Goal: Task Accomplishment & Management: Manage account settings

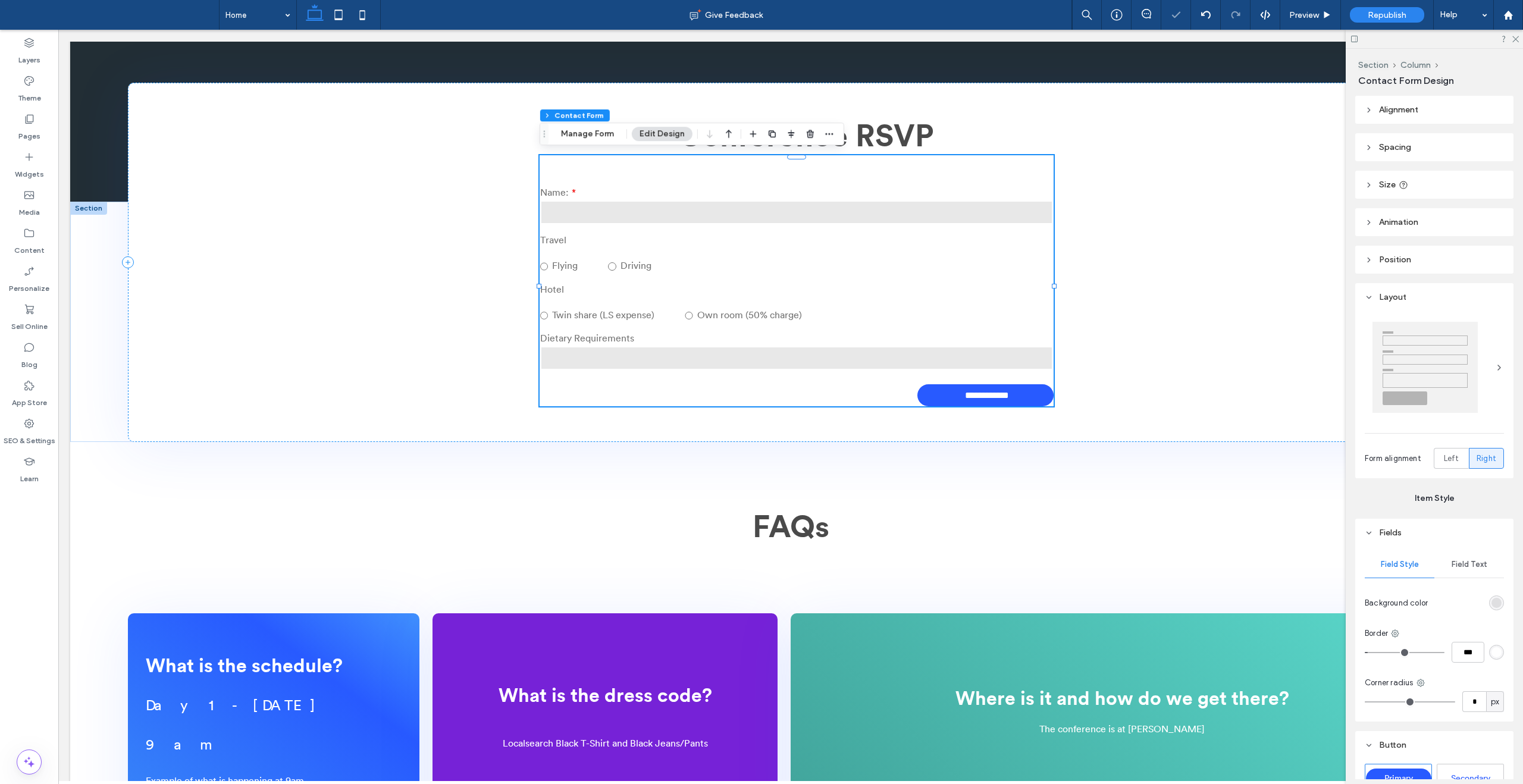
scroll to position [331, 0]
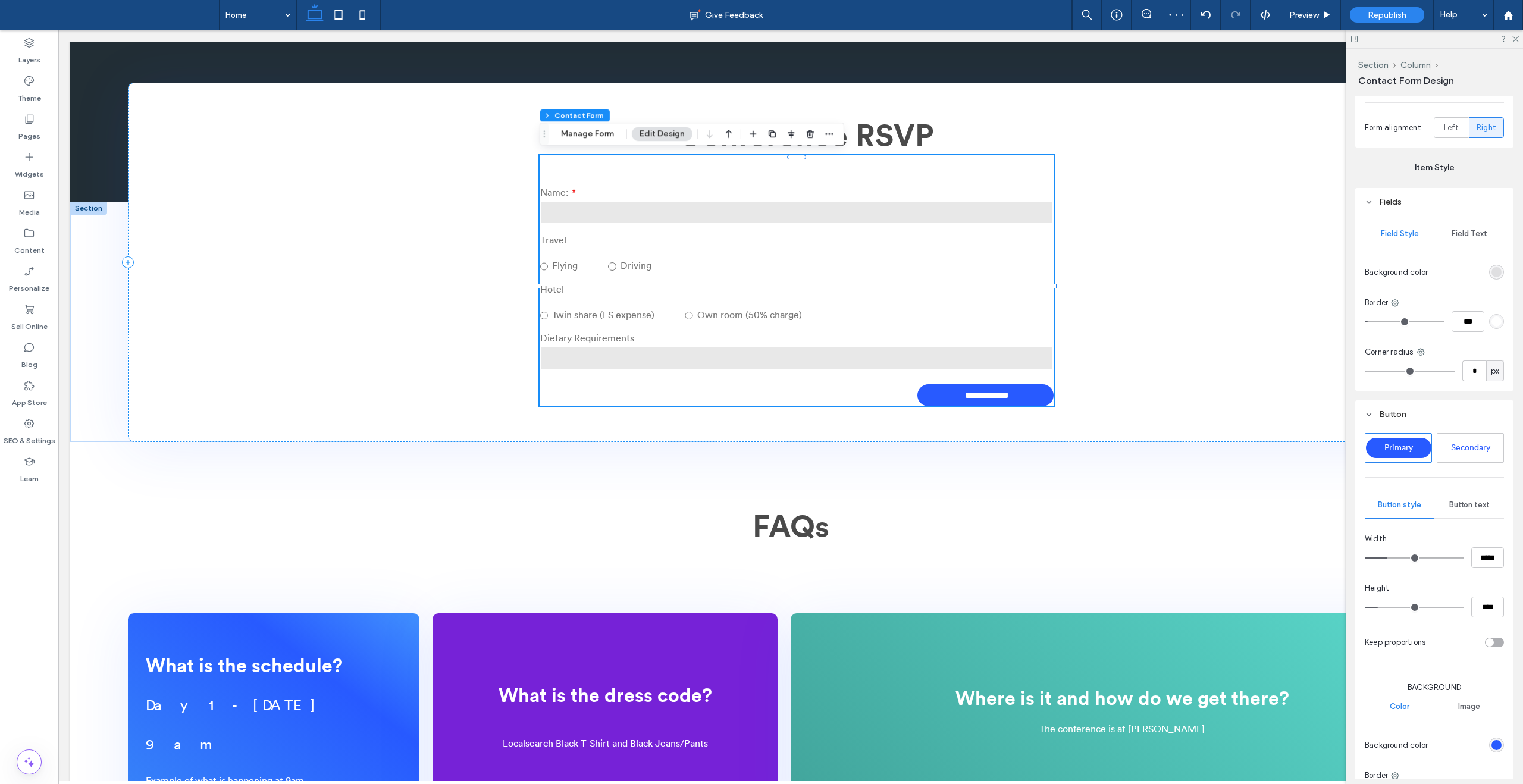
type input "***"
type input "*****"
type input "***"
type input "*****"
type input "***"
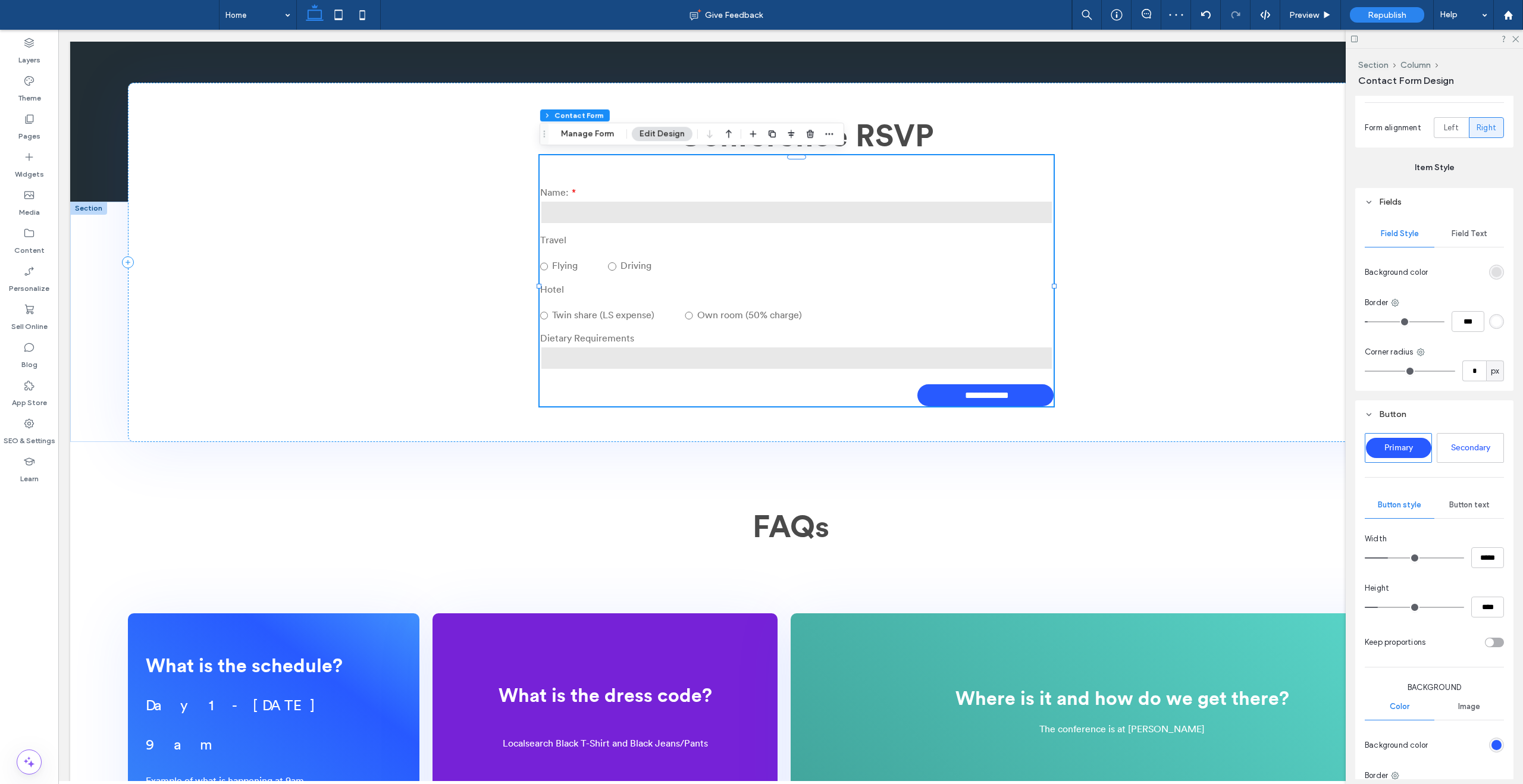
type input "*****"
type input "***"
click at [1391, 558] on input "range" at bounding box center [1414, 558] width 100 height 1
click at [1147, 318] on div "**********" at bounding box center [791, 262] width 1325 height 359
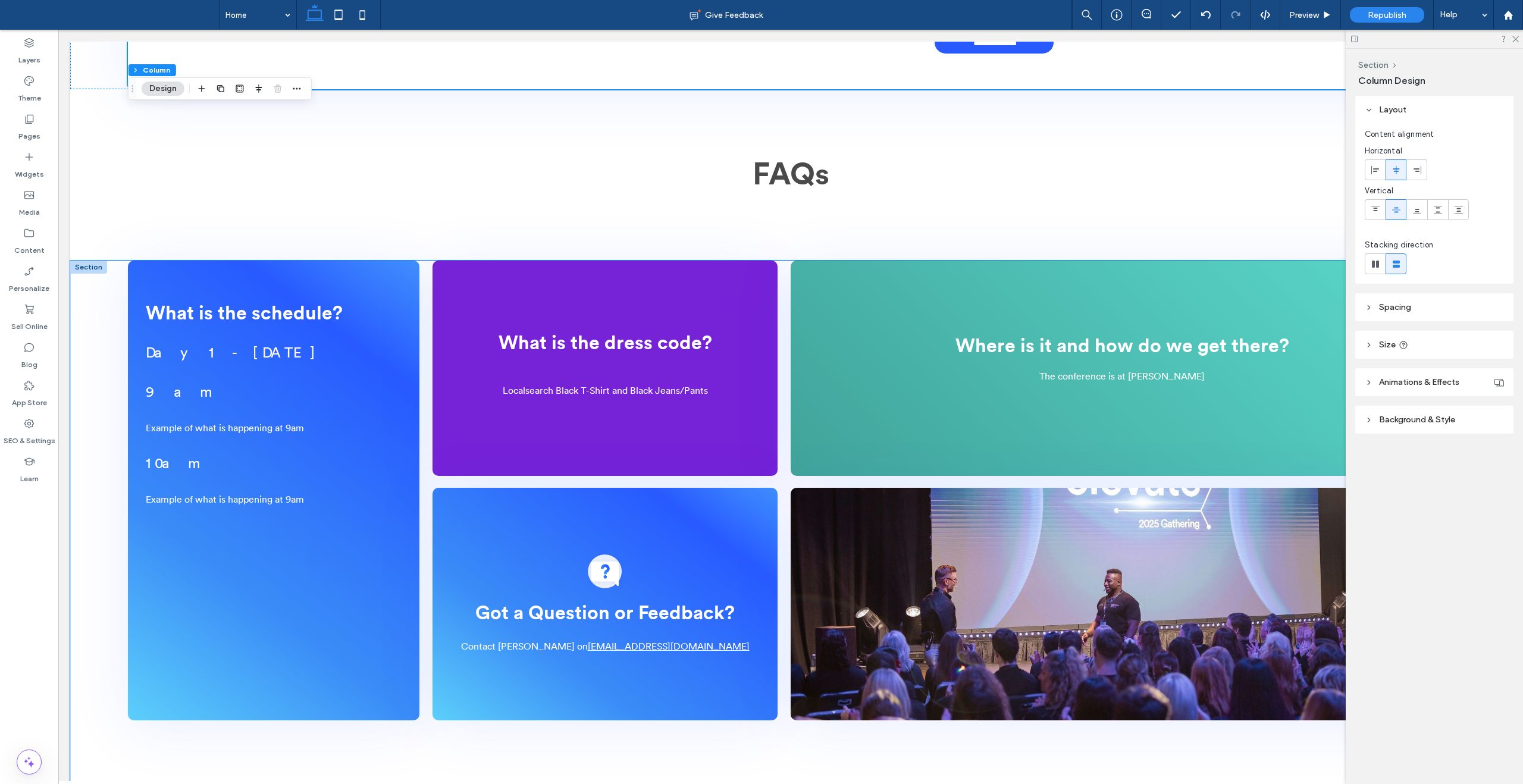
scroll to position [957, 0]
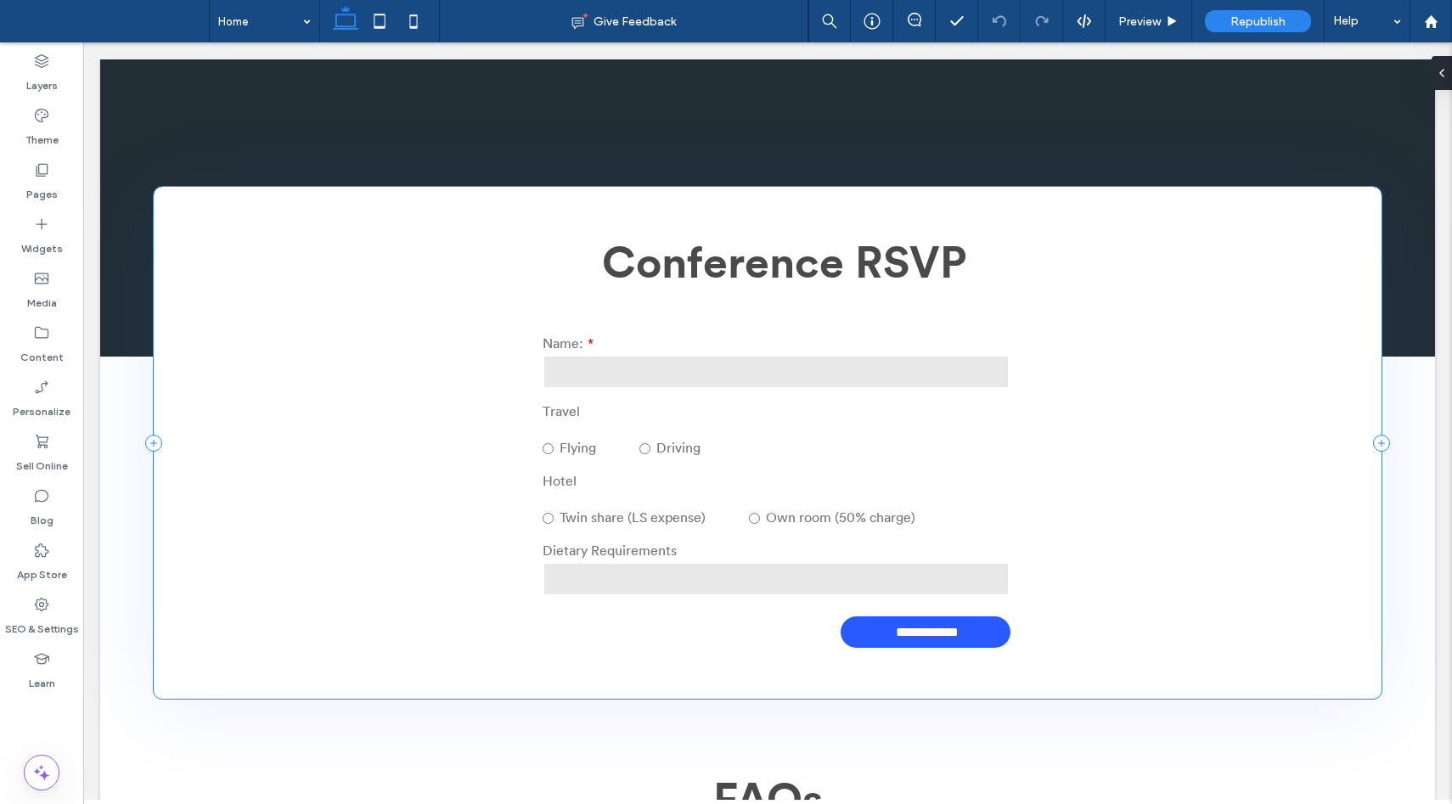
scroll to position [793, 0]
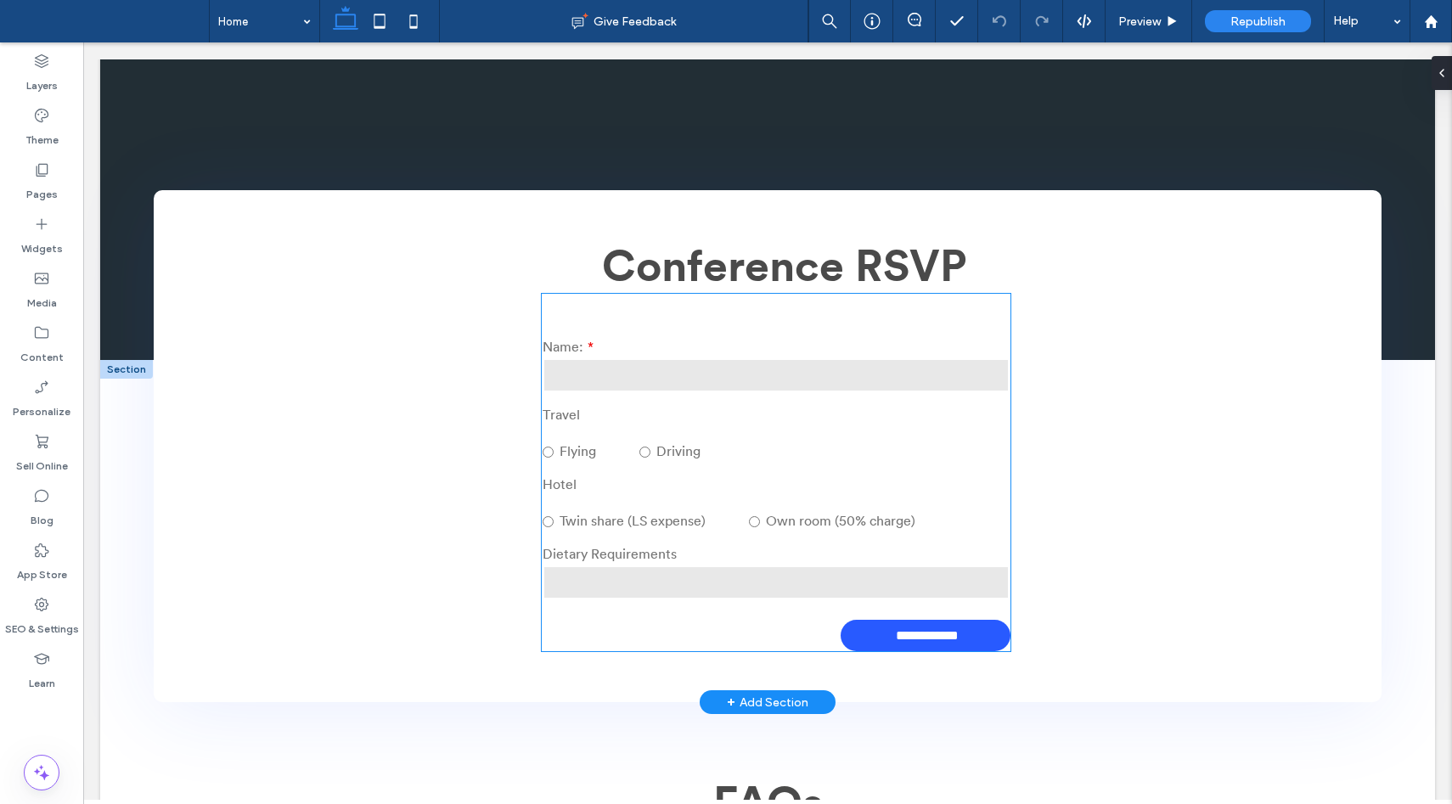
click at [778, 481] on div "Hotel Twin share (LS expense) Own room (50% charge)" at bounding box center [776, 506] width 481 height 70
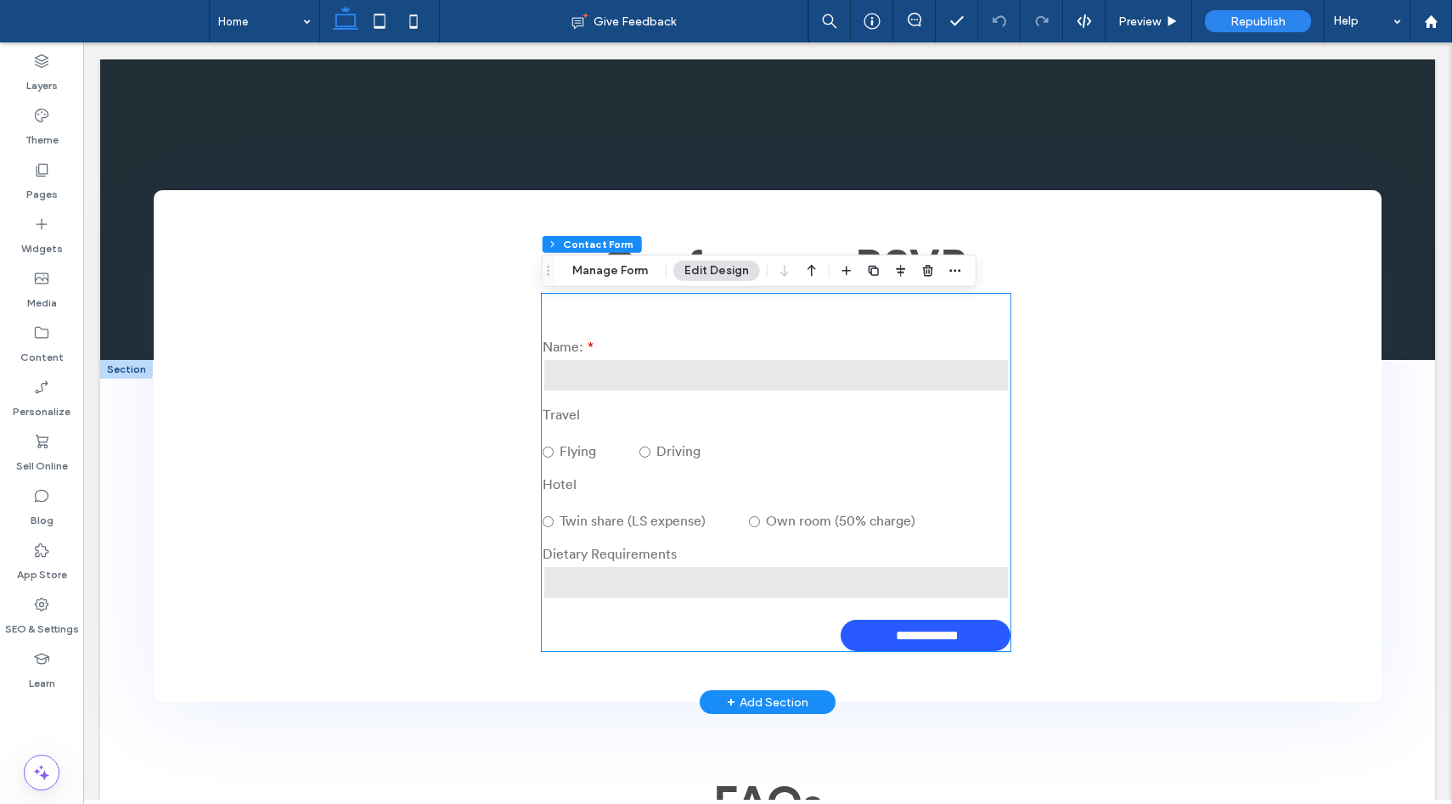
type input "*"
type input "***"
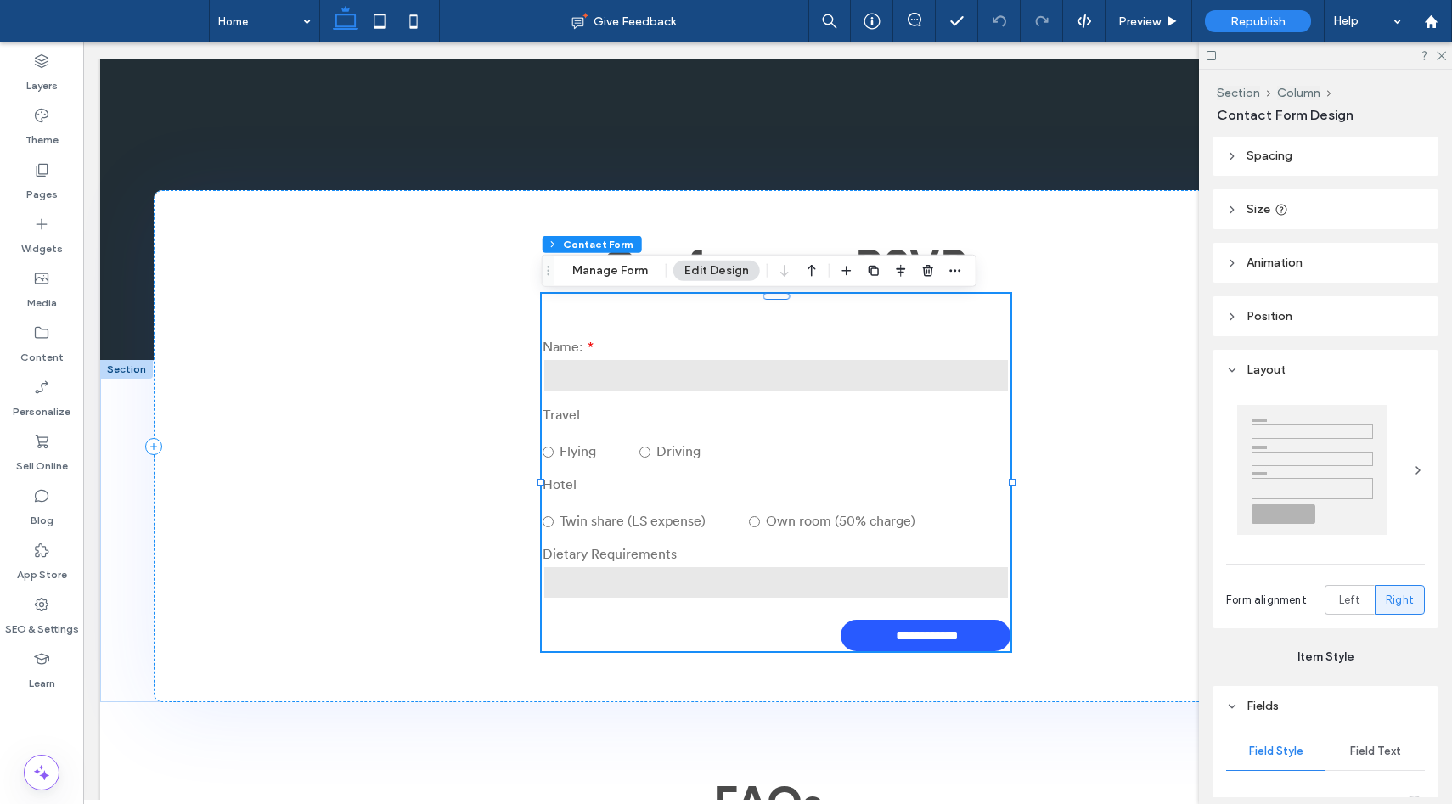
scroll to position [74, 0]
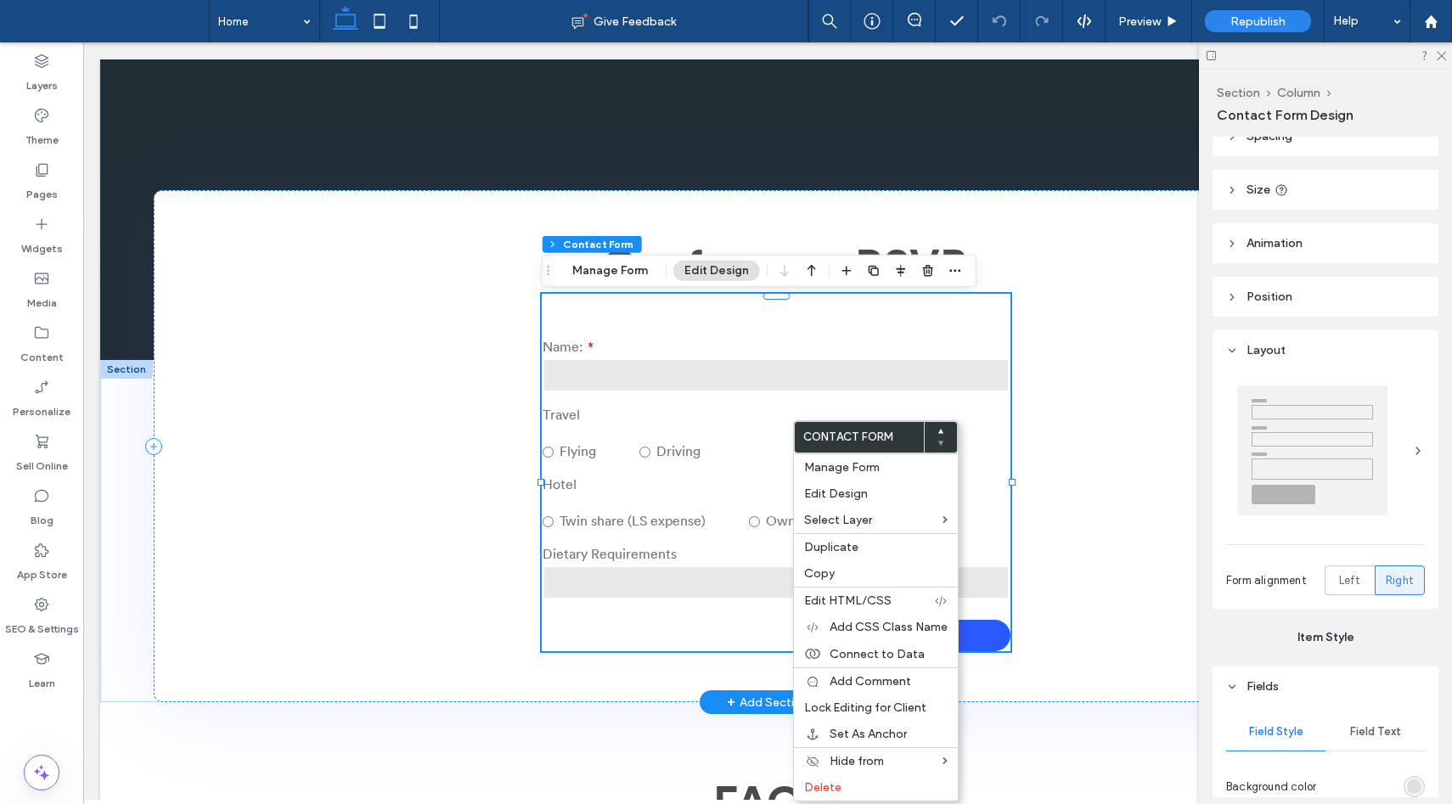
click at [690, 451] on label "Driving" at bounding box center [691, 444] width 104 height 41
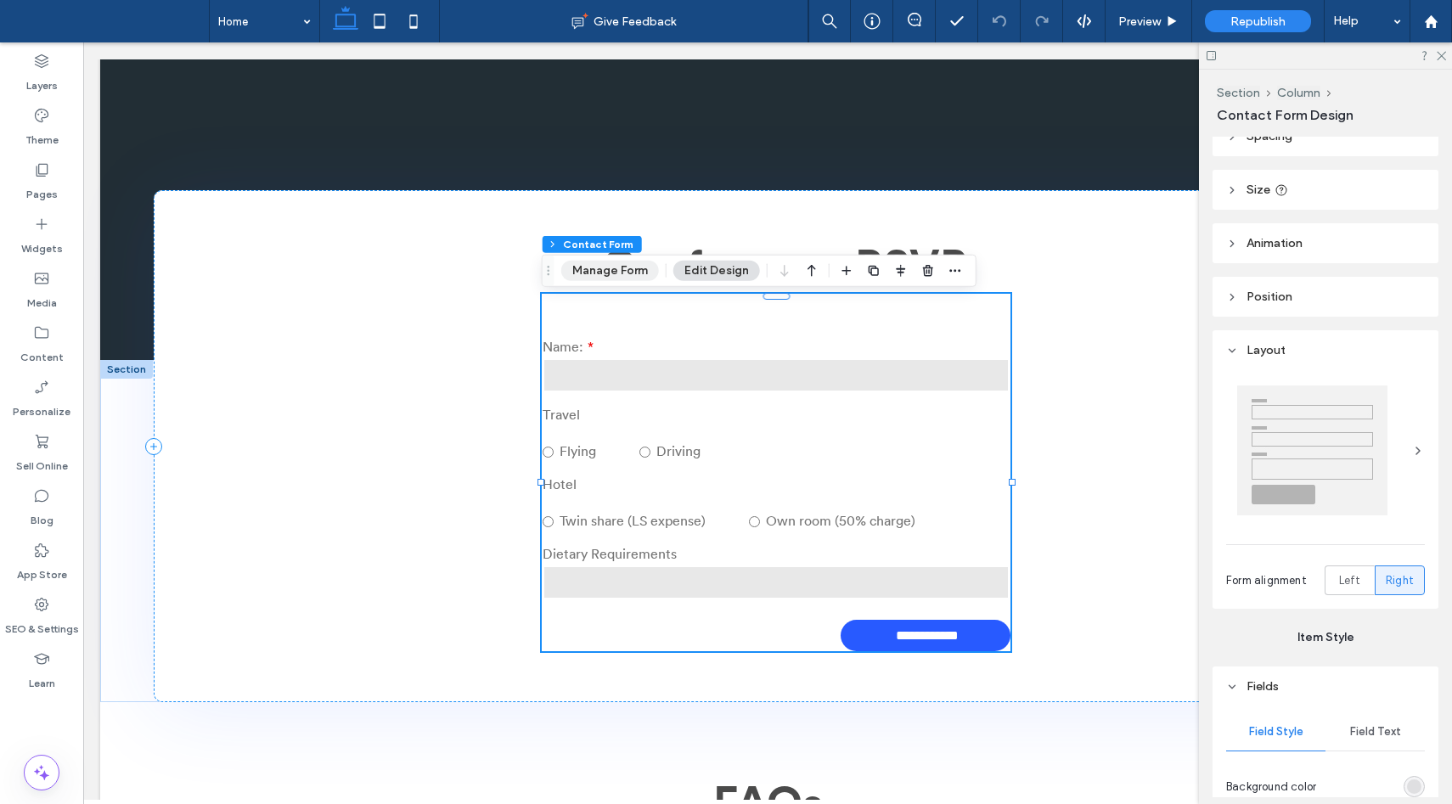
click at [612, 273] on button "Manage Form" at bounding box center [610, 271] width 98 height 20
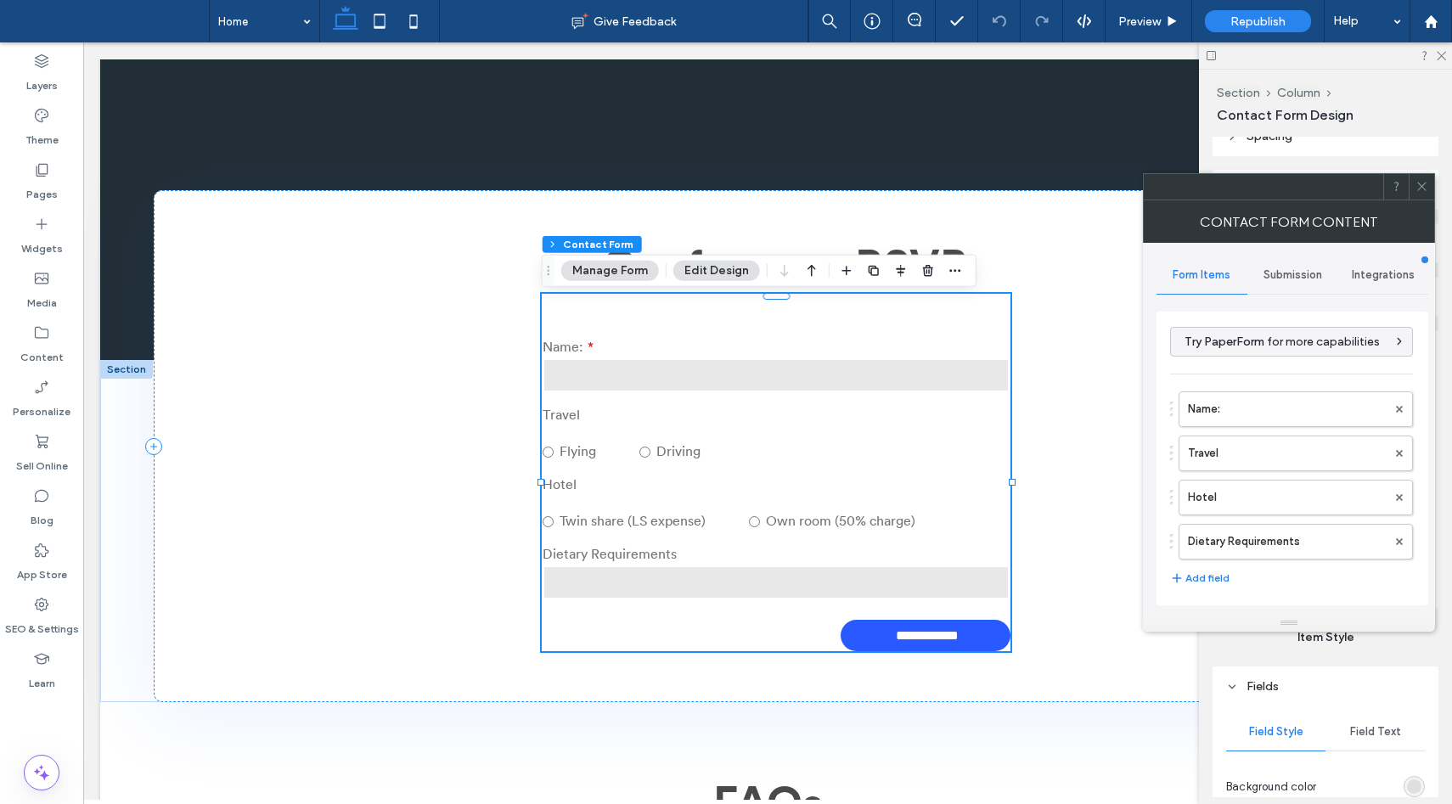
click at [1369, 275] on span "Integrations" at bounding box center [1383, 275] width 63 height 14
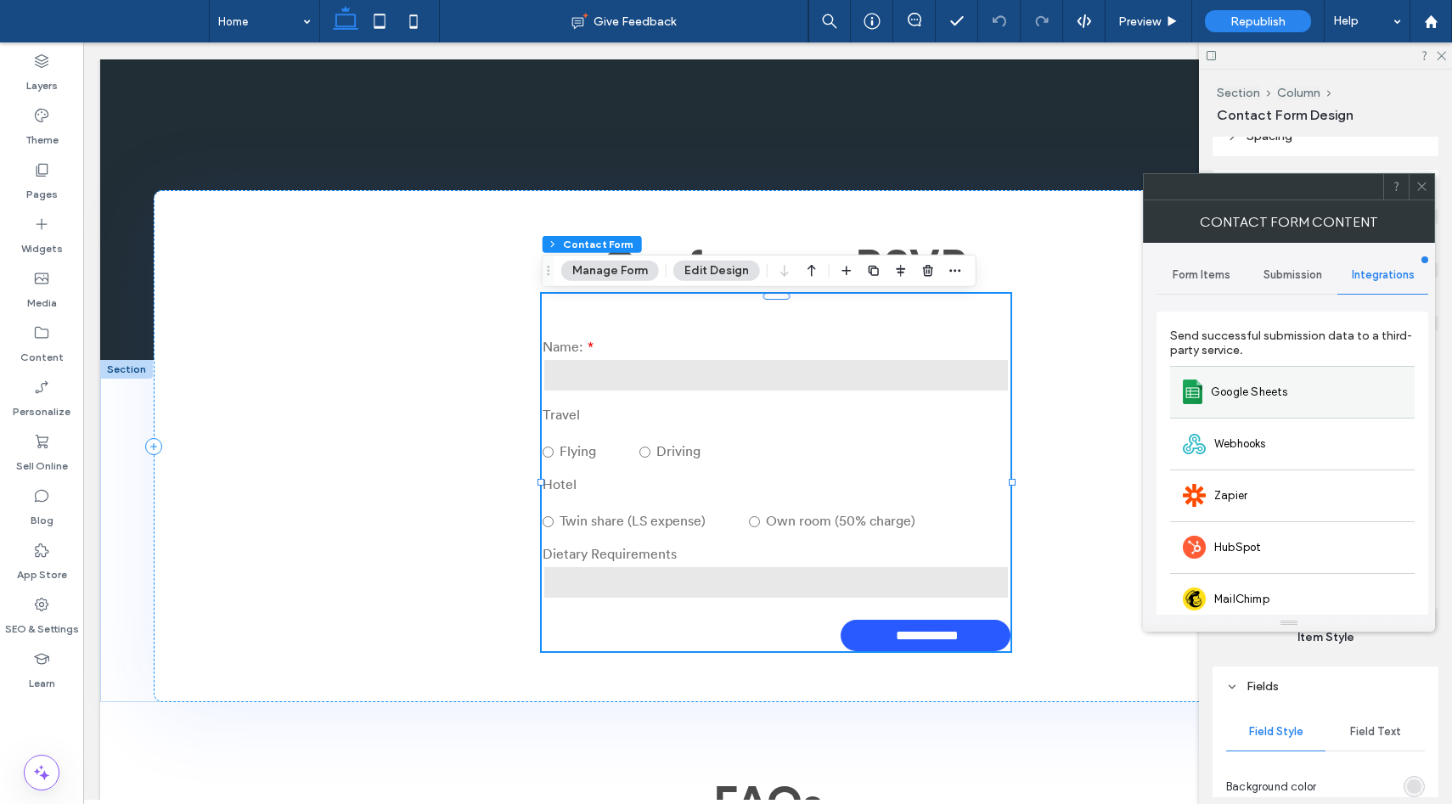
click at [1248, 400] on span "Google Sheets" at bounding box center [1249, 392] width 77 height 17
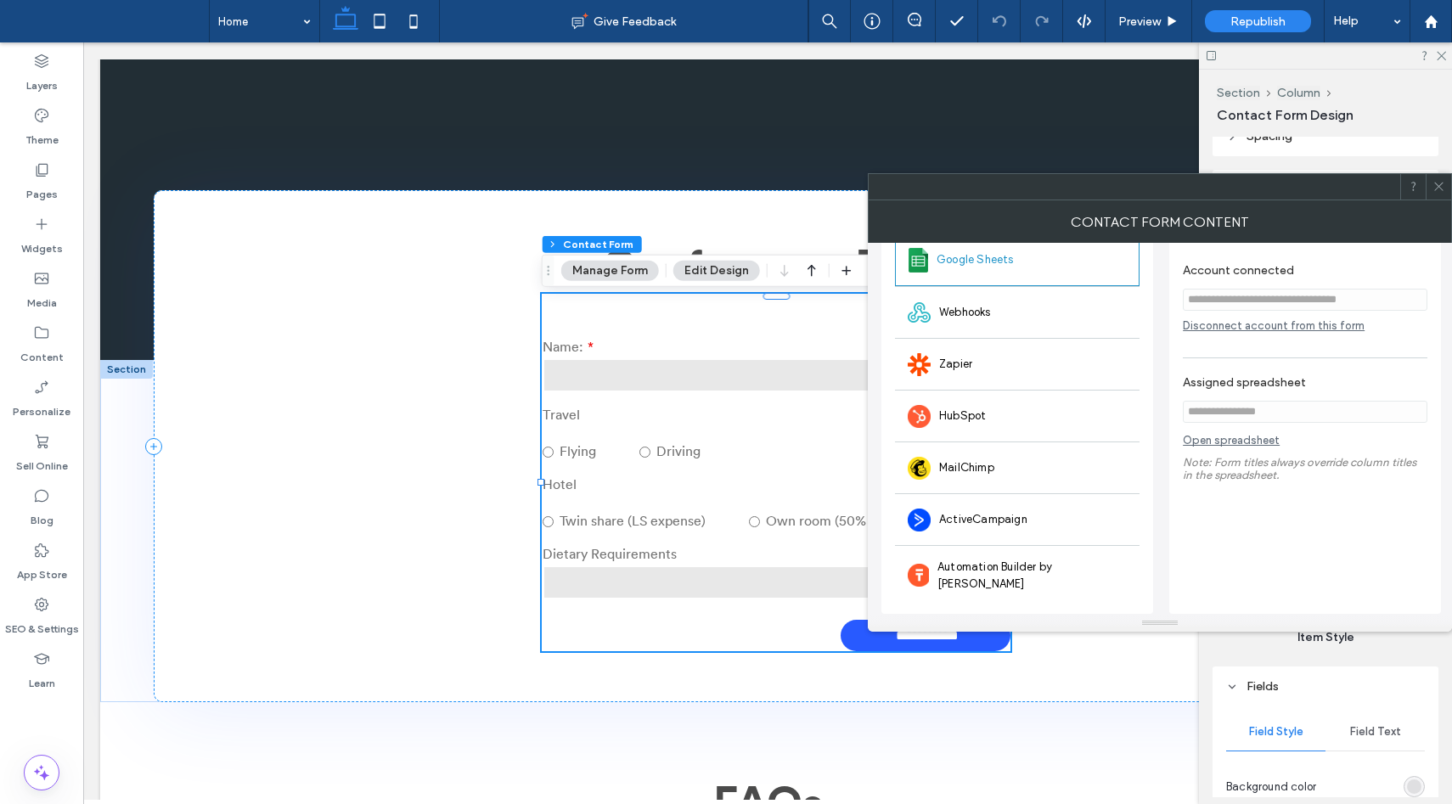
scroll to position [101, 0]
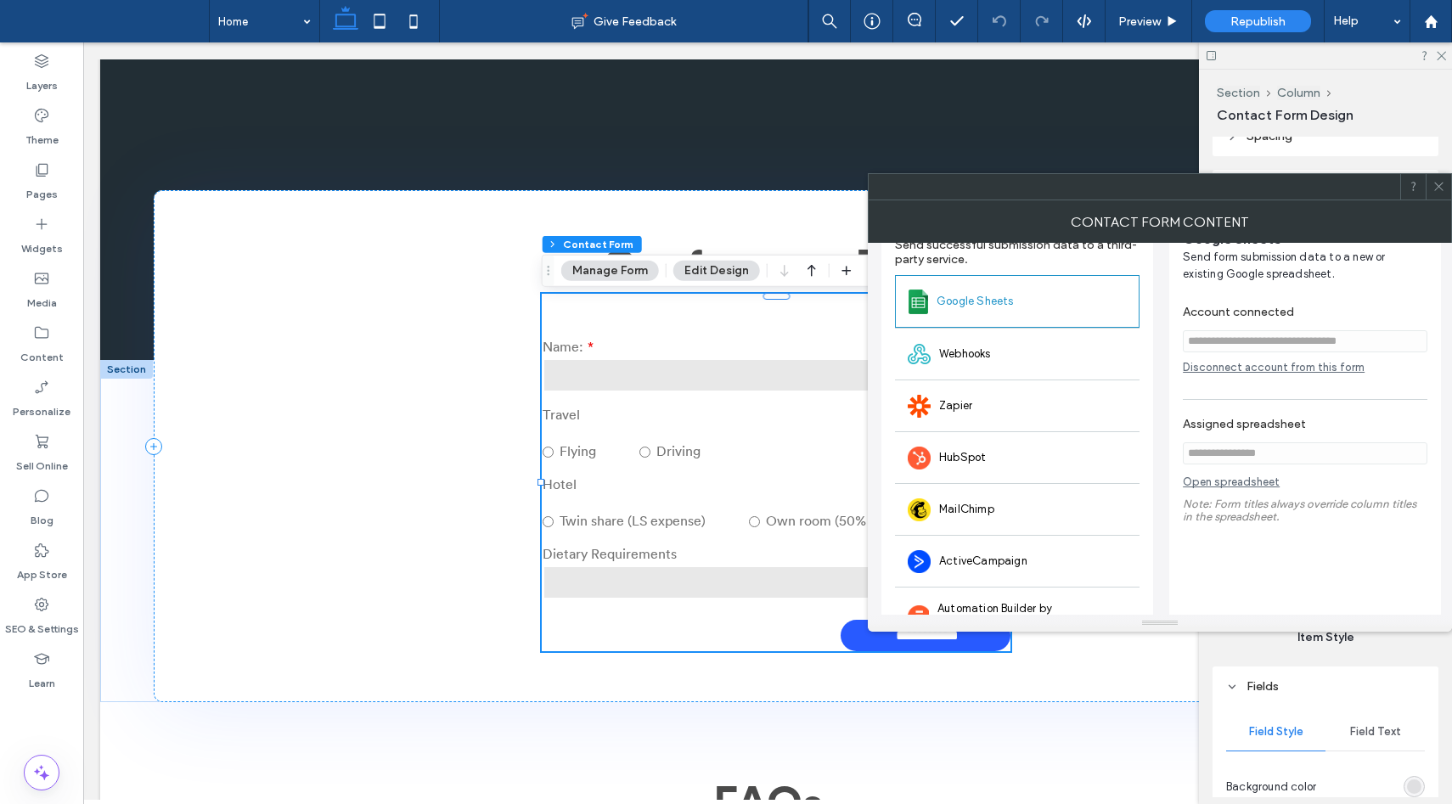
click at [1435, 193] on span at bounding box center [1438, 186] width 13 height 25
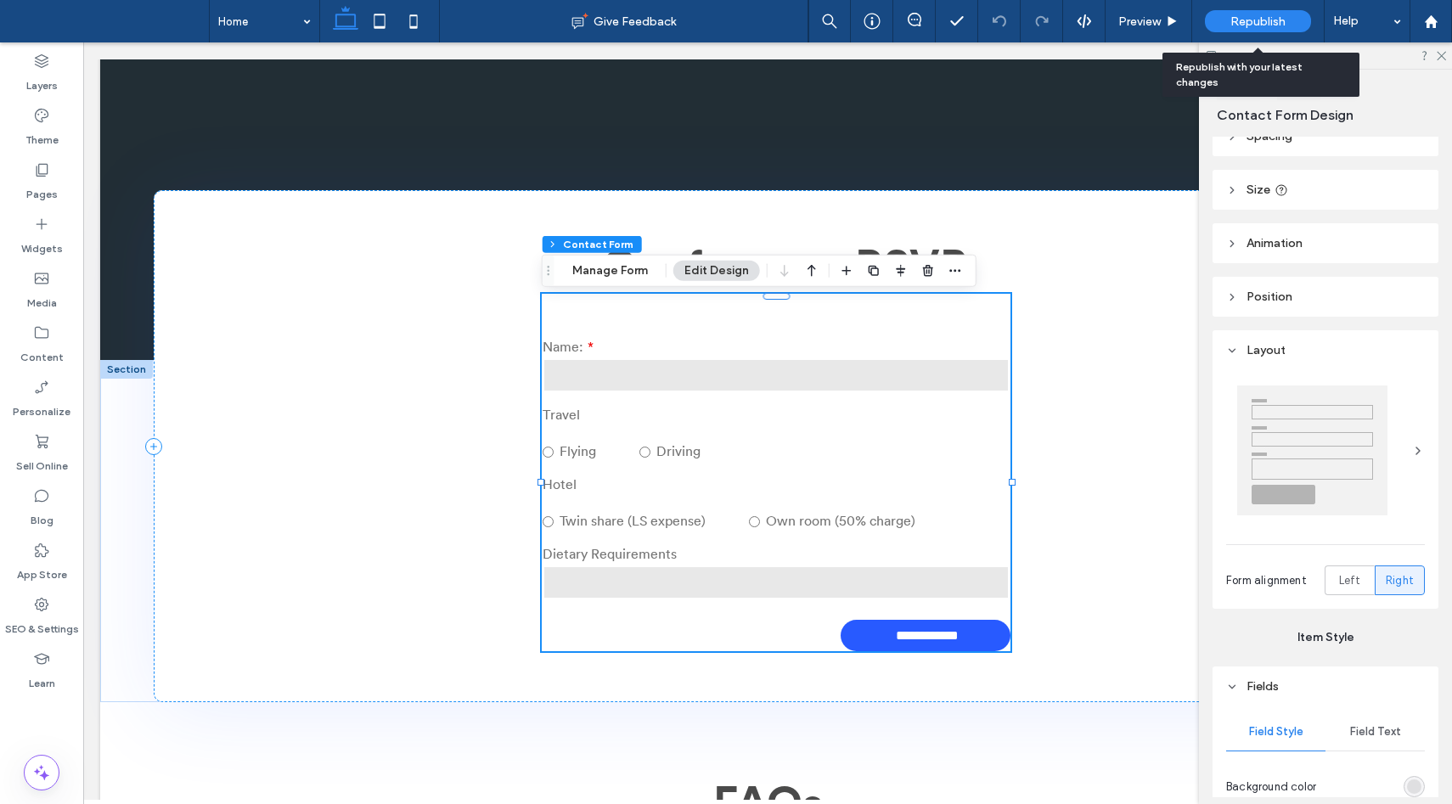
click at [1249, 24] on span "Republish" at bounding box center [1257, 21] width 55 height 14
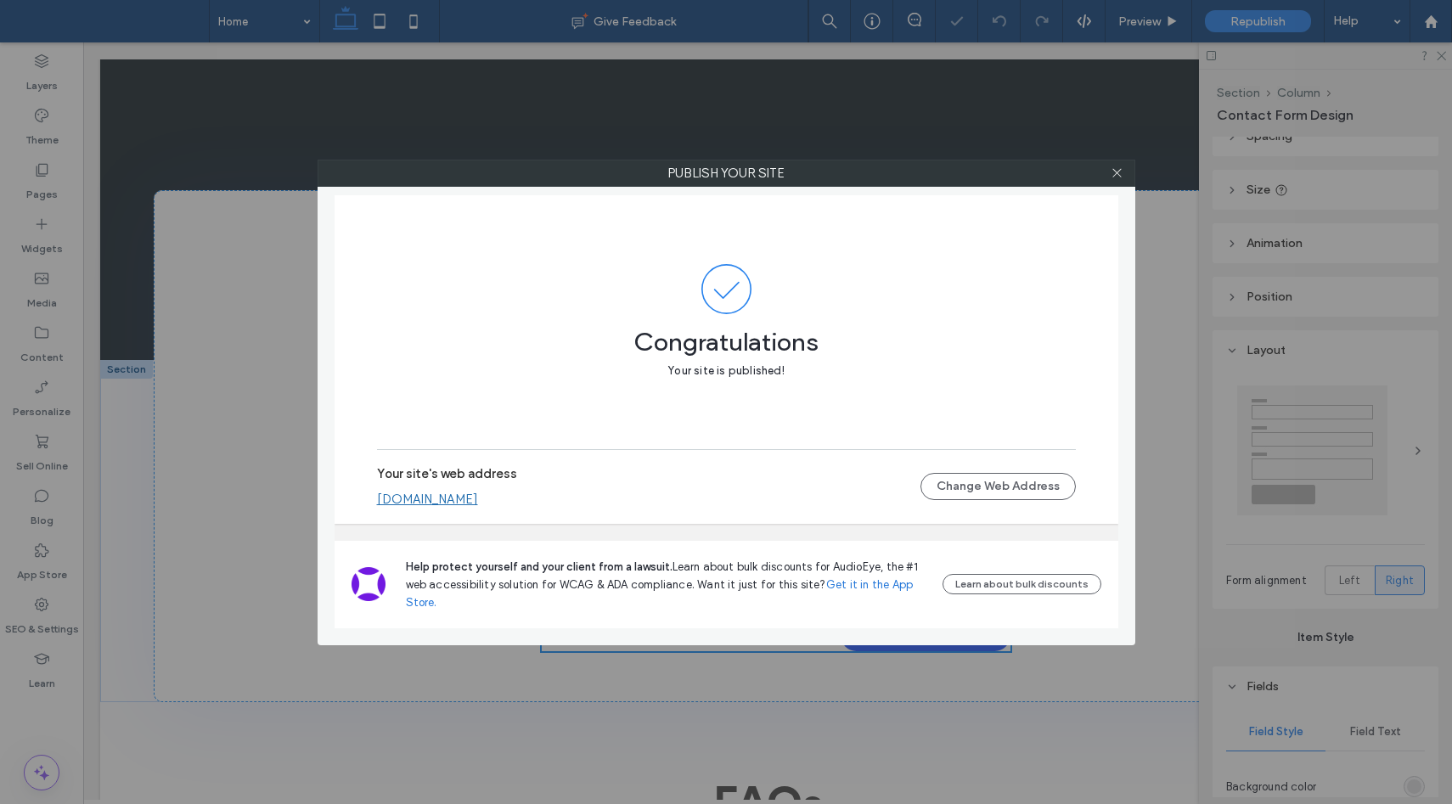
click at [478, 496] on link "sales-conference.multiscreensite.com" at bounding box center [427, 499] width 101 height 15
click at [1113, 171] on icon at bounding box center [1116, 172] width 13 height 13
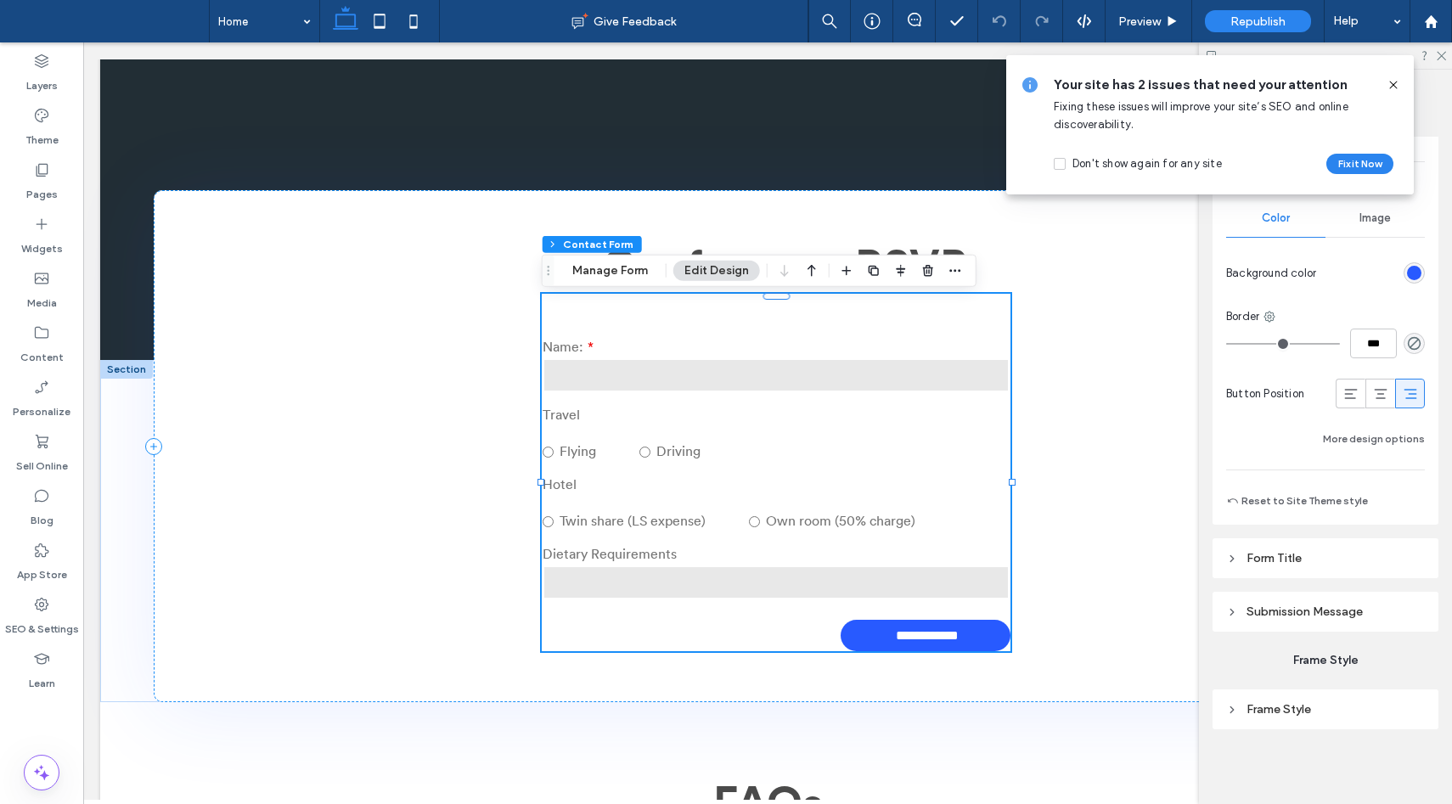
scroll to position [1257, 0]
click at [1396, 88] on icon at bounding box center [1393, 85] width 14 height 14
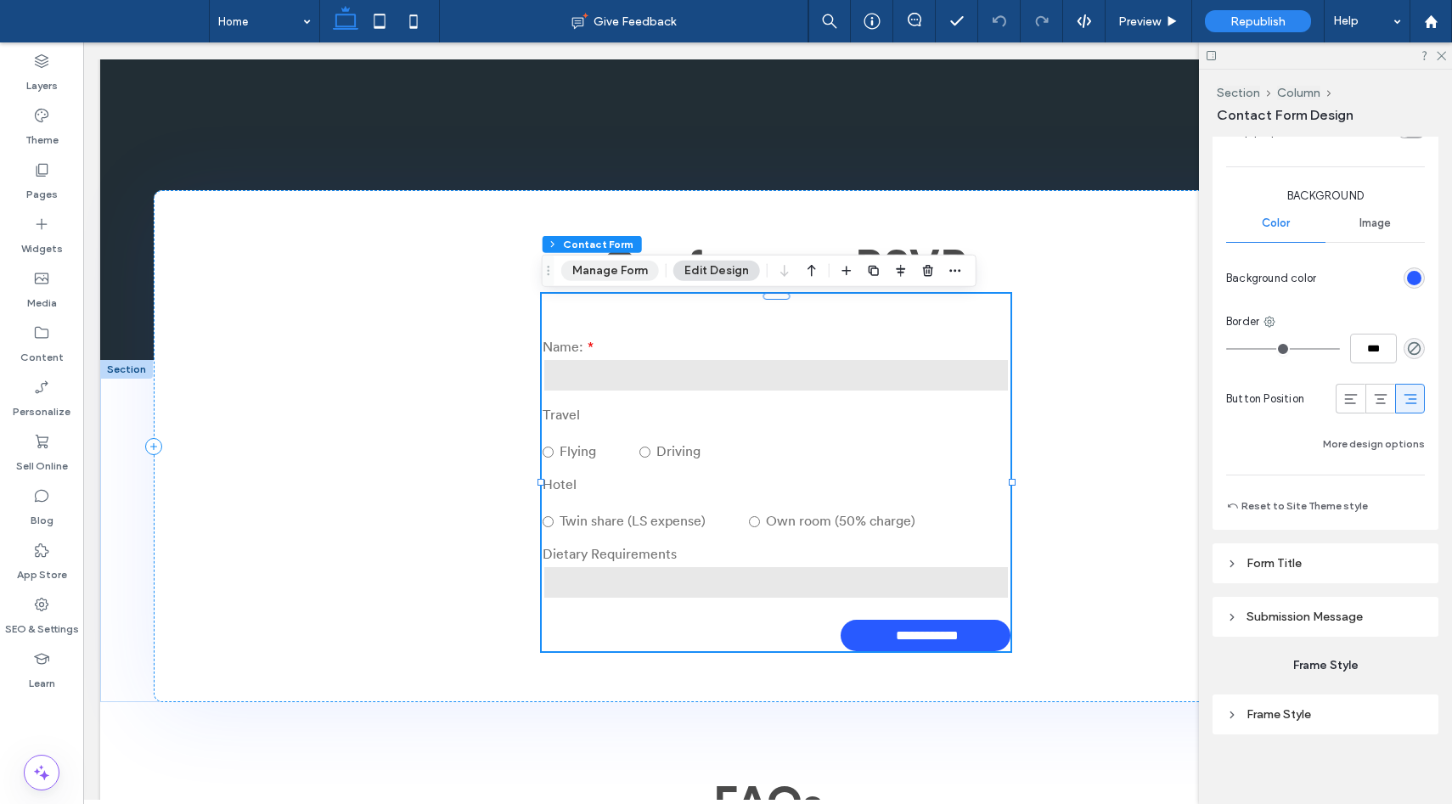
click at [625, 268] on button "Manage Form" at bounding box center [610, 271] width 98 height 20
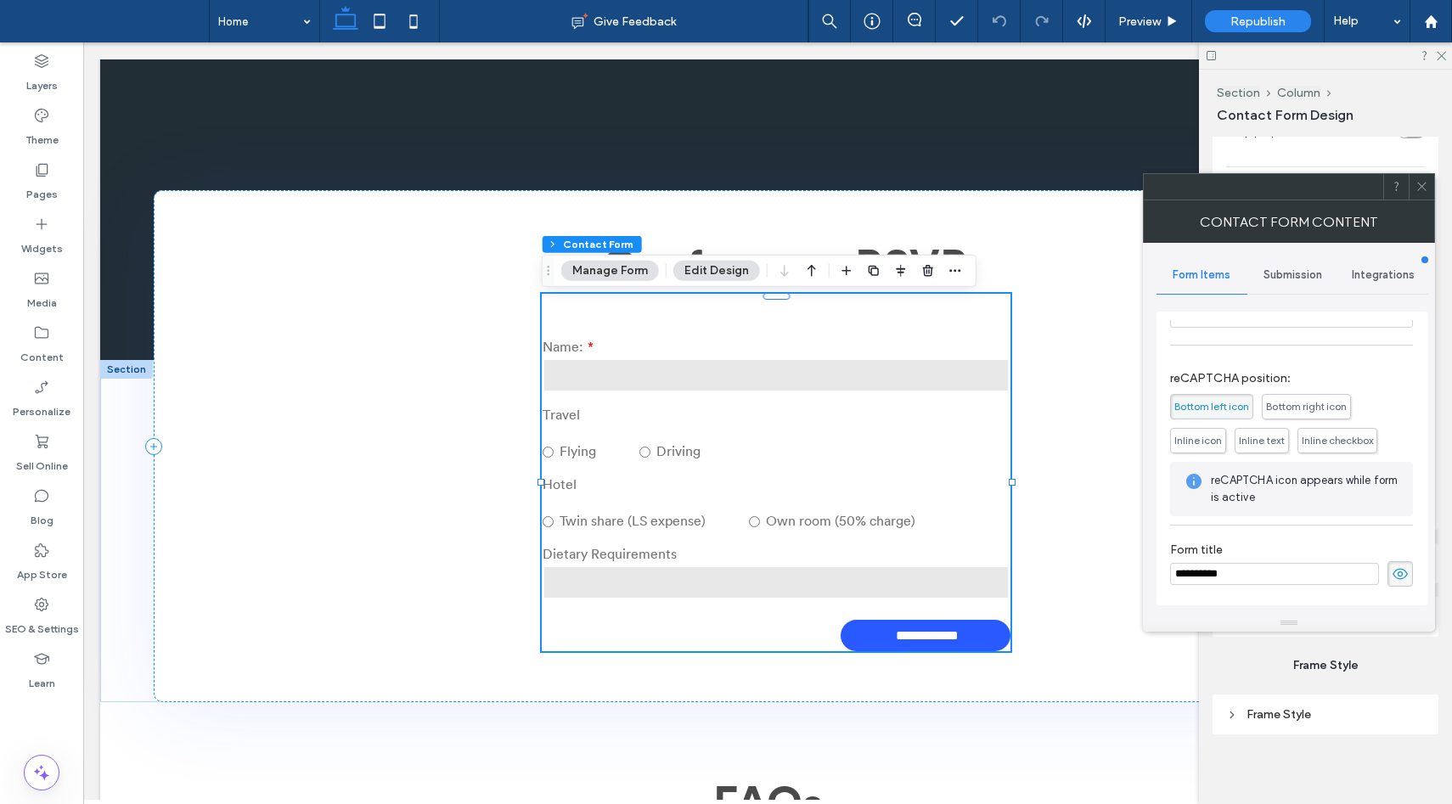
scroll to position [286, 0]
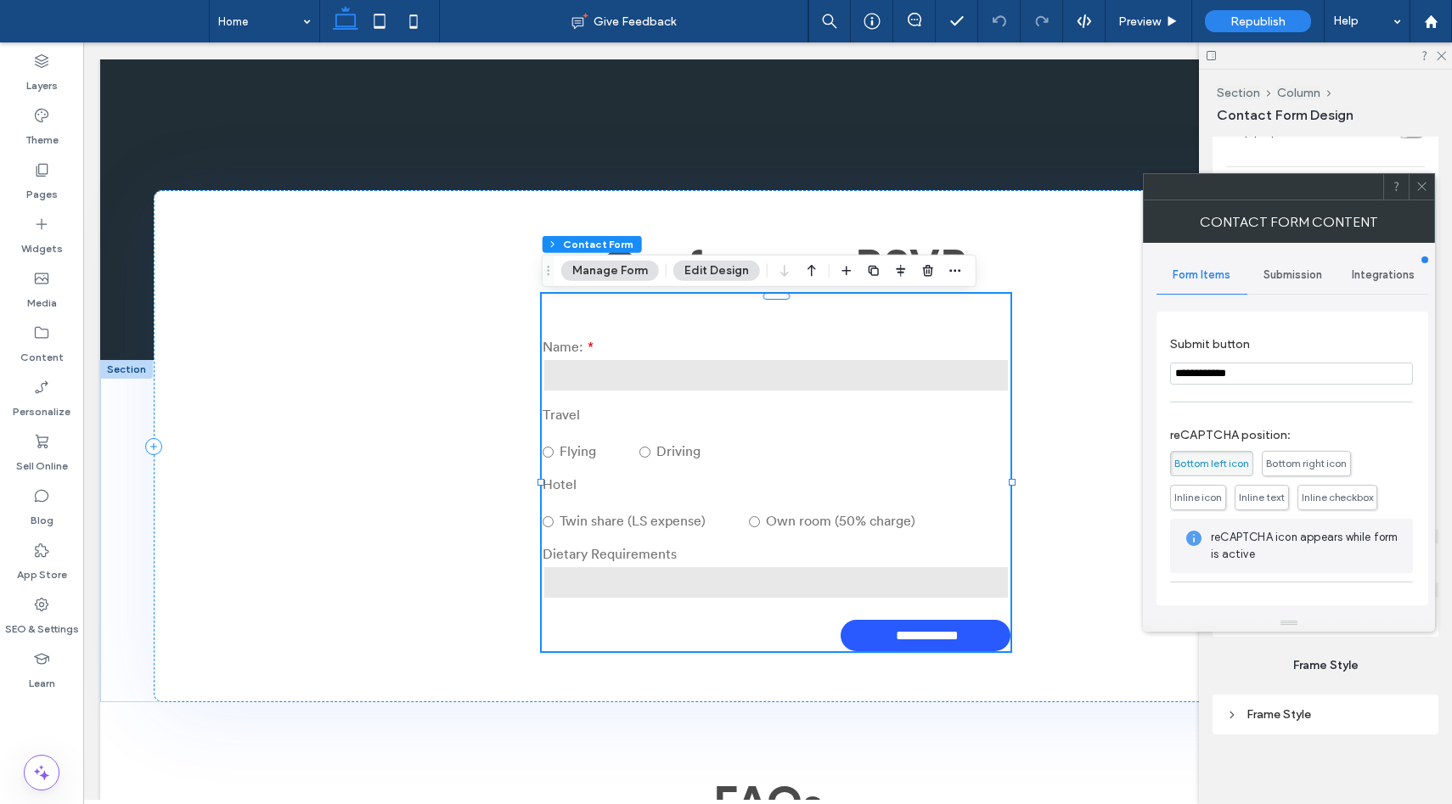
click at [1269, 361] on section "**********" at bounding box center [1291, 361] width 243 height 65
drag, startPoint x: 1349, startPoint y: 416, endPoint x: 1103, endPoint y: 369, distance: 250.6
type input "*"
type input "**"
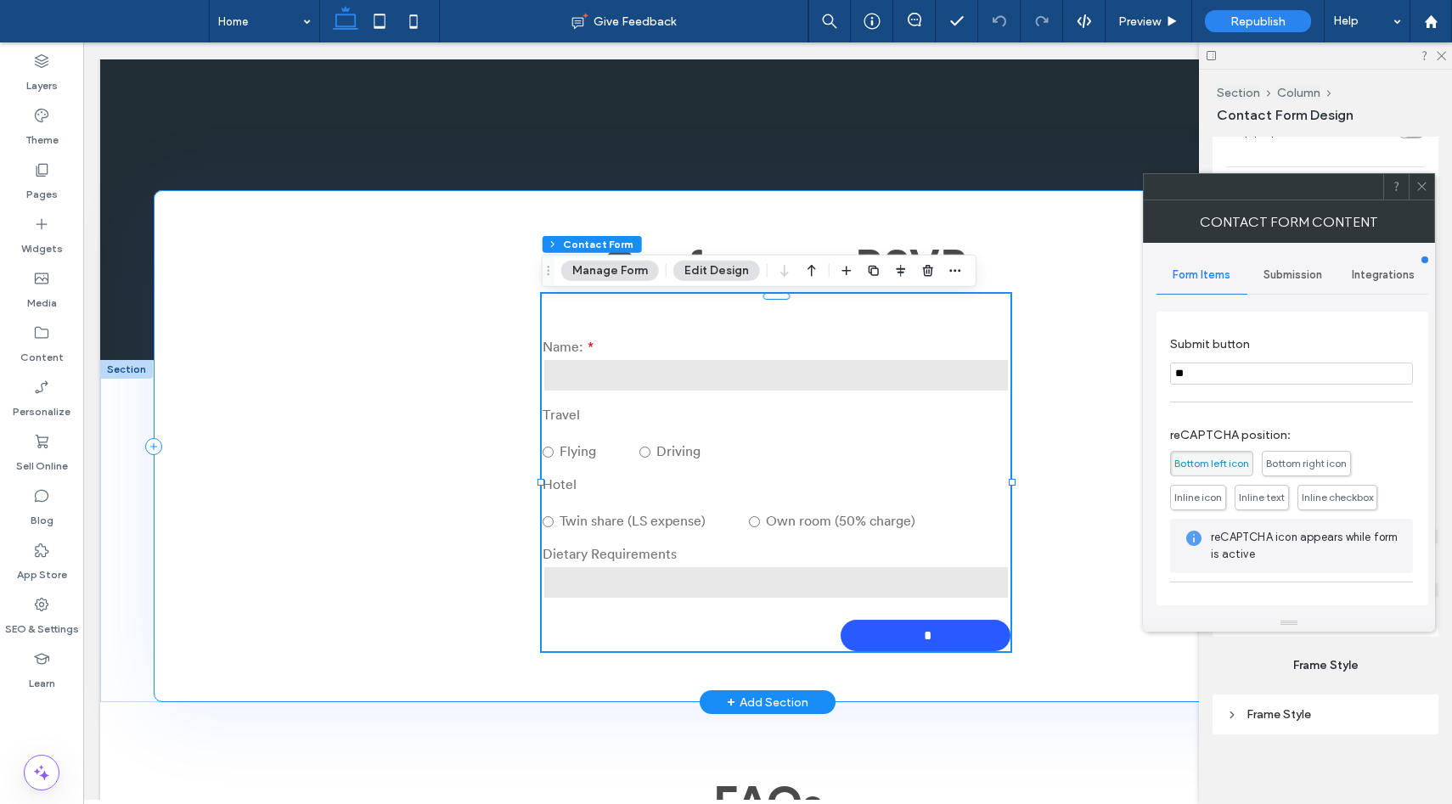
type input "**"
type input "***"
type input "****"
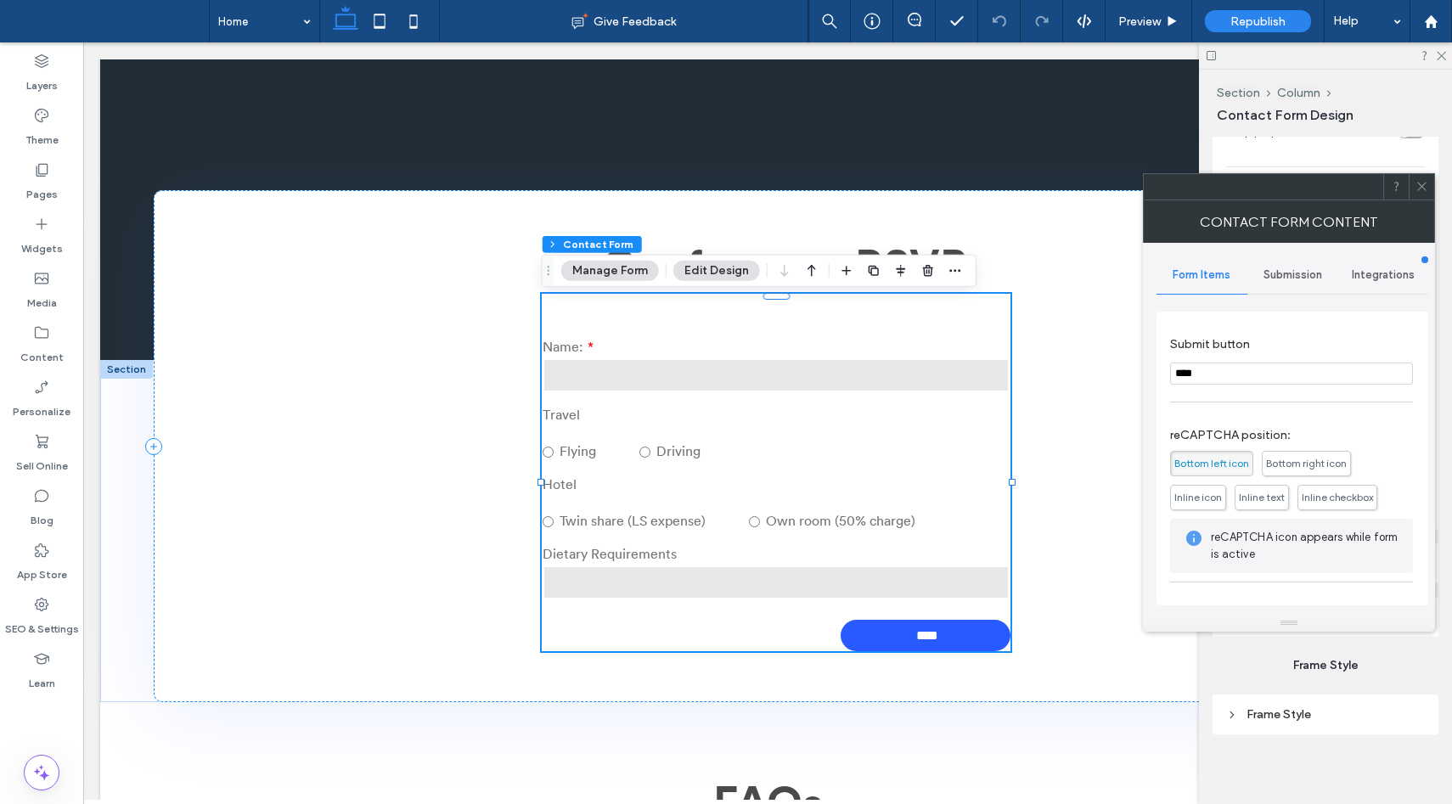
type input "****"
click at [1242, 340] on label "Submit button" at bounding box center [1288, 346] width 236 height 19
click at [1421, 184] on icon at bounding box center [1421, 186] width 13 height 13
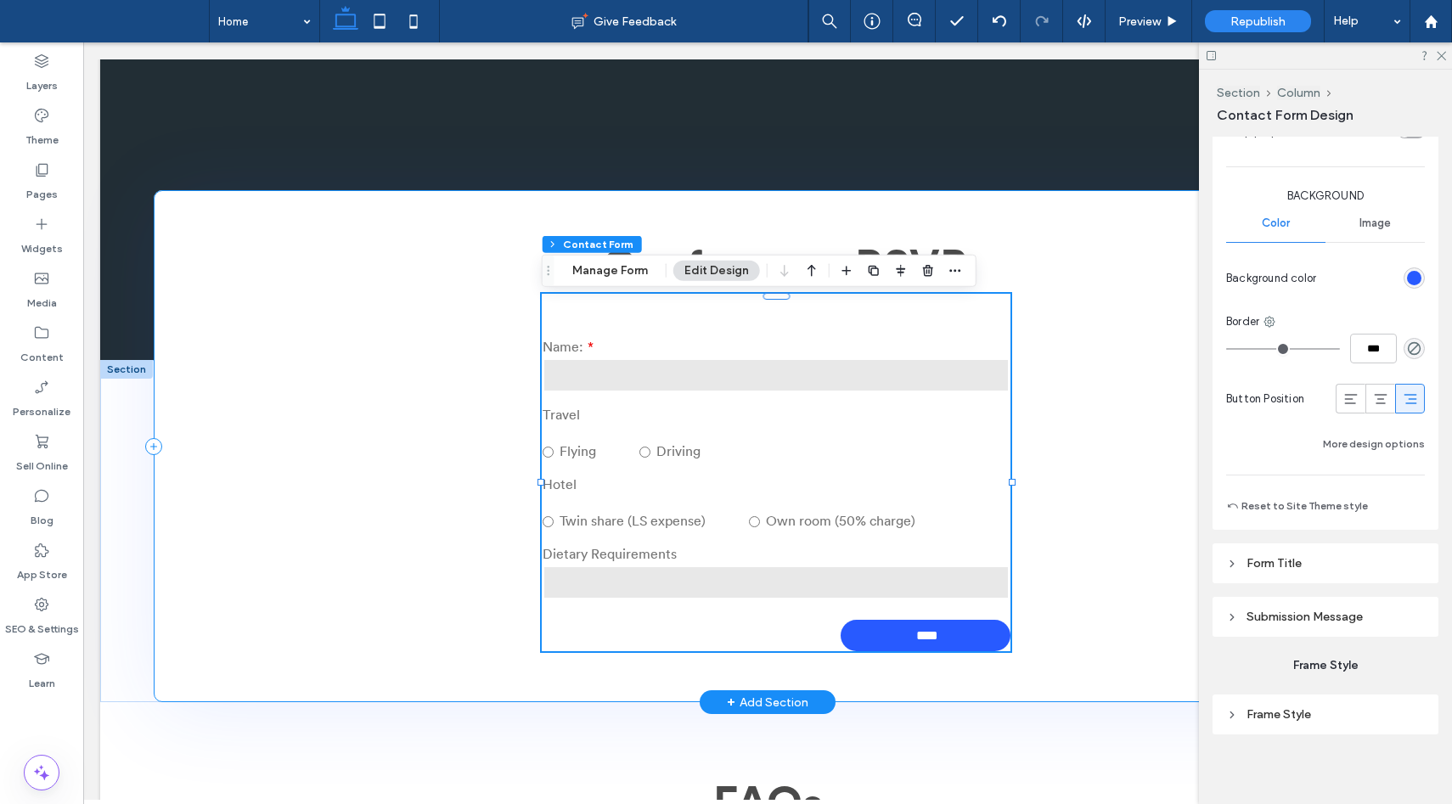
click at [1099, 379] on div "Conference RSVP Contact Us Name: Travel Flying Driving Hotel Twin share (LS exp…" at bounding box center [768, 446] width 1228 height 513
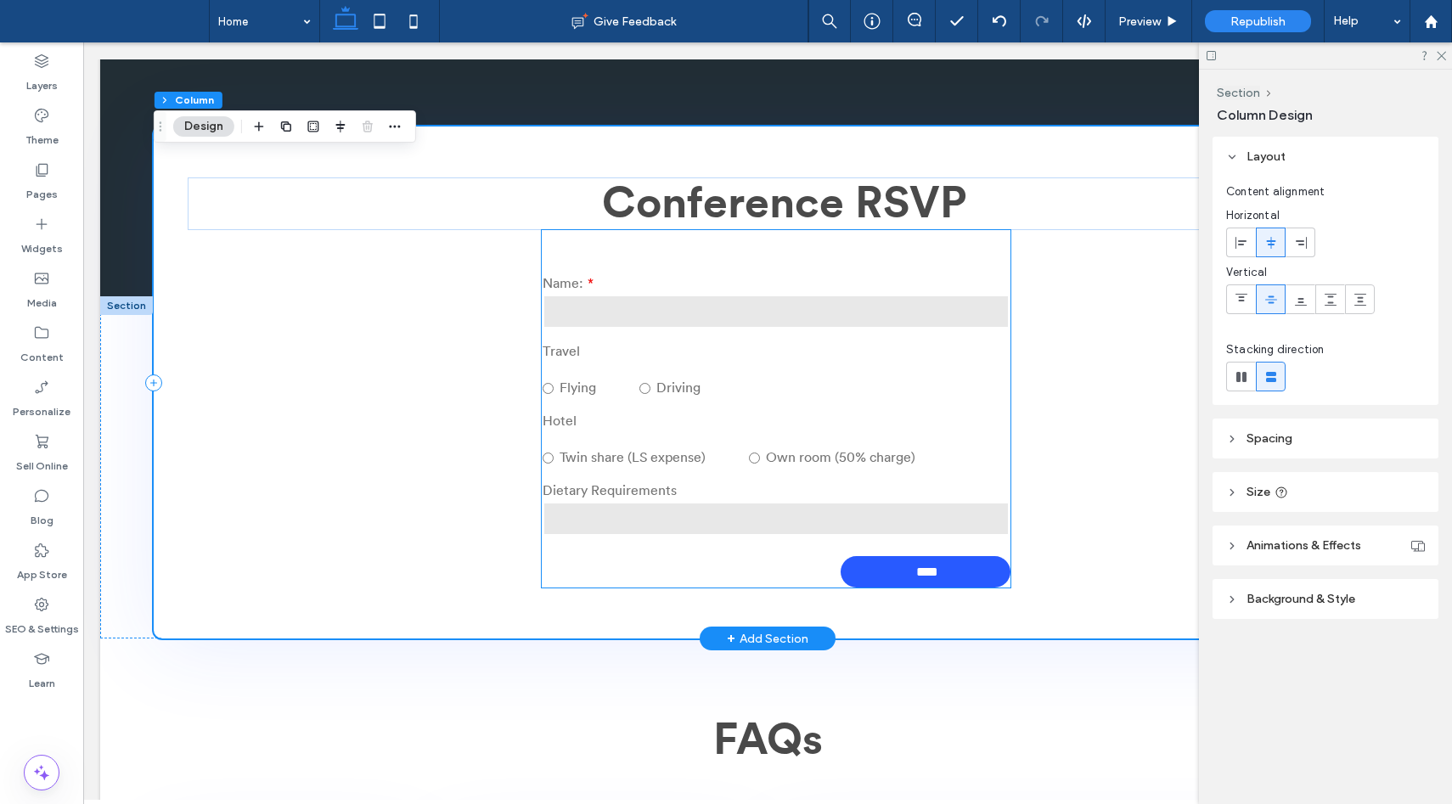
scroll to position [863, 0]
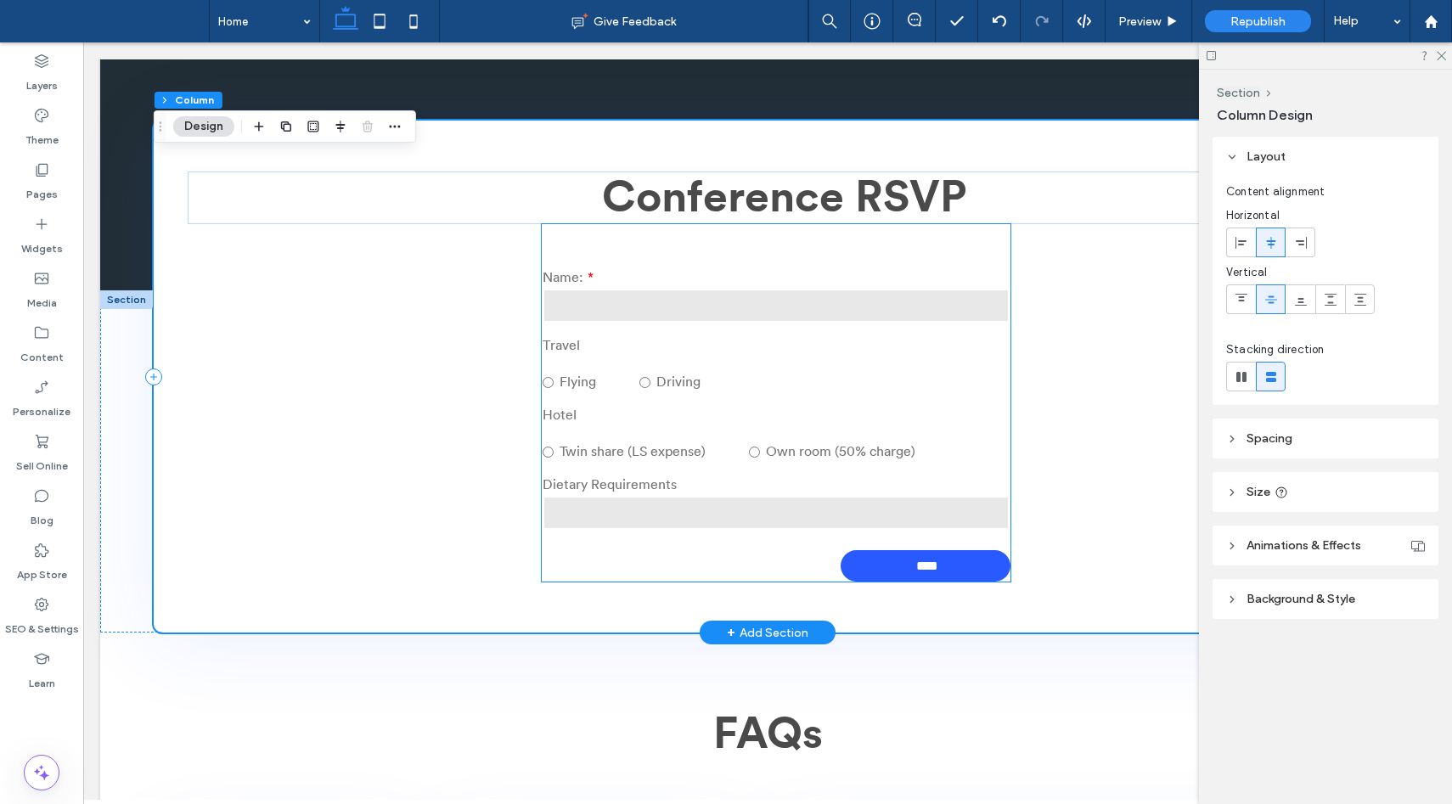
click at [655, 440] on span at bounding box center [640, 432] width 191 height 16
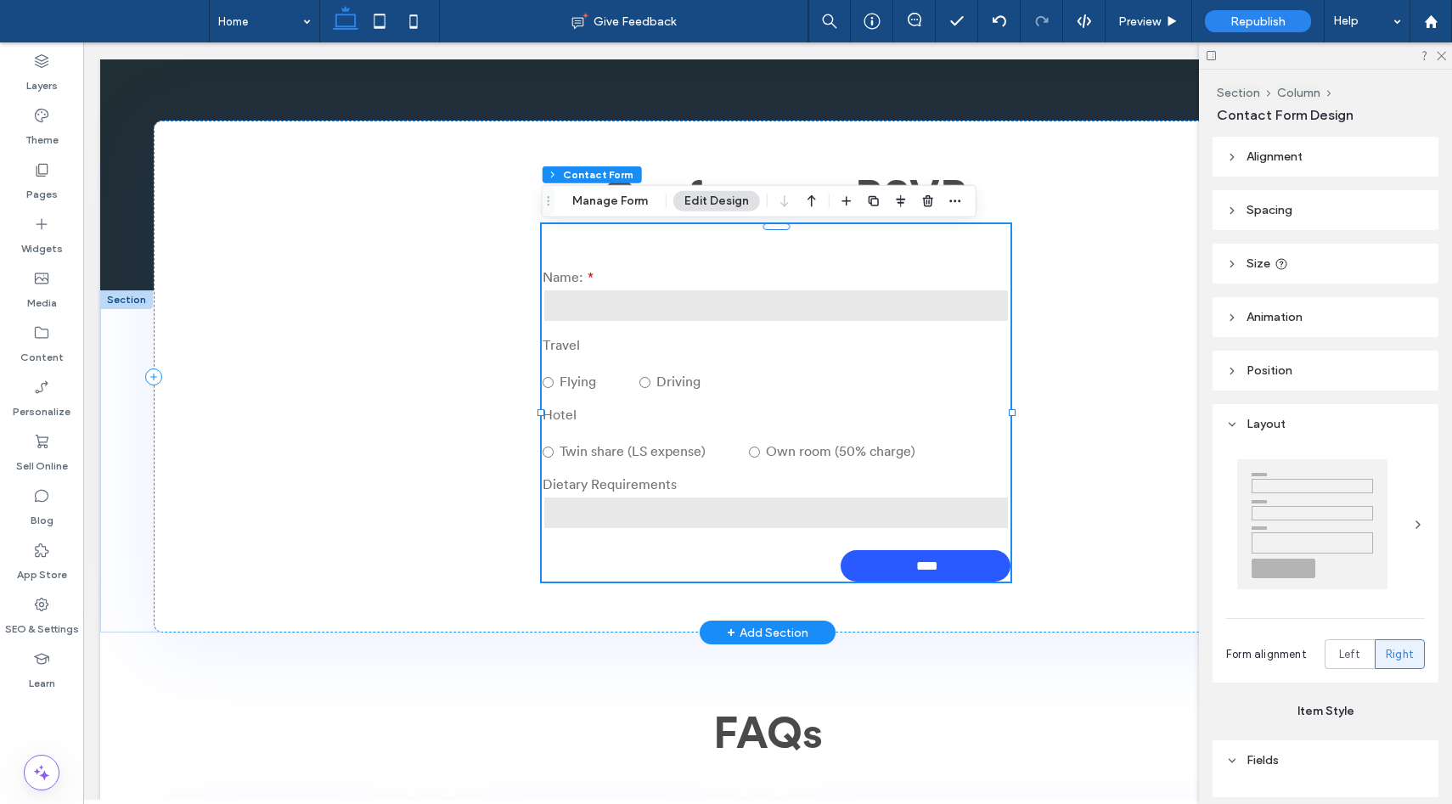
type input "*"
type input "***"
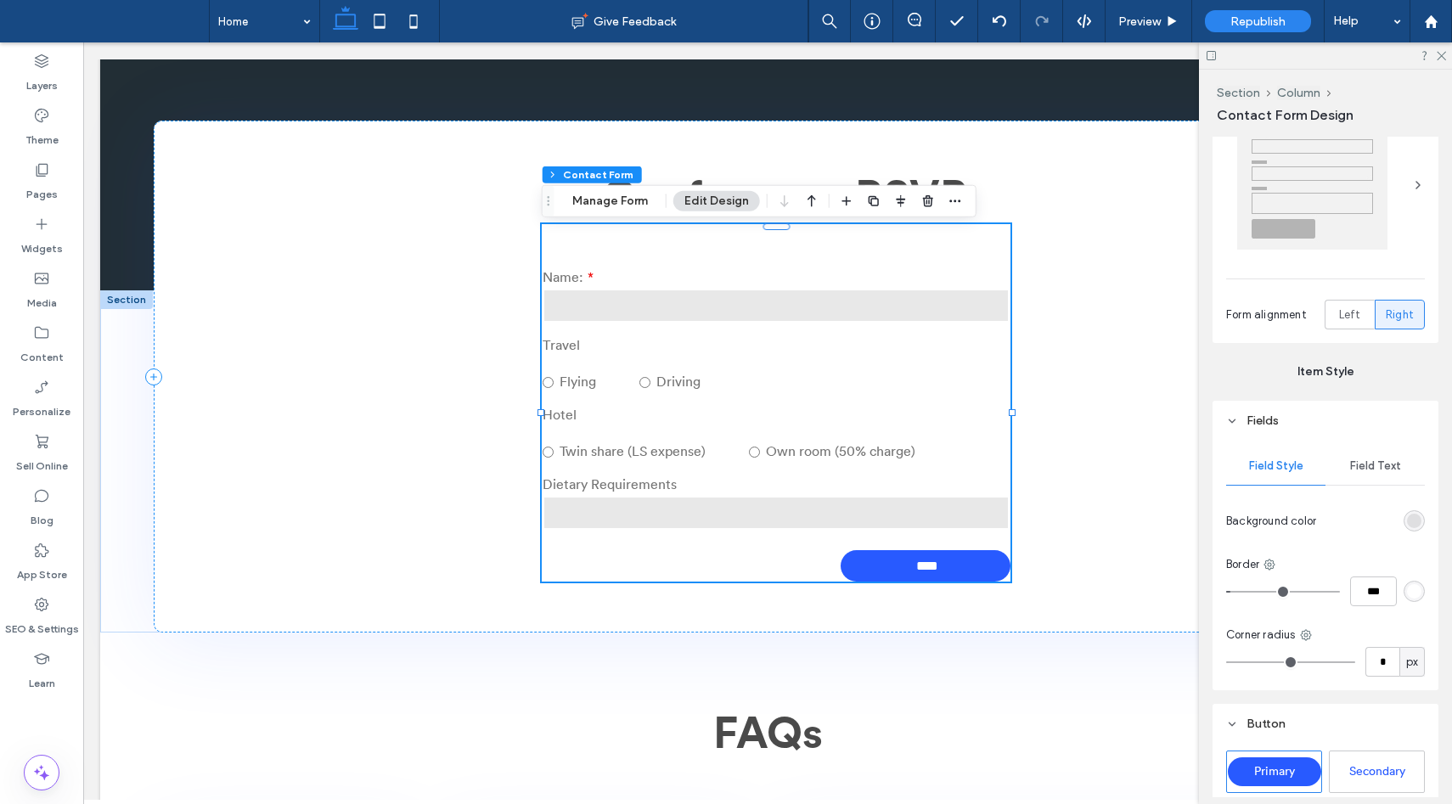
scroll to position [342, 0]
click at [632, 202] on button "Manage Form" at bounding box center [610, 201] width 98 height 20
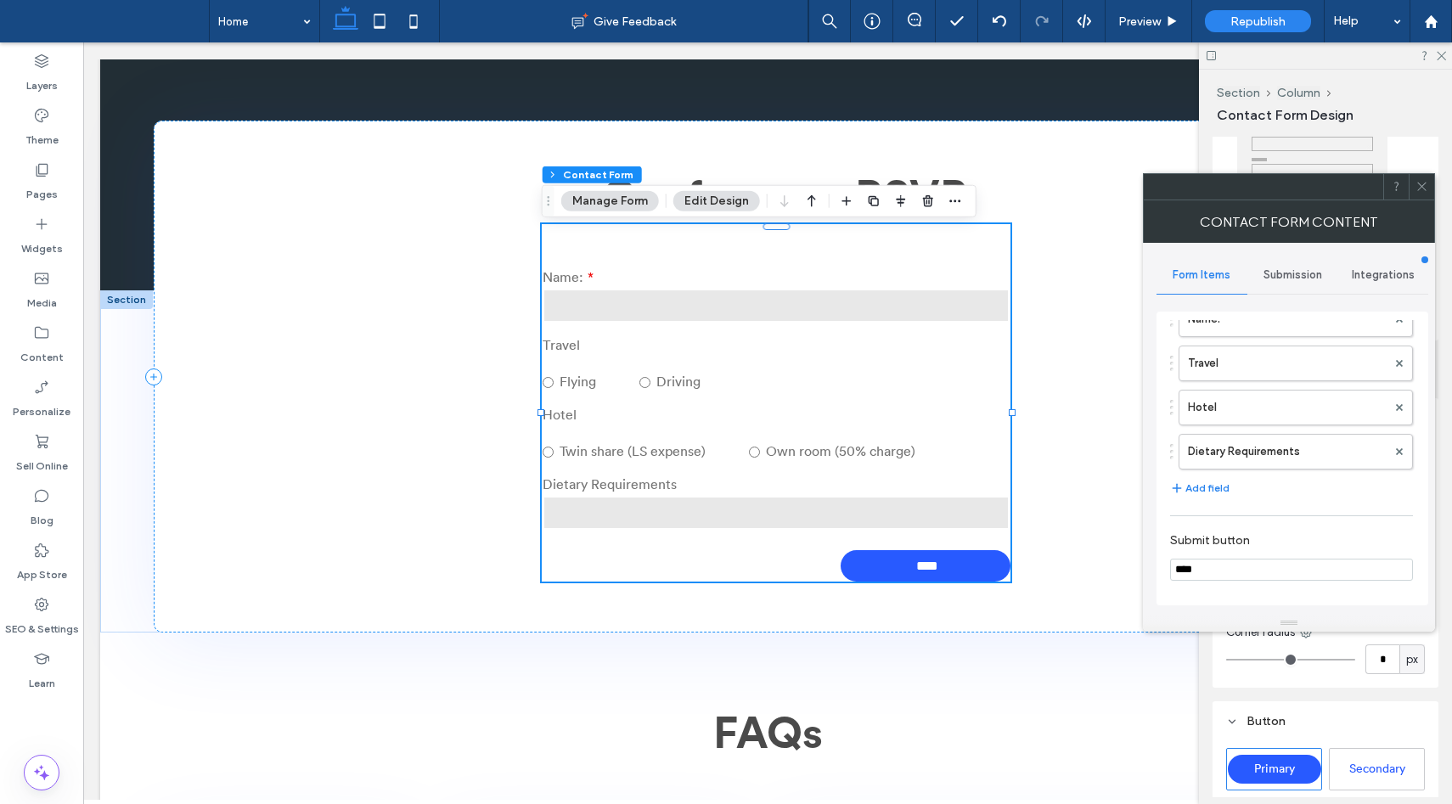
scroll to position [99, 0]
click at [1202, 481] on button "Add field" at bounding box center [1199, 479] width 59 height 20
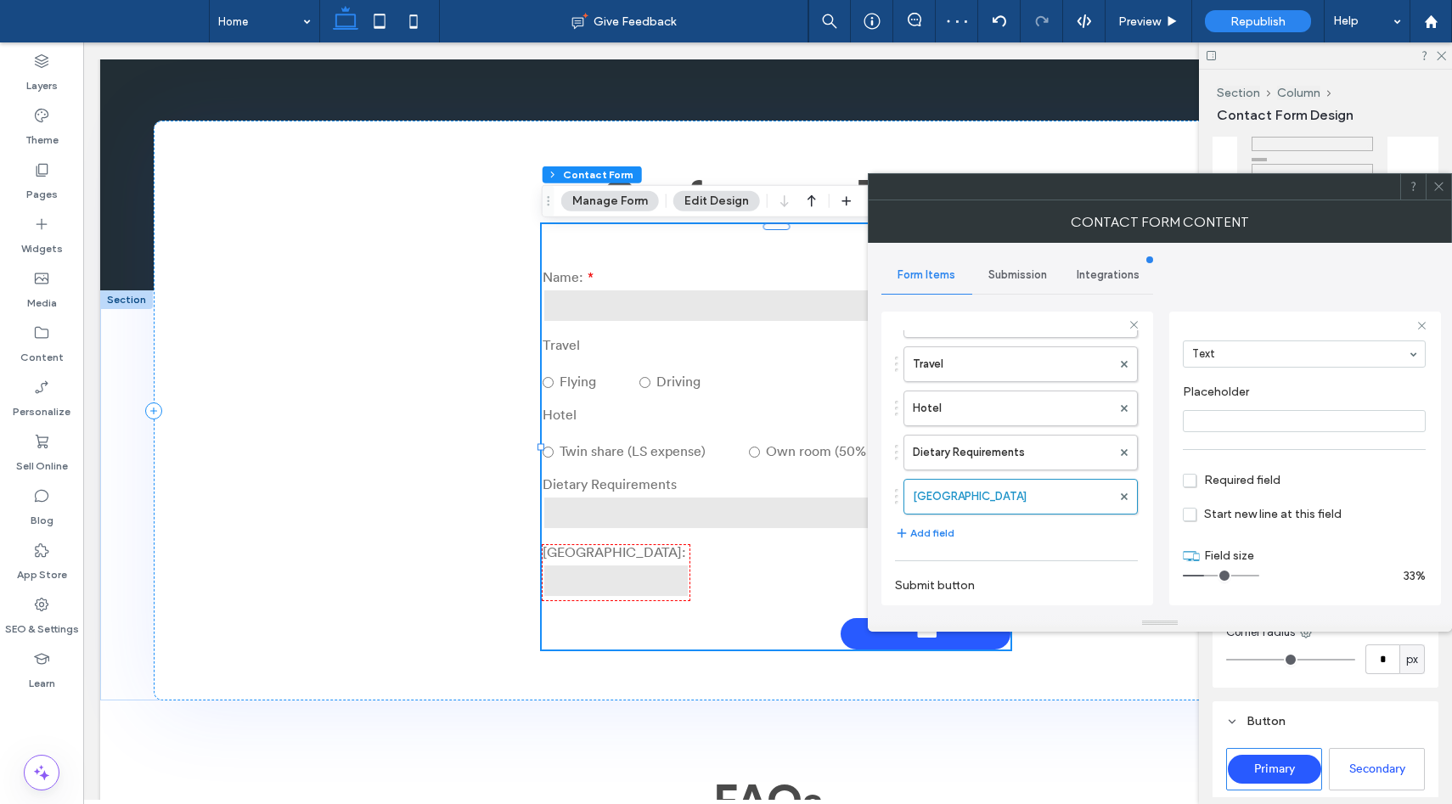
scroll to position [120, 0]
click at [1121, 493] on use at bounding box center [1124, 496] width 7 height 7
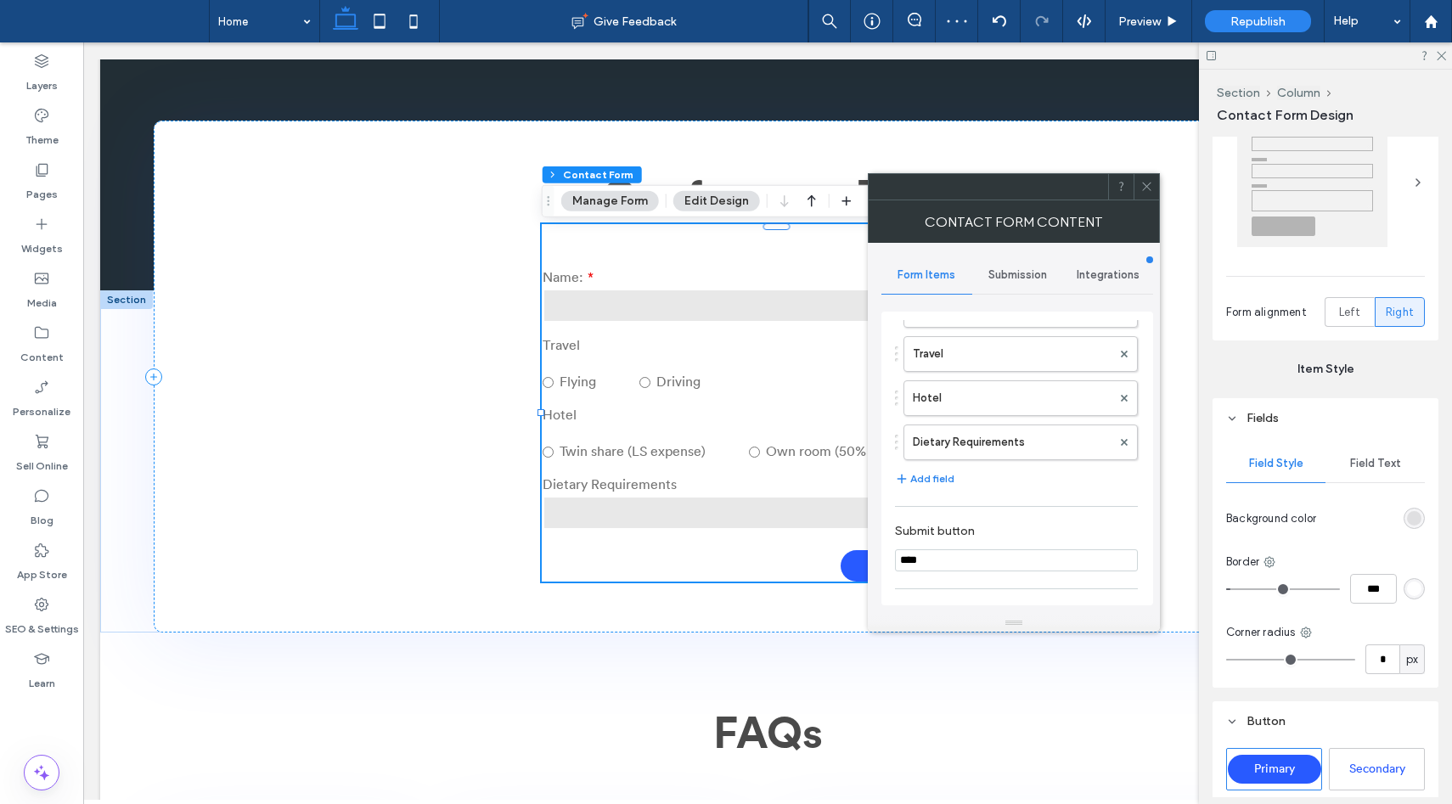
click at [1145, 180] on icon at bounding box center [1146, 186] width 13 height 13
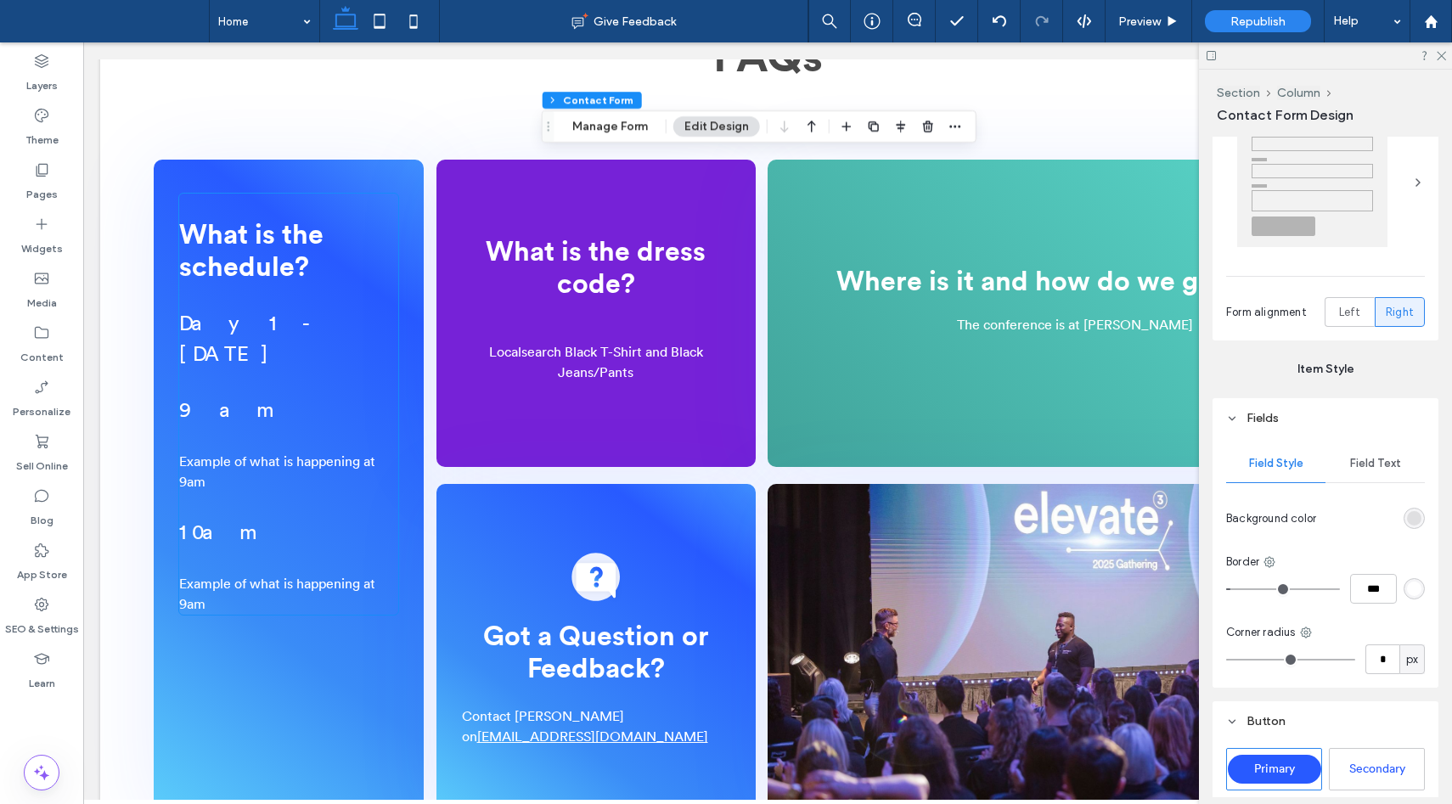
scroll to position [1559, 0]
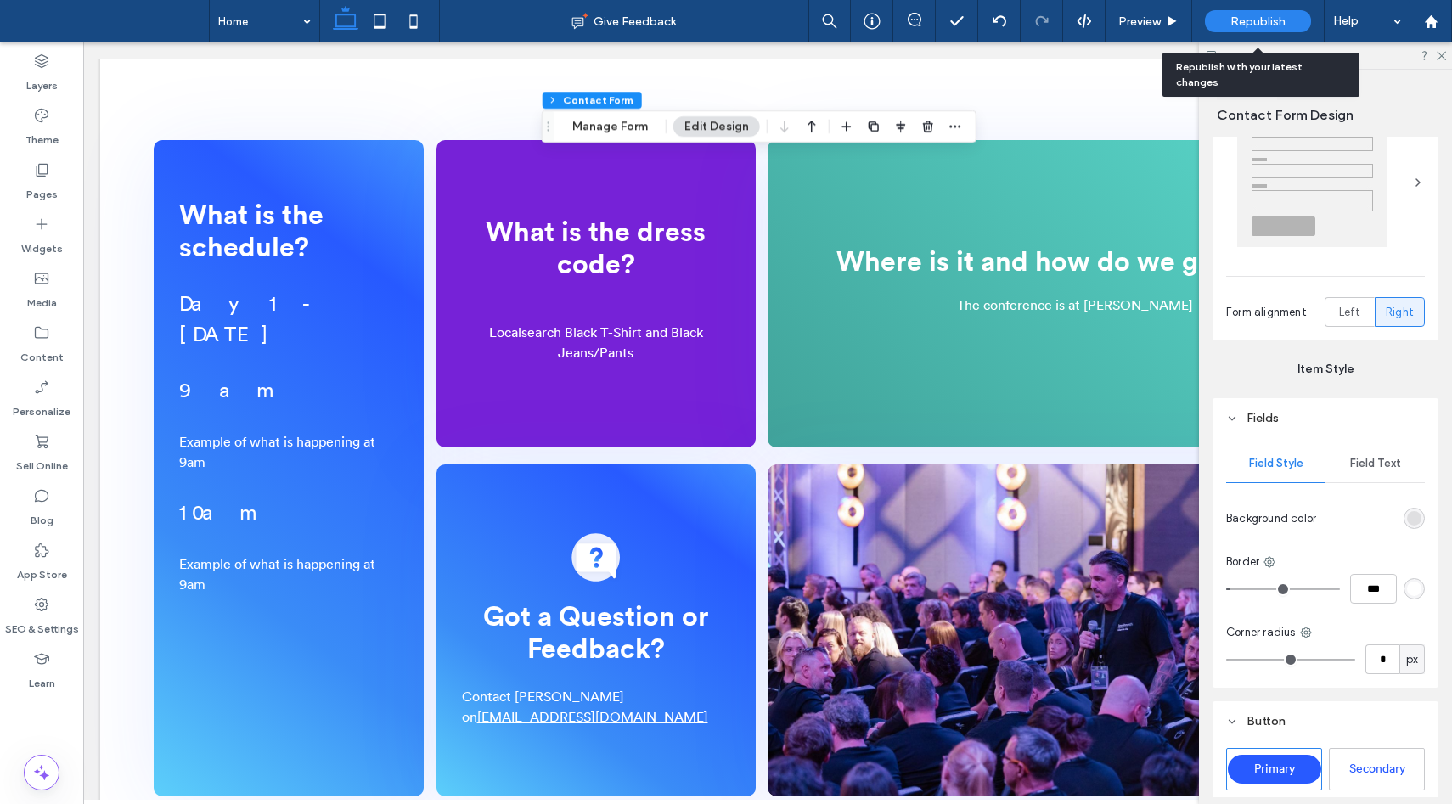
click at [1239, 27] on span "Republish" at bounding box center [1257, 21] width 55 height 14
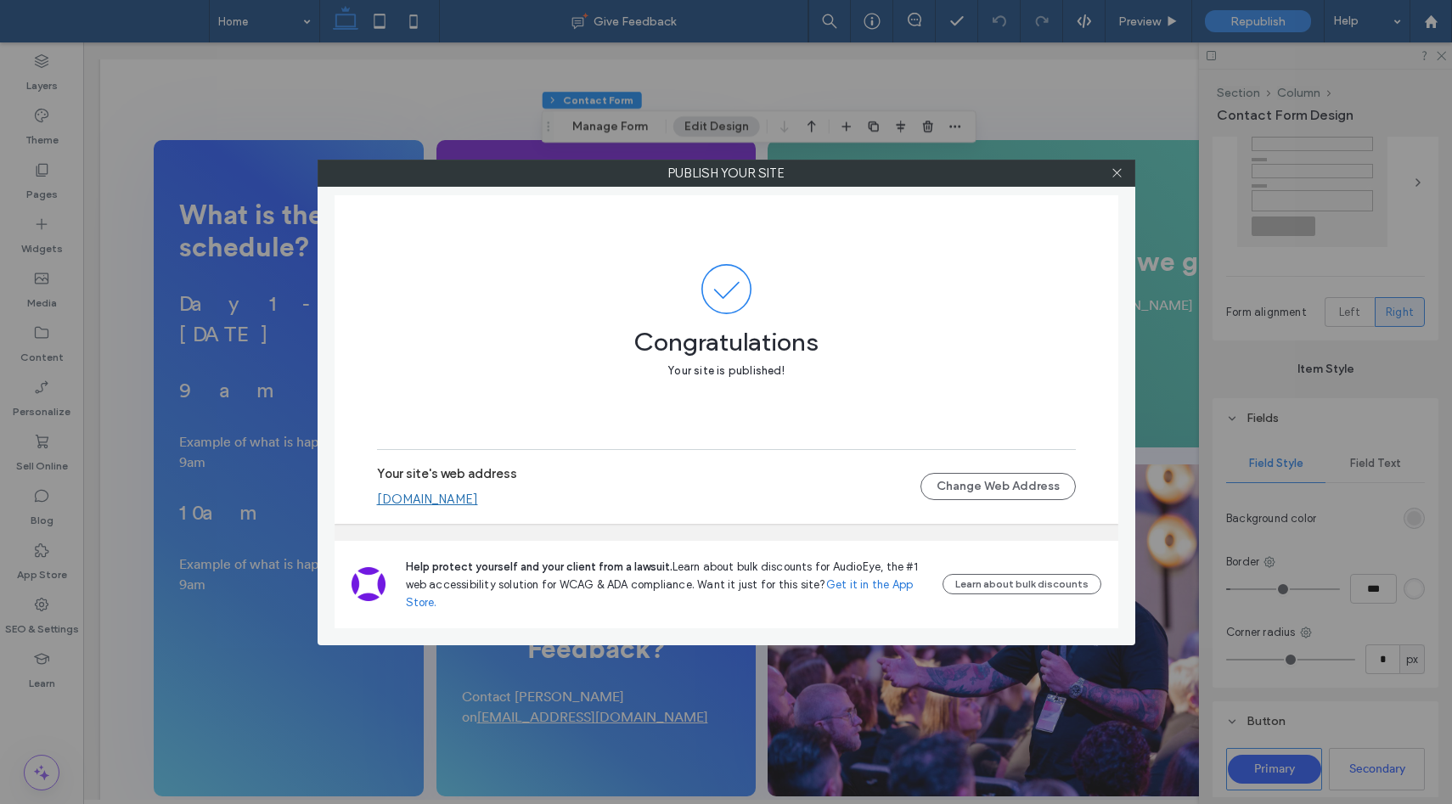
click at [436, 502] on link "sales-conference.multiscreensite.com" at bounding box center [427, 499] width 101 height 15
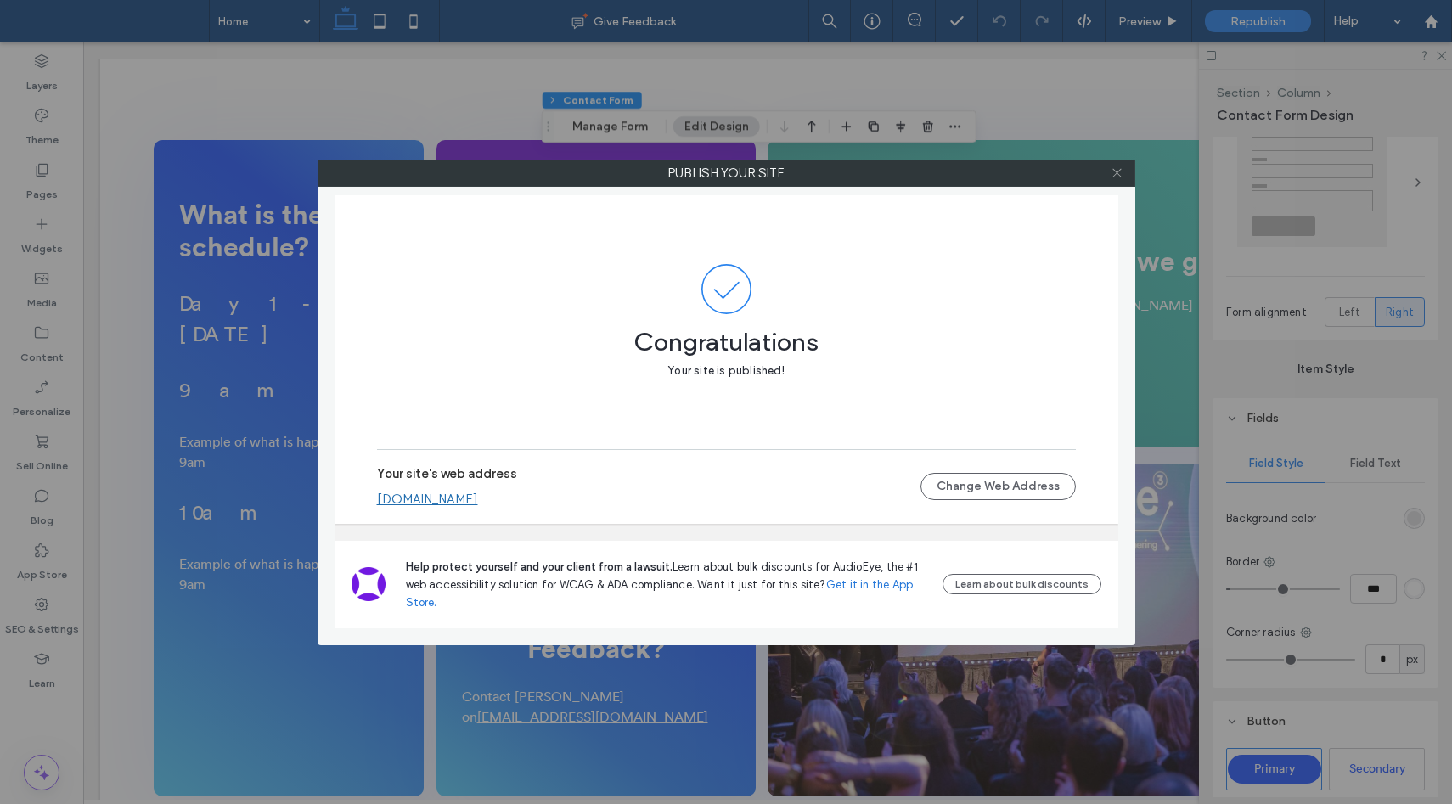
click at [1115, 176] on icon at bounding box center [1116, 172] width 13 height 13
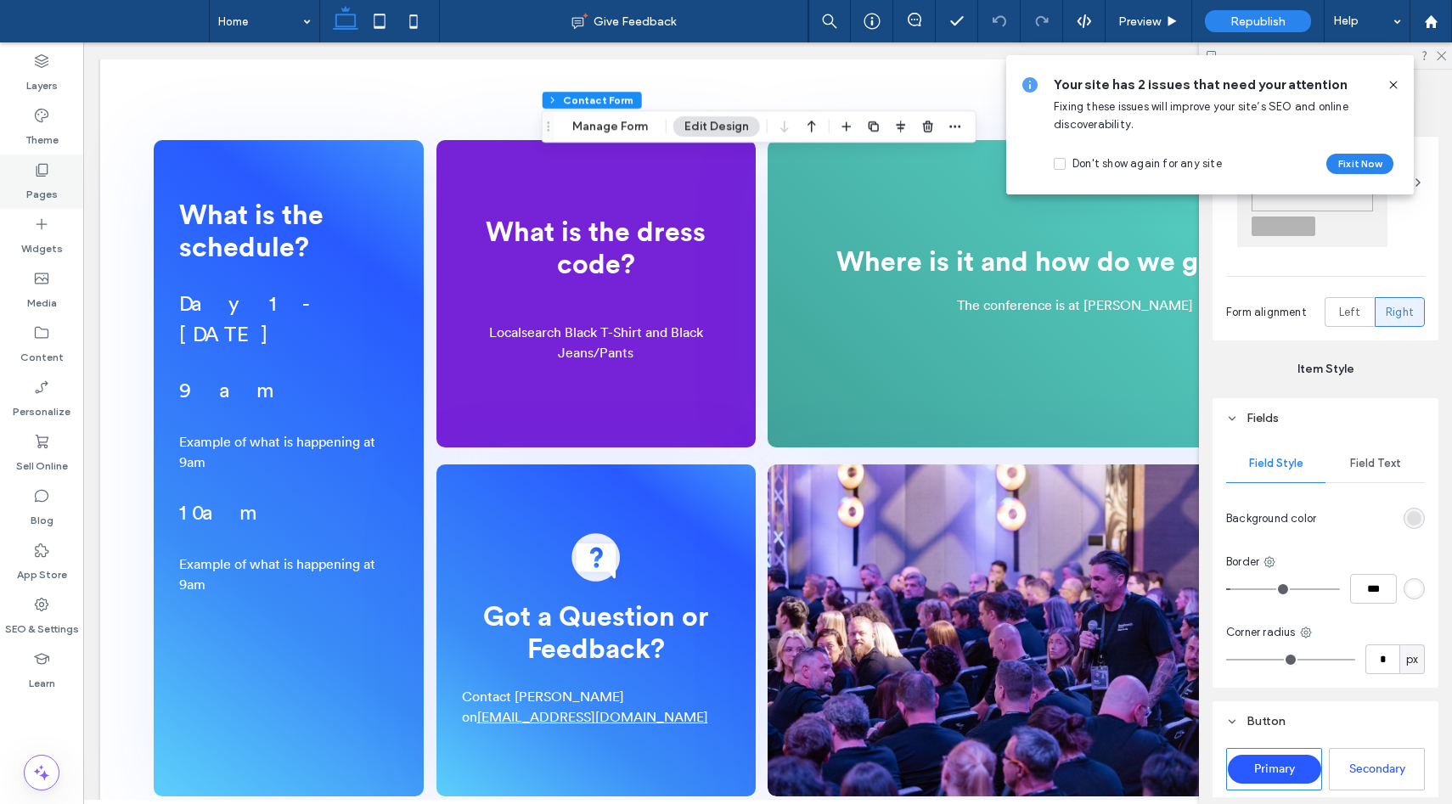
click at [42, 181] on label "Pages" at bounding box center [41, 190] width 31 height 24
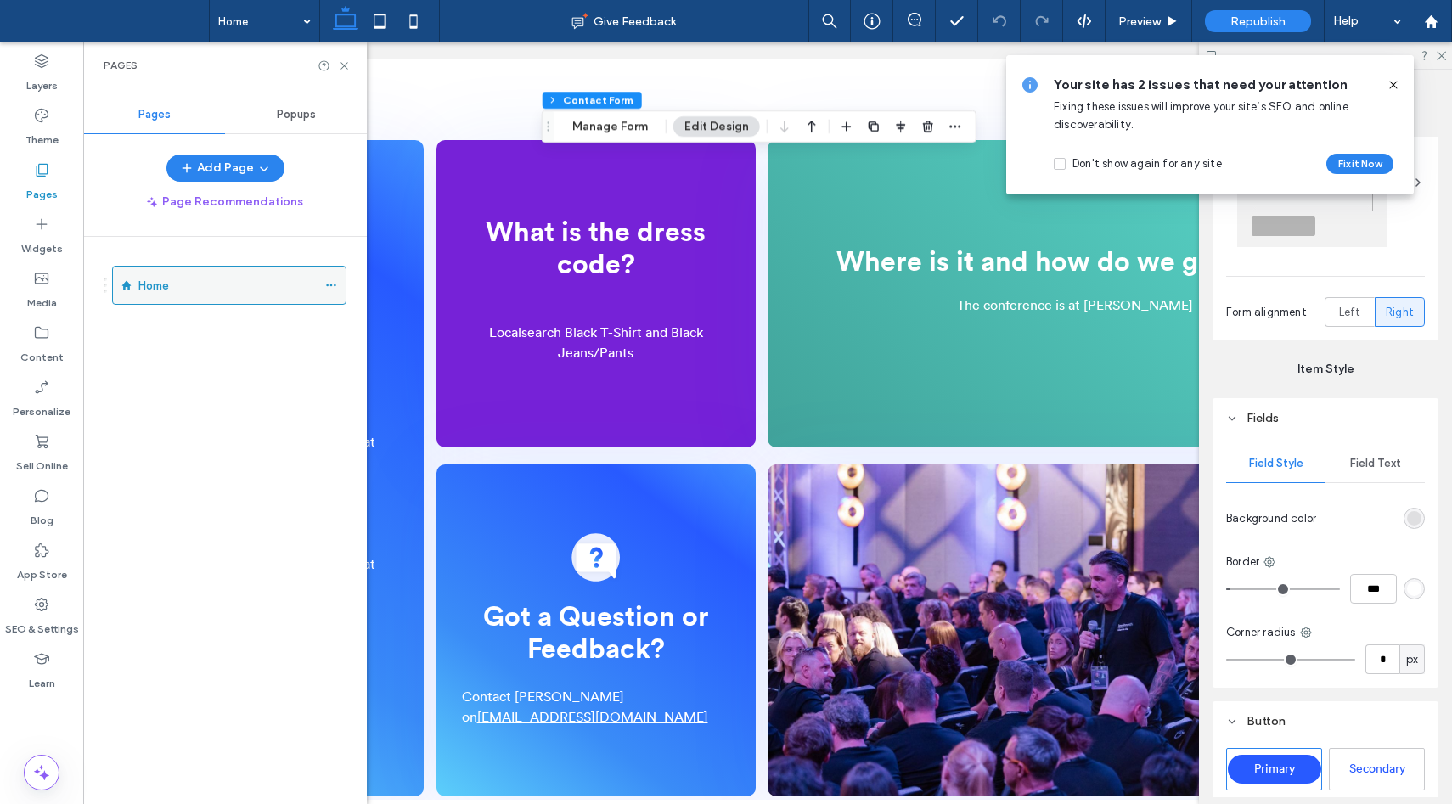
click at [329, 285] on icon at bounding box center [331, 285] width 12 height 12
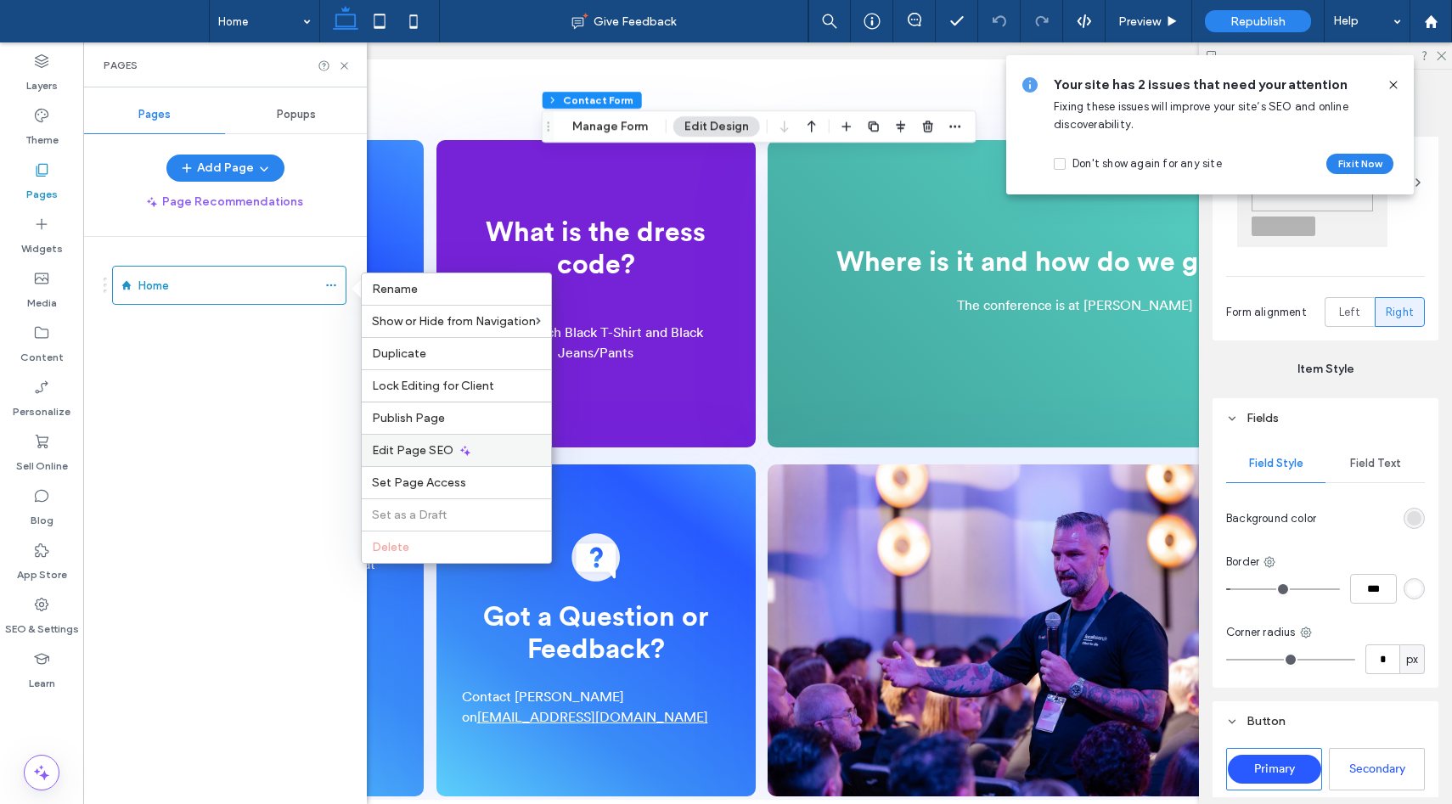
click at [423, 455] on span "Edit Page SEO" at bounding box center [412, 450] width 81 height 14
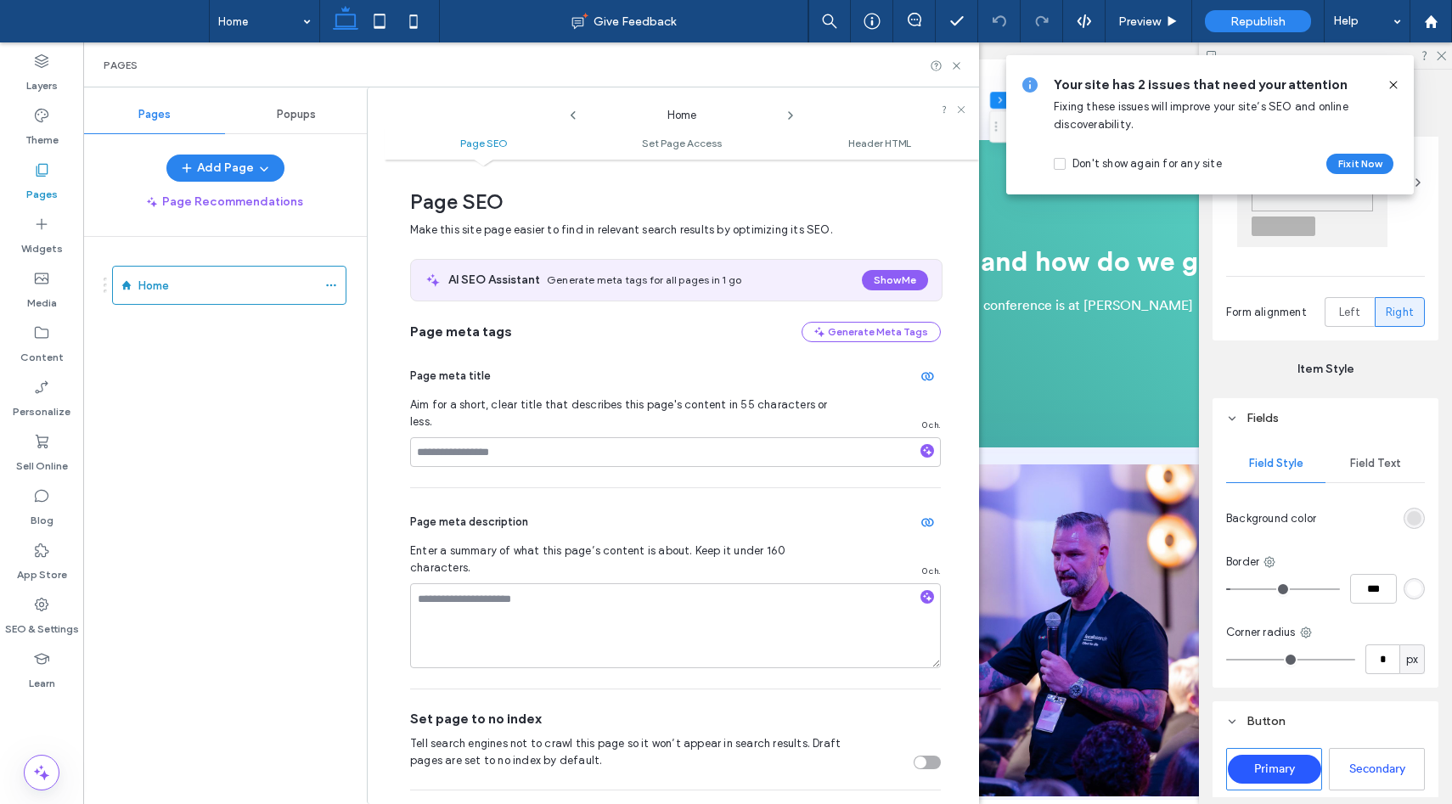
scroll to position [8, 0]
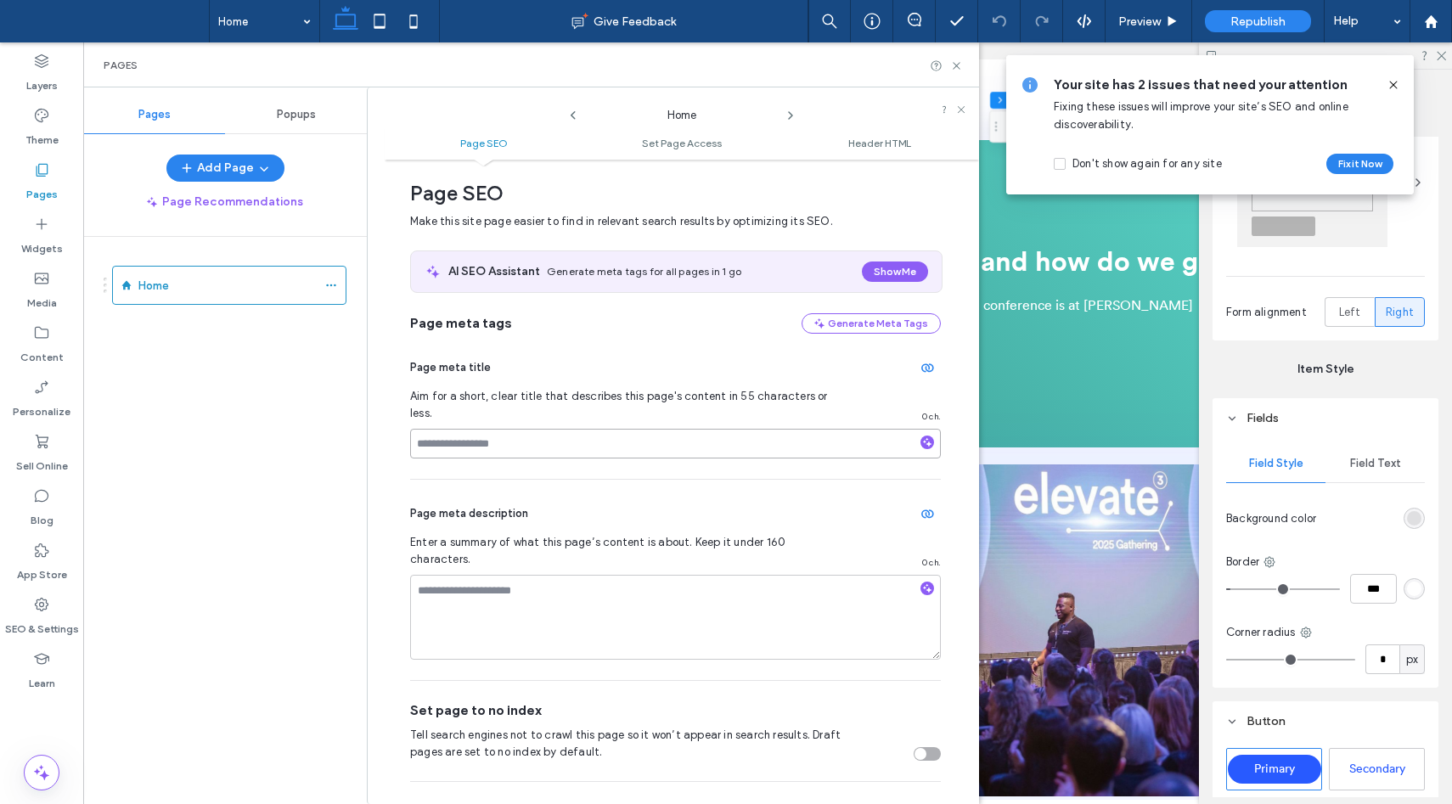
click at [502, 430] on input at bounding box center [675, 444] width 531 height 30
type input "**********"
click at [544, 452] on div "**********" at bounding box center [675, 406] width 531 height 145
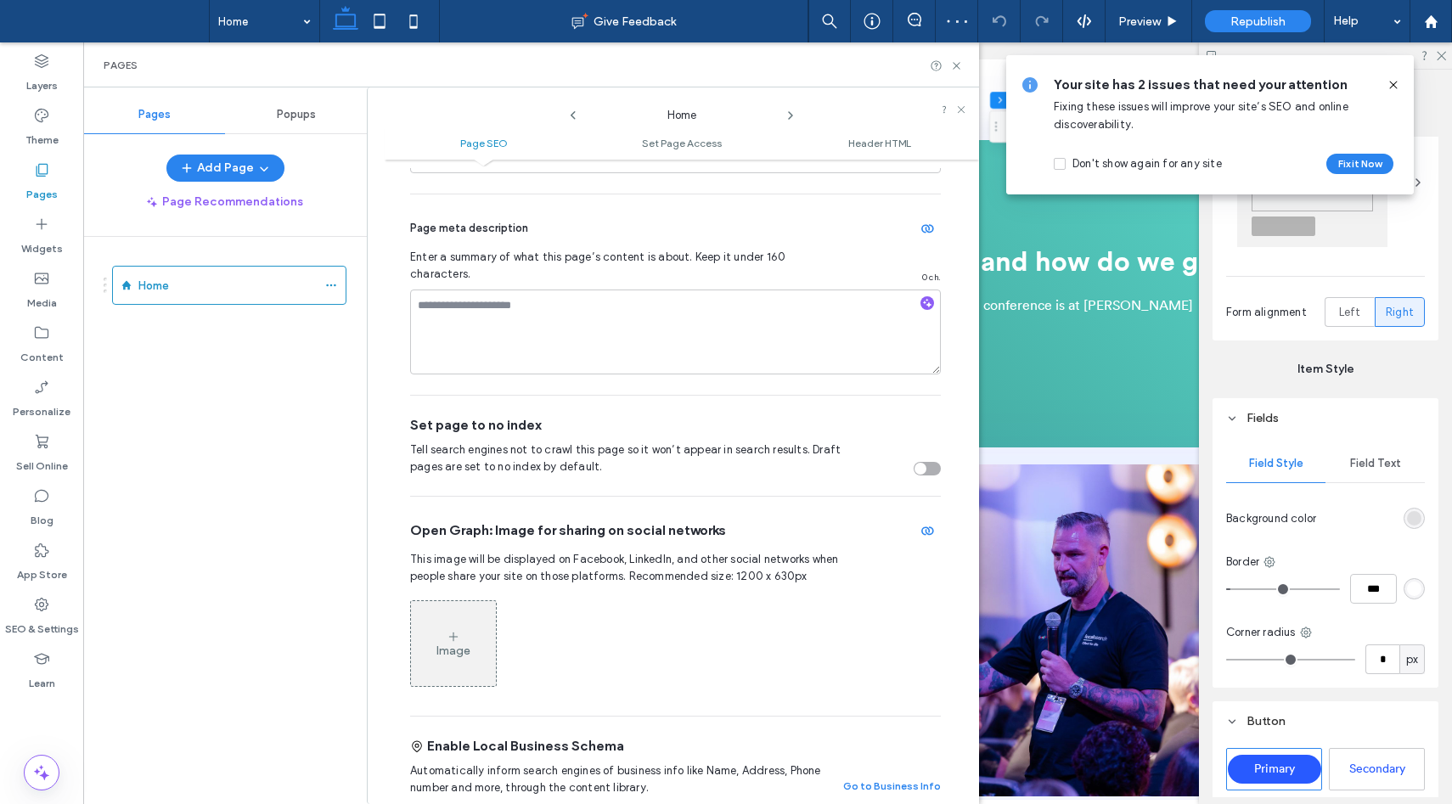
scroll to position [356, 0]
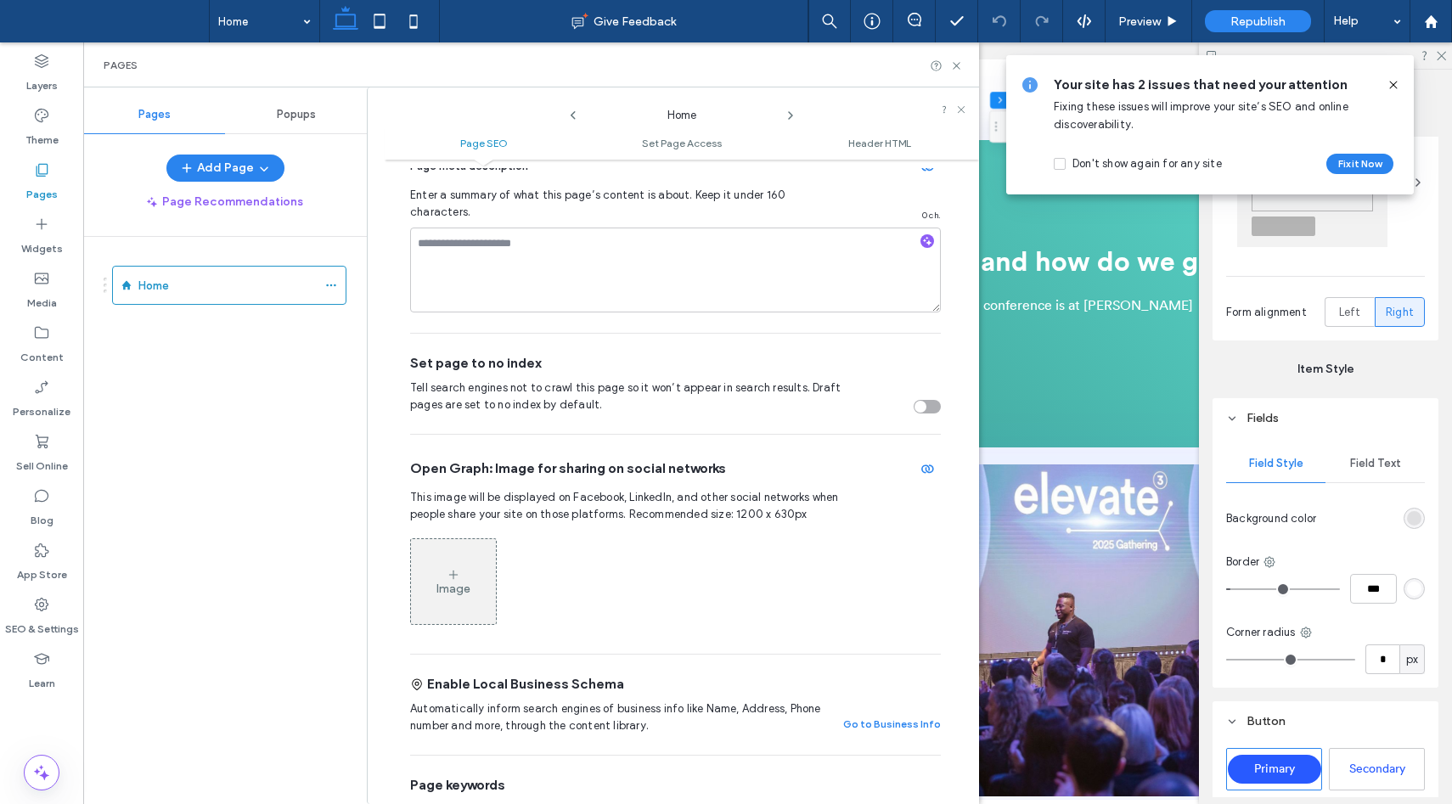
click at [921, 400] on div "toggle" at bounding box center [926, 407] width 27 height 14
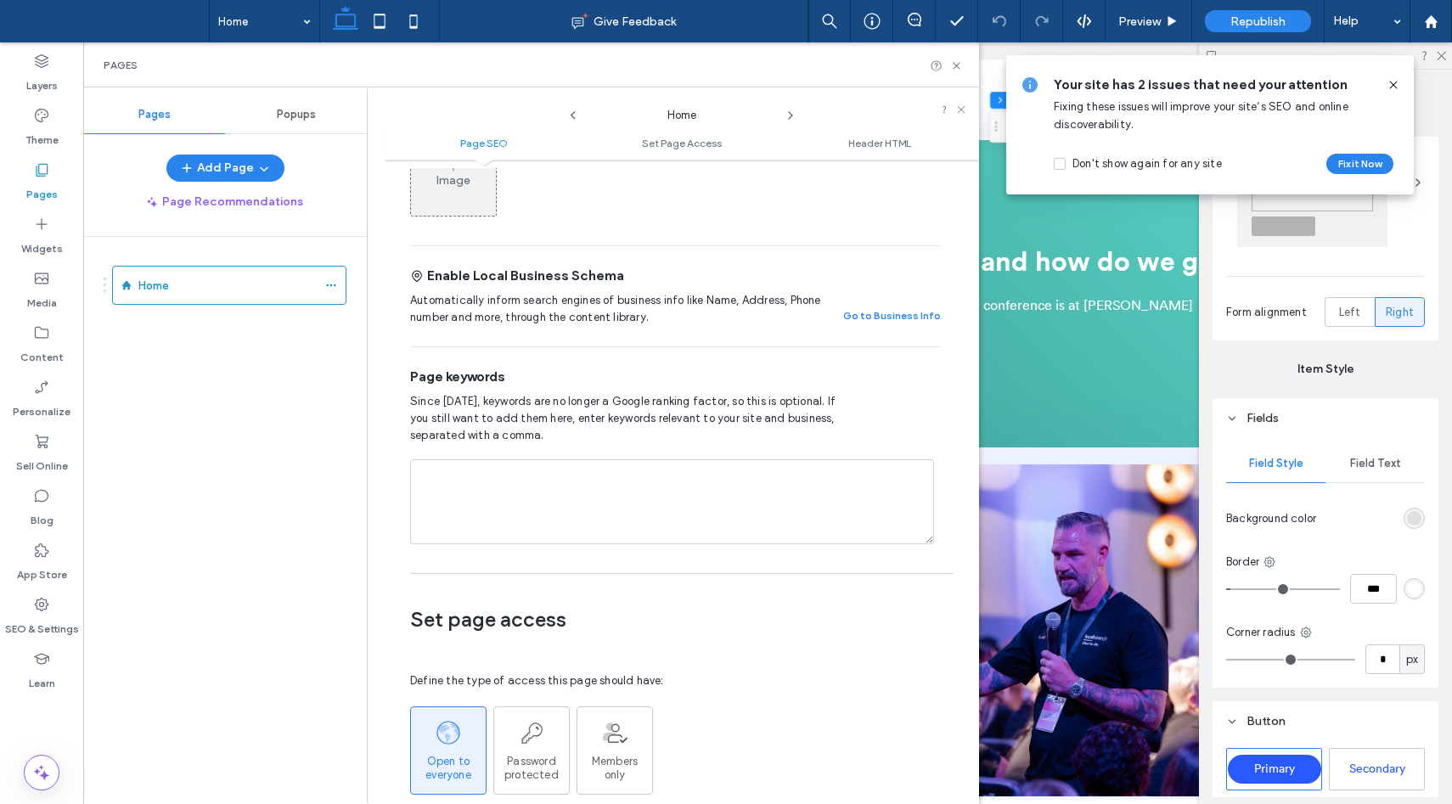
scroll to position [345, 0]
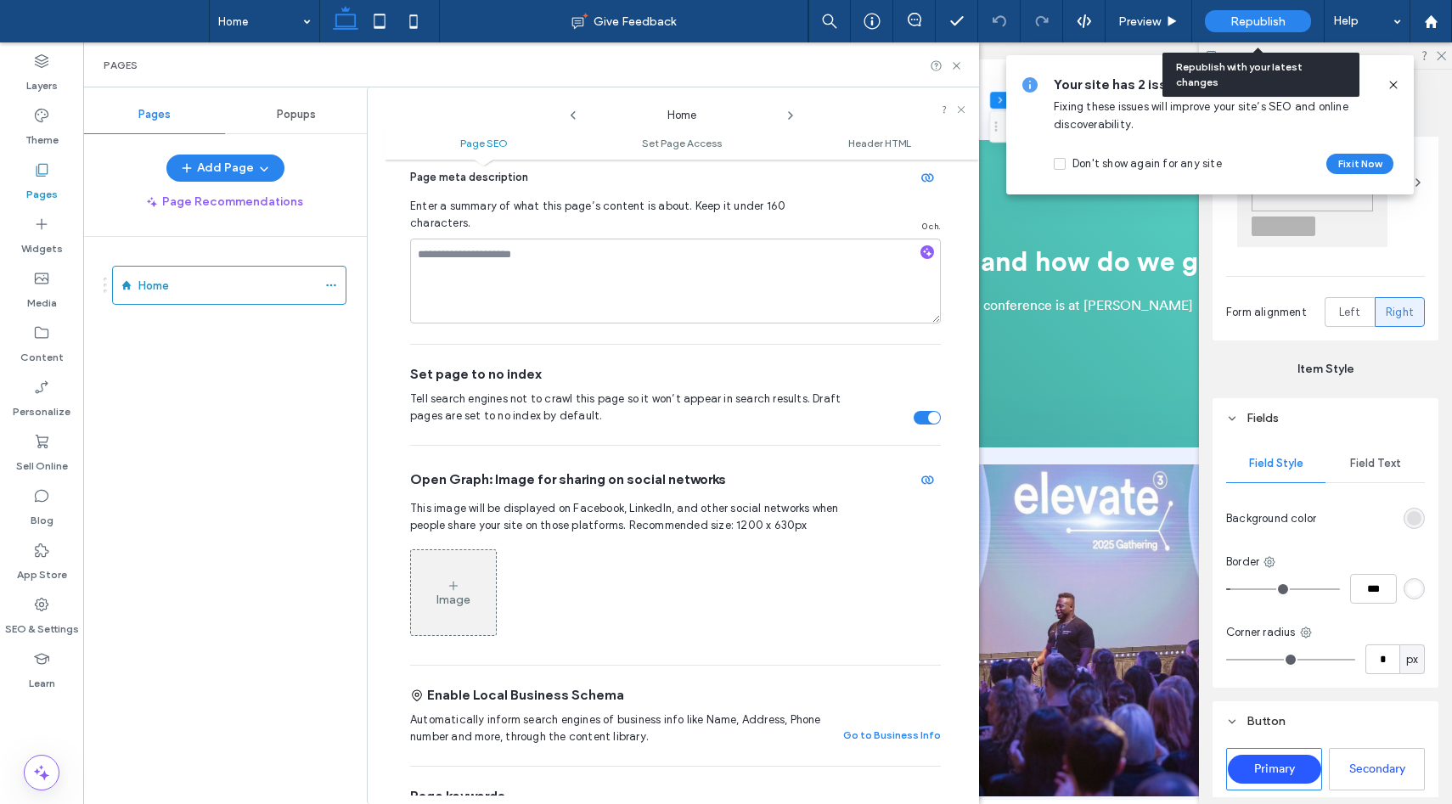
click at [1280, 19] on span "Republish" at bounding box center [1257, 21] width 55 height 14
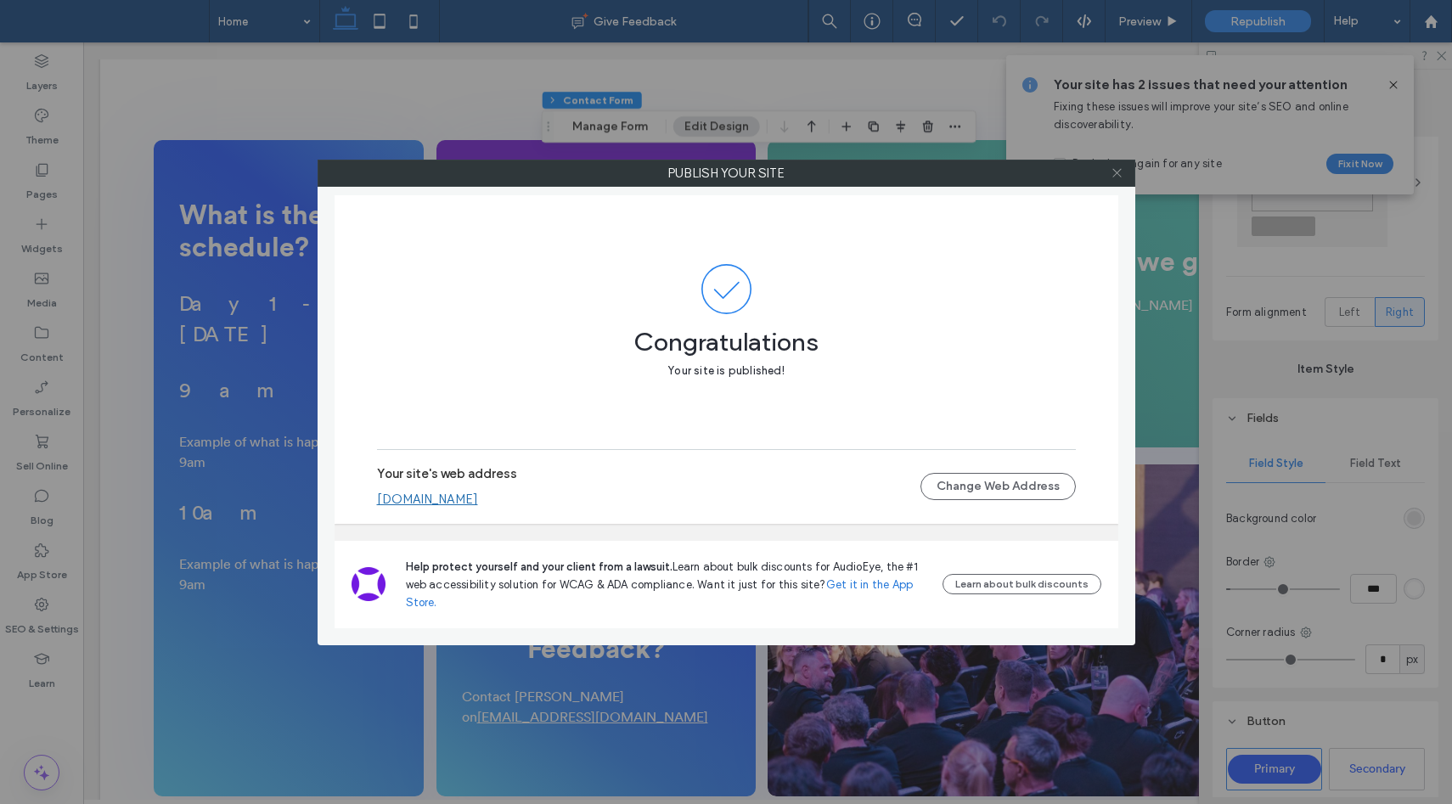
click at [1119, 177] on icon at bounding box center [1116, 172] width 13 height 13
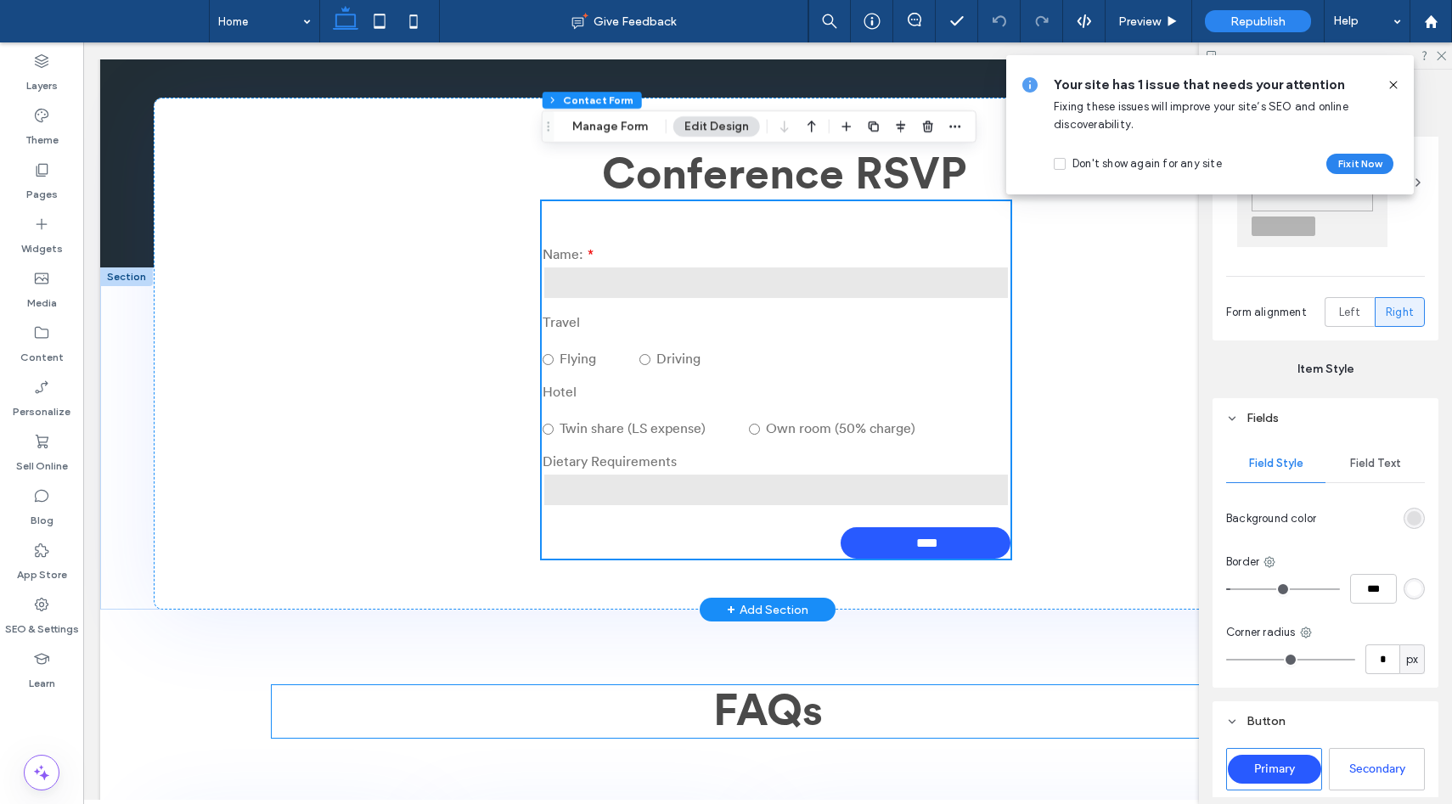
scroll to position [880, 0]
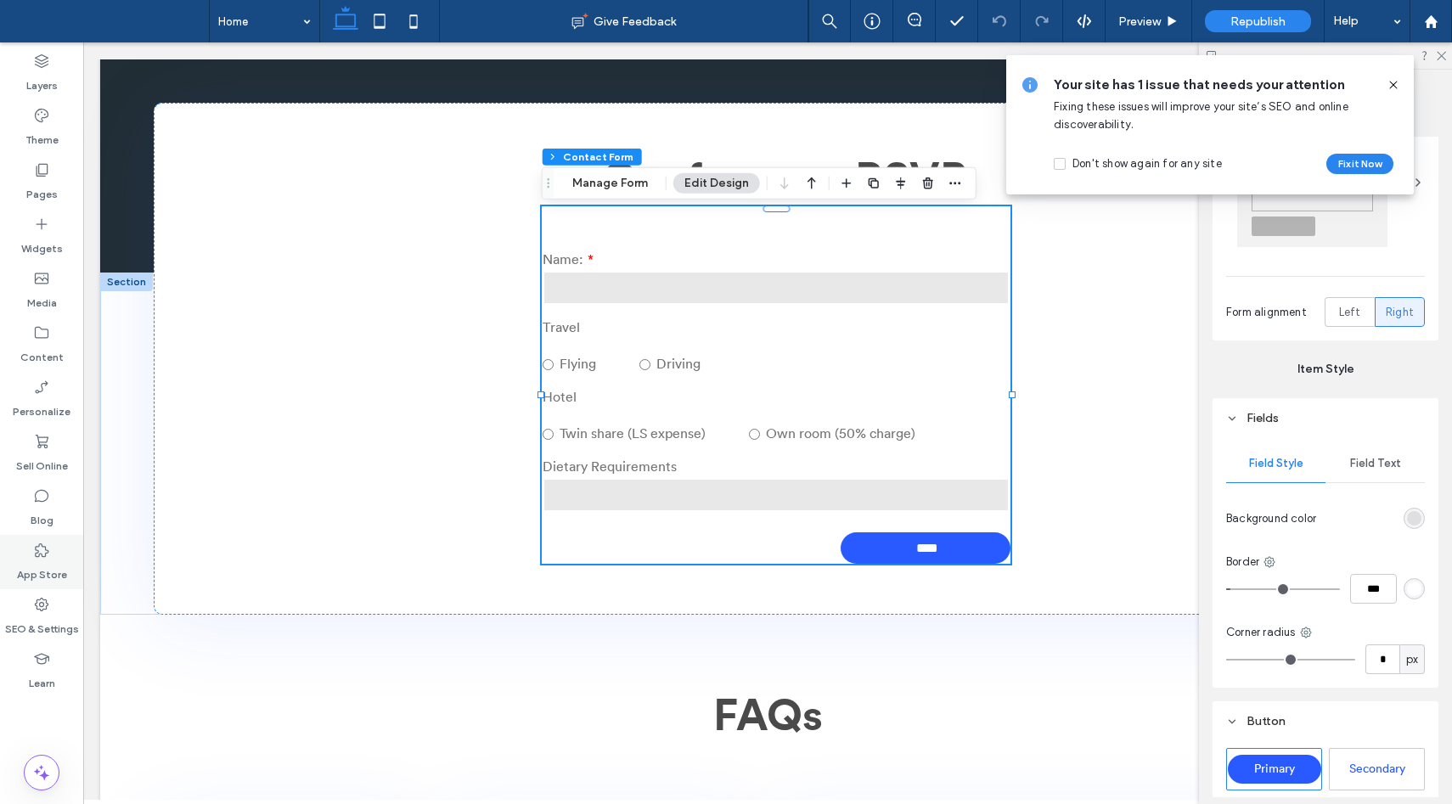
click at [46, 554] on icon at bounding box center [41, 550] width 17 height 17
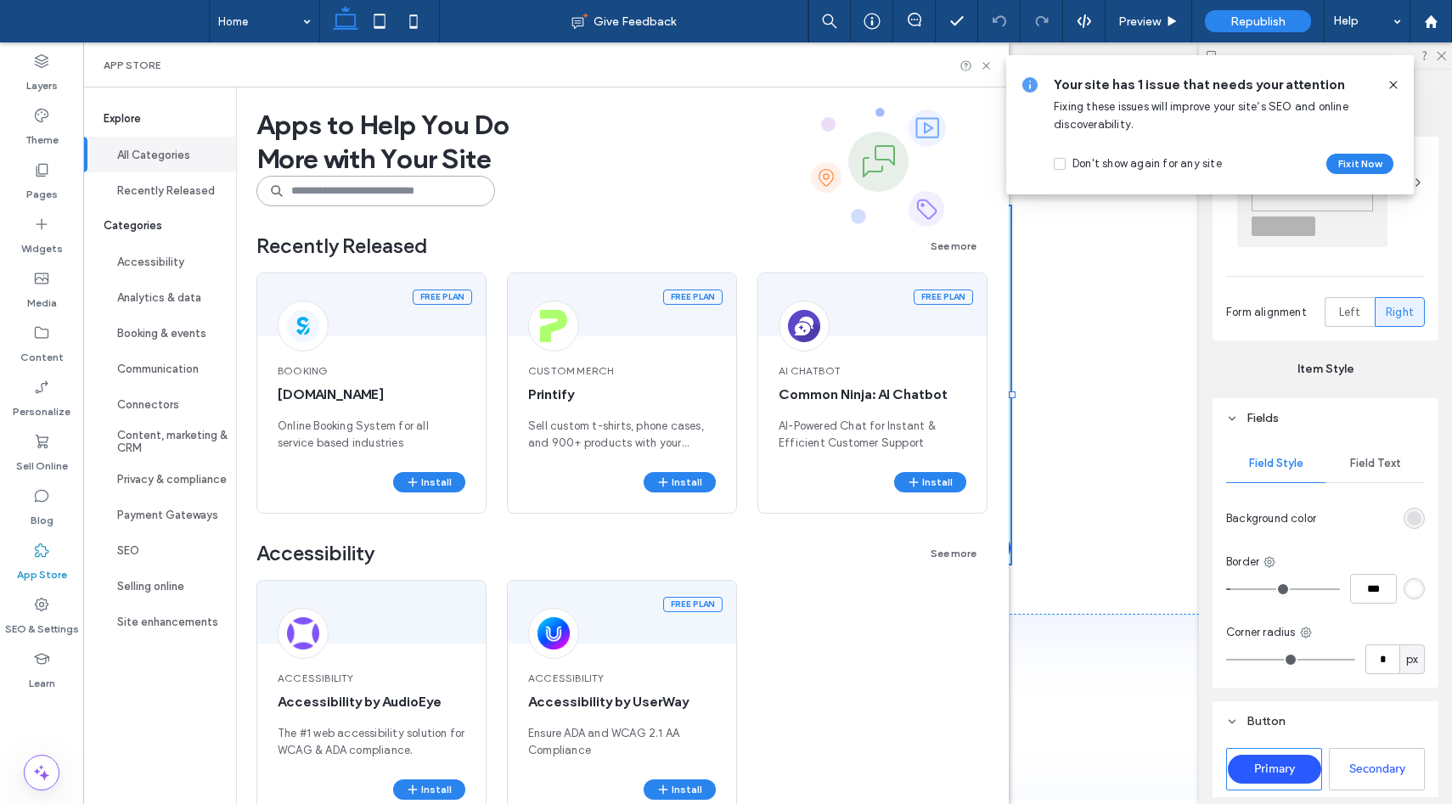
click at [410, 184] on input at bounding box center [375, 191] width 239 height 31
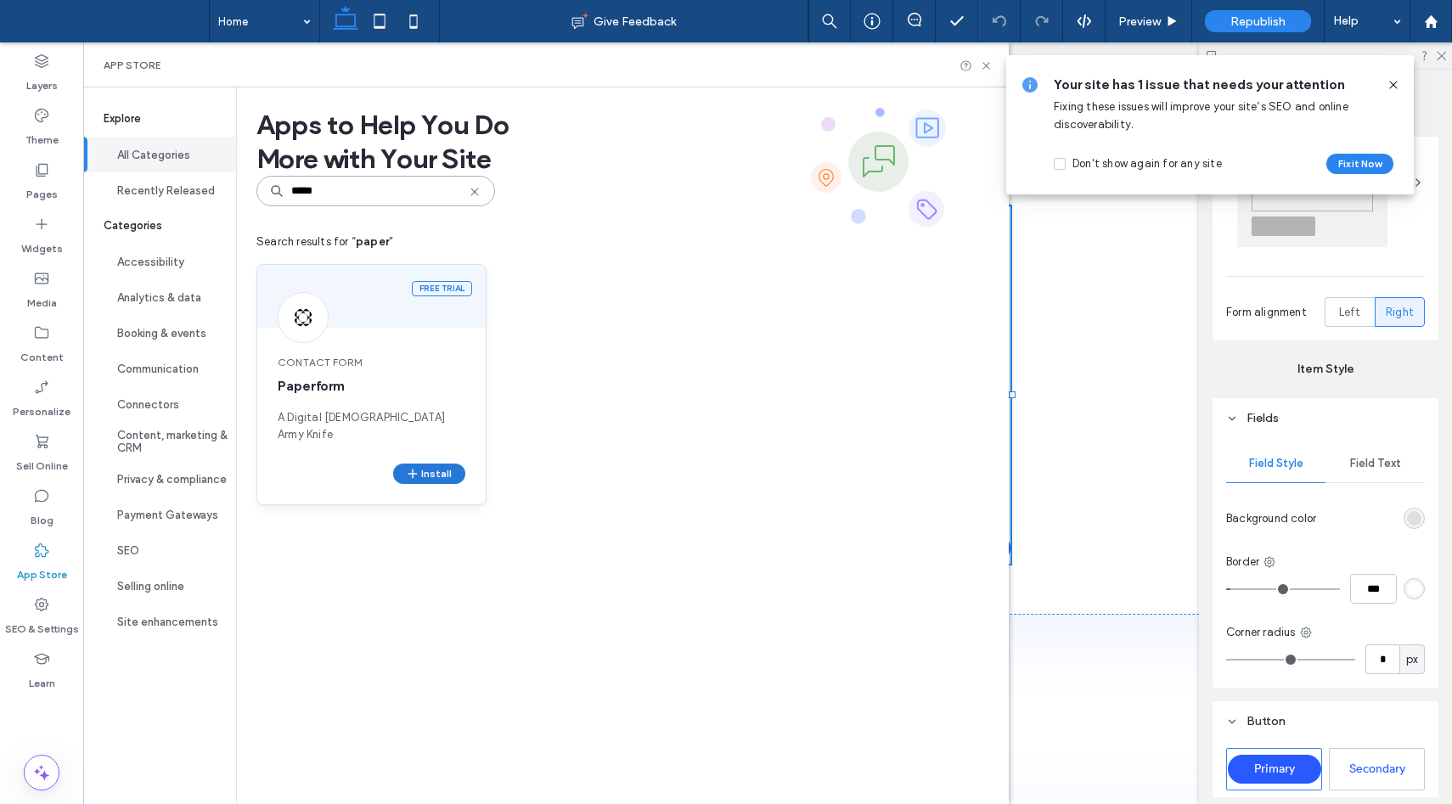
type input "*****"
click at [417, 467] on icon "button" at bounding box center [413, 474] width 14 height 14
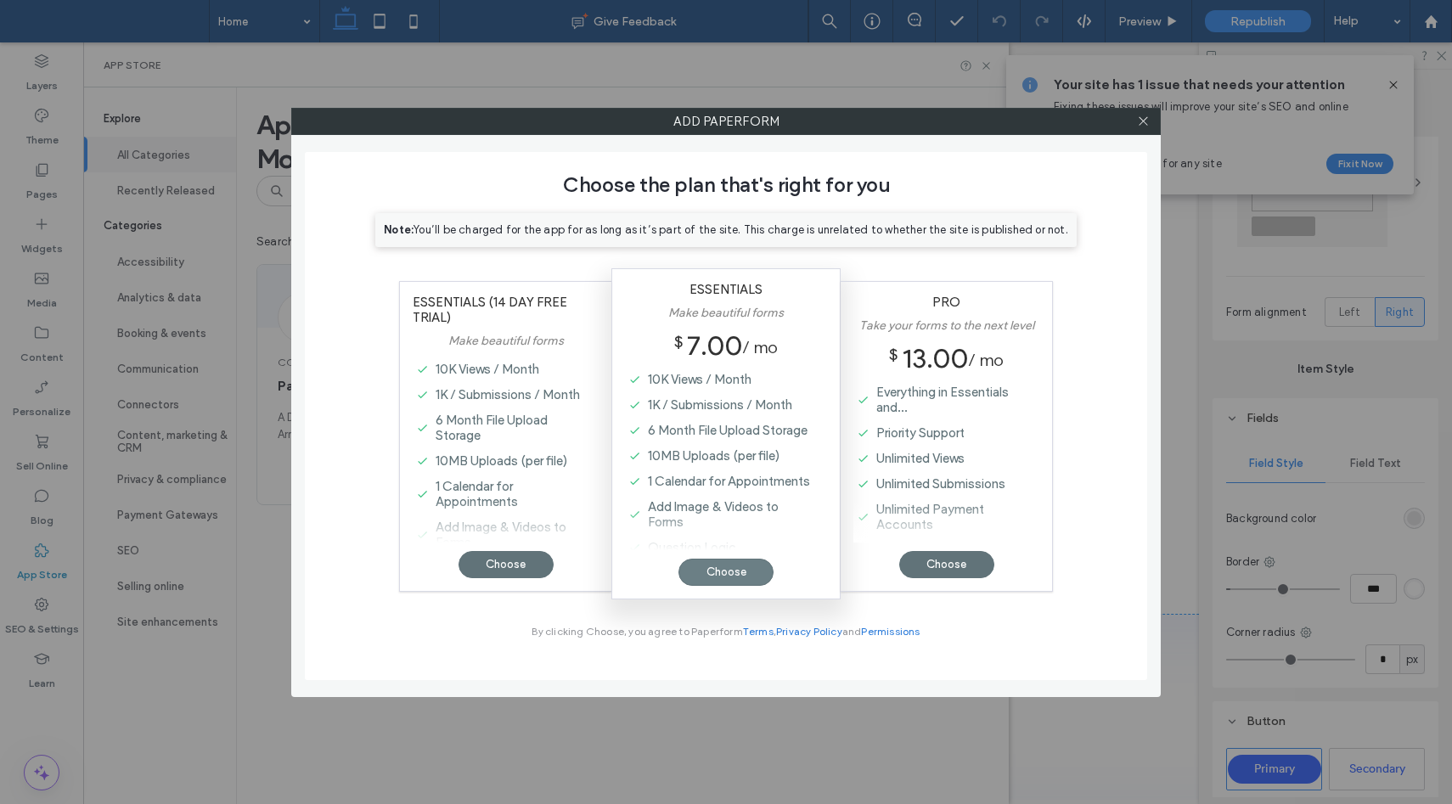
click at [719, 569] on div "Choose" at bounding box center [725, 572] width 95 height 27
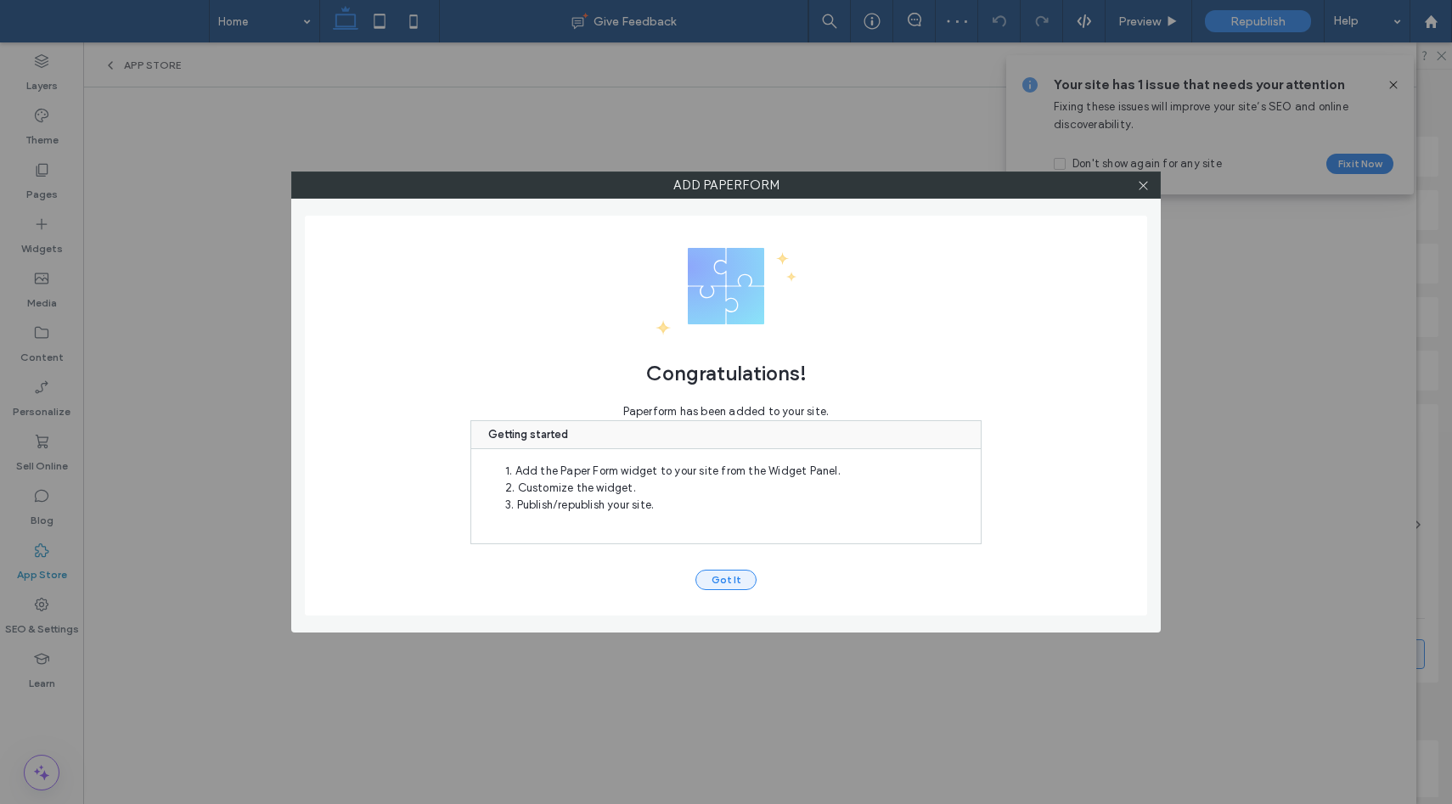
type input "*"
type input "***"
click at [717, 582] on button "Got It" at bounding box center [725, 580] width 61 height 20
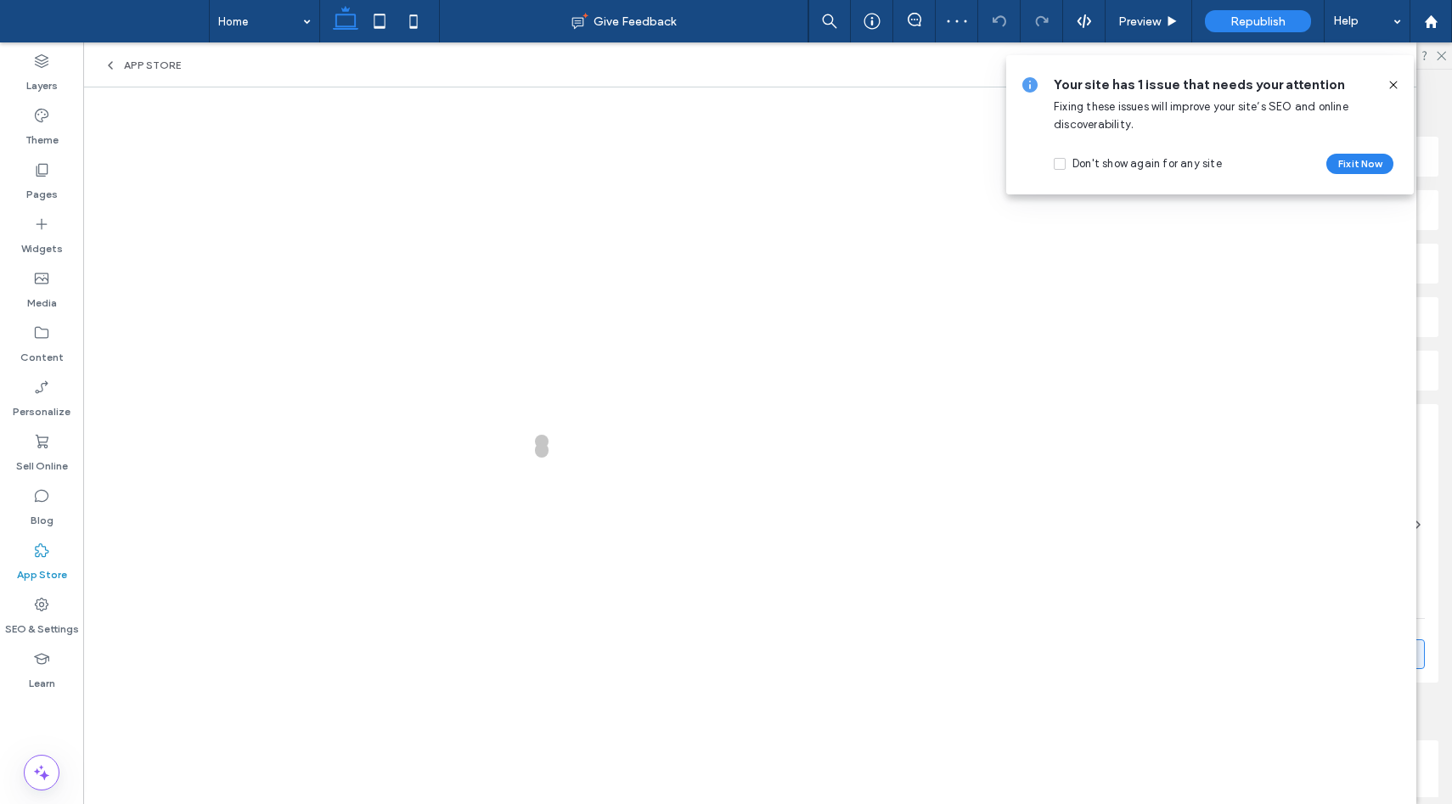
click at [1395, 85] on icon at bounding box center [1393, 85] width 14 height 14
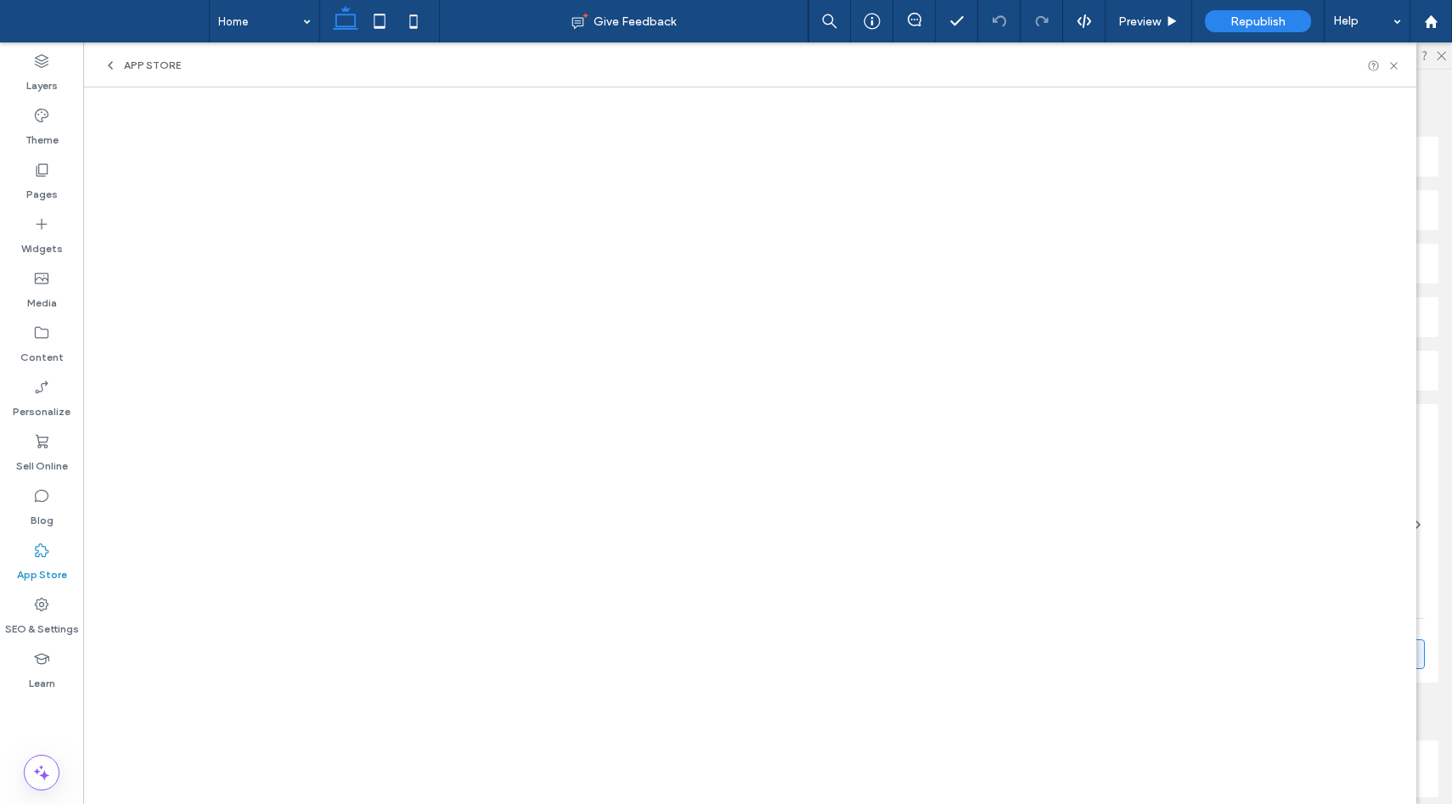
scroll to position [855, 0]
click at [1396, 63] on use at bounding box center [1393, 65] width 7 height 7
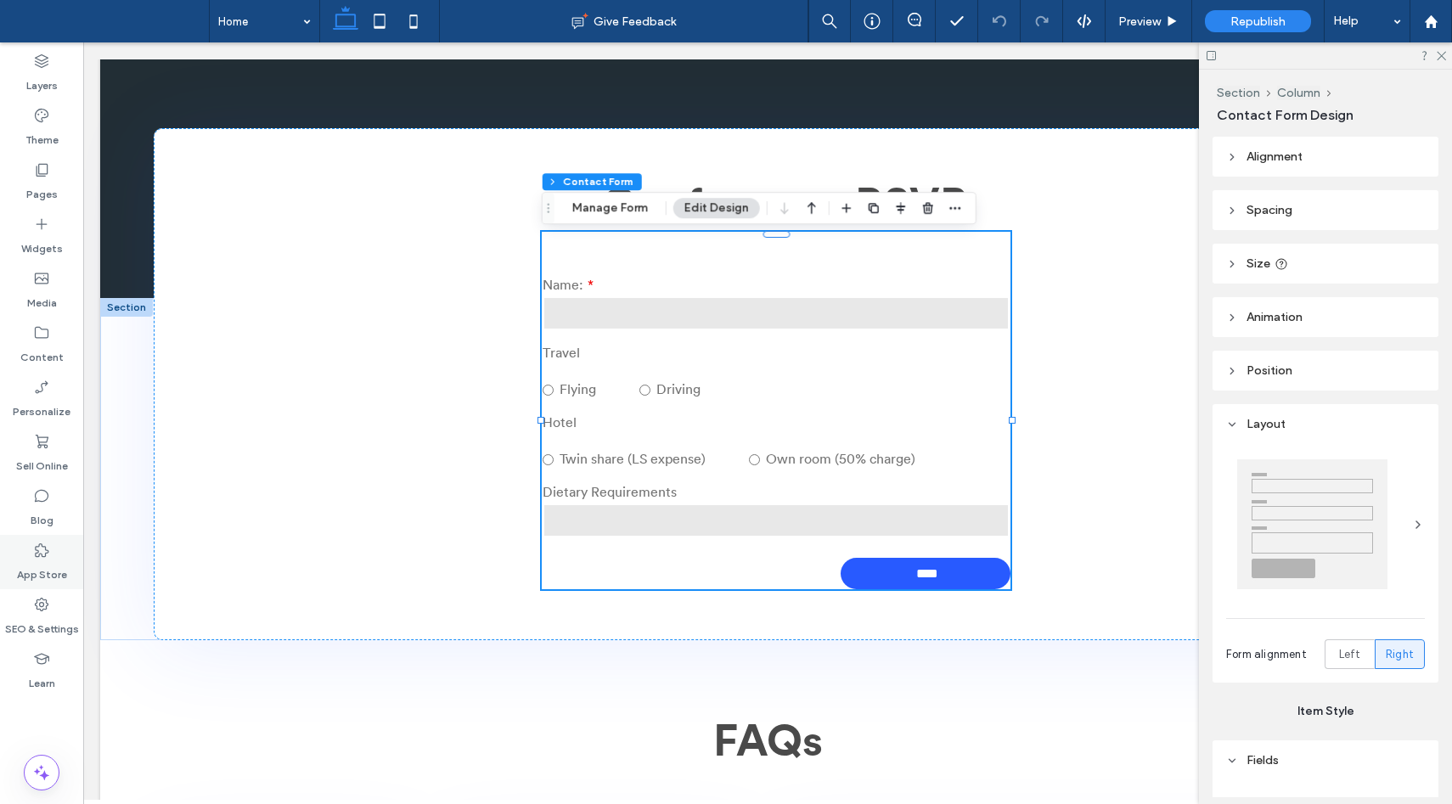
click at [25, 568] on label "App Store" at bounding box center [42, 571] width 50 height 24
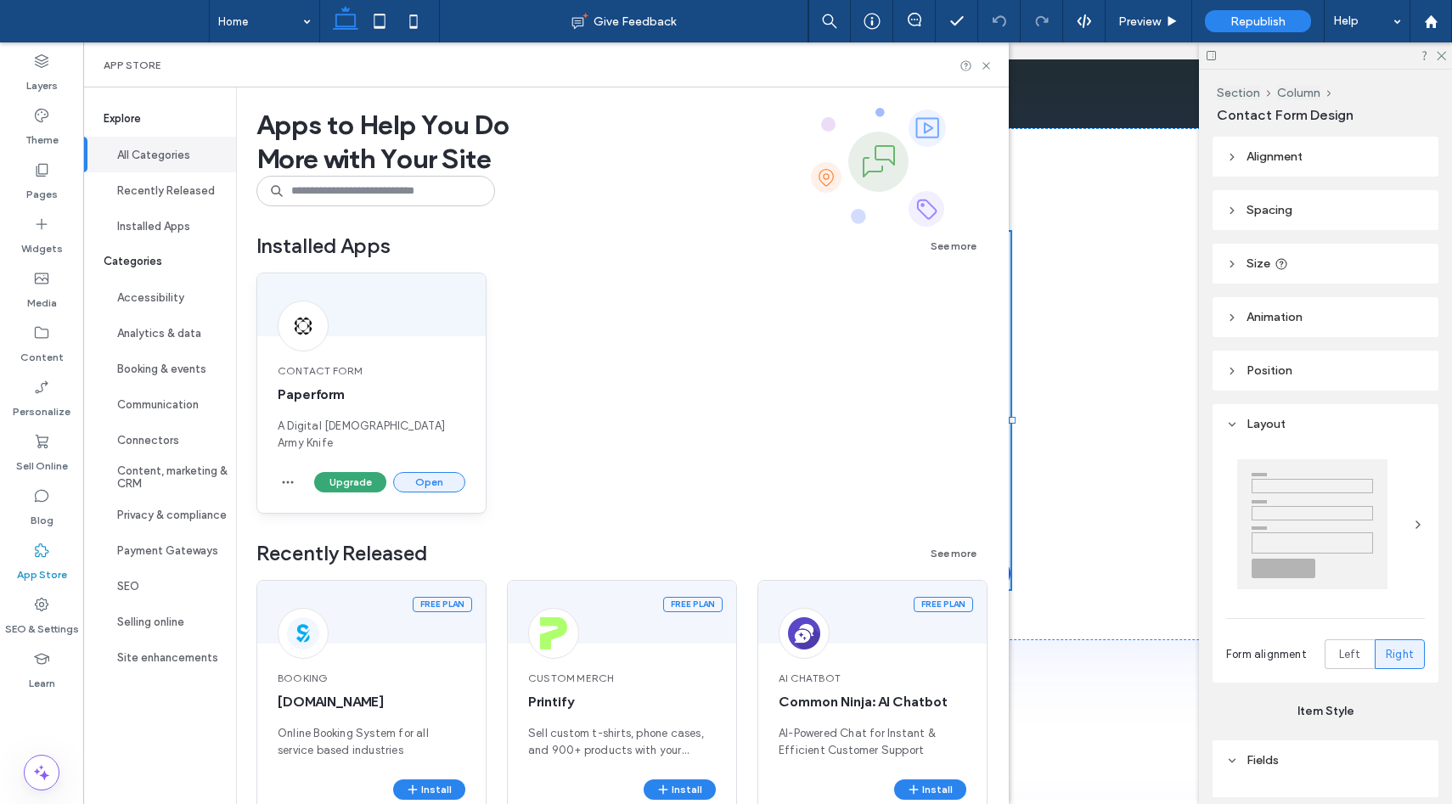
click at [435, 472] on button "Open" at bounding box center [429, 482] width 72 height 20
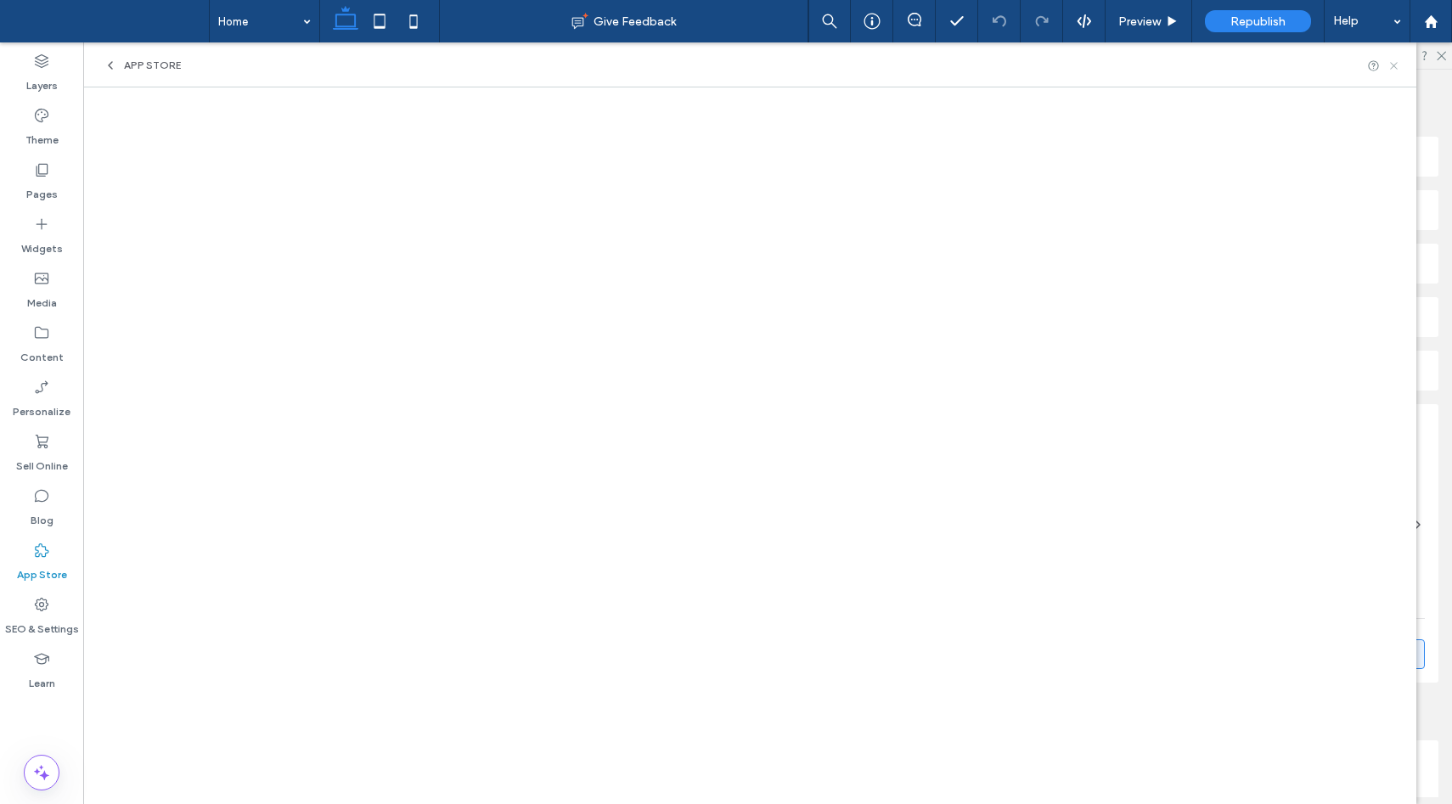
click at [1393, 67] on icon at bounding box center [1393, 65] width 13 height 13
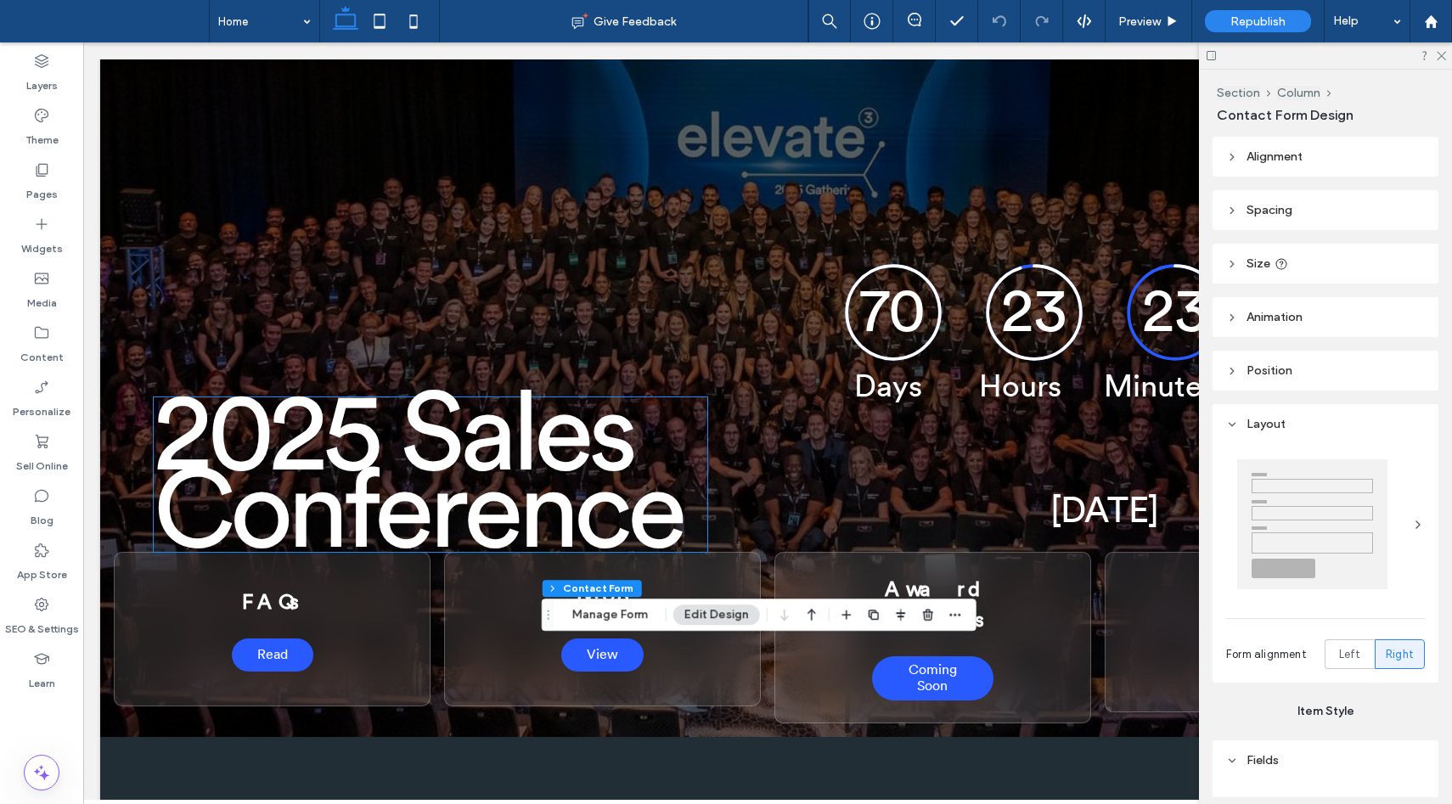
scroll to position [0, 0]
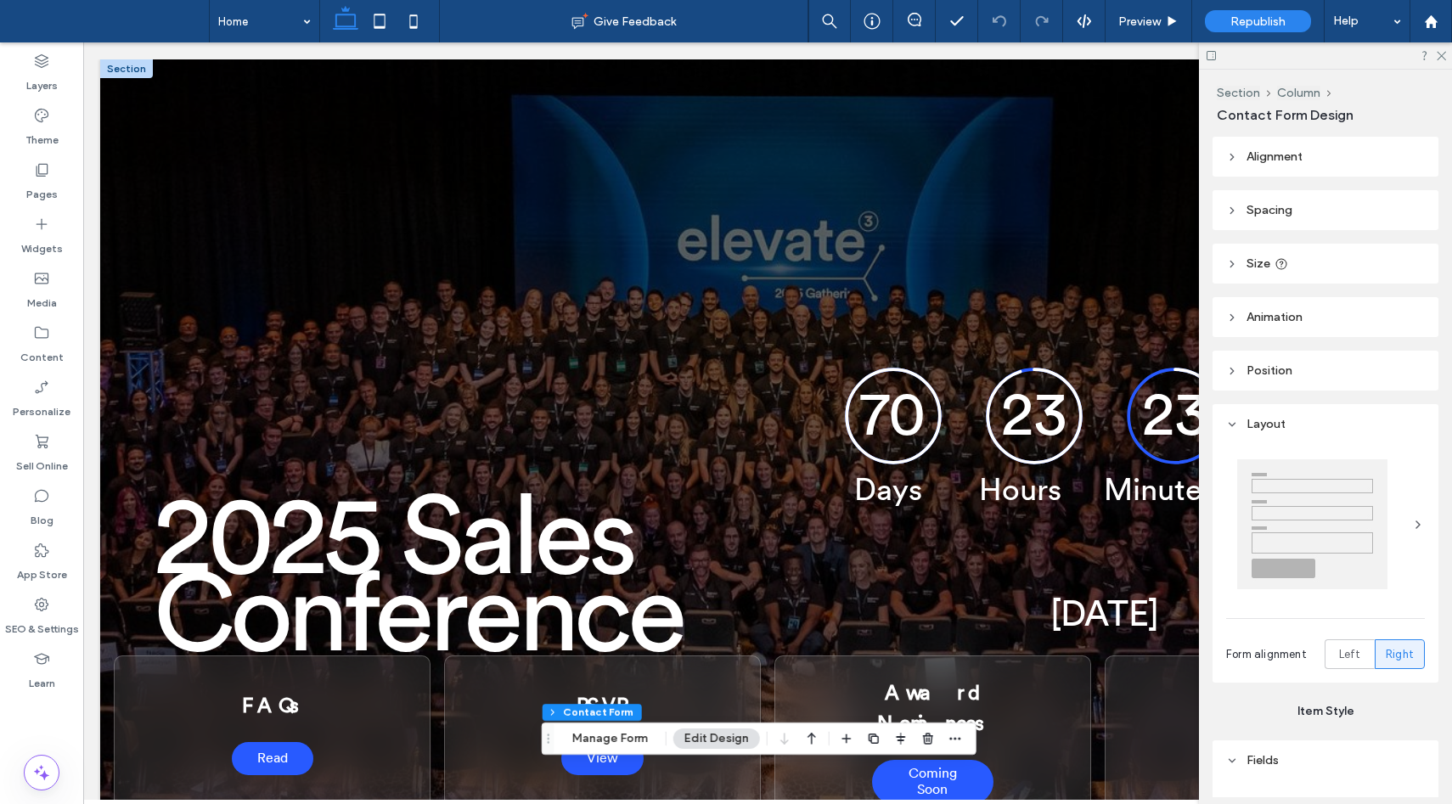
click at [120, 71] on div at bounding box center [126, 68] width 53 height 19
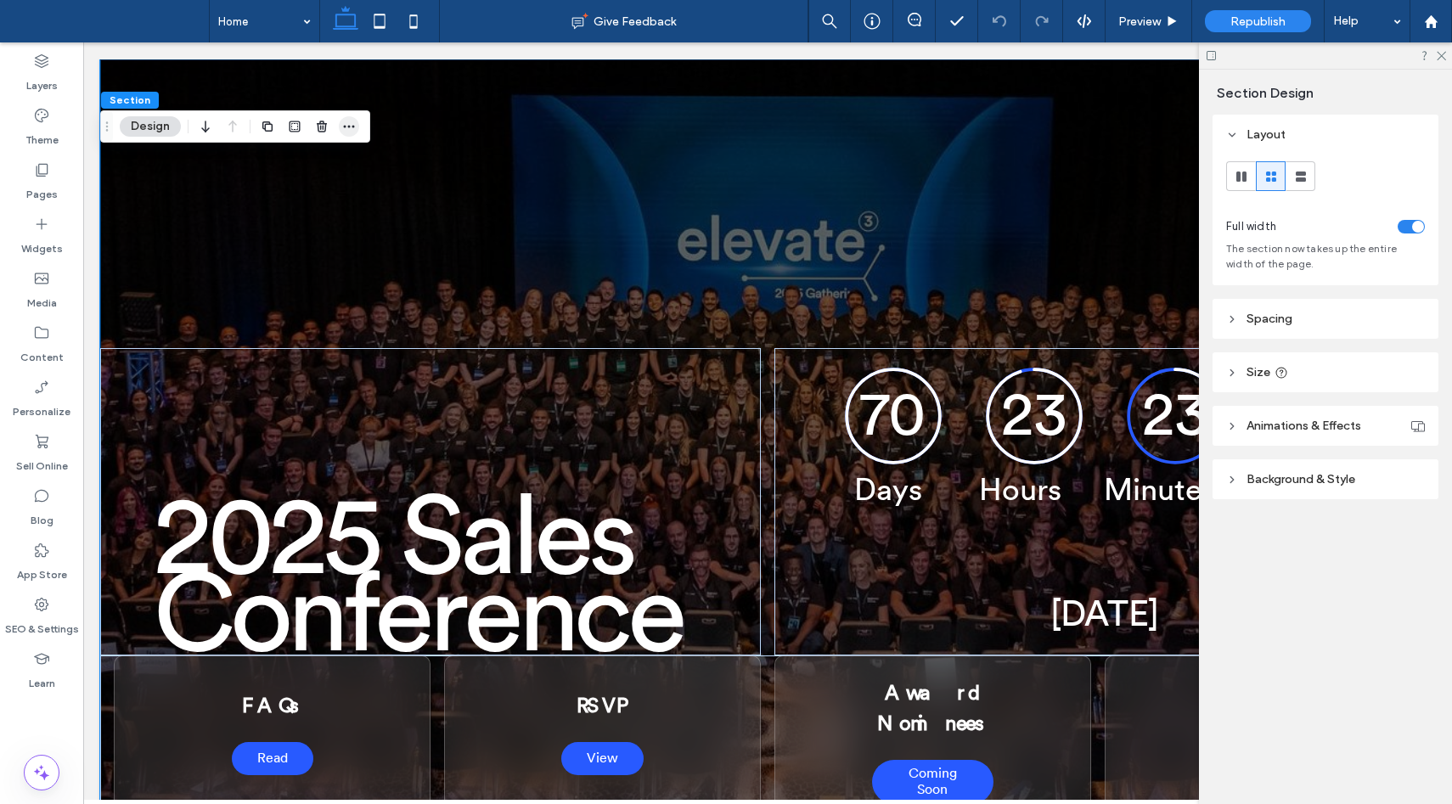
click at [349, 126] on use "button" at bounding box center [349, 127] width 11 height 3
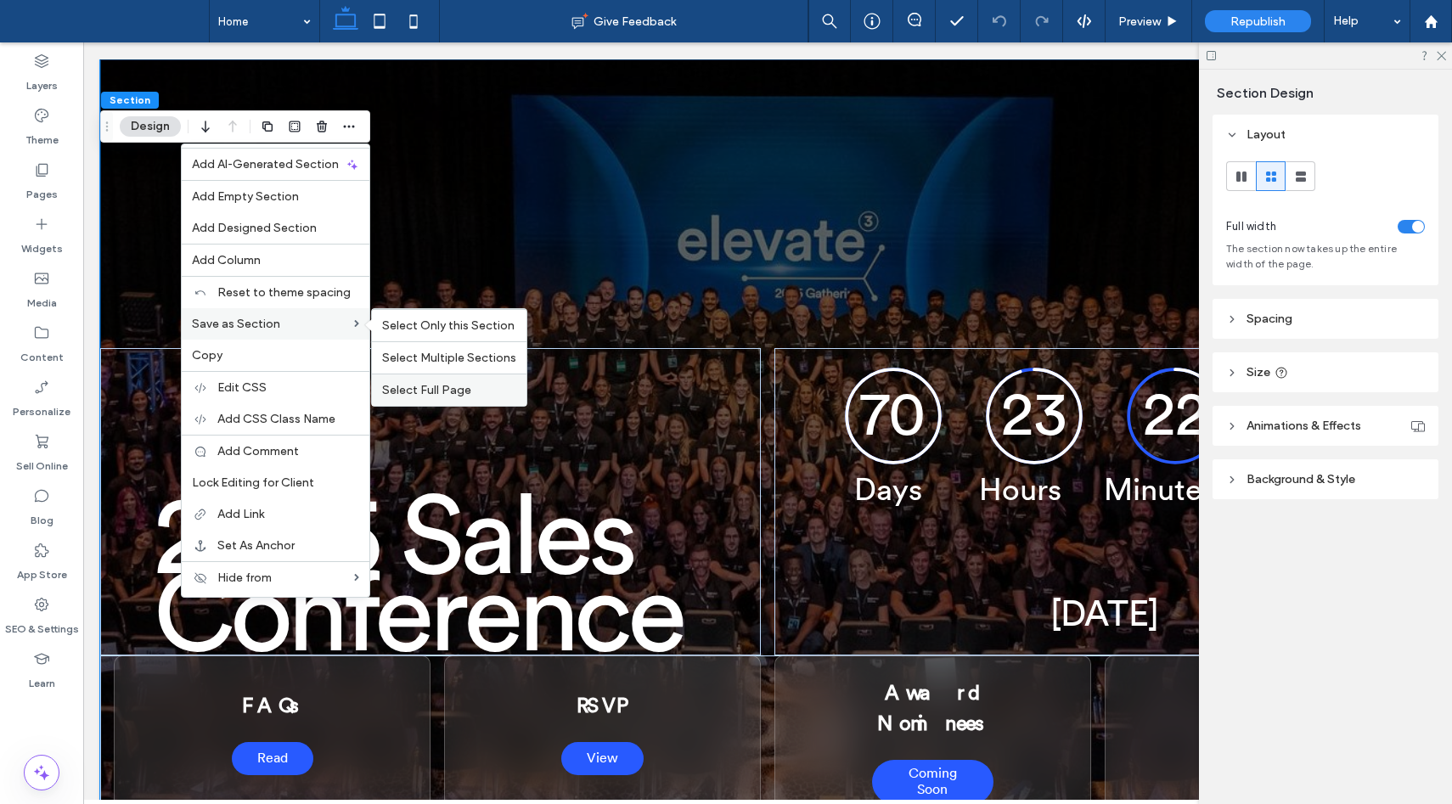
click at [455, 391] on span "Select Full Page" at bounding box center [426, 390] width 89 height 14
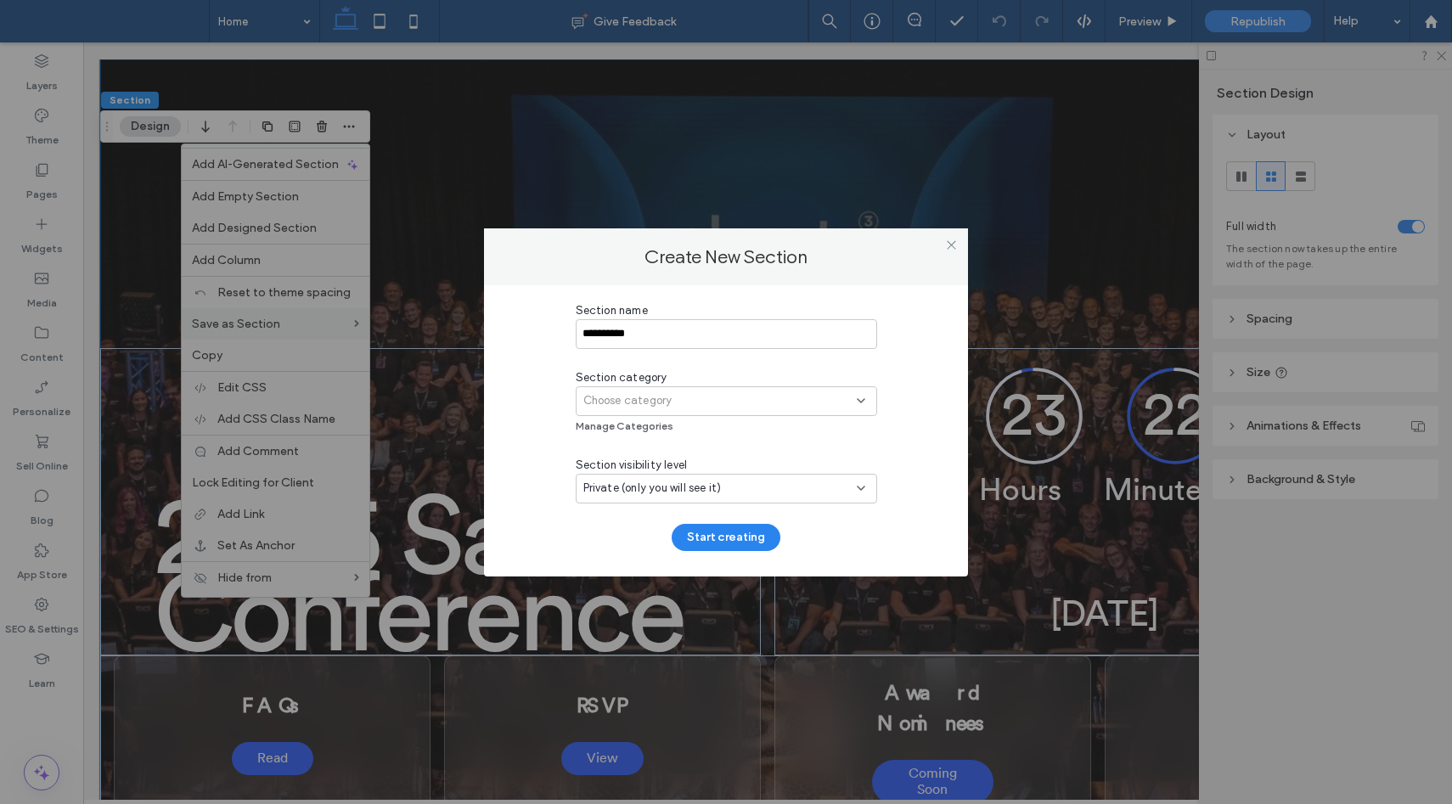
type input "**********"
click at [710, 398] on div "Choose category" at bounding box center [719, 400] width 273 height 17
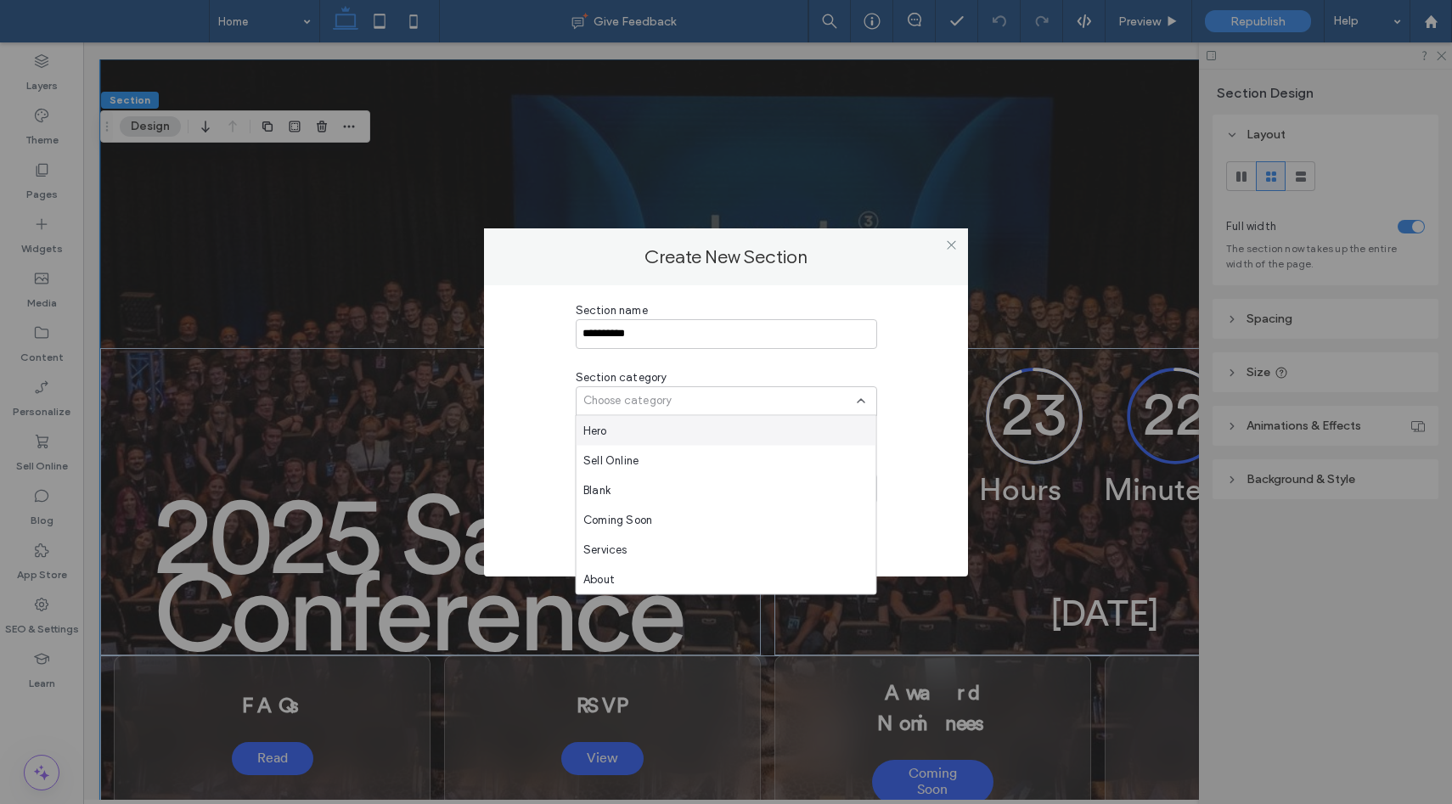
click at [663, 428] on div "Hero" at bounding box center [726, 431] width 300 height 30
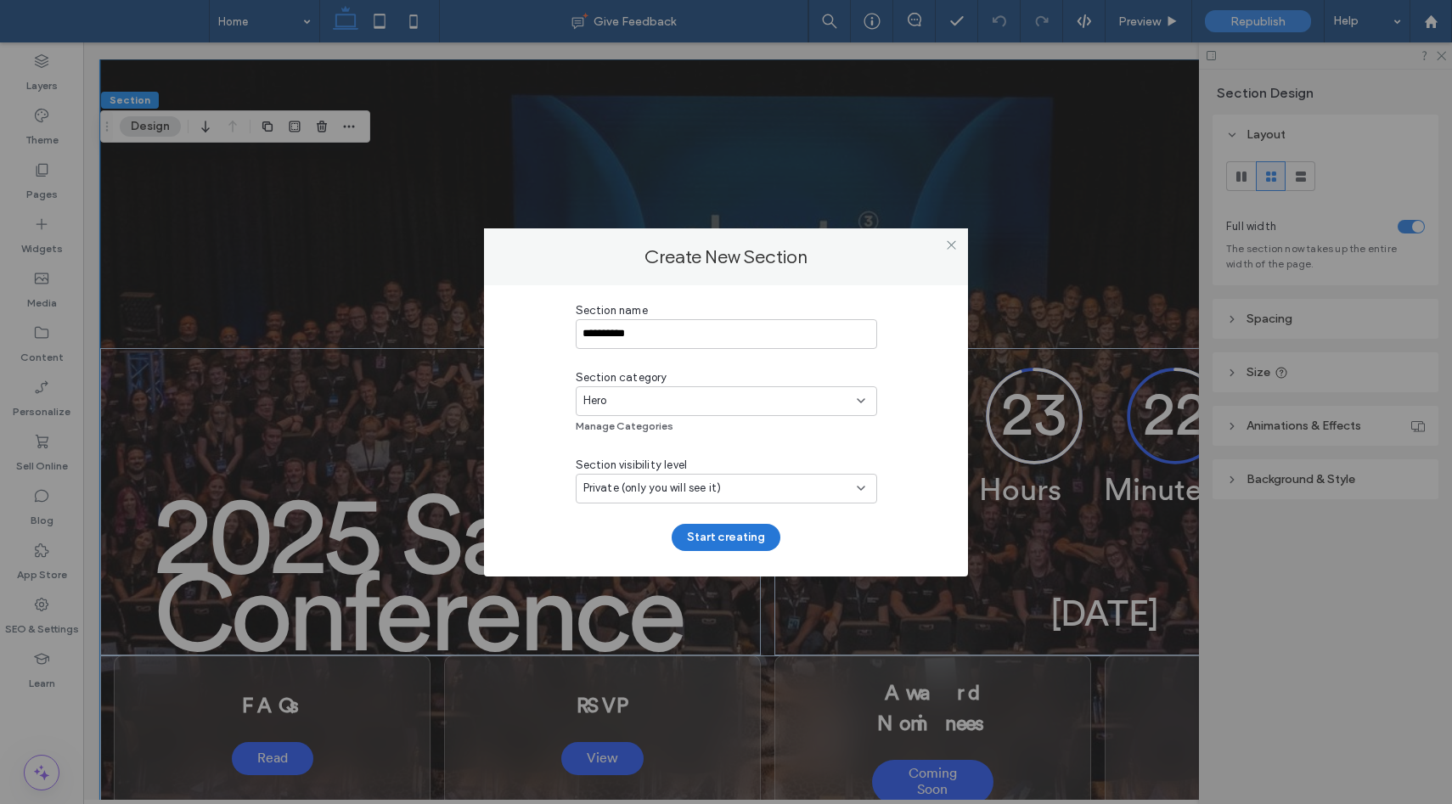
click at [729, 538] on button "Start creating" at bounding box center [726, 537] width 109 height 27
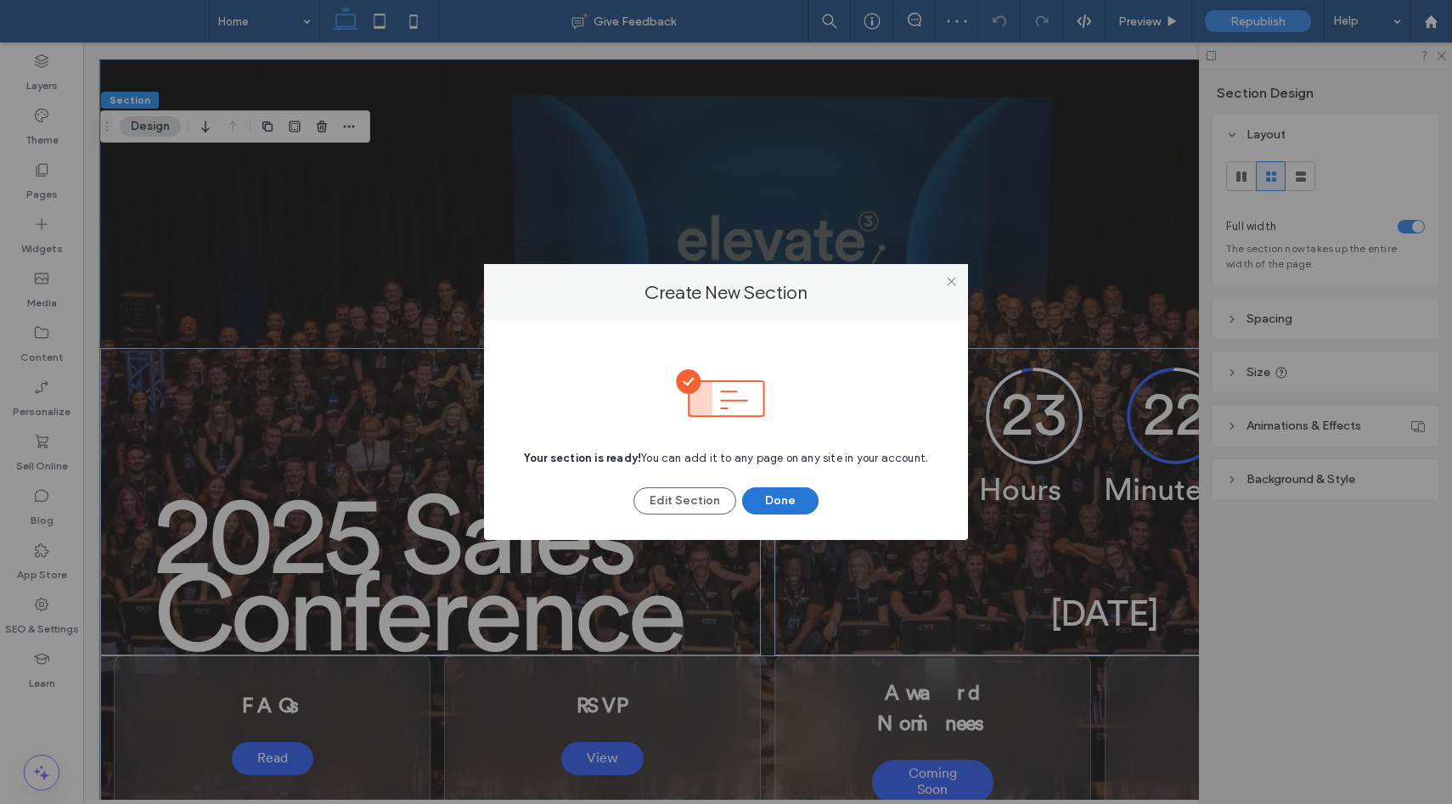
click at [782, 503] on button "Done" at bounding box center [780, 500] width 76 height 27
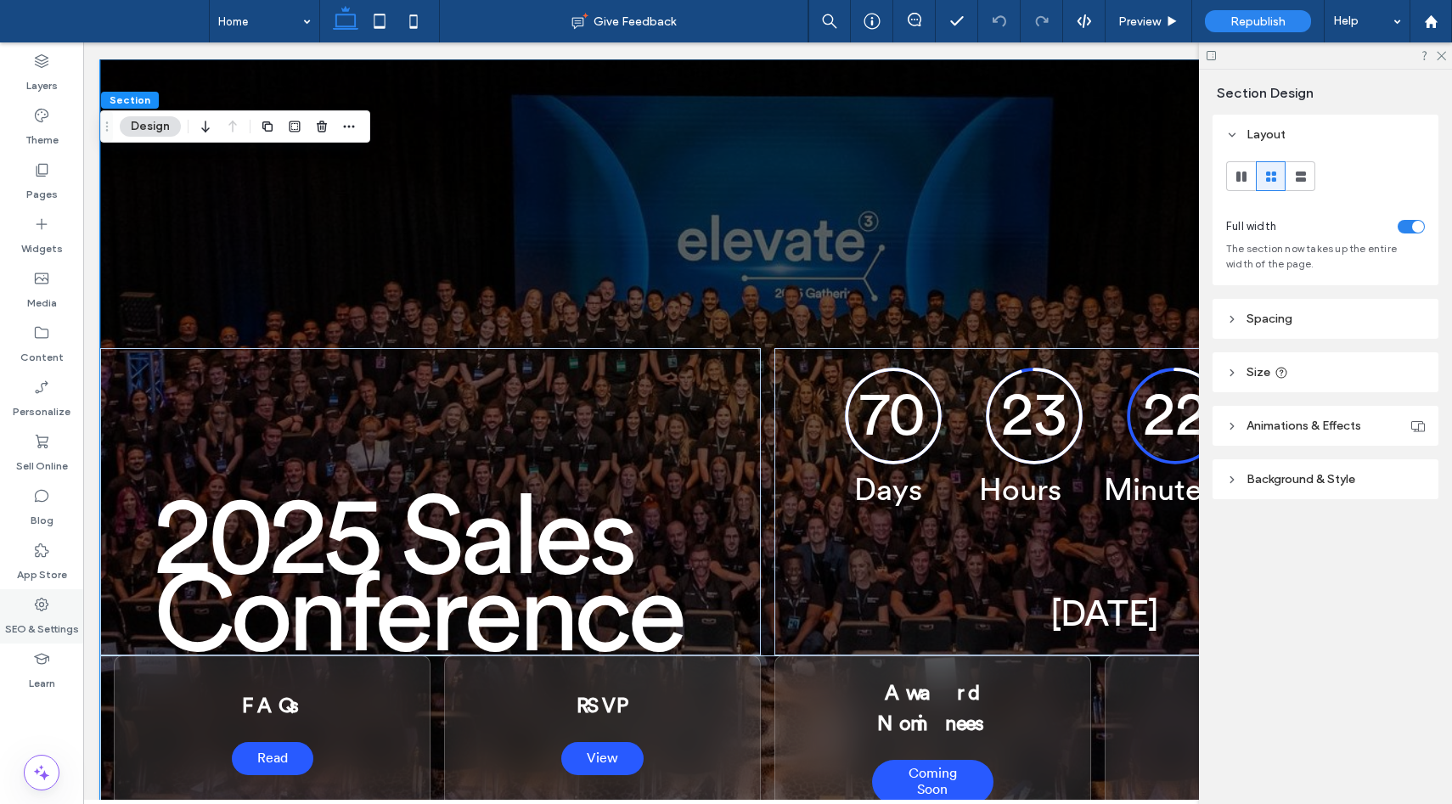
click at [47, 608] on icon at bounding box center [41, 604] width 17 height 17
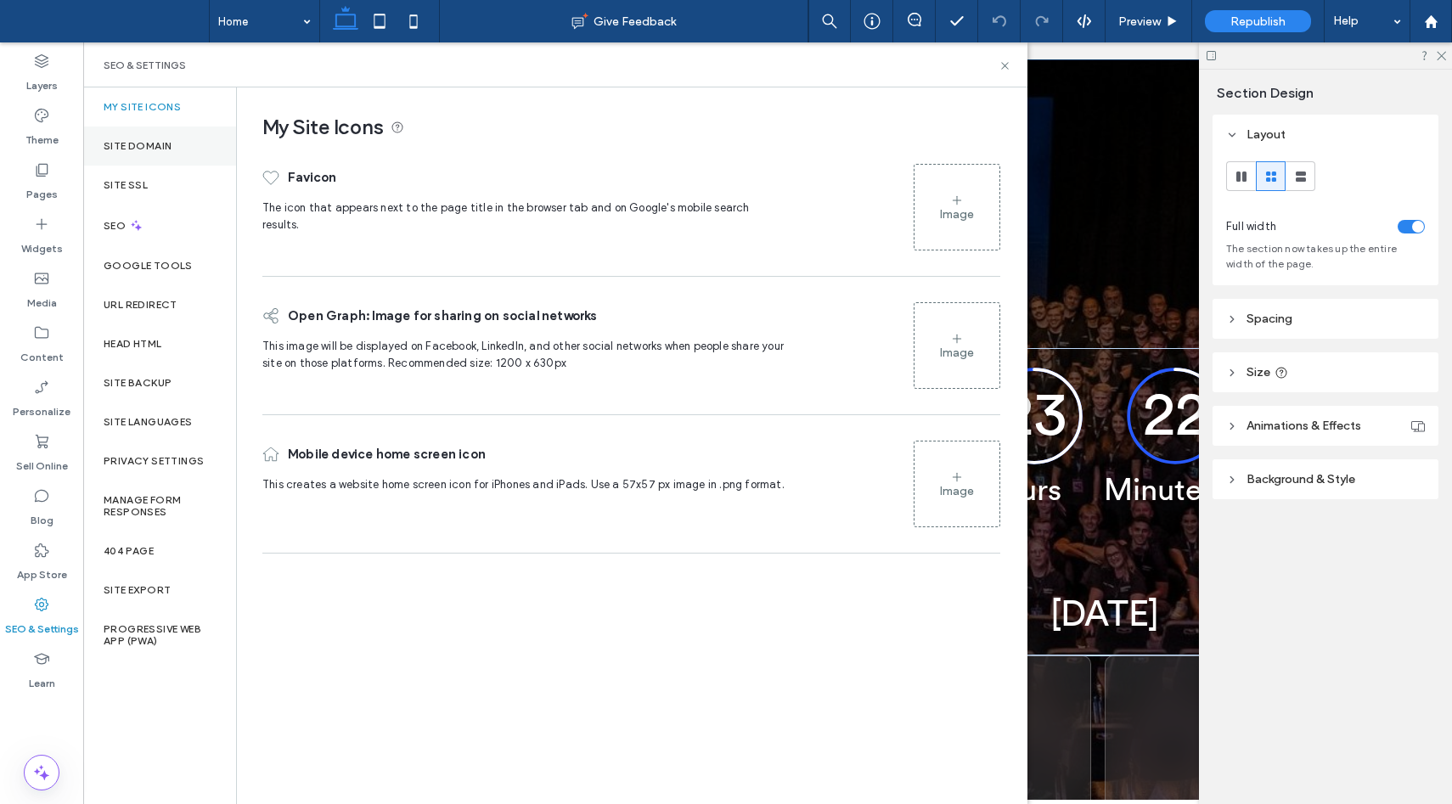
click at [137, 132] on div "Site Domain" at bounding box center [159, 145] width 153 height 39
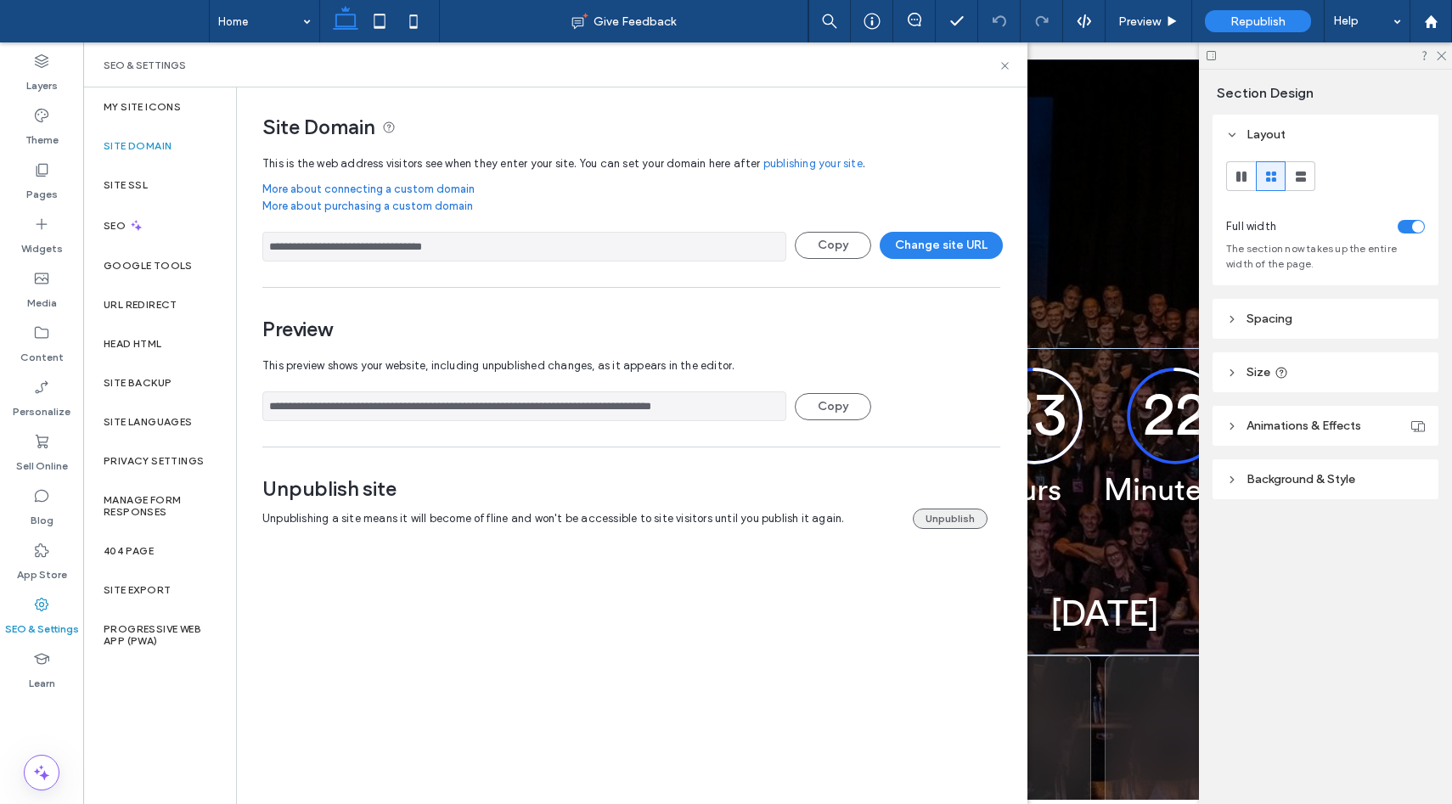
click at [940, 512] on button "Unpublish" at bounding box center [950, 519] width 75 height 20
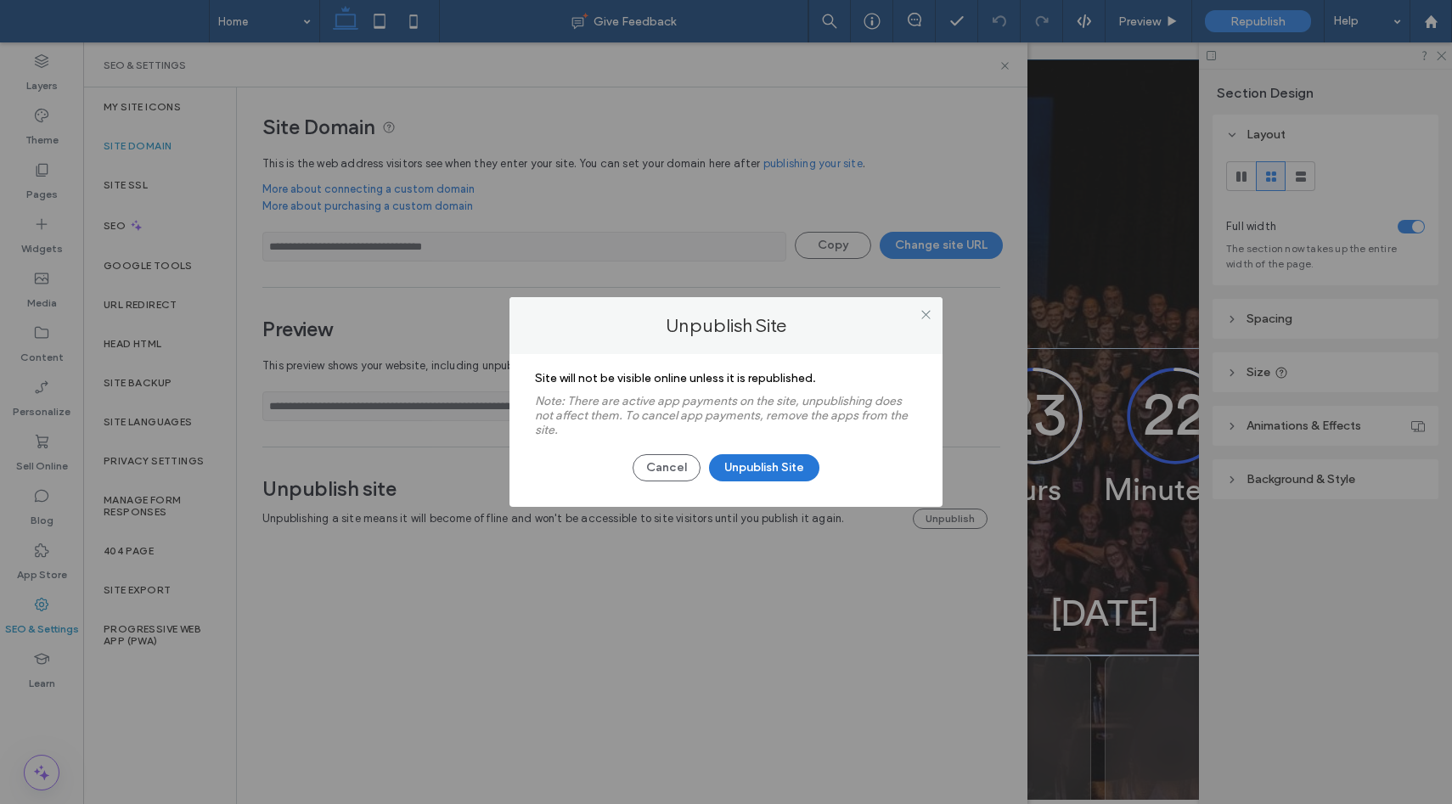
click at [760, 462] on button "Unpublish Site" at bounding box center [764, 467] width 110 height 27
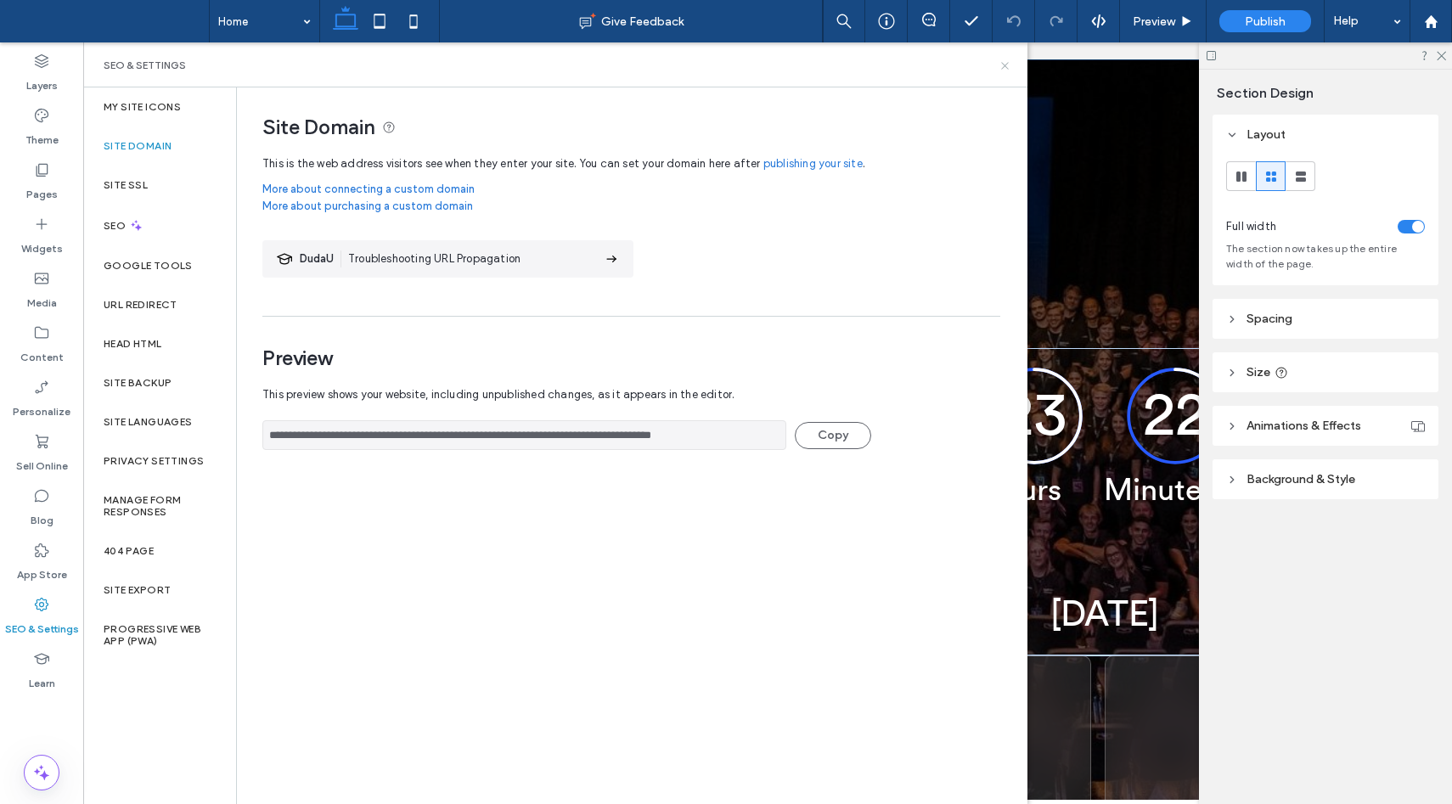
click at [1007, 65] on icon at bounding box center [1004, 65] width 13 height 13
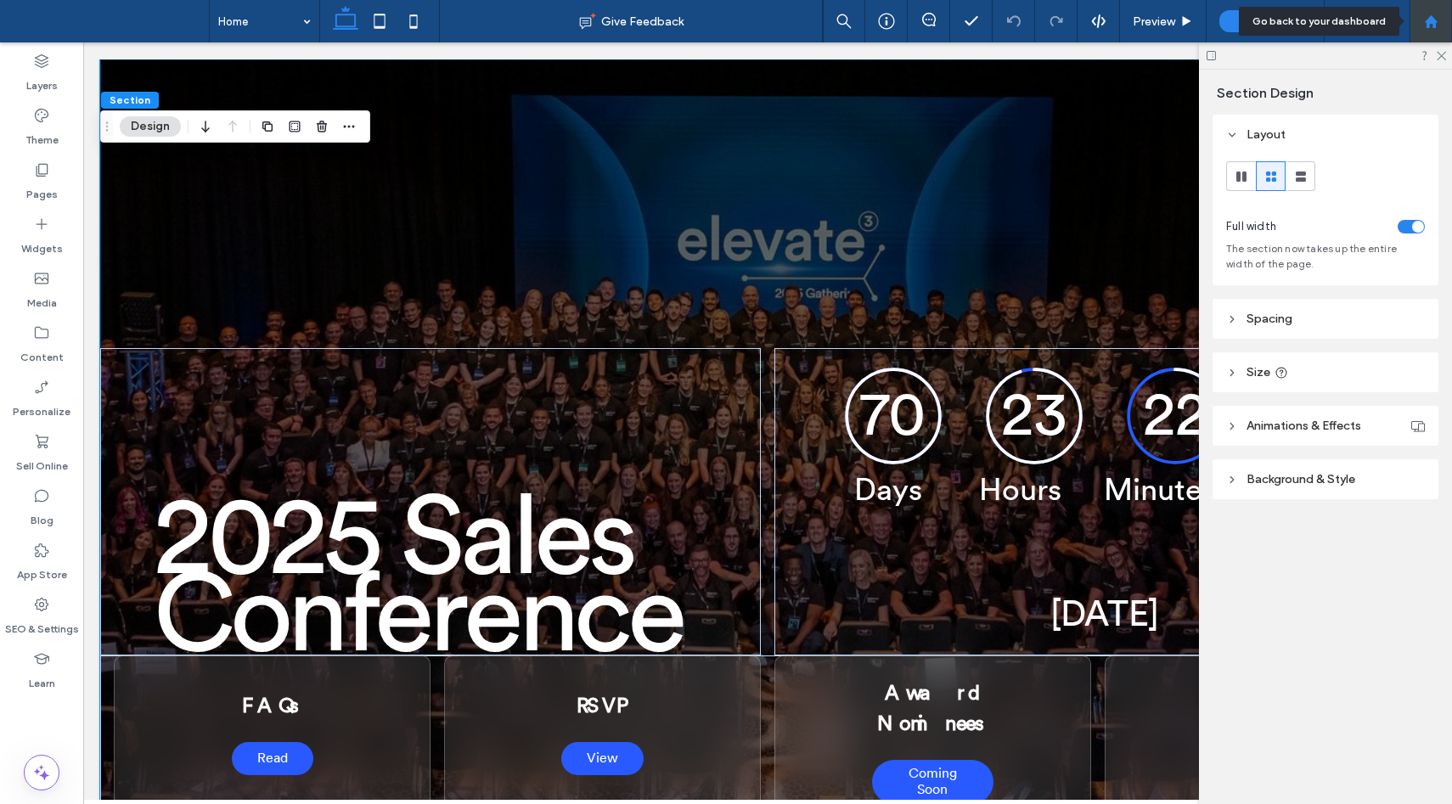
click at [1438, 21] on div at bounding box center [1430, 21] width 41 height 14
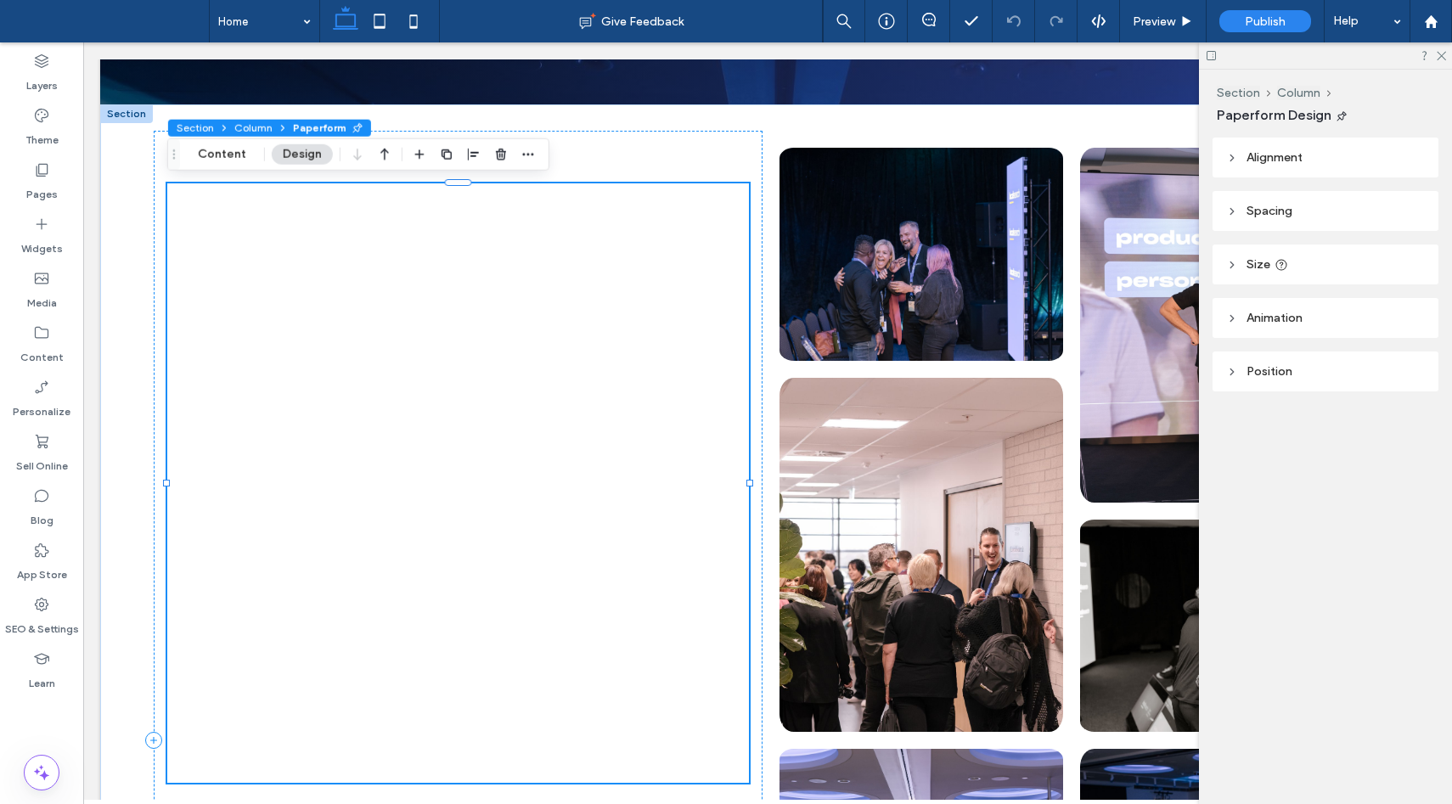
click at [320, 132] on span "Paperform" at bounding box center [319, 127] width 53 height 13
click at [31, 569] on label "App Store" at bounding box center [42, 571] width 50 height 24
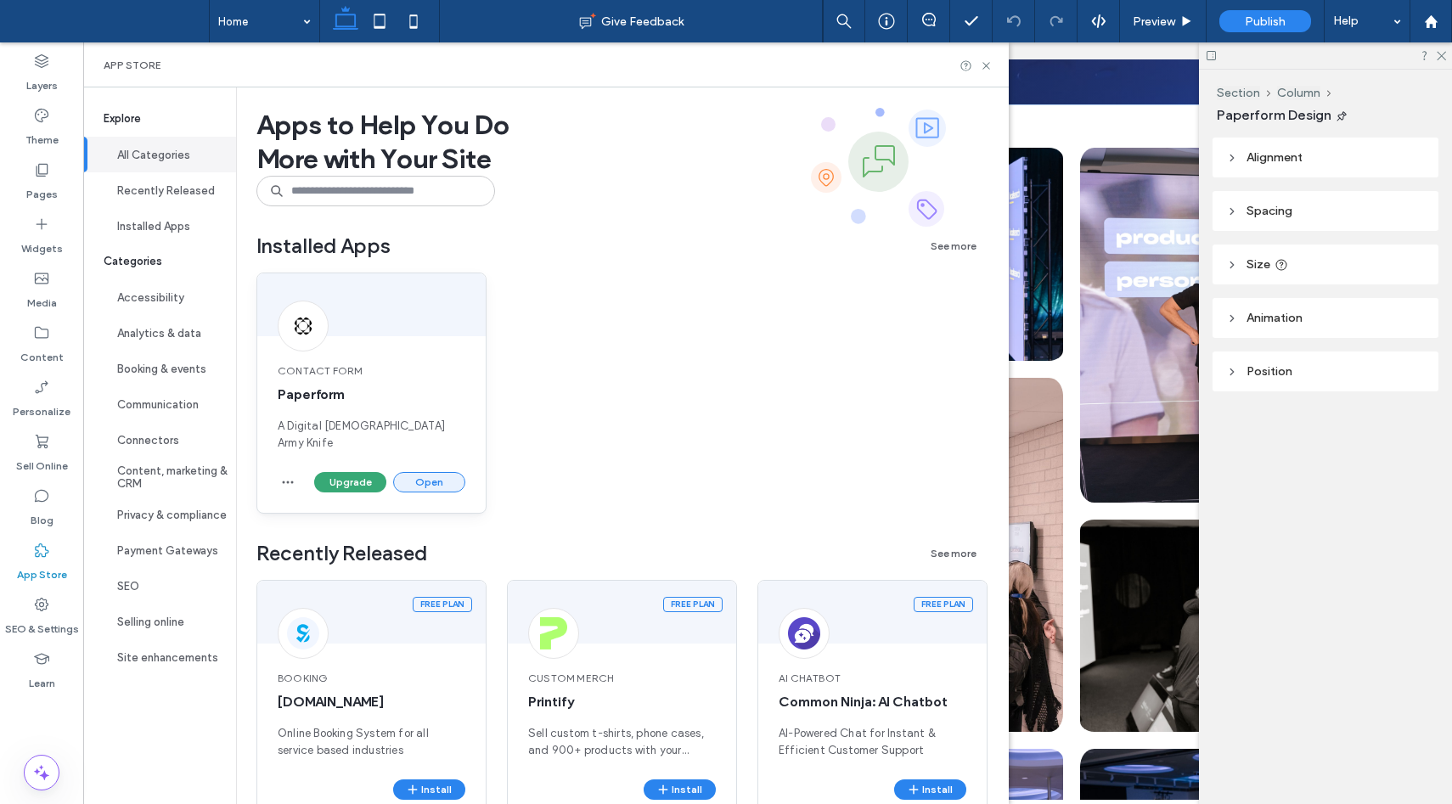
click at [413, 472] on button "Open" at bounding box center [429, 482] width 72 height 20
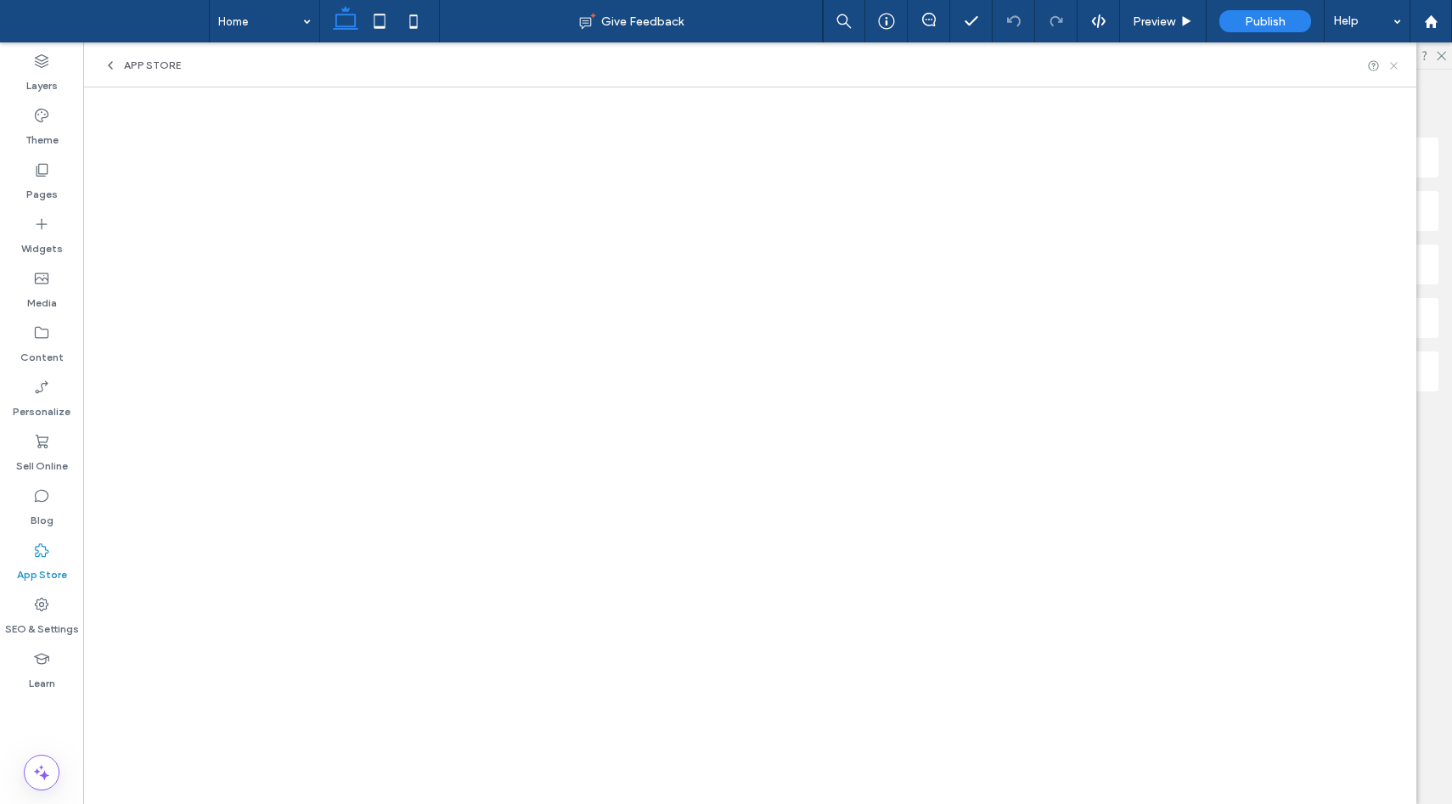
click at [1391, 63] on icon at bounding box center [1393, 65] width 13 height 13
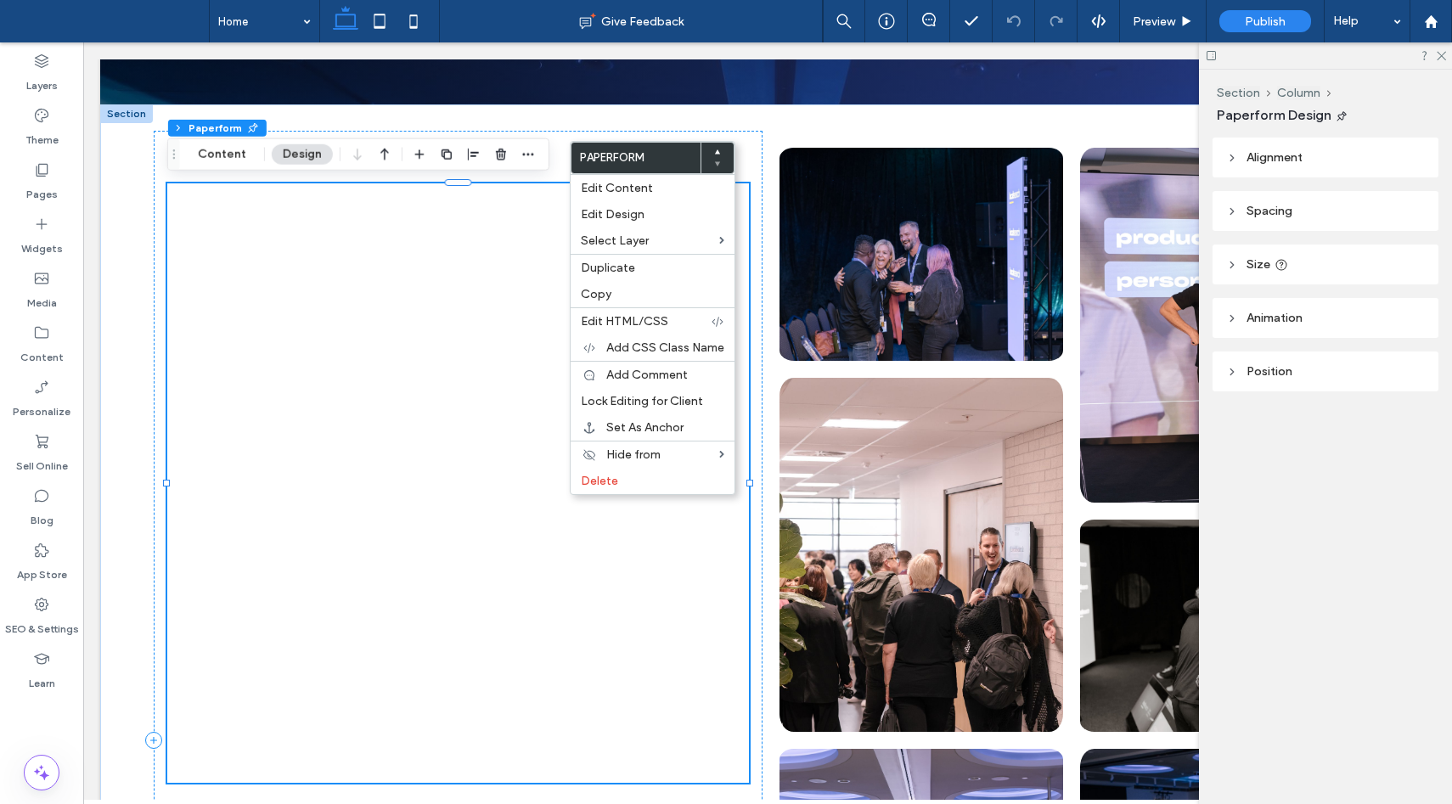
click at [413, 356] on div at bounding box center [458, 482] width 582 height 599
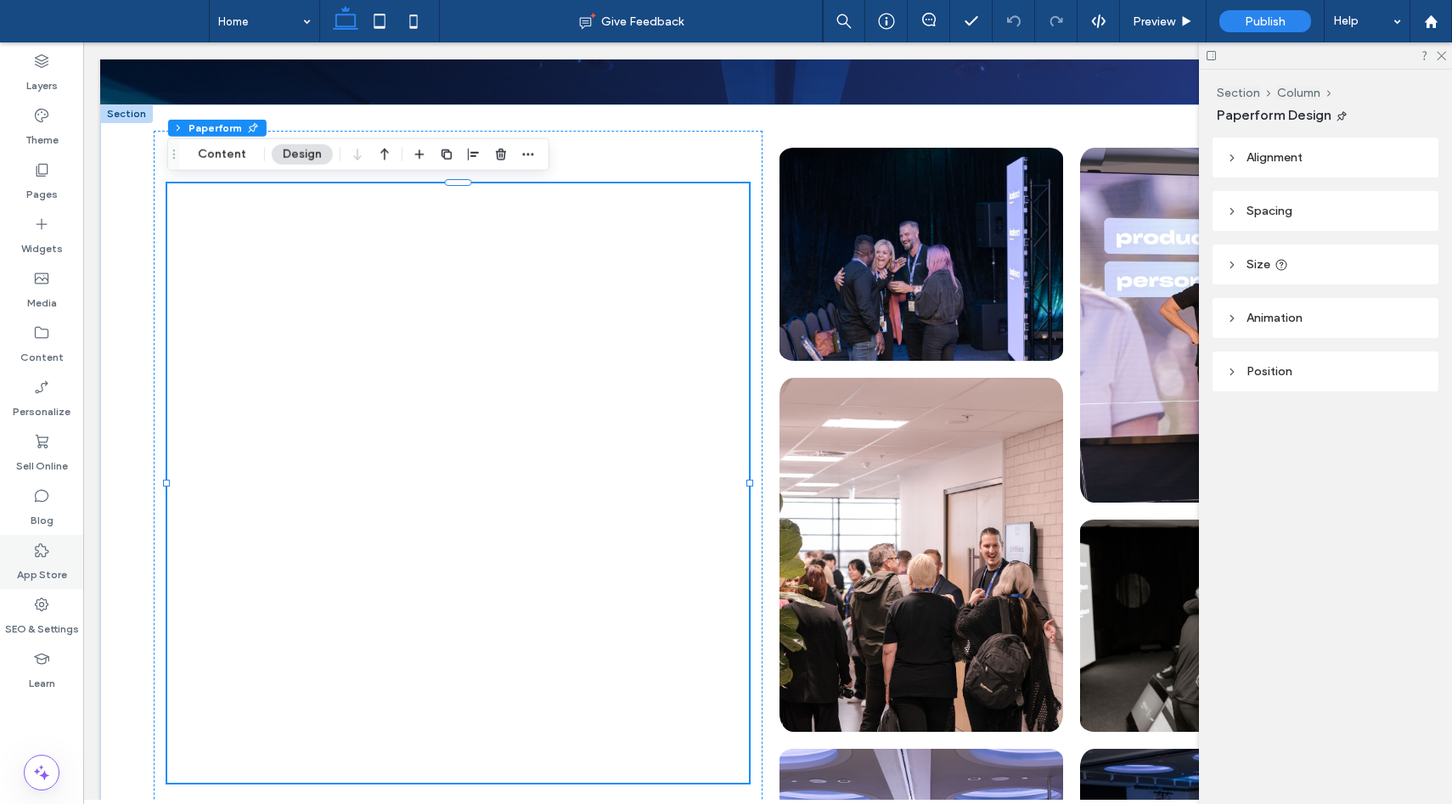
click at [42, 567] on label "App Store" at bounding box center [42, 571] width 50 height 24
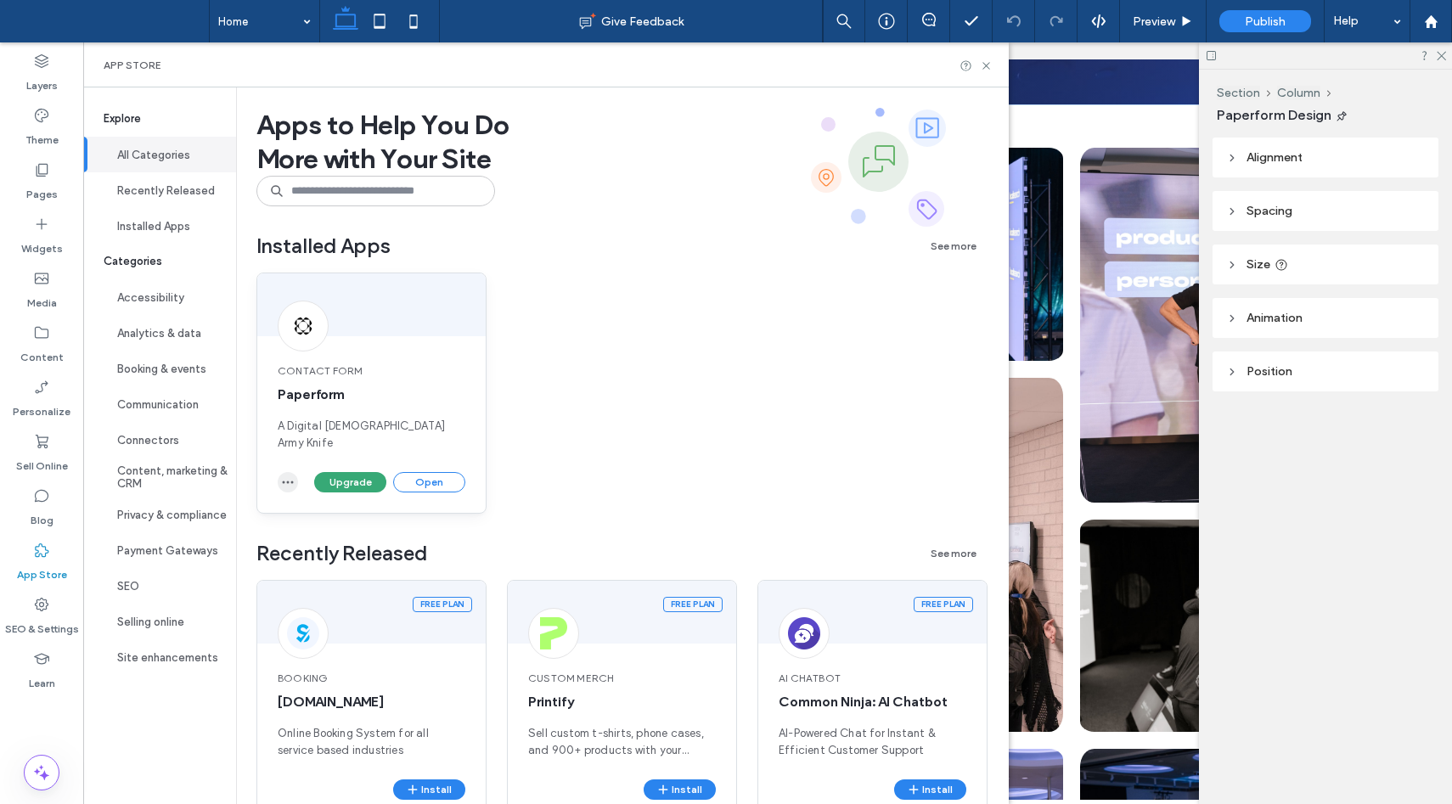
click at [289, 475] on icon "button" at bounding box center [288, 482] width 14 height 14
click at [436, 386] on span "Paperform" at bounding box center [372, 394] width 188 height 19
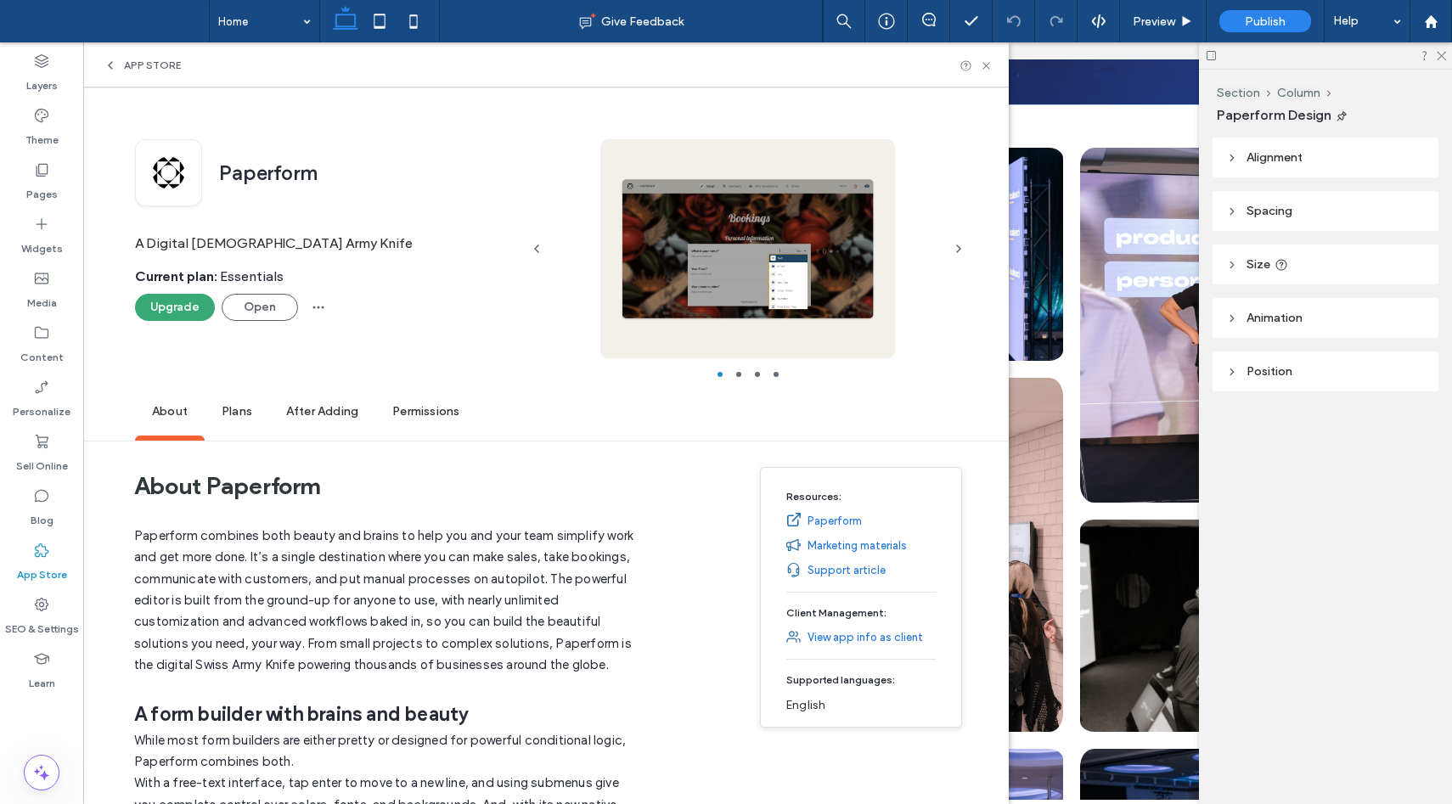
click at [261, 319] on button "Open" at bounding box center [260, 307] width 76 height 27
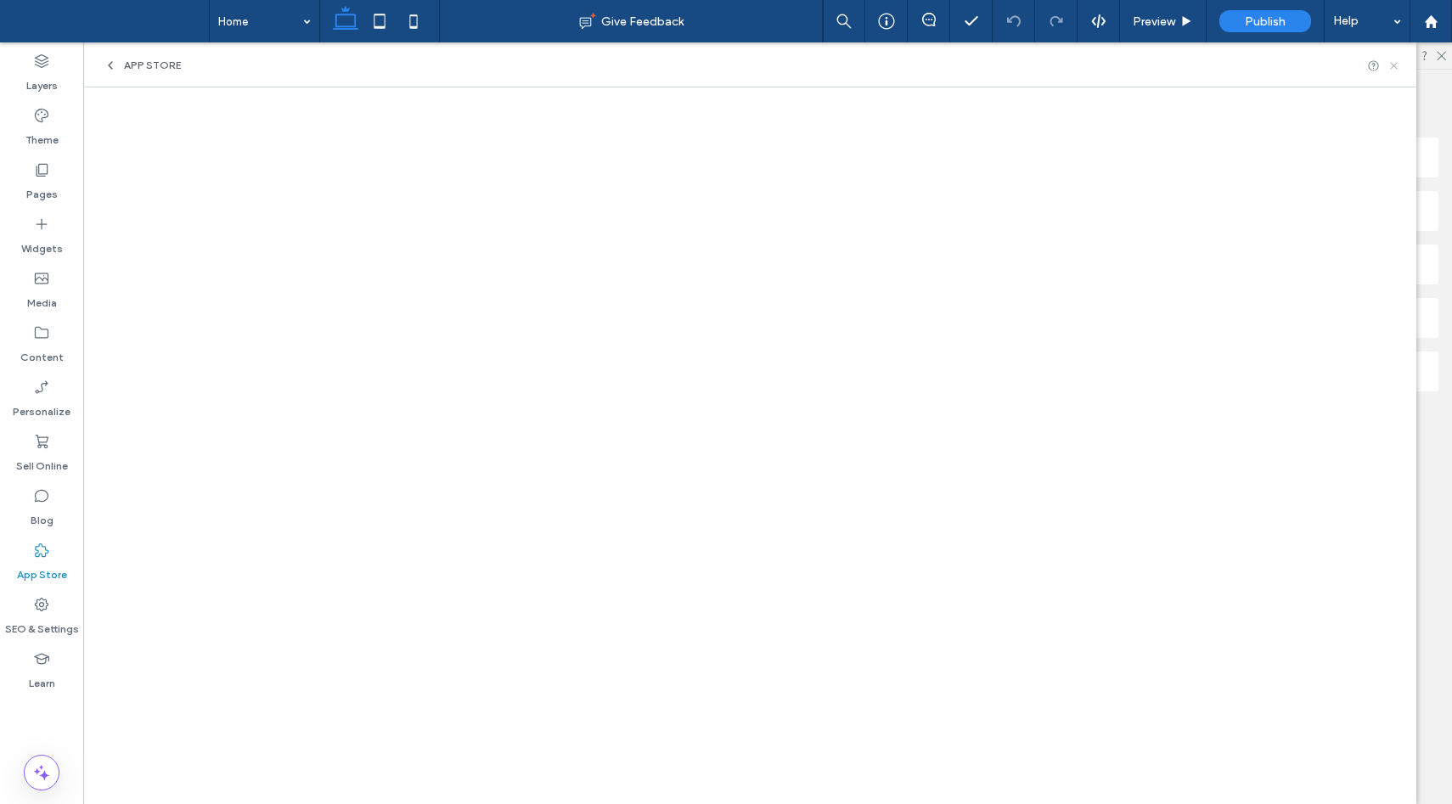
click at [1391, 61] on icon at bounding box center [1393, 65] width 13 height 13
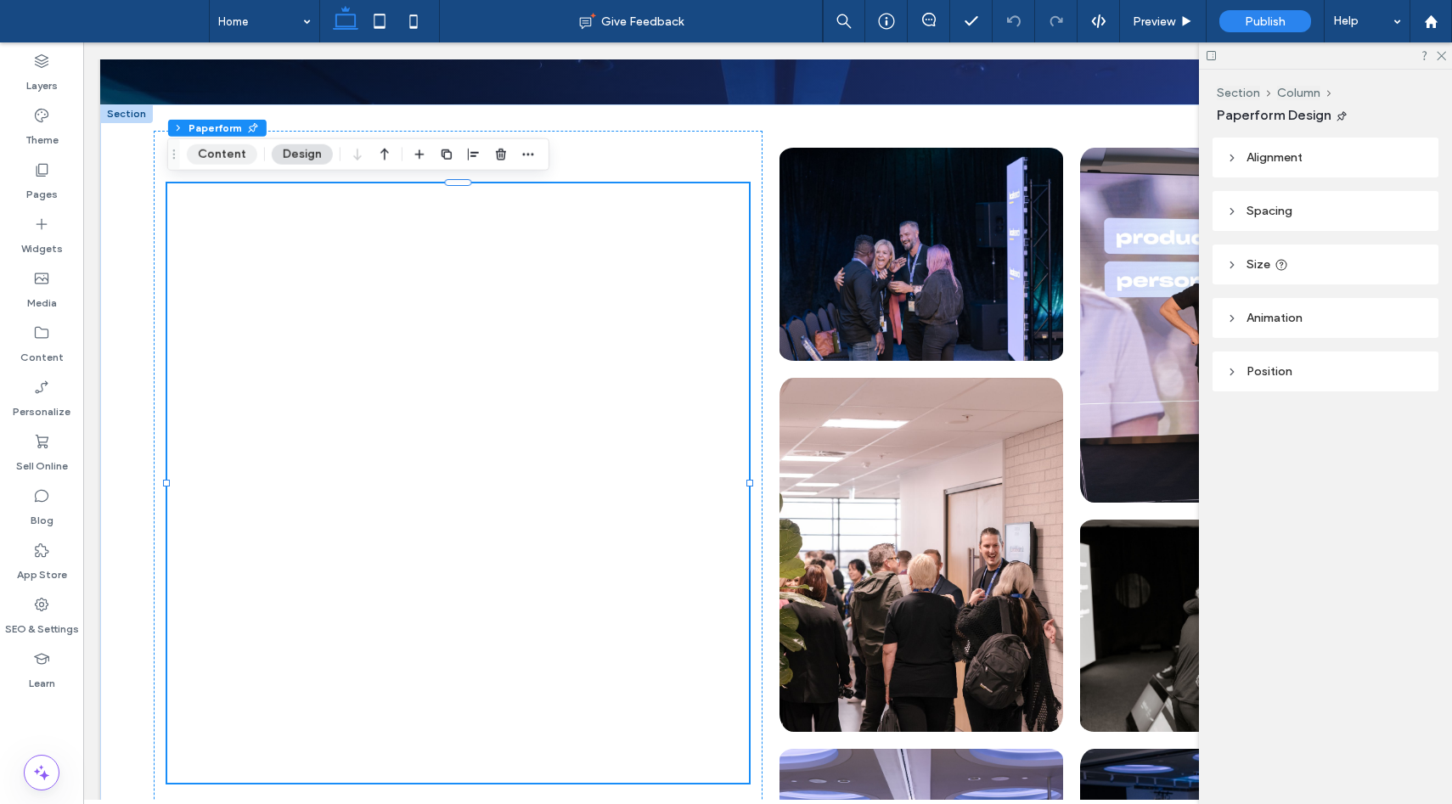
click at [204, 152] on button "Content" at bounding box center [222, 154] width 70 height 20
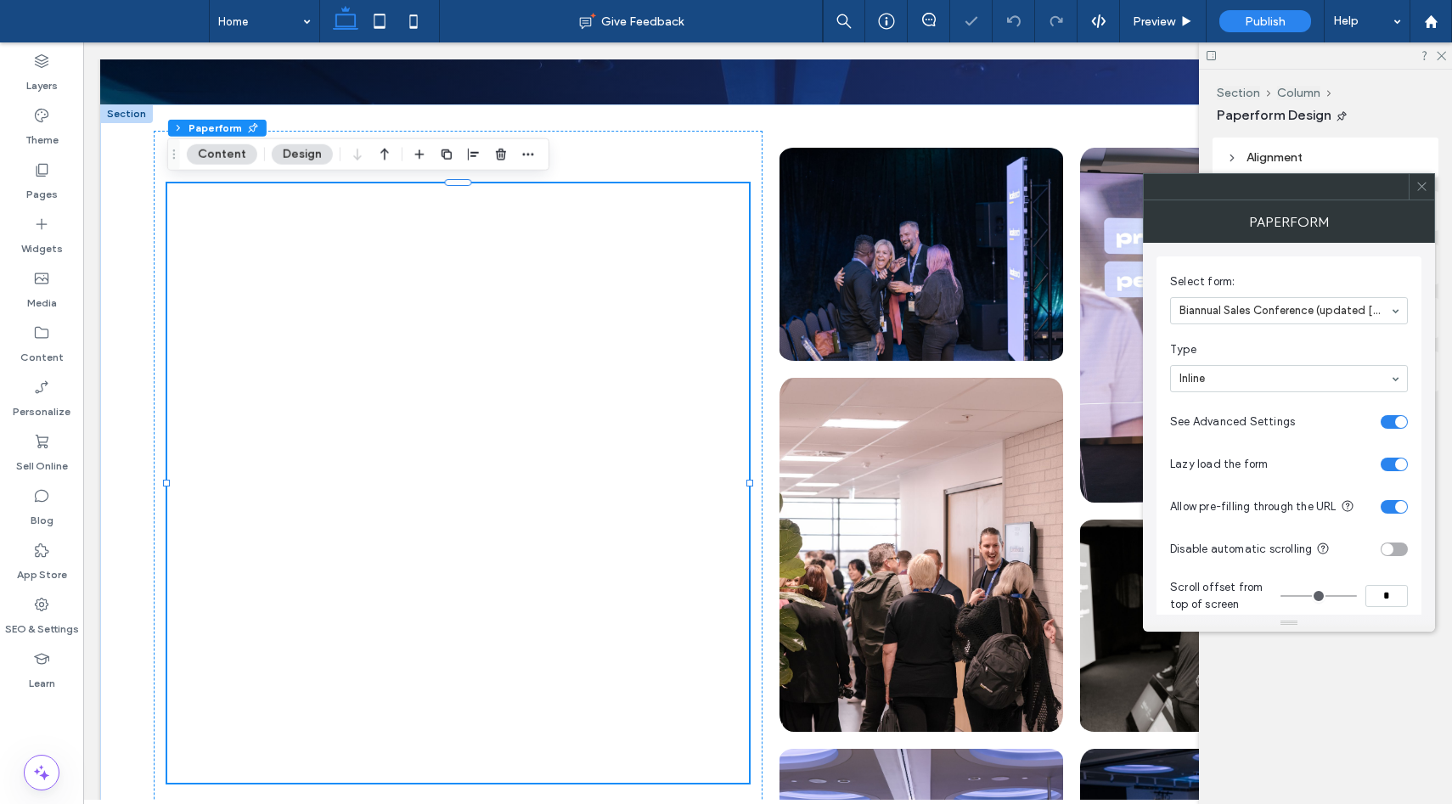
scroll to position [32, 0]
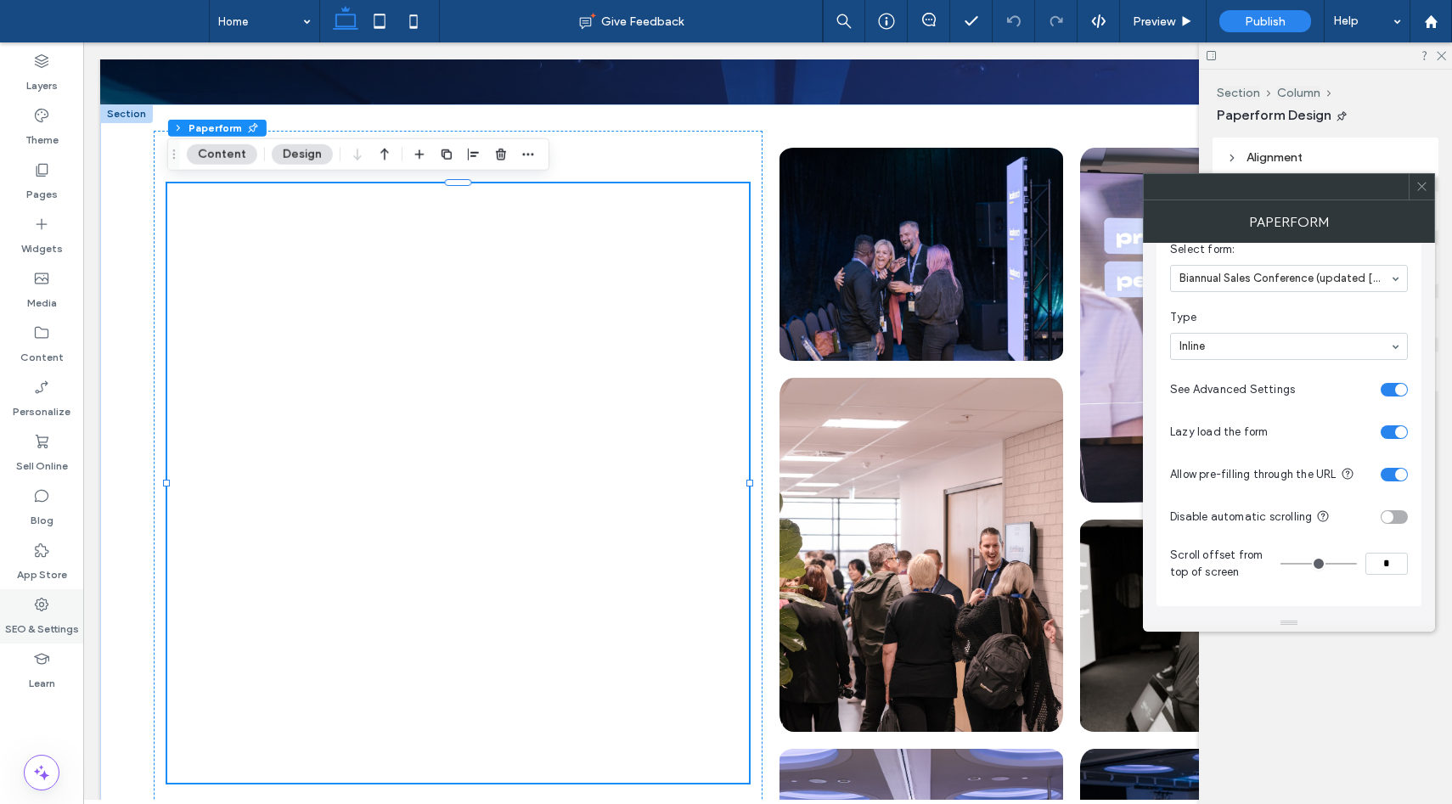
click at [38, 610] on icon at bounding box center [41, 604] width 17 height 17
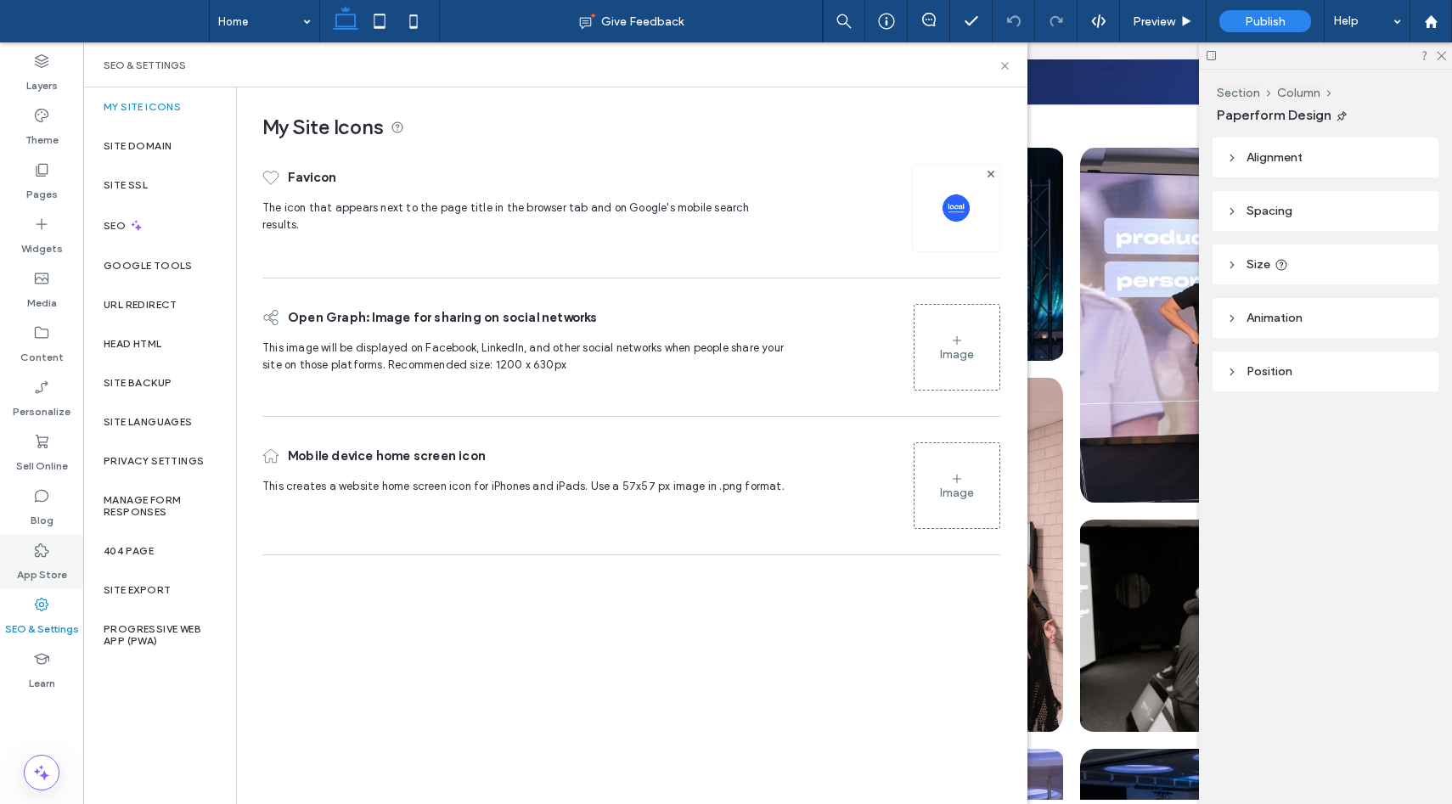
click at [32, 559] on label "App Store" at bounding box center [42, 571] width 50 height 24
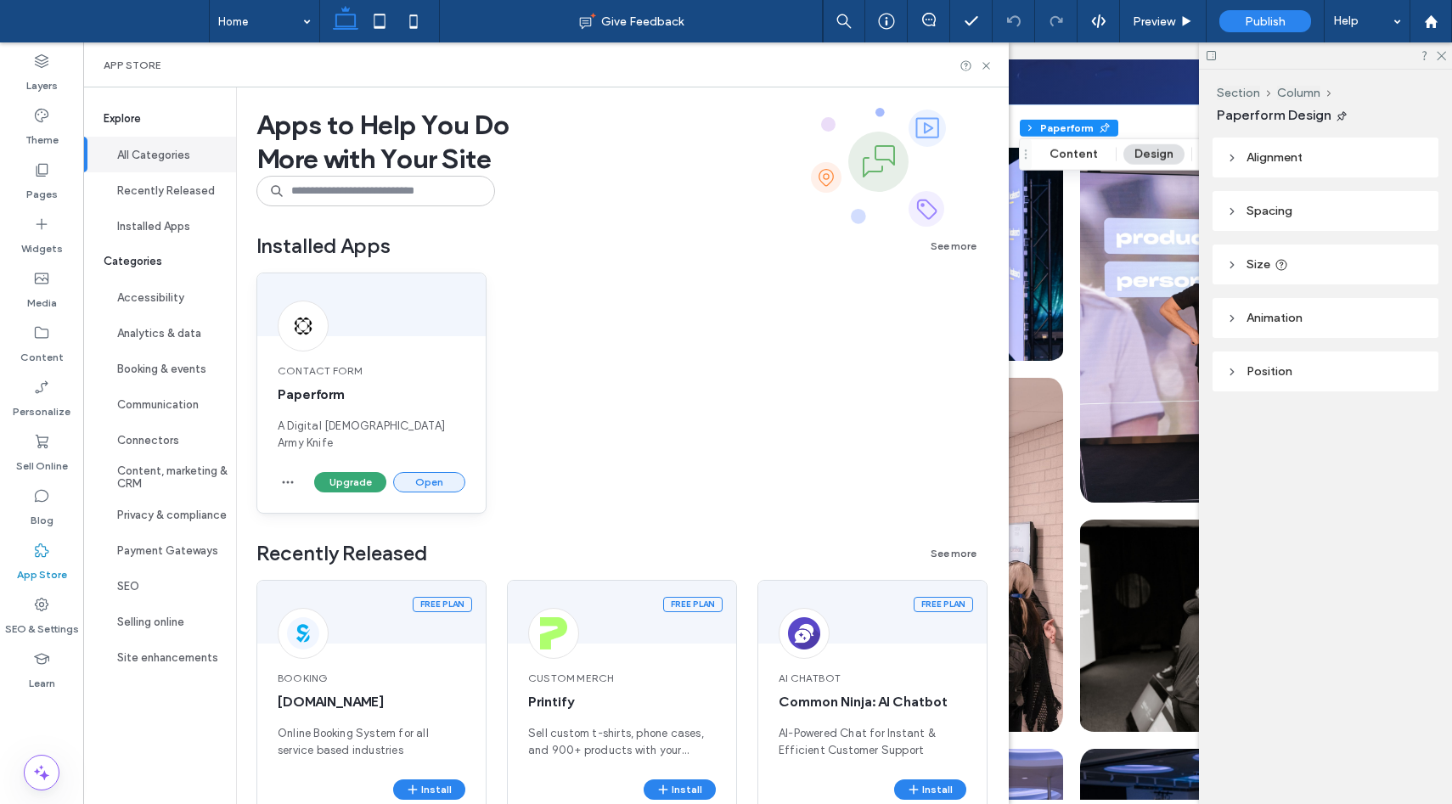
click at [441, 472] on button "Open" at bounding box center [429, 482] width 72 height 20
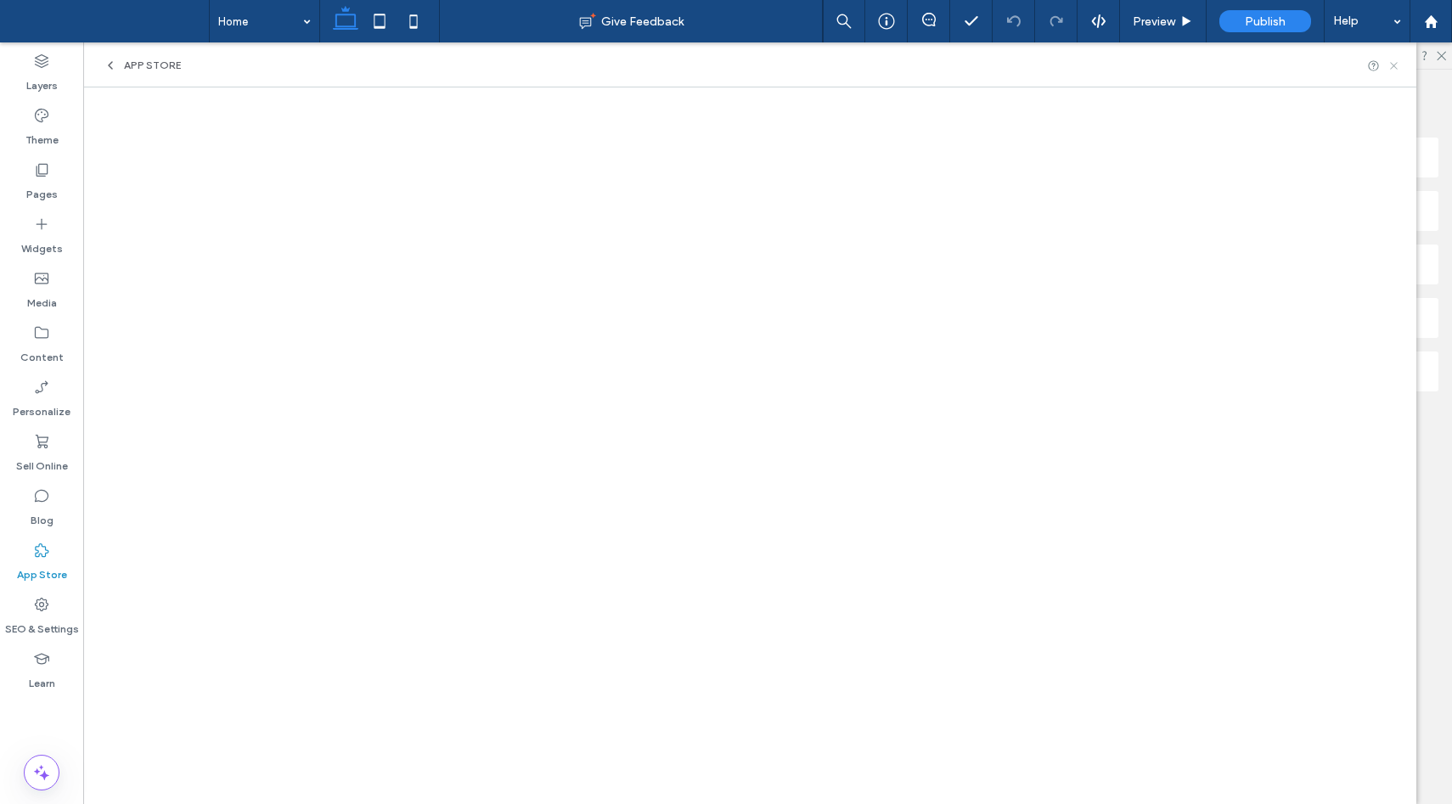
click at [1396, 63] on use at bounding box center [1393, 65] width 7 height 7
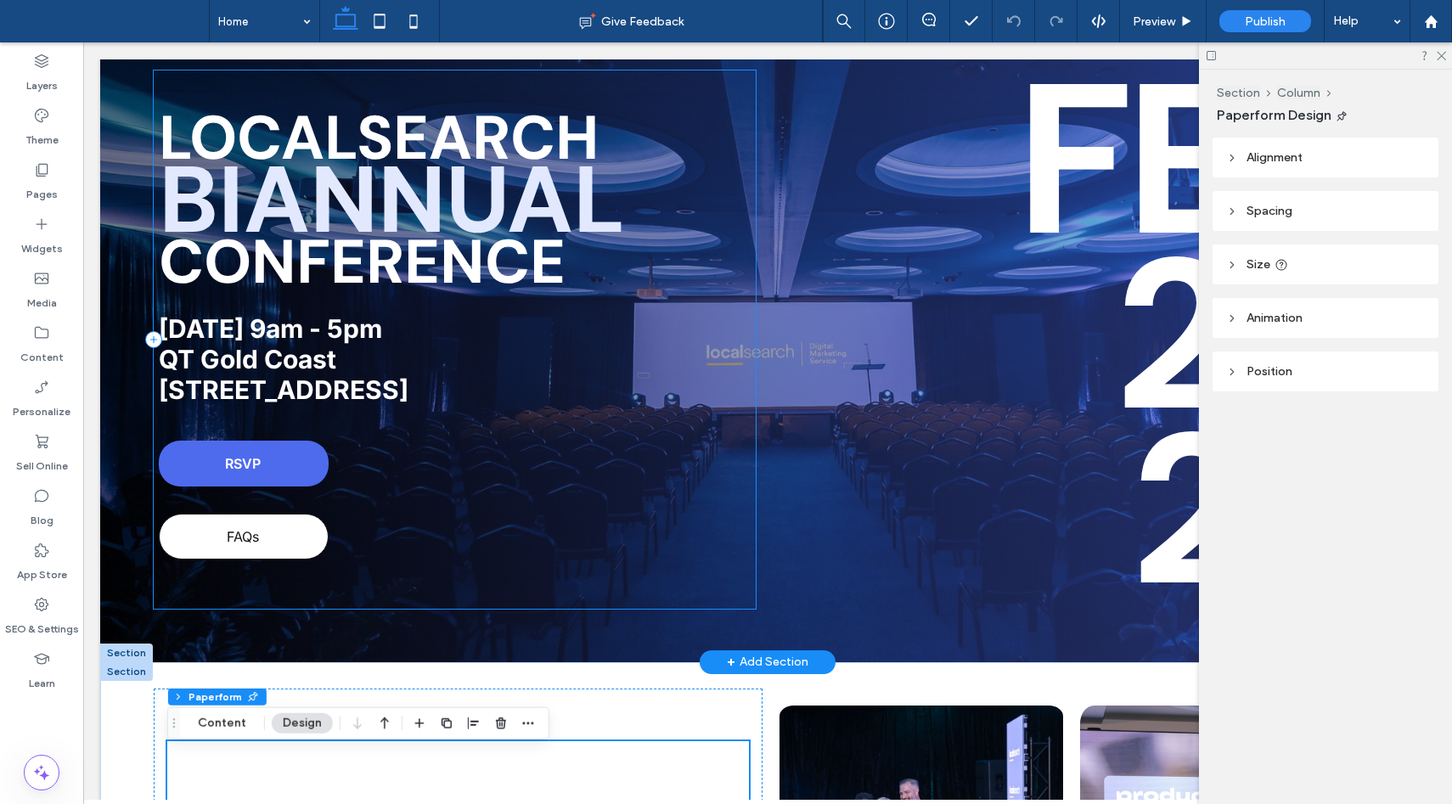
scroll to position [31, 0]
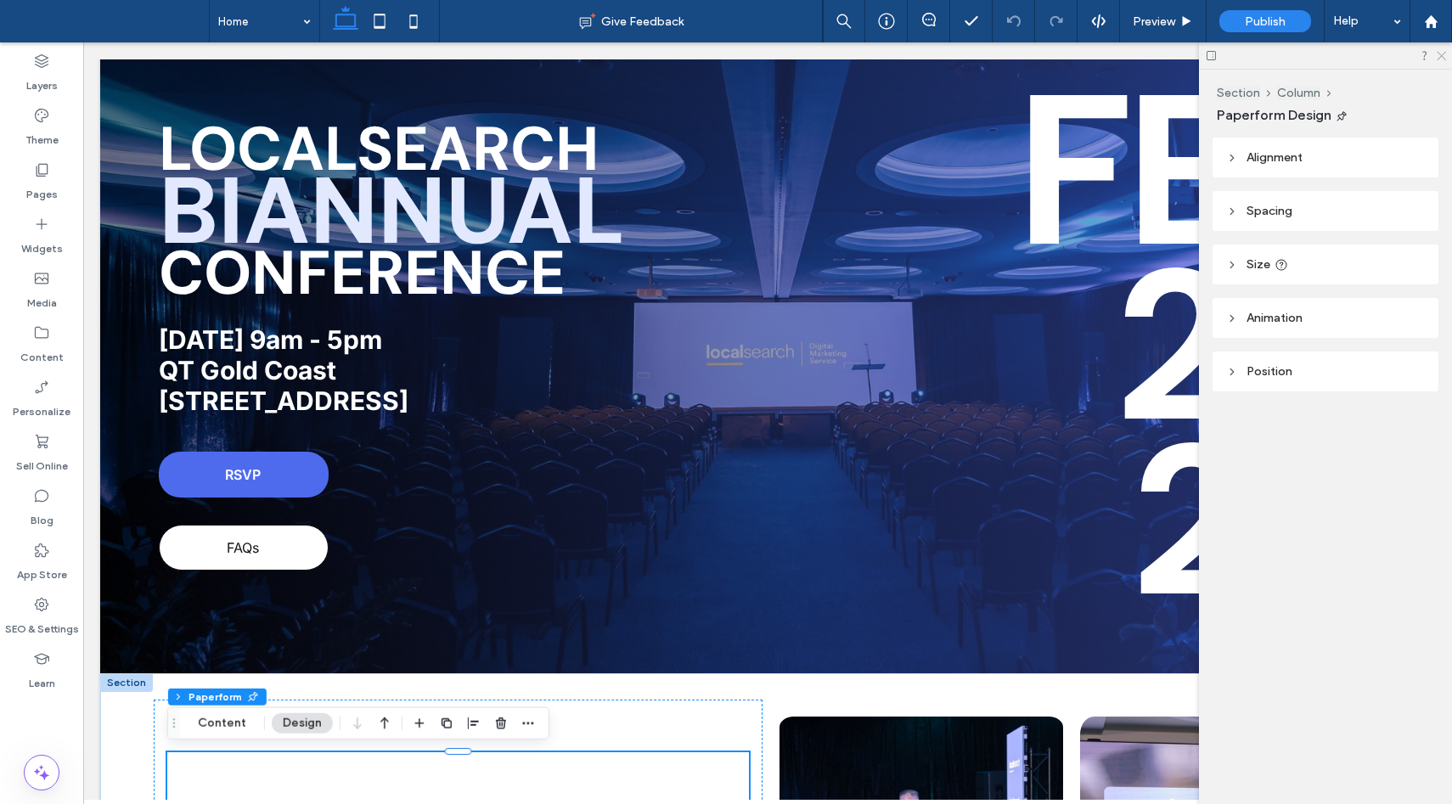
click at [1444, 55] on icon at bounding box center [1440, 54] width 11 height 11
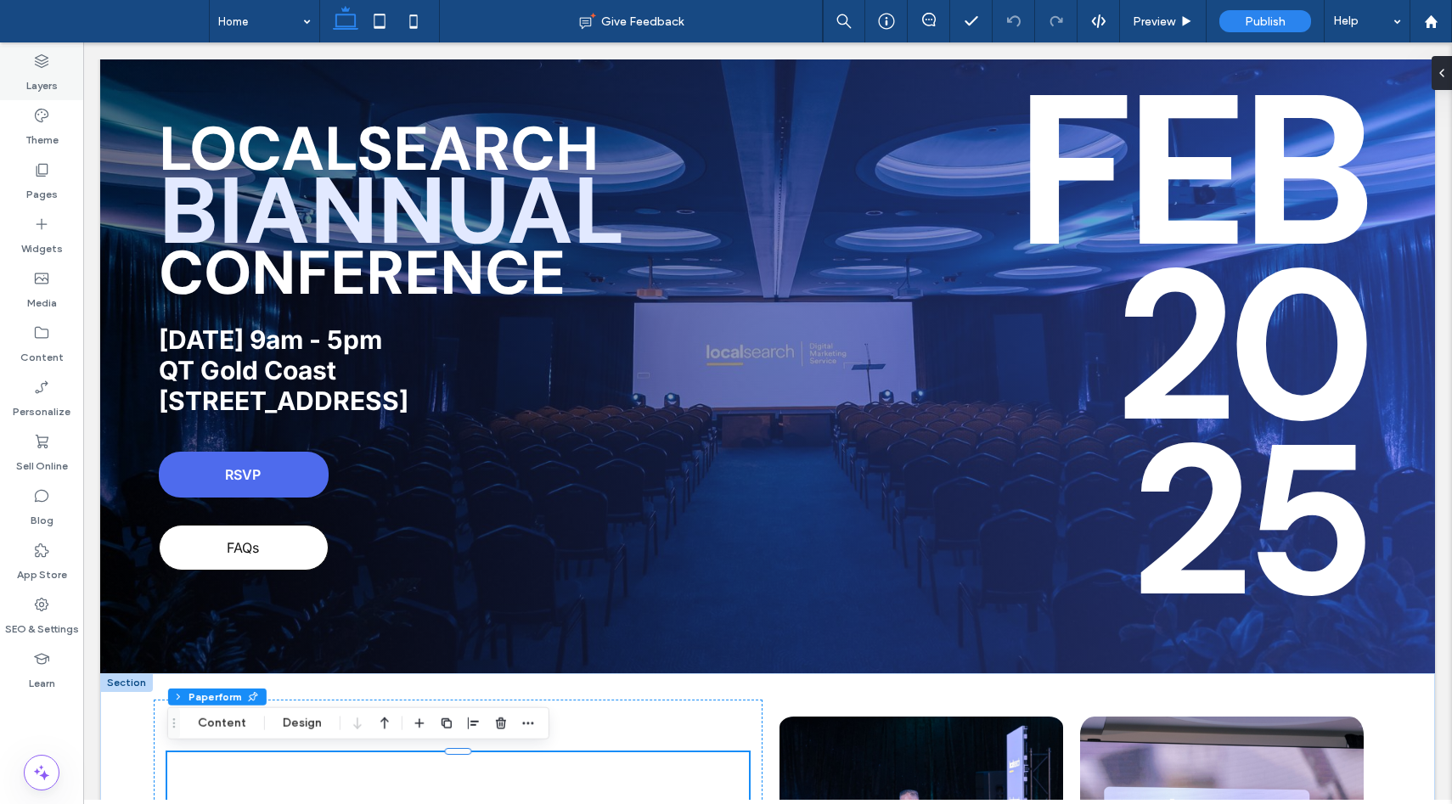
click at [49, 68] on icon at bounding box center [41, 61] width 17 height 17
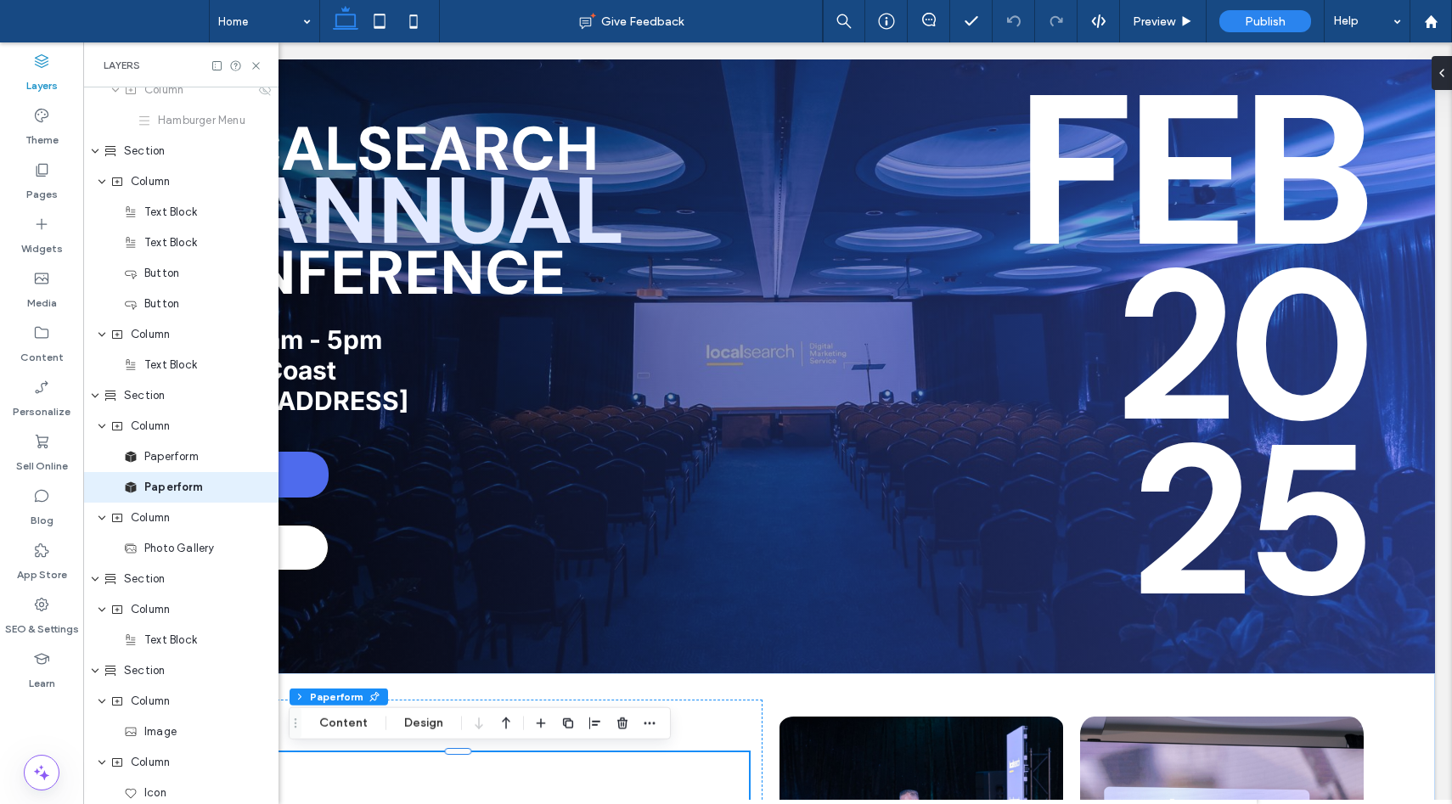
scroll to position [329, 0]
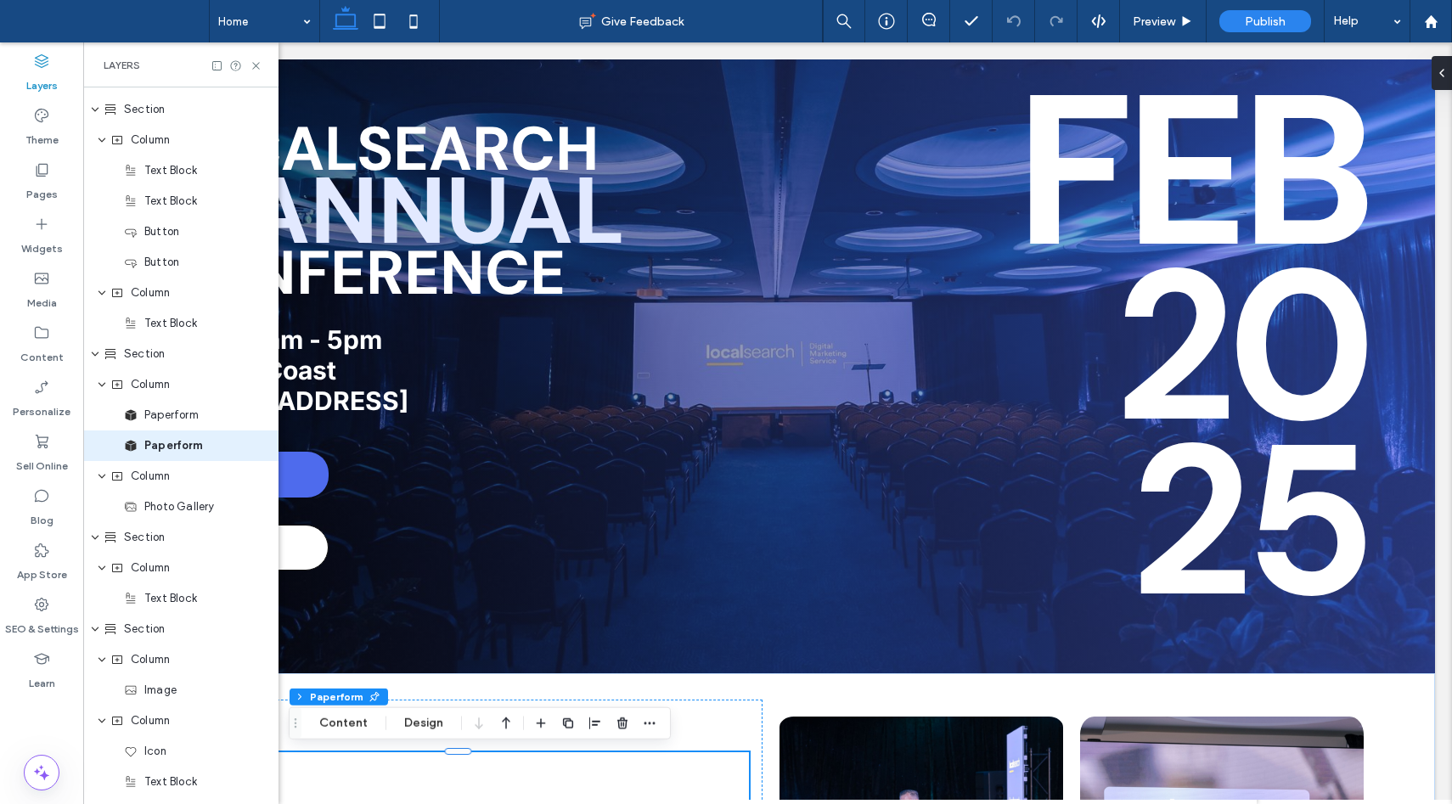
click at [48, 65] on use at bounding box center [42, 61] width 14 height 14
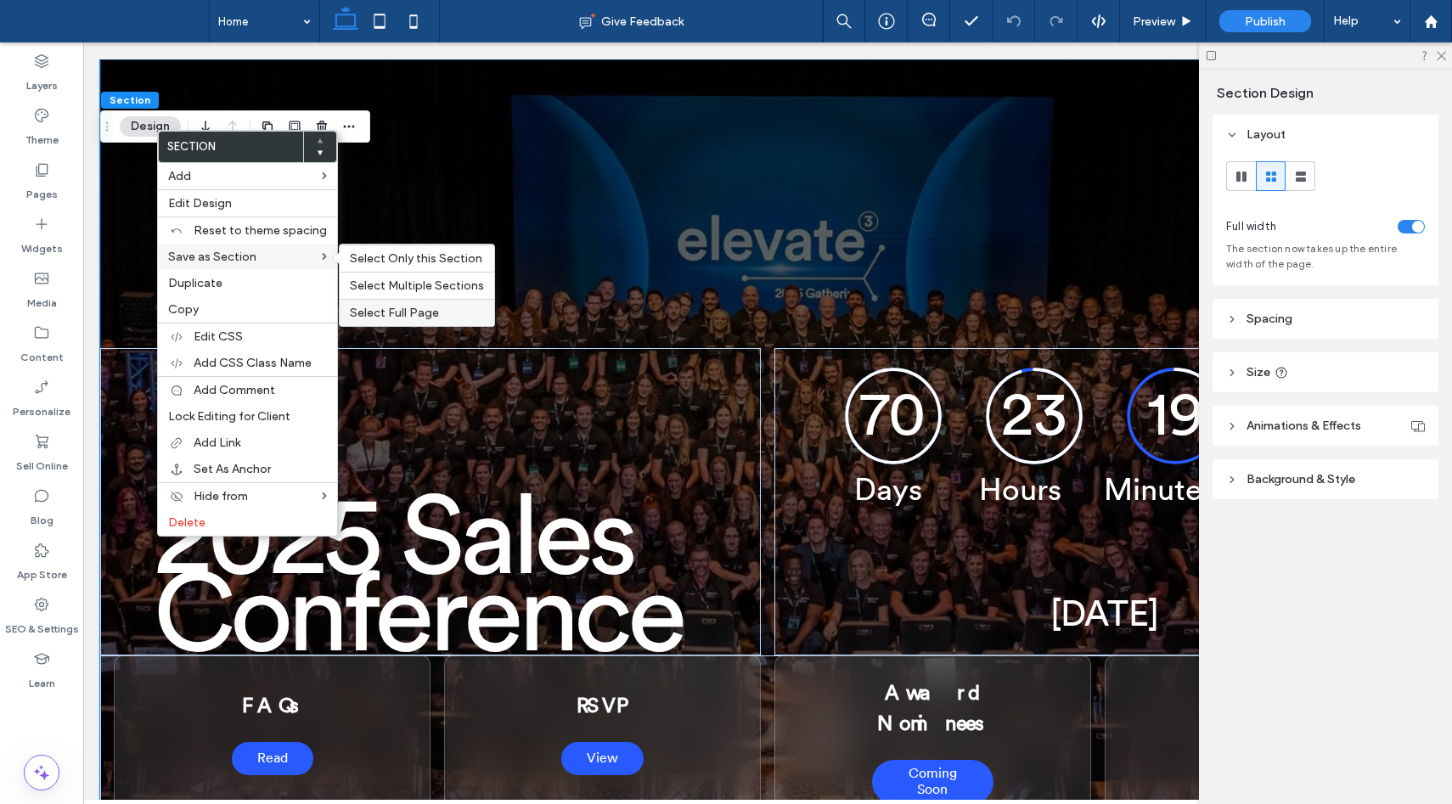
click at [402, 312] on span "Select Full Page" at bounding box center [394, 313] width 89 height 14
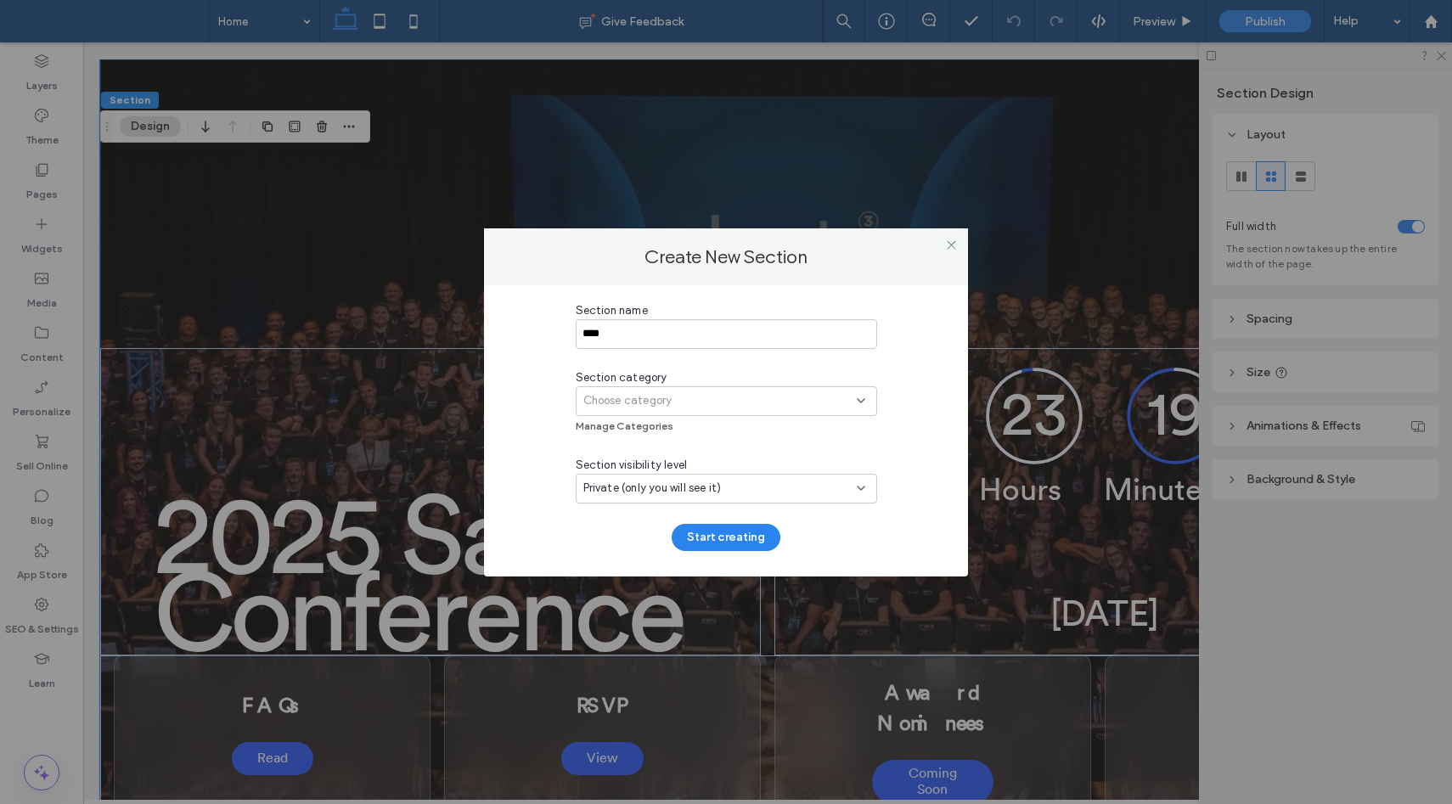
type input "****"
click at [654, 391] on div "Choose category" at bounding box center [726, 401] width 301 height 30
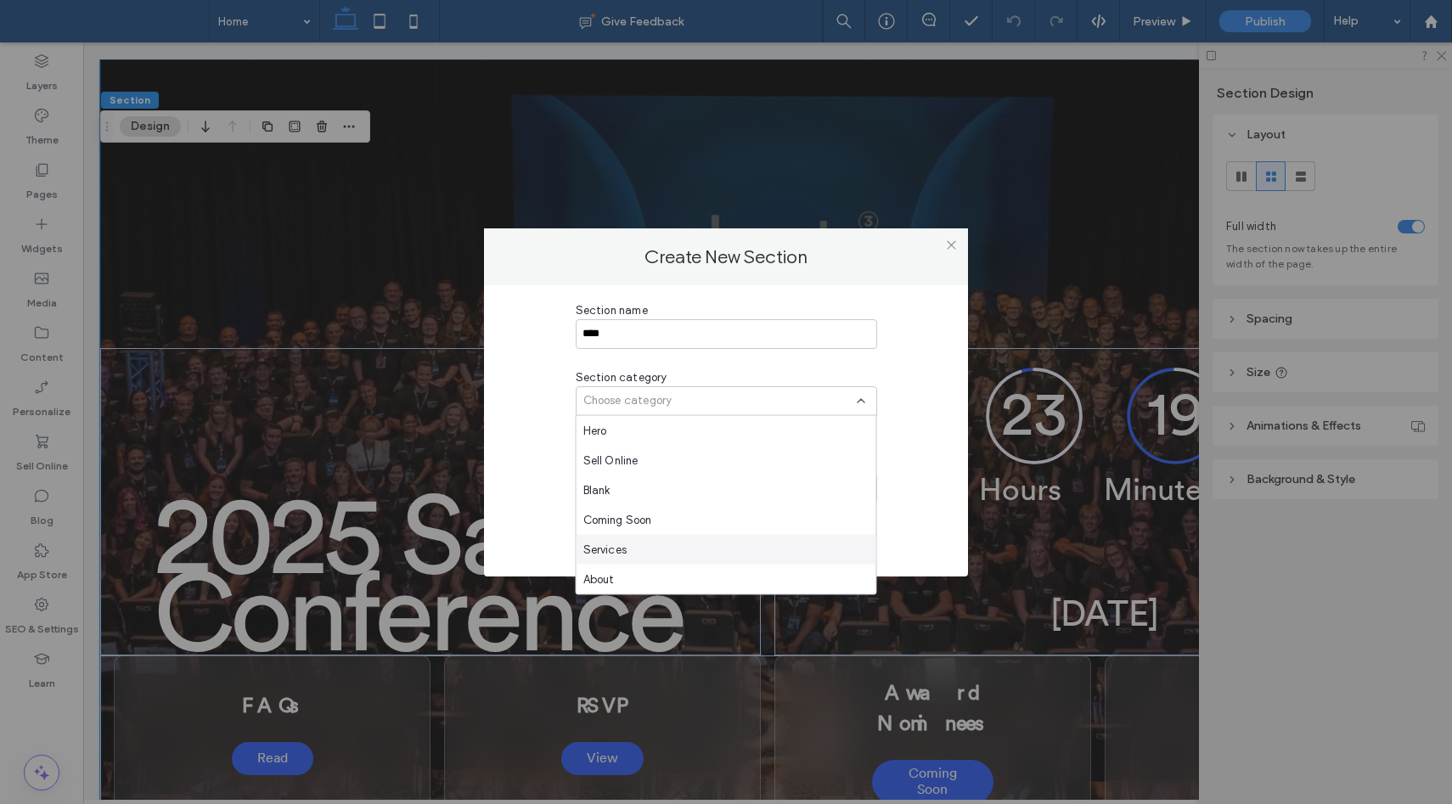
click at [637, 537] on div "Services" at bounding box center [726, 550] width 300 height 30
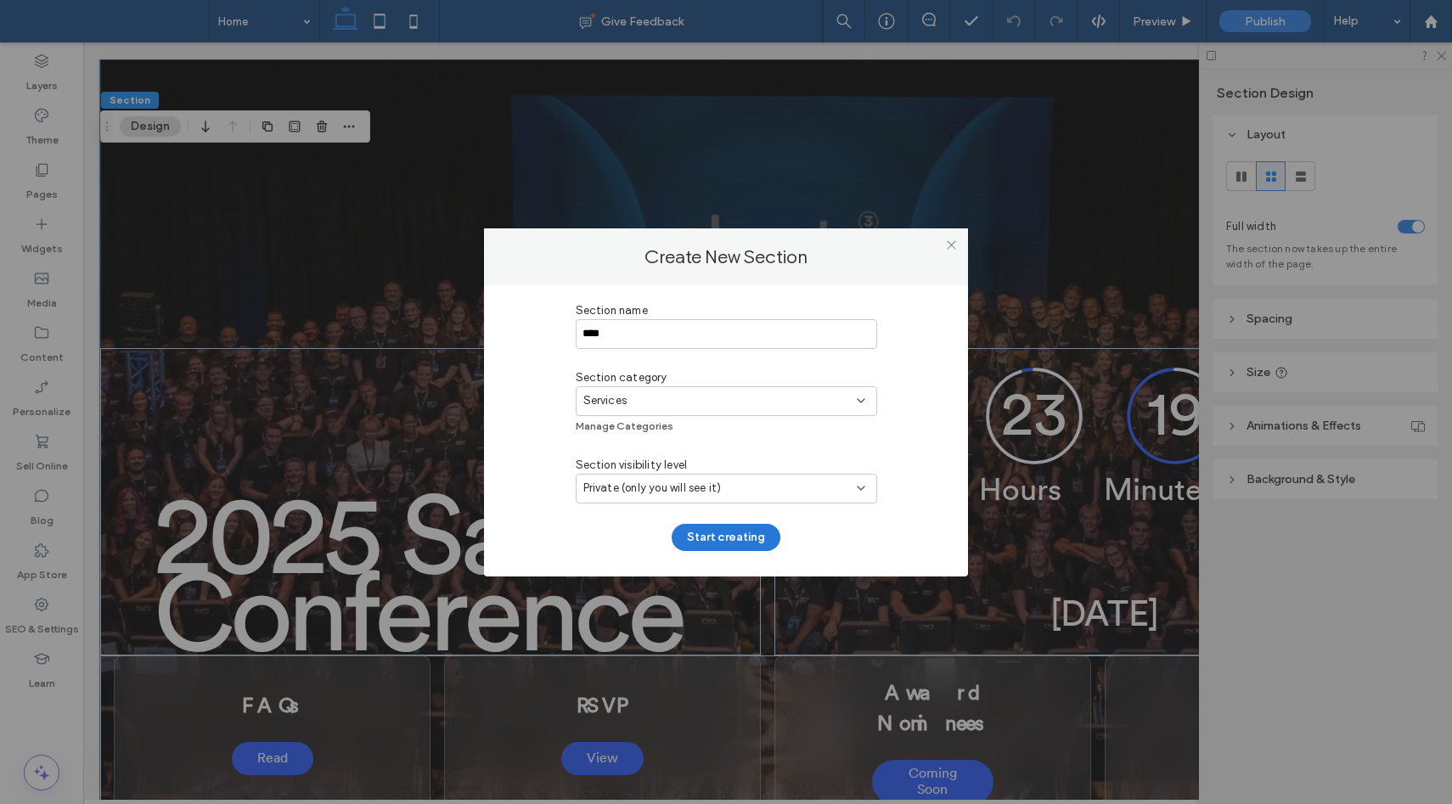
click at [728, 531] on button "Start creating" at bounding box center [726, 537] width 109 height 27
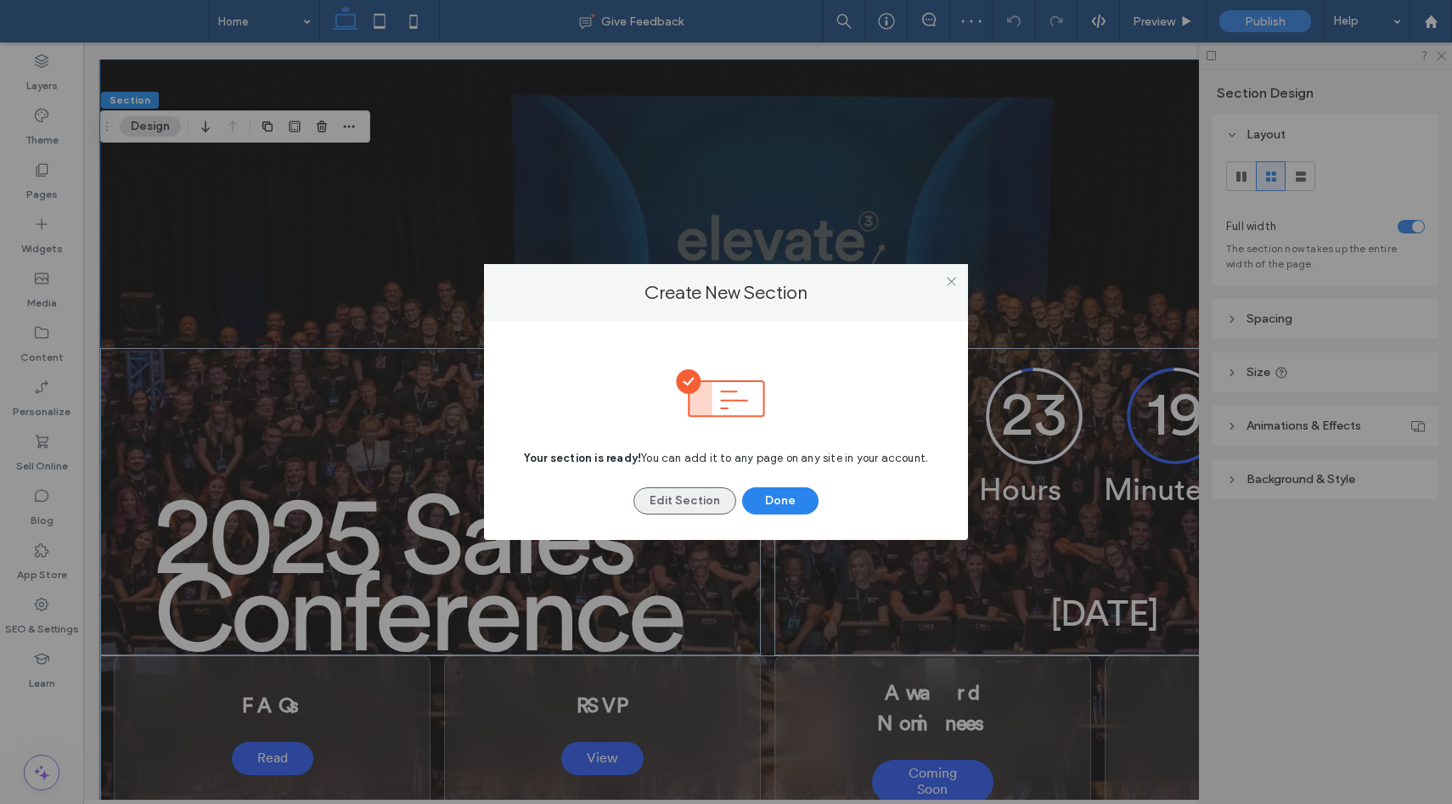
click at [689, 503] on button "Edit Section" at bounding box center [684, 500] width 103 height 27
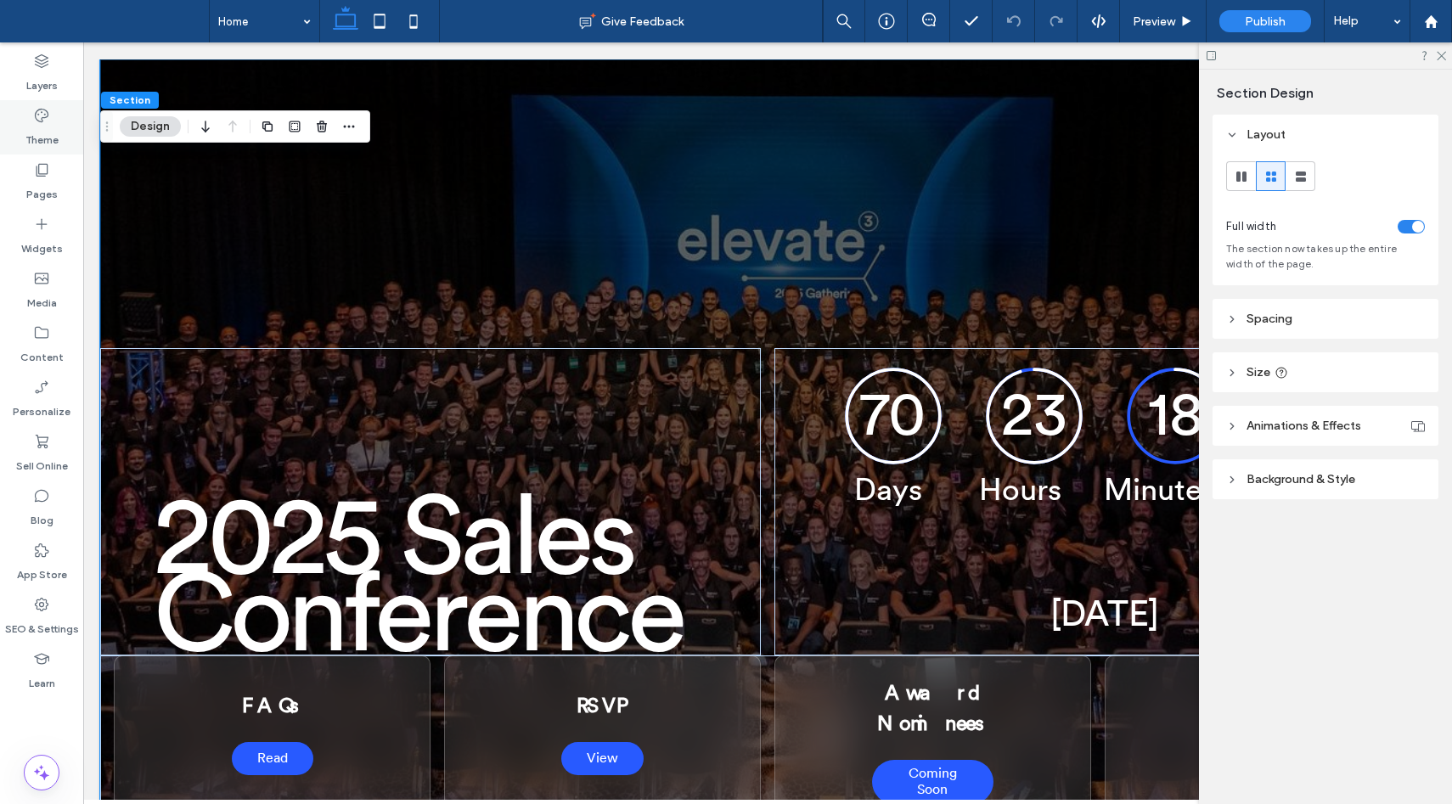
click at [34, 118] on icon at bounding box center [41, 115] width 17 height 17
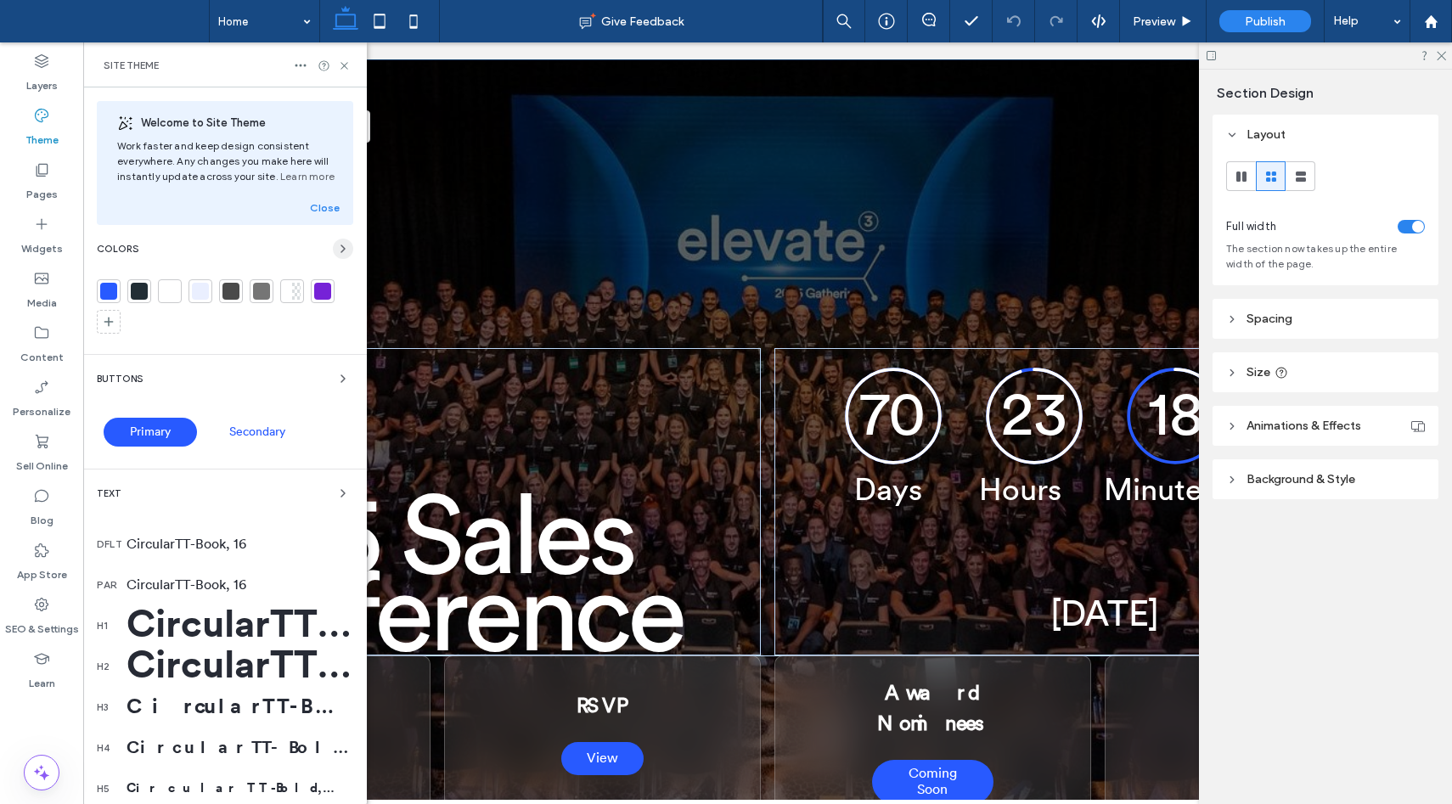
click at [333, 240] on span "button" at bounding box center [343, 249] width 20 height 20
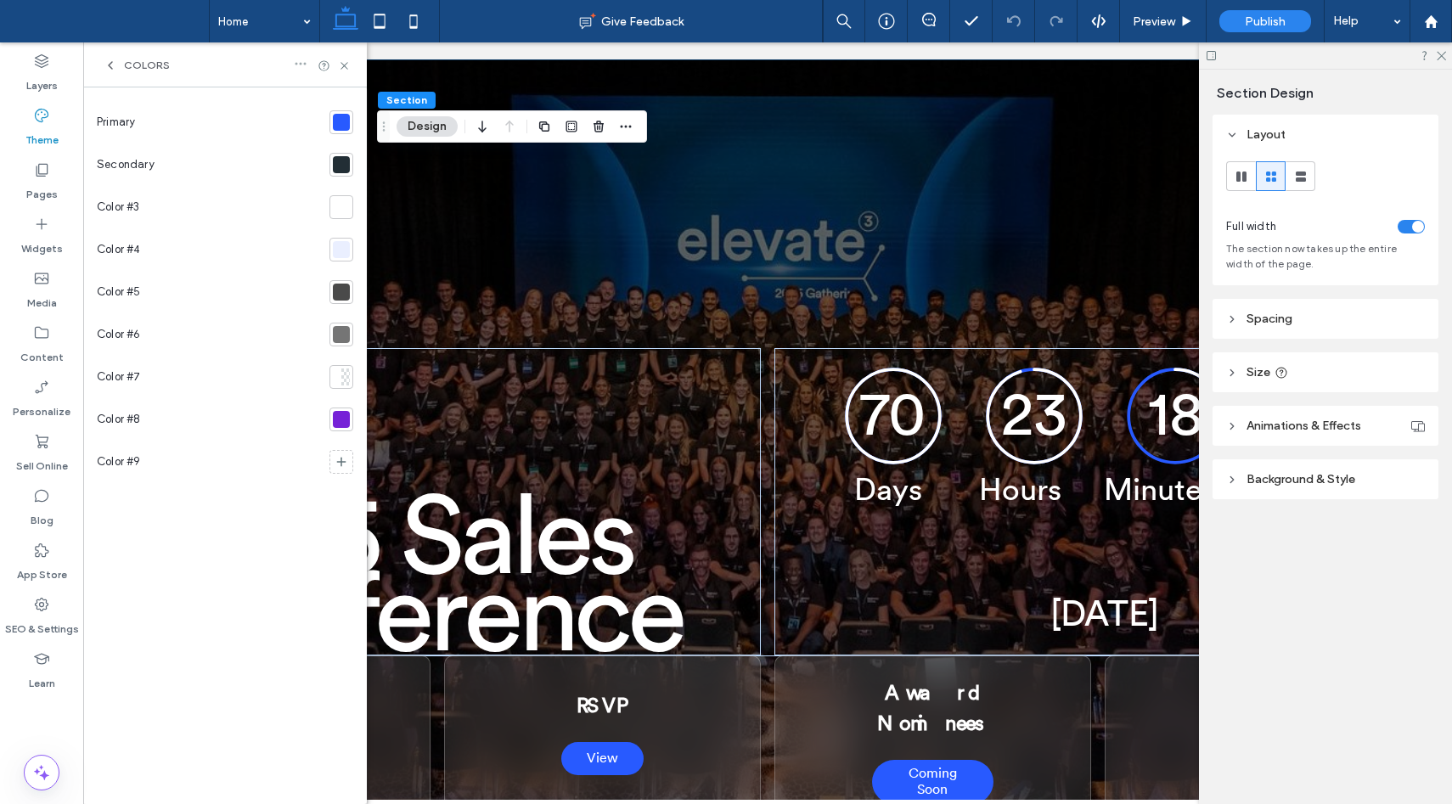
click at [298, 63] on icon at bounding box center [301, 64] width 14 height 14
click at [335, 97] on span "Remove theme colors" at bounding box center [384, 94] width 110 height 17
click at [103, 121] on icon at bounding box center [102, 121] width 6 height 5
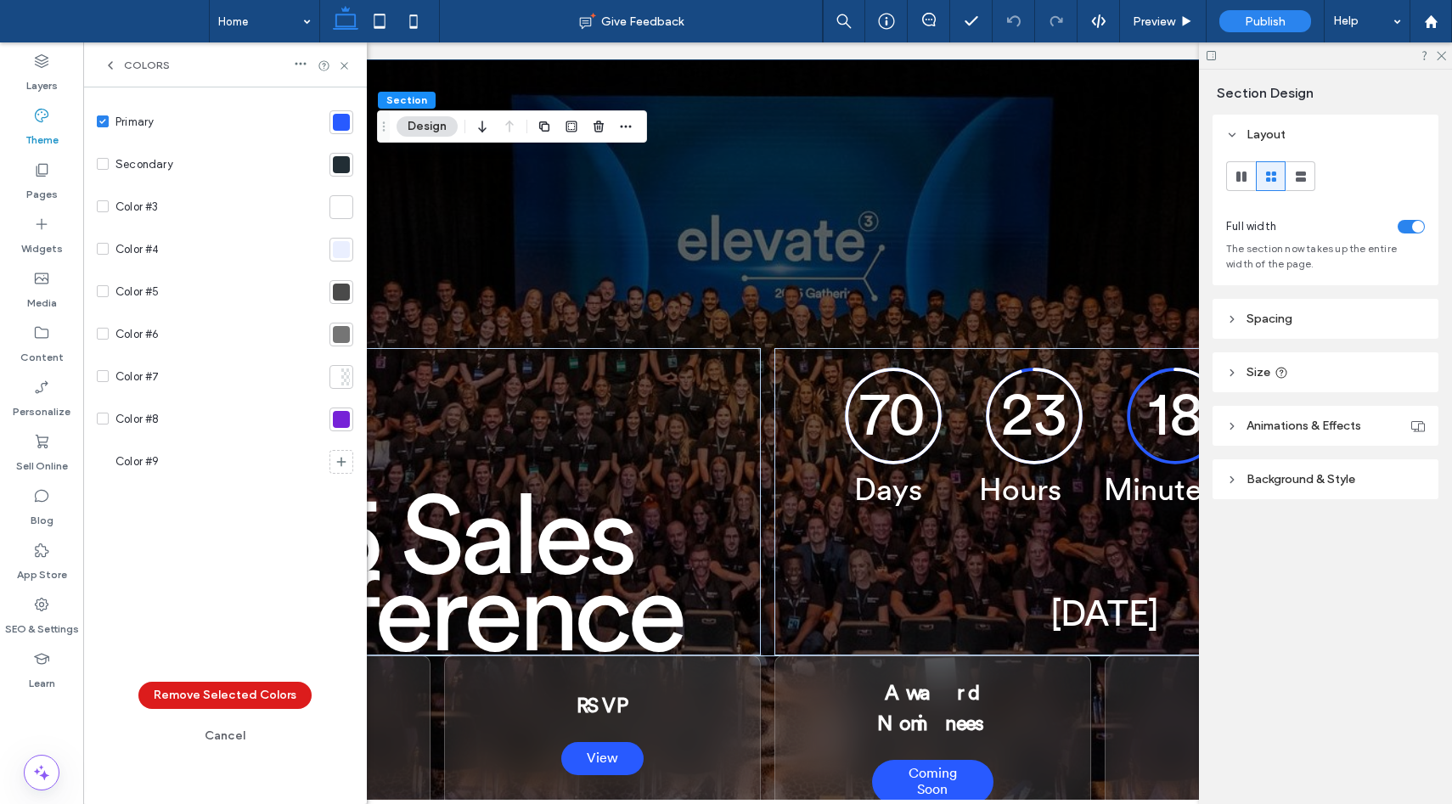
click at [98, 152] on div "Secondary" at bounding box center [210, 164] width 226 height 42
click at [101, 168] on span at bounding box center [103, 164] width 12 height 12
click at [297, 65] on icon at bounding box center [301, 64] width 14 height 14
click at [318, 93] on icon at bounding box center [315, 94] width 14 height 14
click at [99, 204] on icon at bounding box center [102, 206] width 7 height 5
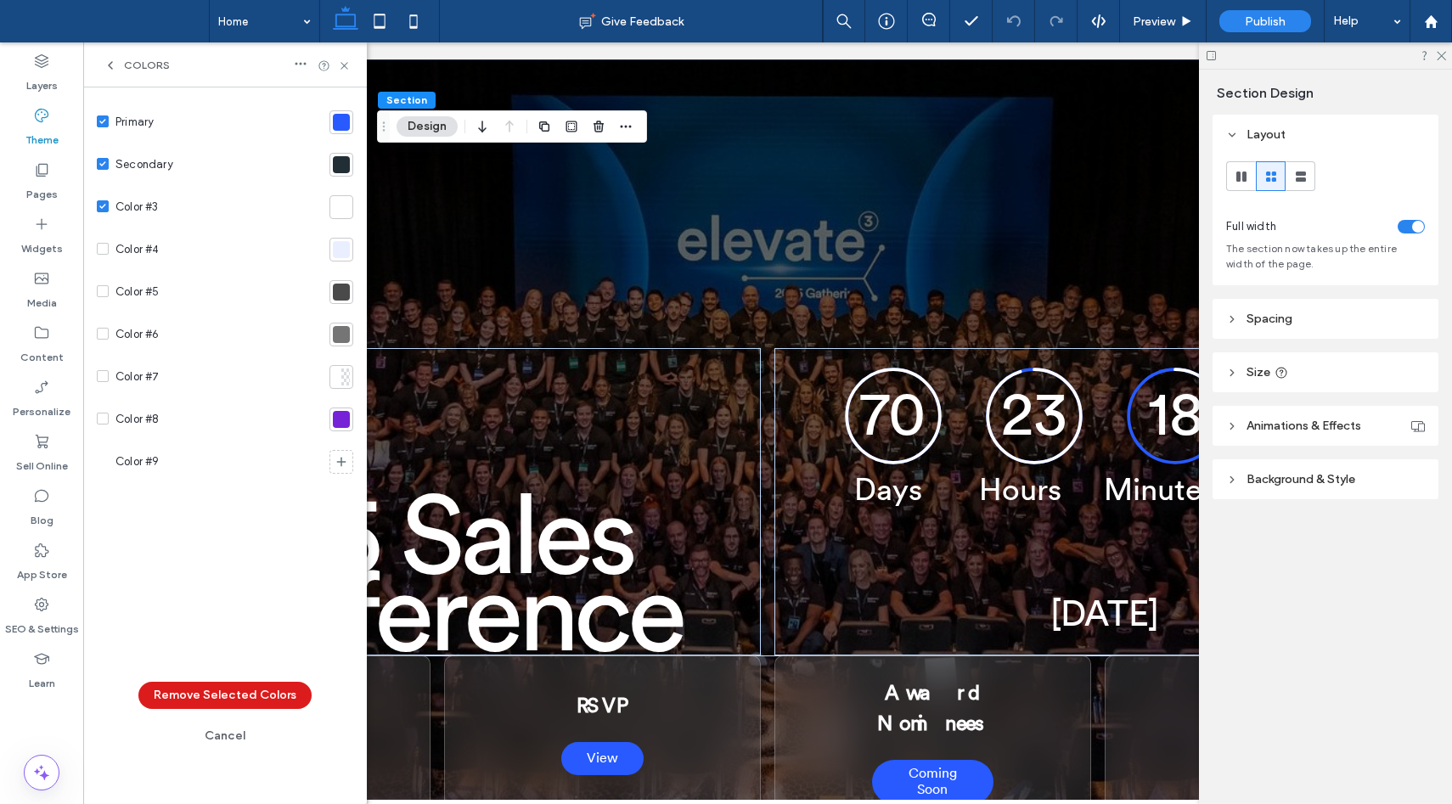
click at [104, 250] on icon at bounding box center [102, 248] width 7 height 5
click at [98, 292] on span at bounding box center [103, 291] width 12 height 12
click at [98, 331] on span at bounding box center [103, 334] width 12 height 12
click at [98, 379] on span at bounding box center [103, 376] width 12 height 12
click at [98, 429] on div "Color #8" at bounding box center [210, 419] width 226 height 42
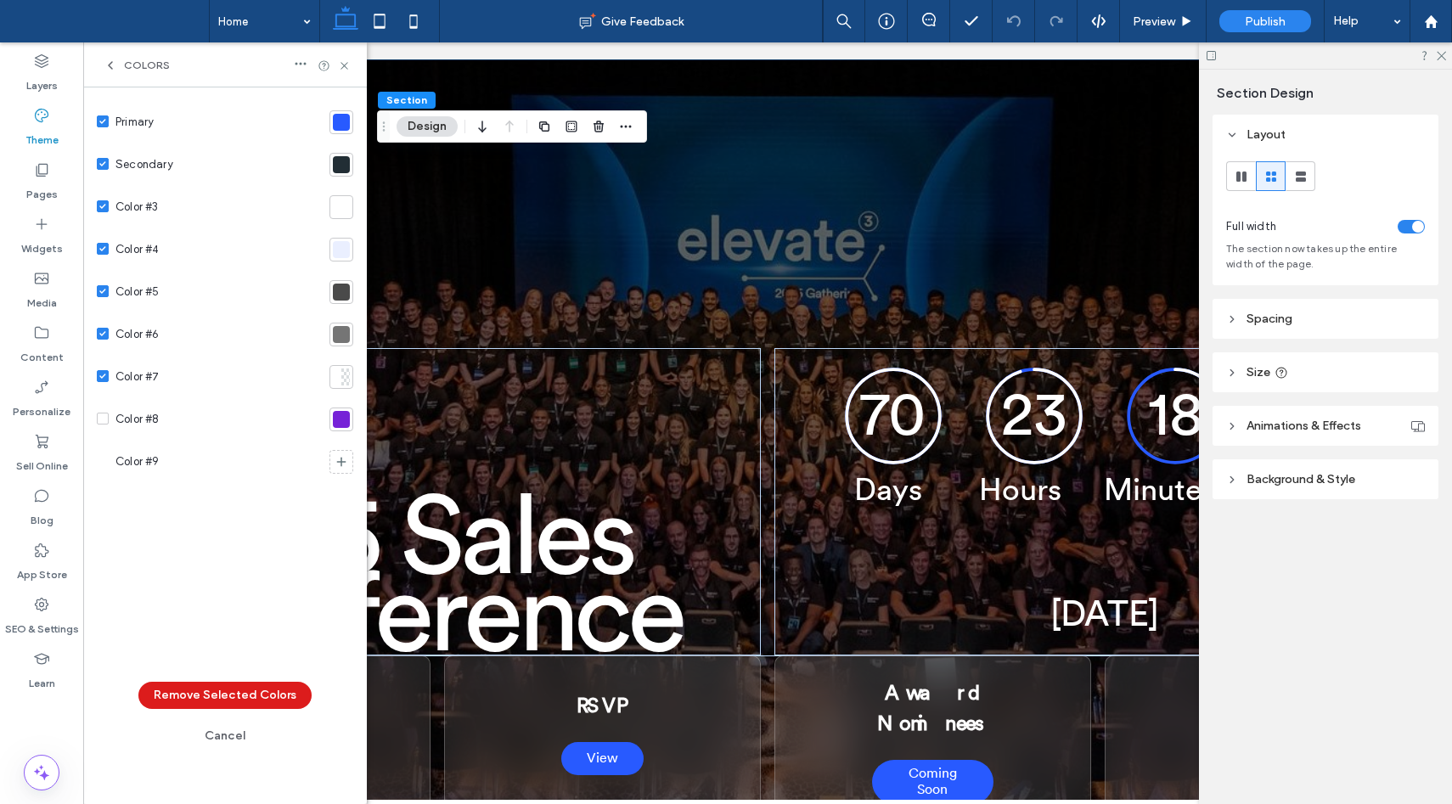
click at [98, 422] on span at bounding box center [103, 419] width 12 height 12
click at [214, 694] on button "Remove Selected Colors" at bounding box center [224, 695] width 173 height 27
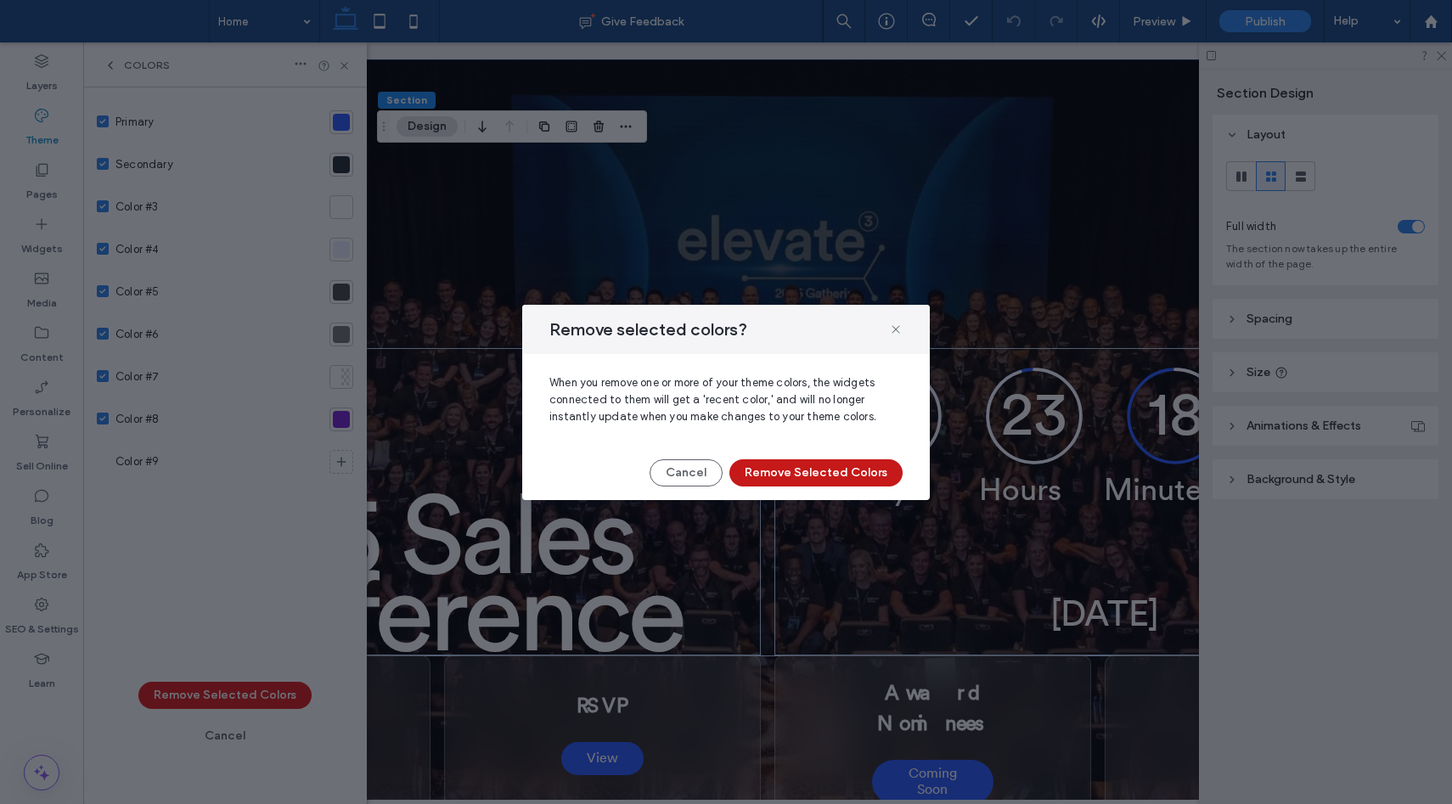
click at [785, 470] on button "Remove Selected Colors" at bounding box center [815, 472] width 173 height 27
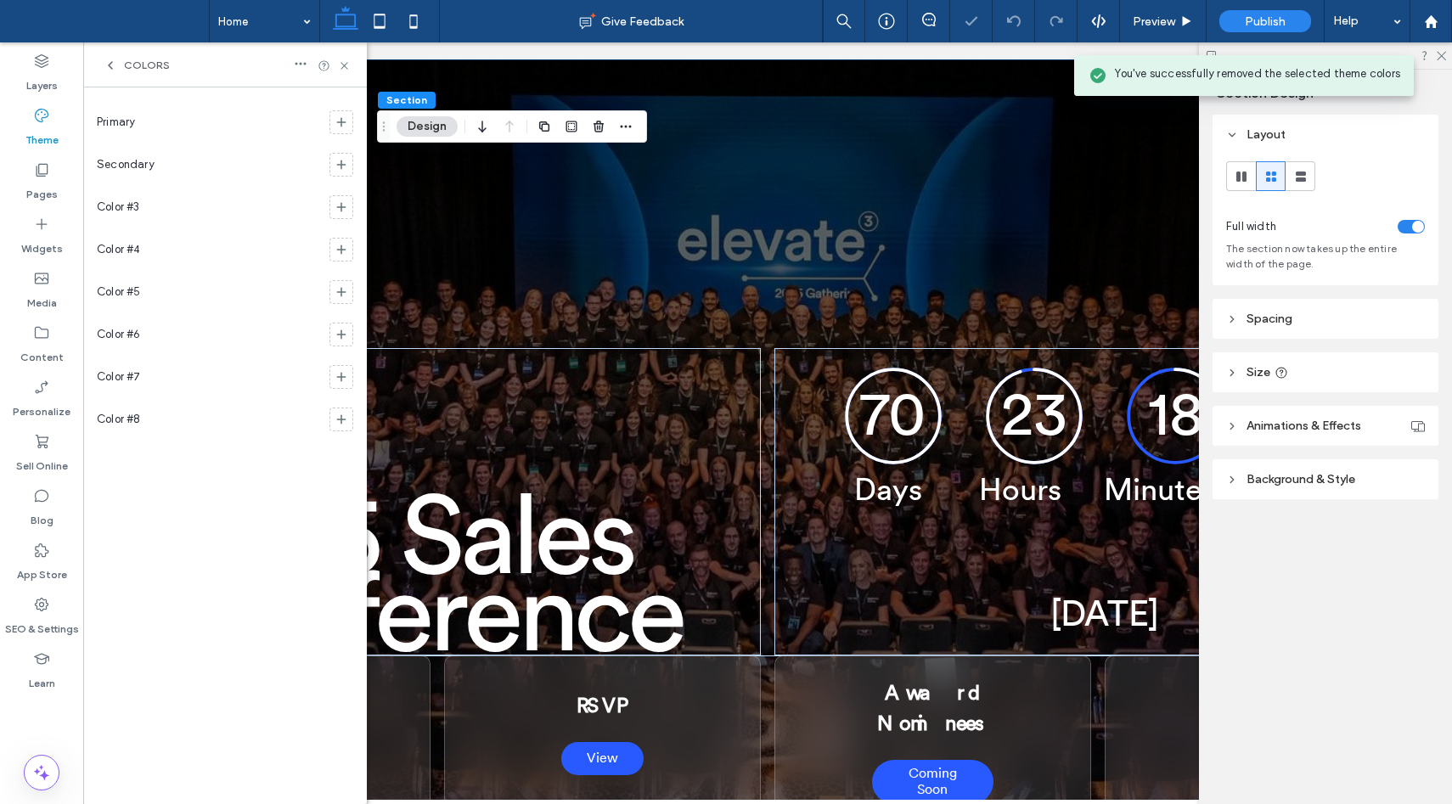
type input "***"
click at [342, 62] on icon at bounding box center [344, 65] width 13 height 13
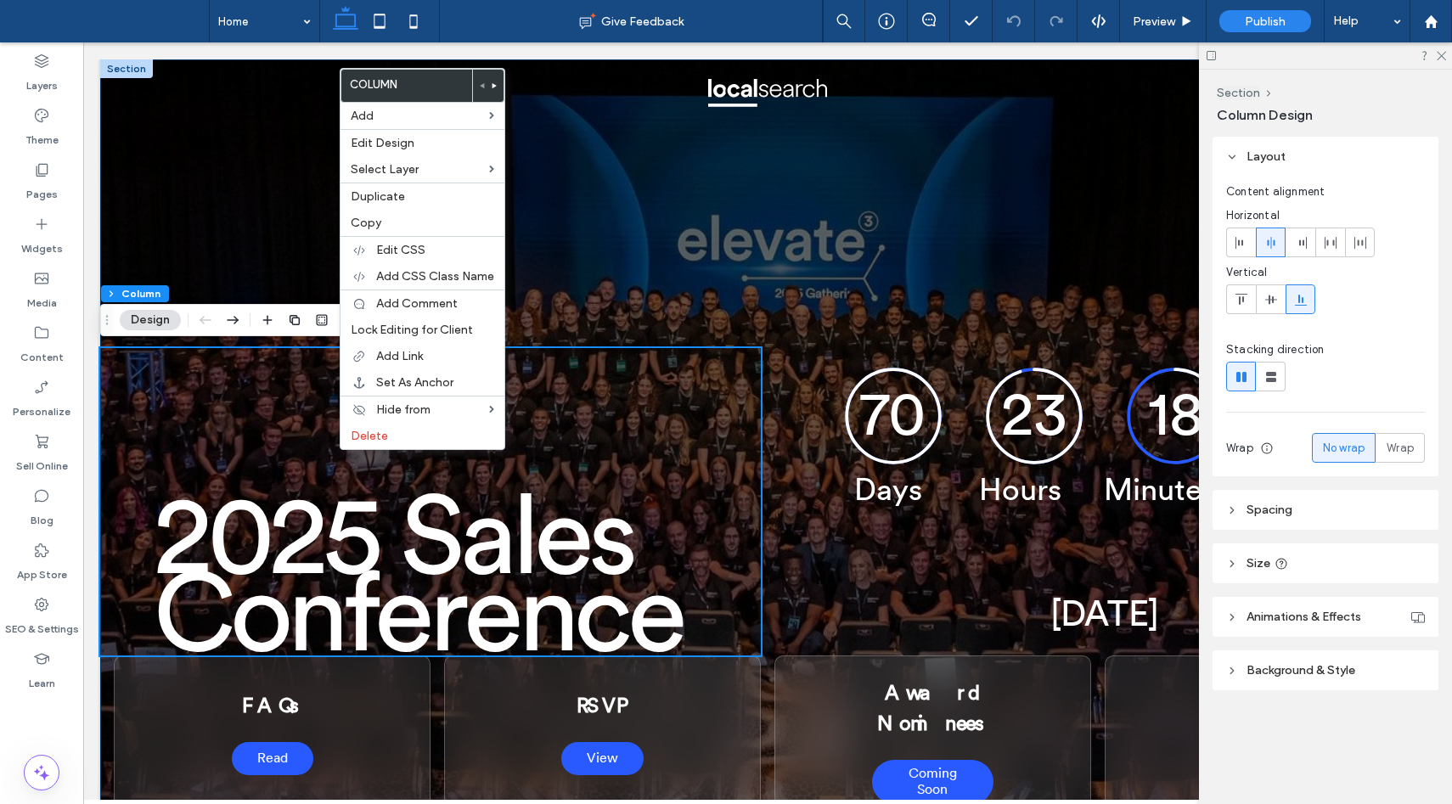
click at [211, 161] on div "2025 Sales Conference 70 23 18 19 Days Hours Minutes Seconds Countdown finished…" at bounding box center [767, 449] width 1335 height 781
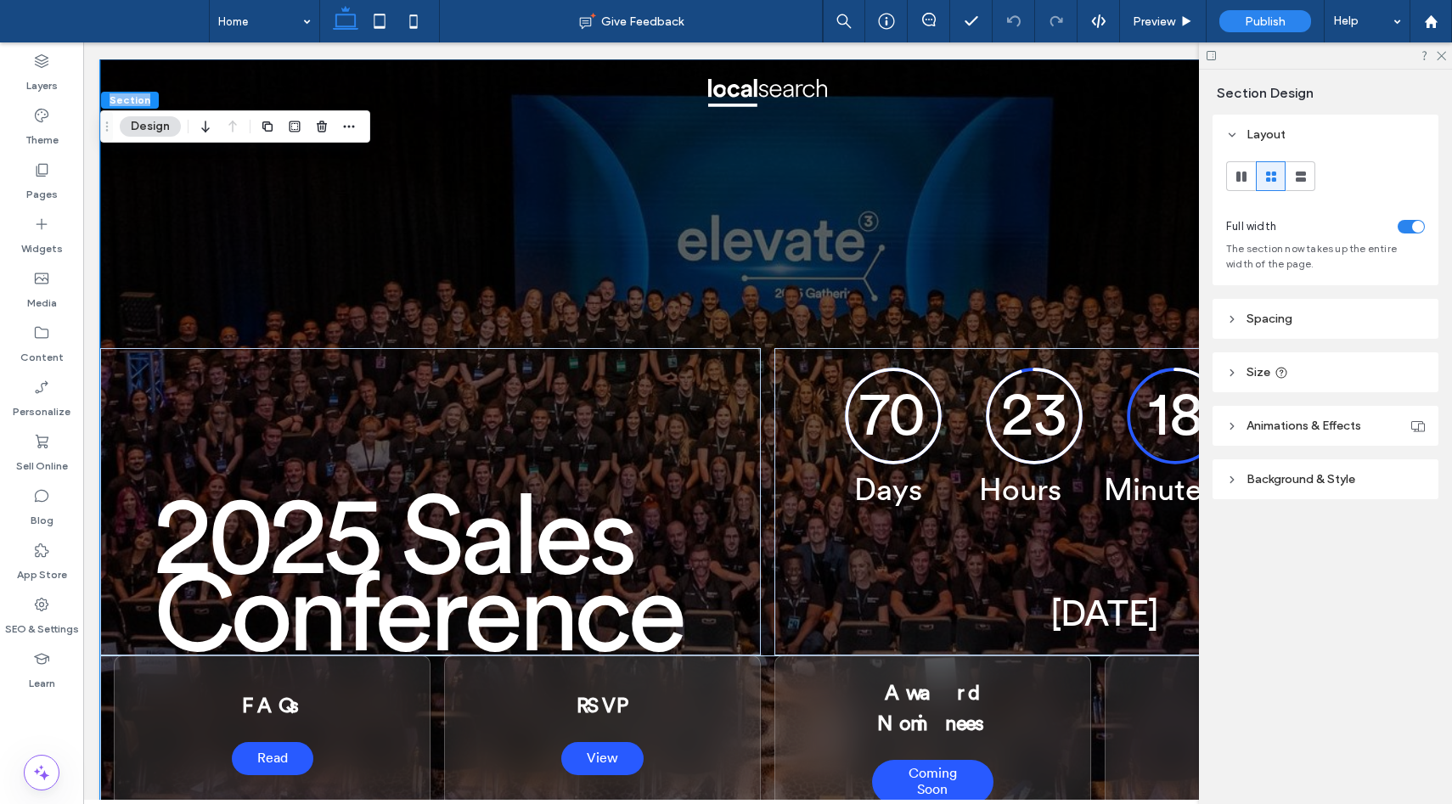
click at [123, 104] on span "Section" at bounding box center [130, 99] width 41 height 13
click at [109, 132] on div "Drag" at bounding box center [107, 126] width 12 height 31
click at [429, 232] on div "2025 Sales Conference 70 23 18 12 Days Hours Minutes Seconds Countdown finished…" at bounding box center [767, 449] width 1335 height 781
click at [324, 419] on div "2025 Sales Conference" at bounding box center [430, 501] width 660 height 307
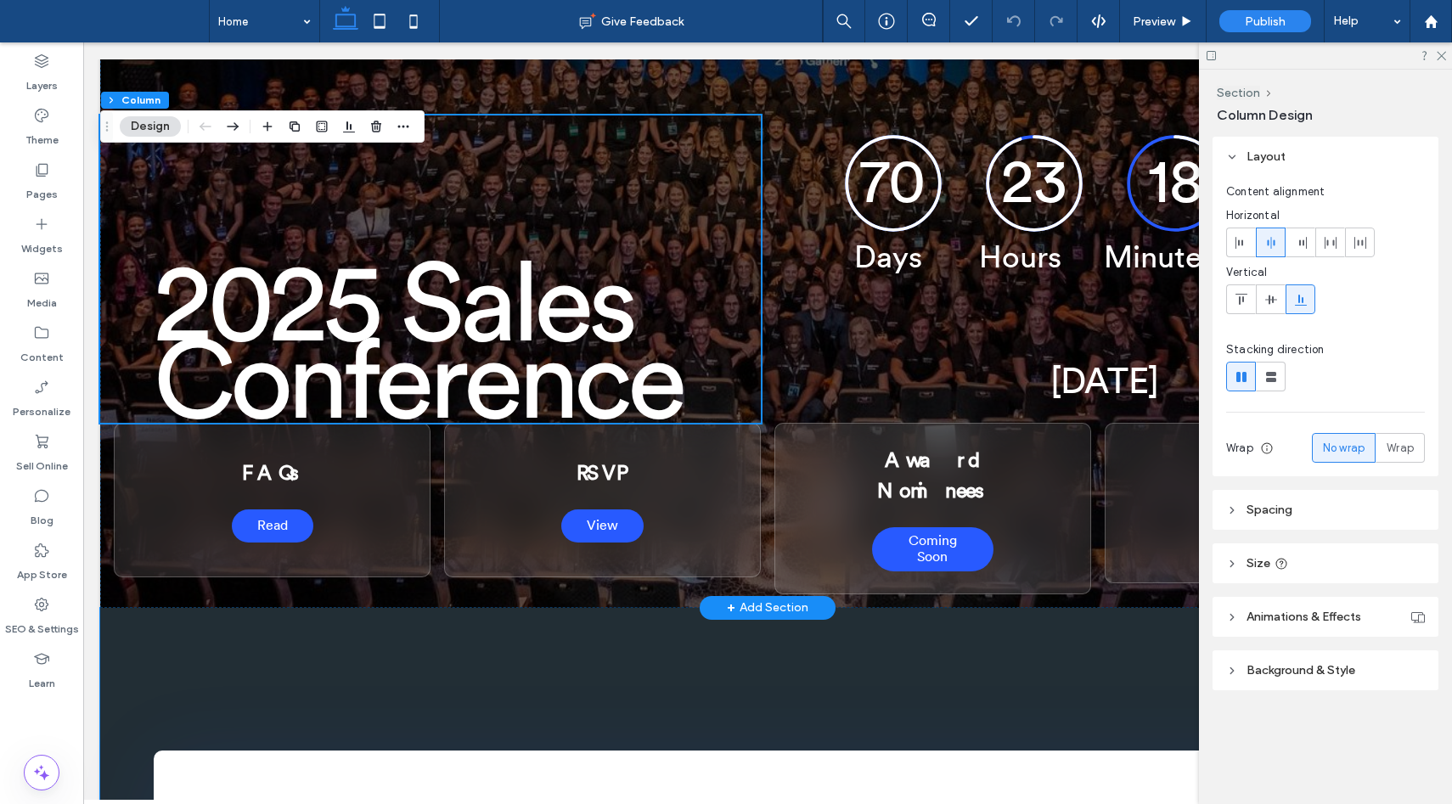
scroll to position [663, 0]
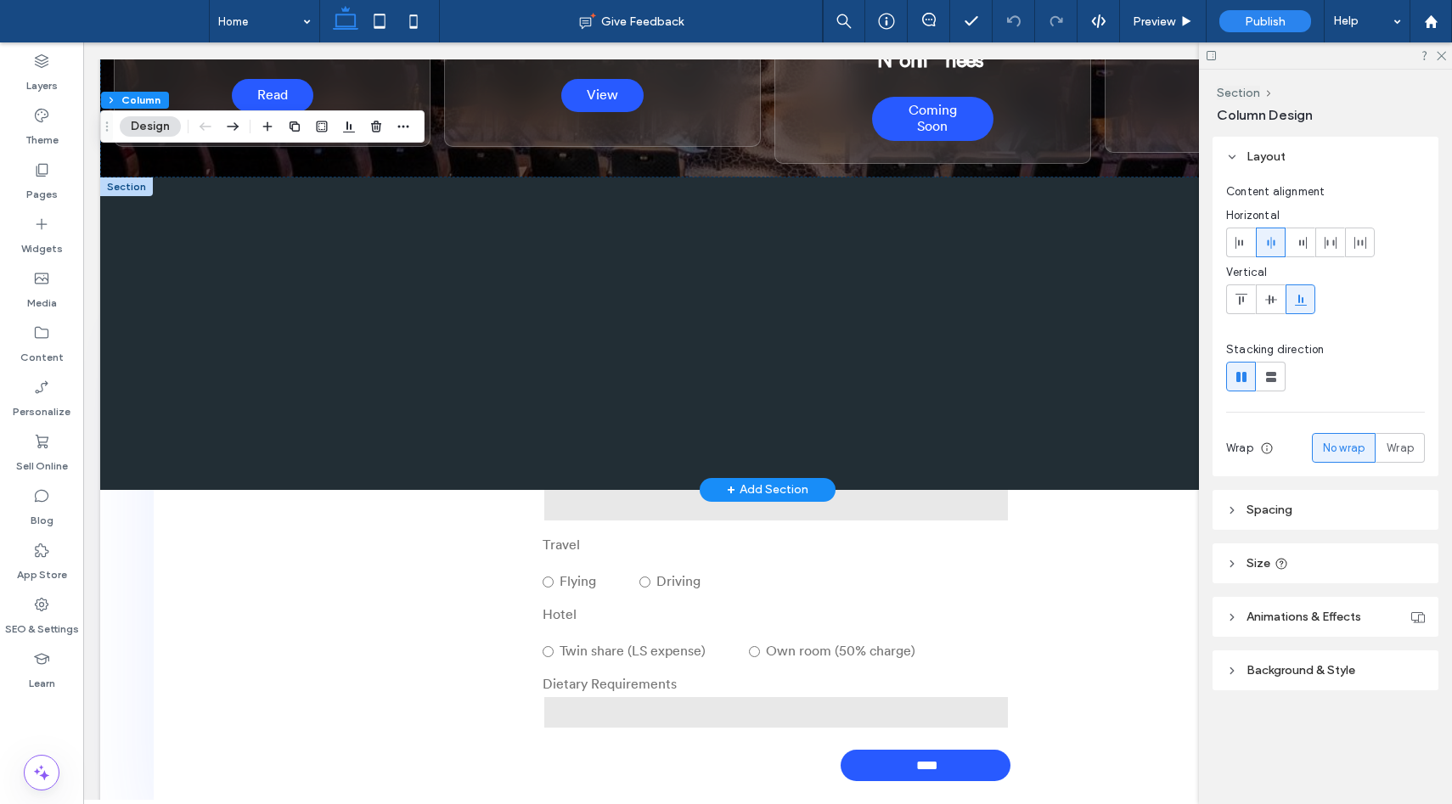
click at [130, 188] on div at bounding box center [126, 186] width 53 height 19
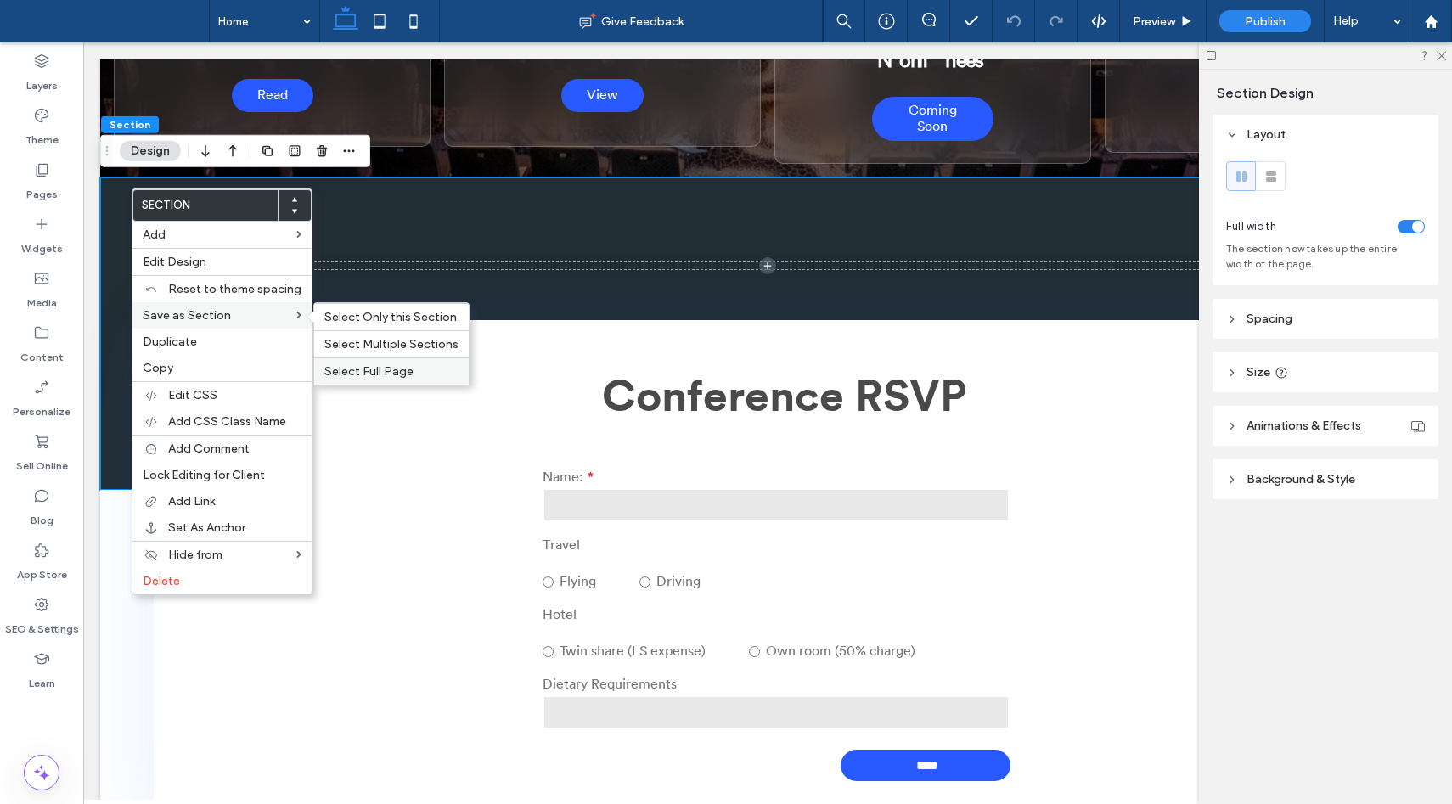
click at [366, 377] on span "Select Full Page" at bounding box center [368, 371] width 89 height 14
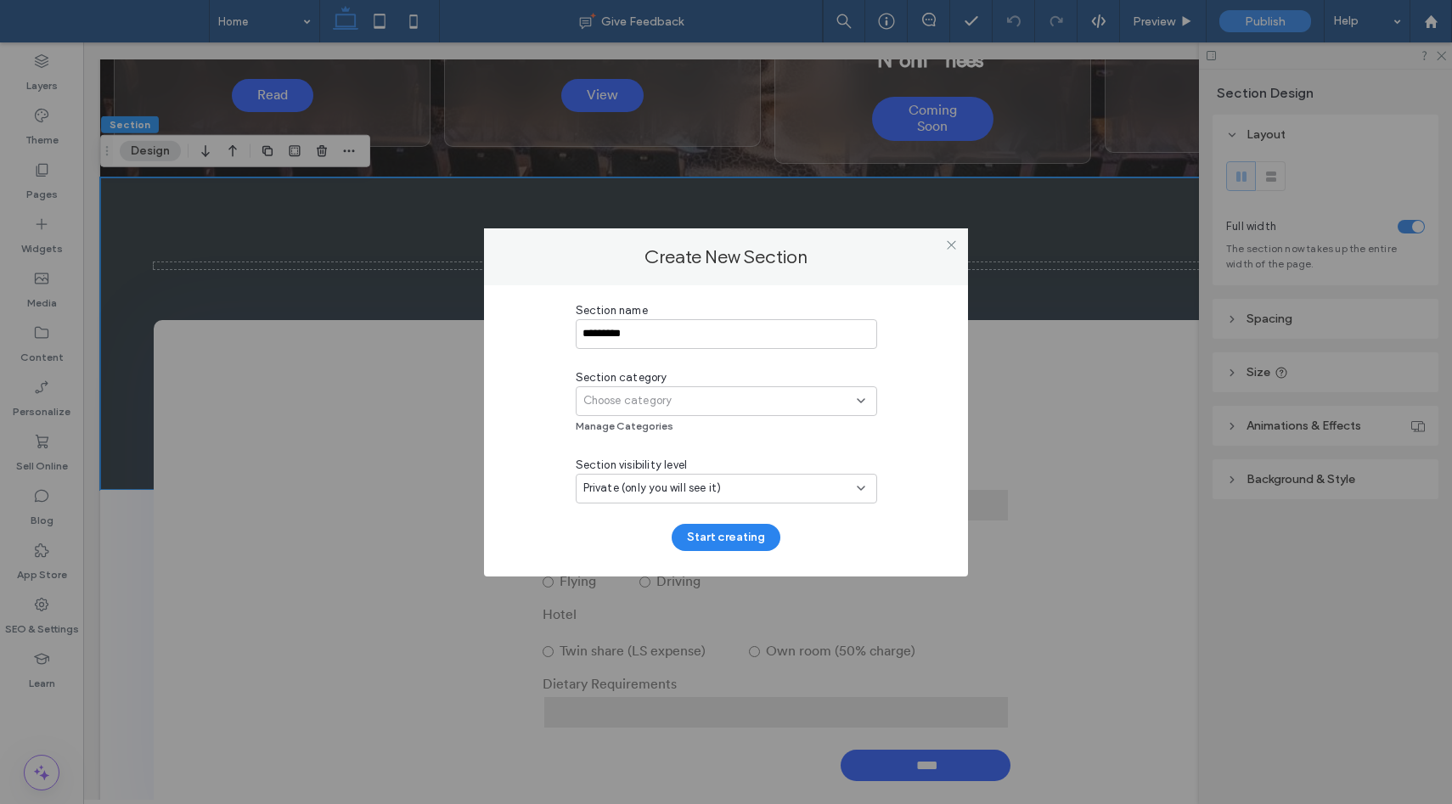
type input "*********"
click at [644, 395] on span "Choose category" at bounding box center [627, 400] width 89 height 17
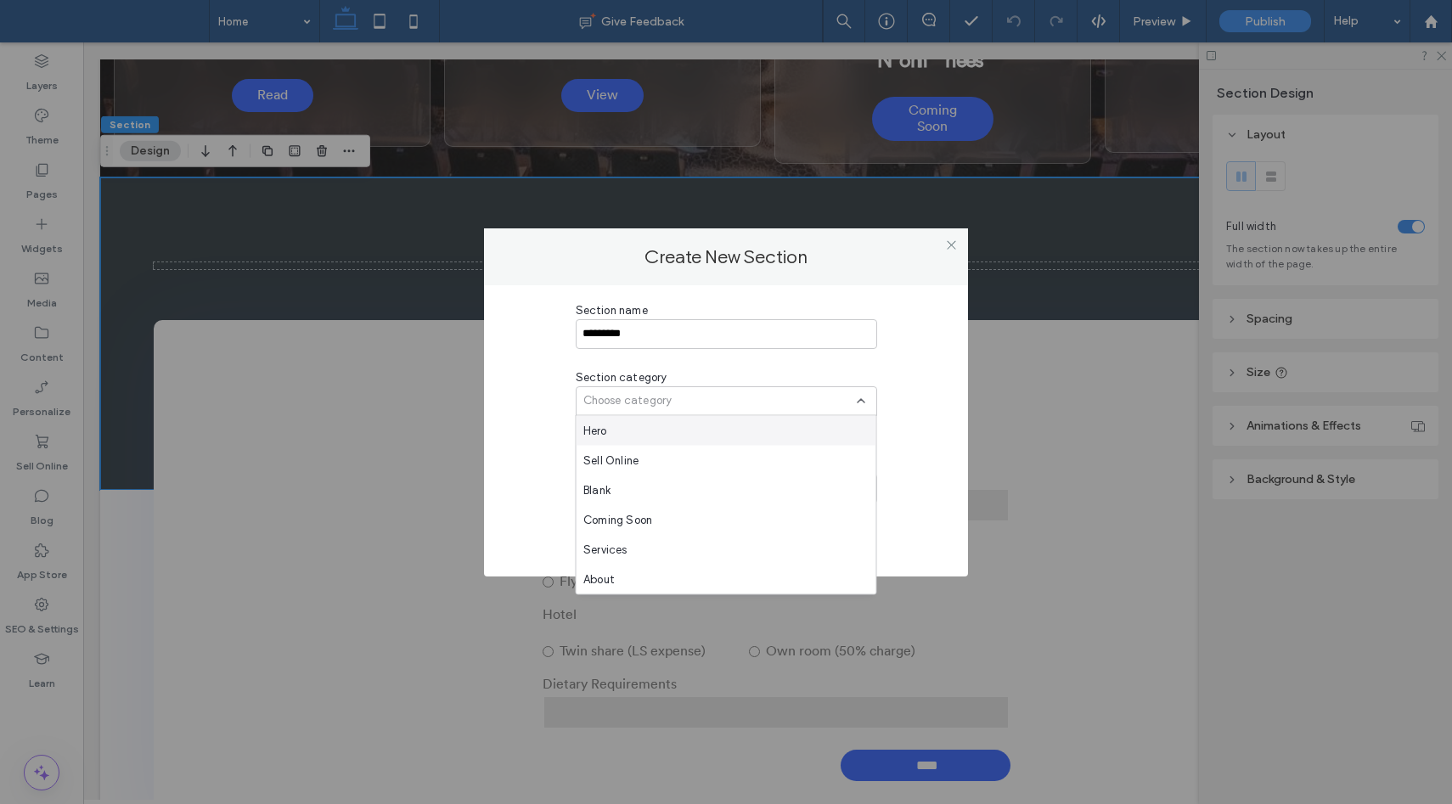
click at [634, 435] on div "Hero" at bounding box center [726, 431] width 300 height 30
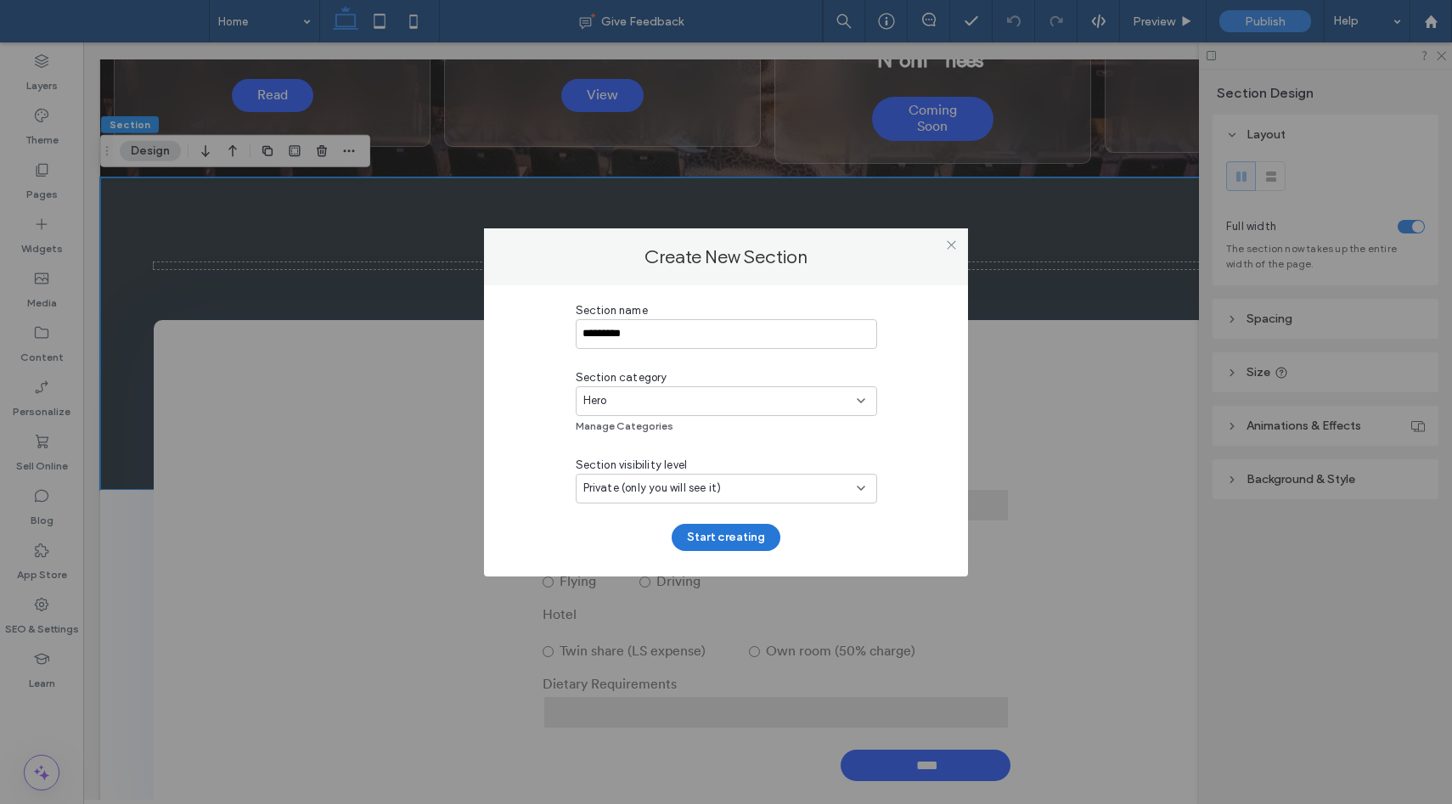
click at [726, 544] on button "Start creating" at bounding box center [726, 537] width 109 height 27
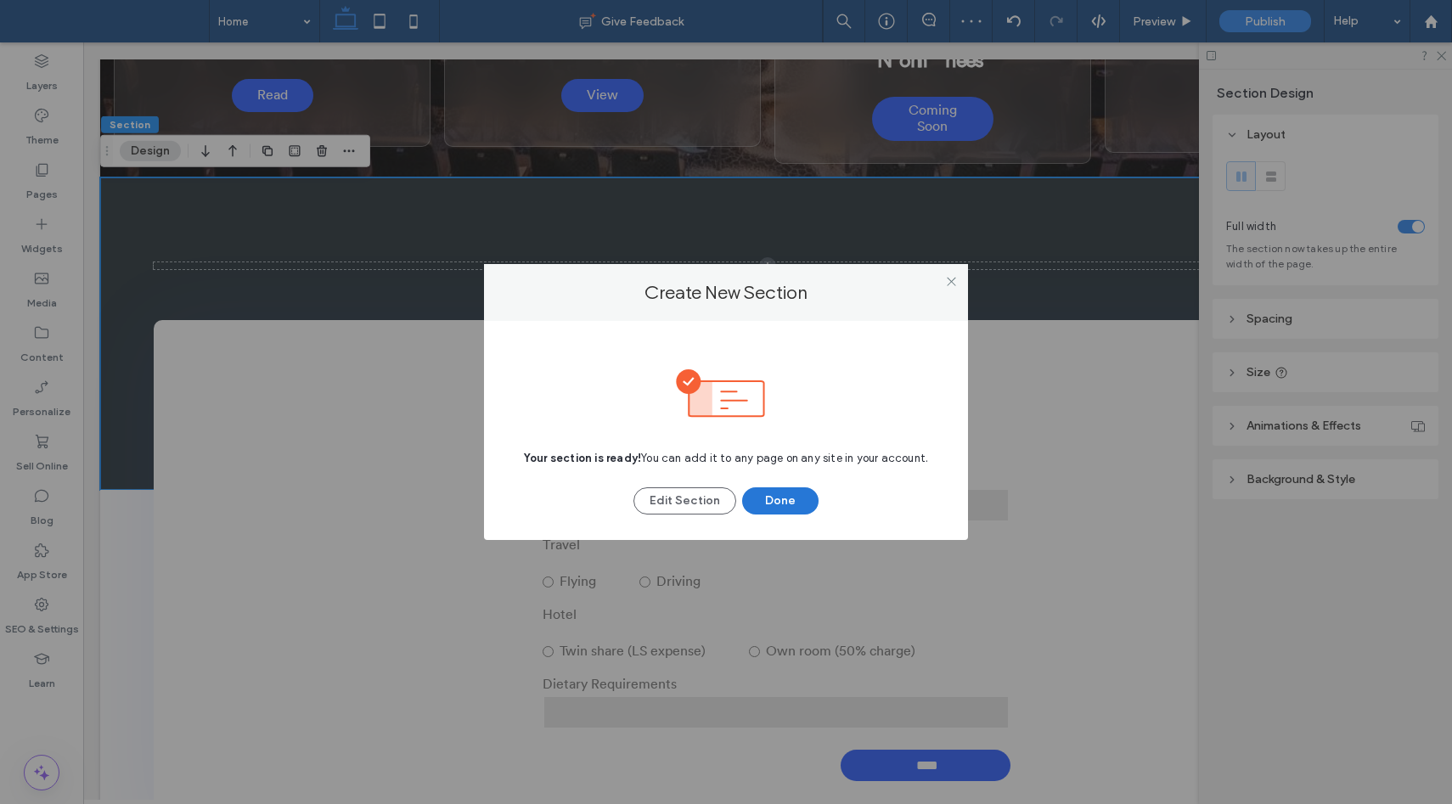
click at [778, 503] on button "Done" at bounding box center [780, 500] width 76 height 27
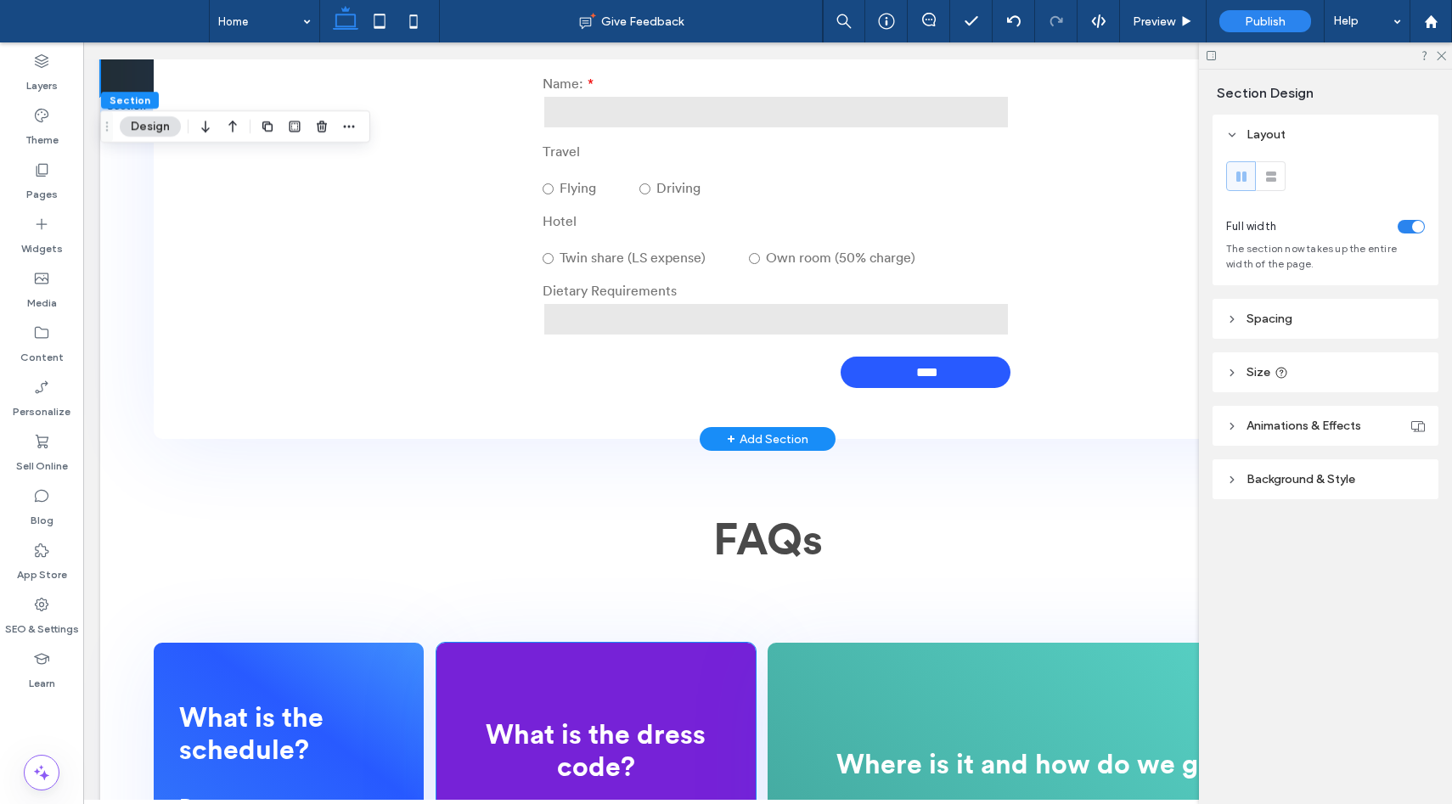
scroll to position [681, 0]
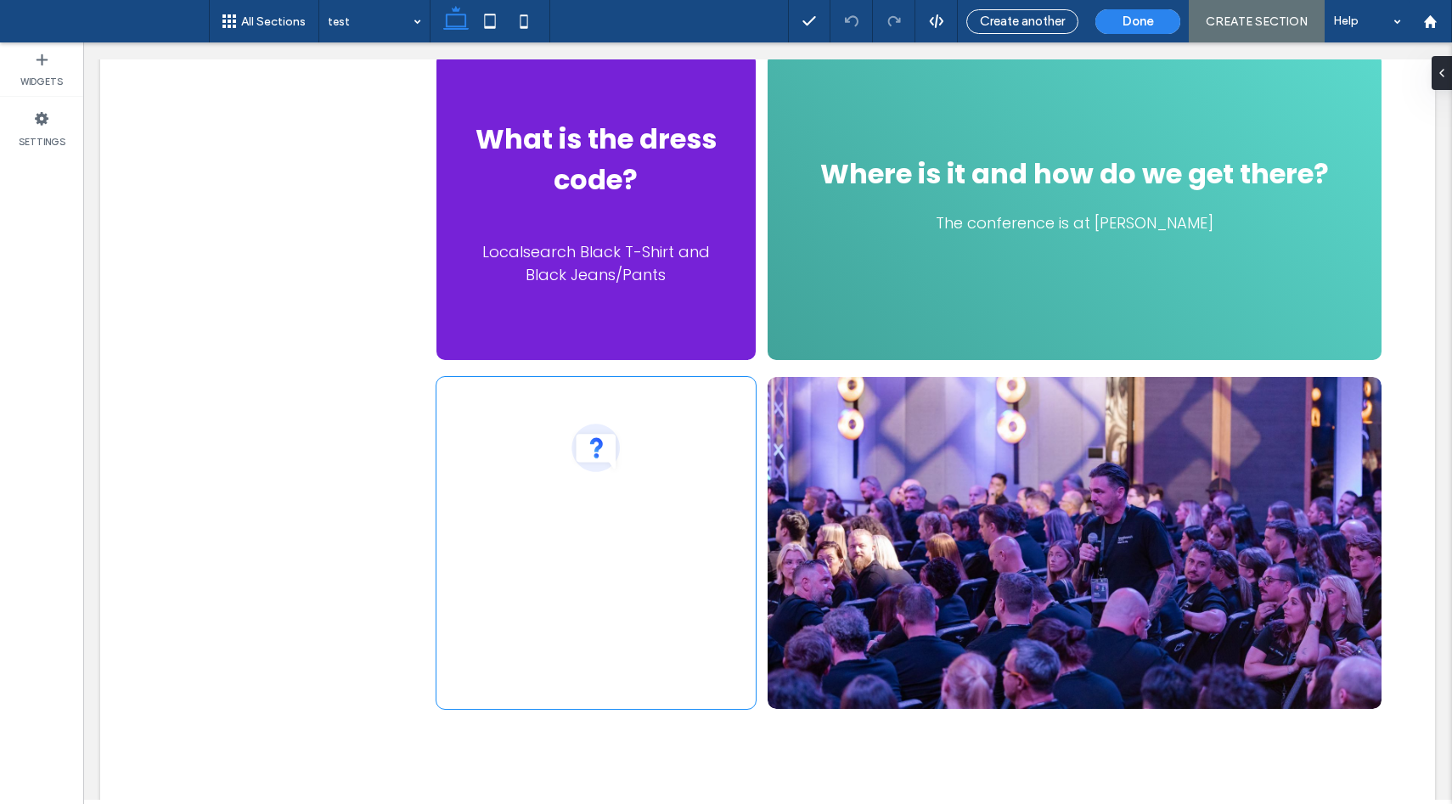
scroll to position [1674, 0]
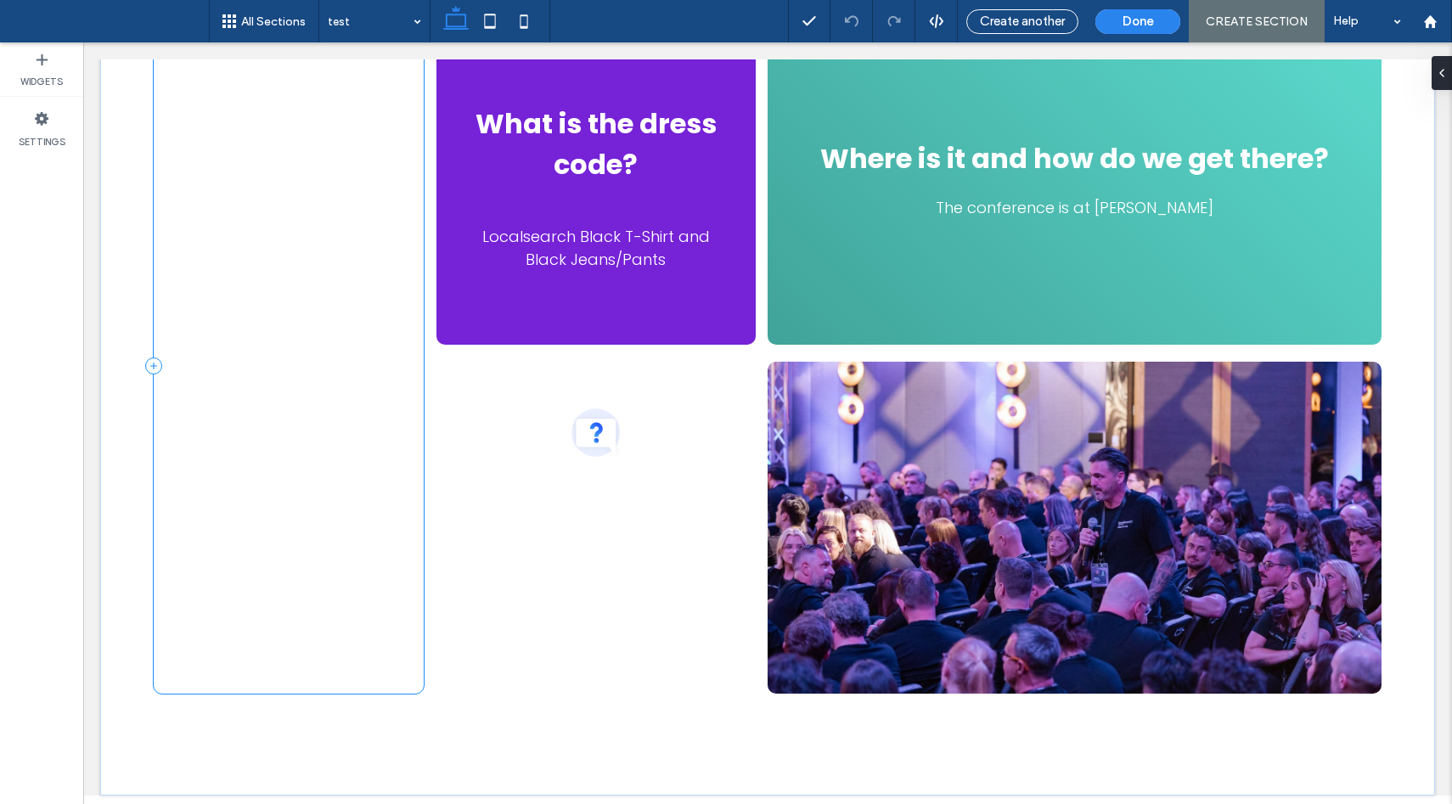
click at [324, 525] on div "Birthday [PERSON_NAME] [DATE] Anniversary [PERSON_NAME] 2 Year [PERSON_NAME] [D…" at bounding box center [289, 365] width 270 height 656
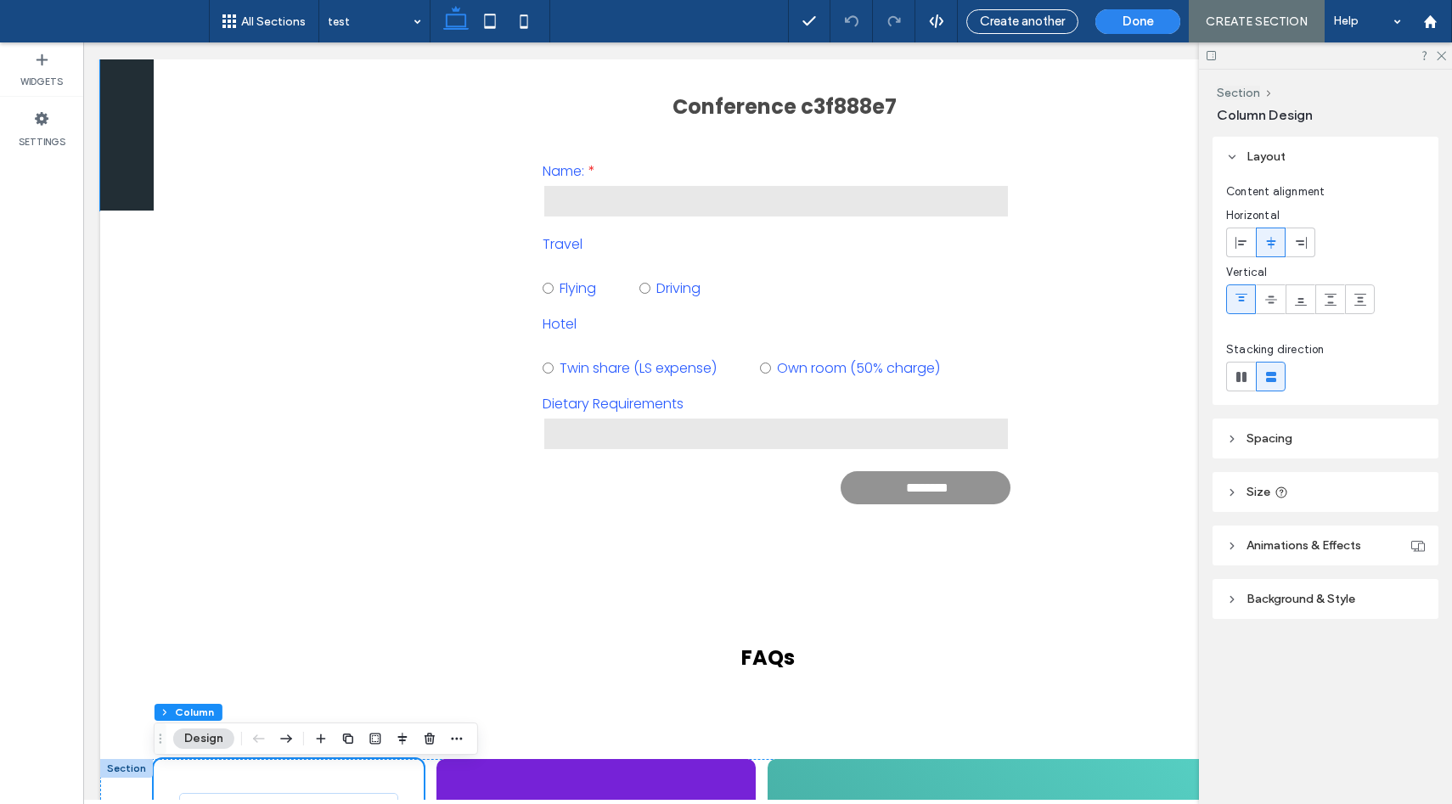
scroll to position [918, 0]
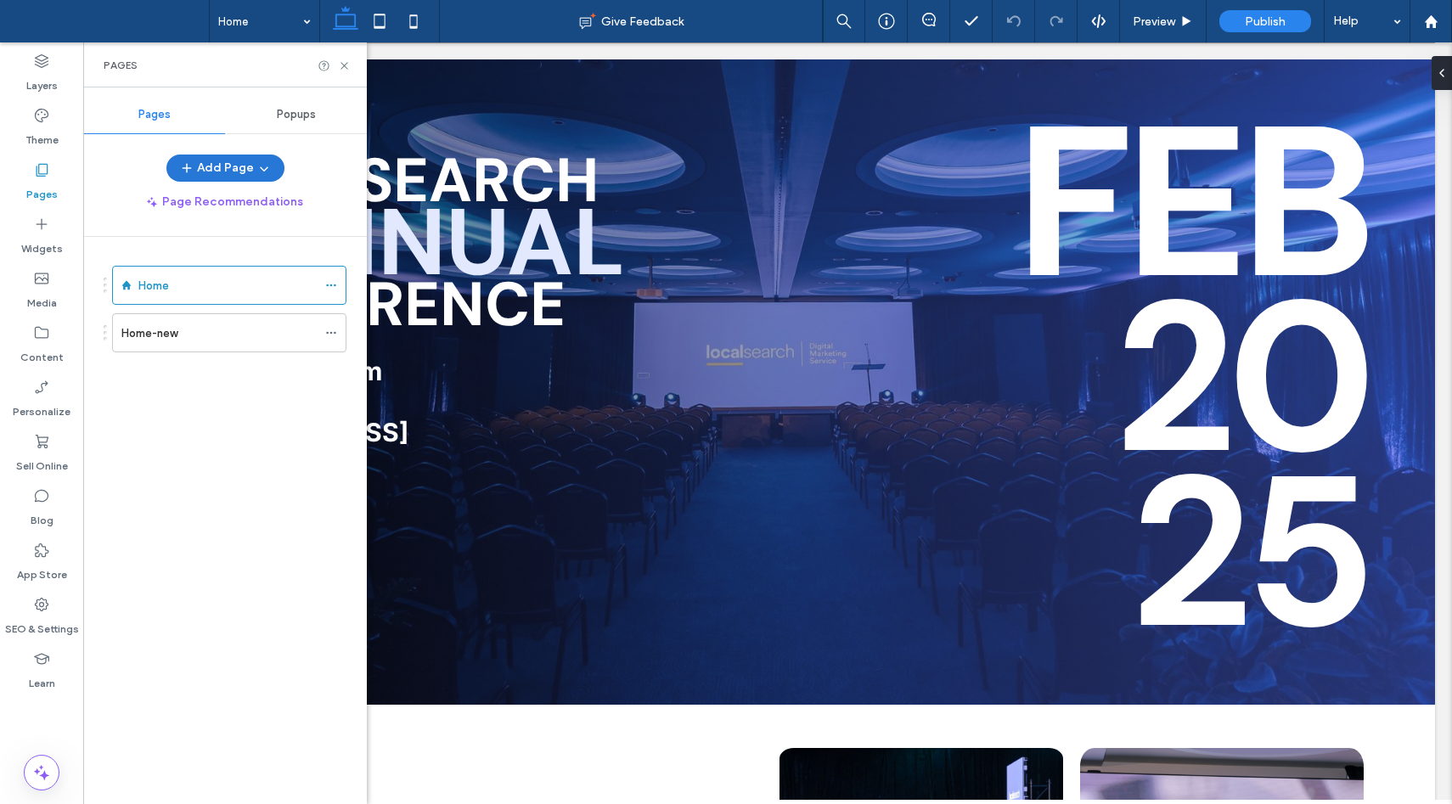
click at [216, 171] on button "Add Page" at bounding box center [225, 168] width 118 height 27
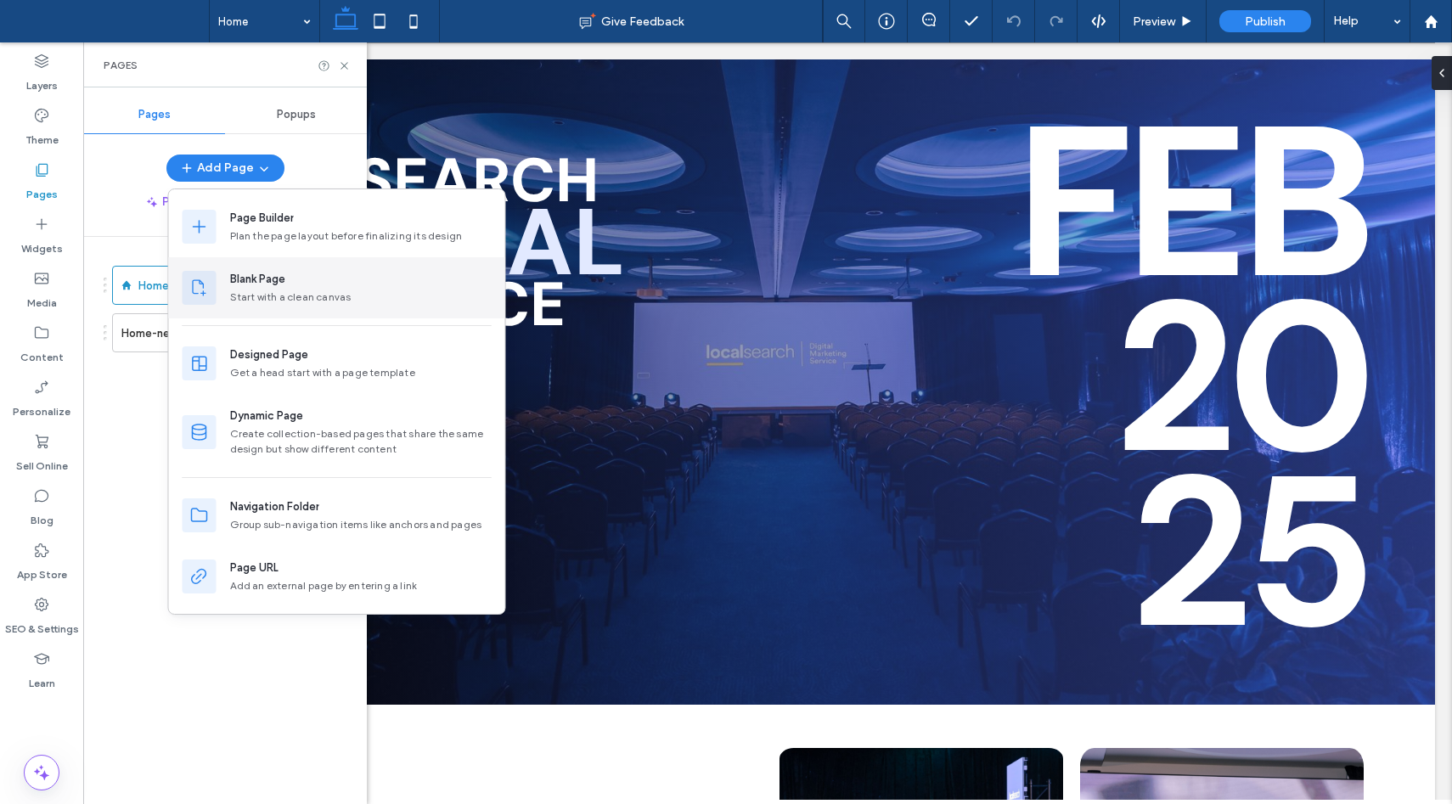
click at [261, 293] on div "Start with a clean canvas" at bounding box center [360, 296] width 261 height 15
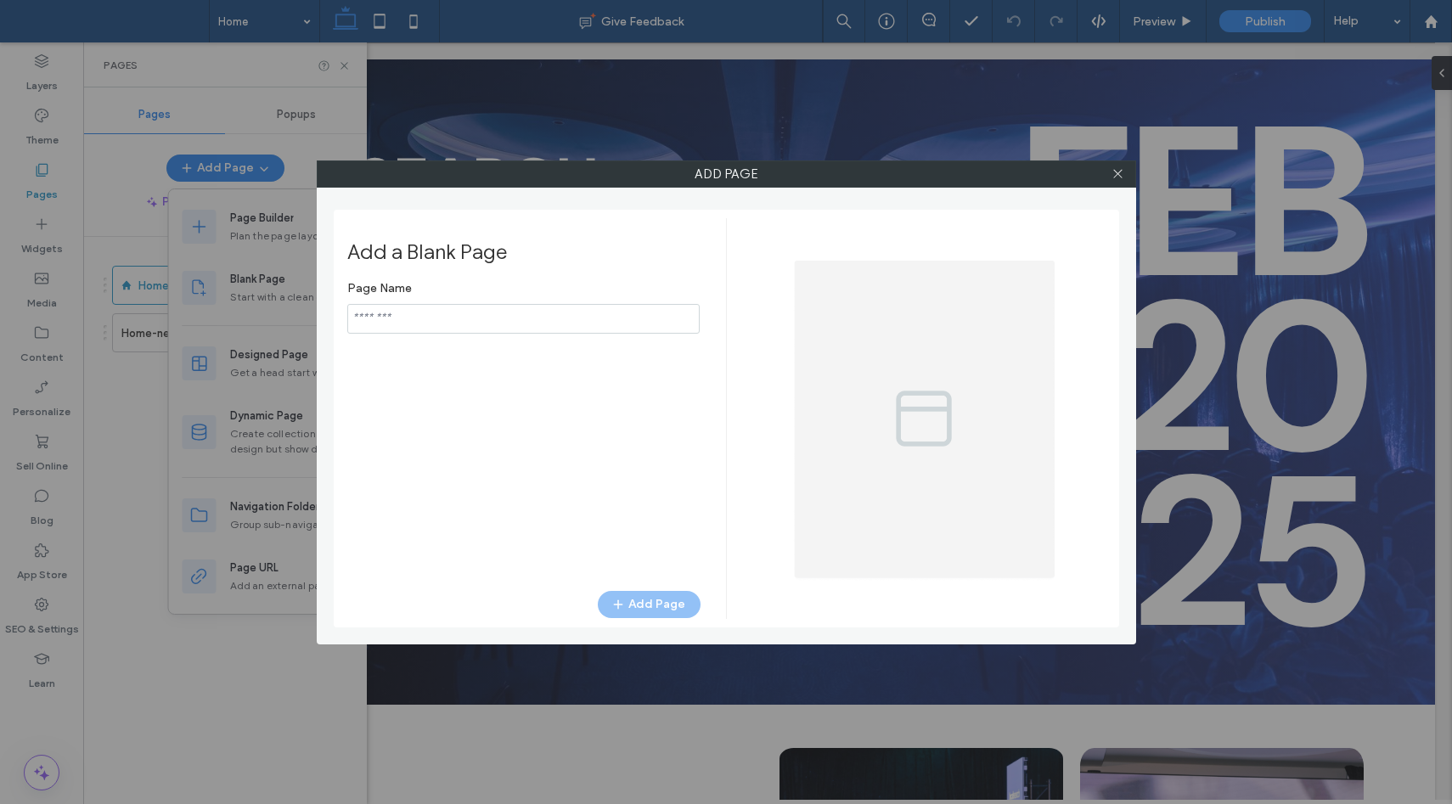
type input "*****"
click at [653, 610] on button "Add Page" at bounding box center [649, 604] width 103 height 27
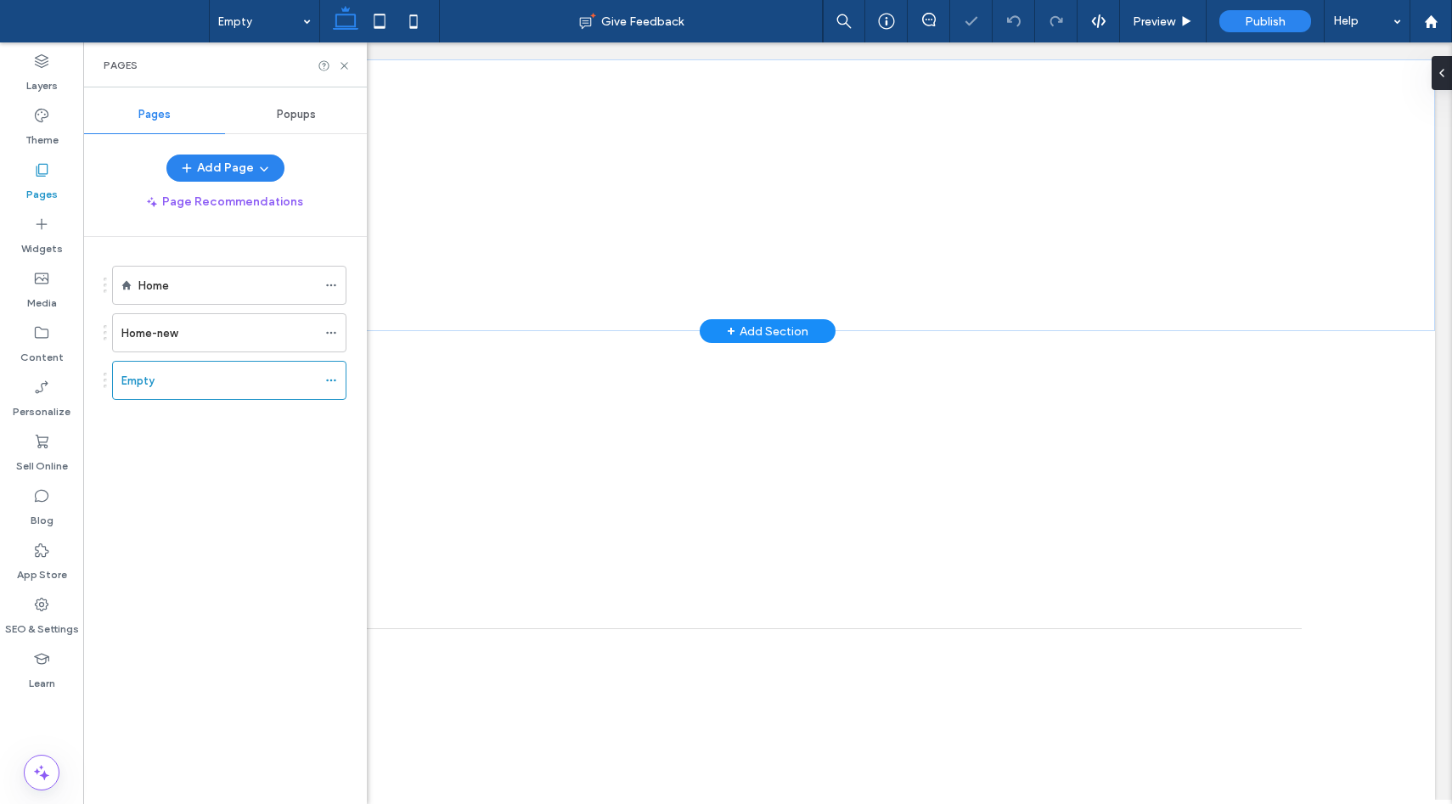
click at [748, 331] on div "+ Add Section" at bounding box center [767, 331] width 81 height 19
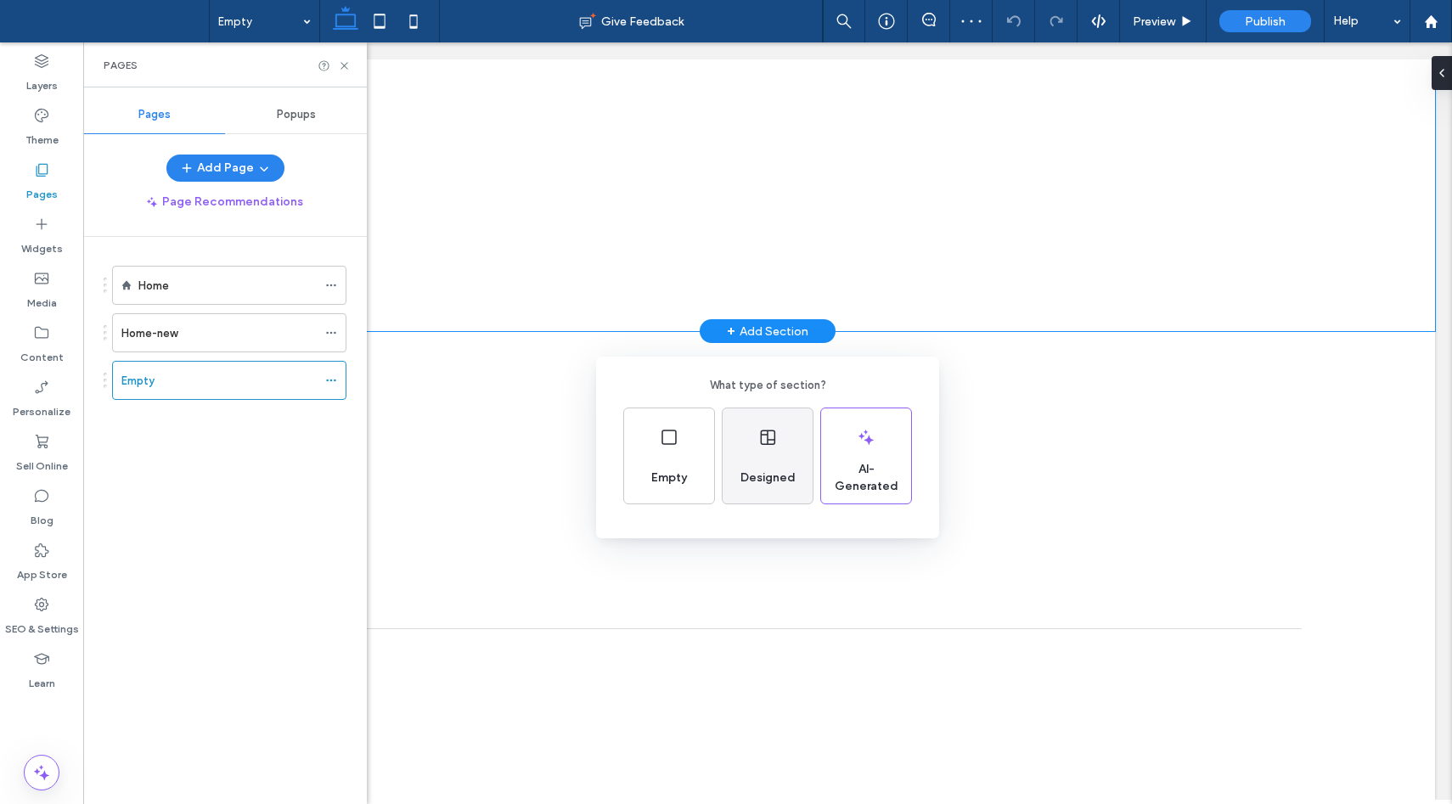
click at [782, 475] on span "Designed" at bounding box center [767, 477] width 69 height 17
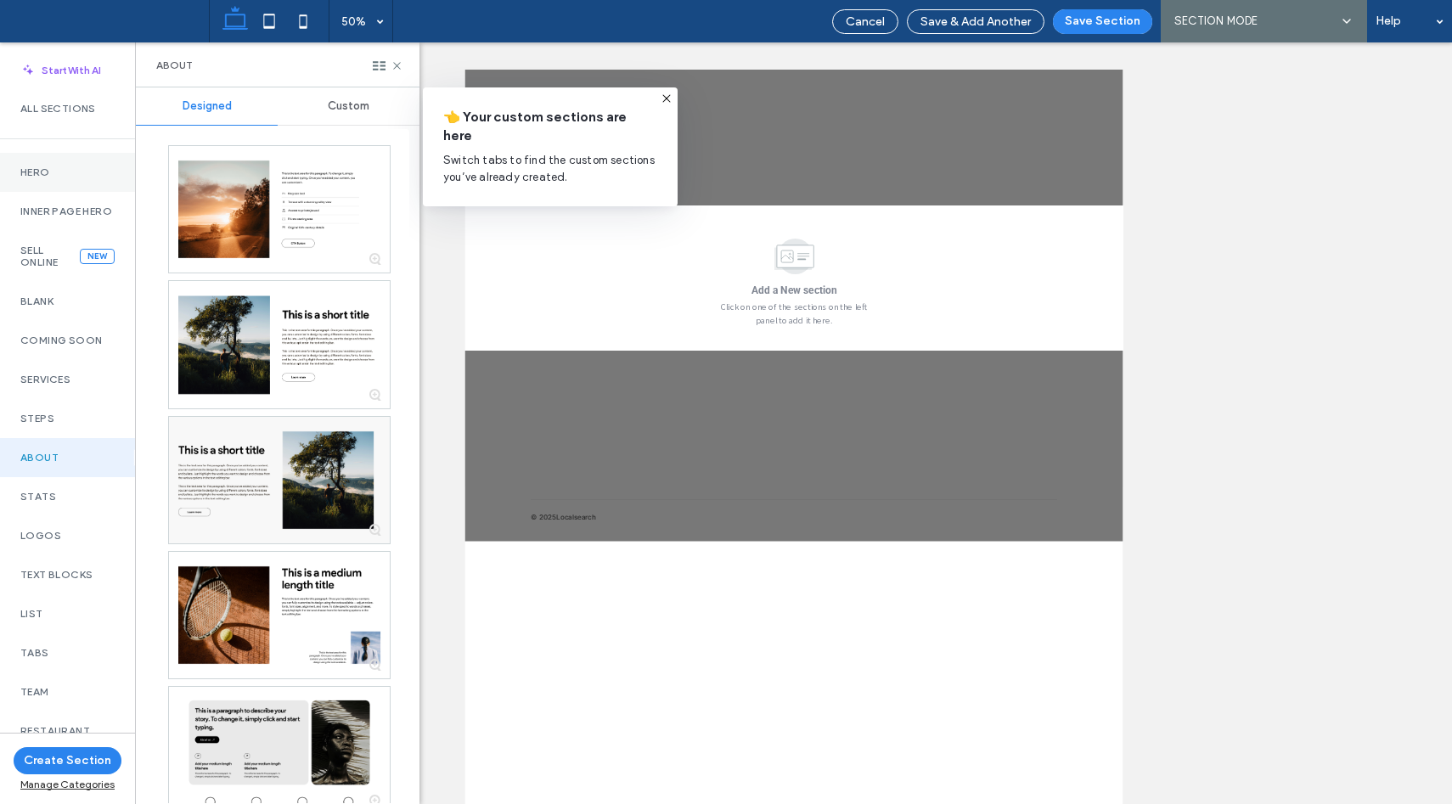
click at [45, 174] on label "Hero" at bounding box center [67, 172] width 94 height 12
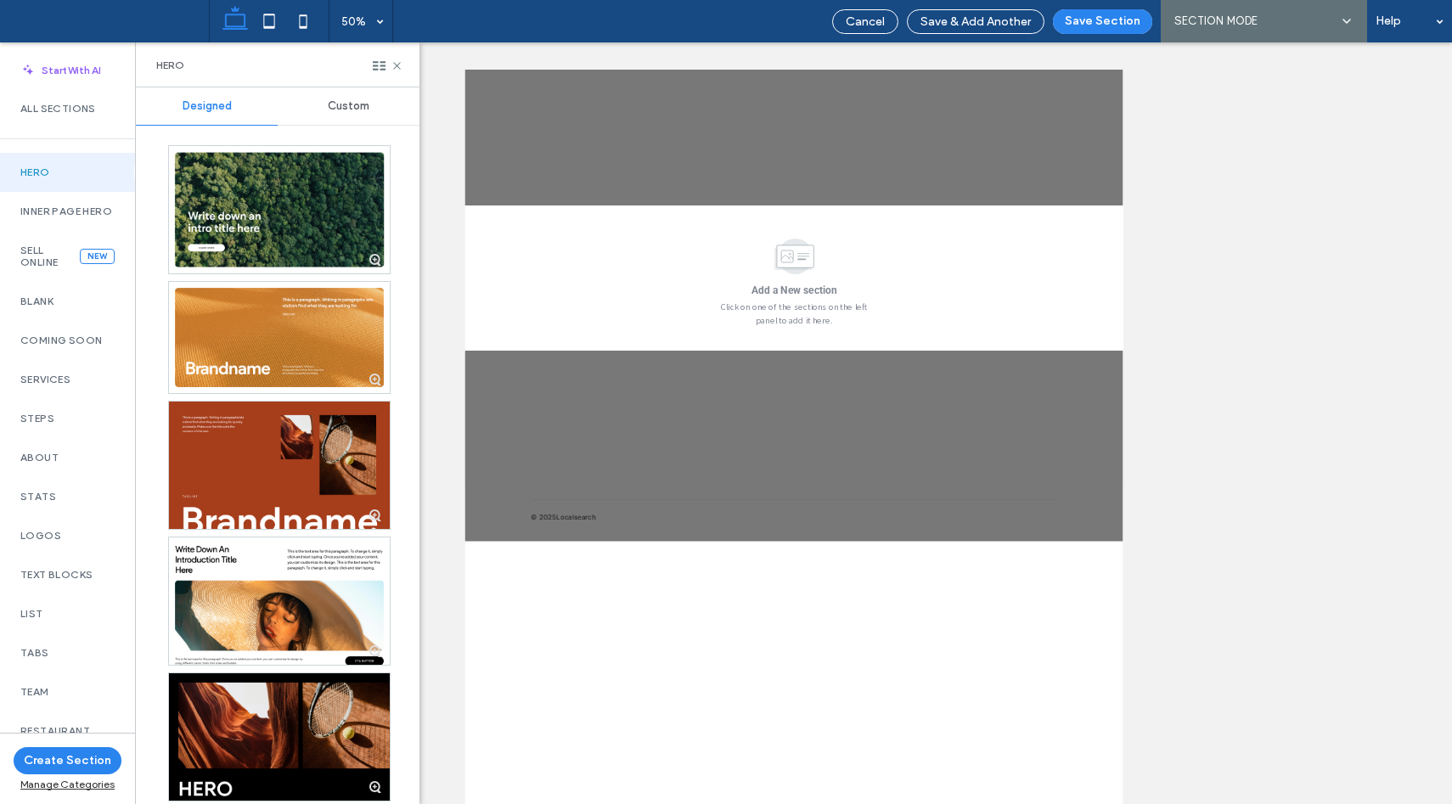
click at [342, 99] on span "Custom" at bounding box center [349, 106] width 42 height 14
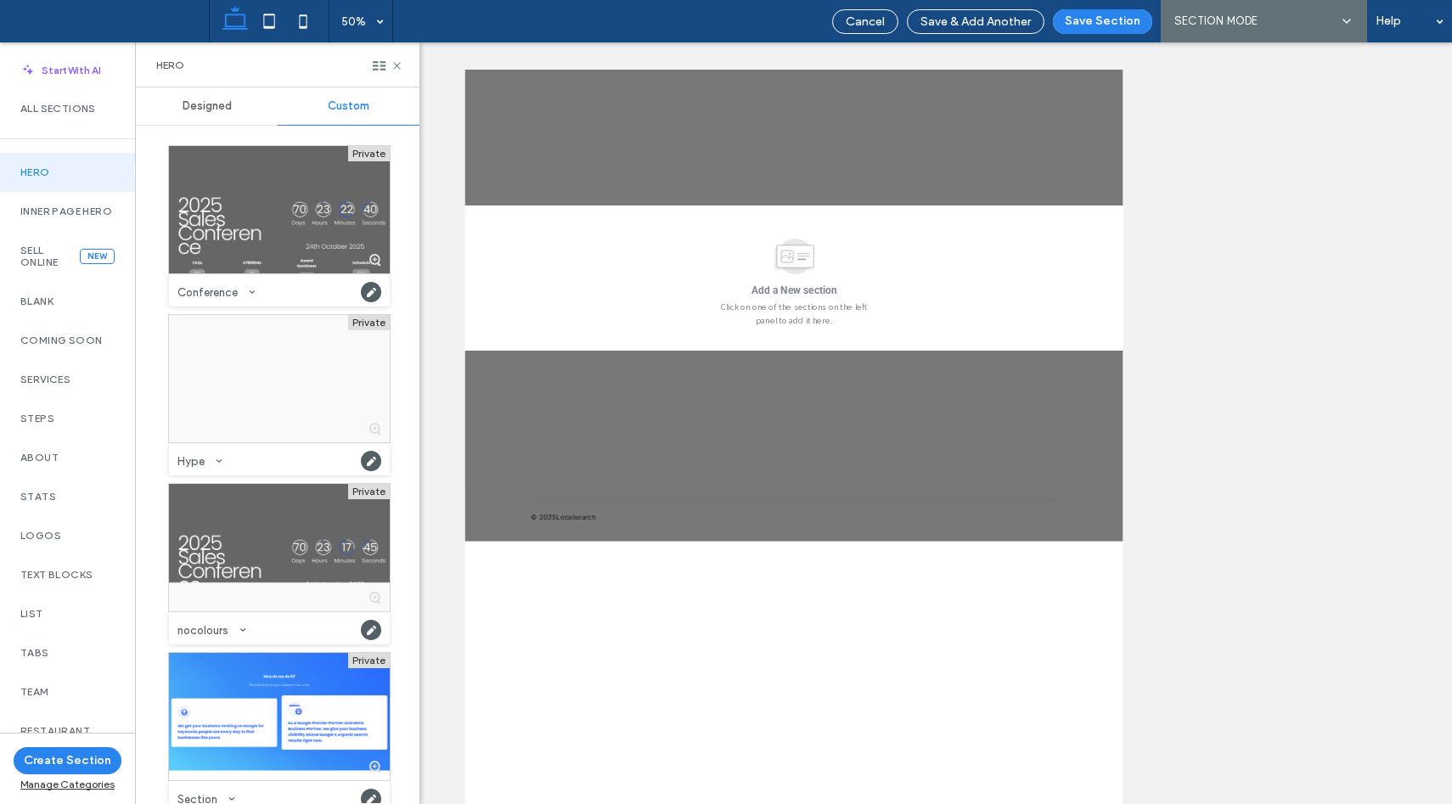
scroll to position [21, 0]
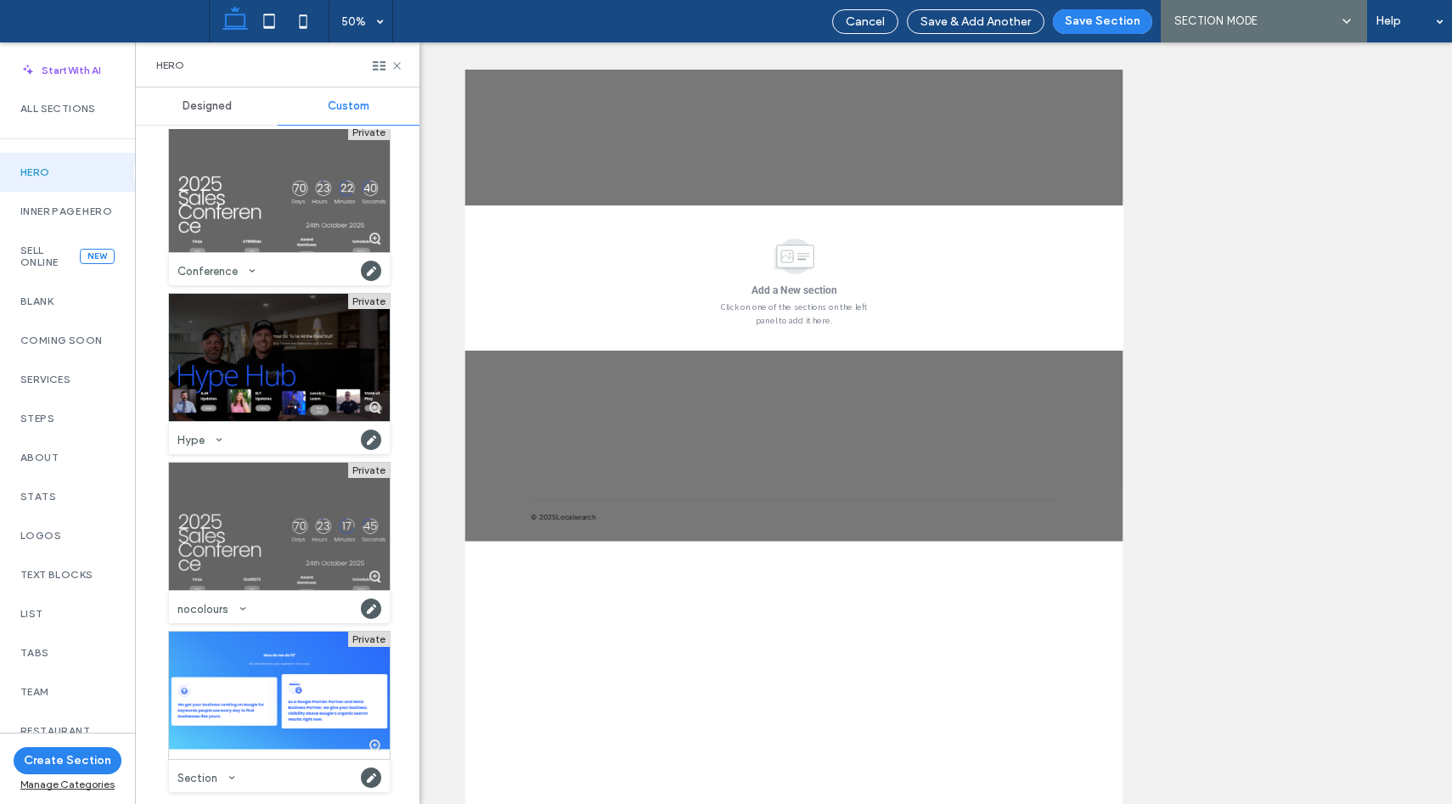
click at [211, 545] on div at bounding box center [279, 526] width 221 height 127
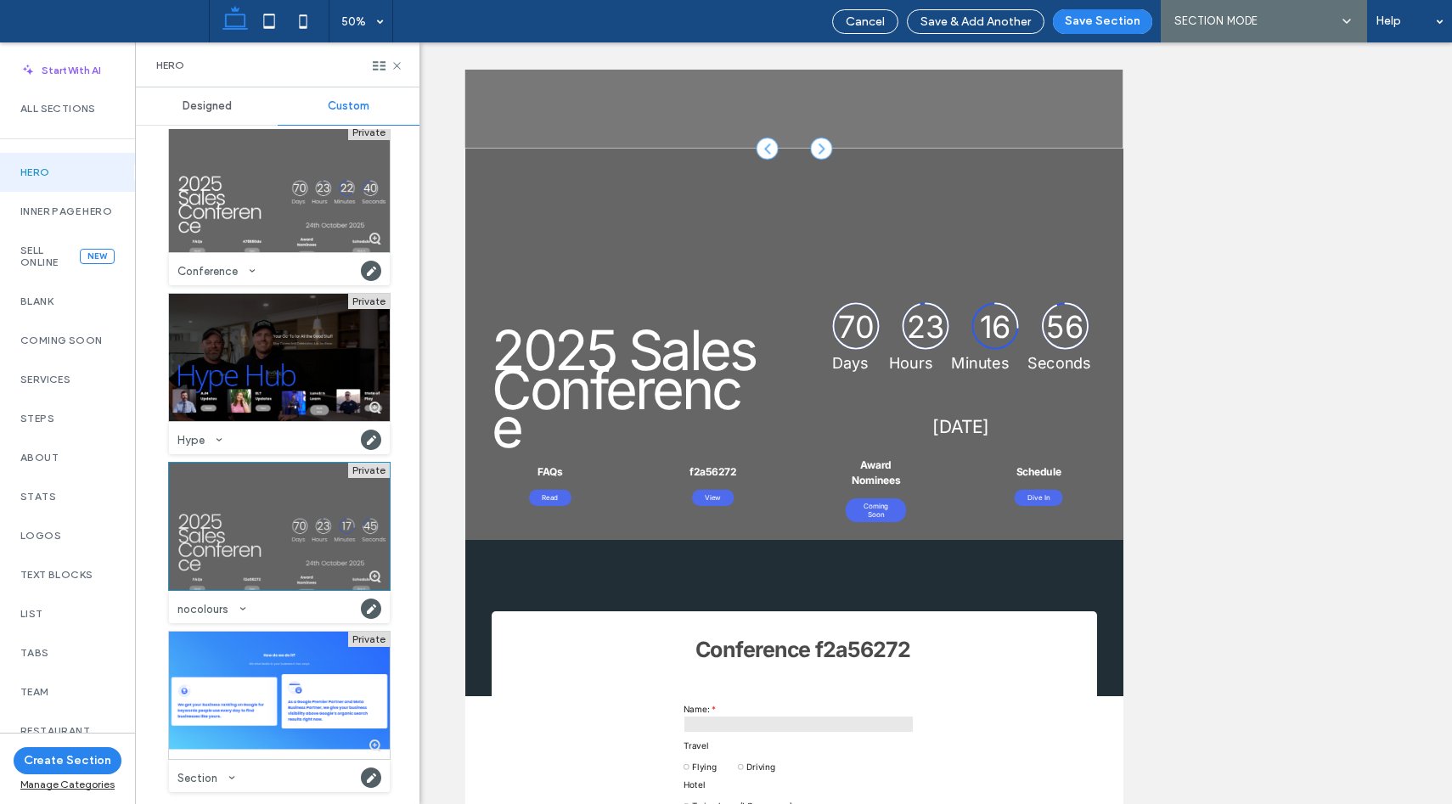
scroll to position [136, 0]
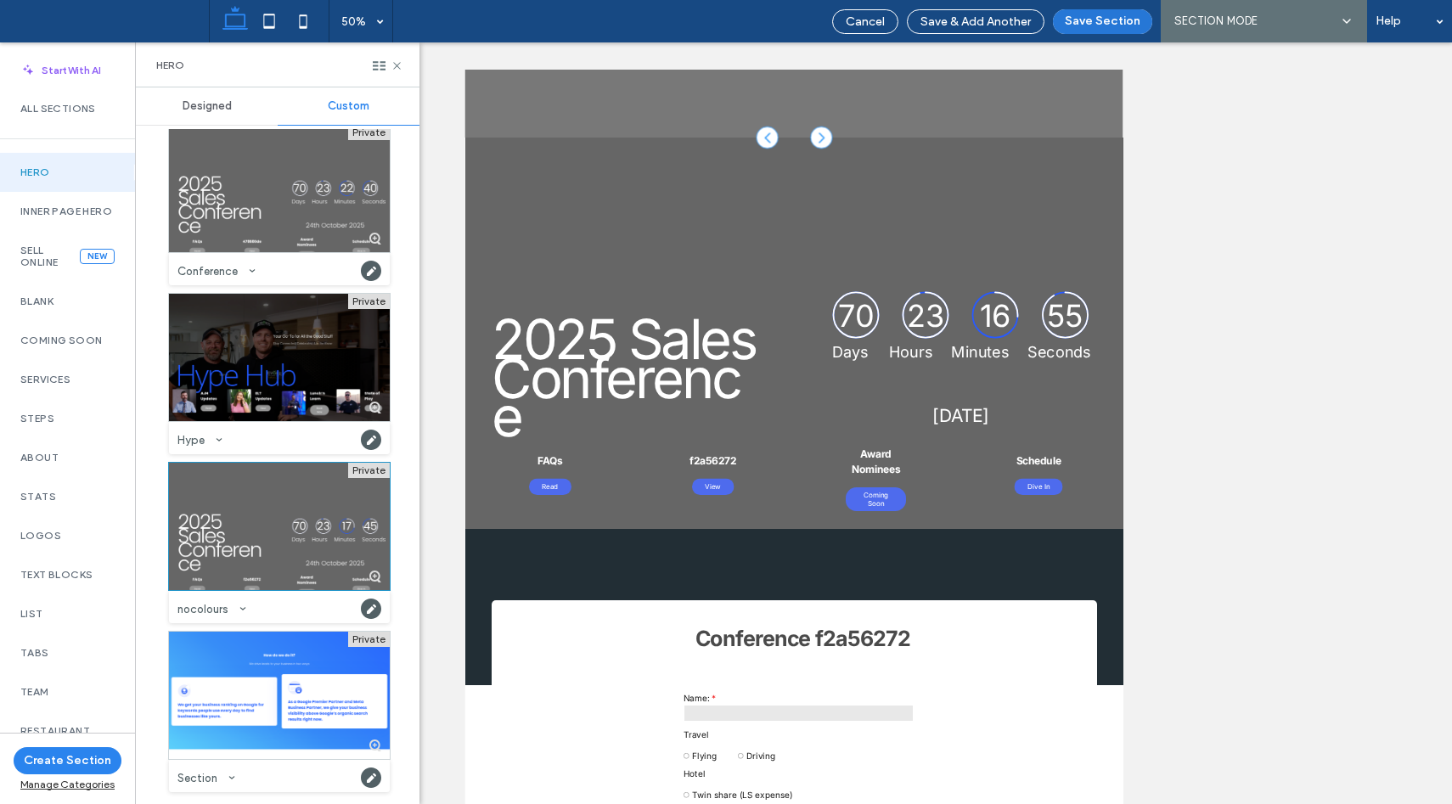
click at [1083, 16] on button "Save Section" at bounding box center [1102, 21] width 99 height 25
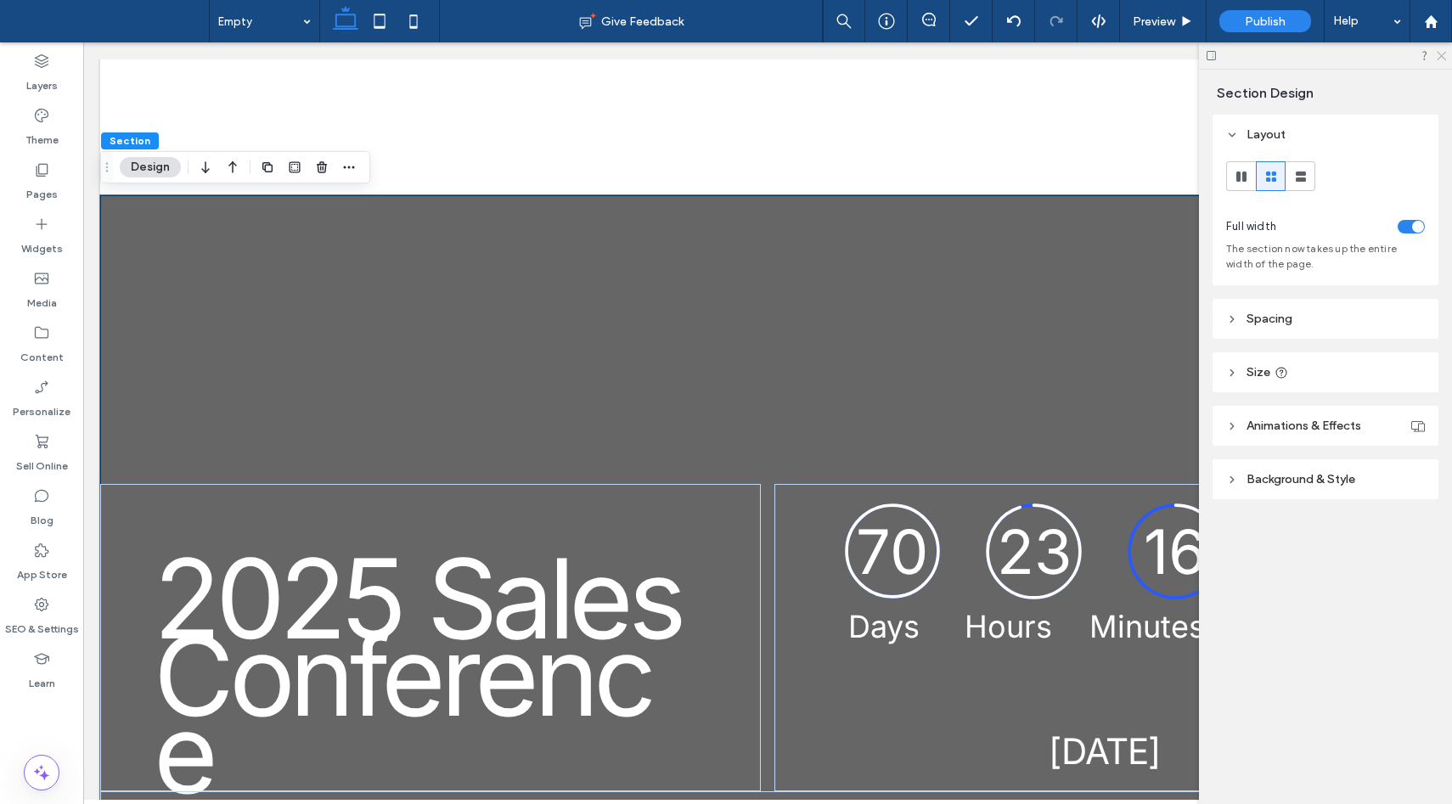
click at [1442, 55] on use at bounding box center [1440, 56] width 9 height 9
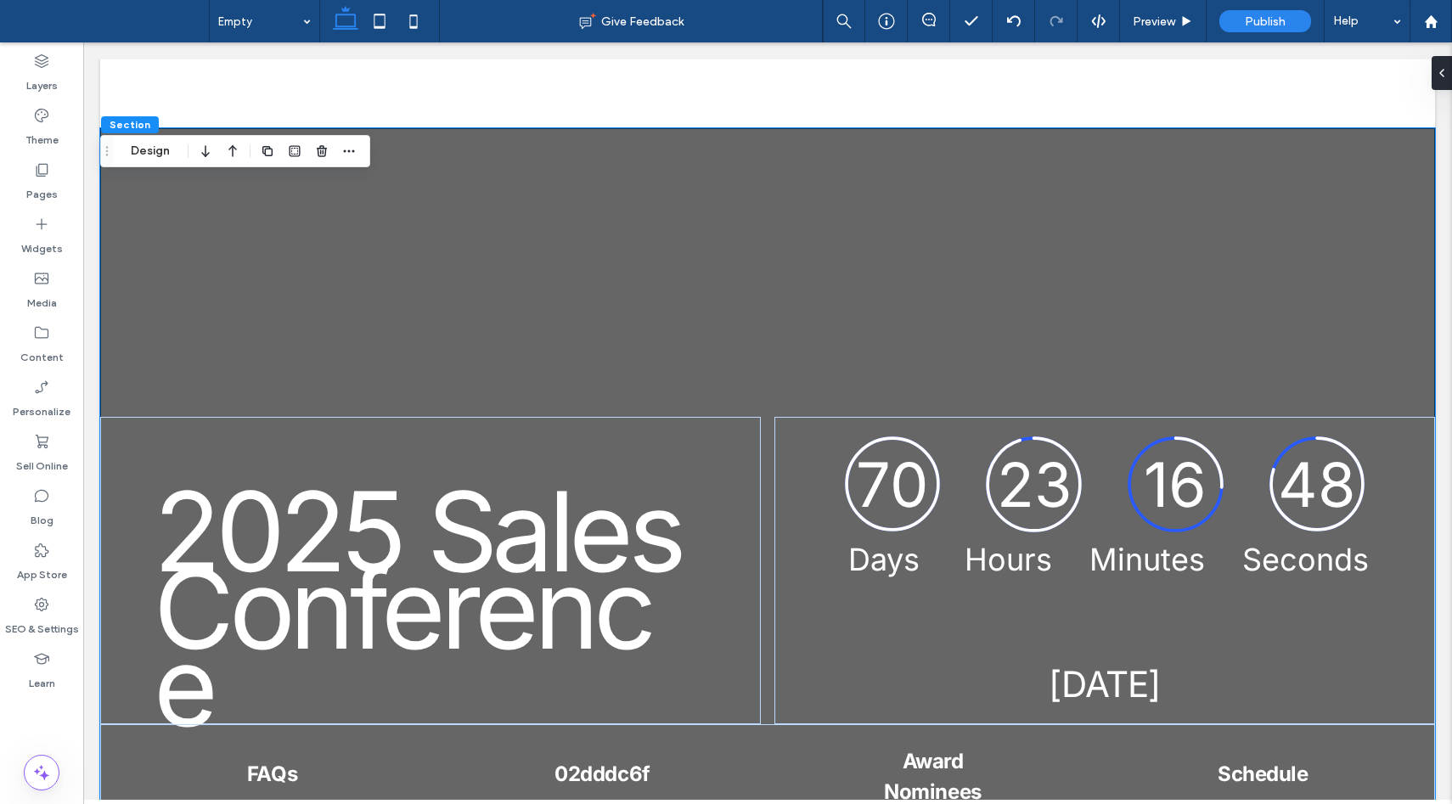
scroll to position [0, 0]
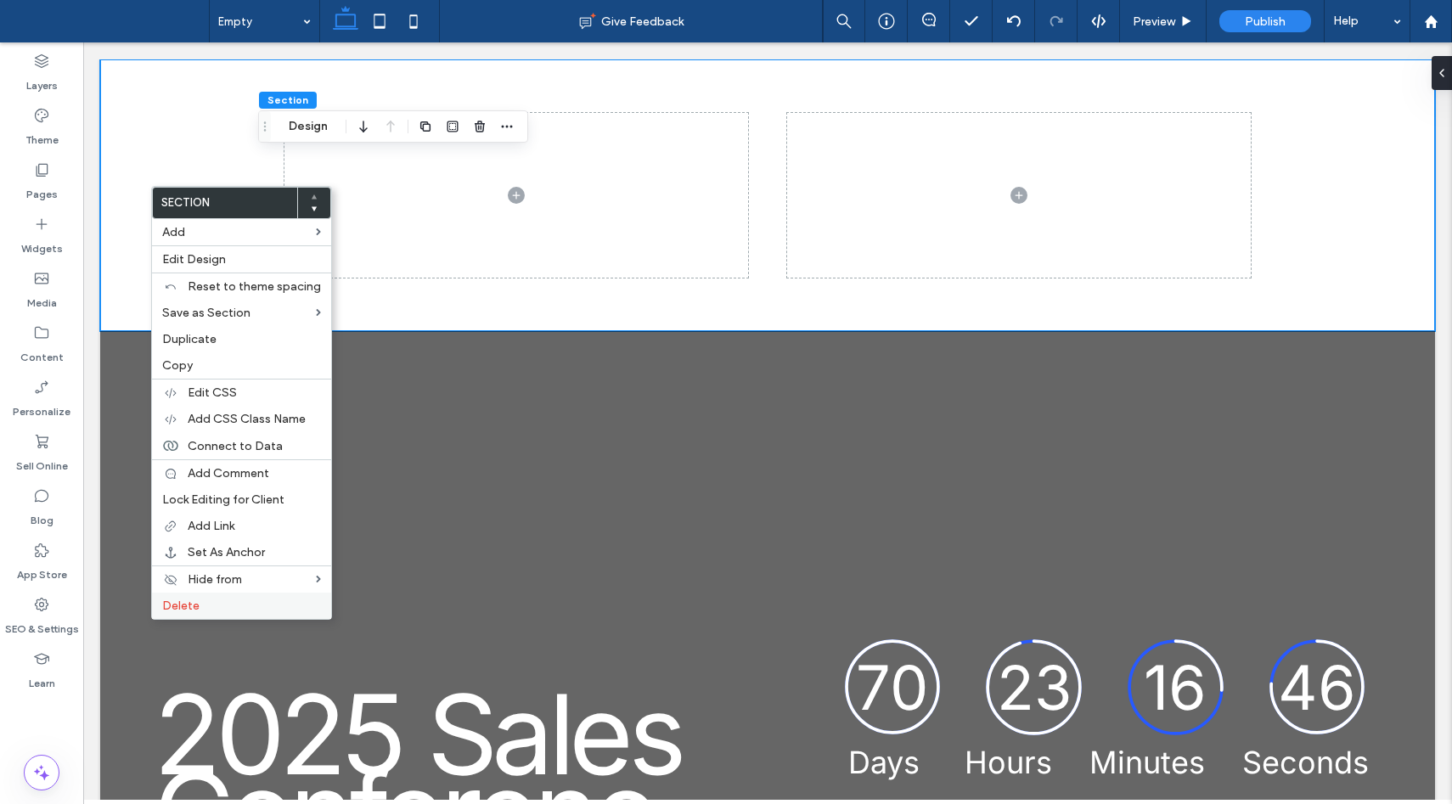
click at [239, 609] on label "Delete" at bounding box center [241, 606] width 159 height 14
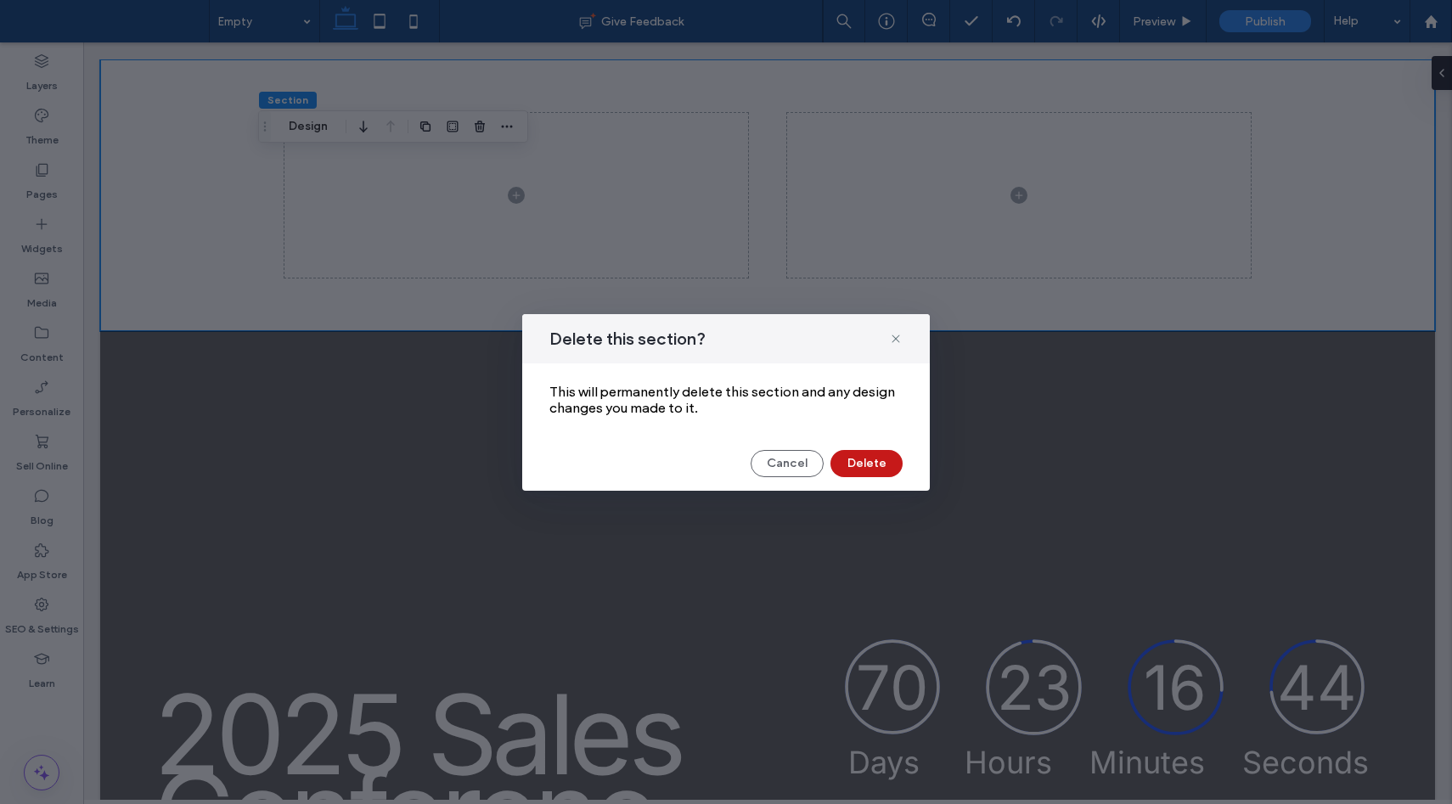
click at [874, 462] on button "Delete" at bounding box center [866, 463] width 72 height 27
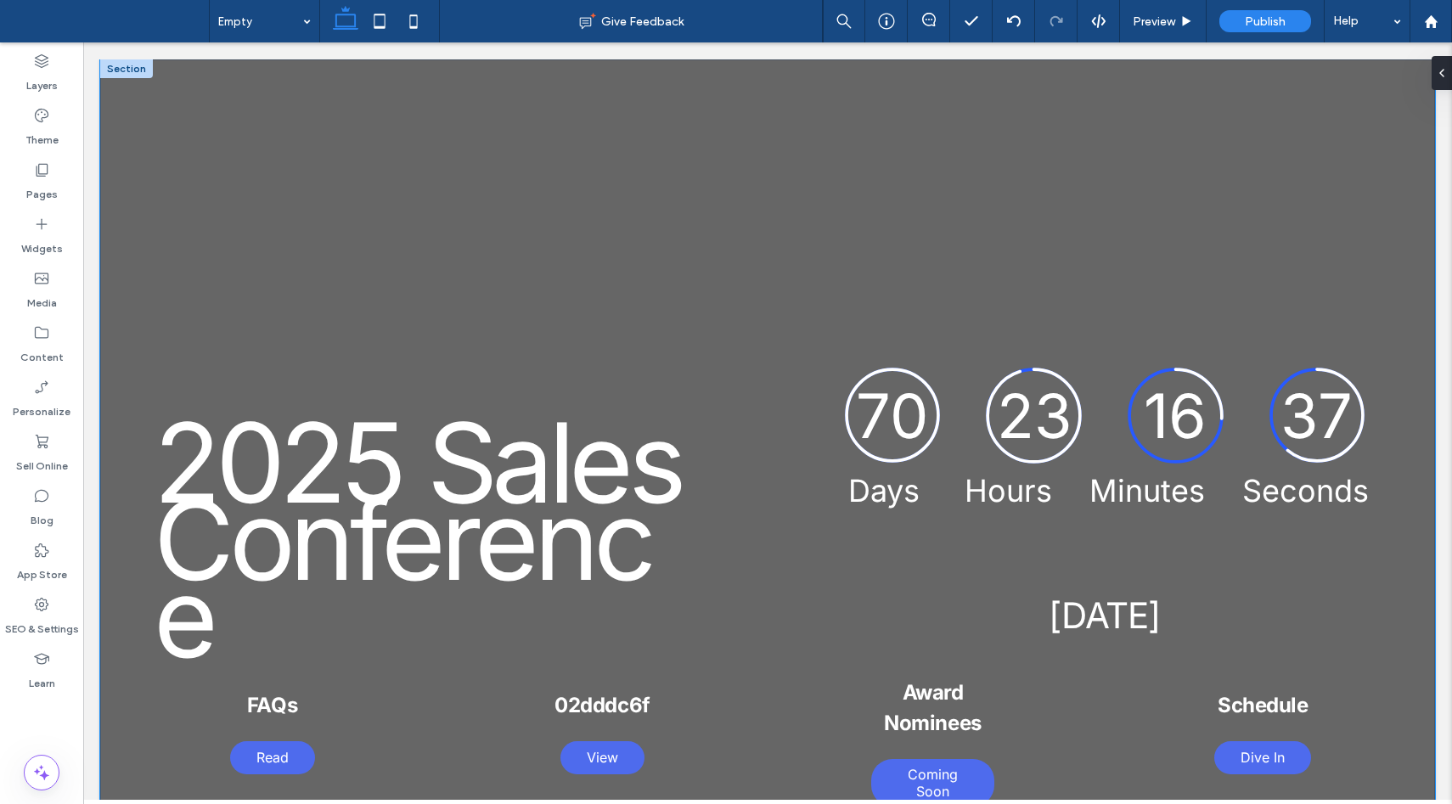
click at [420, 138] on div "2025 Sales Conference 70 23 16 37 Days Hours Minutes Seconds Countdown finished…" at bounding box center [767, 450] width 1335 height 783
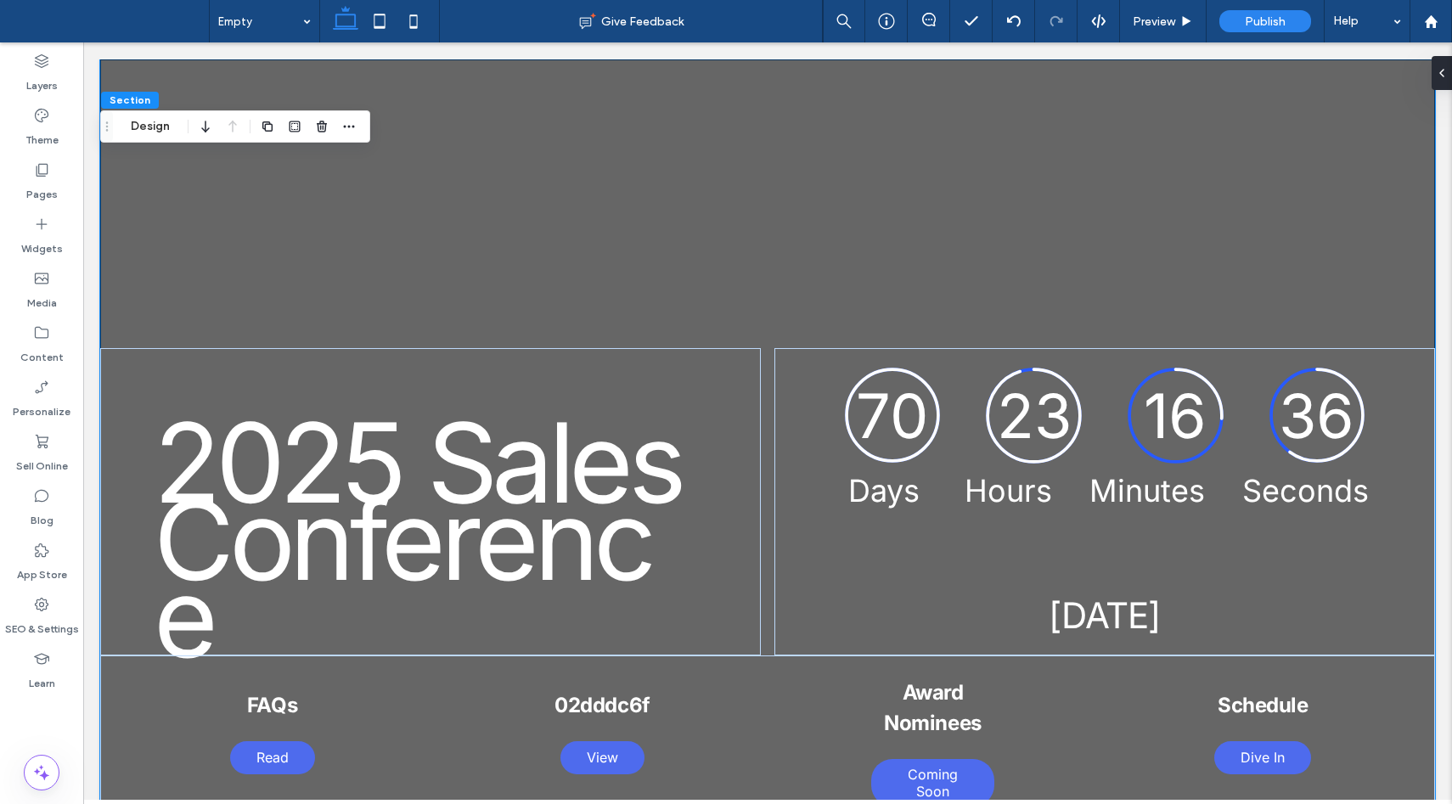
click at [154, 143] on div "2025 Sales Conference 70 23 16 36 Days Hours Minutes Seconds Countdown finished…" at bounding box center [767, 450] width 1335 height 783
click at [156, 109] on div "2025 Sales Conference 70 23 16 35 Days Hours Minutes Seconds Countdown finished…" at bounding box center [767, 450] width 1335 height 783
click at [156, 124] on button "Design" at bounding box center [150, 126] width 61 height 20
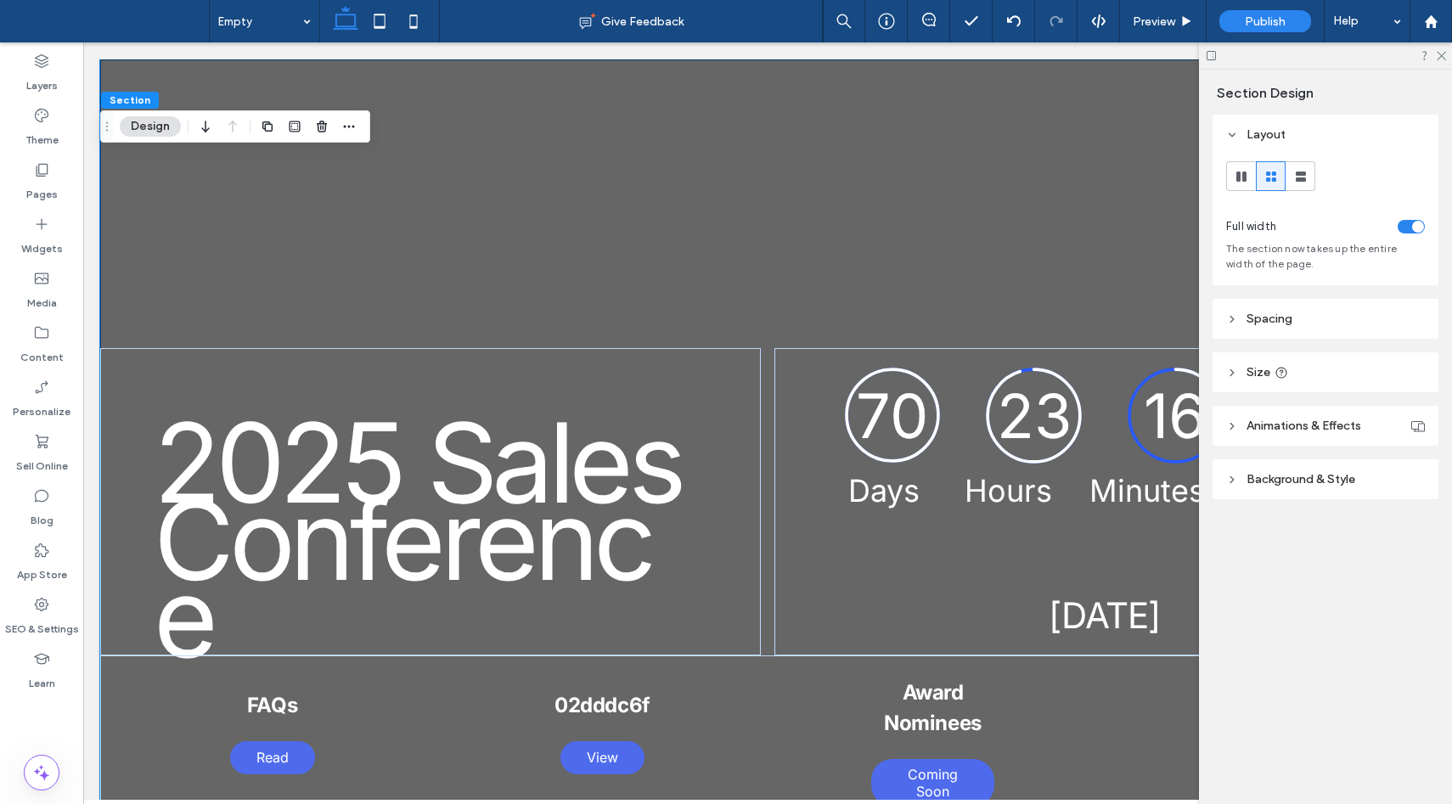
click at [1330, 475] on span "Background & Style" at bounding box center [1300, 479] width 109 height 14
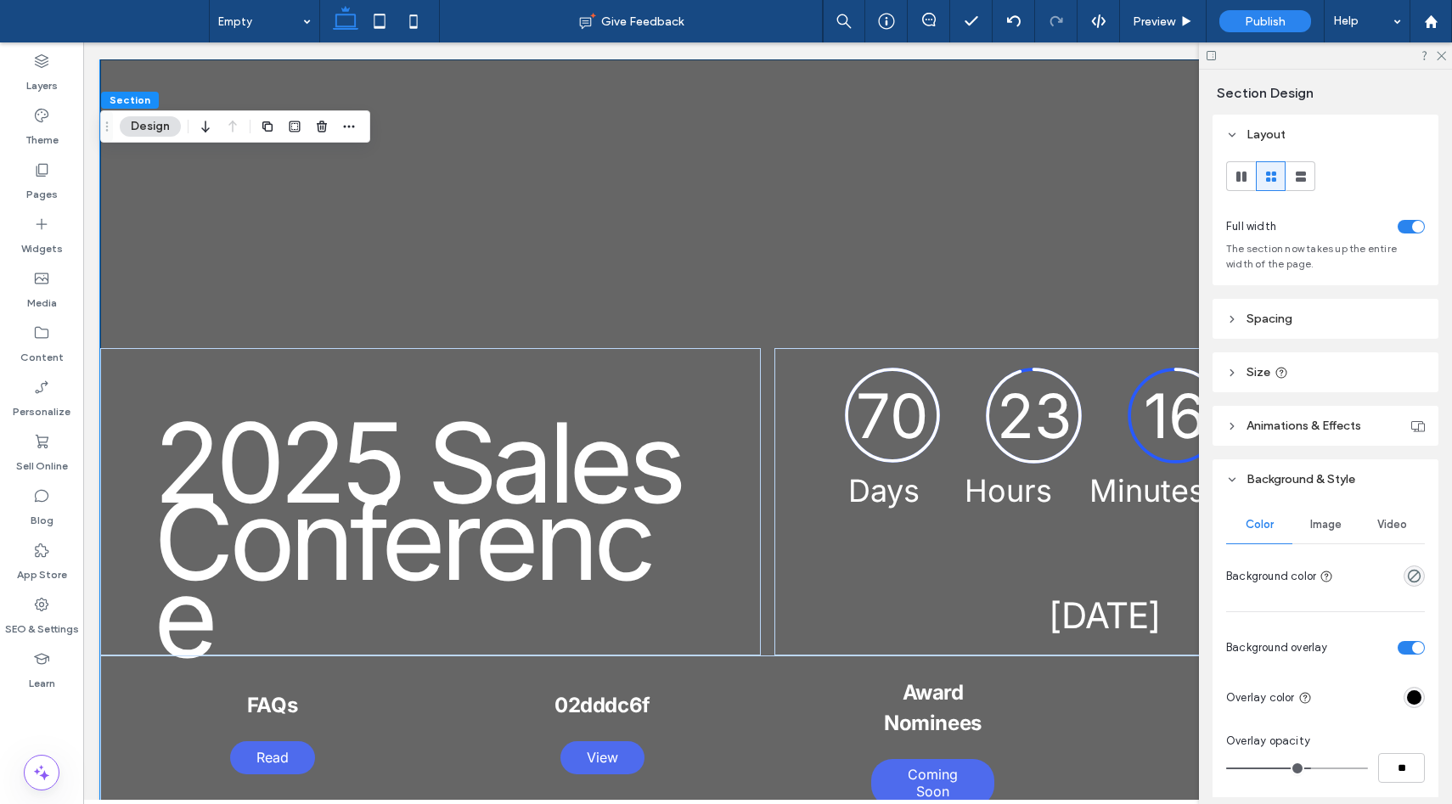
scroll to position [135, 0]
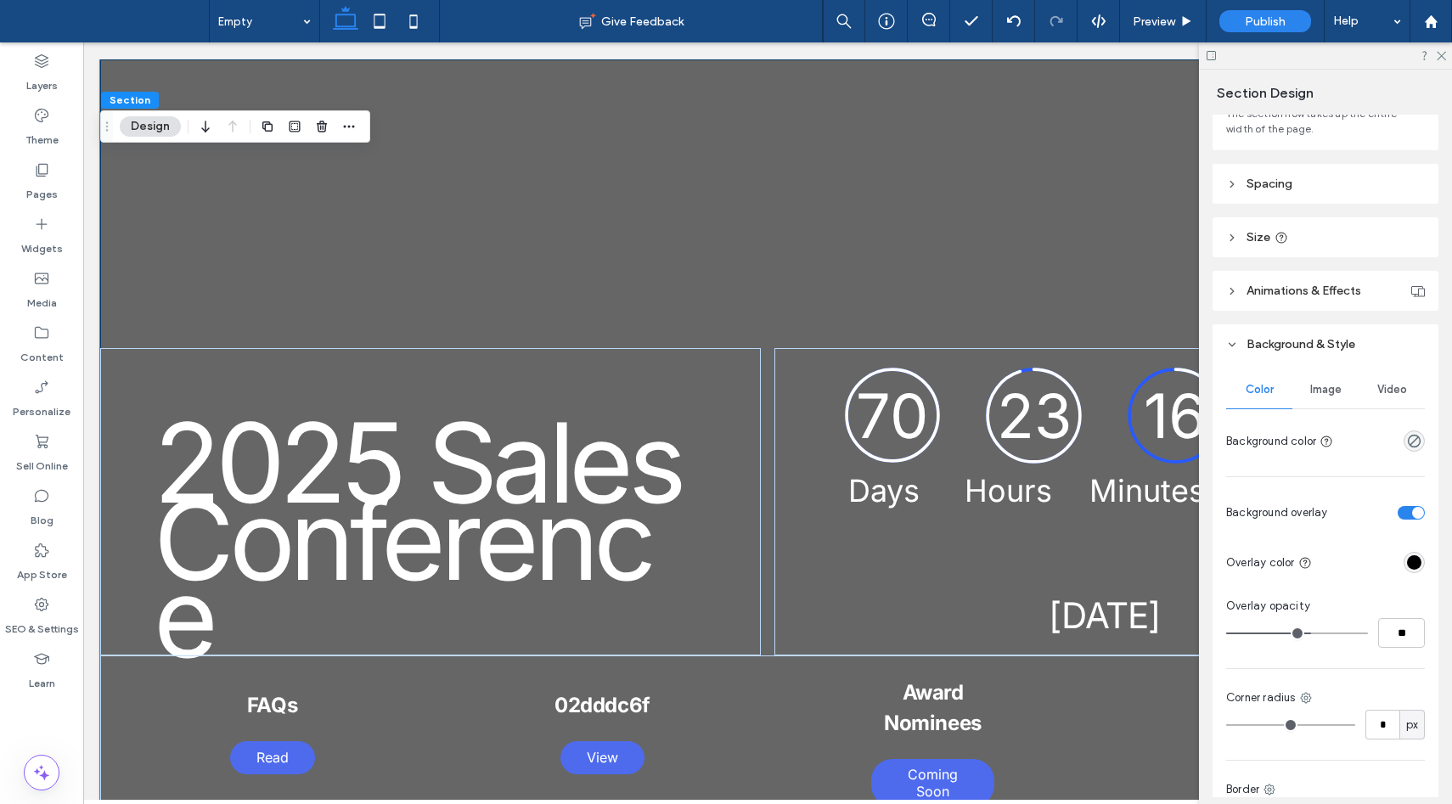
click at [1324, 385] on span "Image" at bounding box center [1325, 390] width 31 height 14
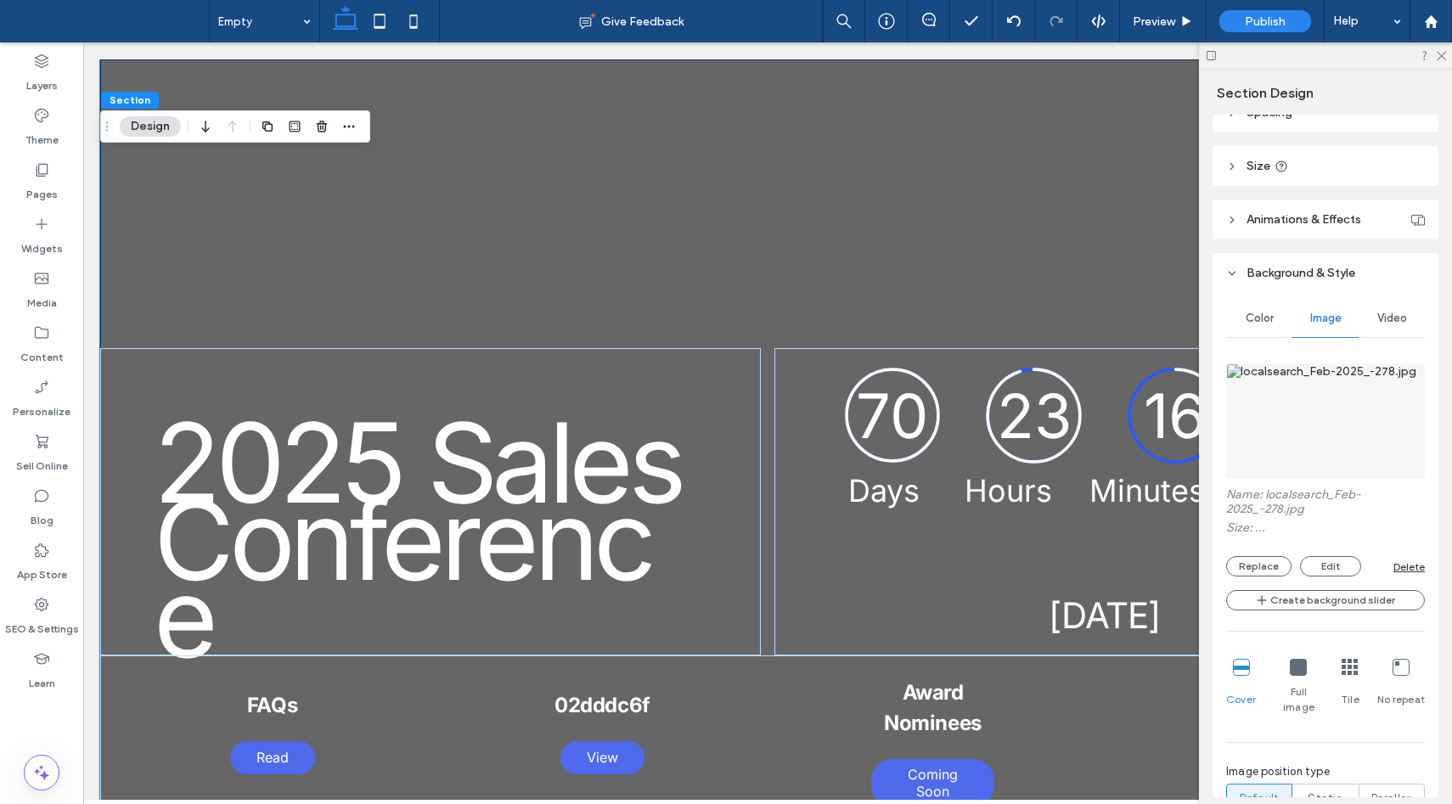
scroll to position [209, 0]
click at [1262, 565] on button "Replace" at bounding box center [1258, 564] width 65 height 20
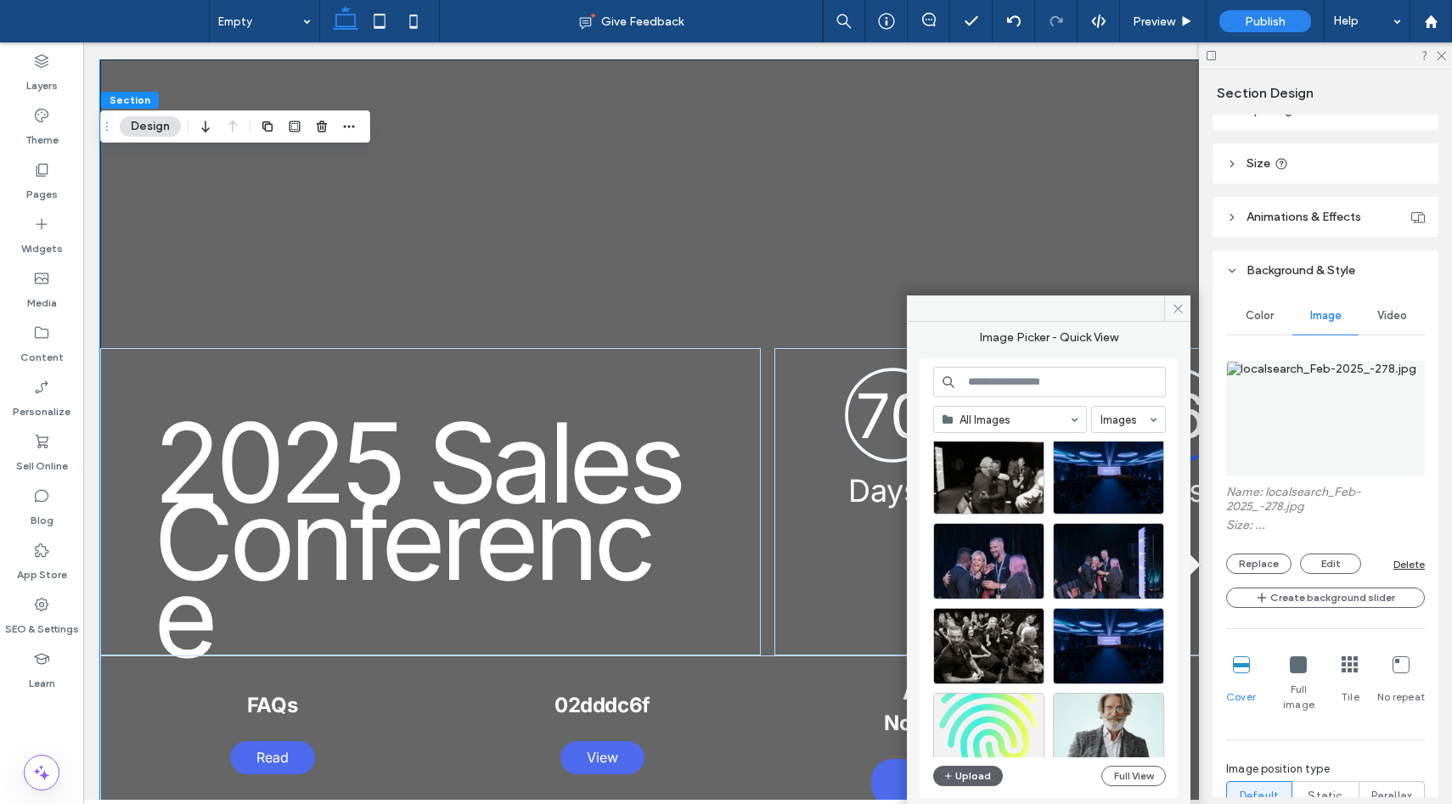
scroll to position [0, 0]
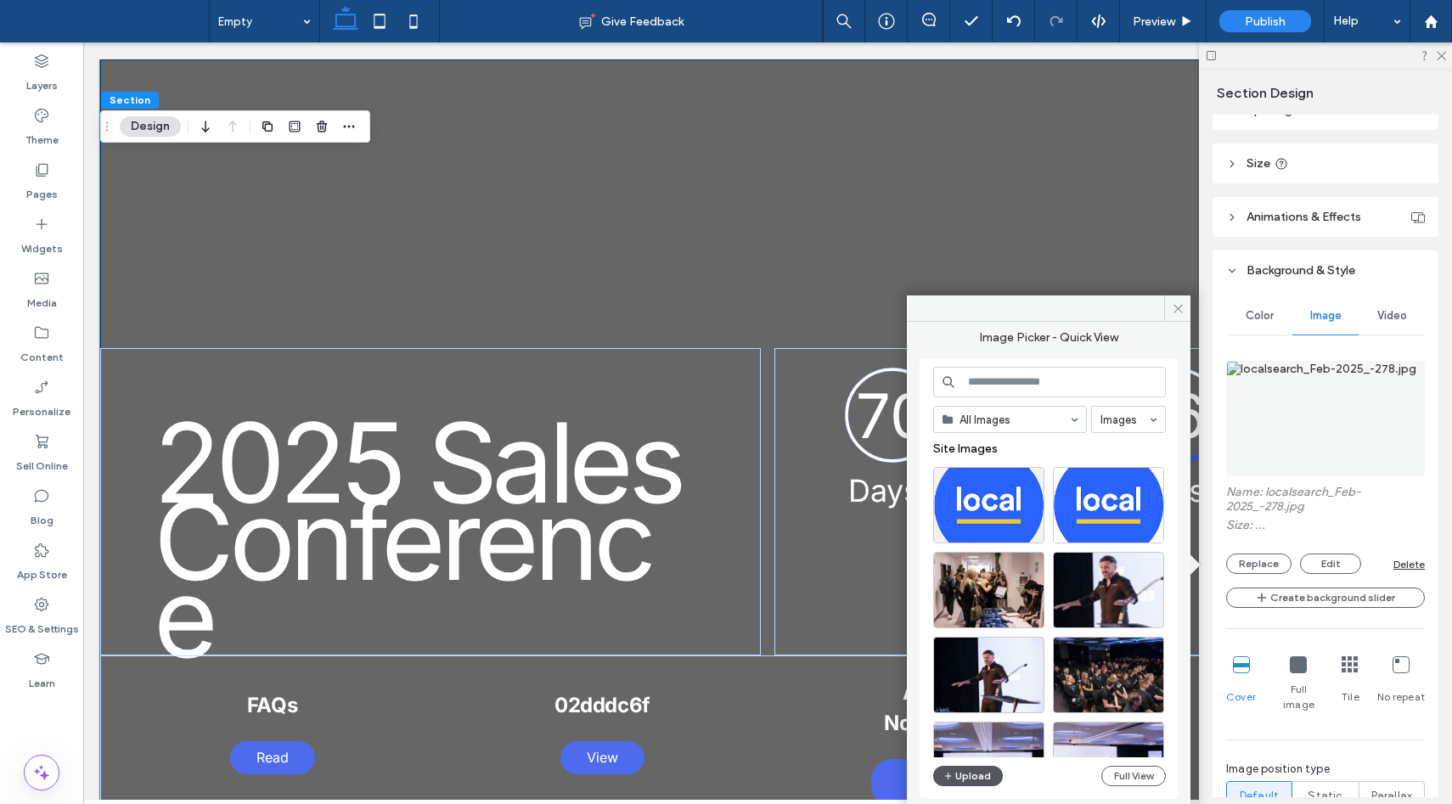
click at [995, 773] on button "Upload" at bounding box center [968, 776] width 70 height 20
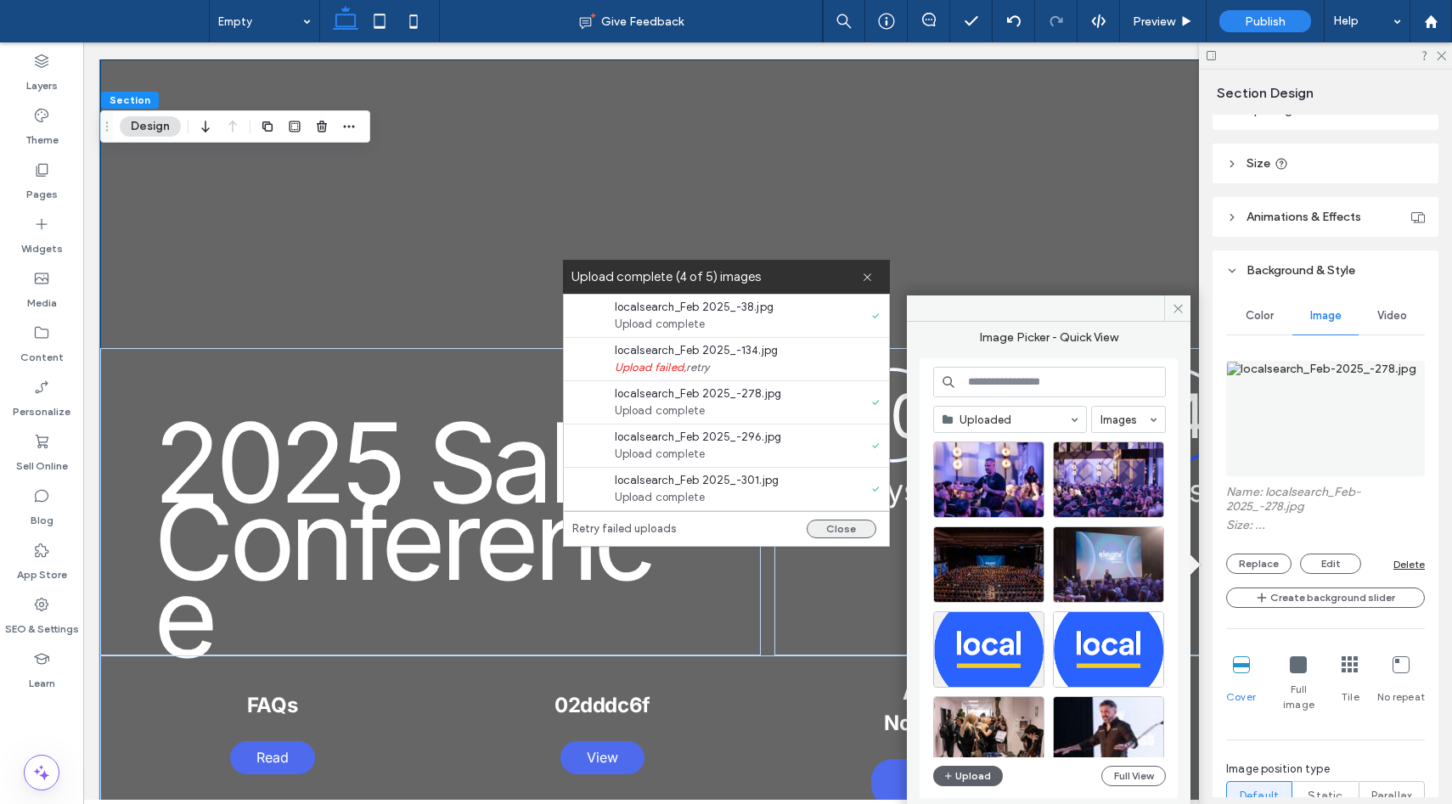
click at [848, 527] on button "Close" at bounding box center [841, 529] width 70 height 19
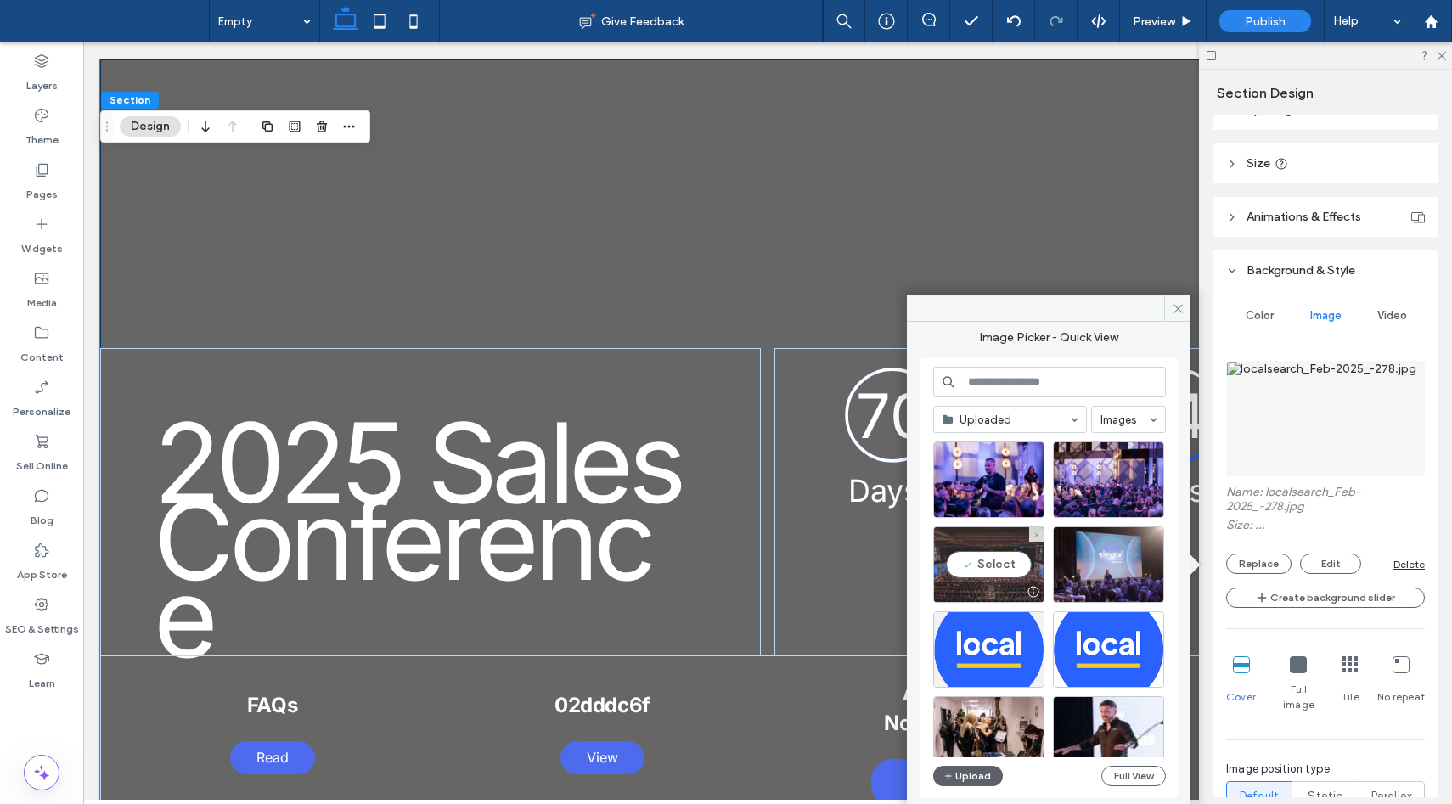
click at [984, 564] on div "Select" at bounding box center [988, 564] width 111 height 76
type input "***"
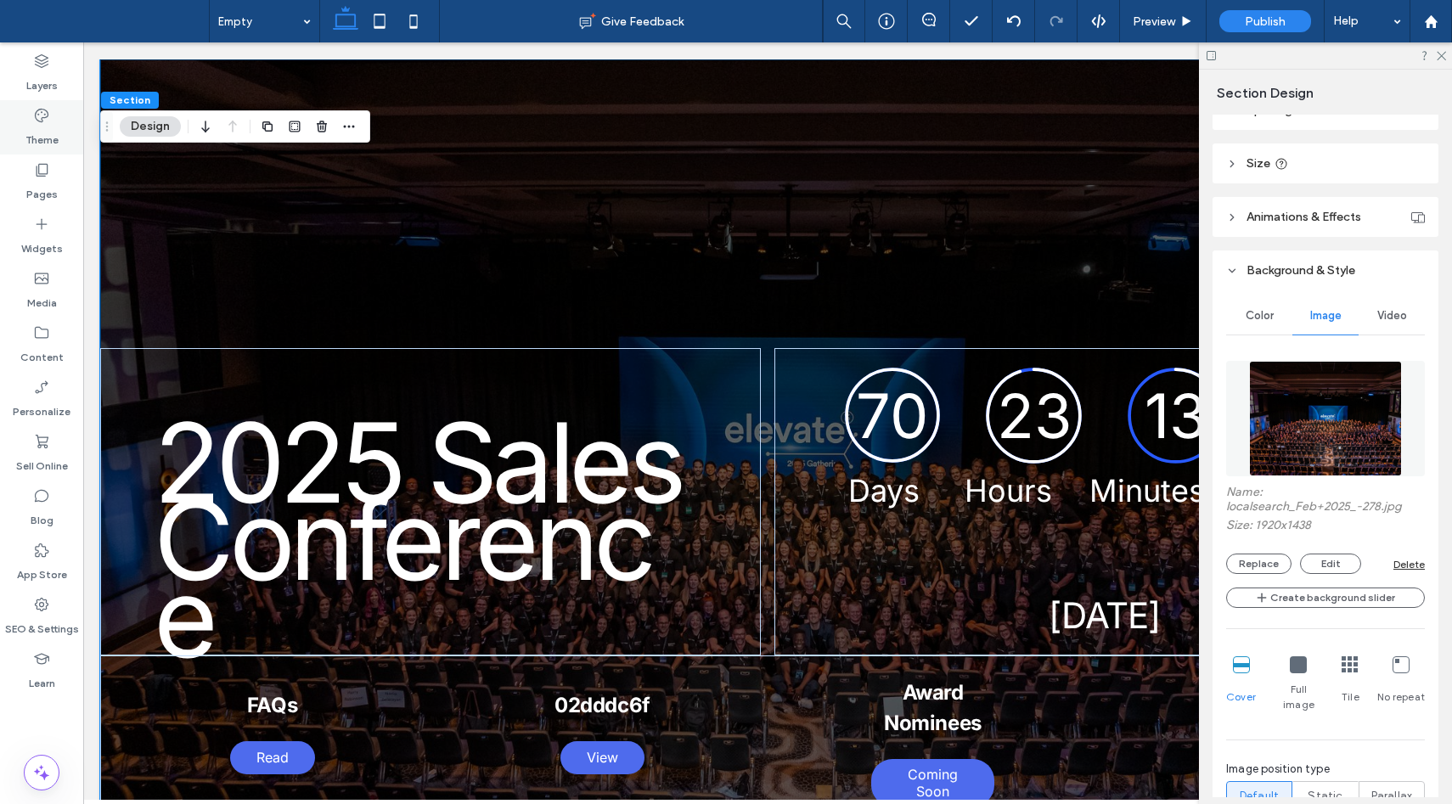
click at [44, 129] on label "Theme" at bounding box center [41, 136] width 33 height 24
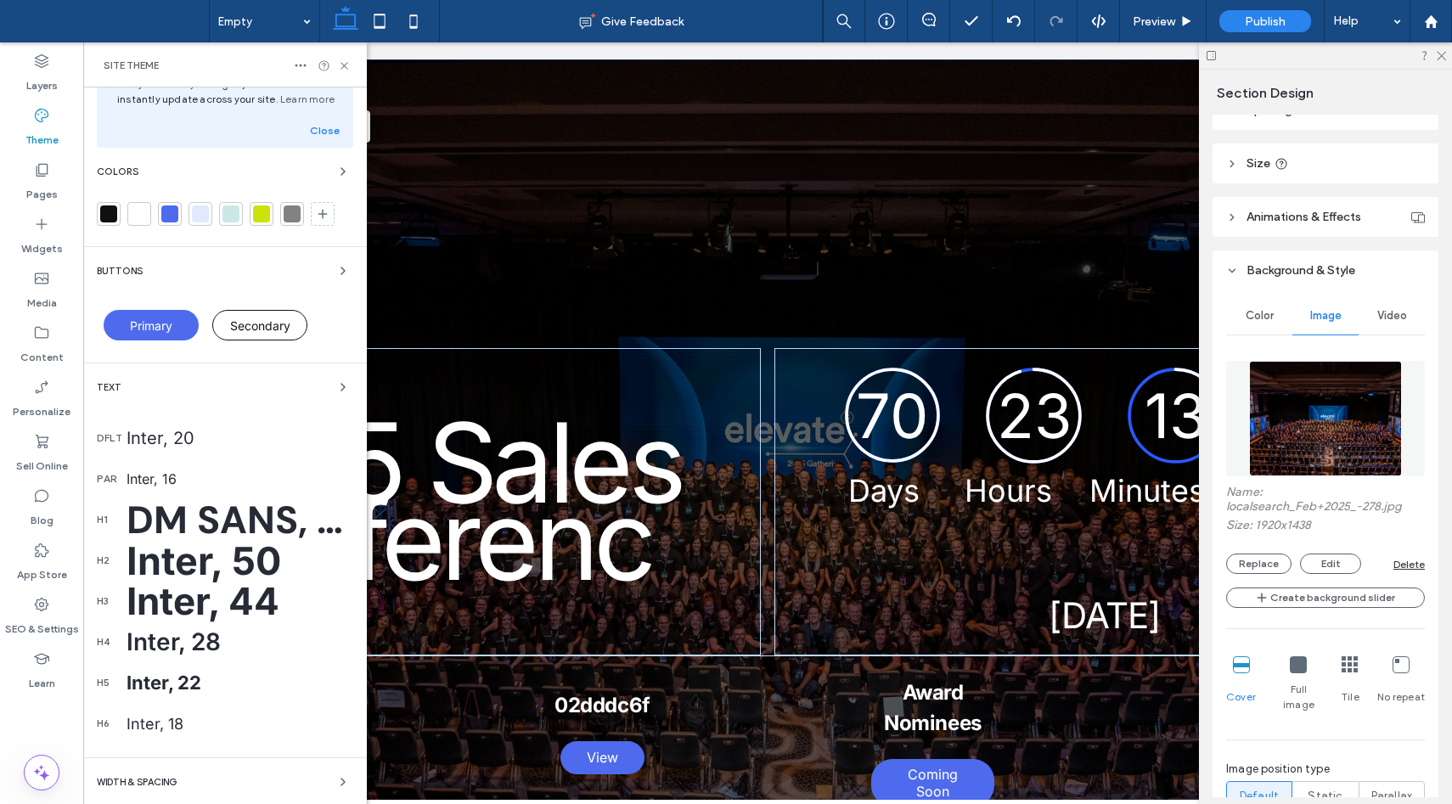
scroll to position [98, 0]
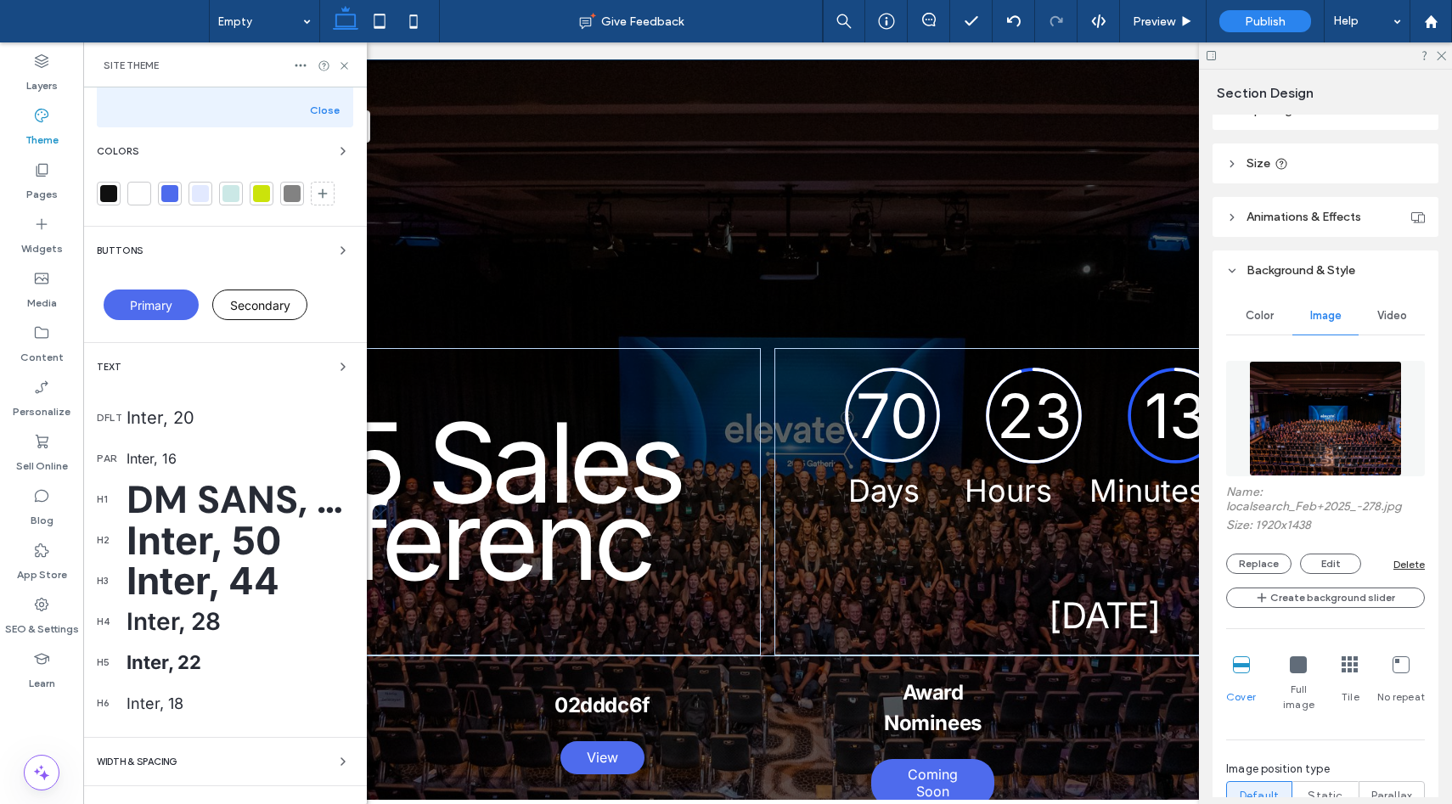
click at [177, 509] on div "DM Sans, 64" at bounding box center [239, 500] width 227 height 50
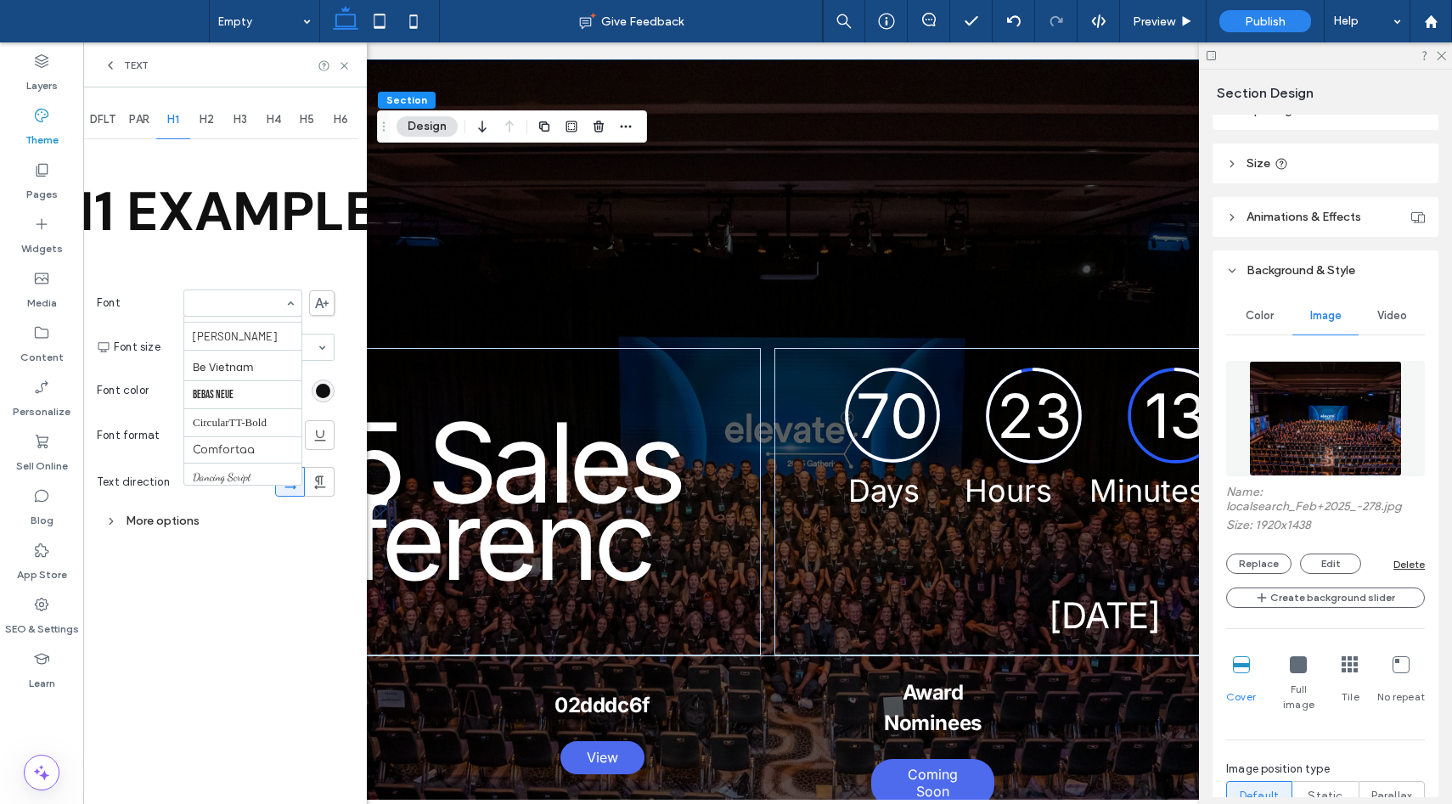
scroll to position [188, 0]
type input "**"
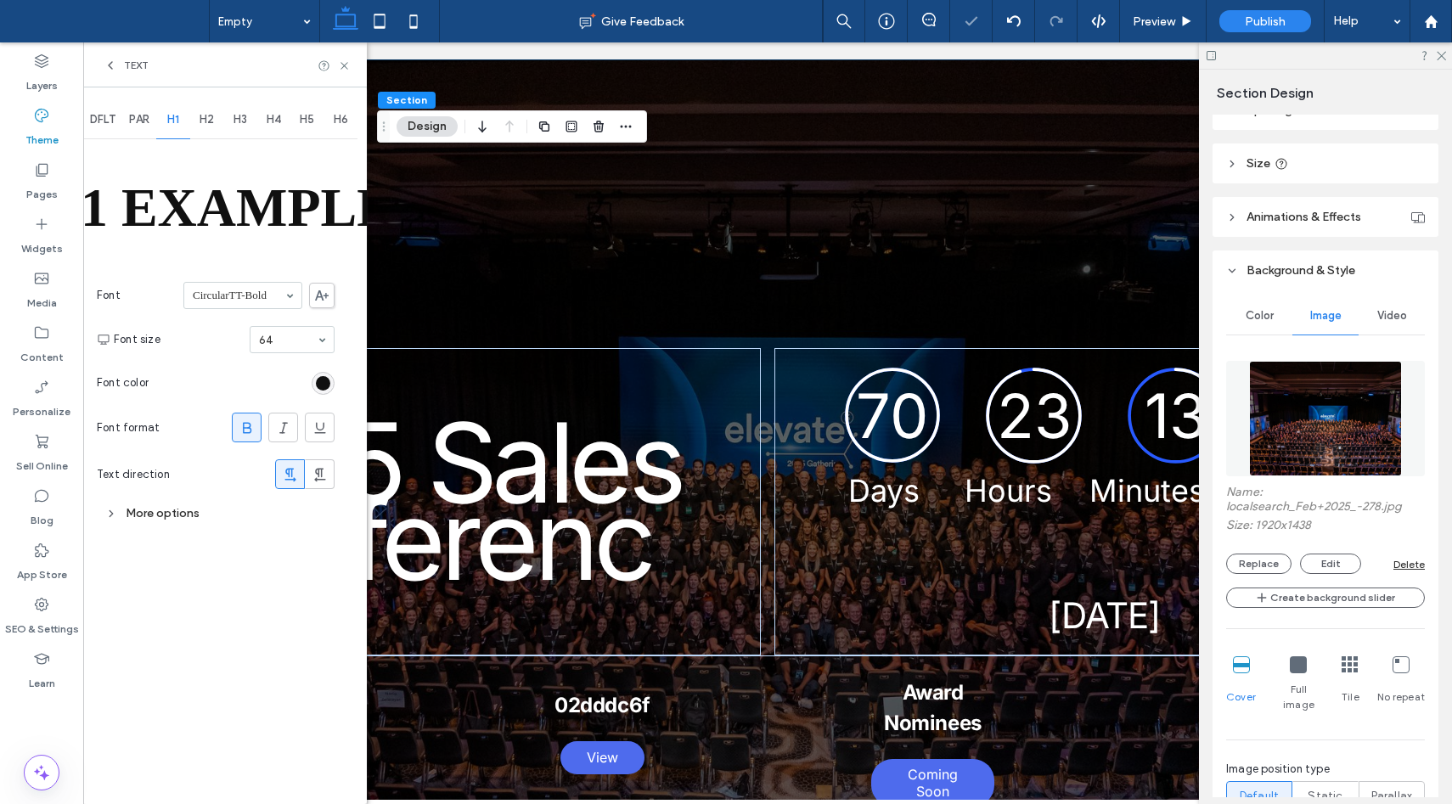
click at [239, 297] on input at bounding box center [239, 295] width 92 height 12
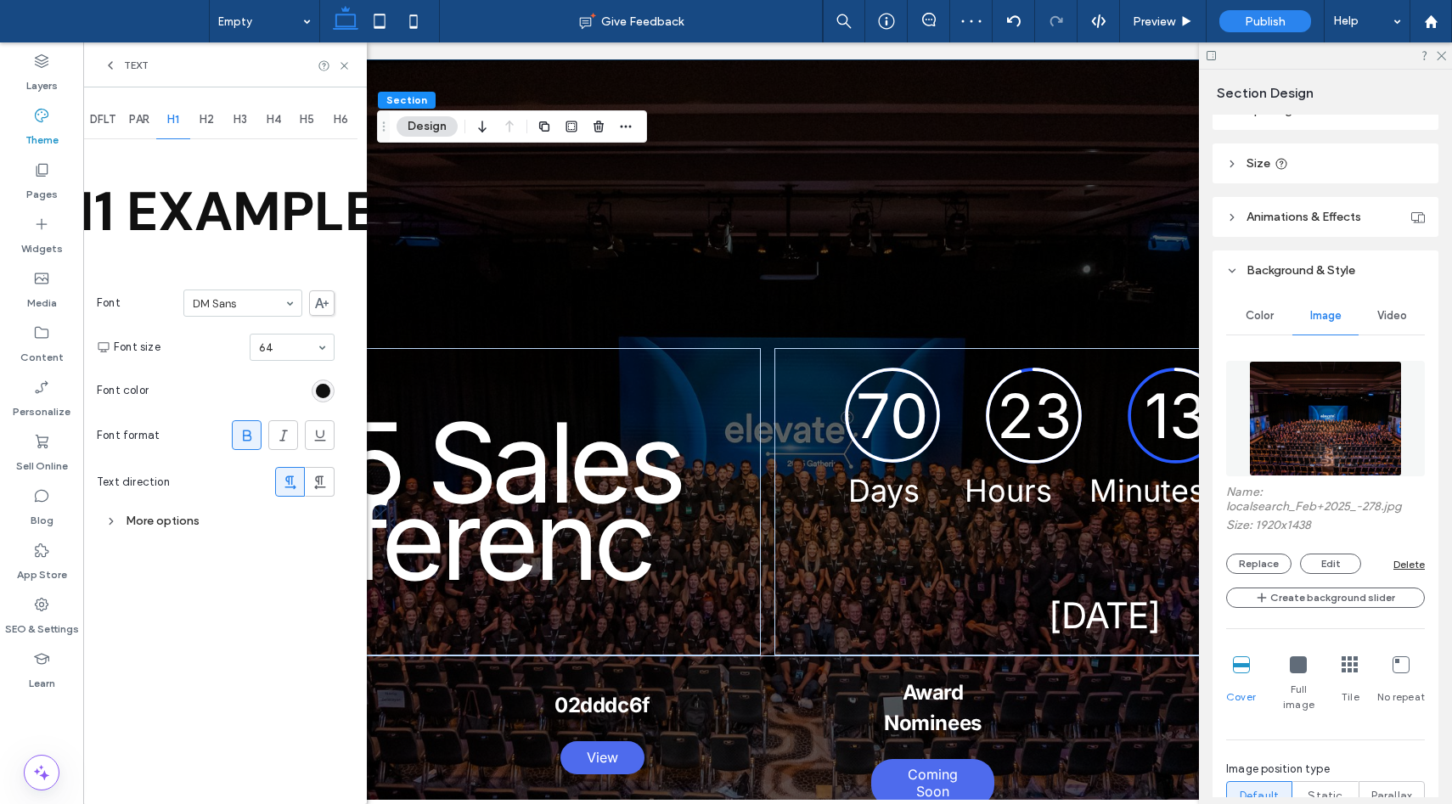
click at [148, 121] on span "PAR" at bounding box center [139, 120] width 20 height 14
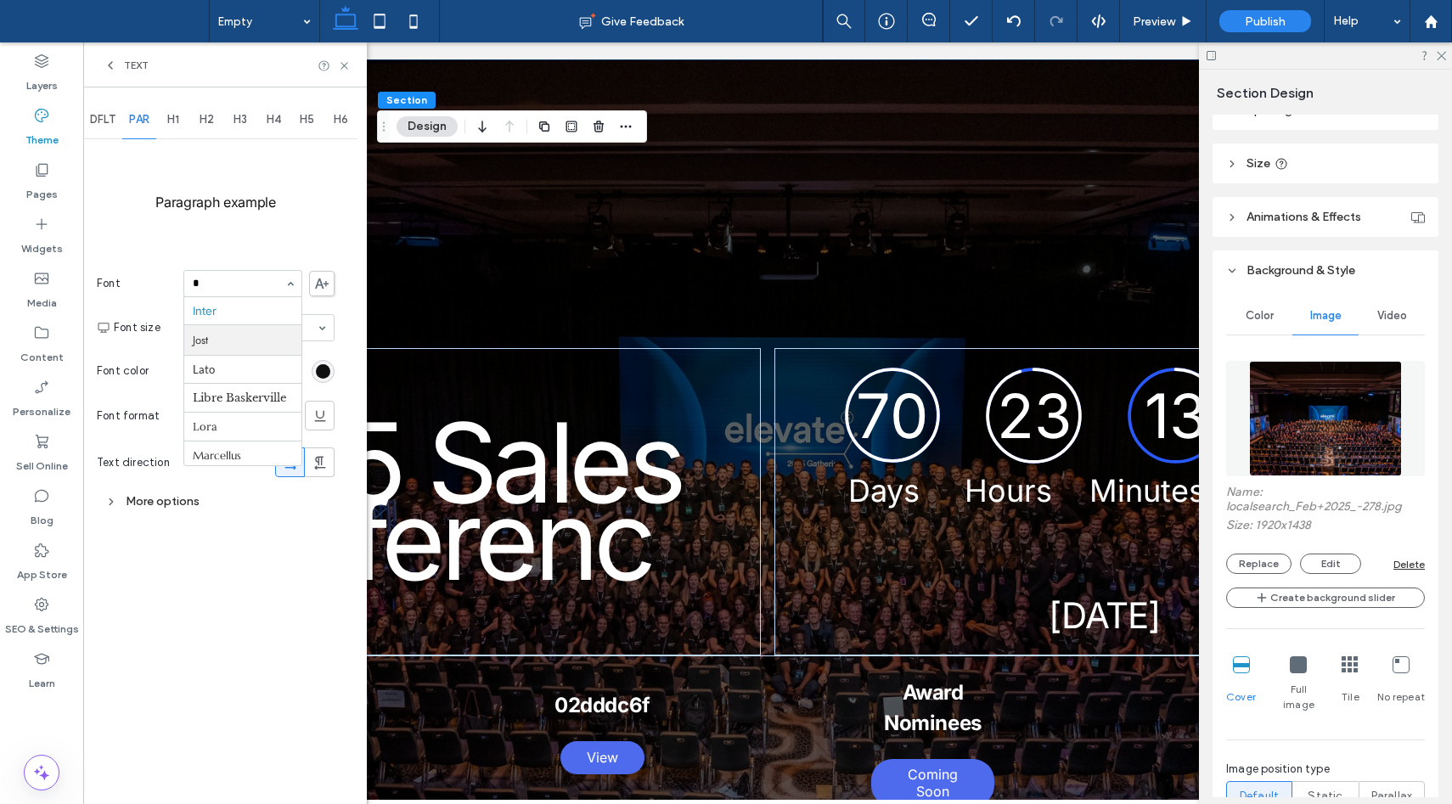
scroll to position [376, 0]
type input "**"
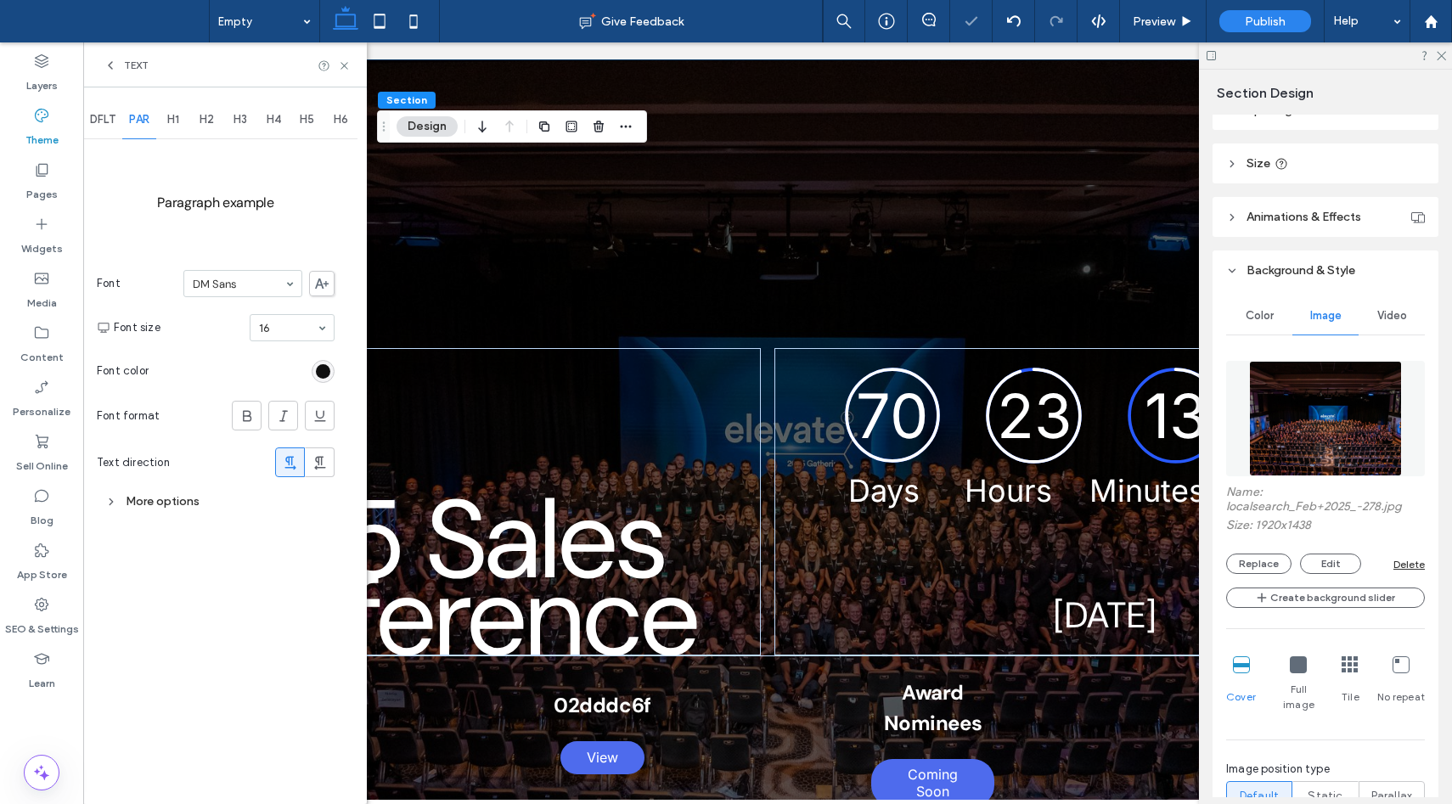
click at [107, 125] on span "DFLT" at bounding box center [102, 120] width 25 height 14
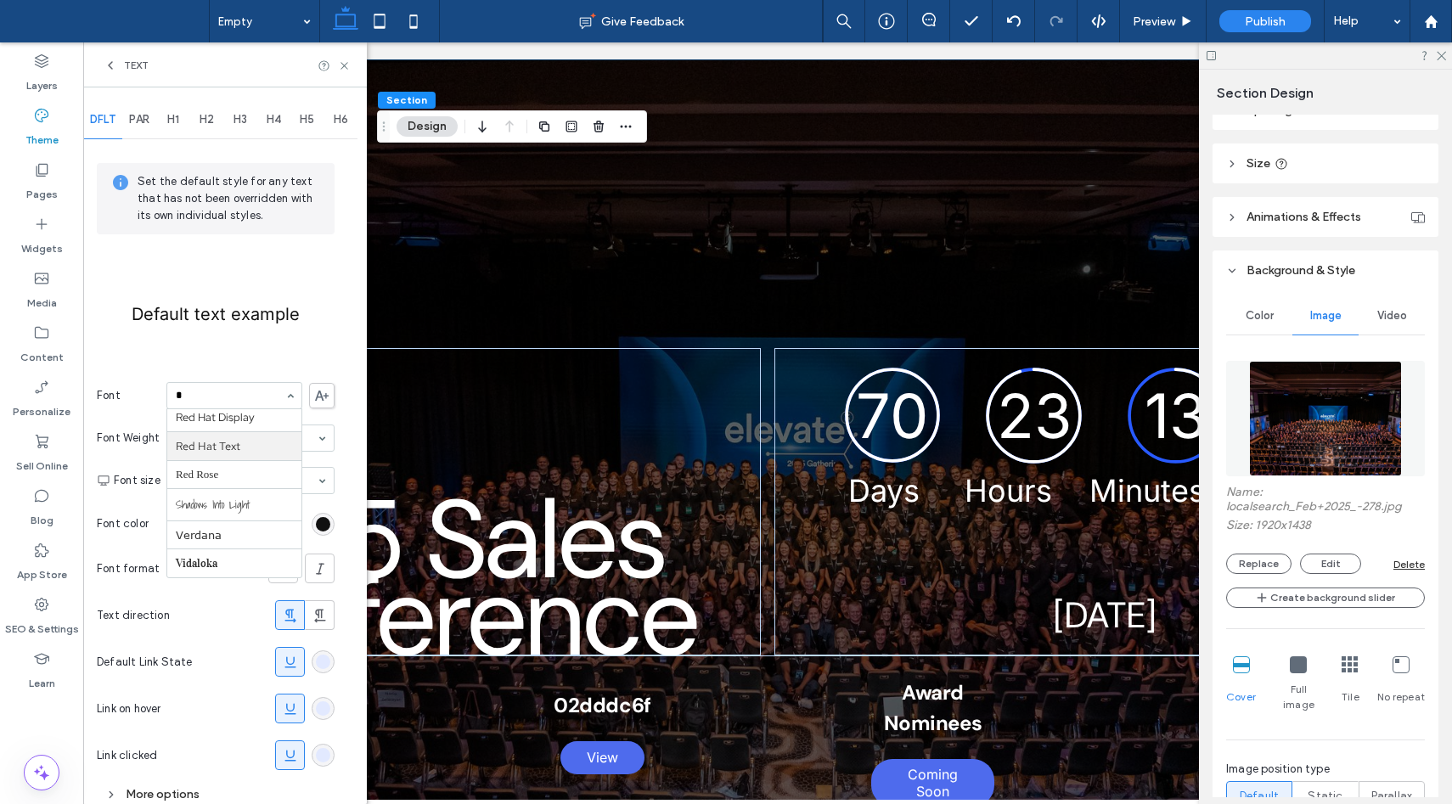
scroll to position [346, 0]
type input "**"
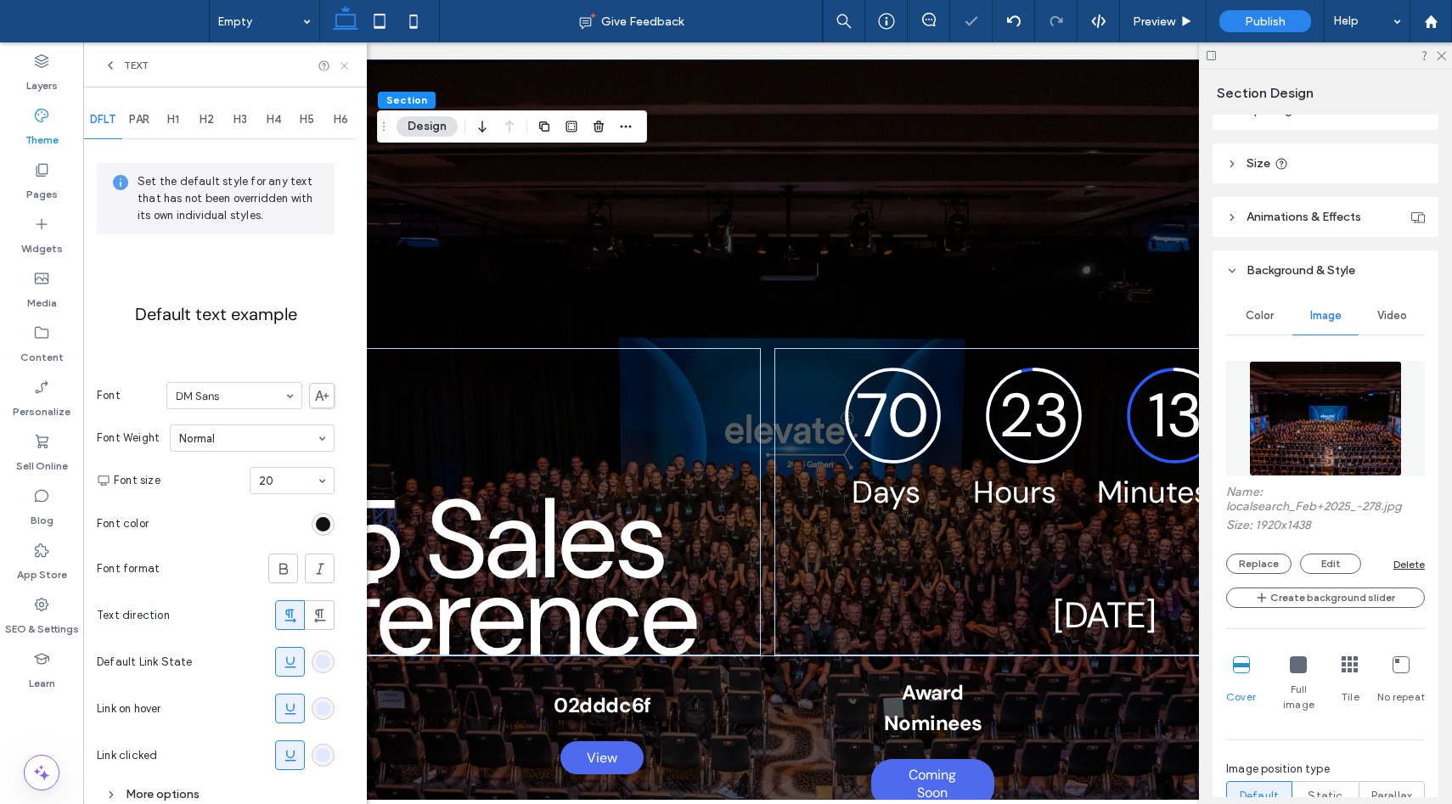
click at [344, 64] on icon at bounding box center [344, 65] width 13 height 13
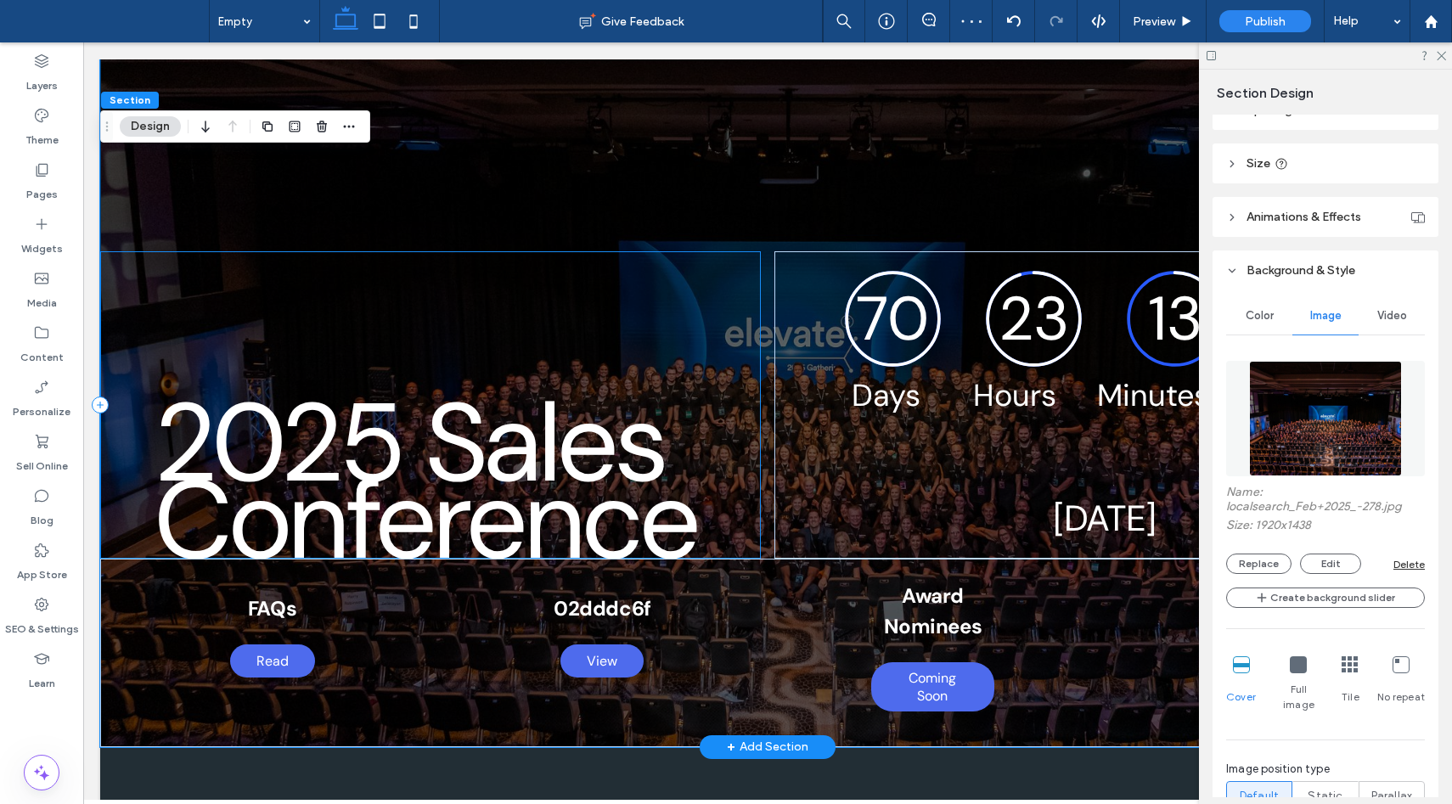
scroll to position [234, 0]
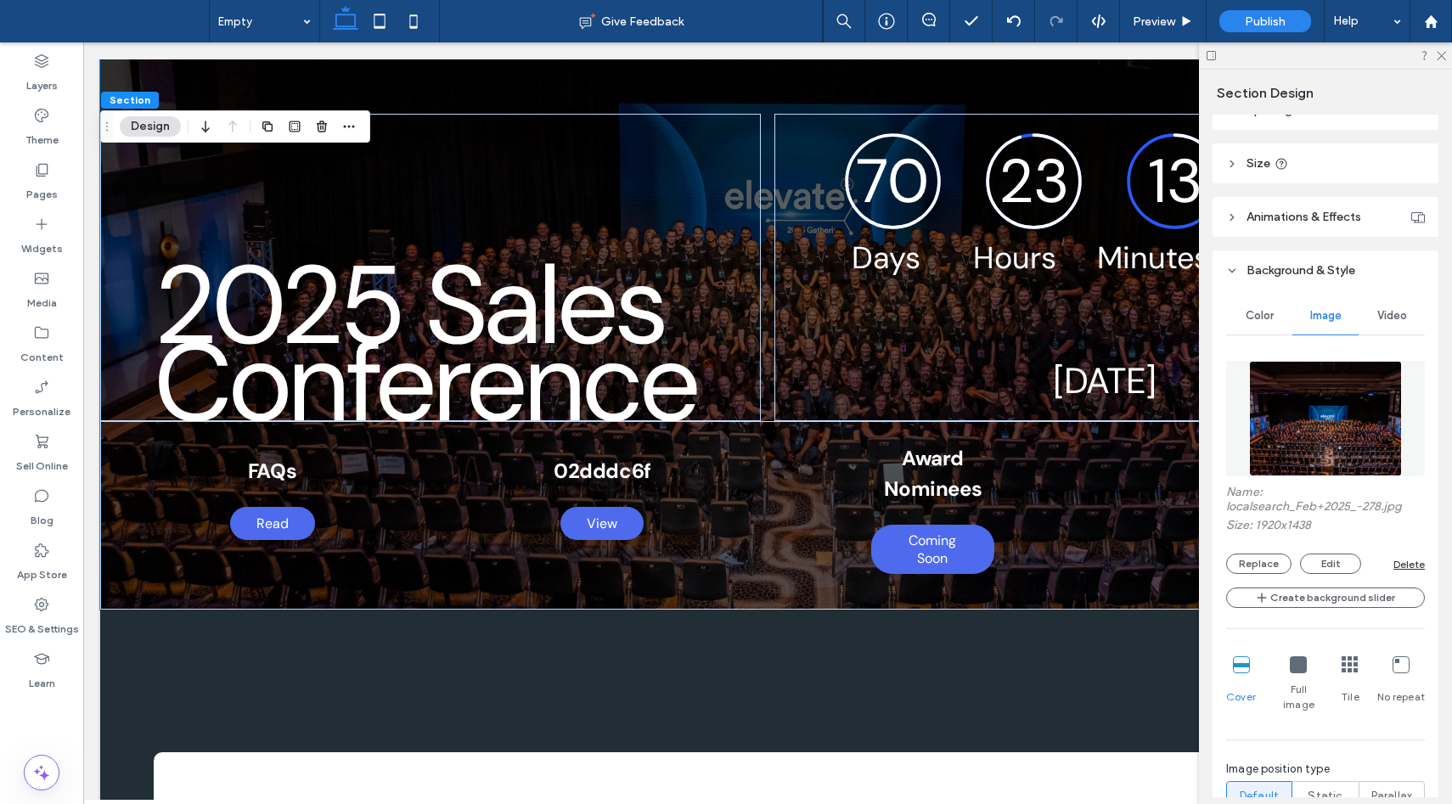
click at [1438, 60] on div at bounding box center [1325, 55] width 253 height 26
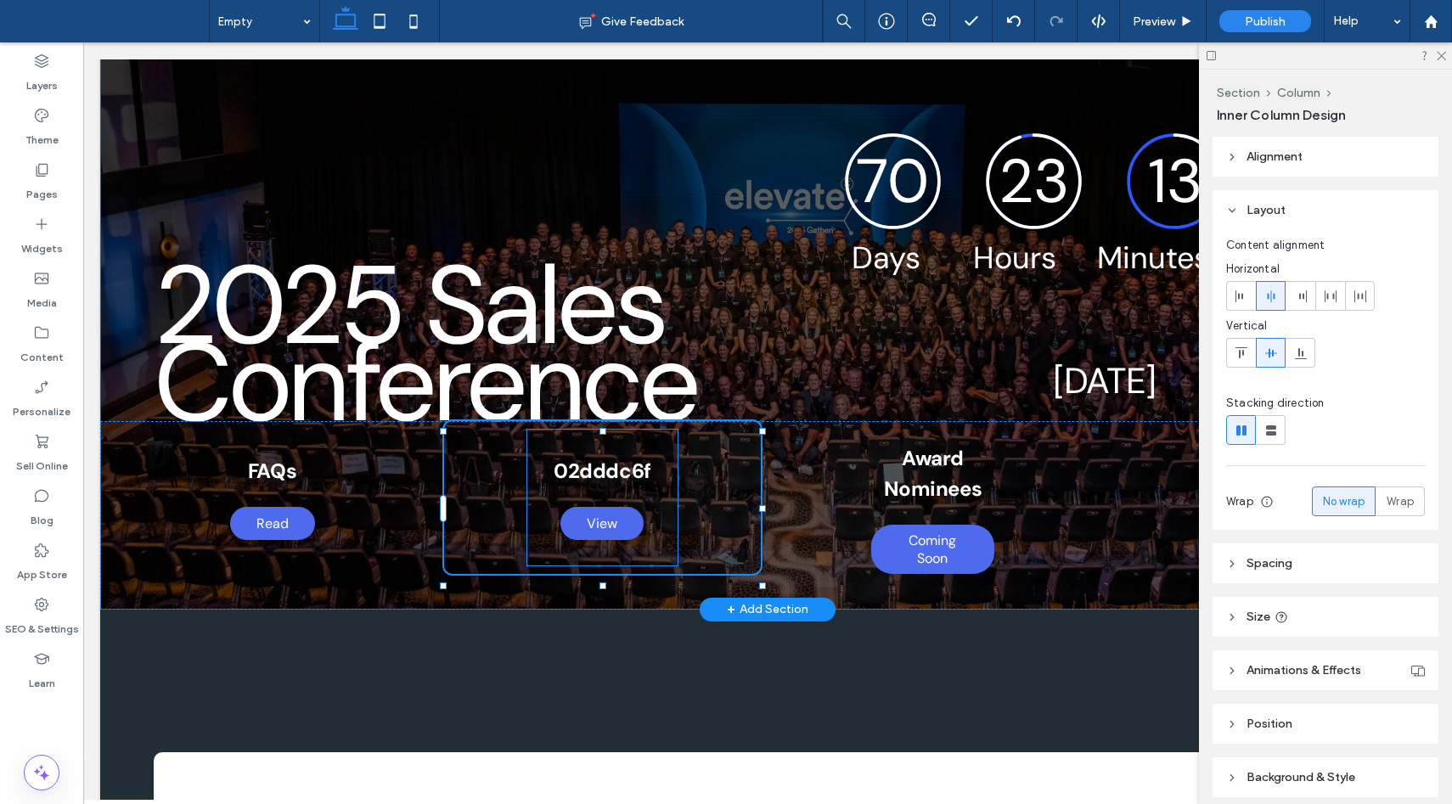
click at [614, 484] on strong "02dddc6f" at bounding box center [602, 471] width 97 height 26
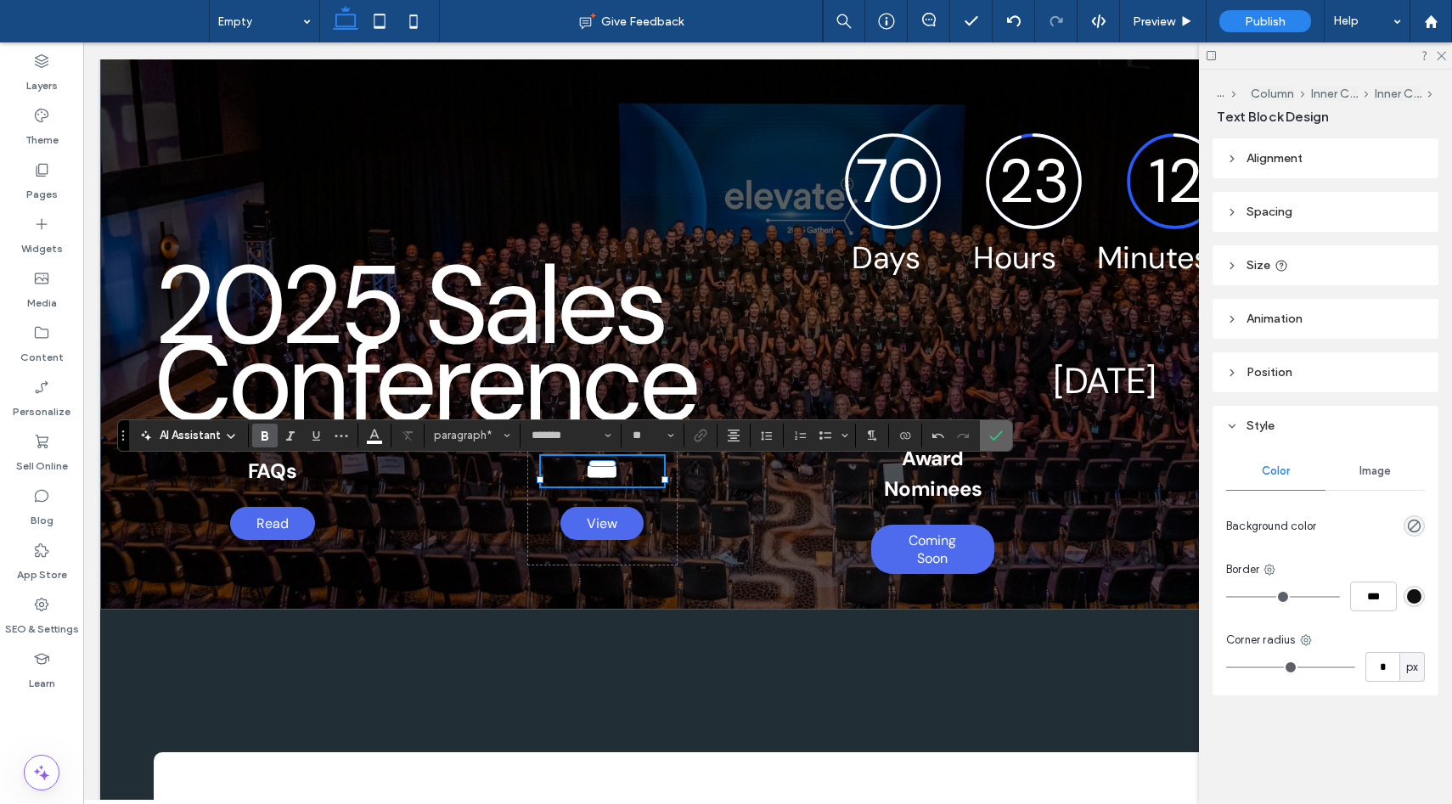
click at [993, 443] on span "Confirm" at bounding box center [993, 435] width 8 height 31
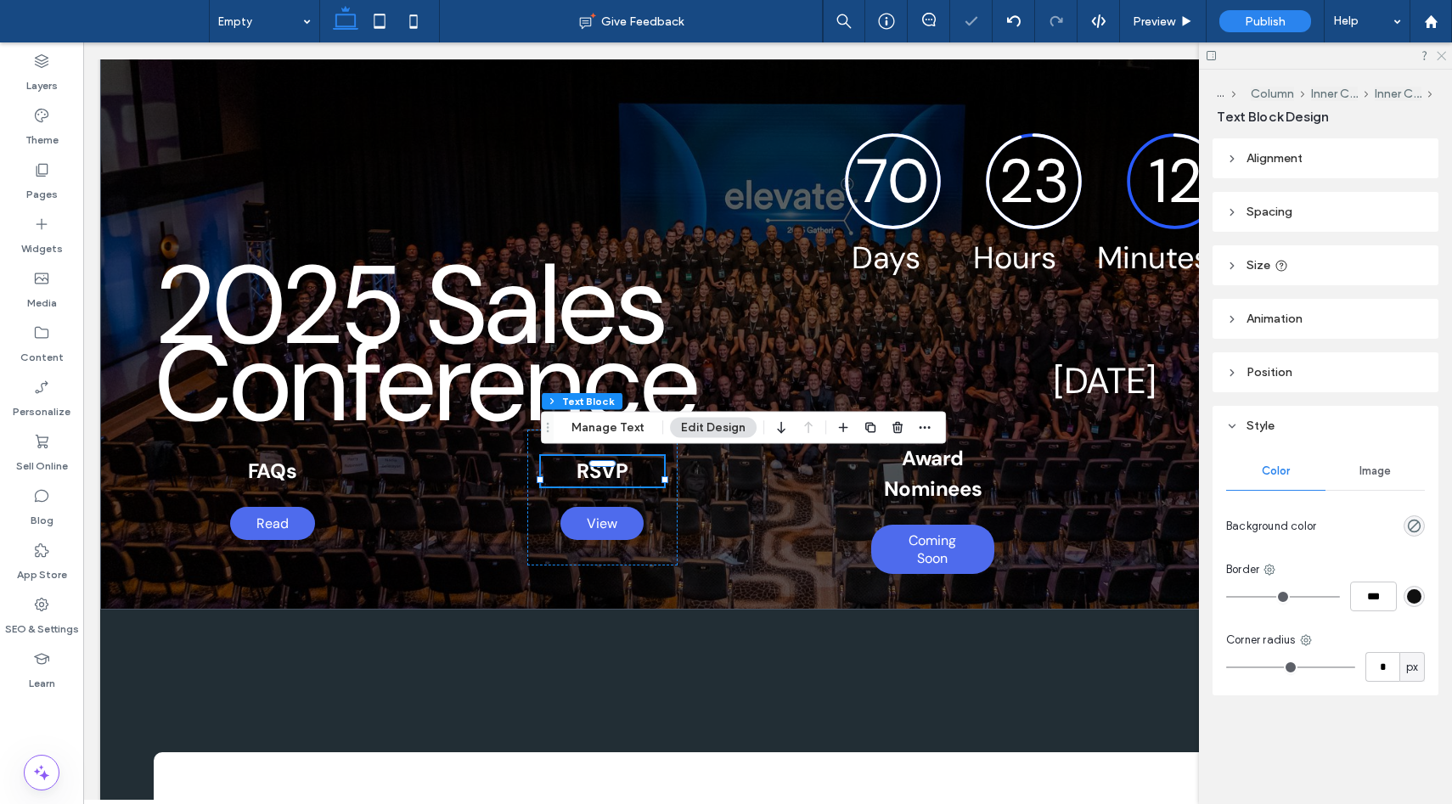
click at [1445, 59] on icon at bounding box center [1440, 54] width 11 height 11
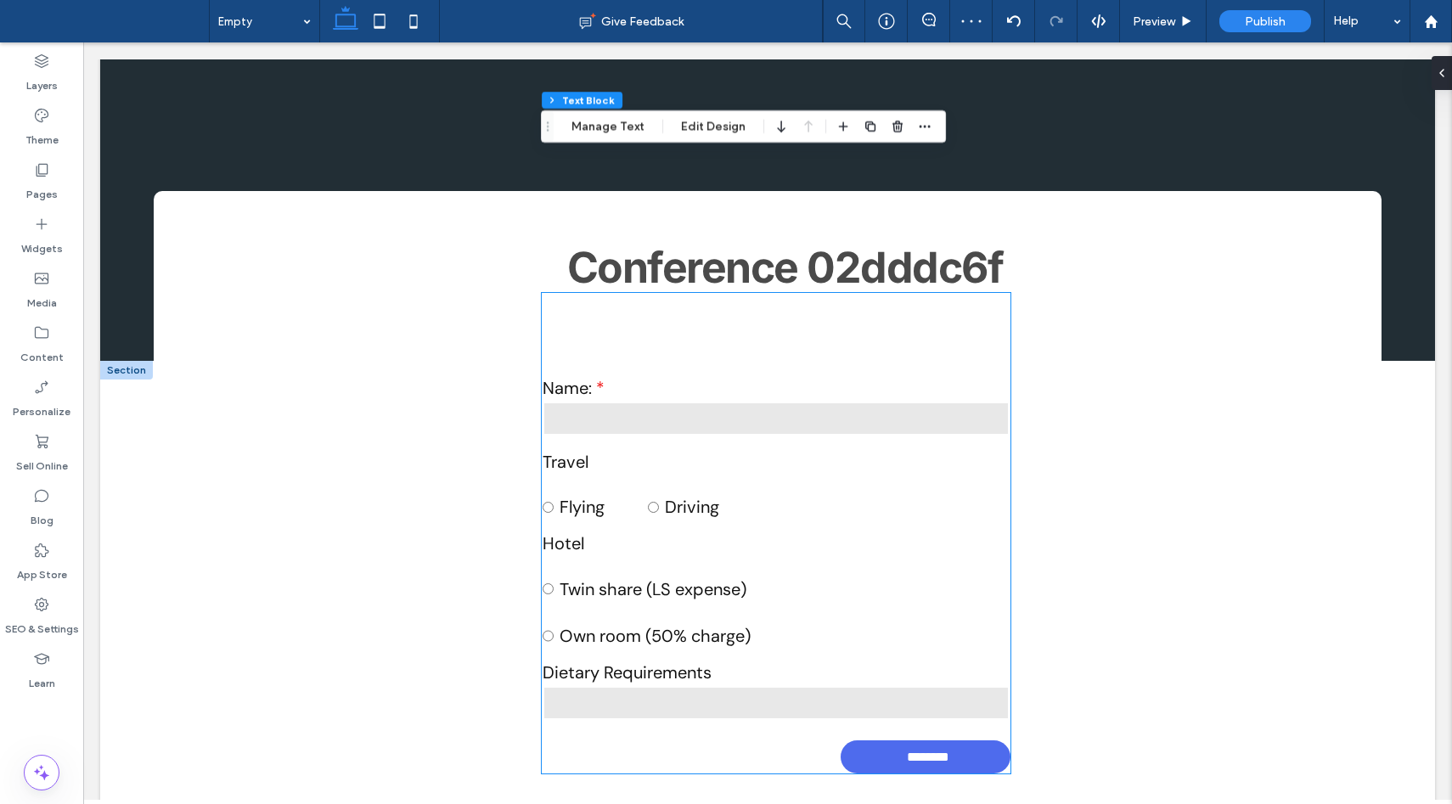
scroll to position [828, 0]
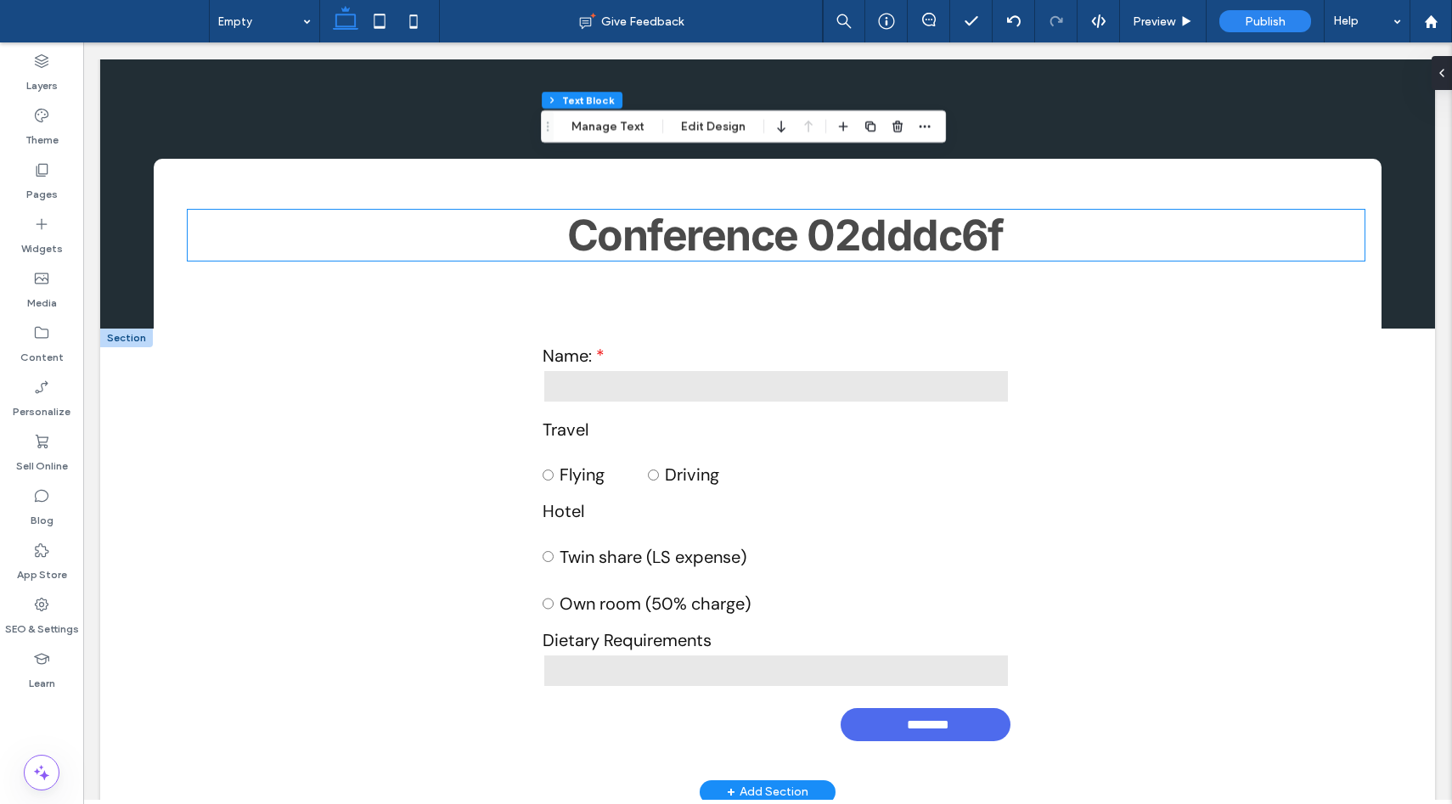
click at [832, 238] on span "Conference 02dddc6f" at bounding box center [785, 235] width 436 height 51
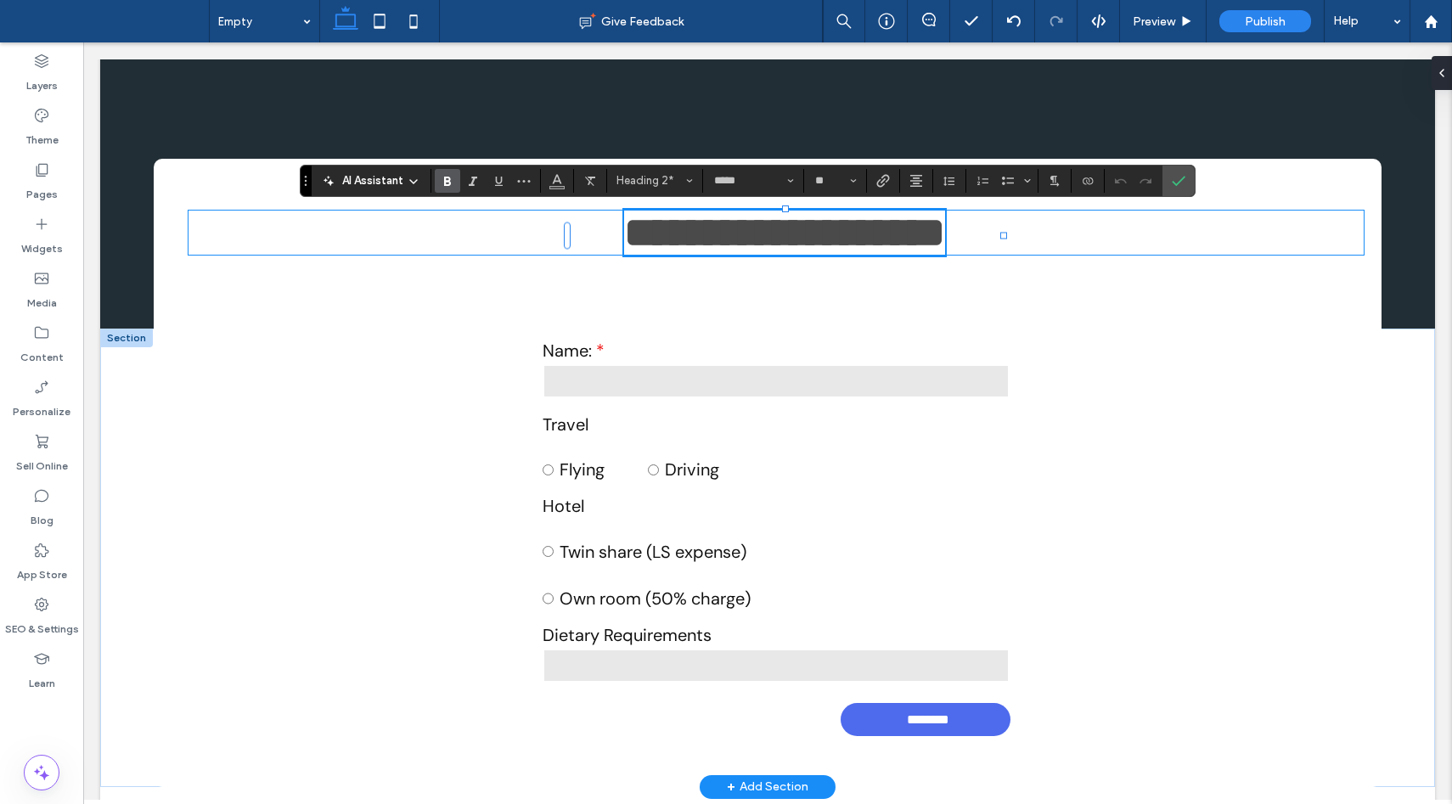
click at [869, 236] on span "**********" at bounding box center [784, 232] width 321 height 42
click at [1184, 179] on label "Confirm" at bounding box center [1178, 181] width 25 height 31
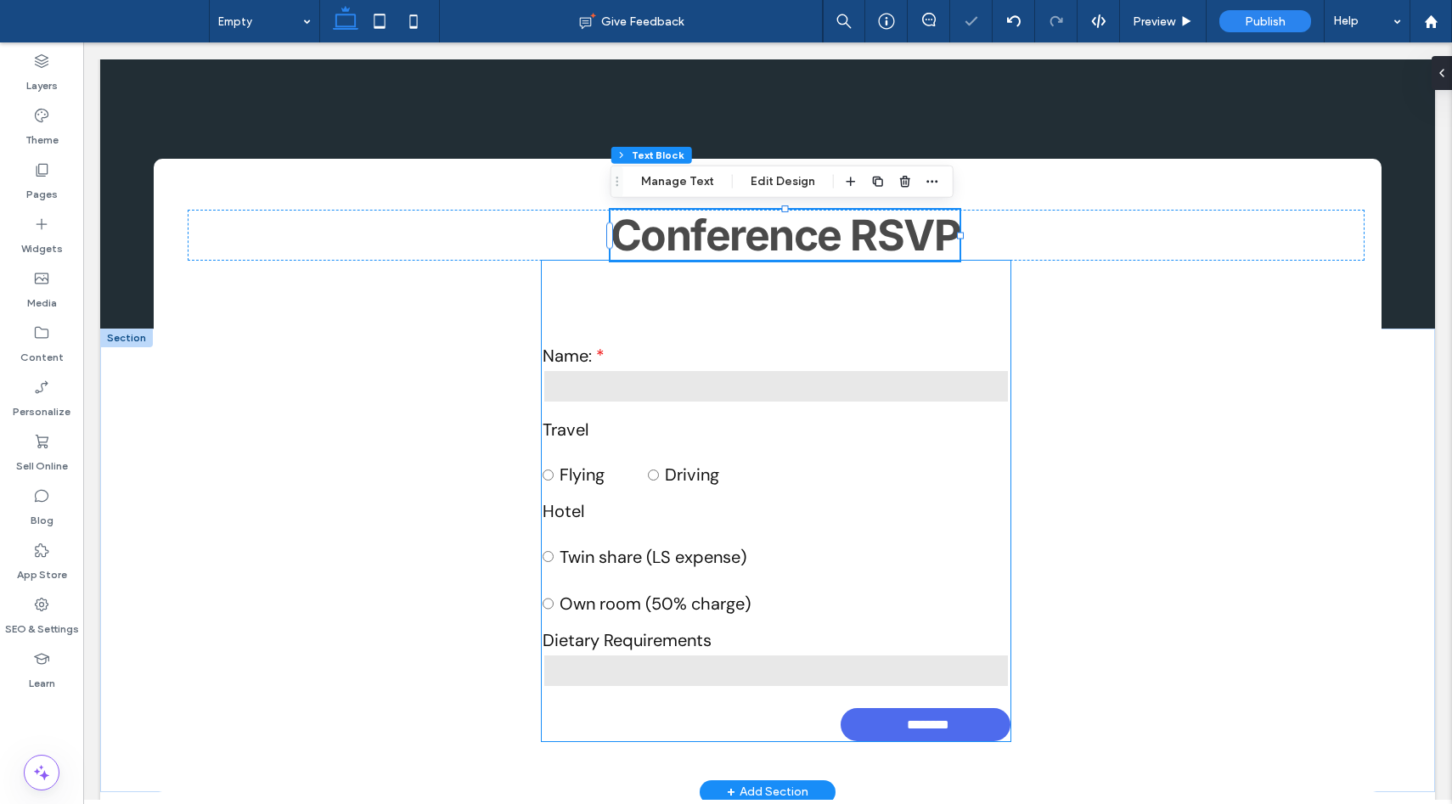
click at [745, 575] on span at bounding box center [663, 580] width 236 height 22
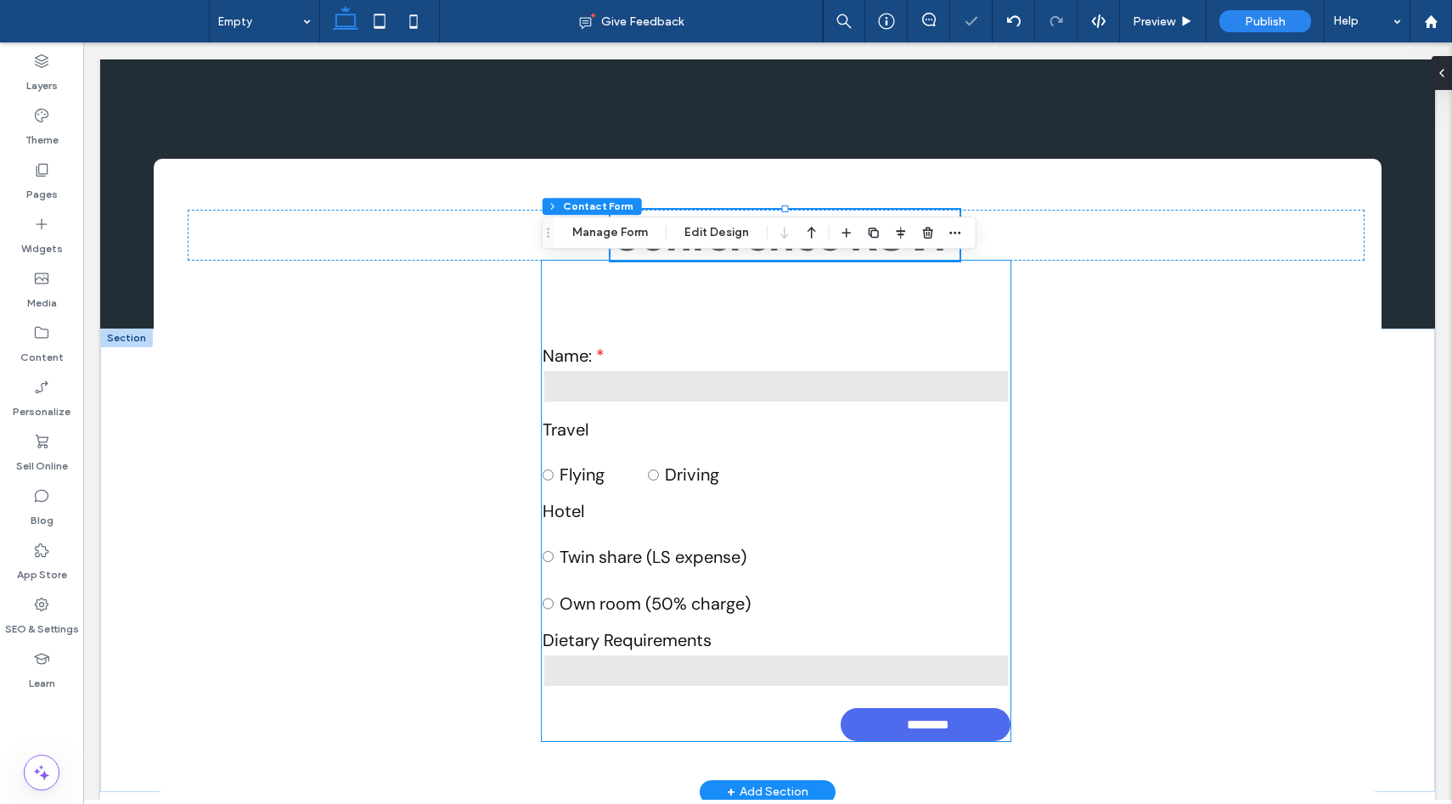
type input "*"
type input "***"
type input "*"
type input "***"
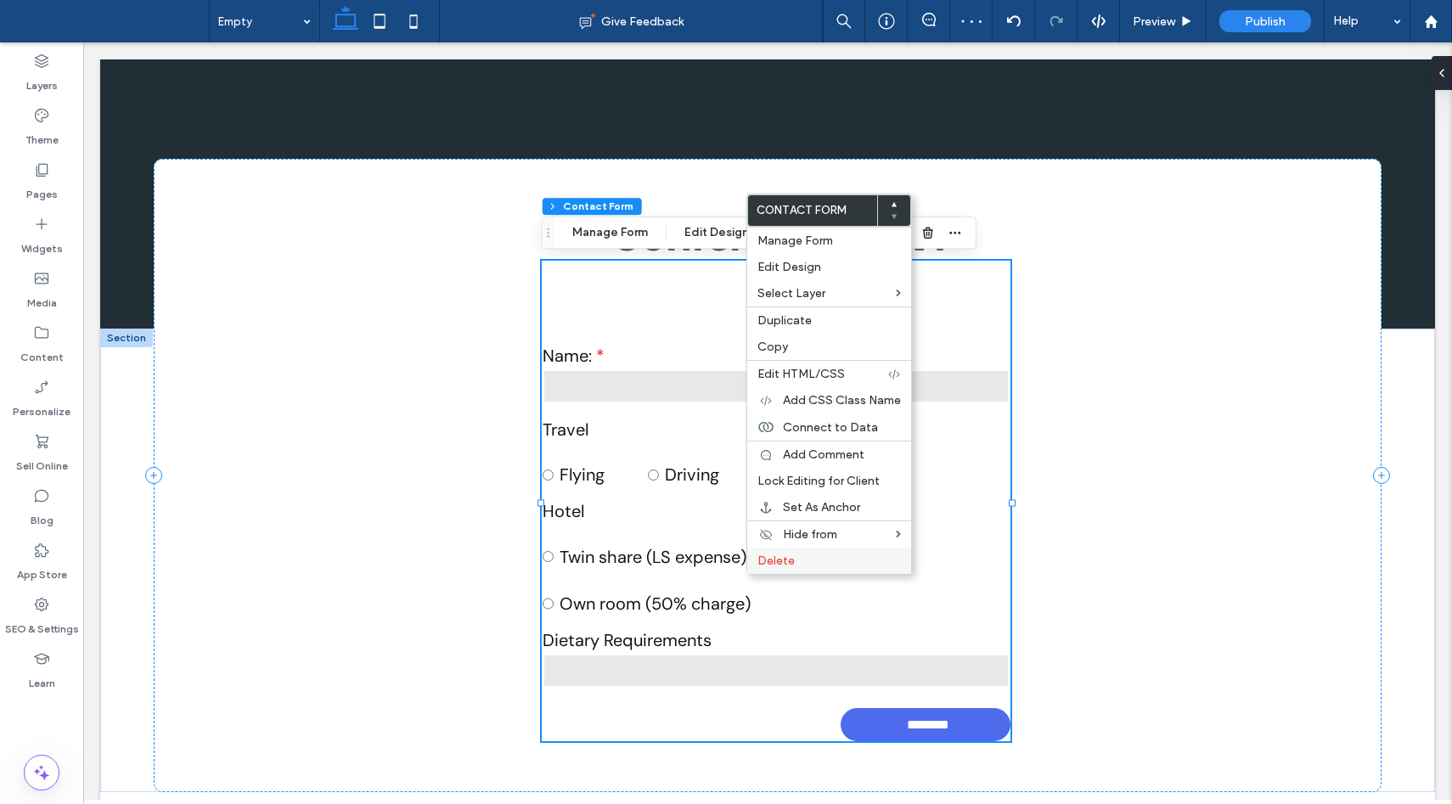
click at [773, 565] on span "Delete" at bounding box center [775, 561] width 37 height 14
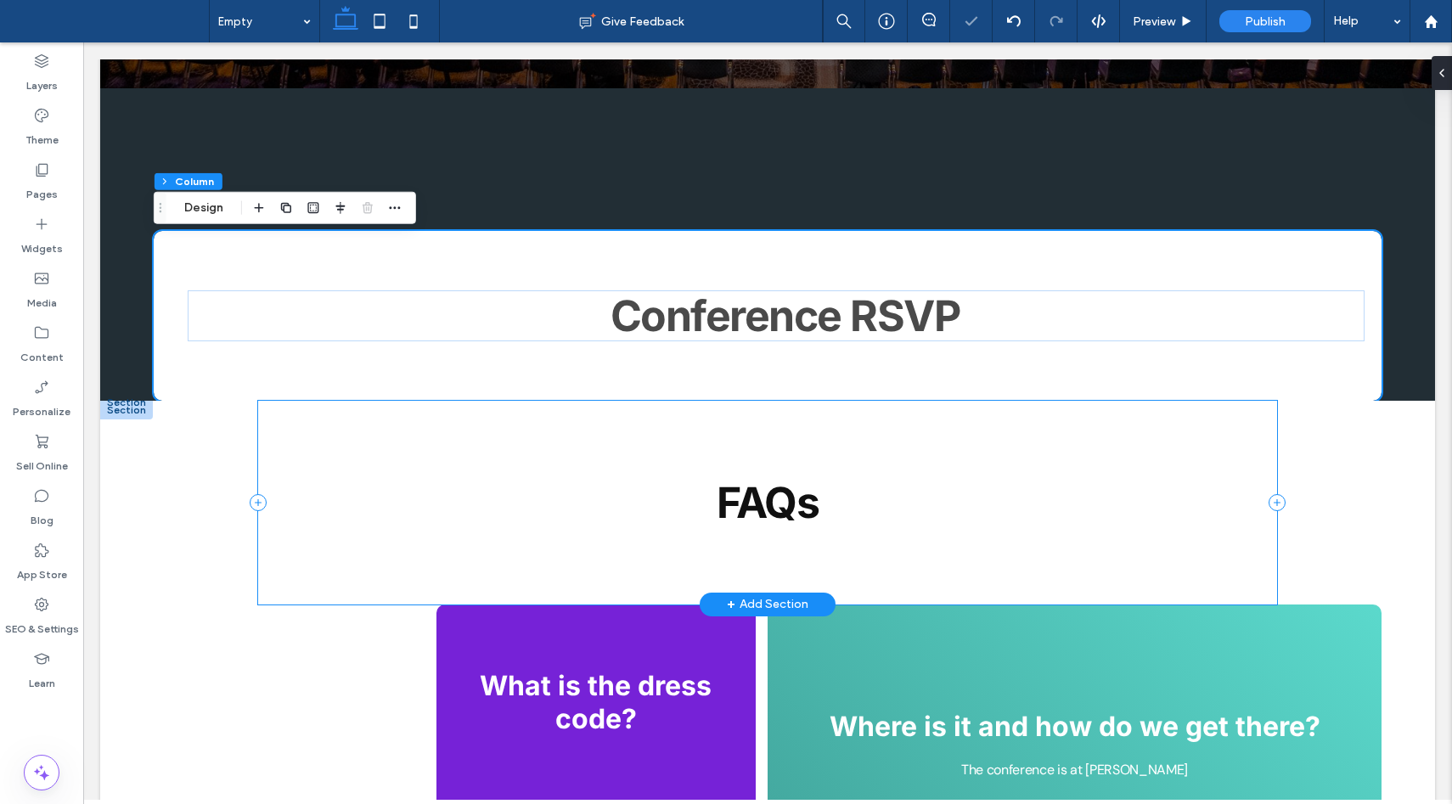
scroll to position [721, 0]
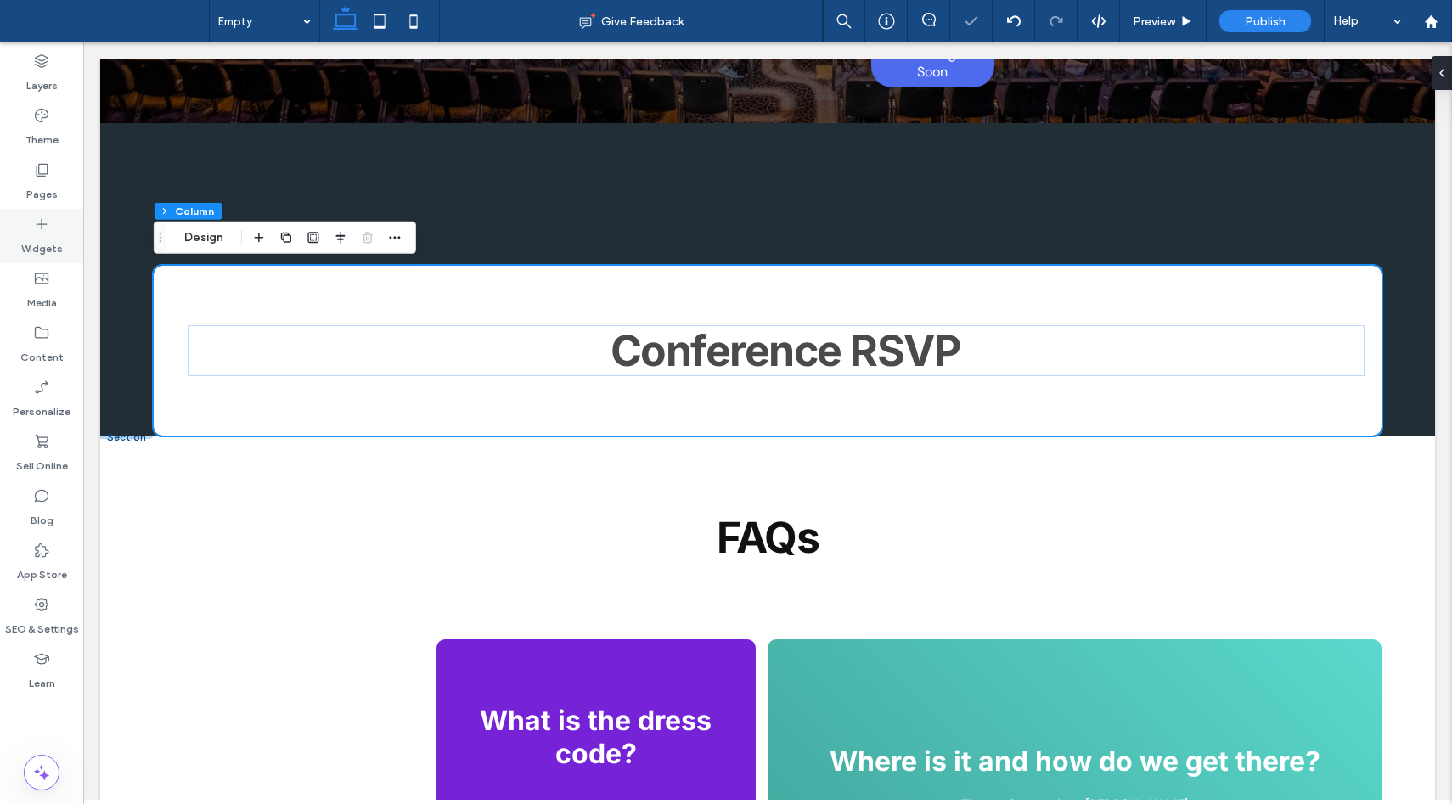
click at [38, 236] on label "Widgets" at bounding box center [42, 245] width 42 height 24
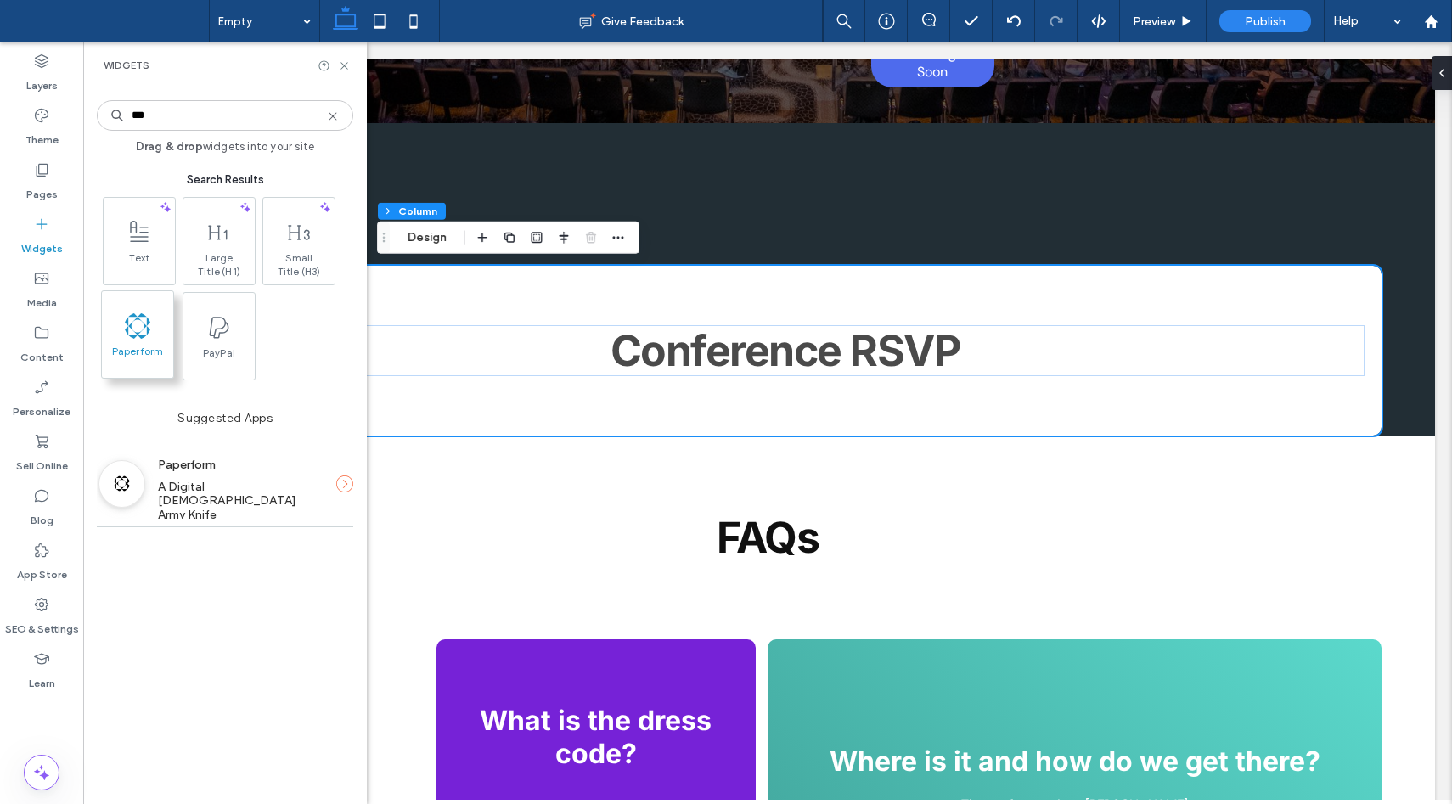
type input "***"
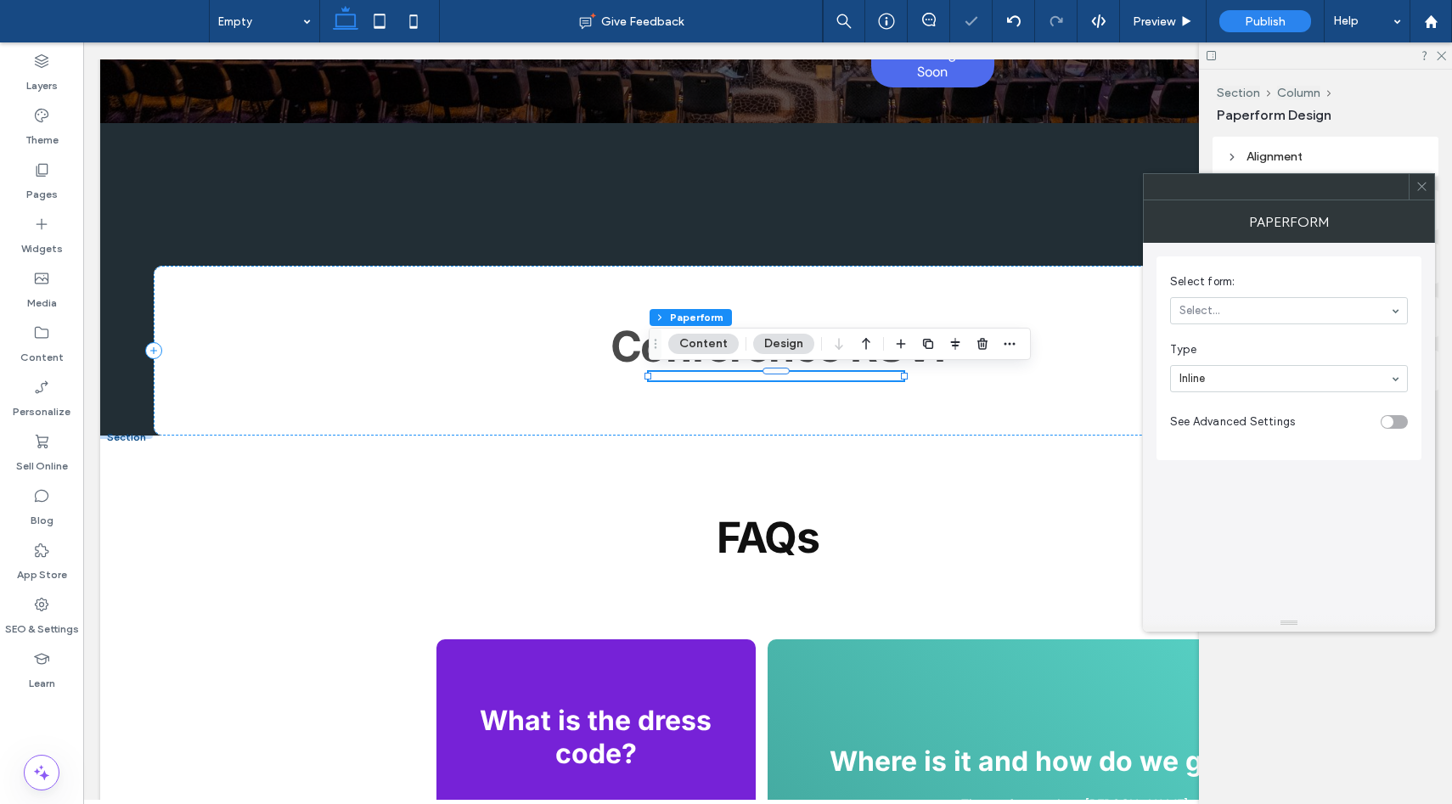
click at [1247, 324] on section "Select form: Select..." at bounding box center [1289, 299] width 238 height 68
click at [1402, 416] on div "toggle" at bounding box center [1393, 422] width 27 height 14
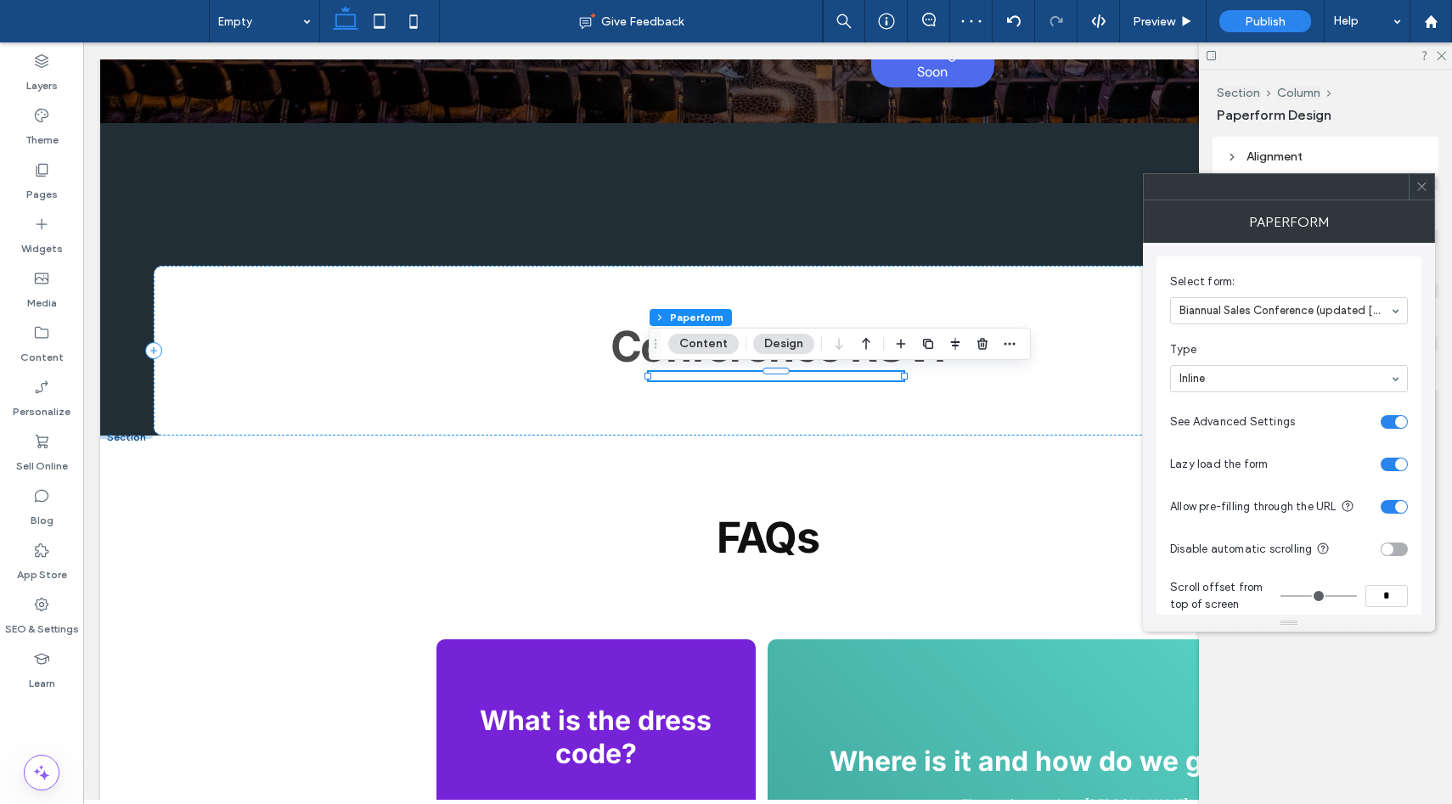
scroll to position [32, 0]
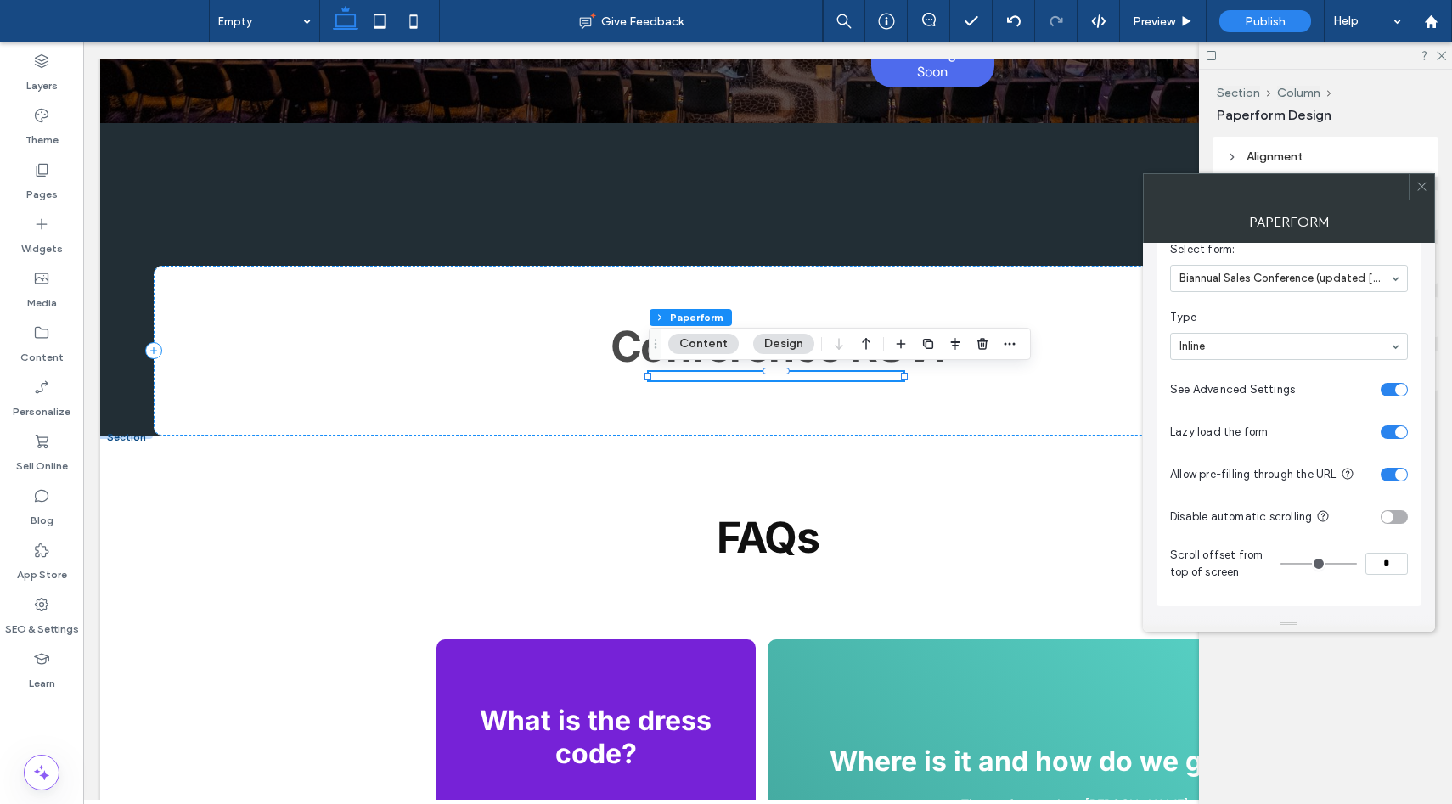
click at [1390, 430] on div "toggle" at bounding box center [1393, 432] width 27 height 14
click at [1393, 468] on div "toggle" at bounding box center [1393, 475] width 27 height 14
click at [1425, 186] on icon at bounding box center [1421, 186] width 13 height 13
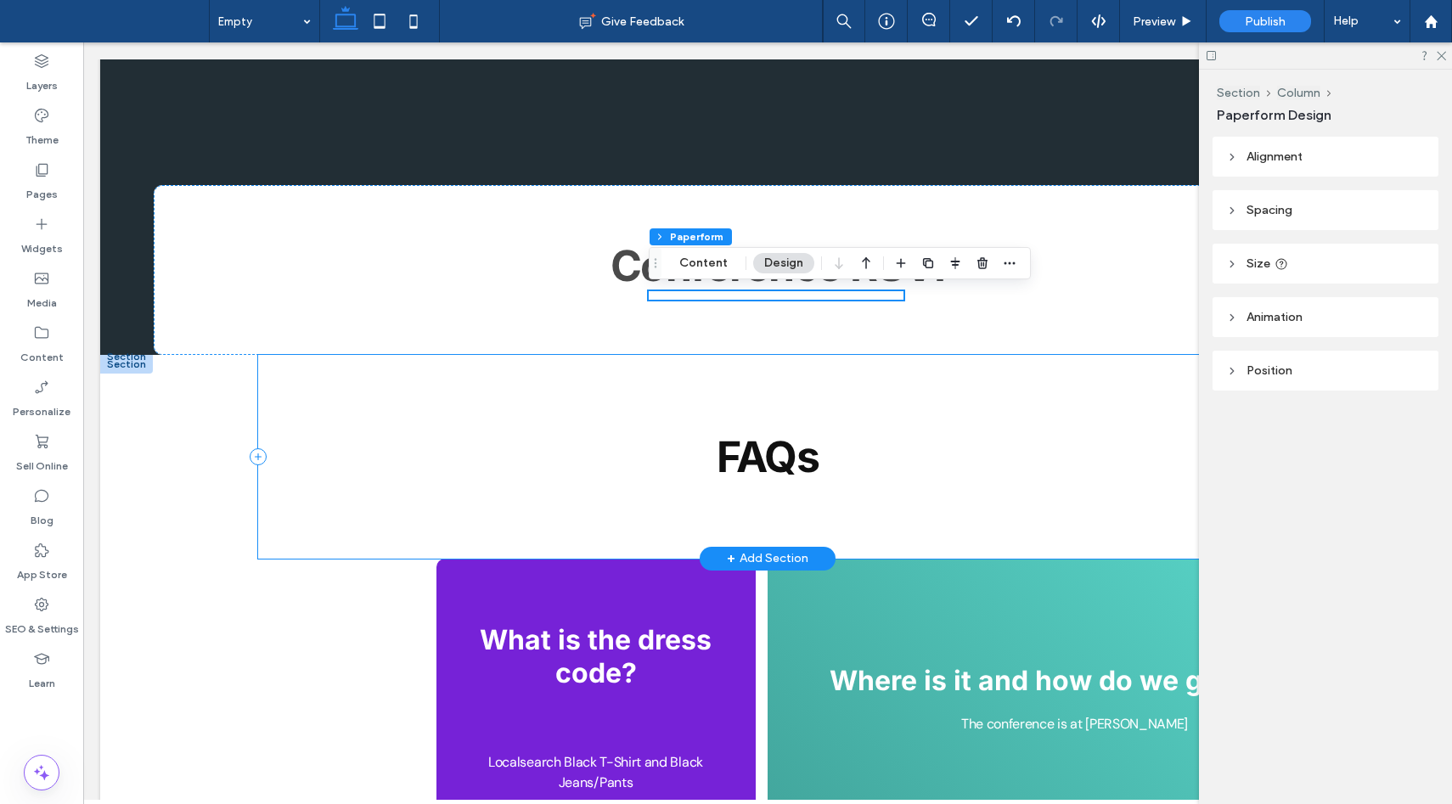
scroll to position [806, 0]
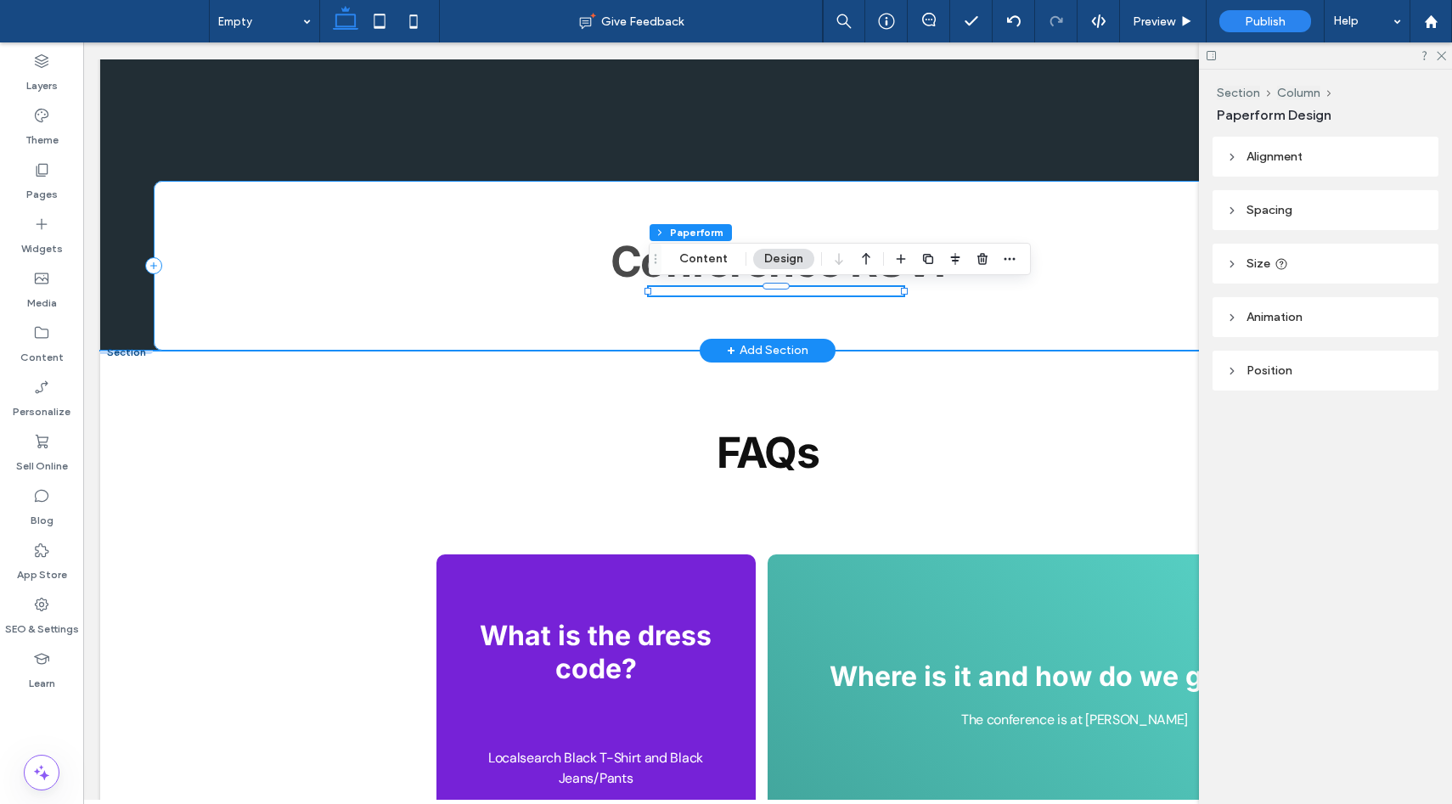
click at [1091, 309] on div "Conference RSVP" at bounding box center [768, 266] width 1228 height 170
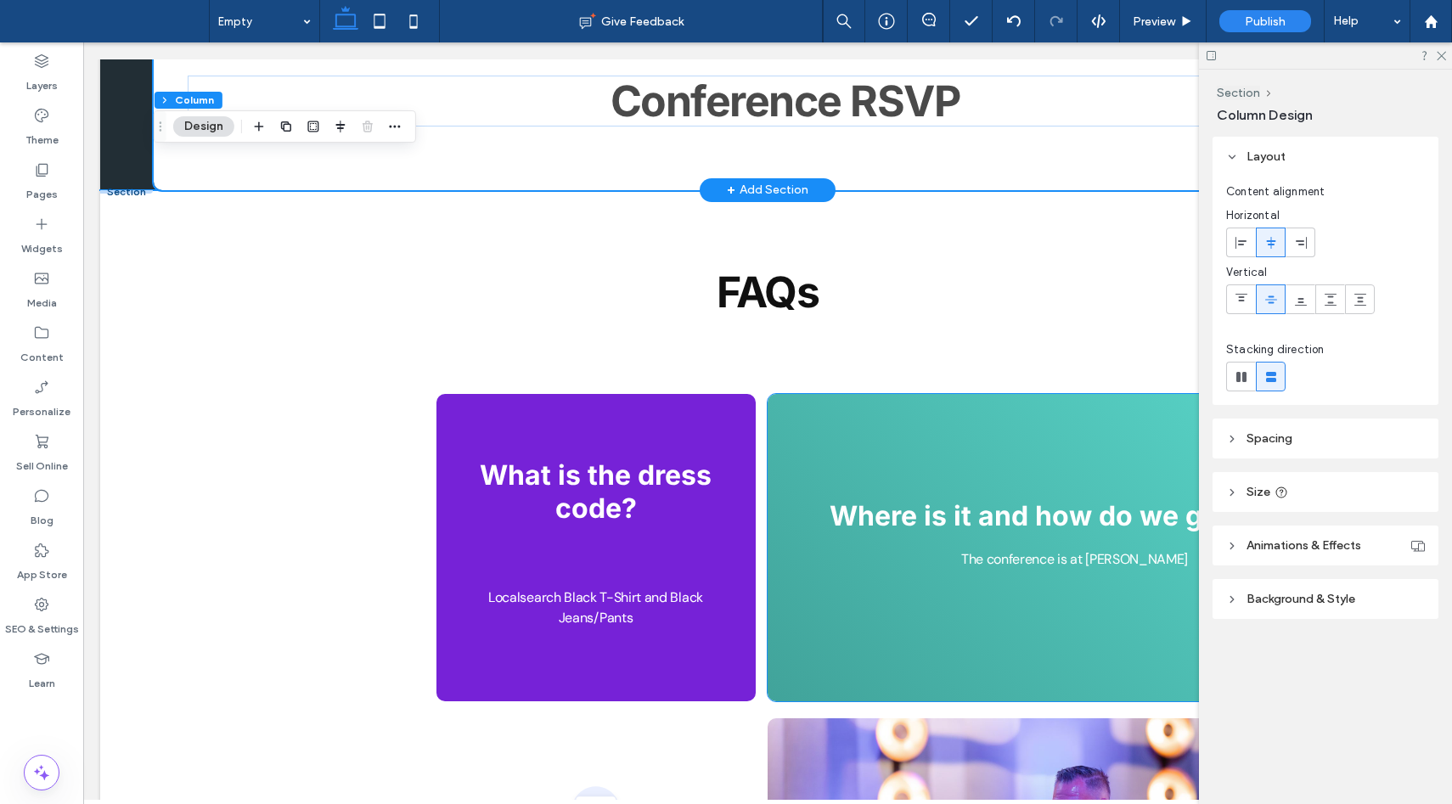
scroll to position [819, 0]
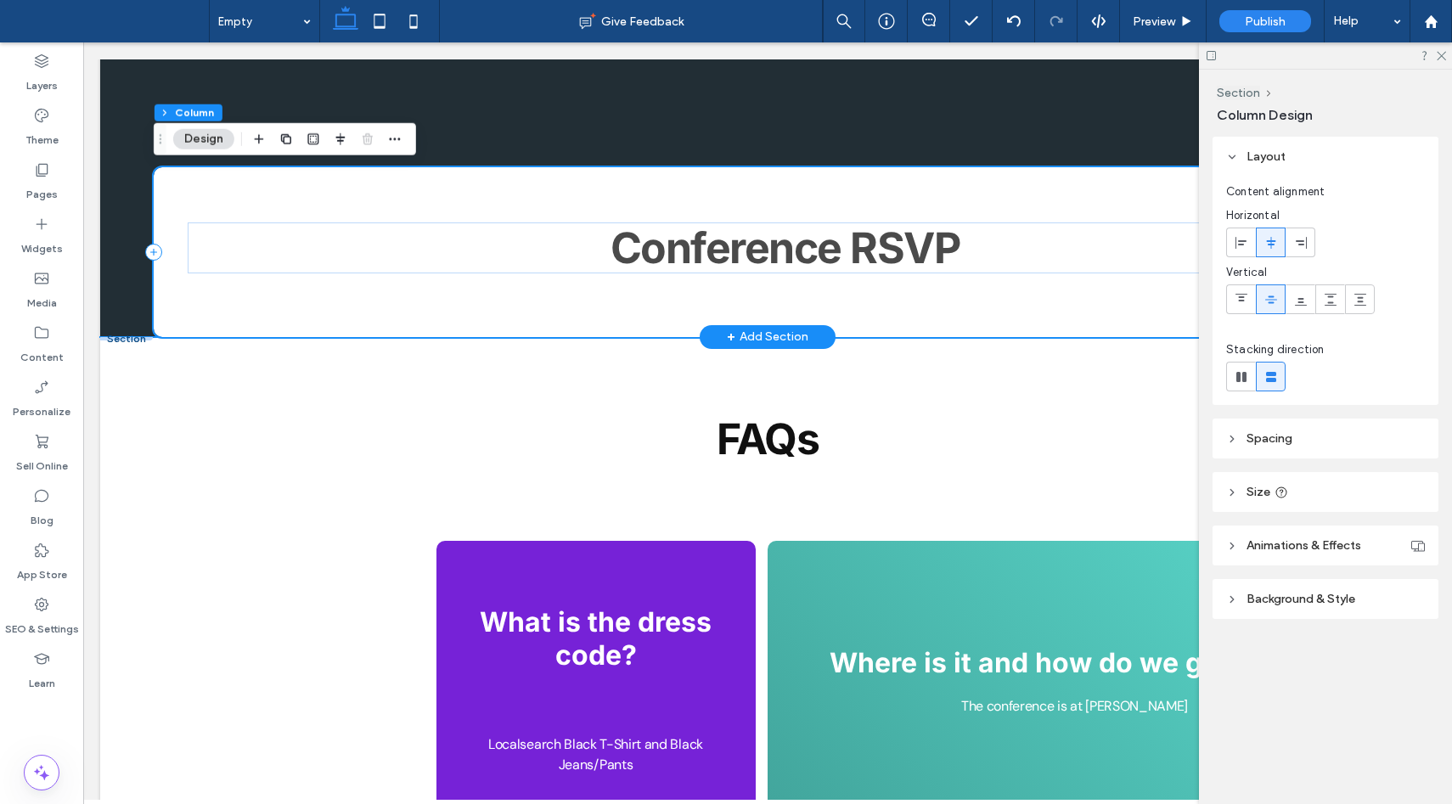
click at [1072, 301] on div "Conference RSVP" at bounding box center [768, 252] width 1228 height 170
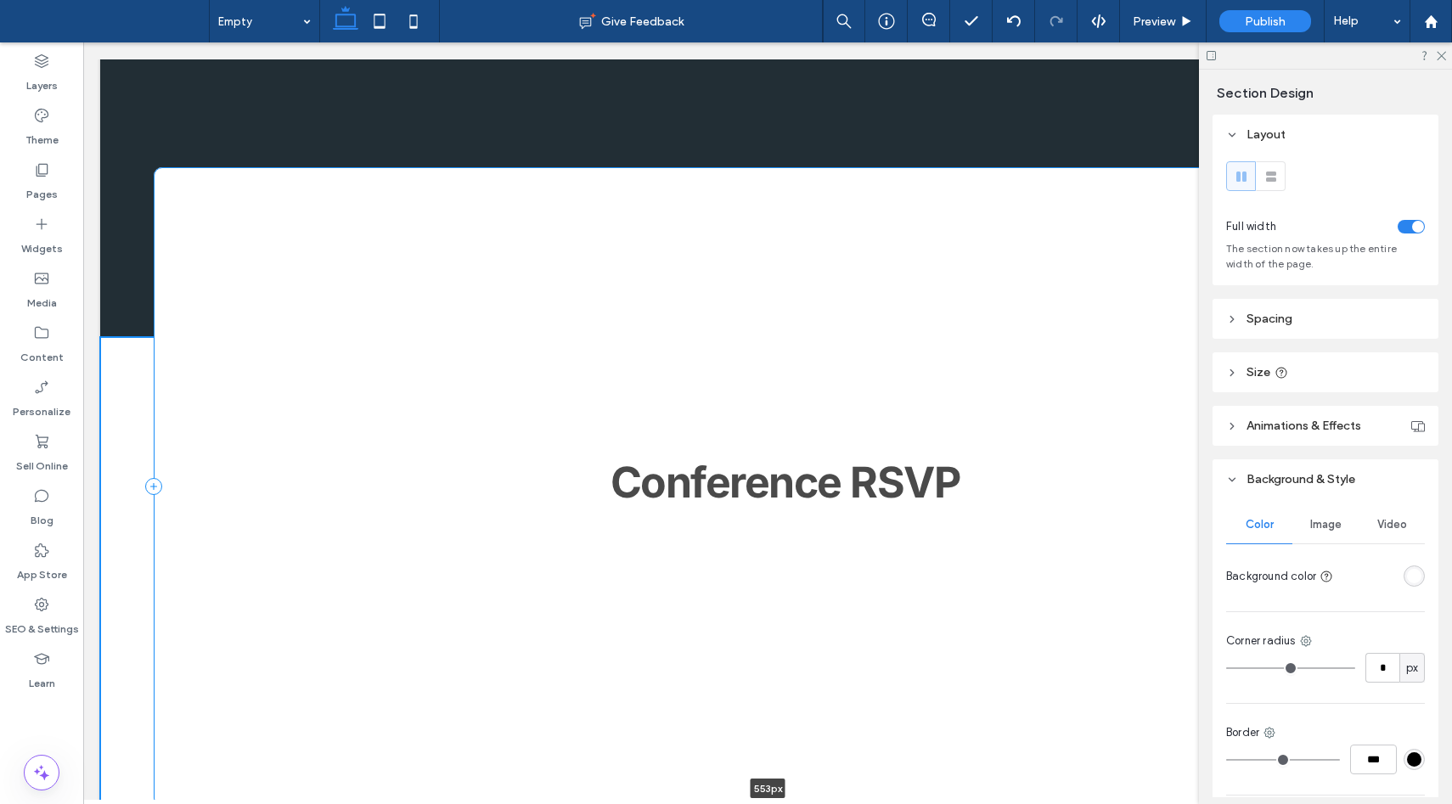
drag, startPoint x: 952, startPoint y: 334, endPoint x: 984, endPoint y: 802, distance: 469.7
click at [984, 802] on html "Home Home-new Empty Get Started Section Basic Header Section Home Home-new Empt…" at bounding box center [767, 688] width 1369 height 2931
type input "***"
click at [841, 308] on div "Conference RSVP" at bounding box center [768, 486] width 1228 height 638
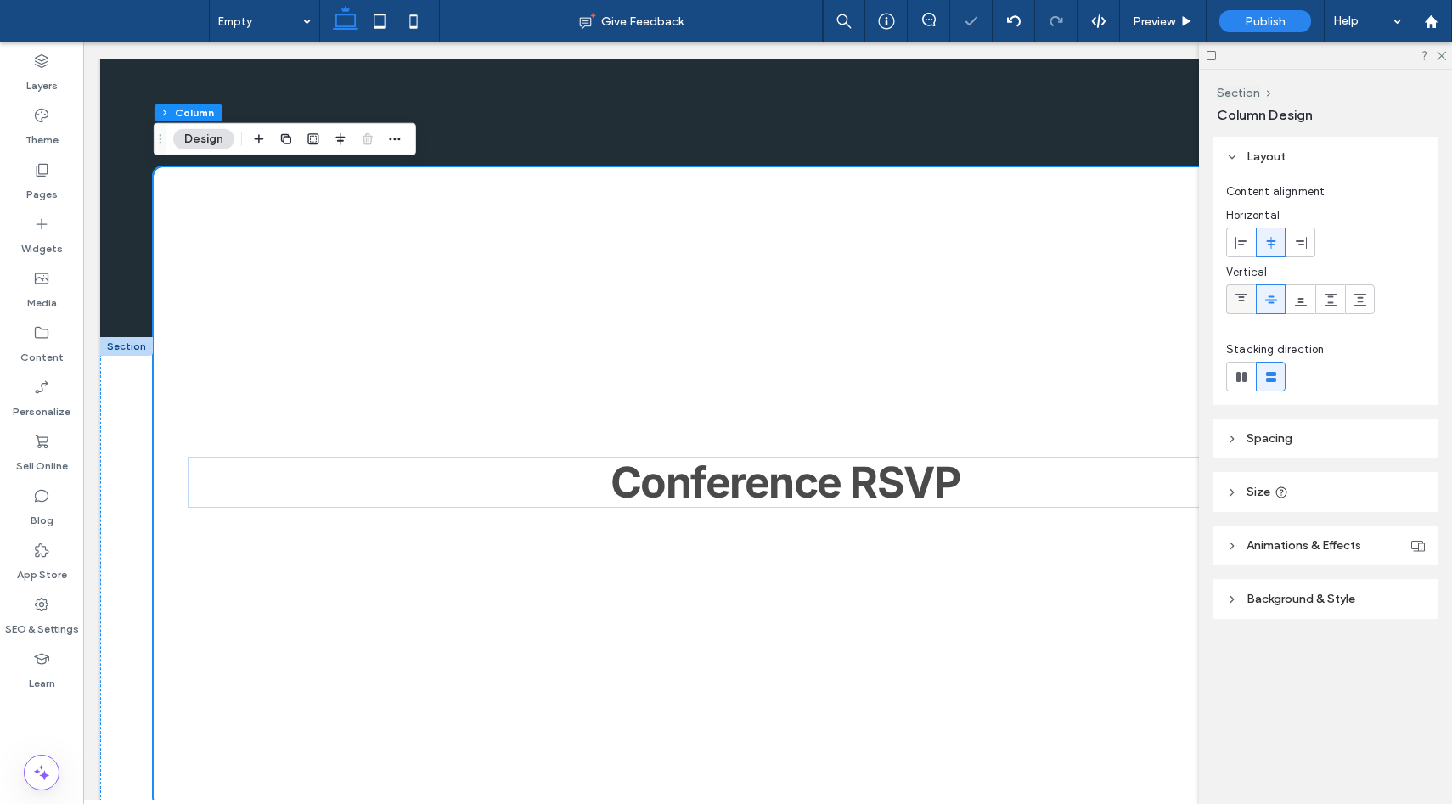
click at [1243, 296] on use at bounding box center [1241, 298] width 12 height 8
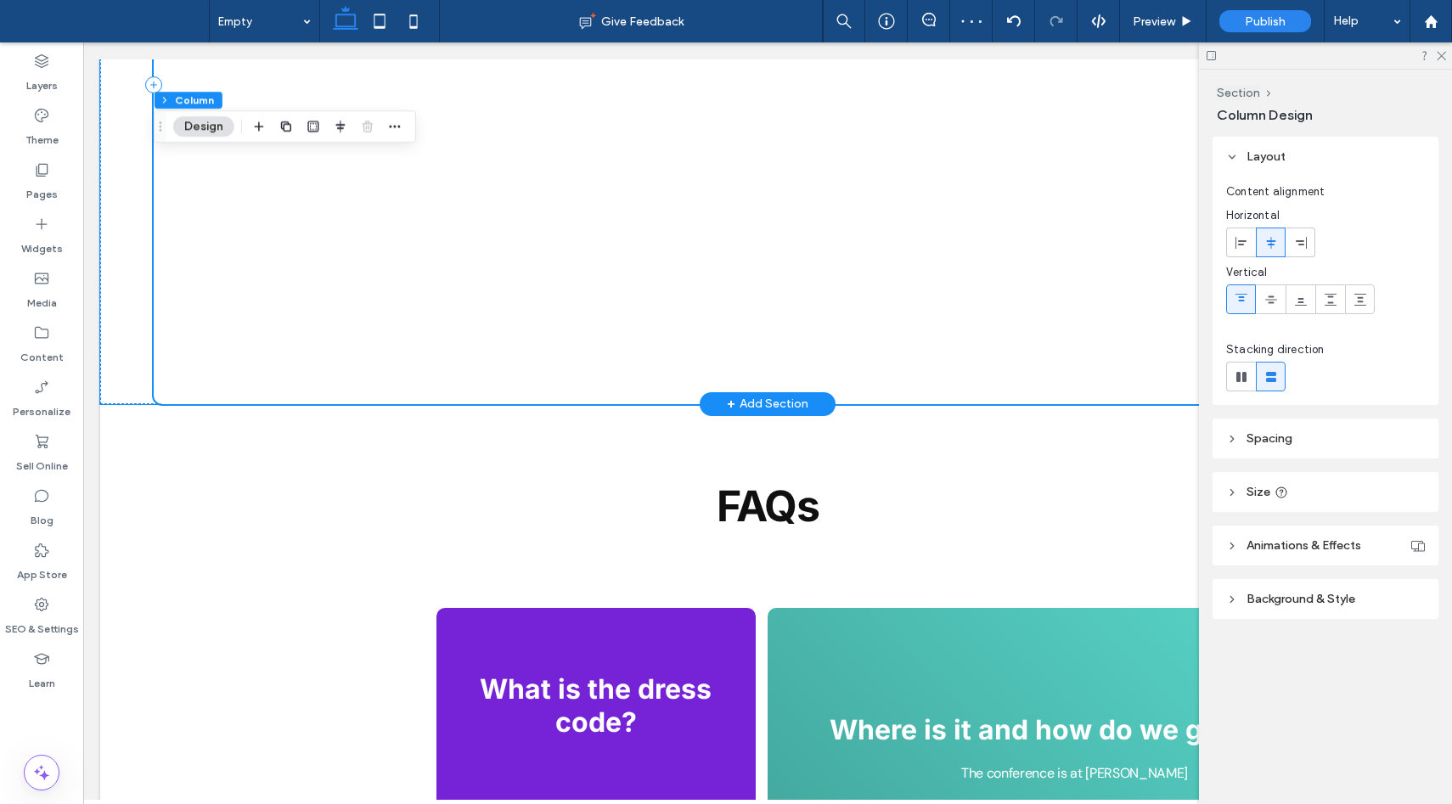
scroll to position [1218, 0]
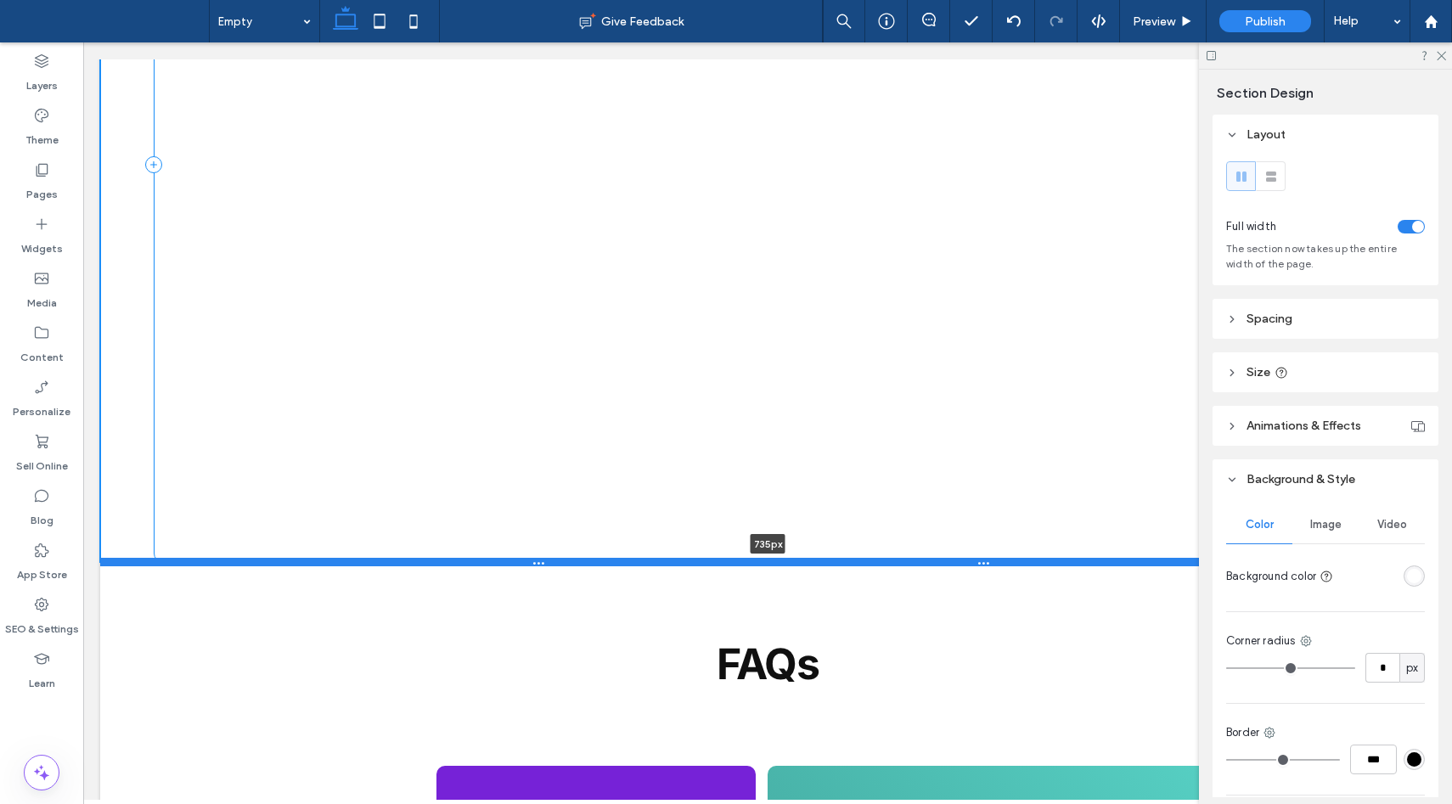
drag, startPoint x: 1028, startPoint y: 402, endPoint x: 1037, endPoint y: 559, distance: 157.3
click at [1037, 559] on div at bounding box center [767, 562] width 1335 height 8
type input "***"
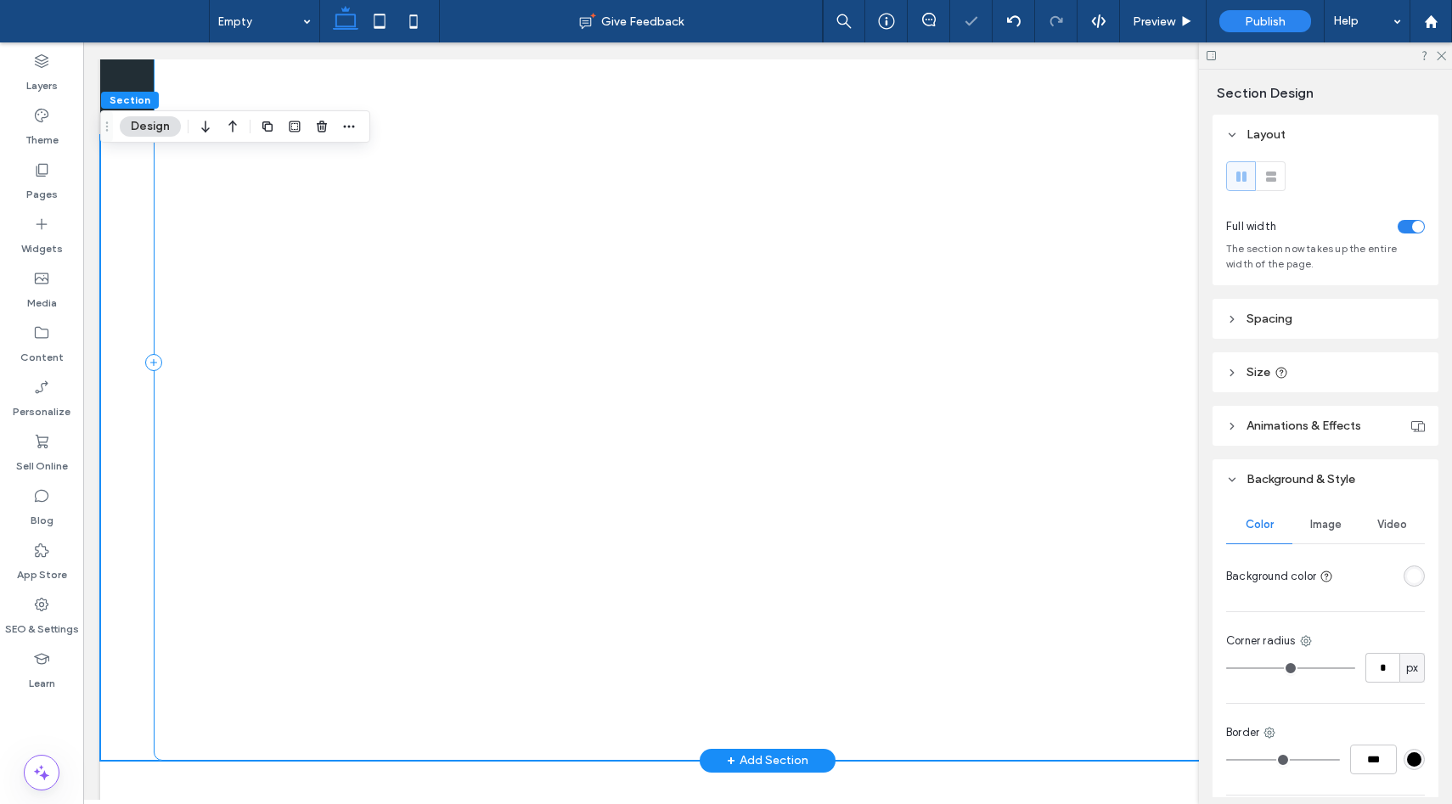
scroll to position [1005, 0]
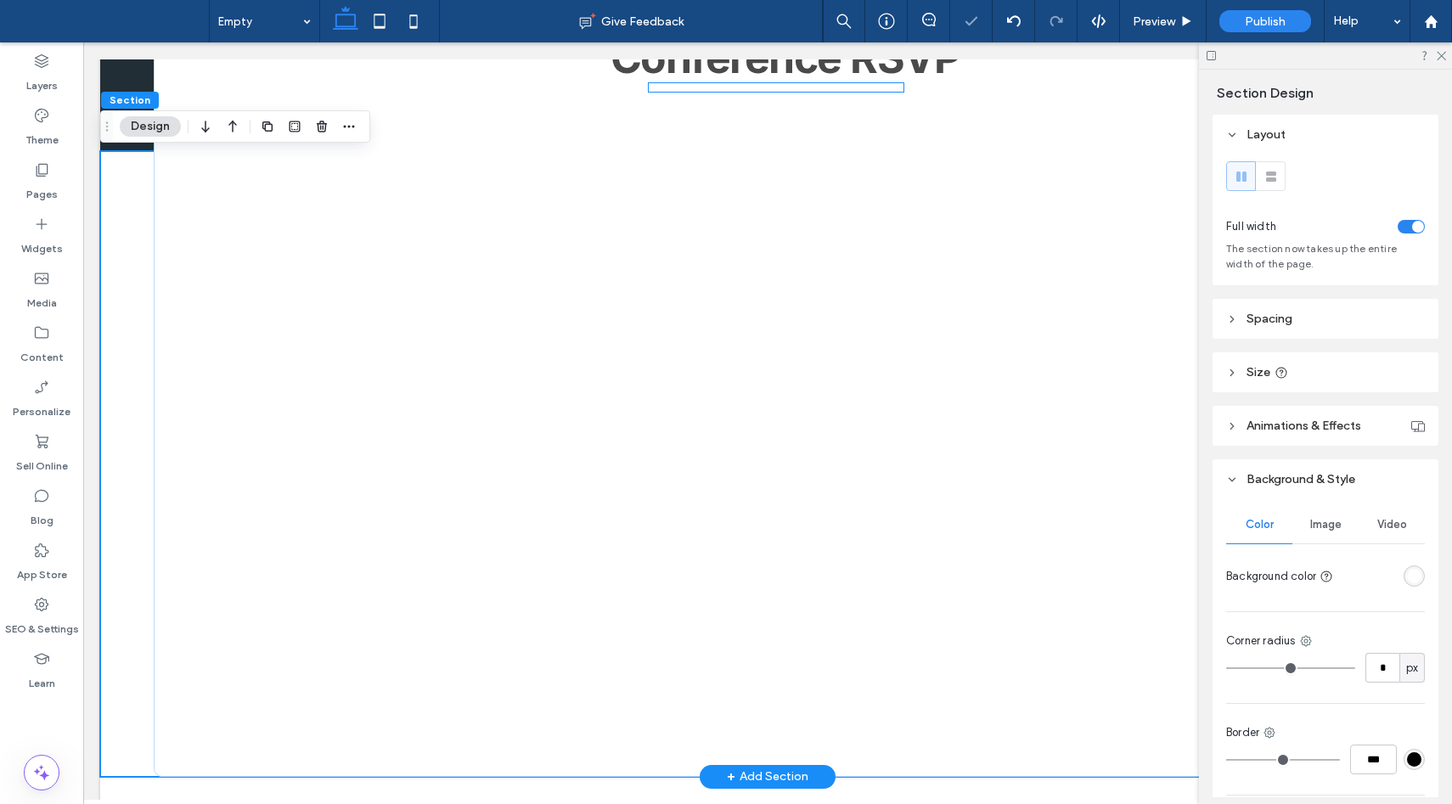
click at [794, 371] on div at bounding box center [776, 393] width 255 height 620
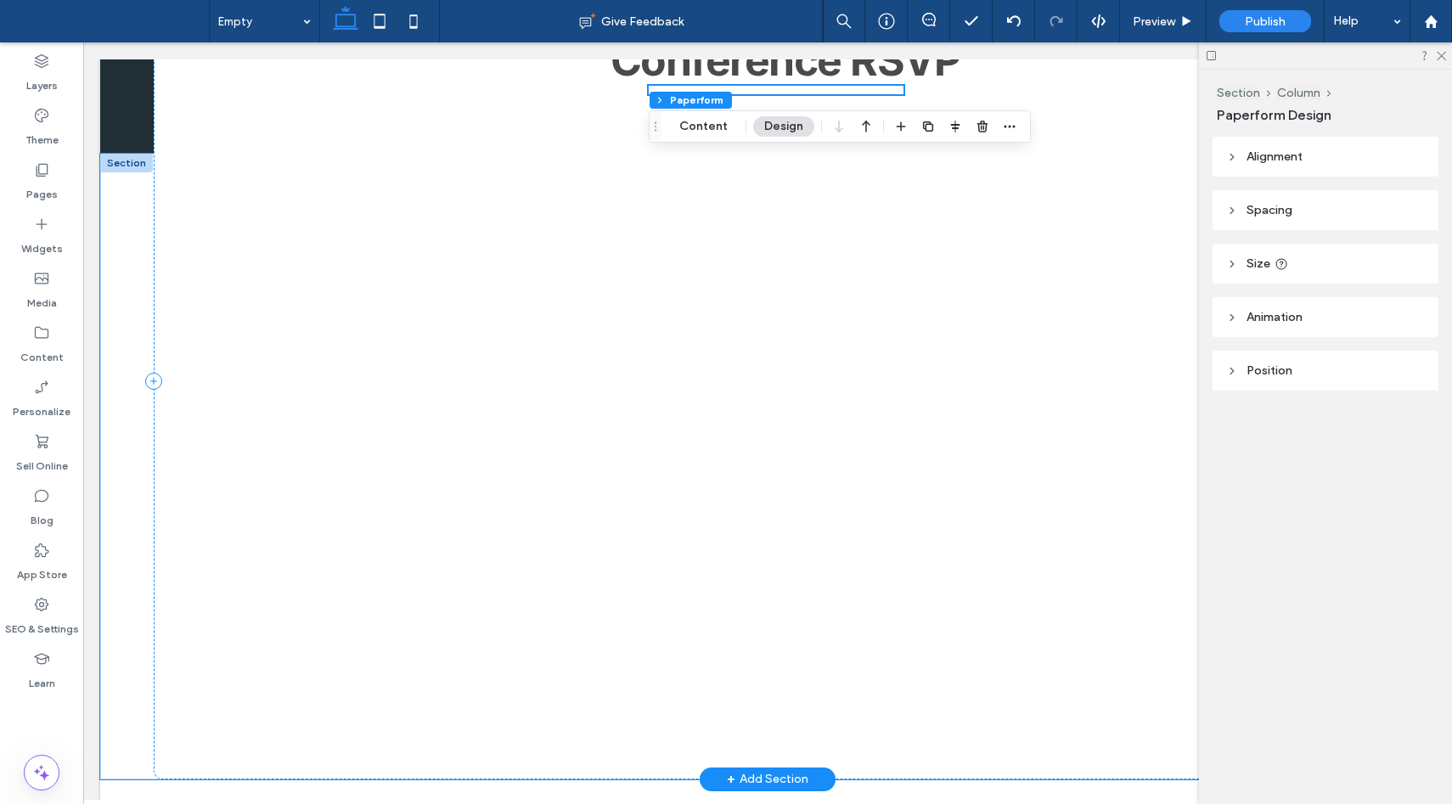
scroll to position [1001, 0]
click at [857, 410] on div at bounding box center [776, 397] width 255 height 620
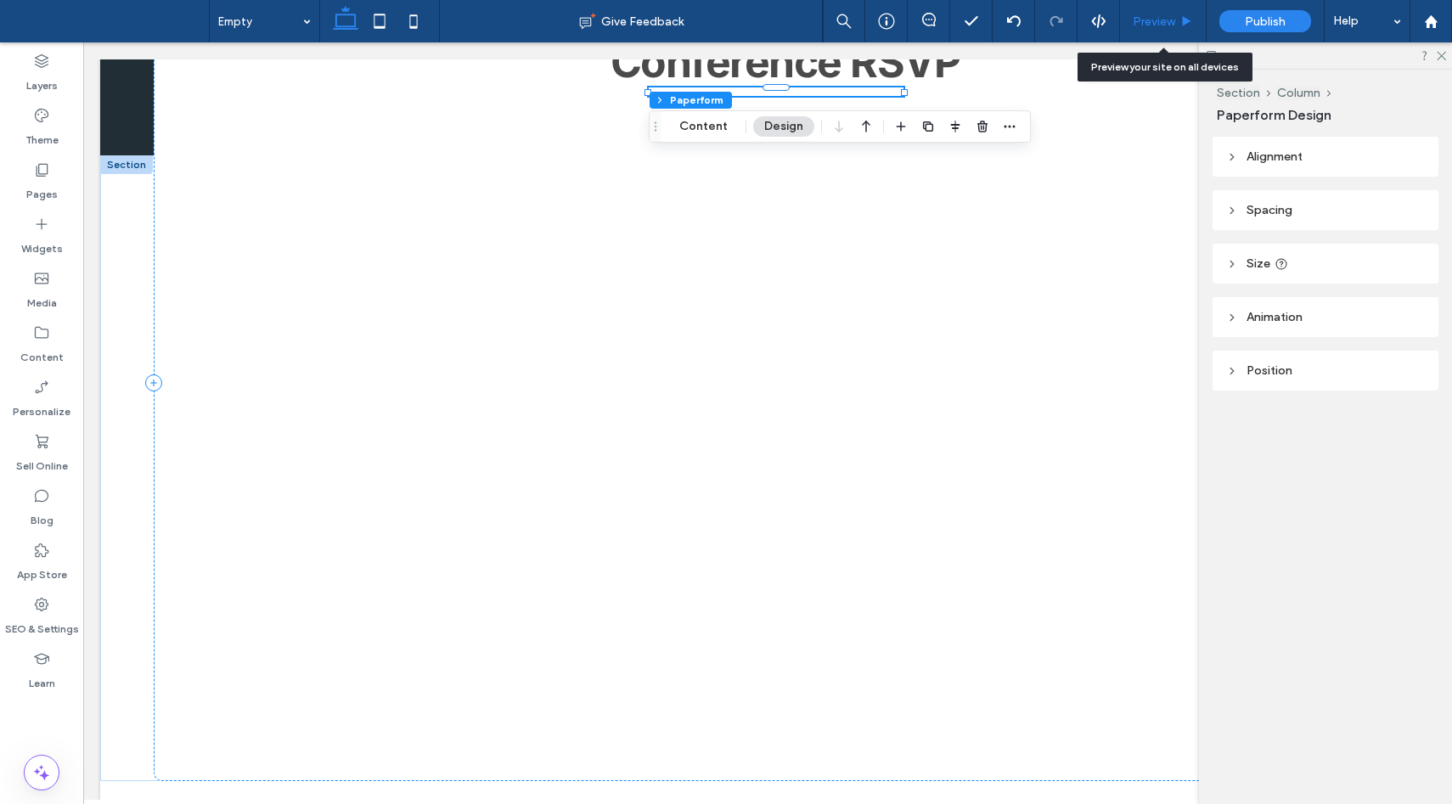
click at [1136, 18] on span "Preview" at bounding box center [1153, 21] width 42 height 14
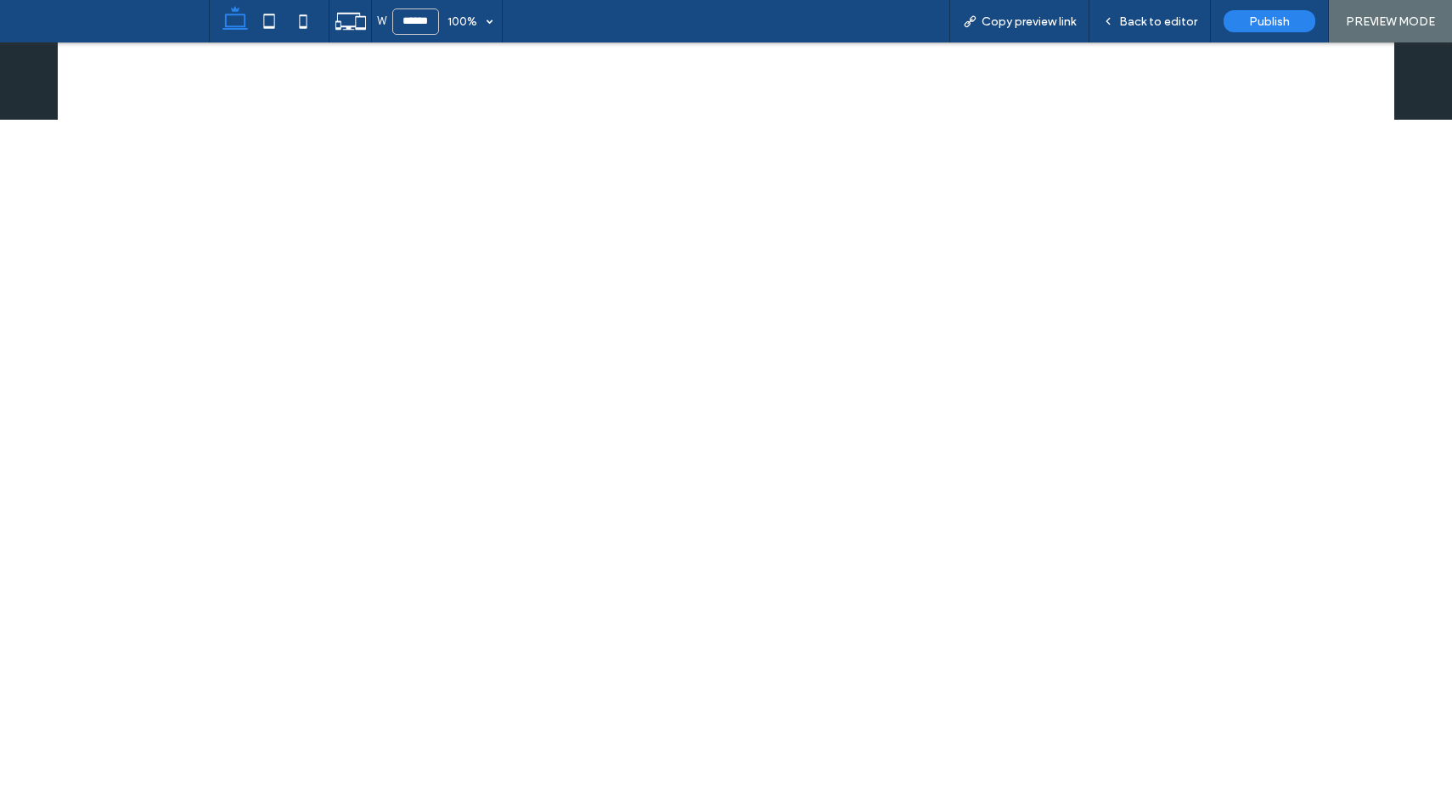
scroll to position [1005, 0]
click at [544, 480] on div "Conference RSVP" at bounding box center [725, 346] width 1335 height 795
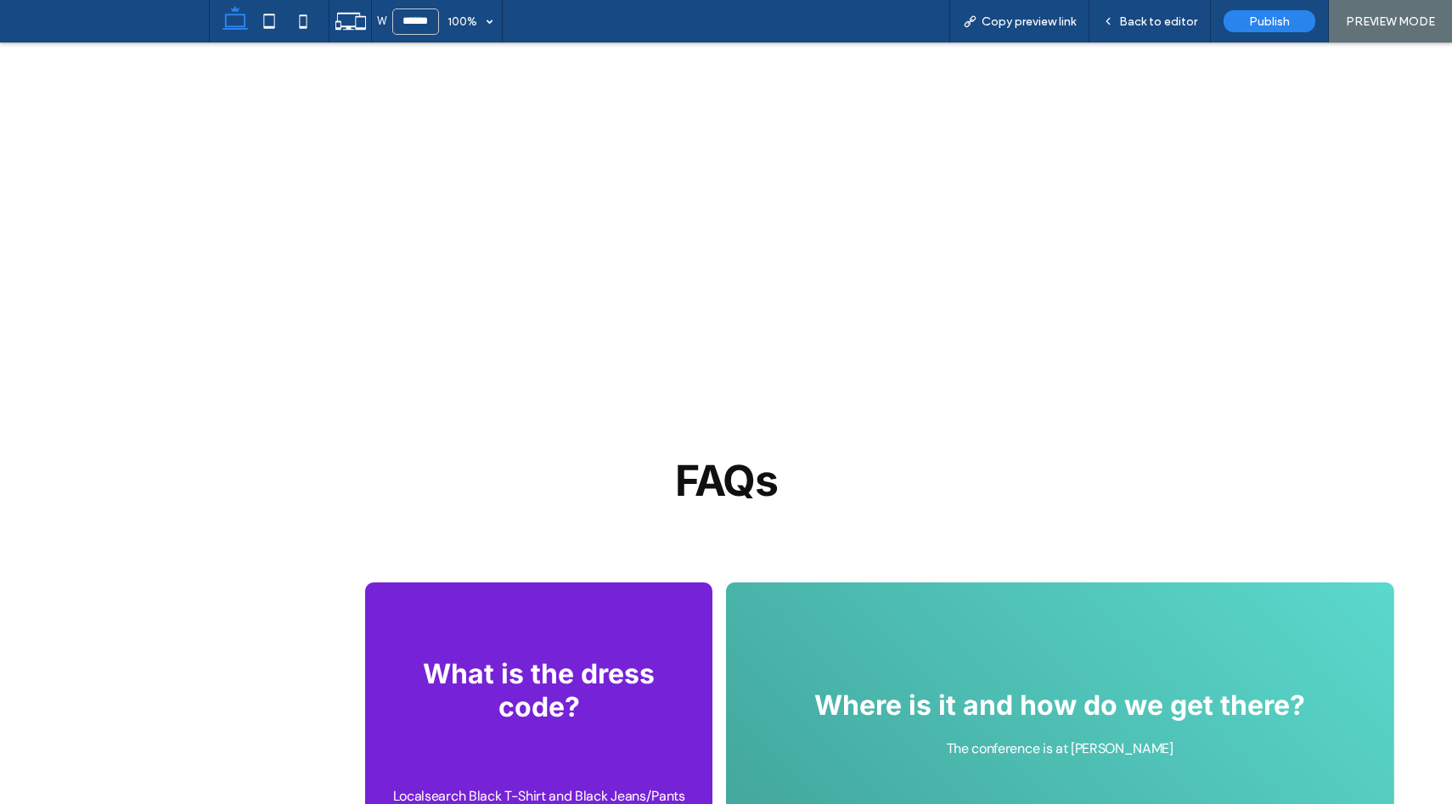
scroll to position [1223, 0]
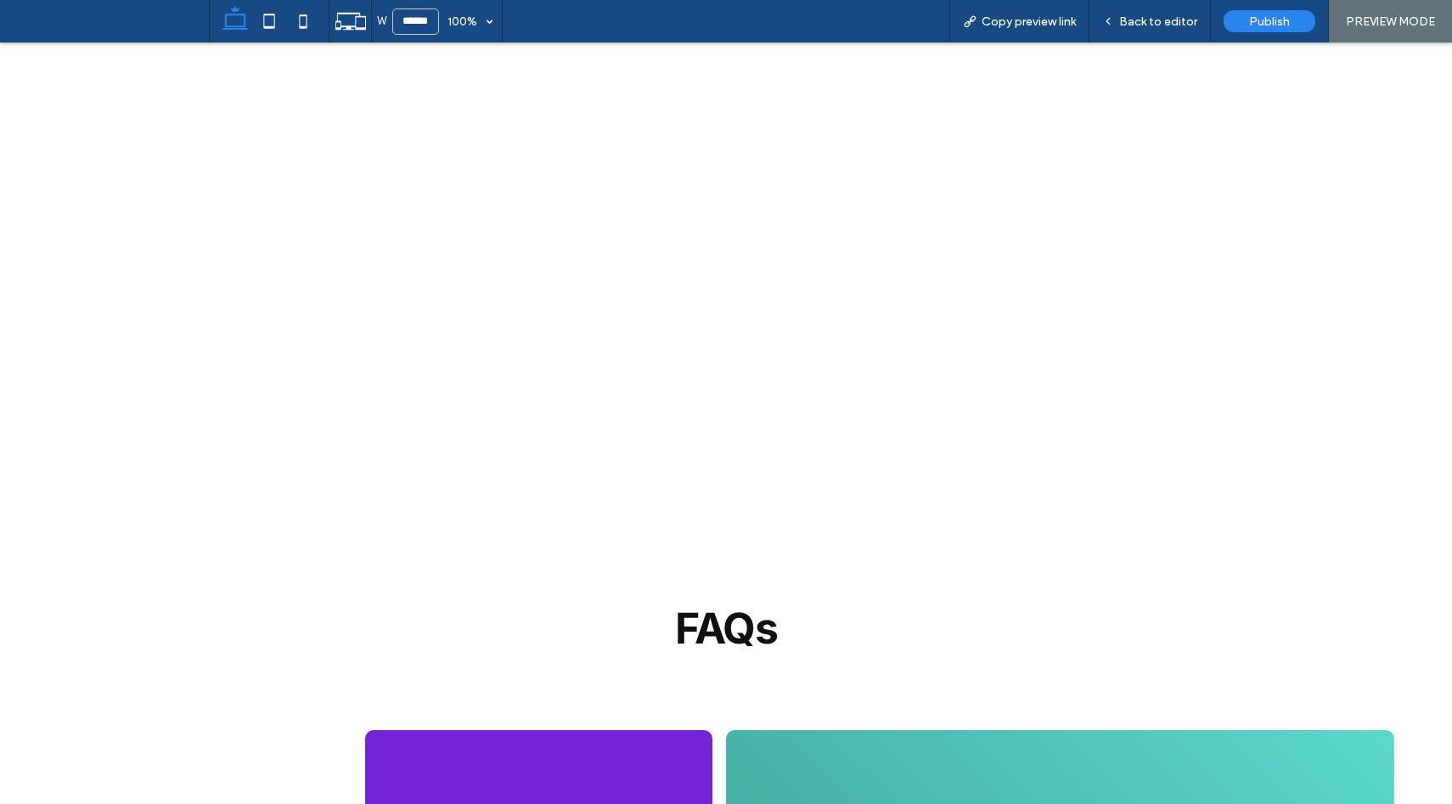
click at [541, 471] on div "Conference RSVP" at bounding box center [725, 128] width 1335 height 795
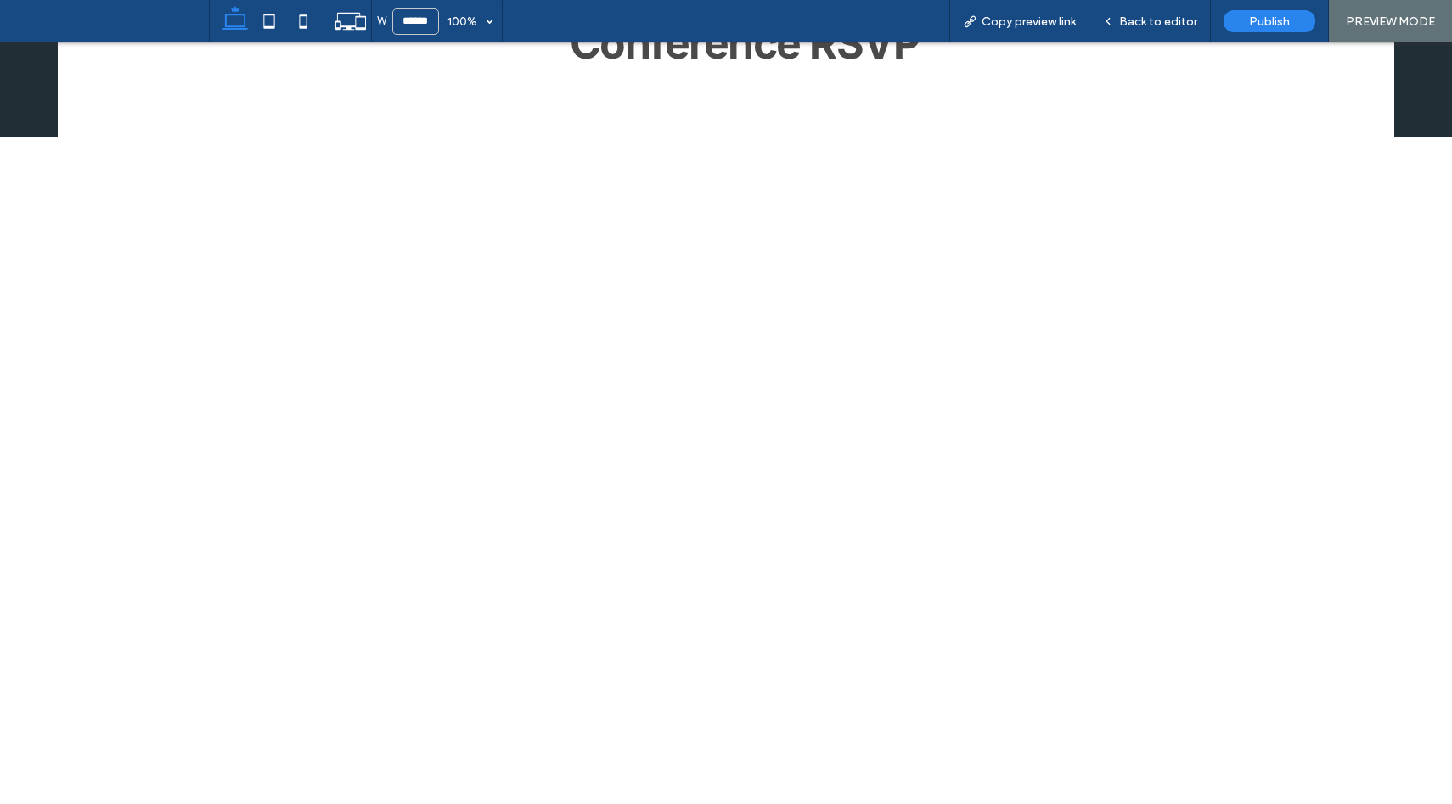
scroll to position [804, 0]
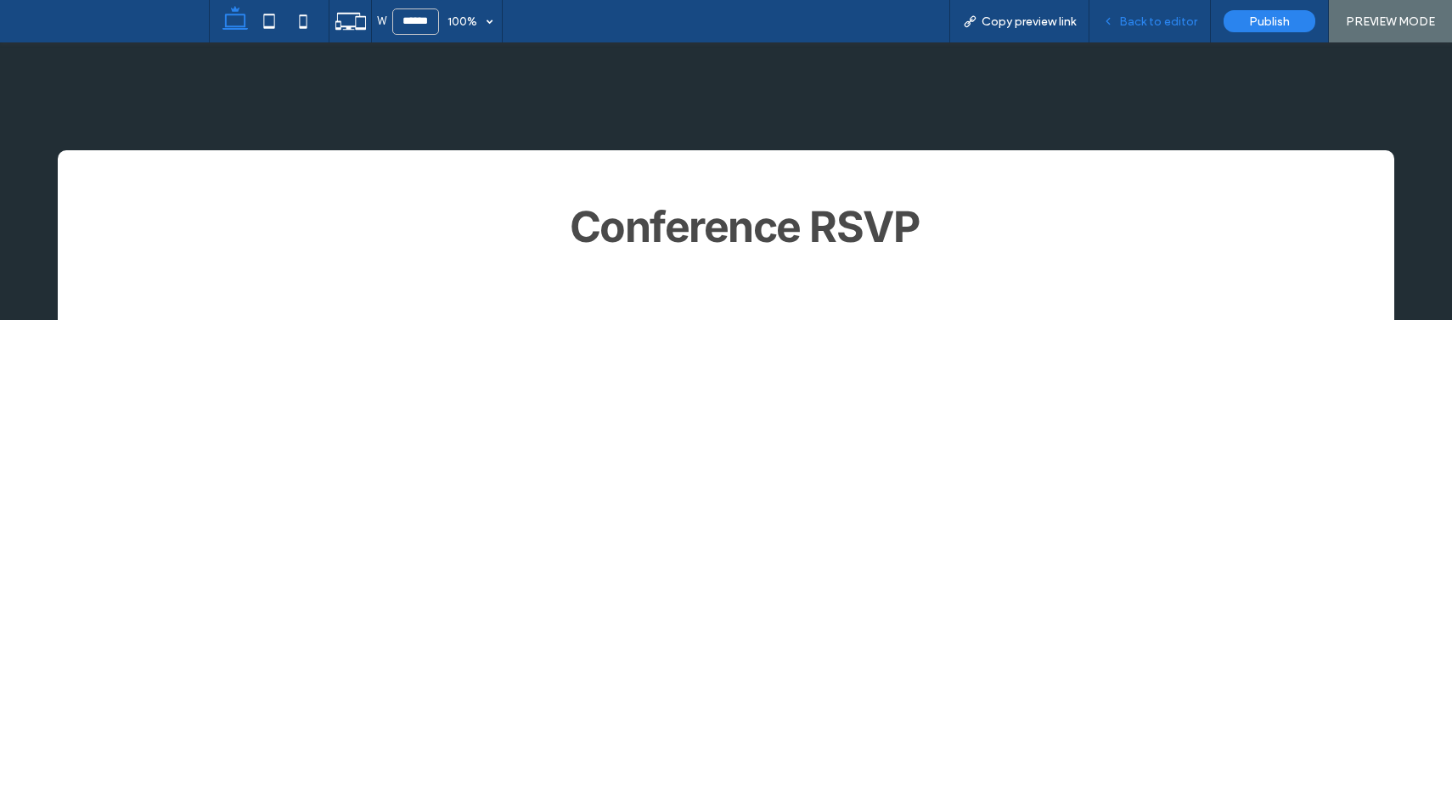
click at [1155, 37] on div "Back to editor" at bounding box center [1149, 21] width 121 height 42
click at [1145, 17] on span "Back to editor" at bounding box center [1158, 21] width 78 height 14
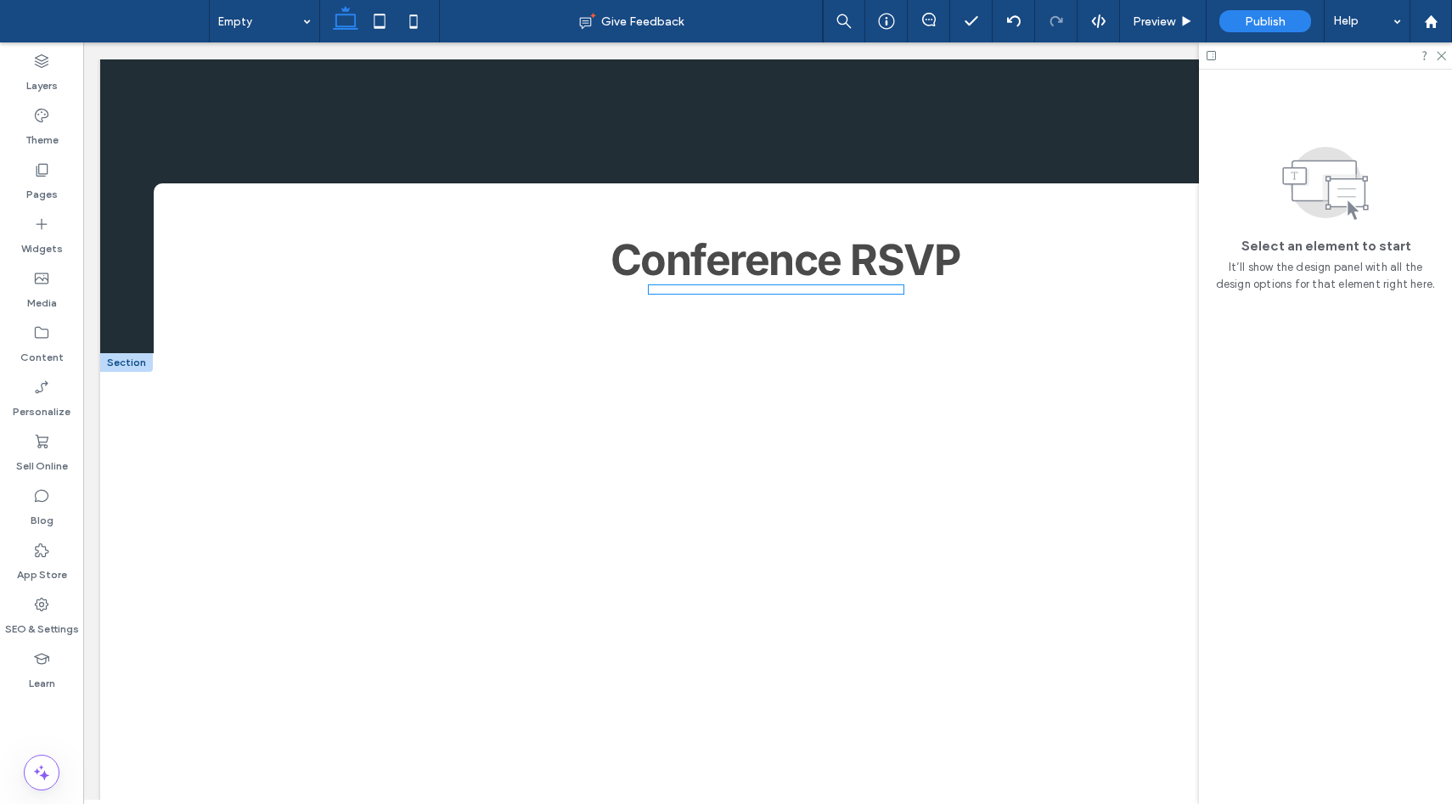
scroll to position [1327, 0]
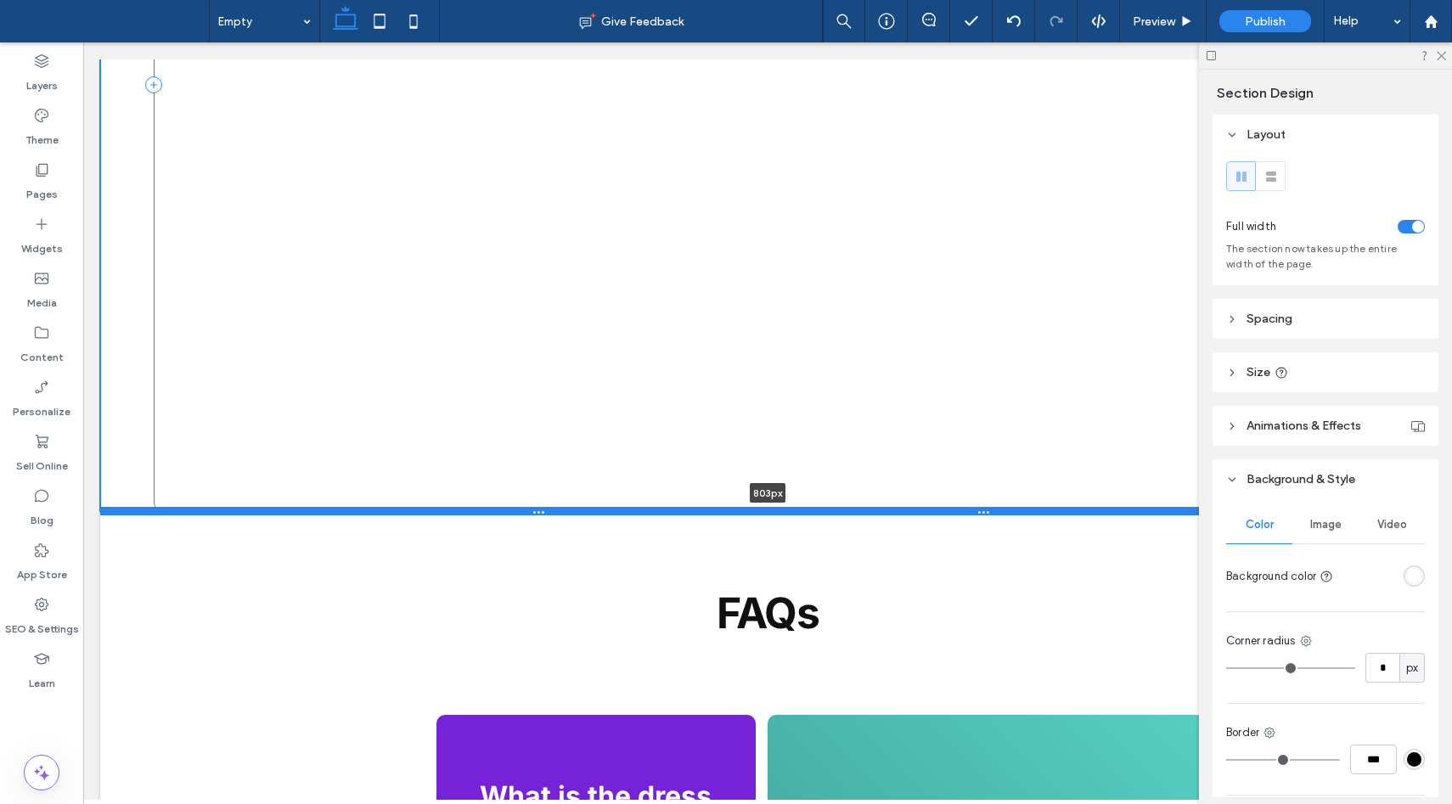
drag, startPoint x: 250, startPoint y: 451, endPoint x: 250, endPoint y: 507, distance: 56.0
click at [250, 507] on div at bounding box center [767, 511] width 1335 height 8
type input "***"
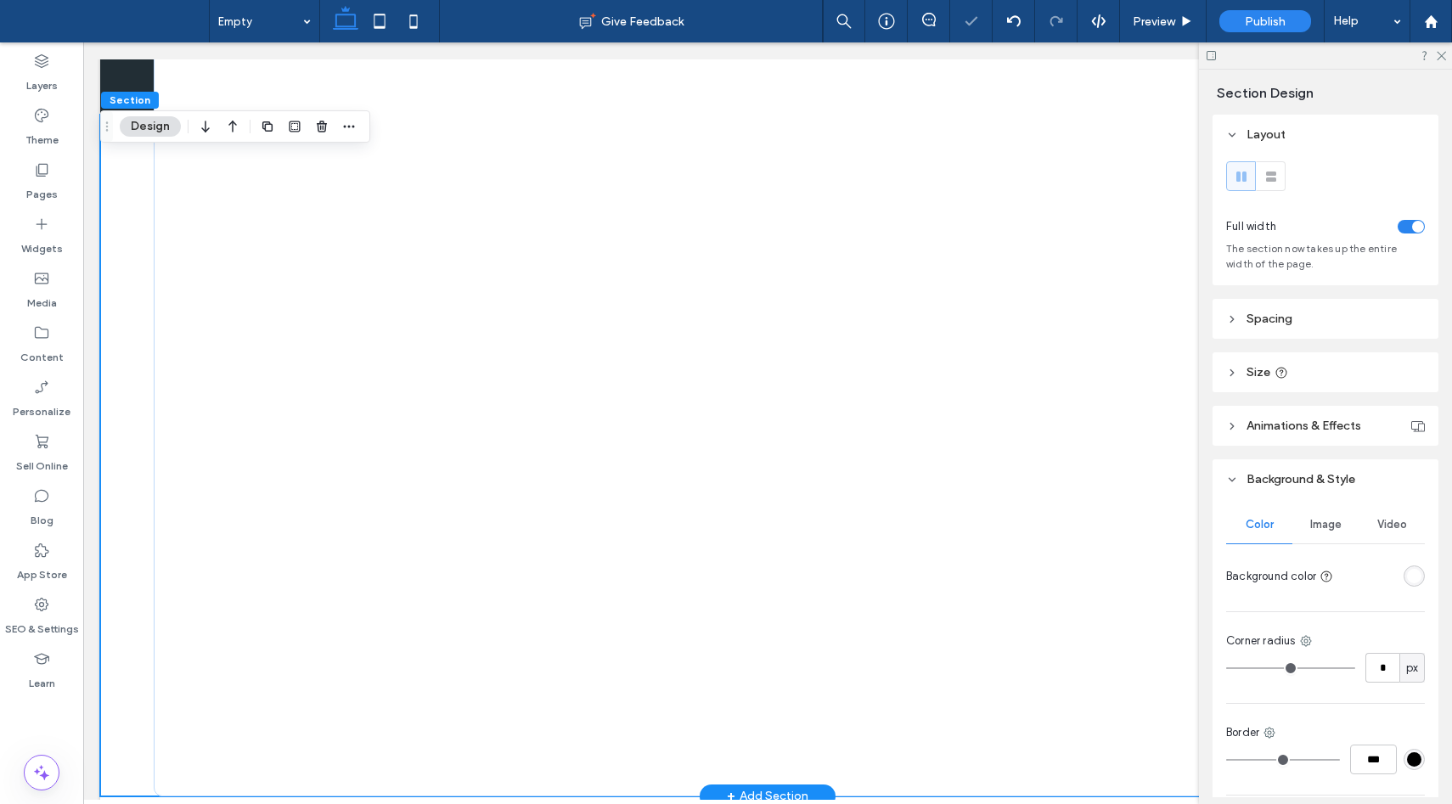
scroll to position [1012, 0]
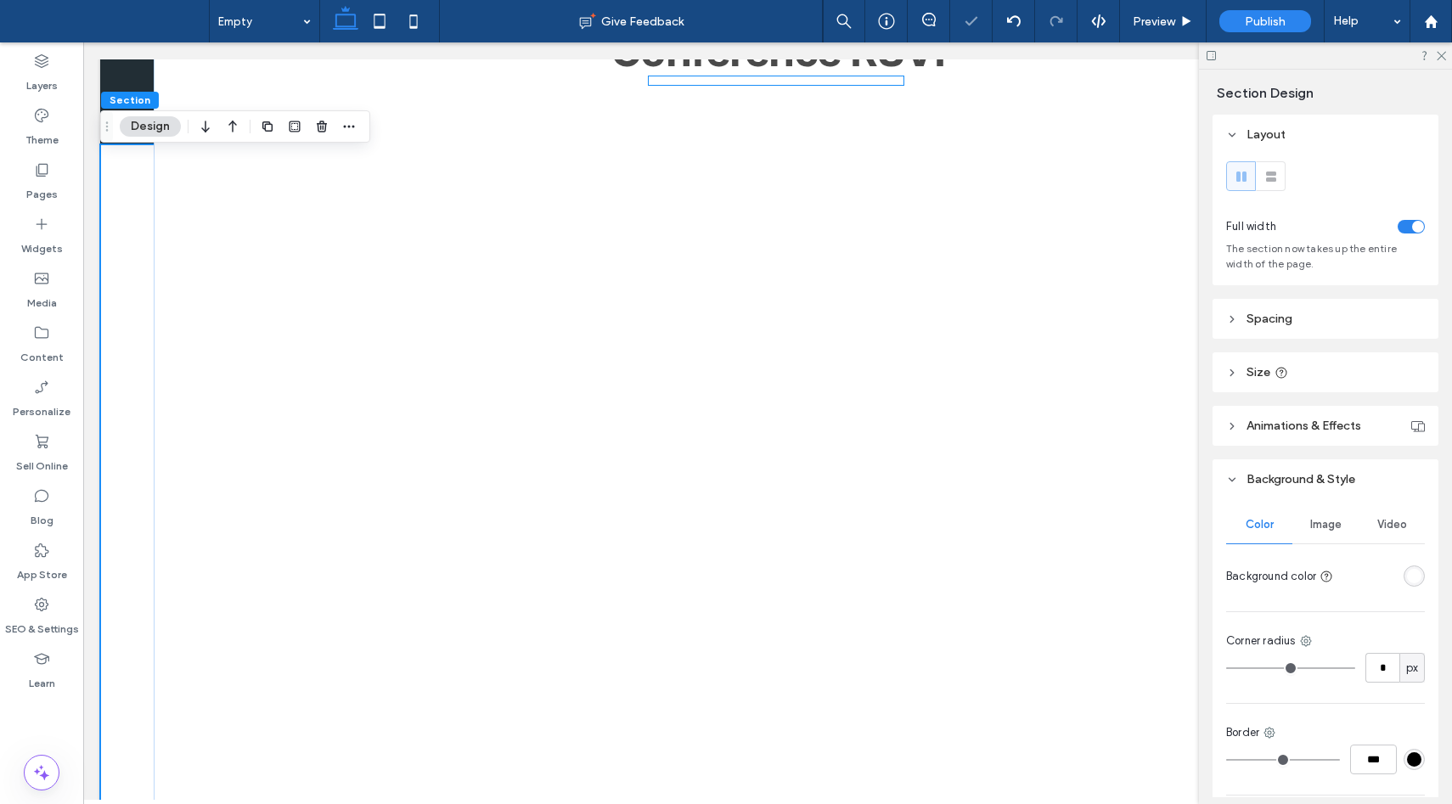
click at [793, 328] on div at bounding box center [776, 438] width 255 height 725
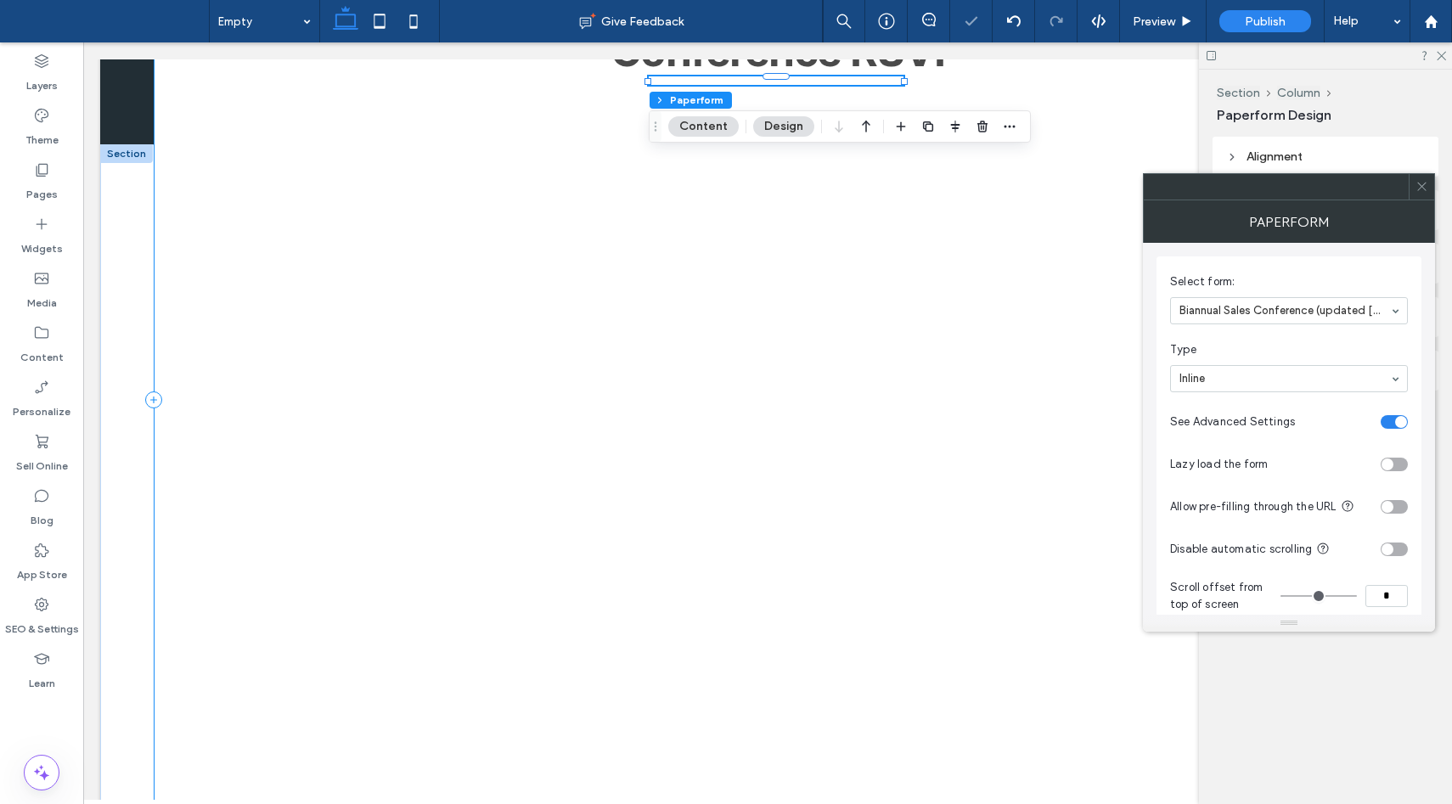
click at [507, 213] on div "Conference RSVP" at bounding box center [768, 400] width 1228 height 851
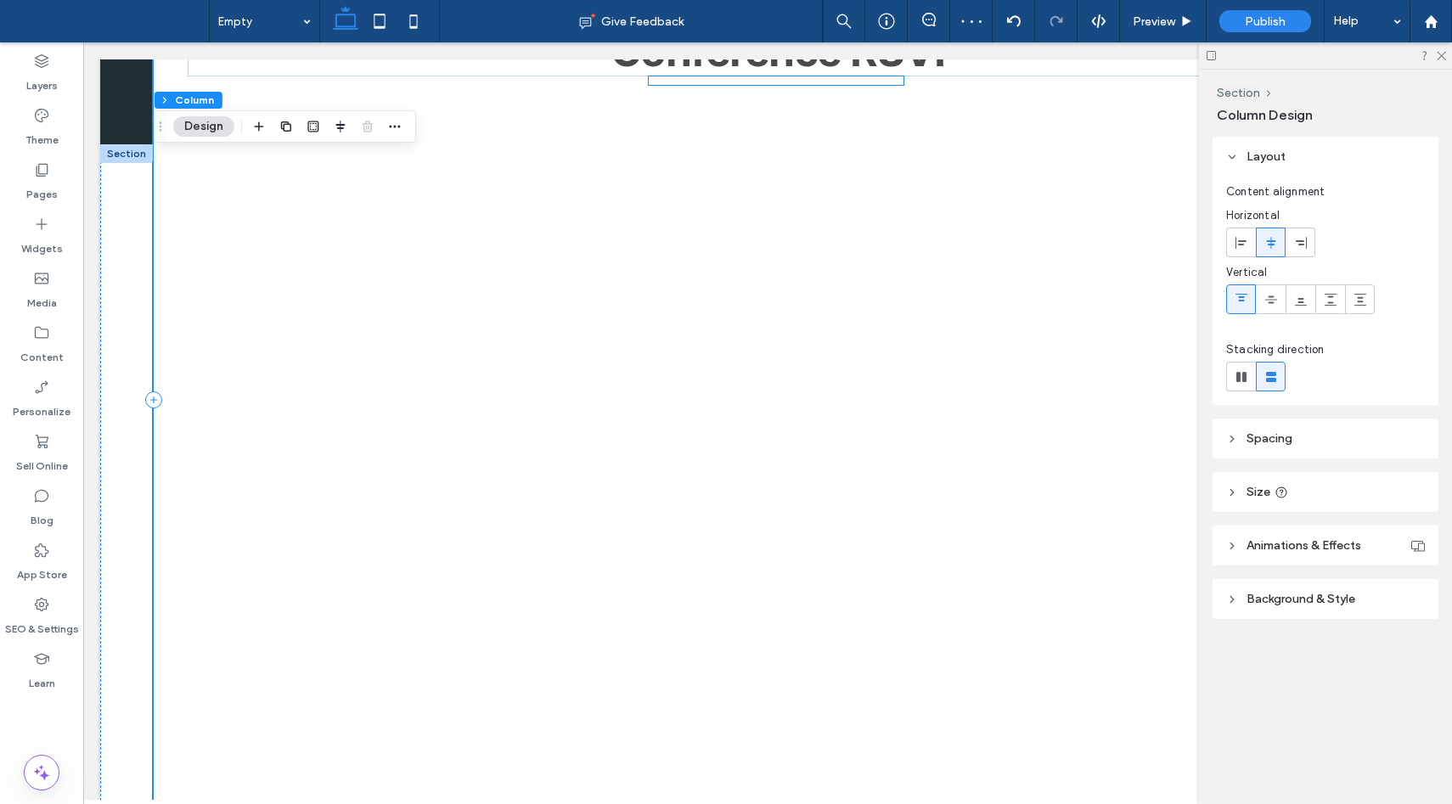
click at [862, 89] on div at bounding box center [776, 438] width 255 height 725
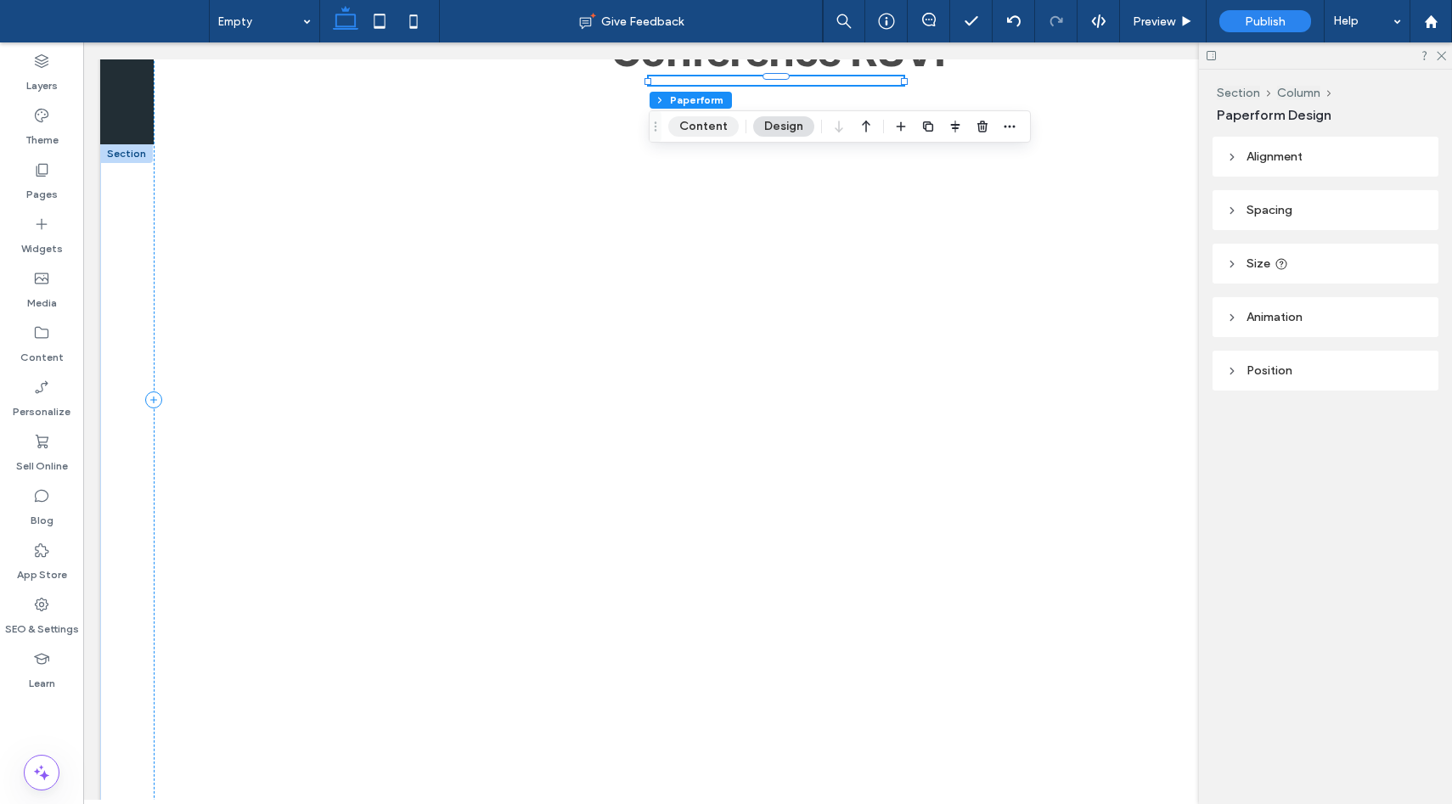
click at [701, 130] on button "Content" at bounding box center [703, 126] width 70 height 20
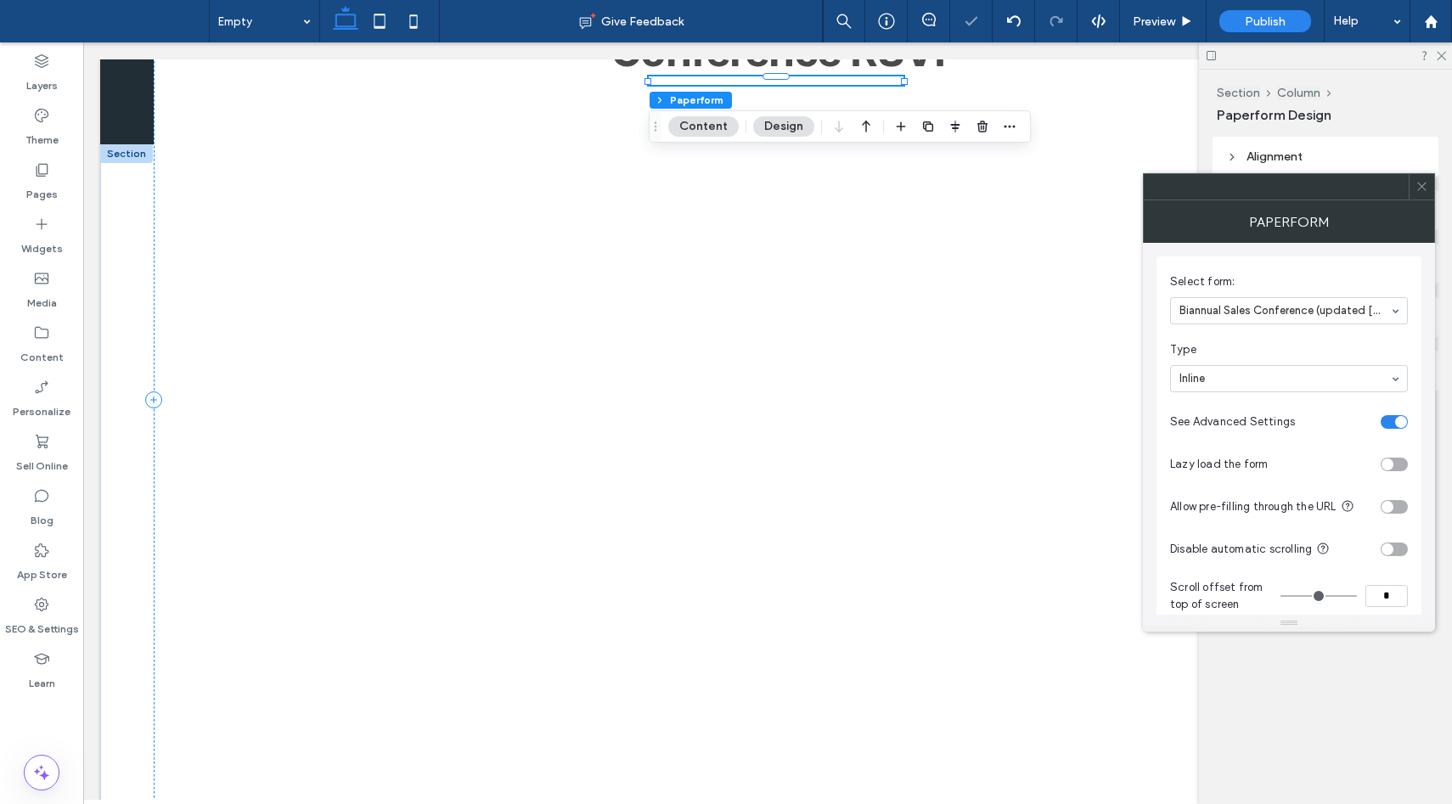
scroll to position [32, 0]
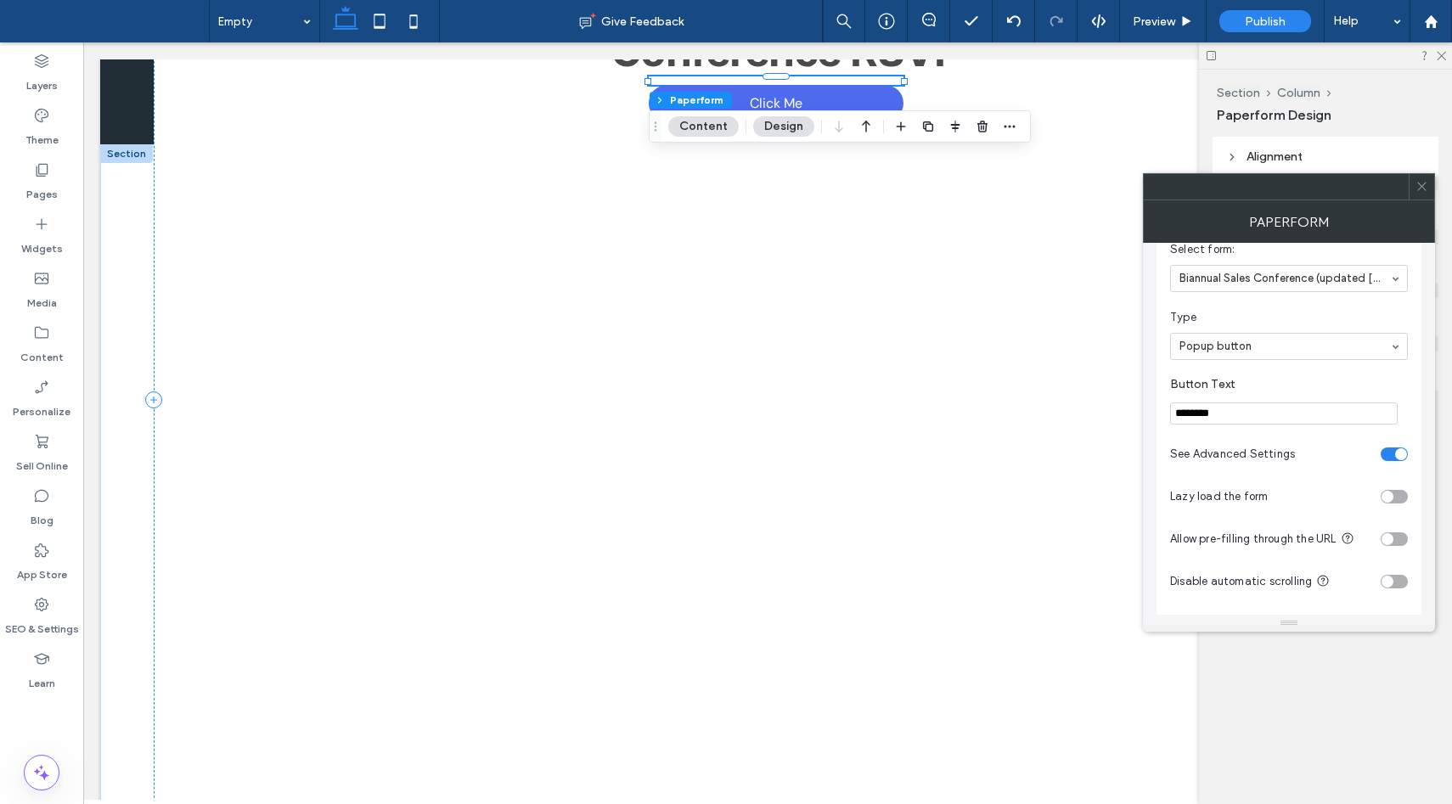
click at [1421, 183] on icon at bounding box center [1421, 186] width 13 height 13
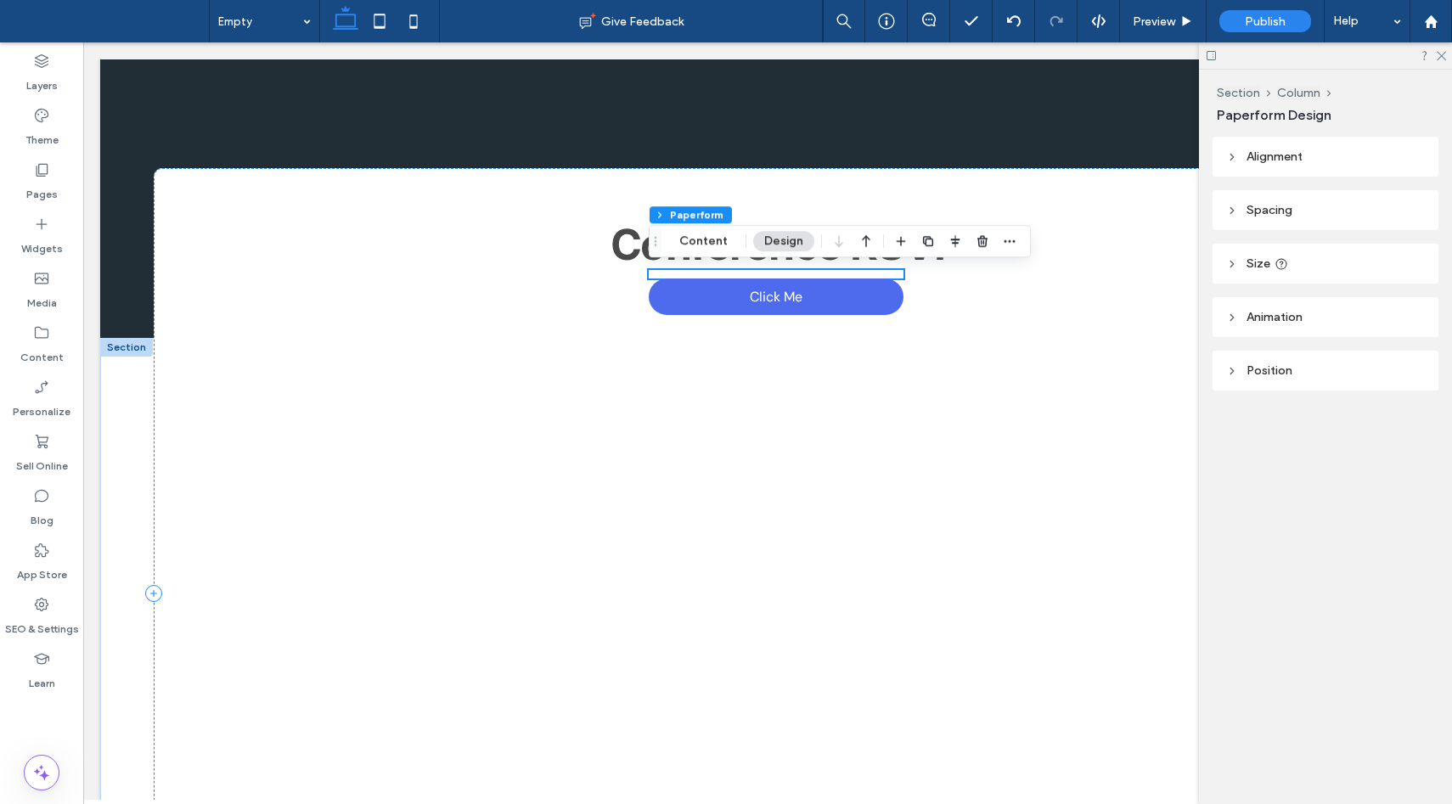
scroll to position [819, 0]
click at [1162, 16] on span "Preview" at bounding box center [1153, 21] width 42 height 14
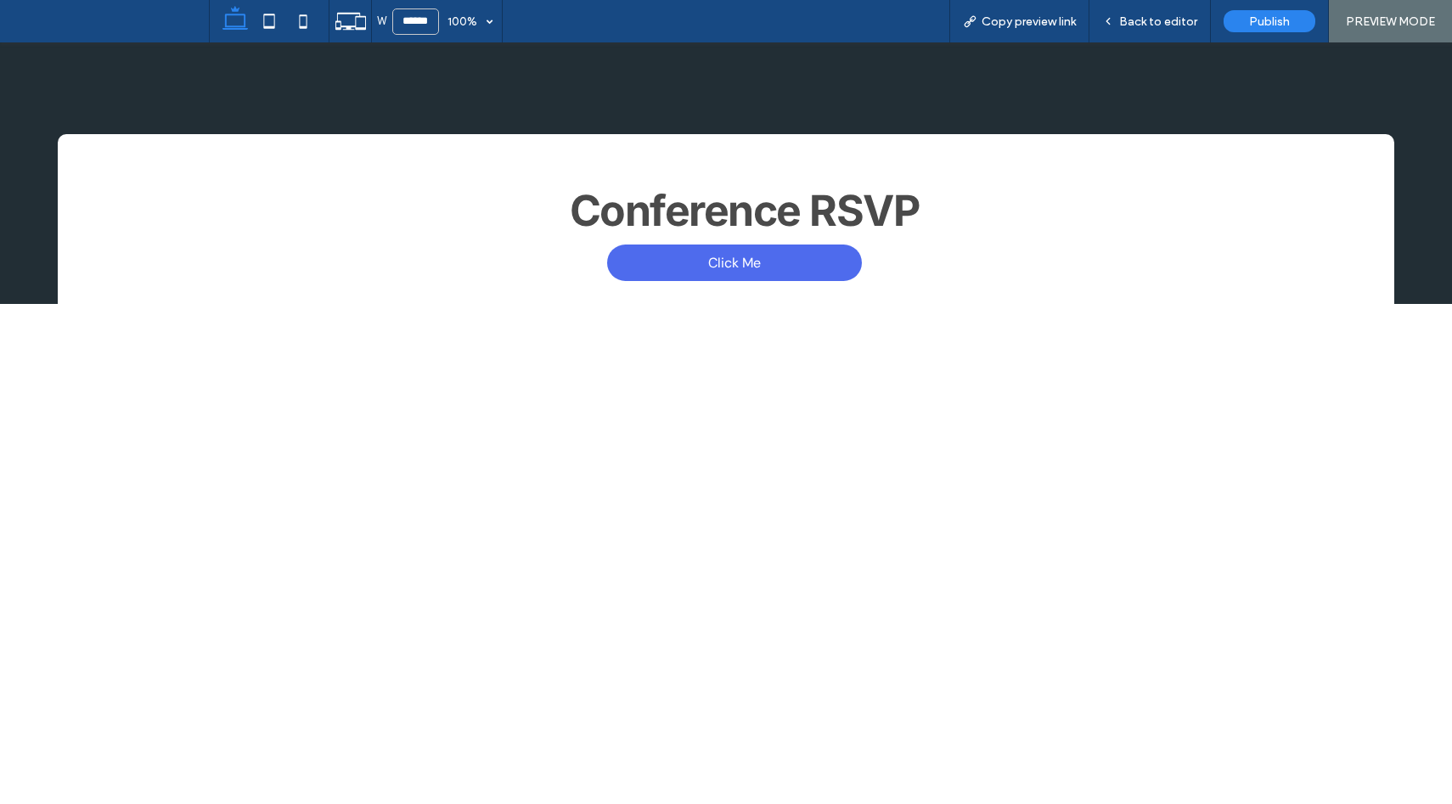
scroll to position [804, 0]
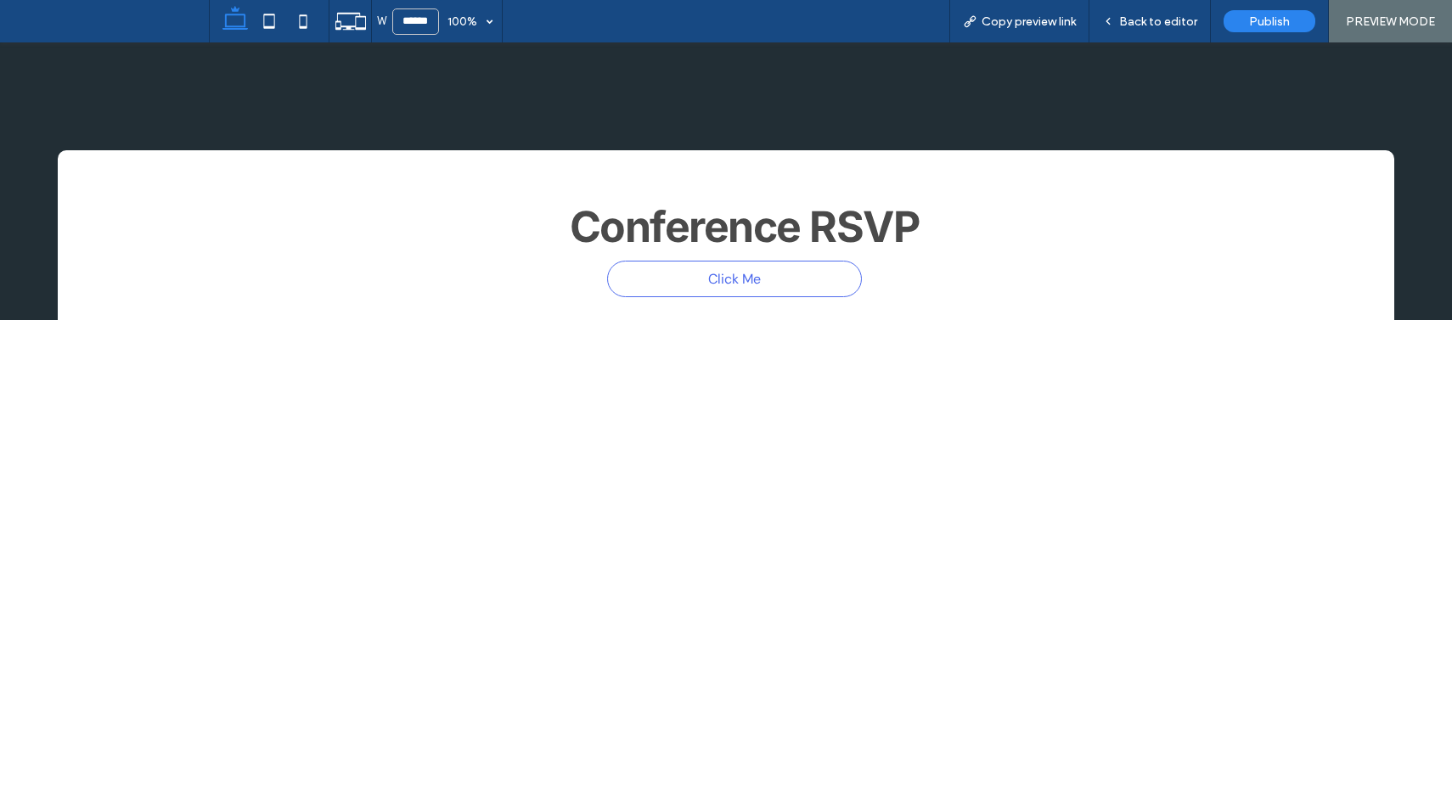
click at [735, 276] on span "Click Me" at bounding box center [734, 278] width 53 height 35
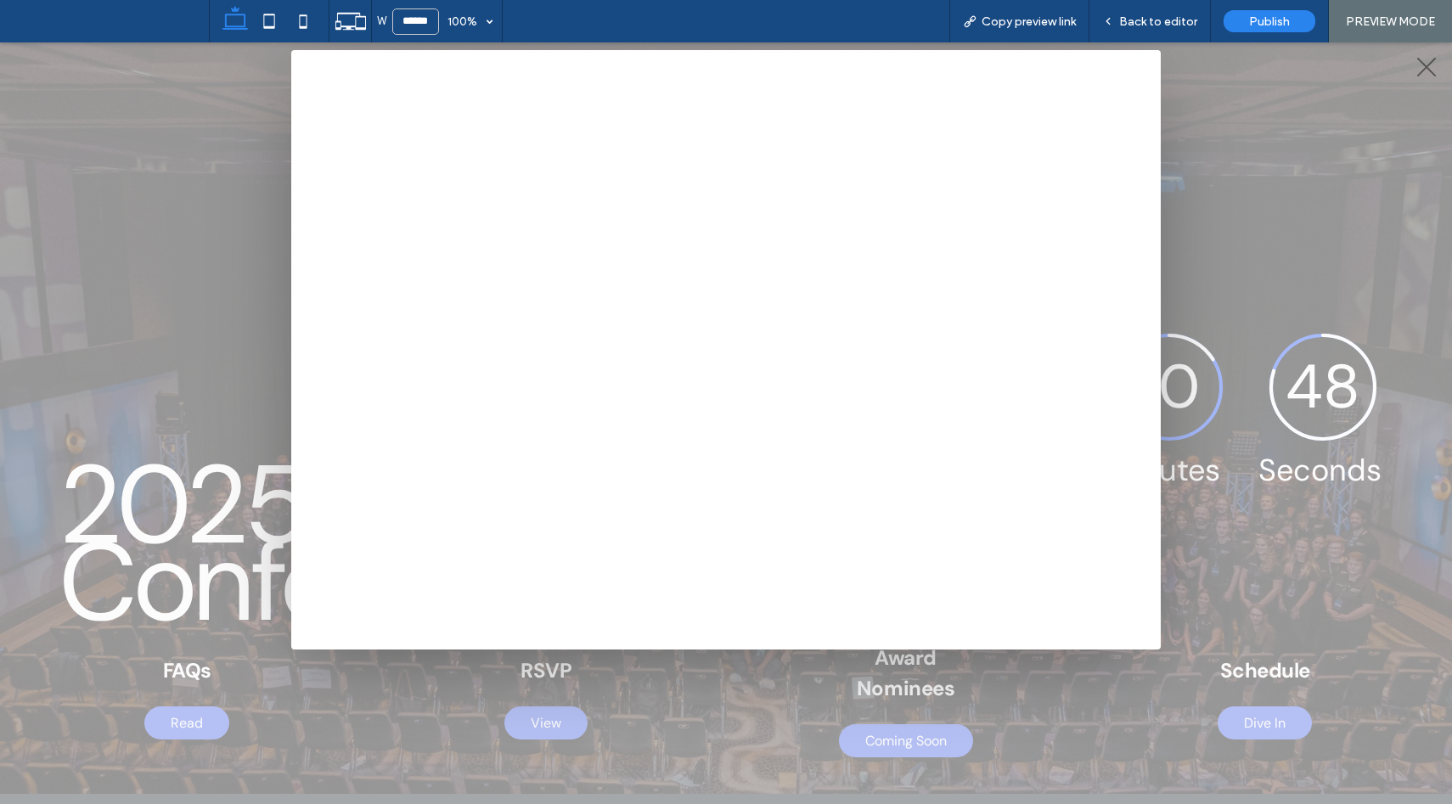
scroll to position [8, 0]
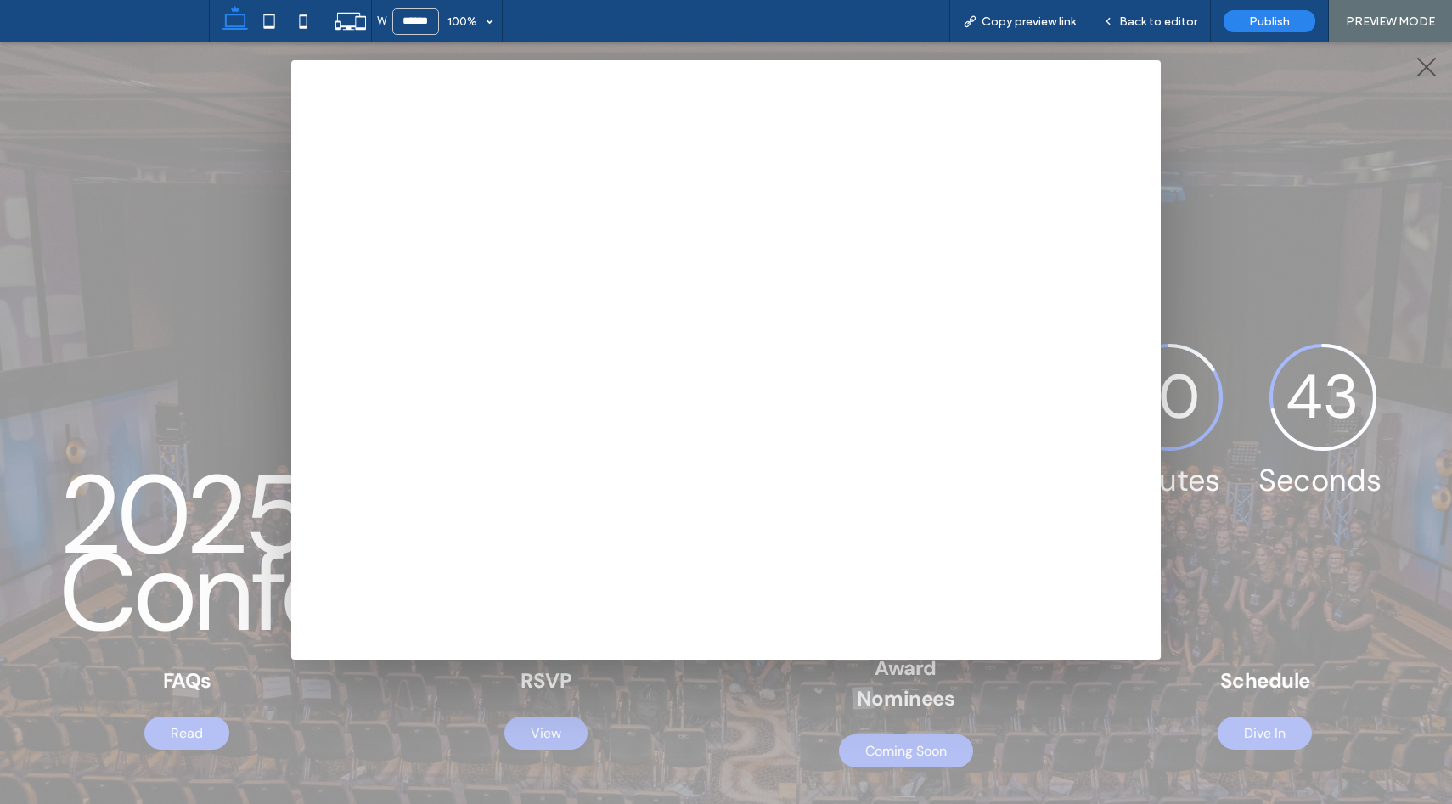
click at [1318, 233] on div at bounding box center [726, 423] width 1452 height 762
click at [1421, 67] on div at bounding box center [1425, 67] width 25 height 25
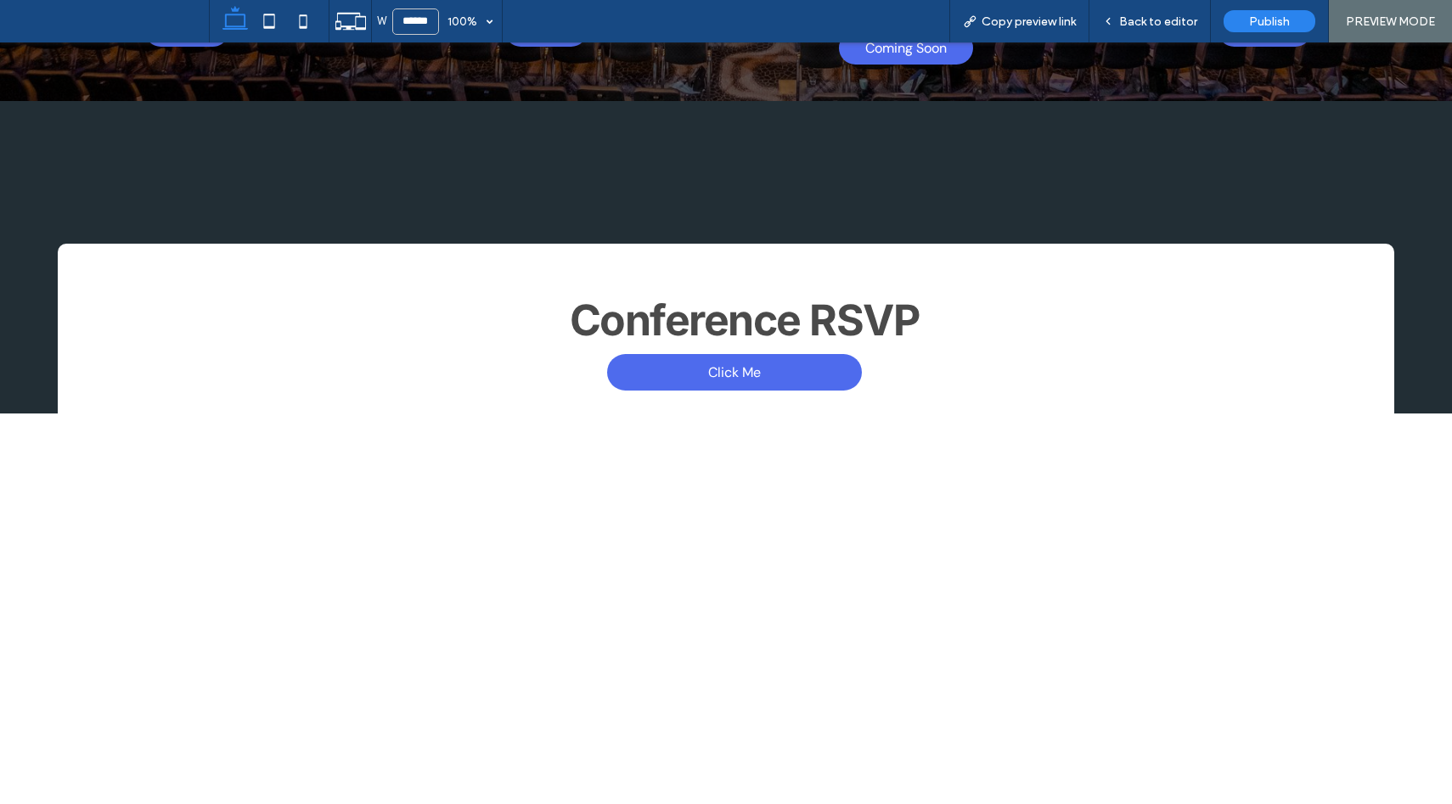
scroll to position [792, 0]
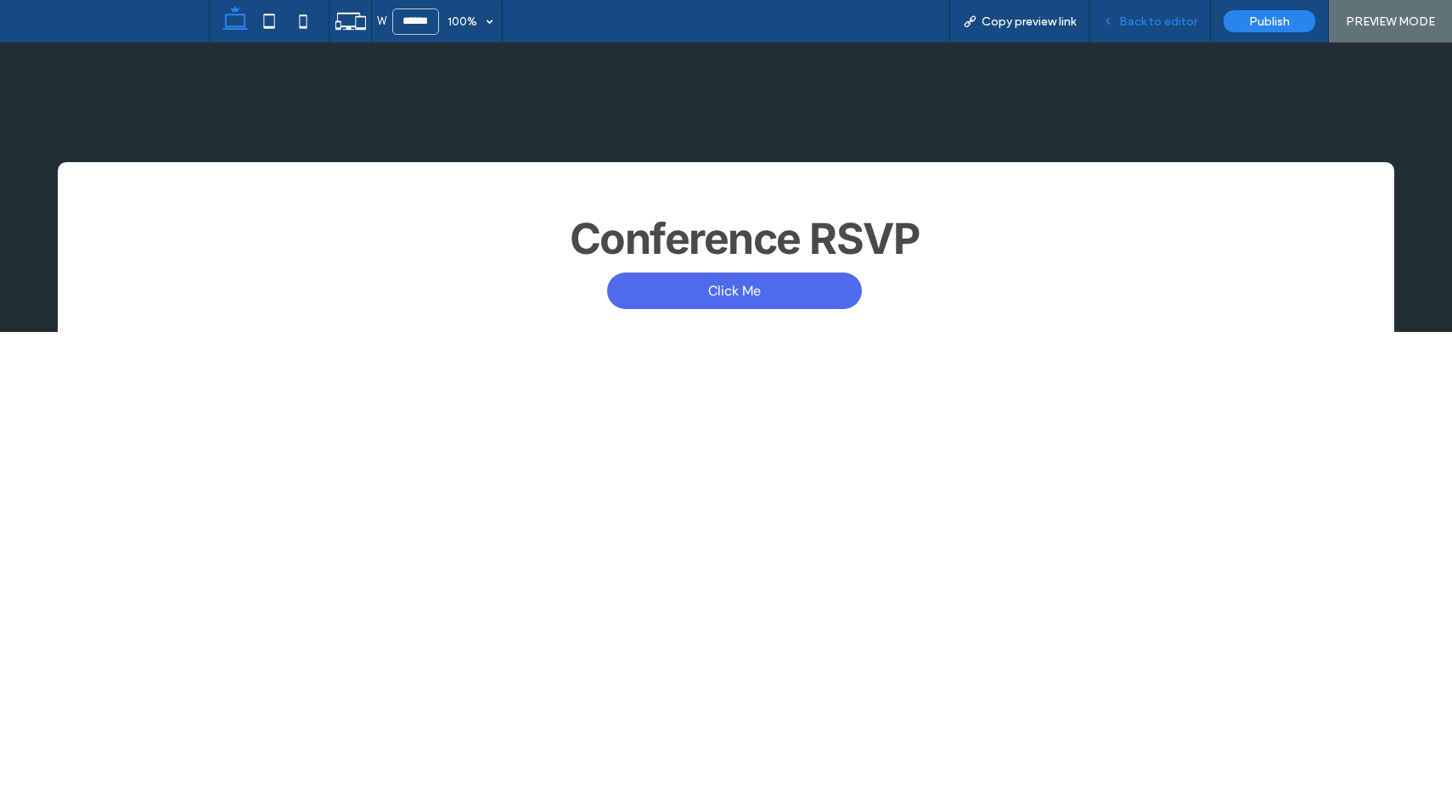
click at [1157, 23] on span "Back to editor" at bounding box center [1158, 21] width 78 height 14
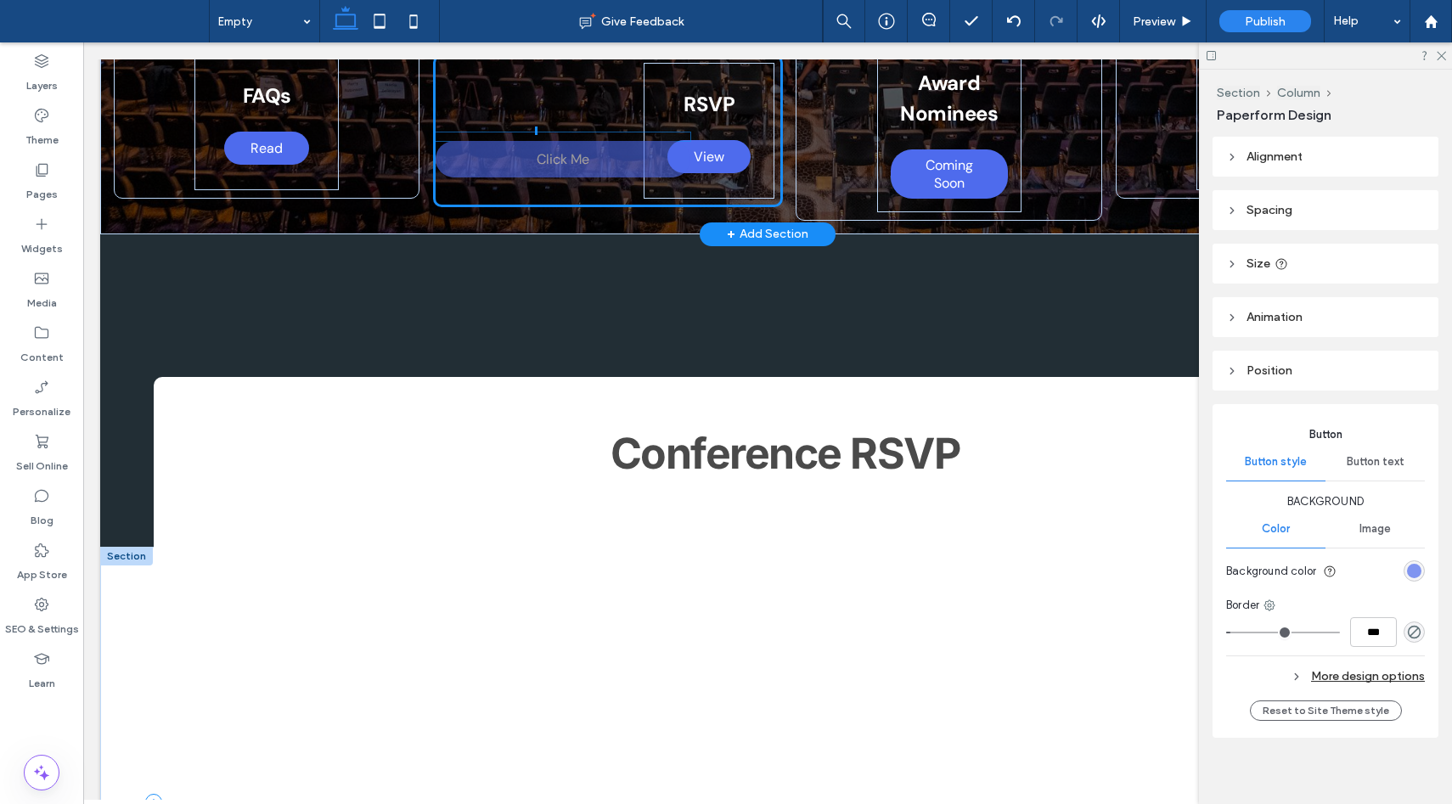
scroll to position [588, 0]
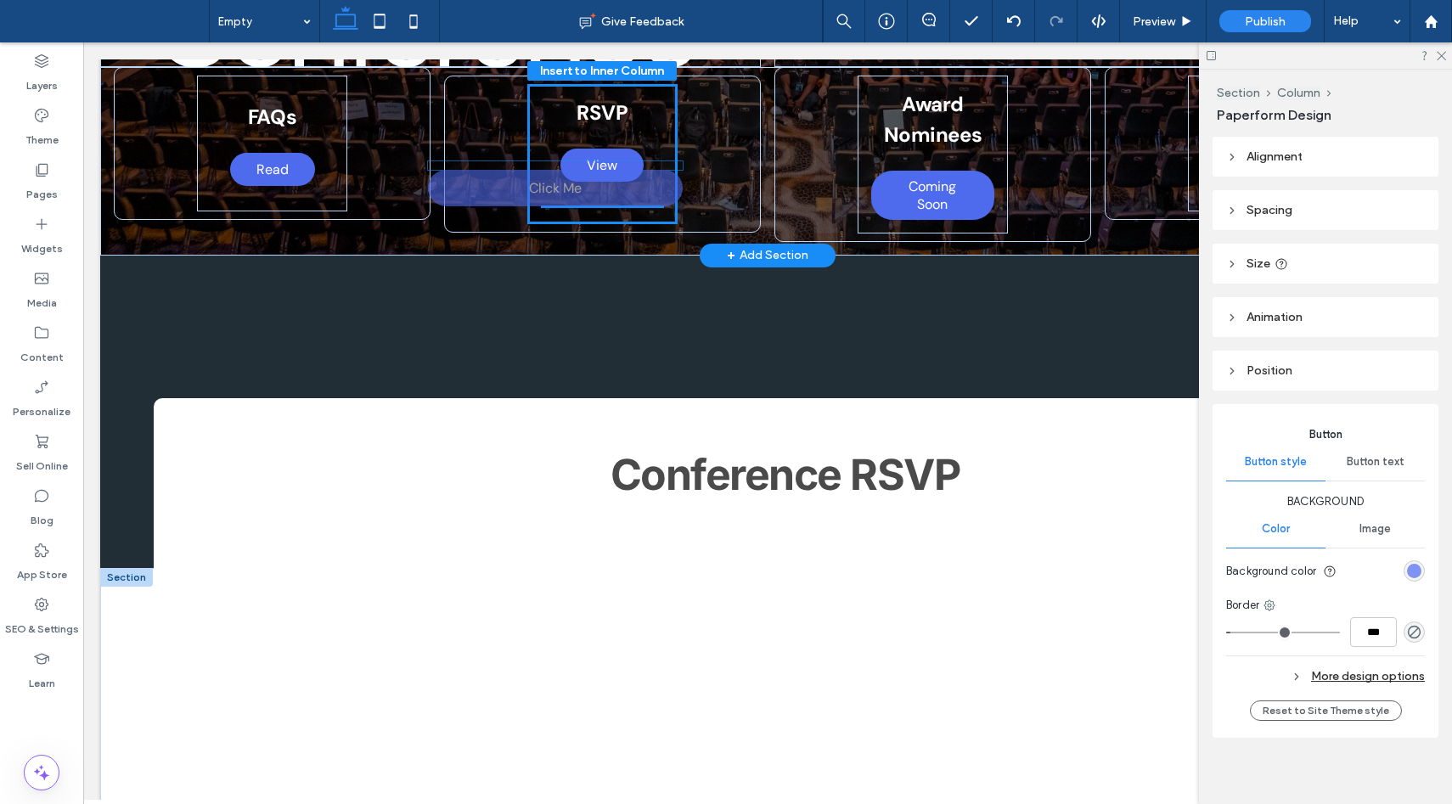
drag, startPoint x: 794, startPoint y: 514, endPoint x: 573, endPoint y: 197, distance: 386.7
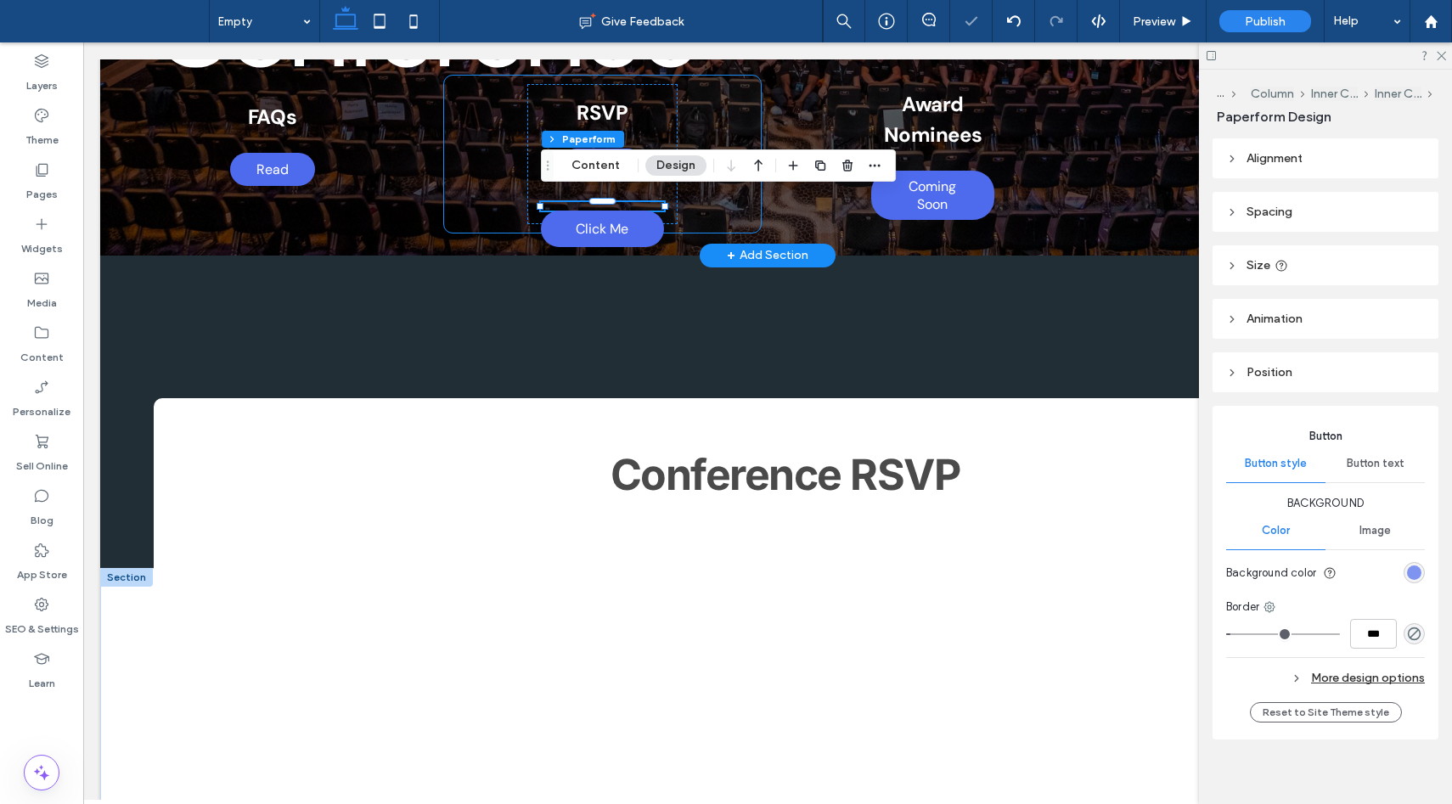
click at [714, 215] on div "RSVP View Click Me" at bounding box center [603, 154] width 318 height 157
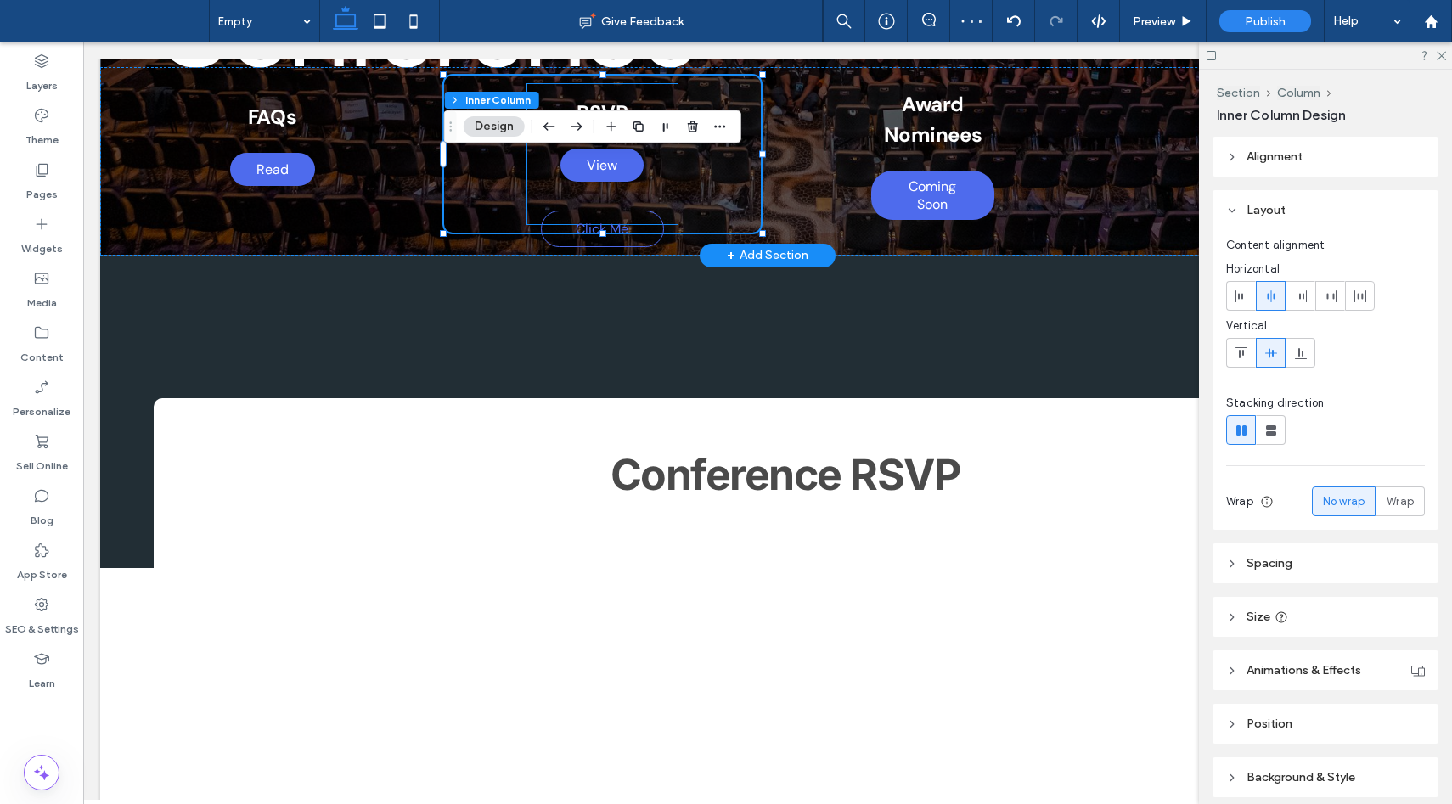
click at [606, 225] on span "Click Me" at bounding box center [602, 228] width 53 height 35
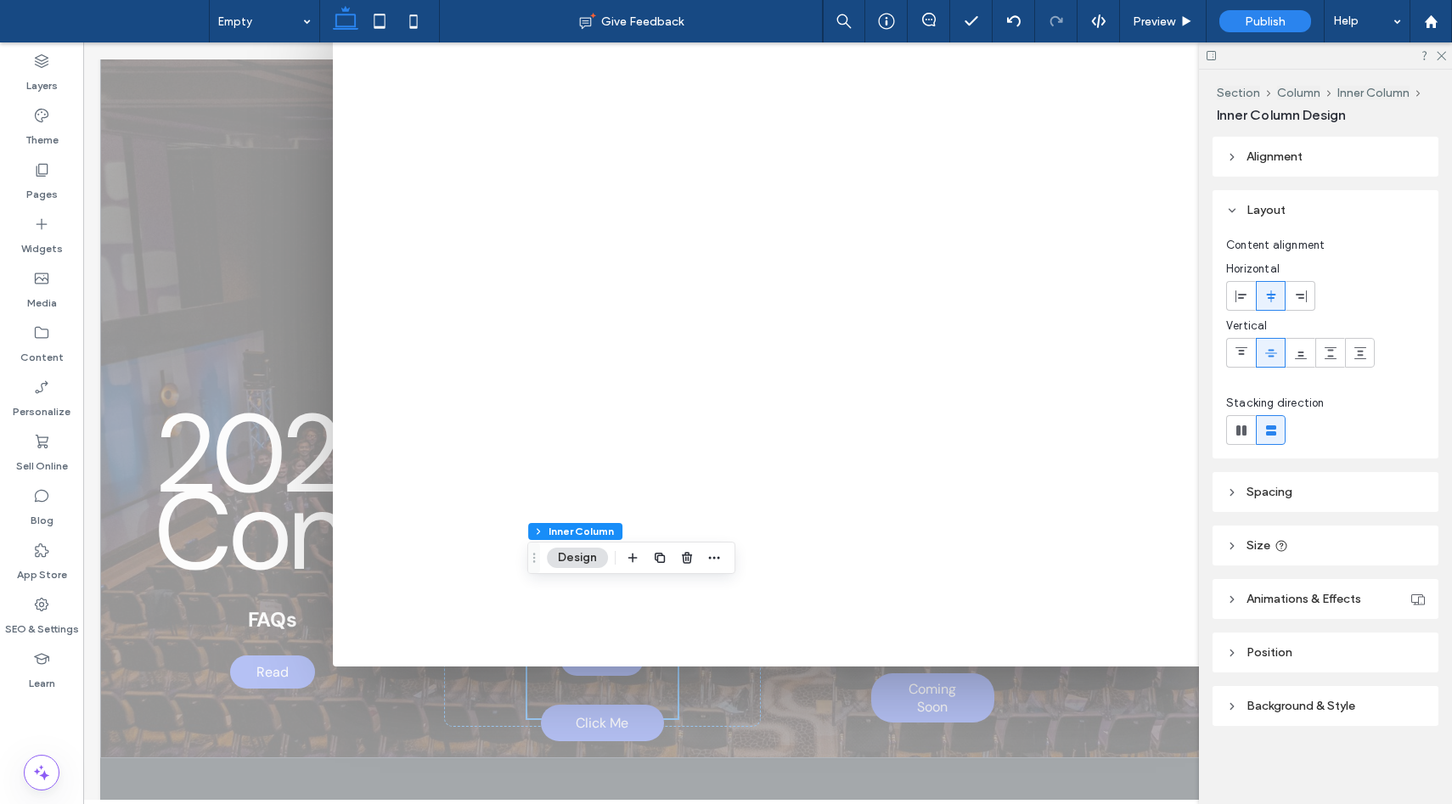
scroll to position [92, 0]
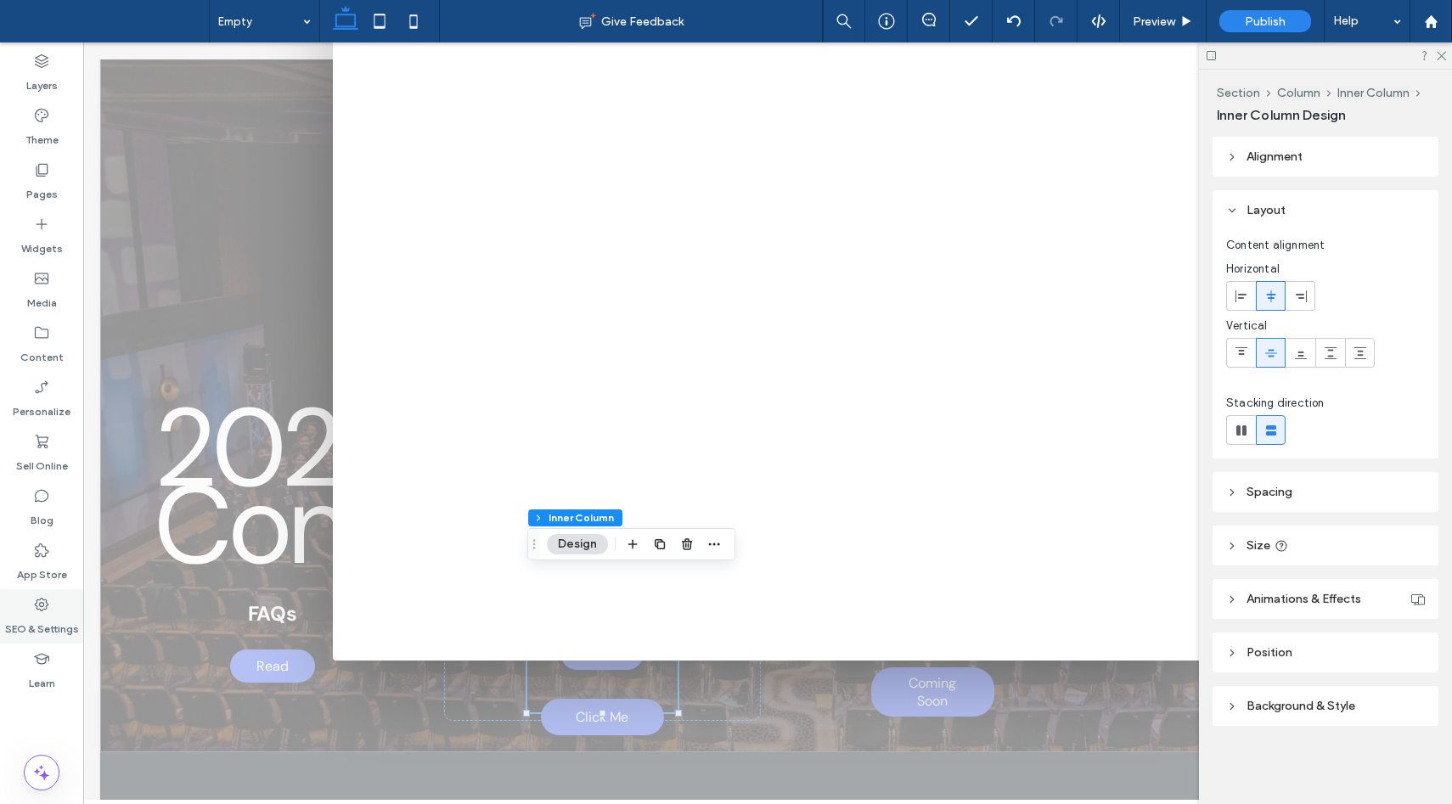
click at [48, 610] on icon at bounding box center [41, 604] width 17 height 17
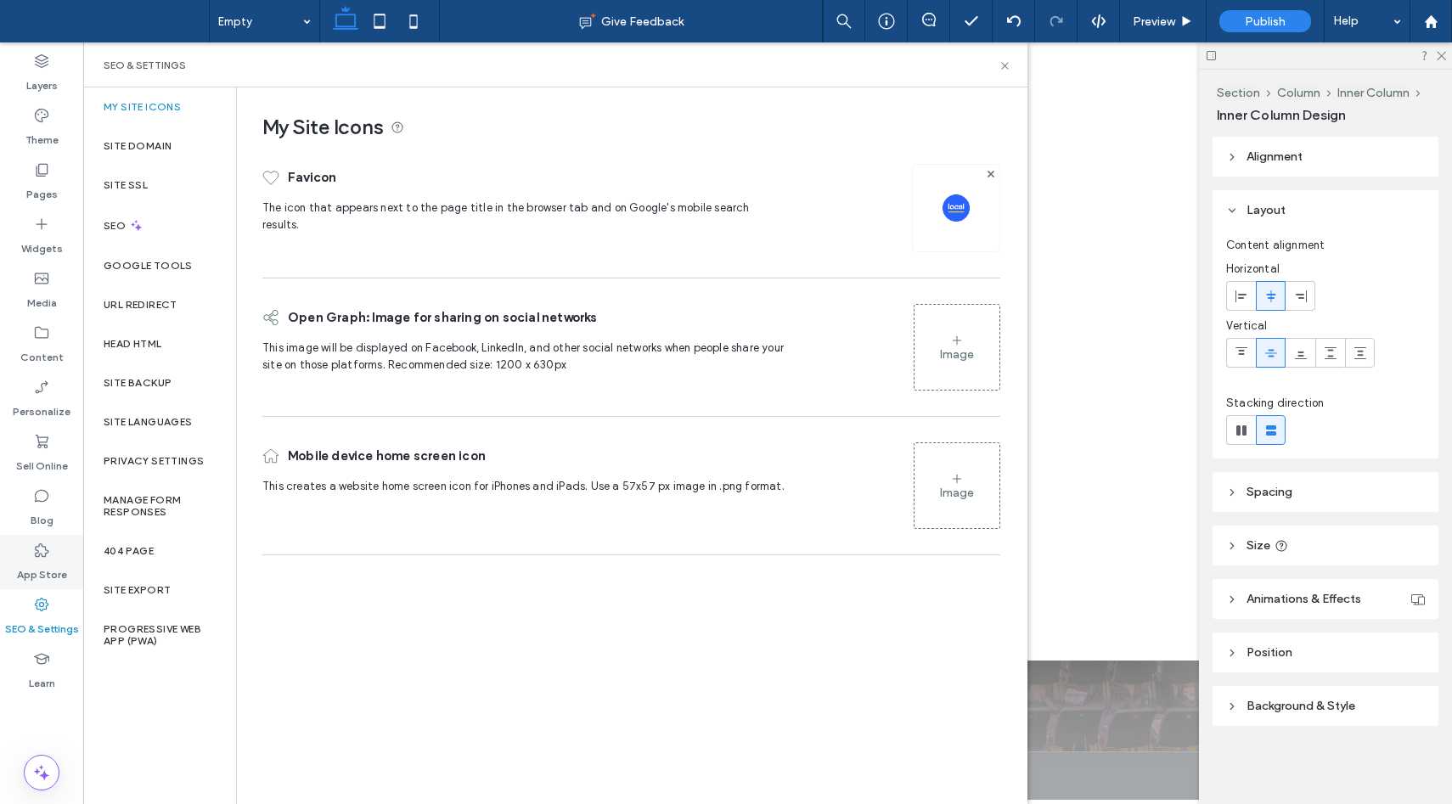
click at [33, 559] on label "App Store" at bounding box center [42, 571] width 50 height 24
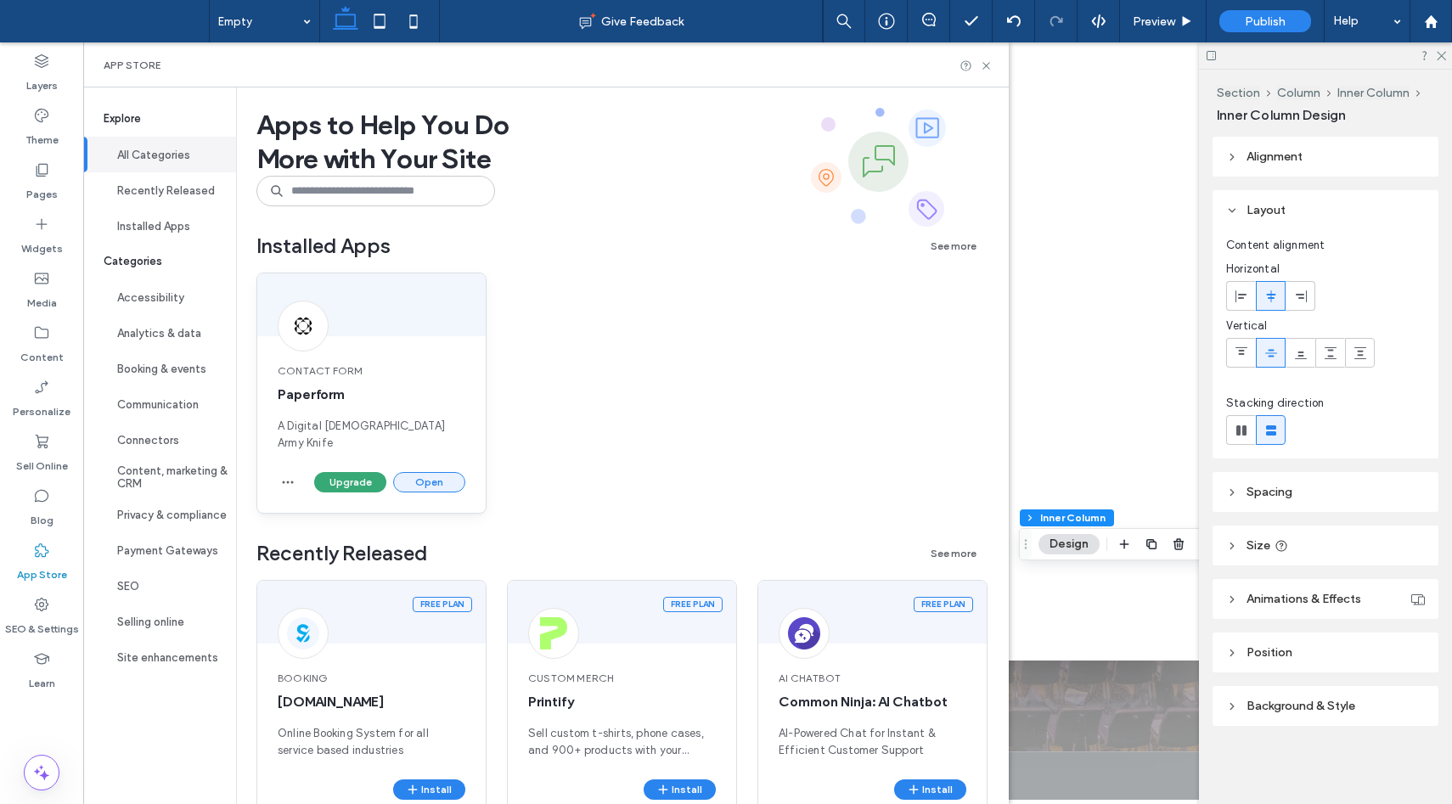
click at [414, 472] on button "Open" at bounding box center [429, 482] width 72 height 20
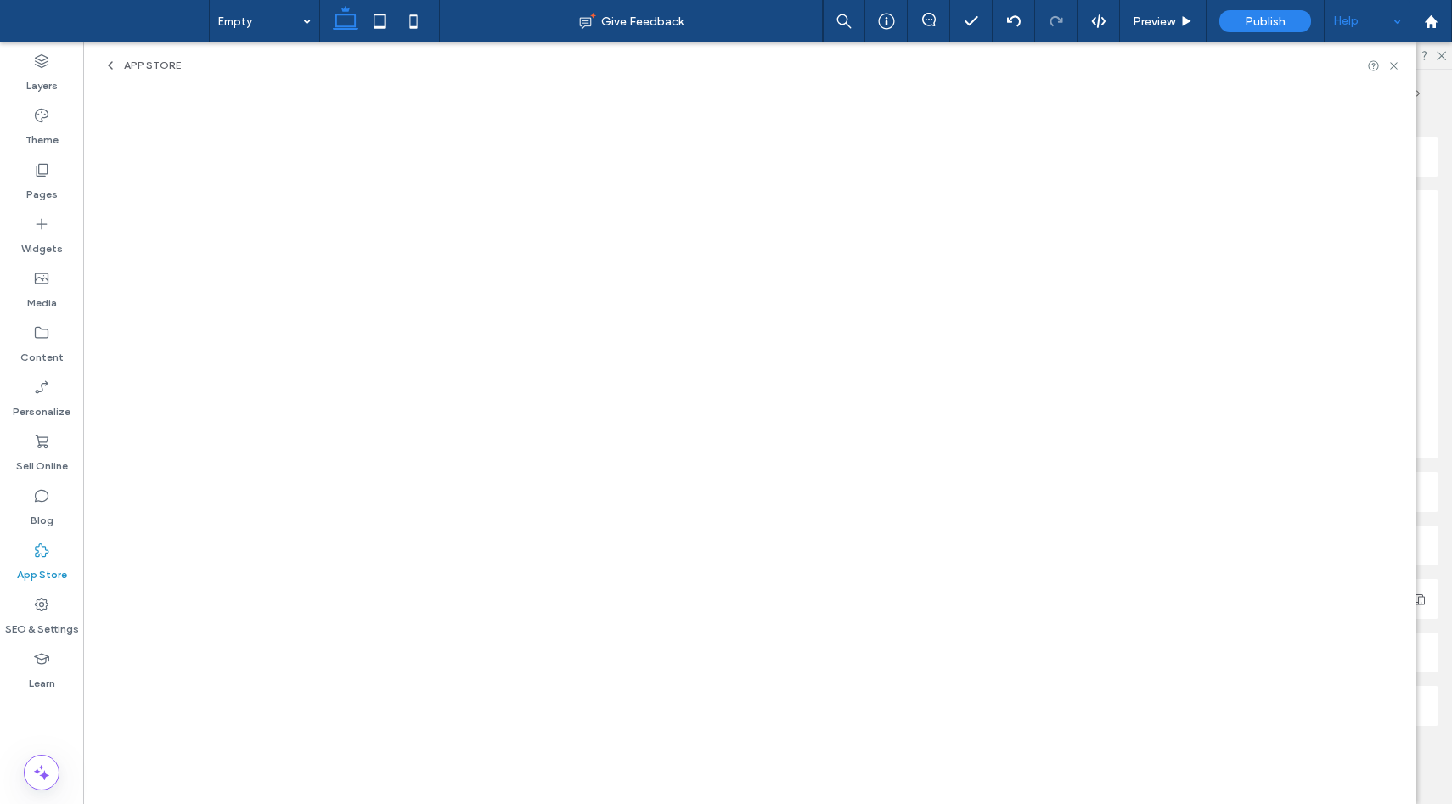
scroll to position [0, 0]
click at [1396, 62] on use at bounding box center [1393, 65] width 7 height 7
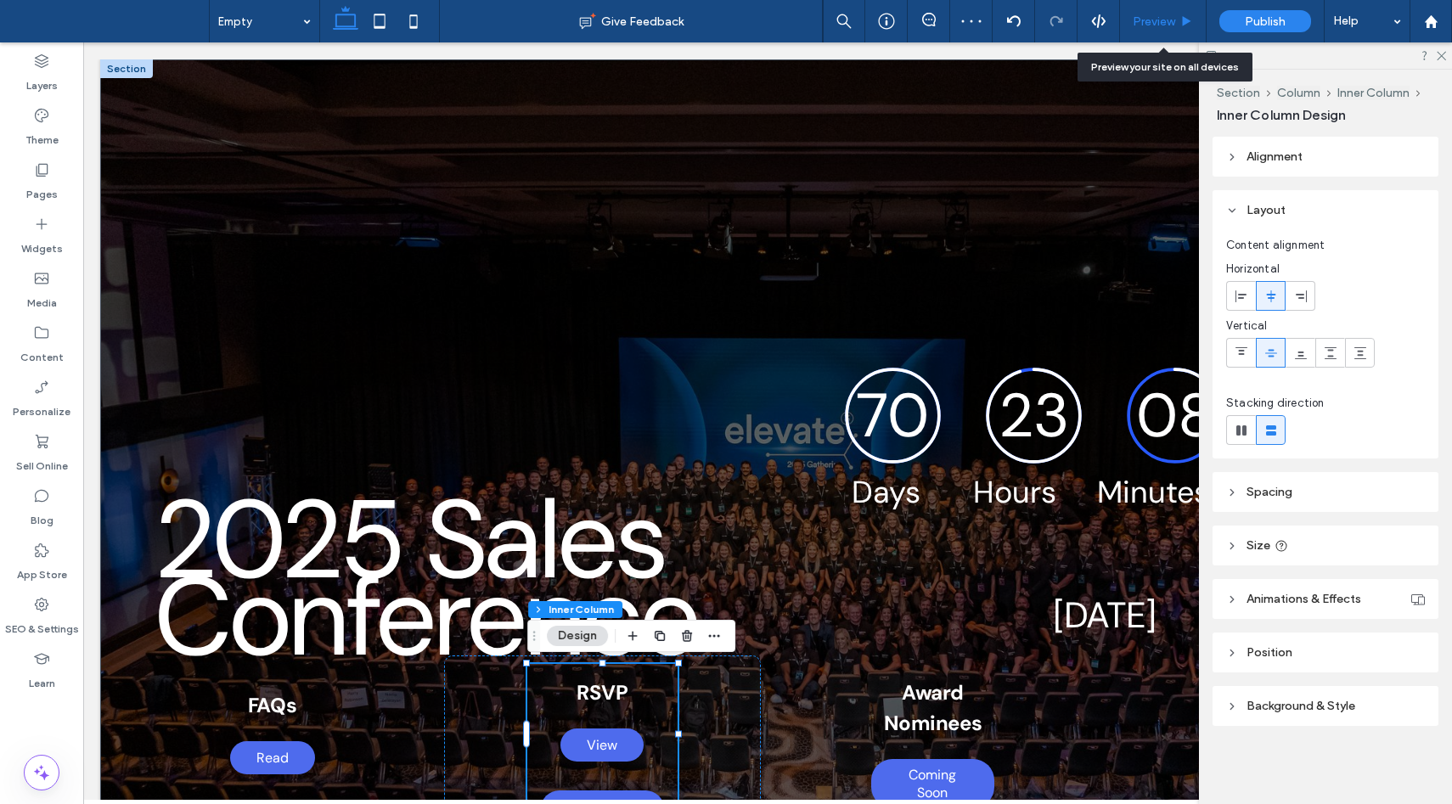
click at [1161, 18] on span "Preview" at bounding box center [1153, 21] width 42 height 14
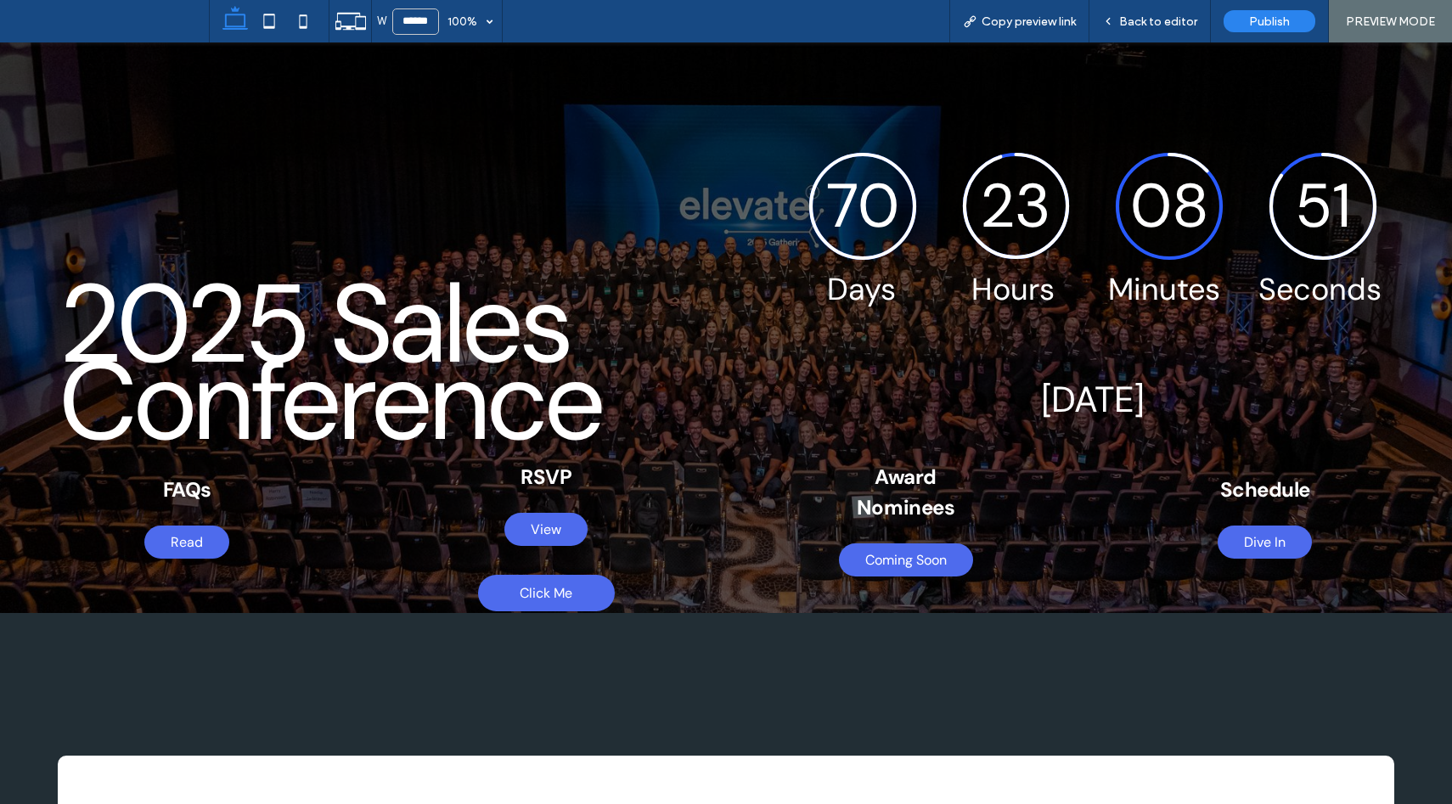
scroll to position [347, 0]
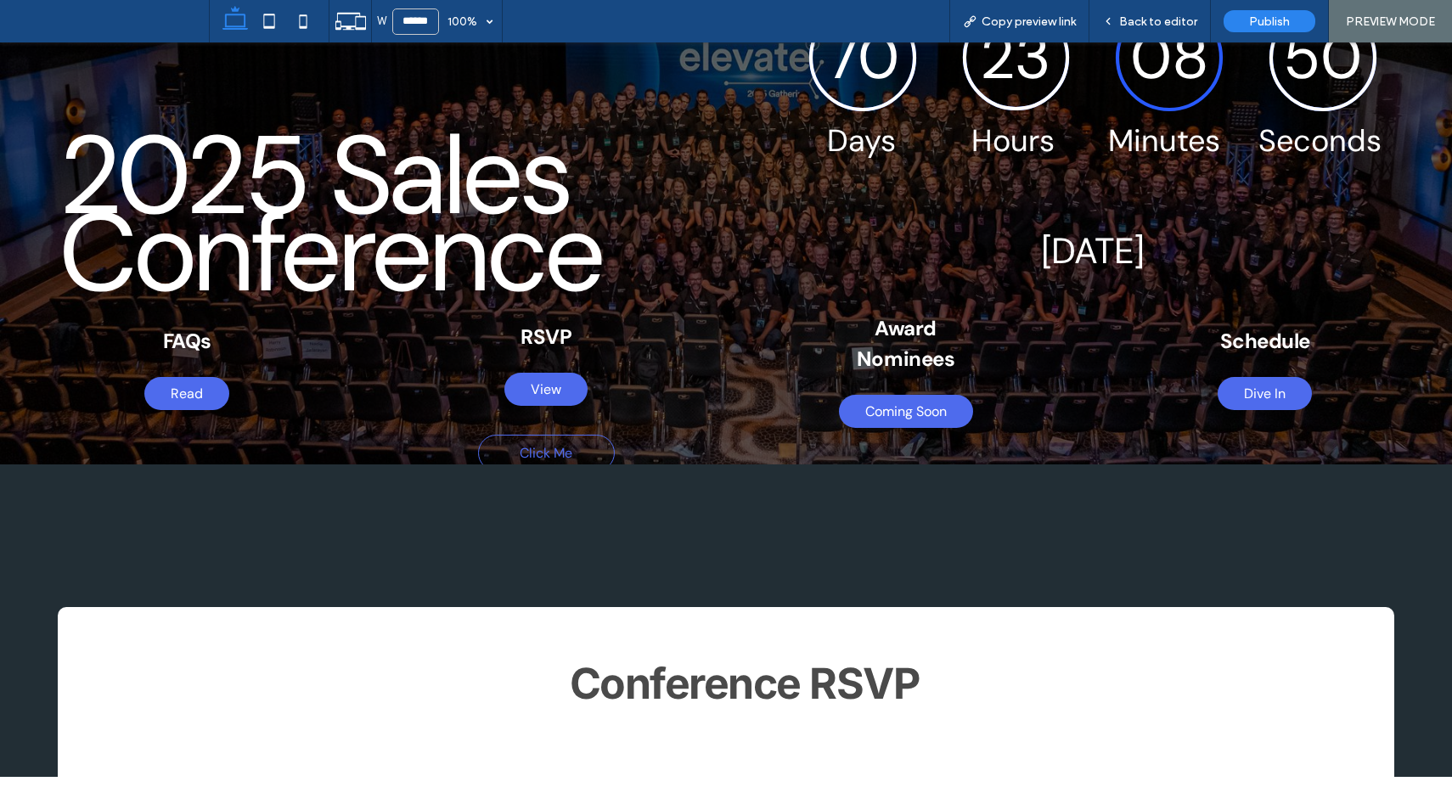
click at [548, 443] on span "Click Me" at bounding box center [546, 453] width 53 height 35
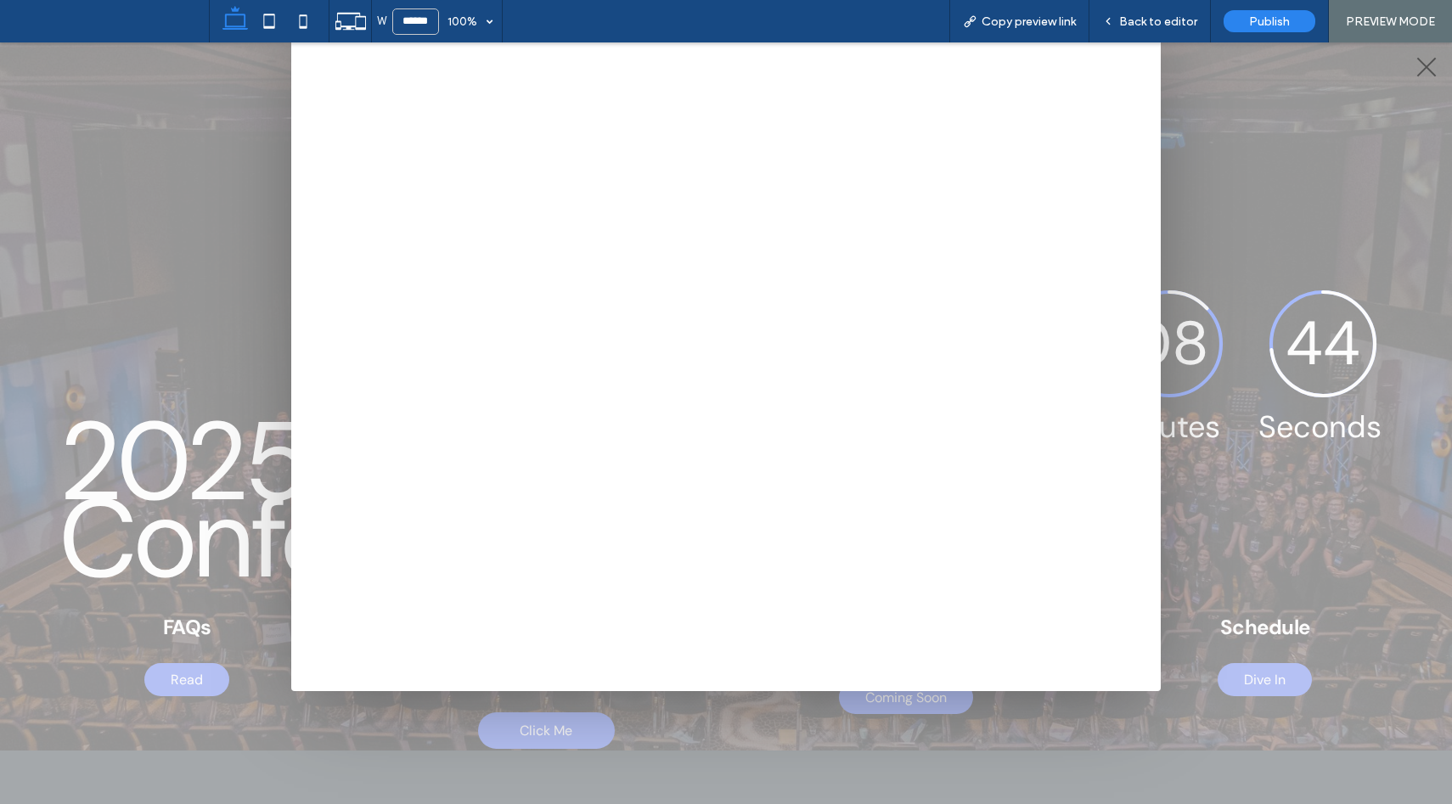
scroll to position [0, 0]
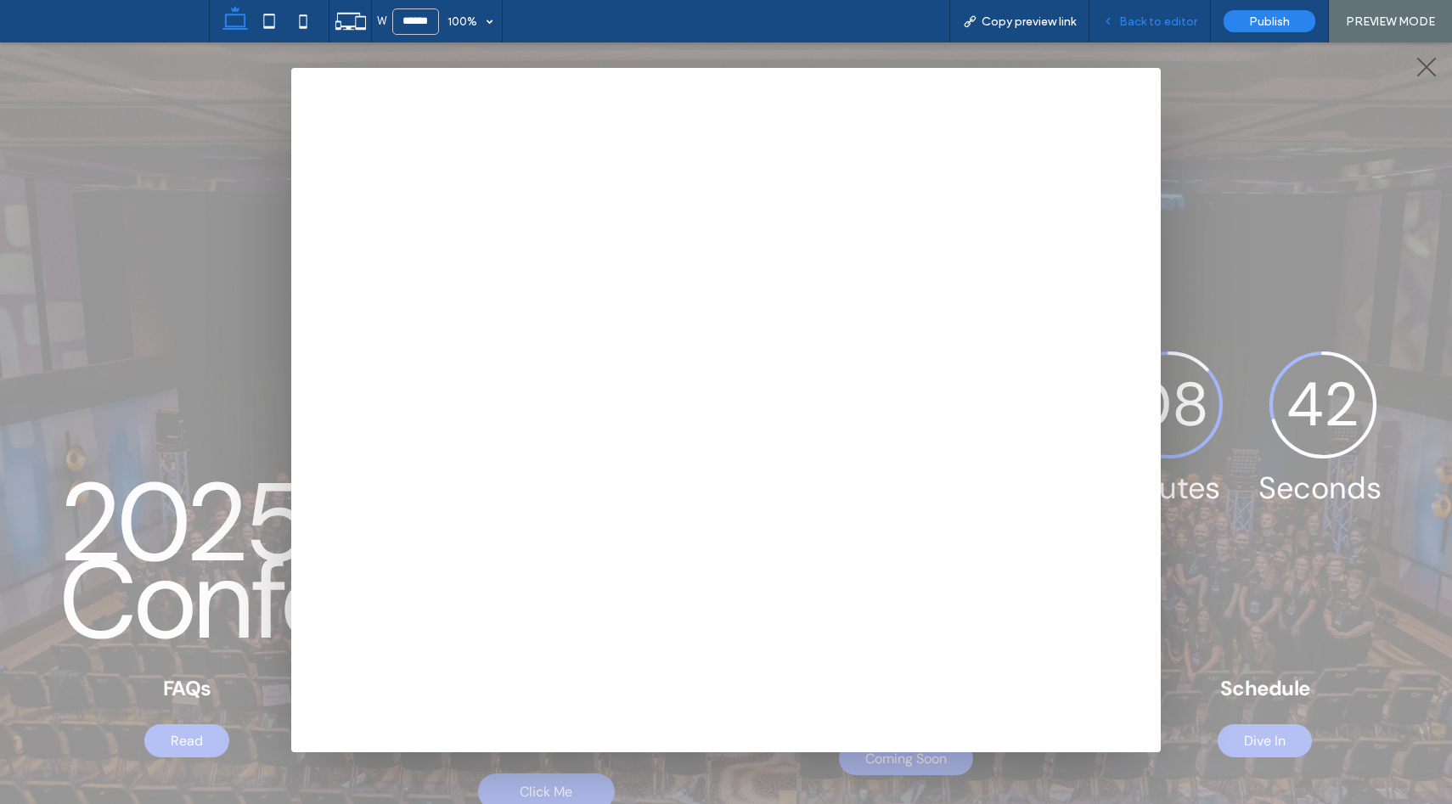
click at [1137, 22] on span "Back to editor" at bounding box center [1158, 21] width 78 height 14
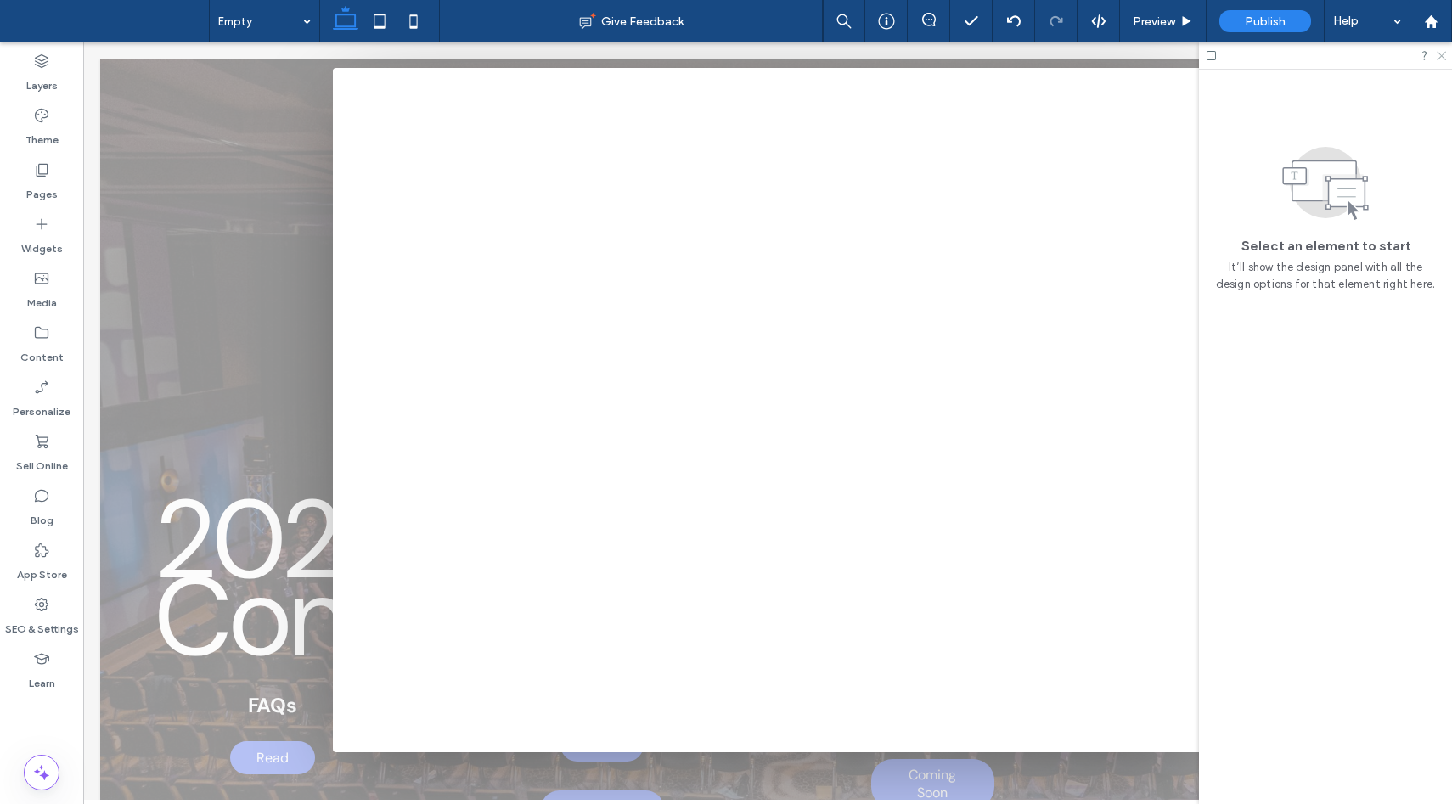
click at [1445, 51] on icon at bounding box center [1440, 54] width 11 height 11
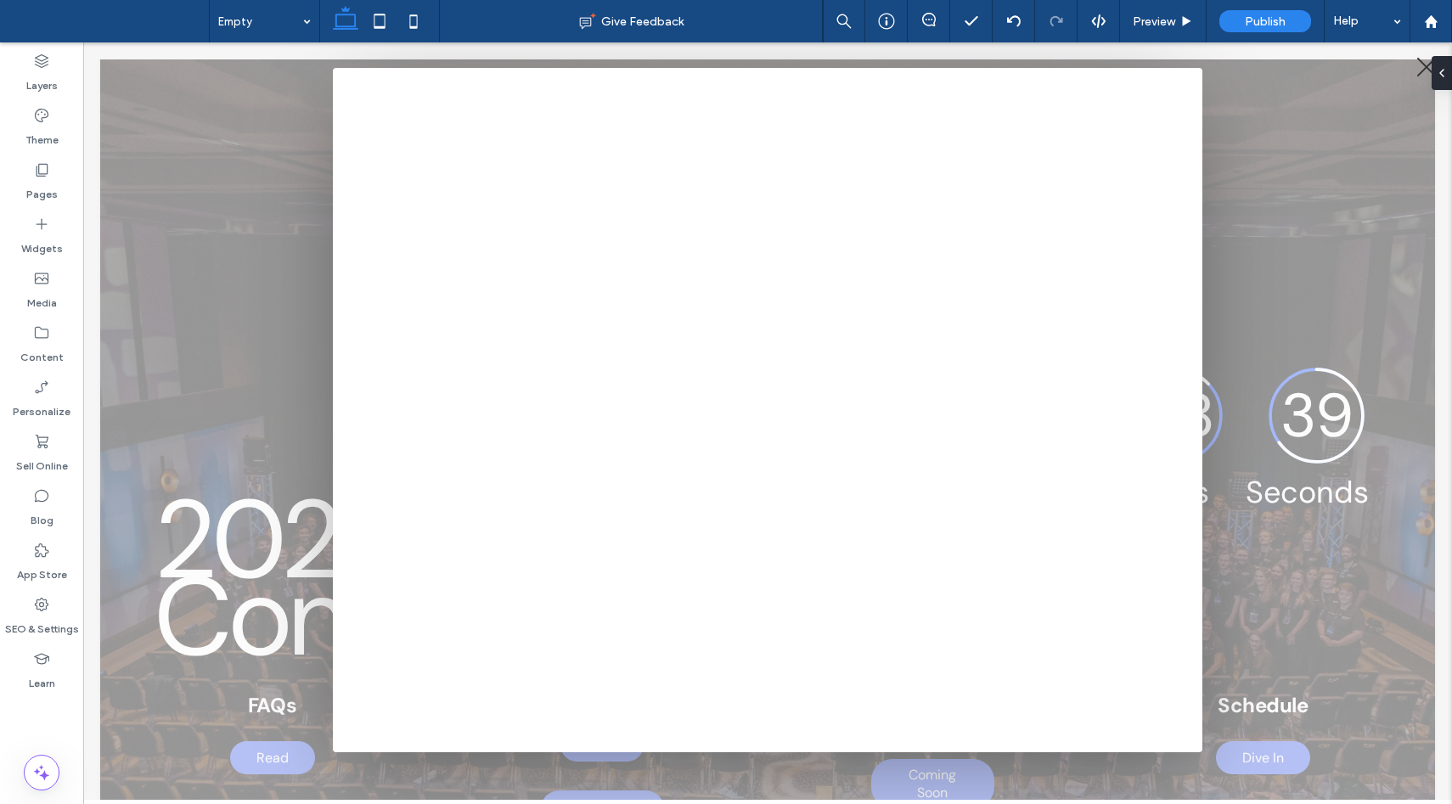
click at [1420, 68] on div at bounding box center [1425, 67] width 25 height 25
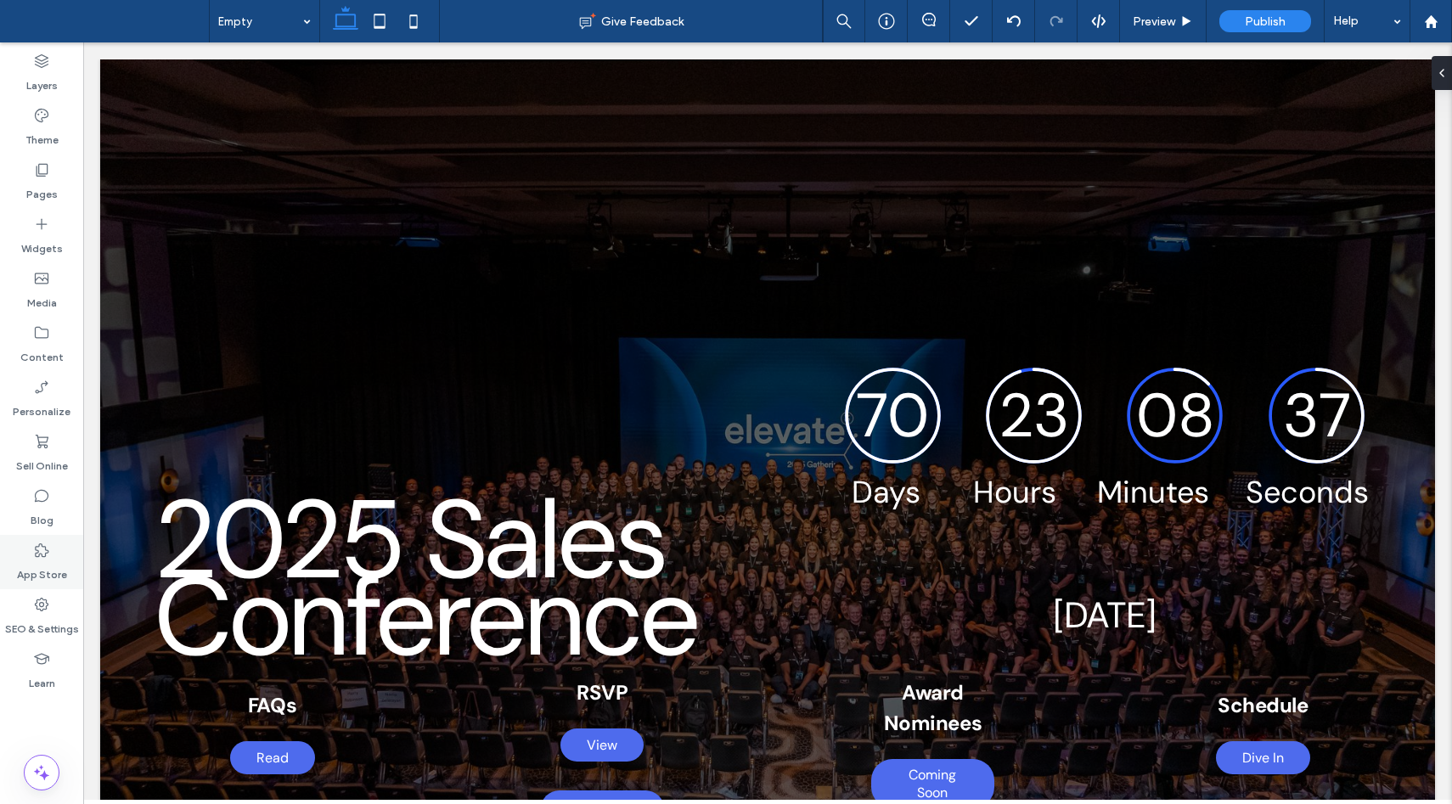
click at [37, 570] on label "App Store" at bounding box center [42, 571] width 50 height 24
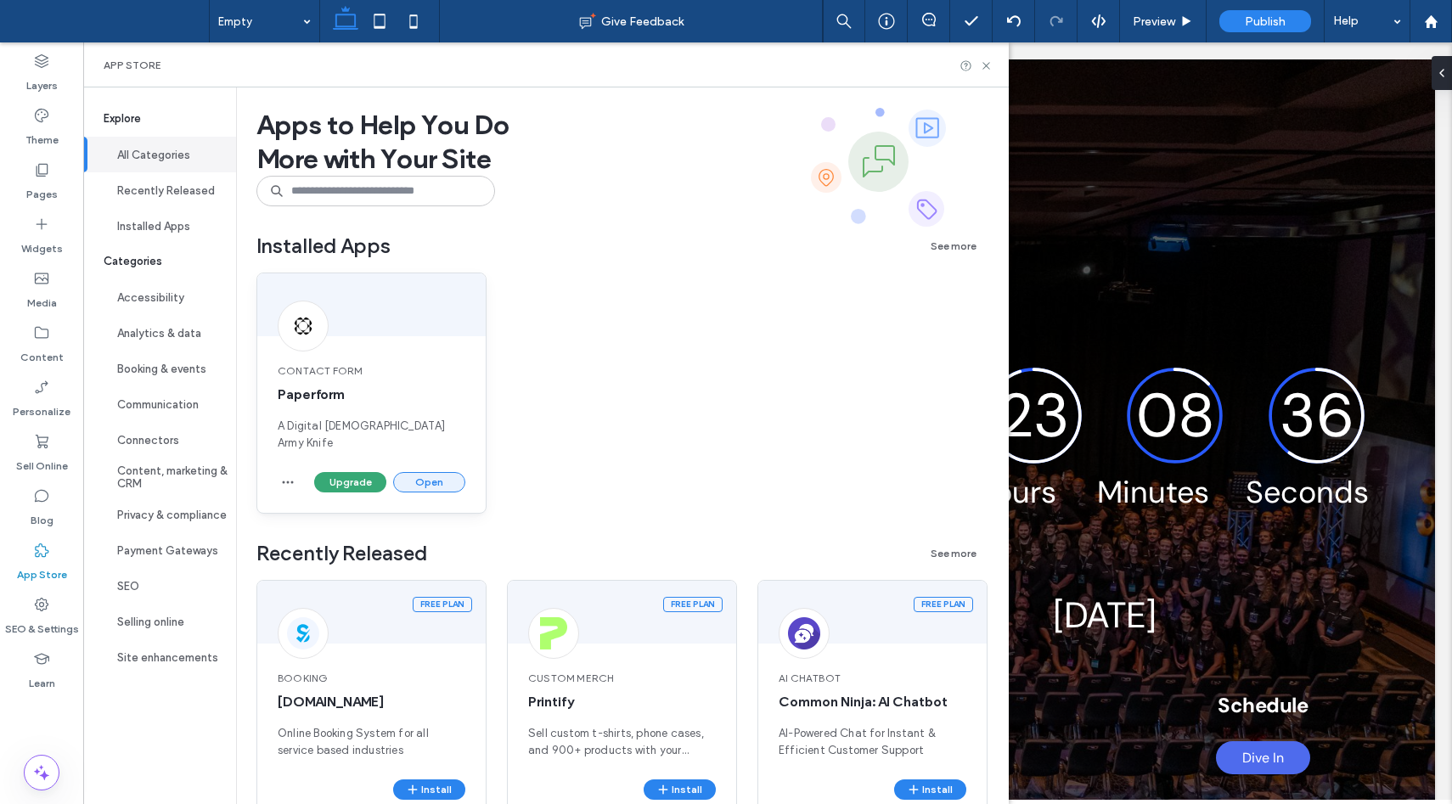
click at [426, 472] on button "Open" at bounding box center [429, 482] width 72 height 20
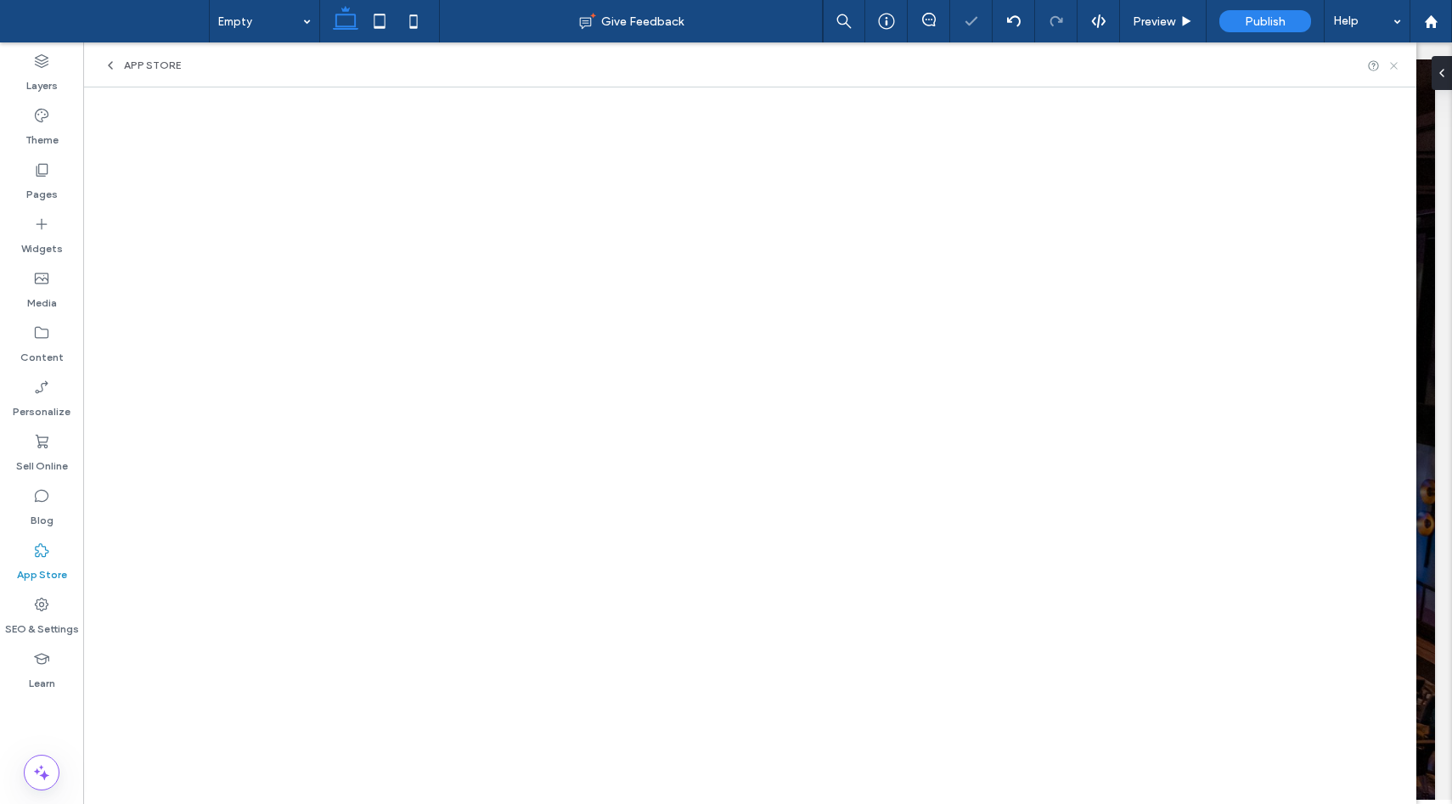
click at [1397, 61] on icon at bounding box center [1393, 65] width 13 height 13
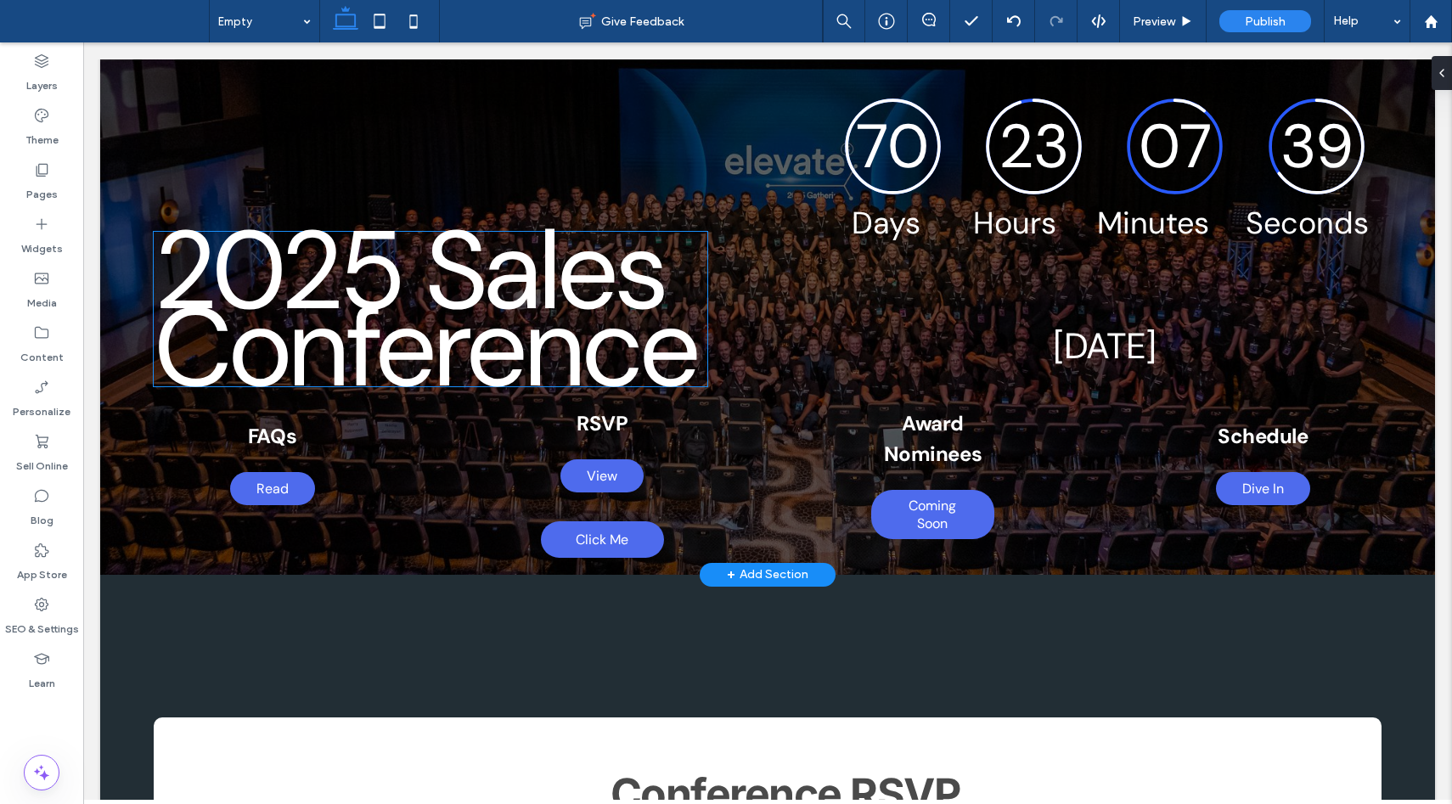
scroll to position [357, 0]
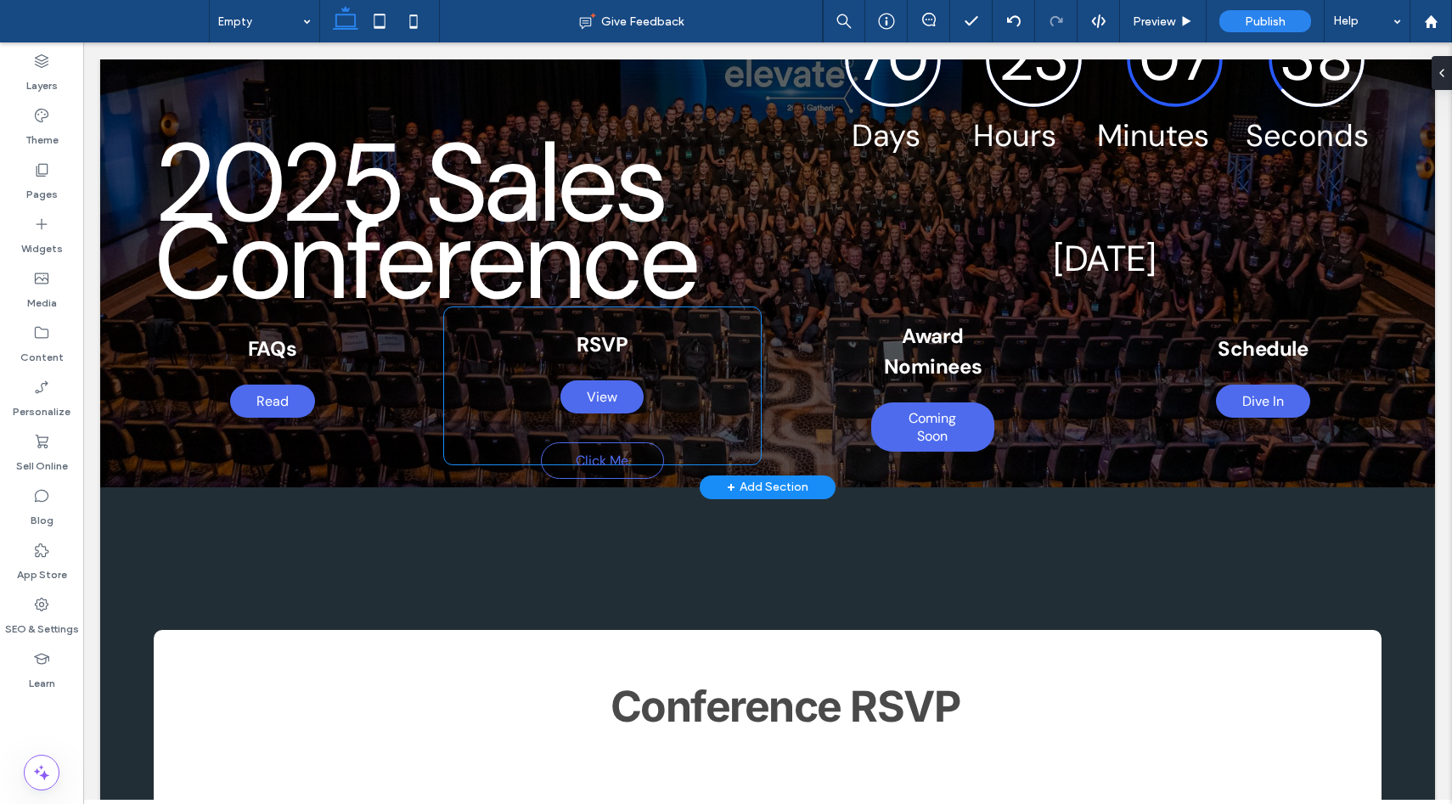
click at [594, 459] on span "Click Me" at bounding box center [602, 460] width 53 height 35
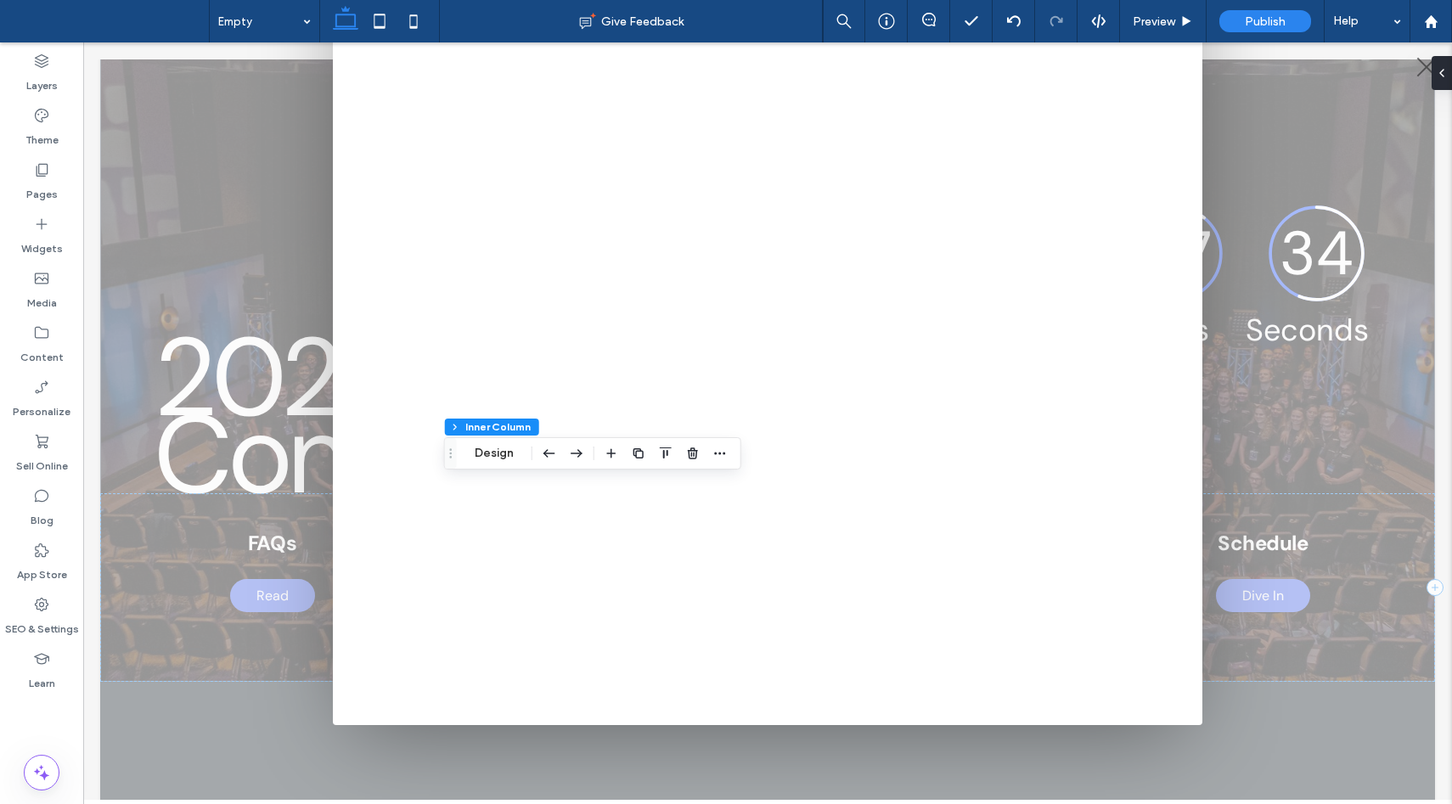
scroll to position [231, 0]
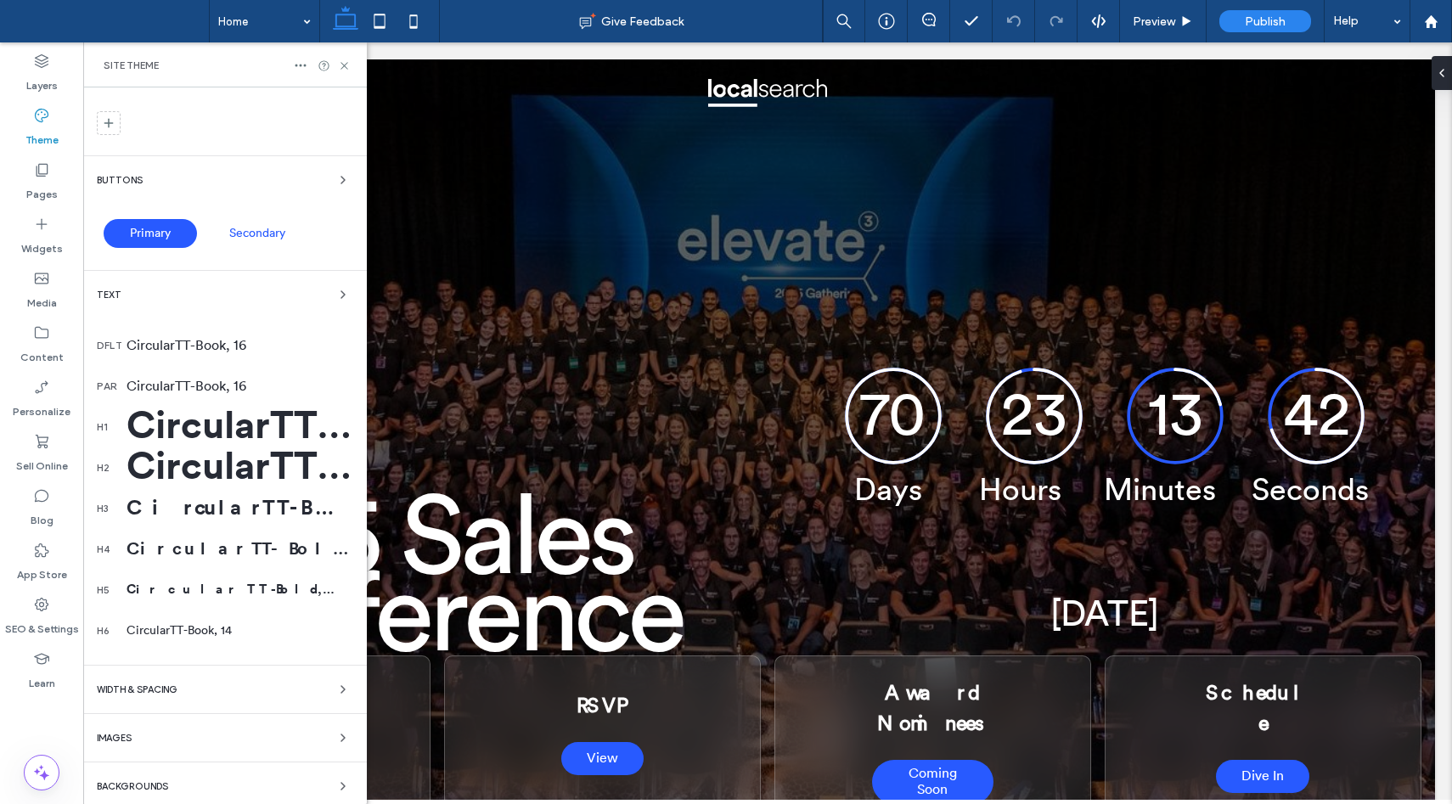
scroll to position [175, 0]
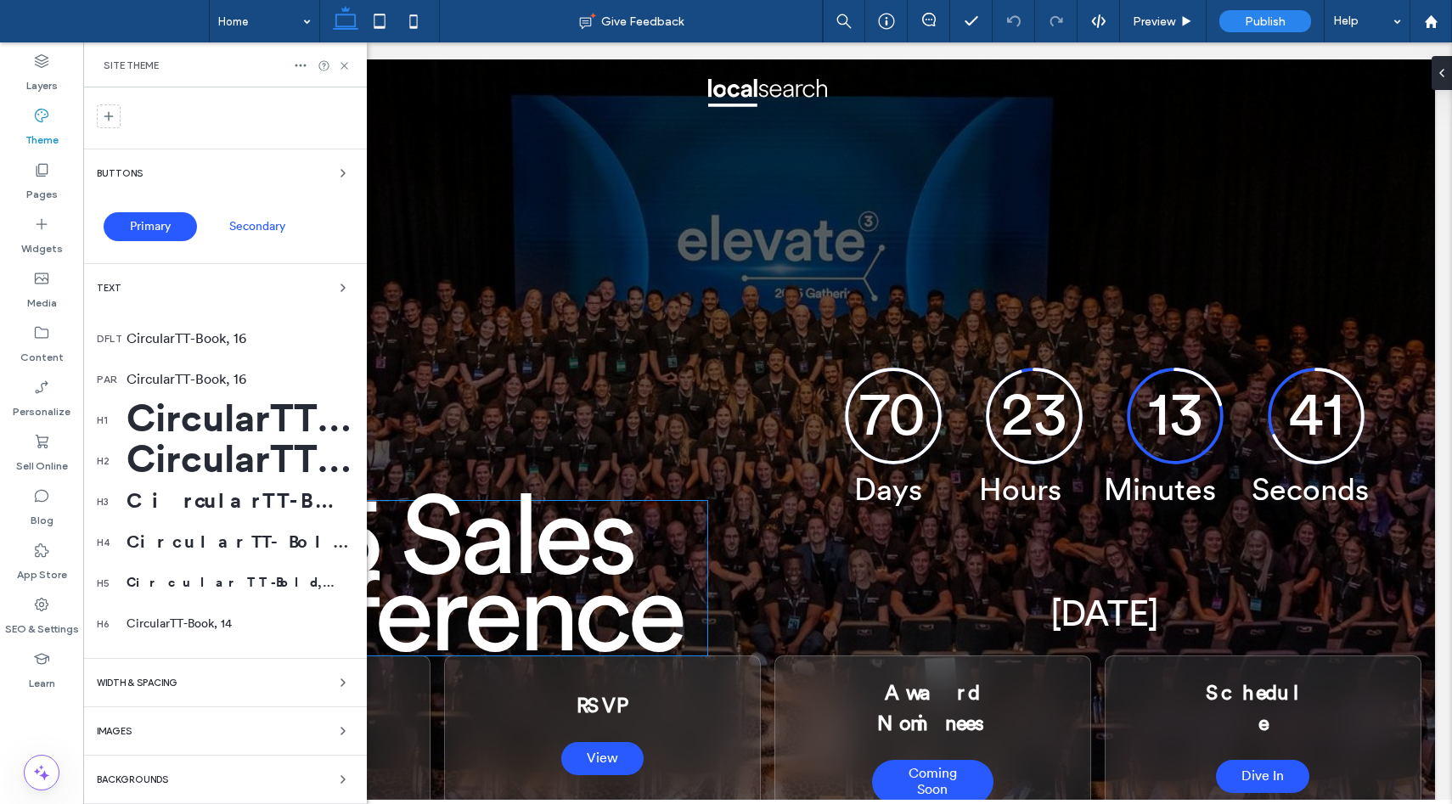
click at [617, 627] on span "Conference" at bounding box center [417, 616] width 527 height 110
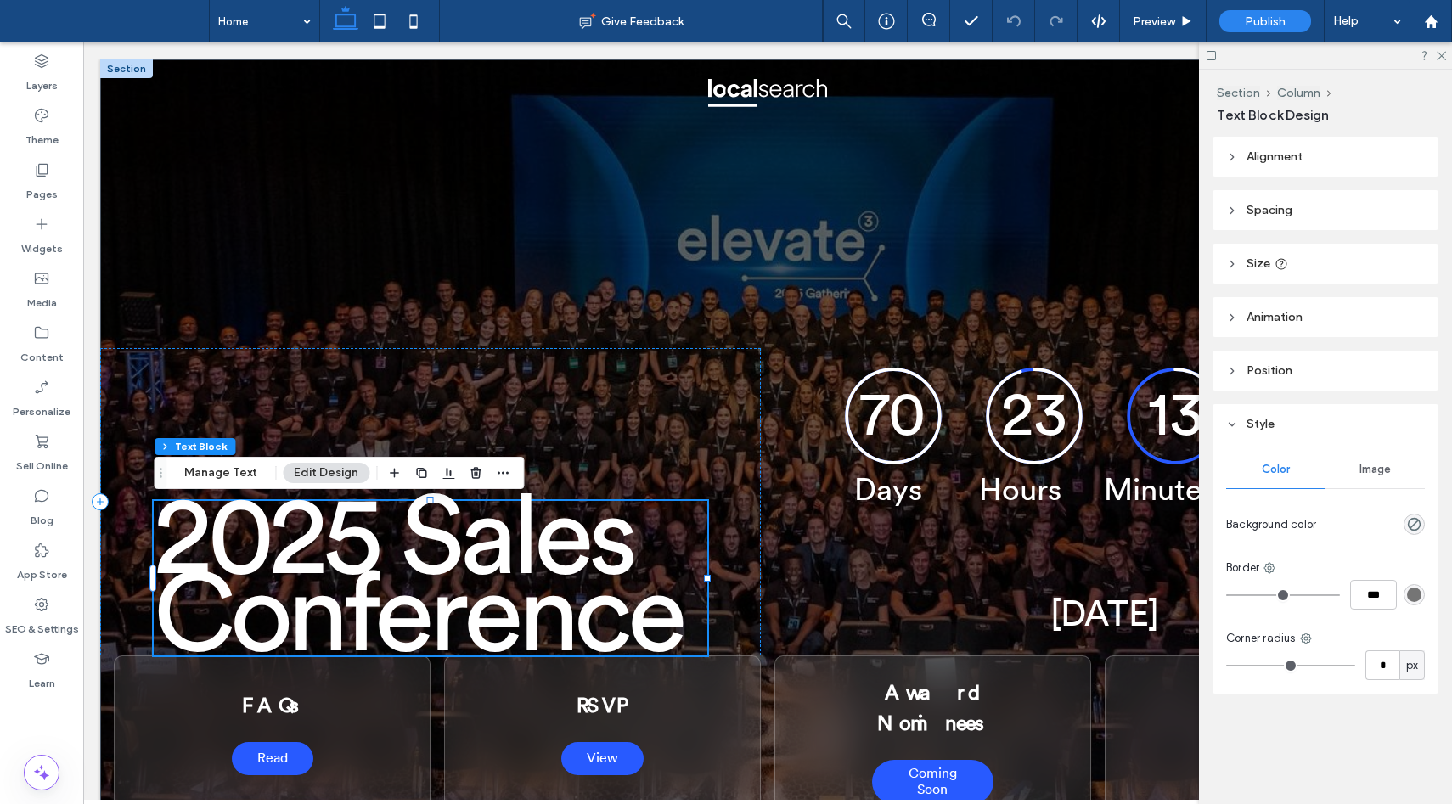
click at [617, 627] on div "2025 Sales Conference" at bounding box center [430, 578] width 553 height 155
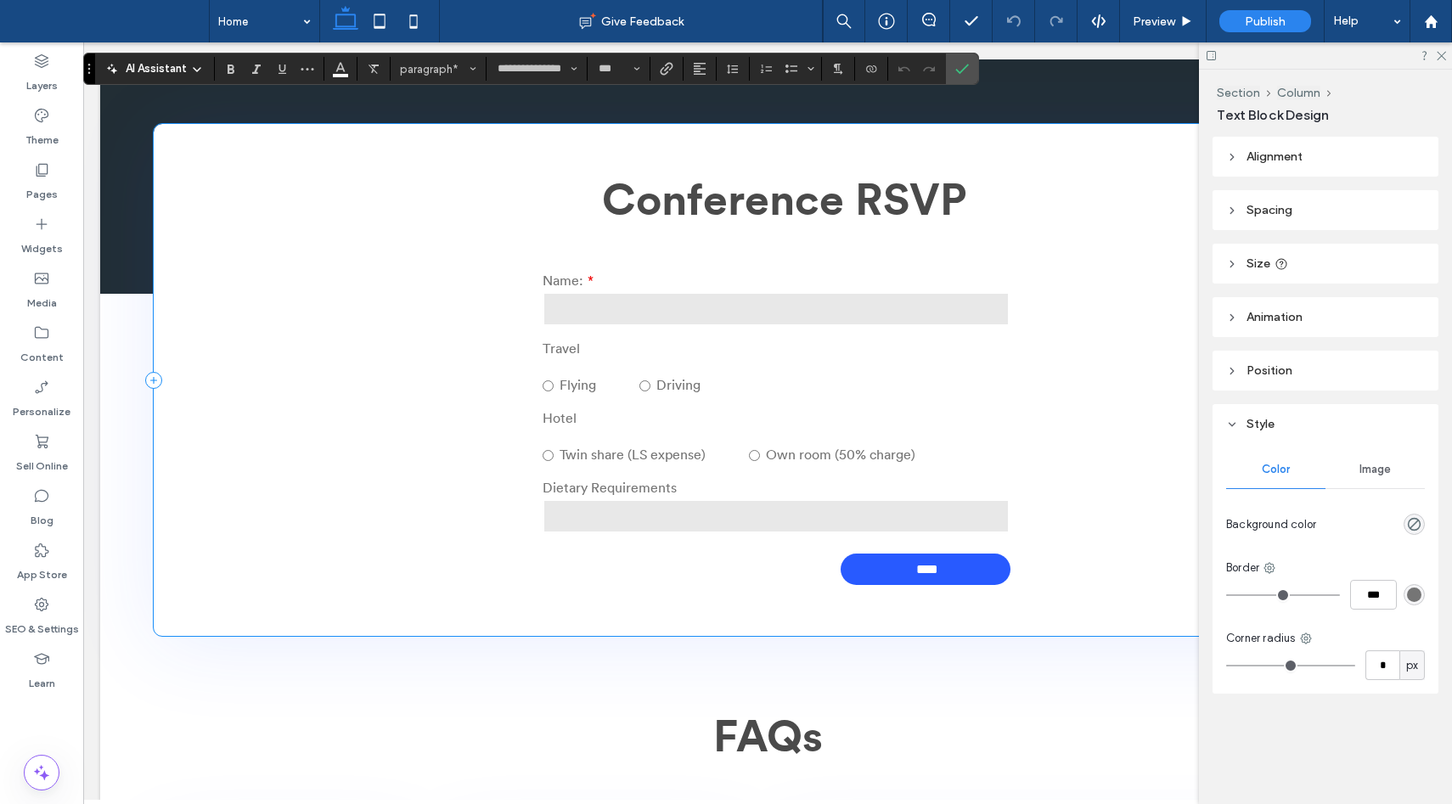
scroll to position [862, 0]
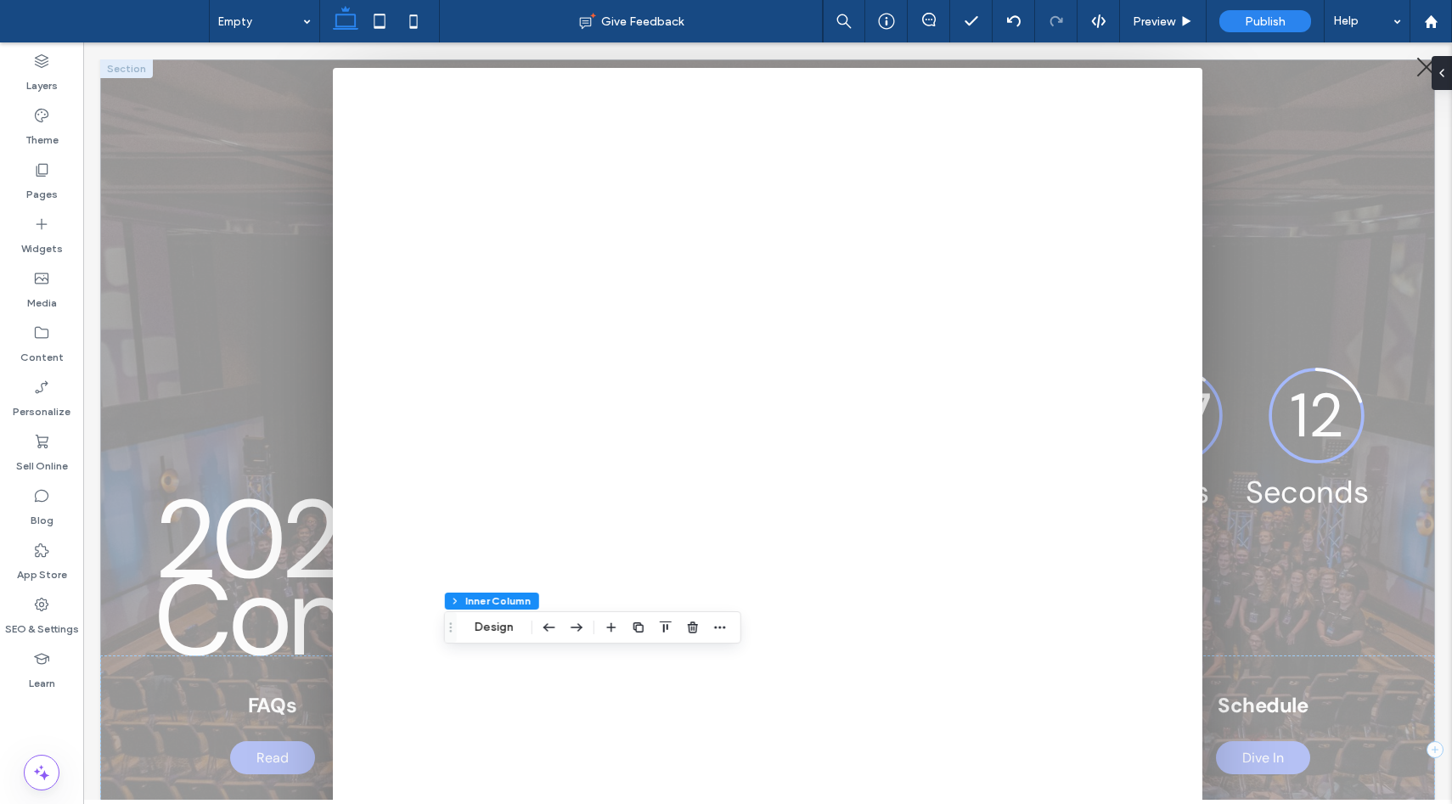
click at [1422, 69] on div at bounding box center [1427, 68] width 20 height 20
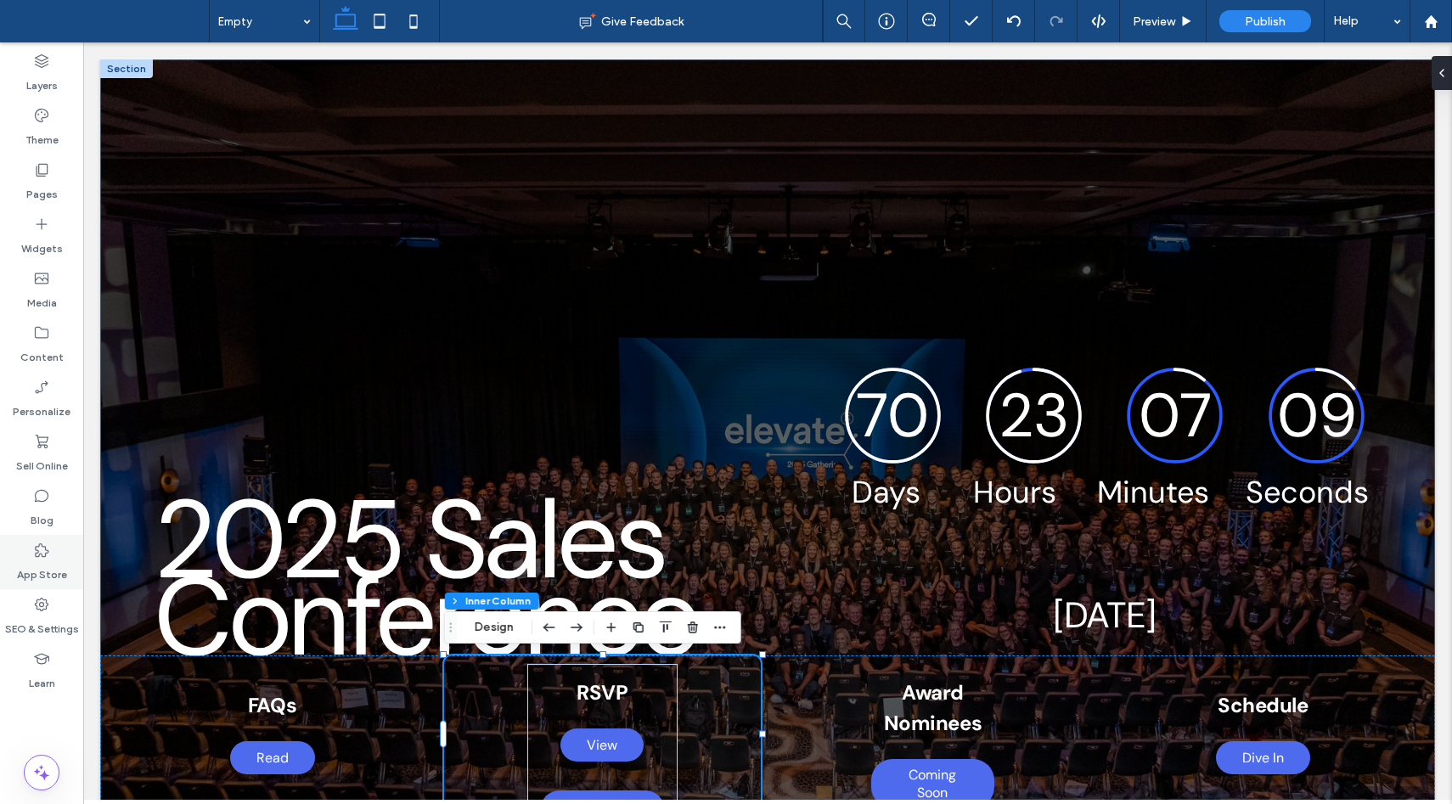
click at [39, 574] on label "App Store" at bounding box center [42, 571] width 50 height 24
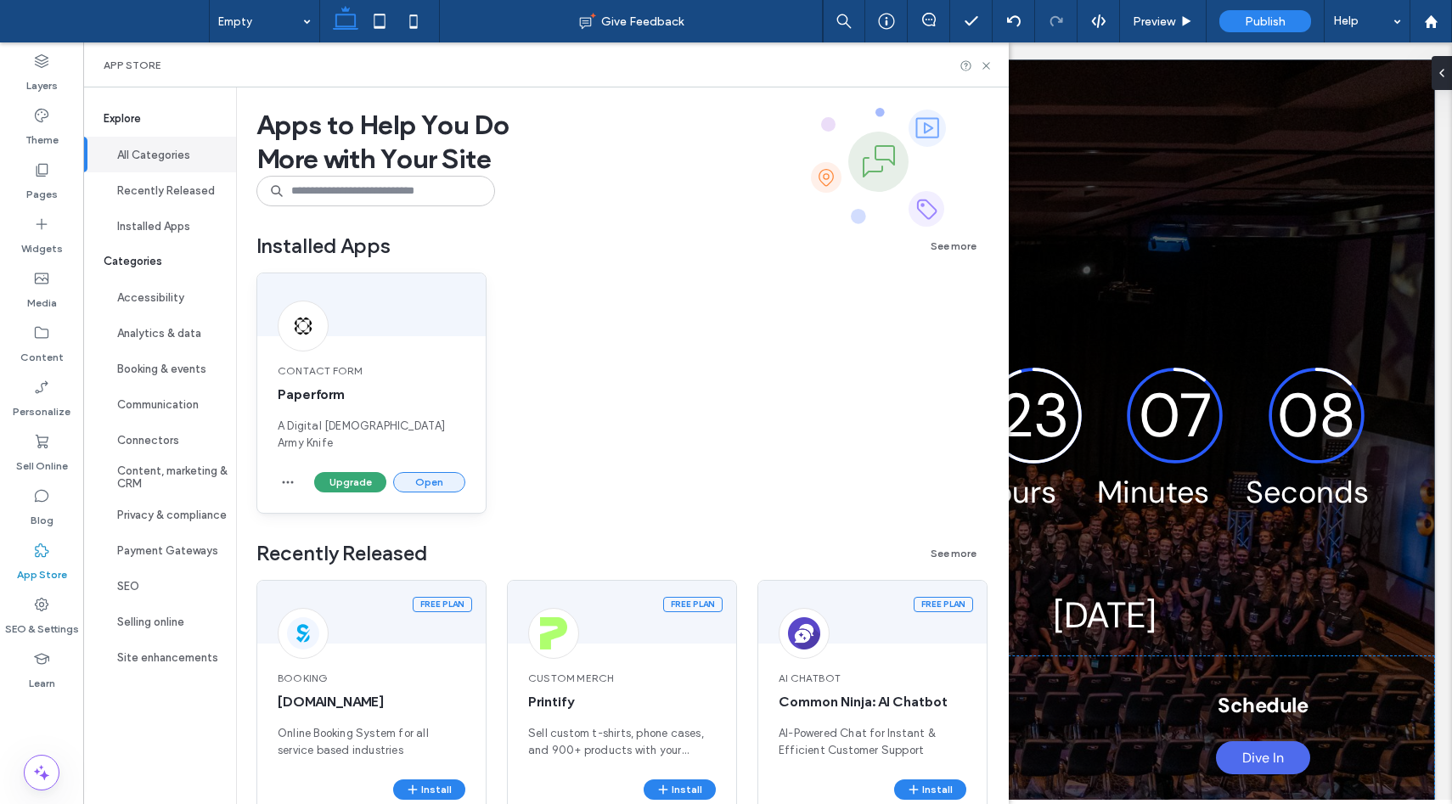
click at [420, 472] on button "Open" at bounding box center [429, 482] width 72 height 20
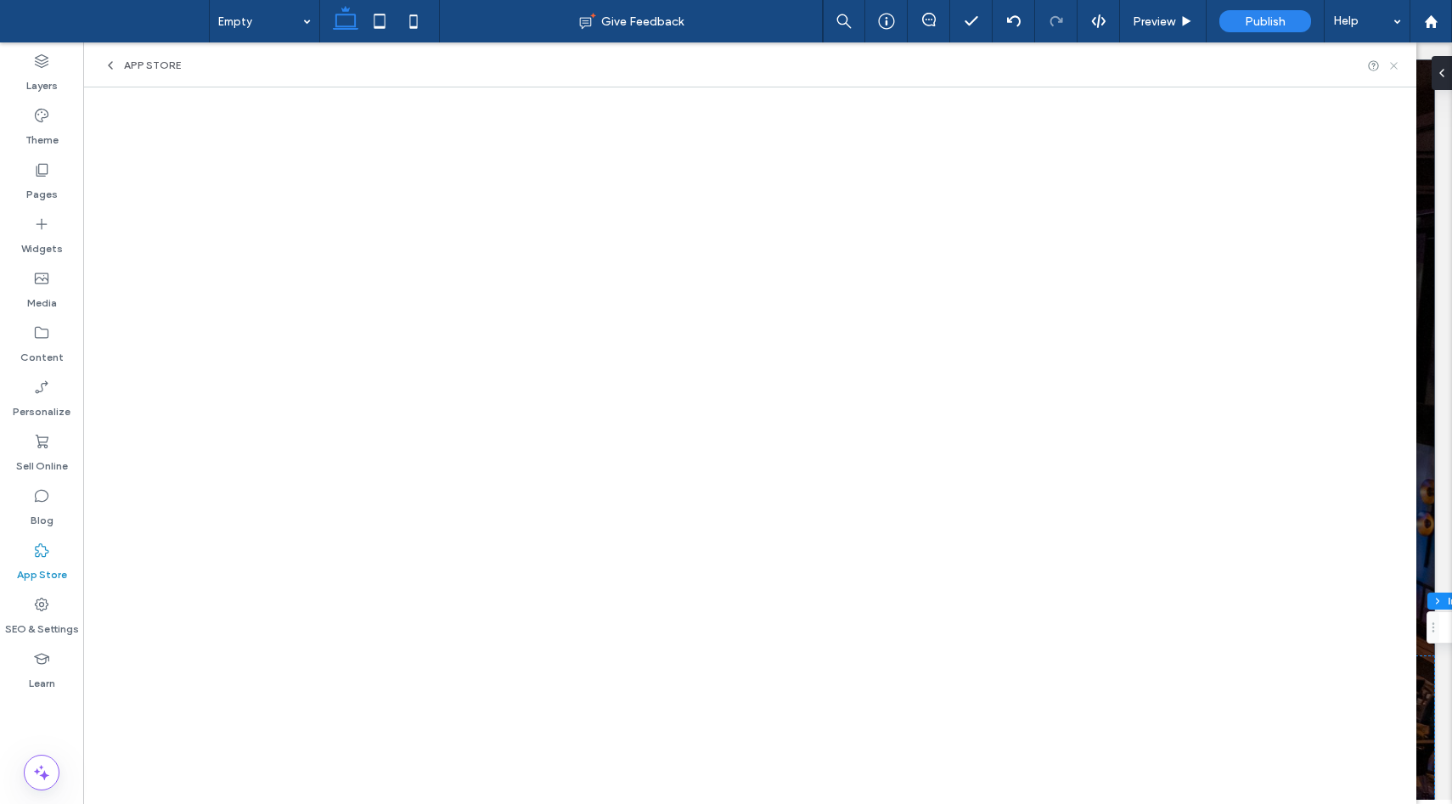
click at [1394, 63] on icon at bounding box center [1393, 65] width 13 height 13
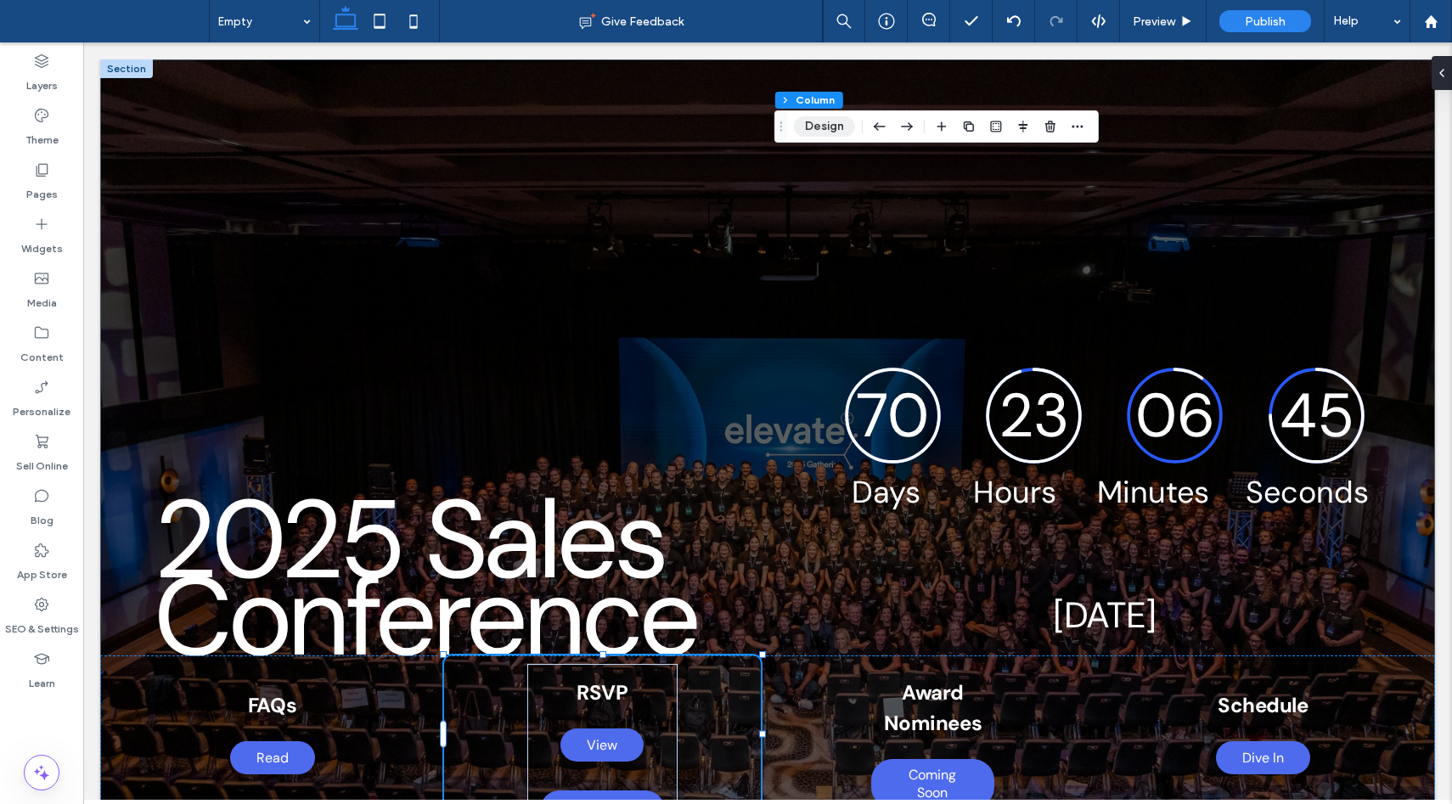
click at [817, 131] on button "Design" at bounding box center [824, 126] width 61 height 20
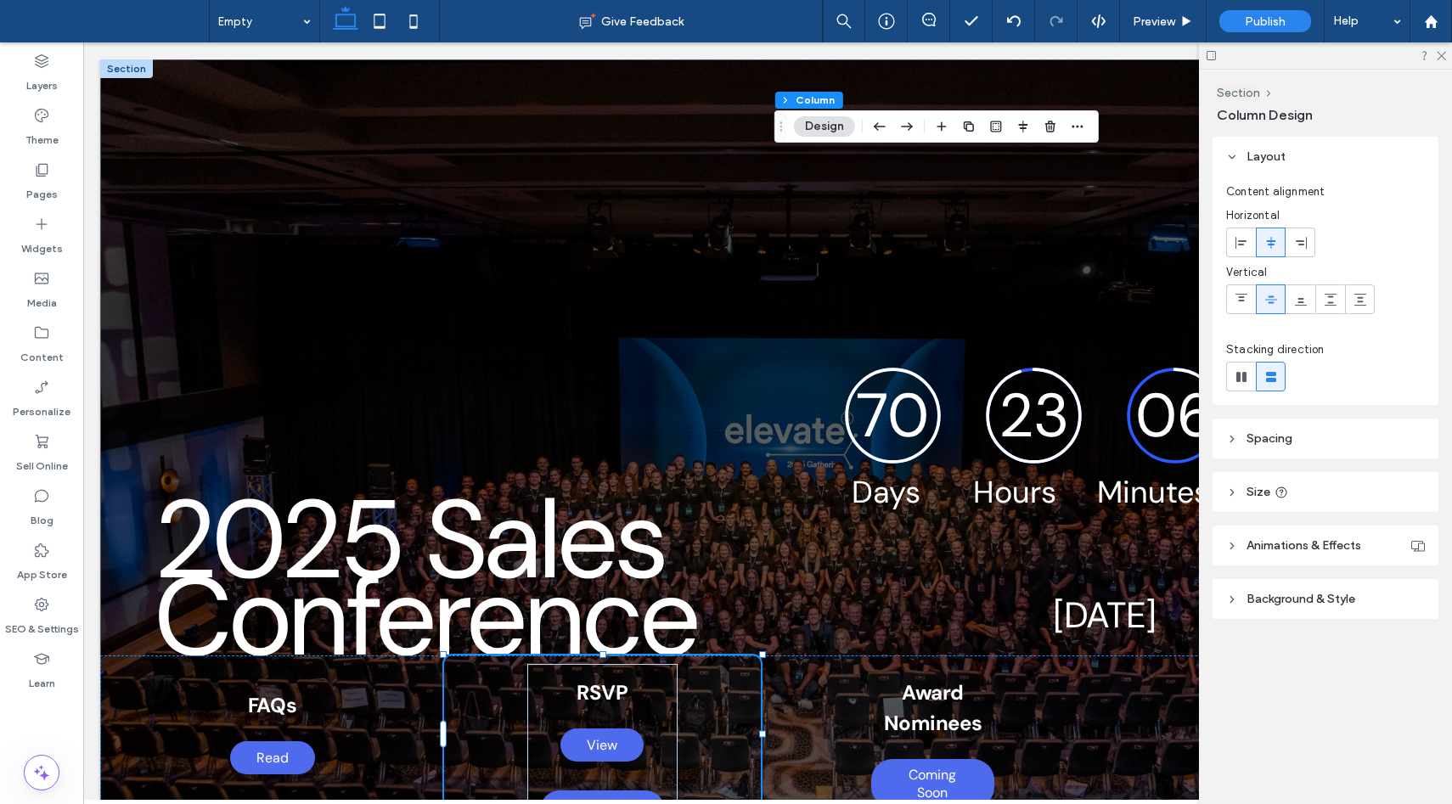
click at [1250, 434] on span "Spacing" at bounding box center [1269, 438] width 46 height 14
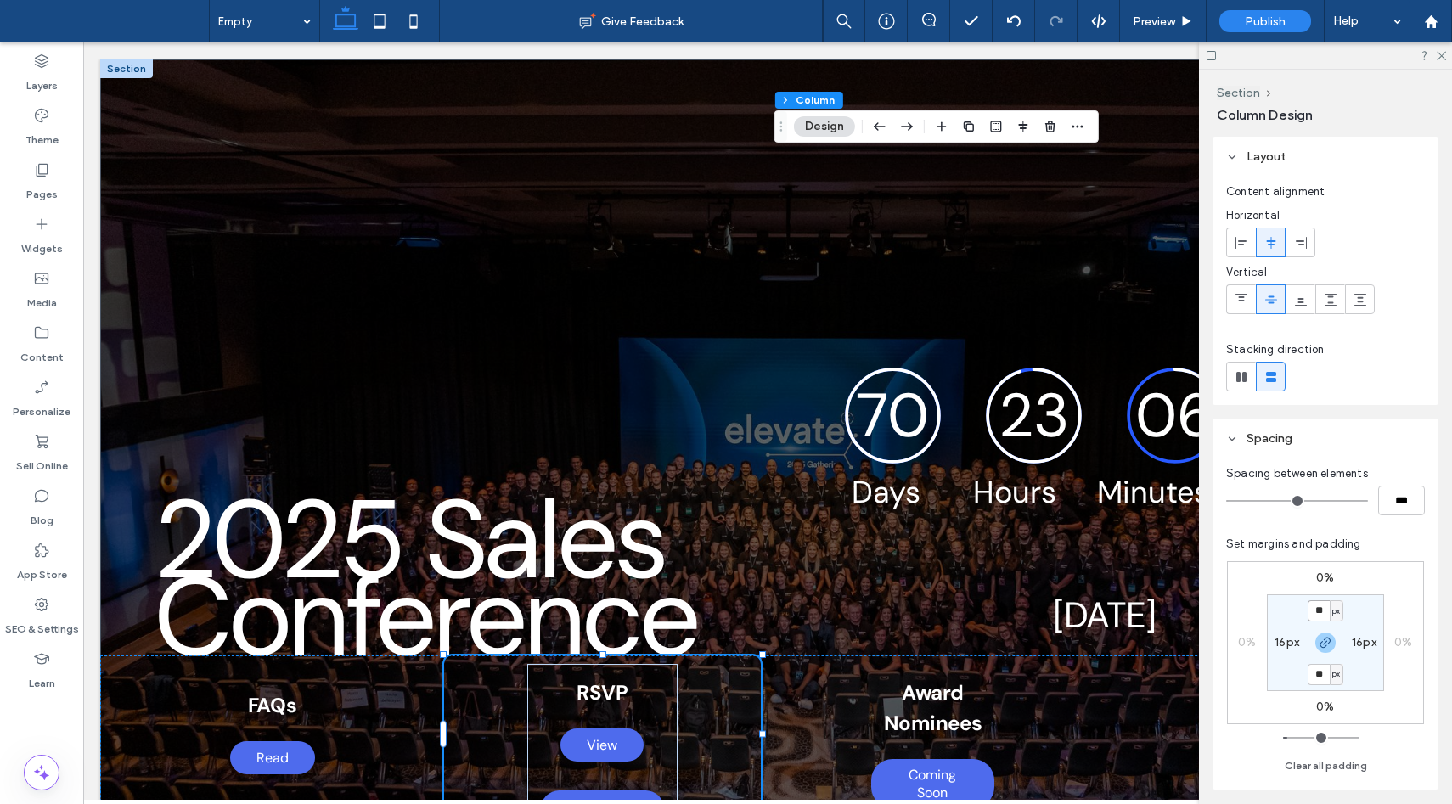
click at [1320, 605] on input "**" at bounding box center [1318, 610] width 22 height 21
type input "*"
click at [1439, 46] on div at bounding box center [1325, 55] width 253 height 26
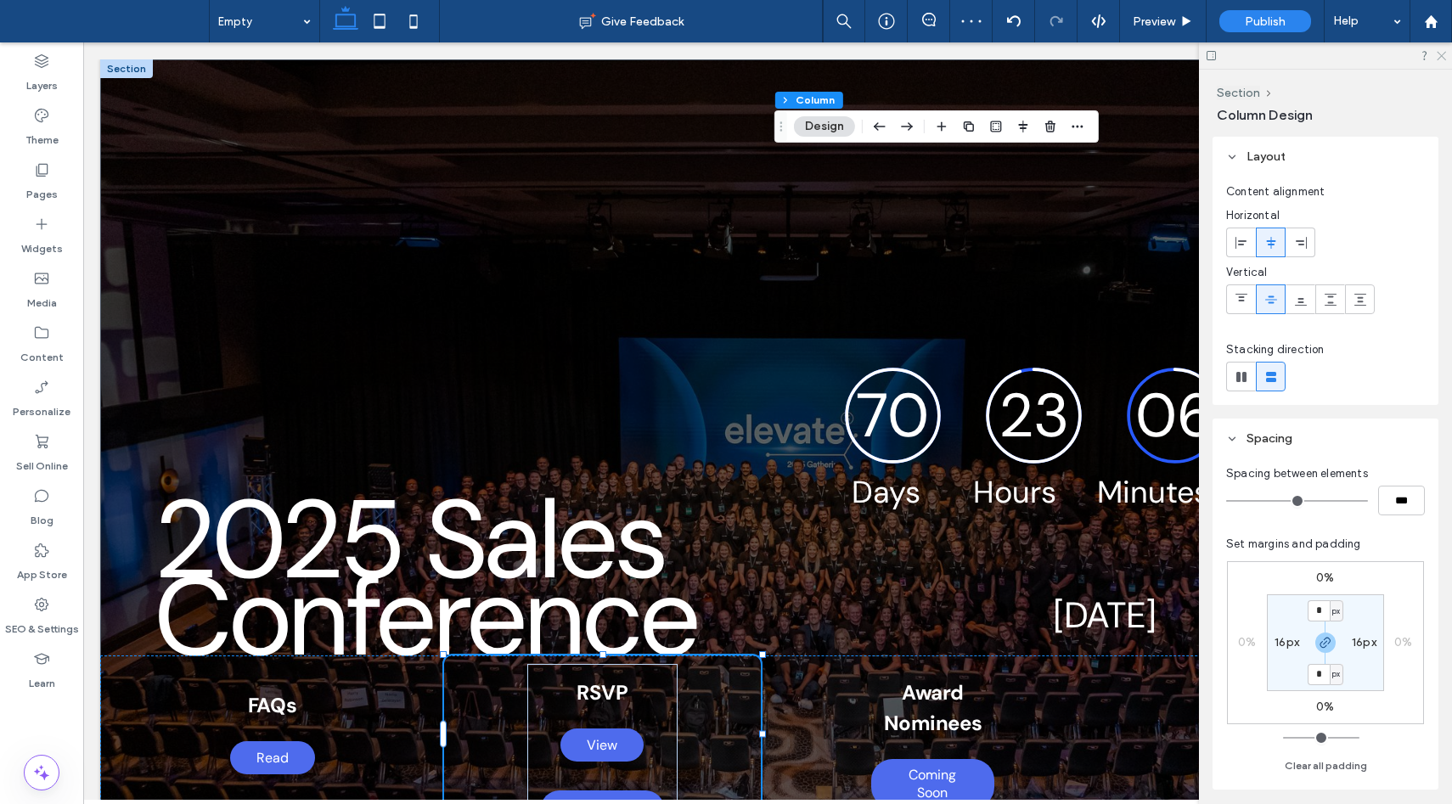
click at [1439, 53] on icon at bounding box center [1440, 54] width 11 height 11
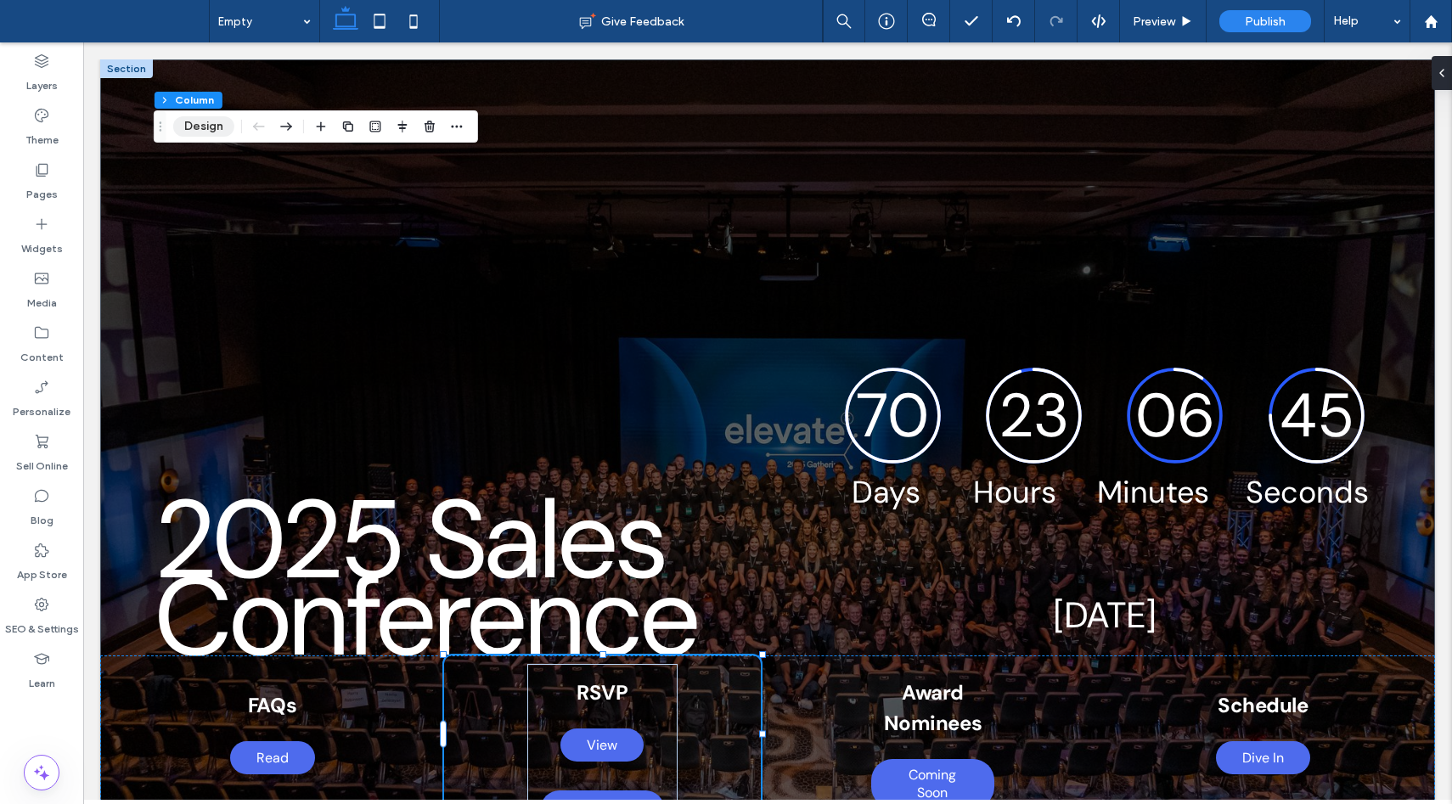
click at [205, 128] on button "Design" at bounding box center [203, 126] width 61 height 20
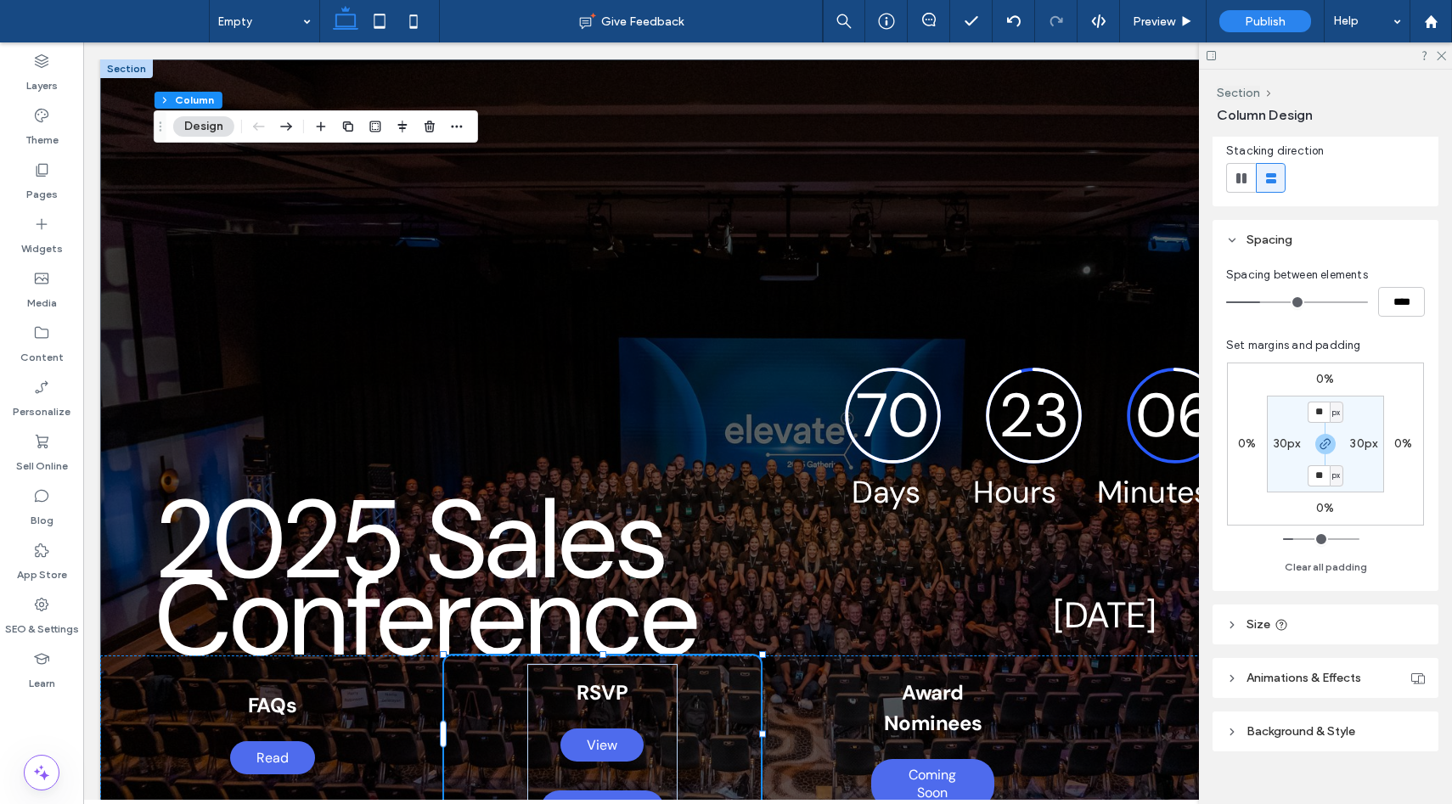
scroll to position [221, 0]
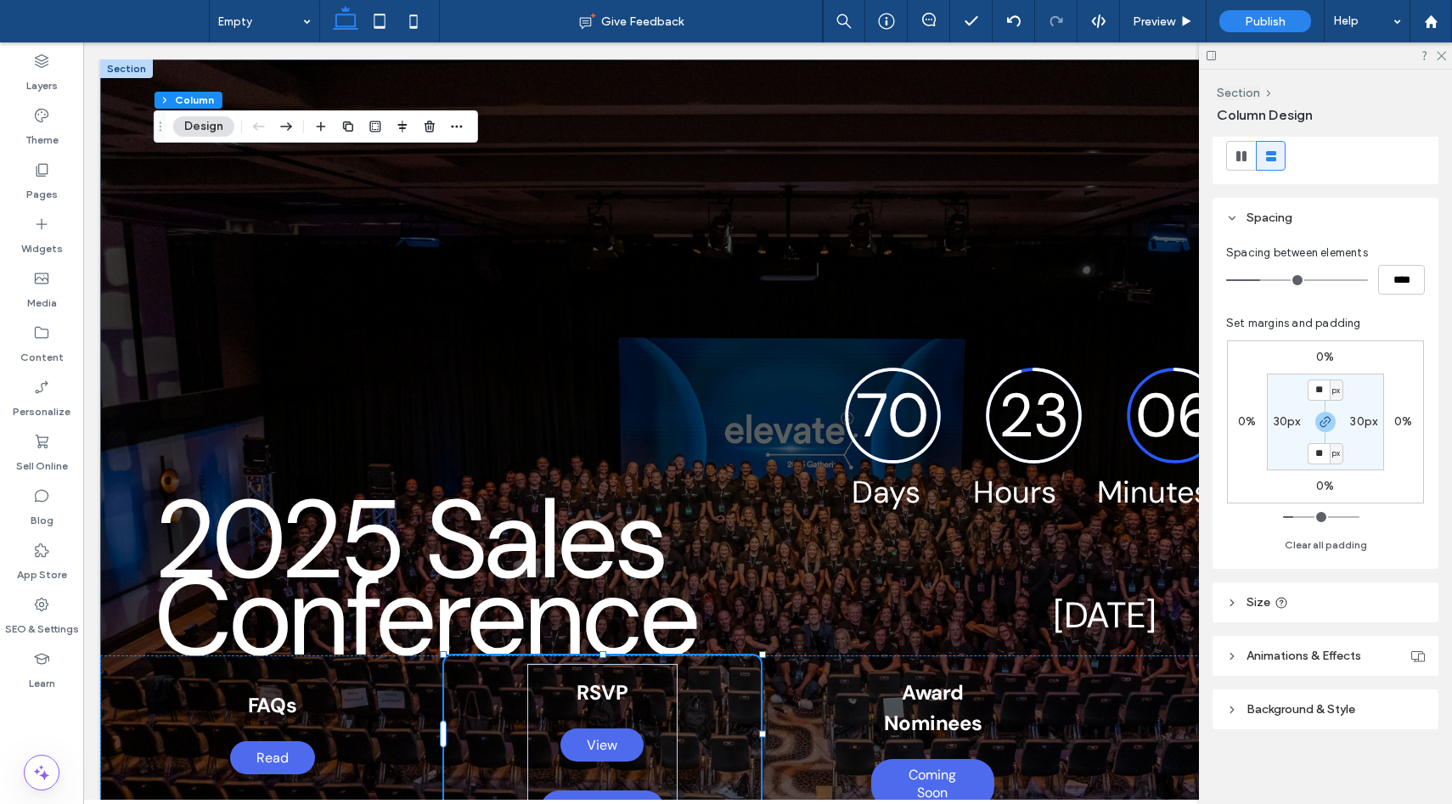
click at [1255, 706] on span "Background & Style" at bounding box center [1300, 709] width 109 height 14
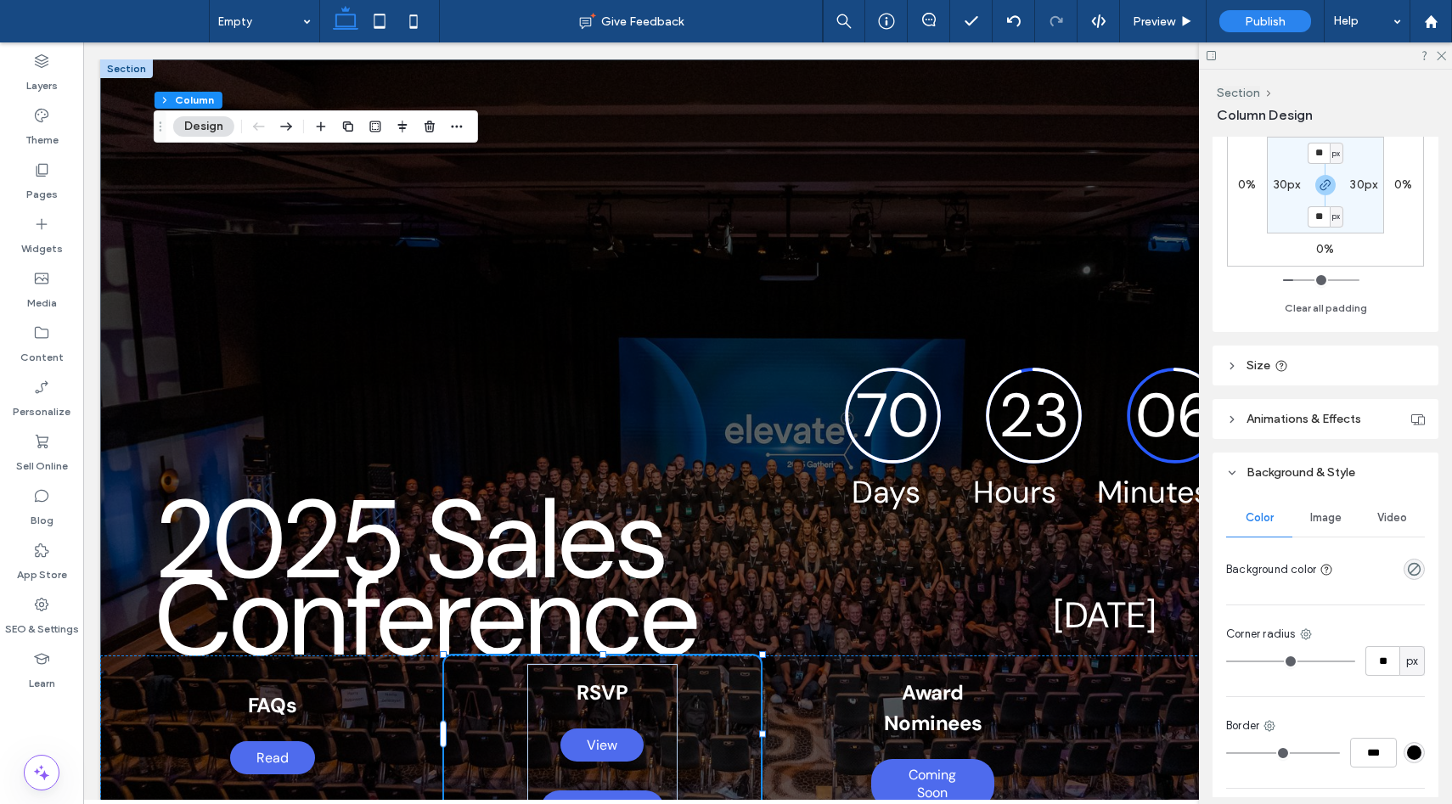
scroll to position [581, 0]
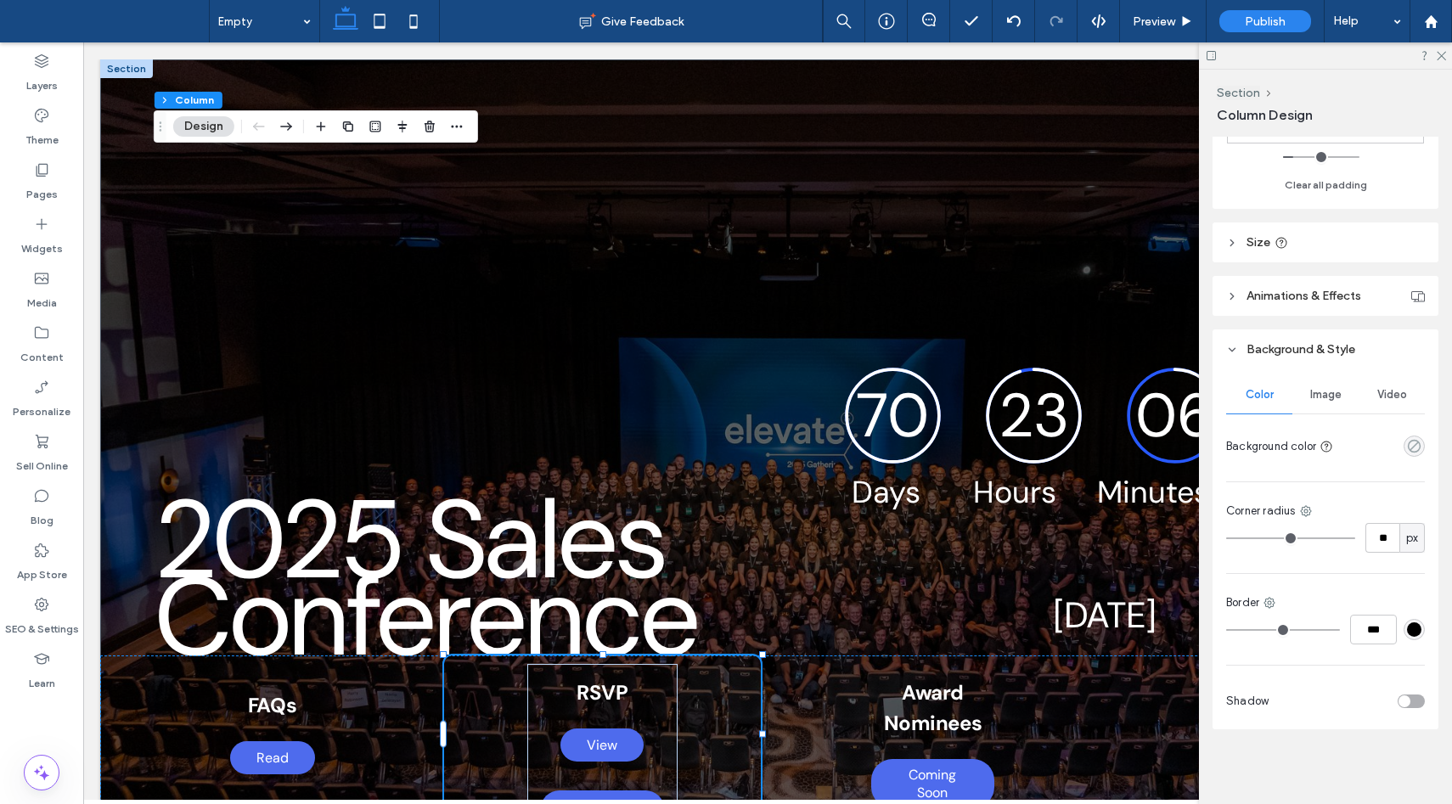
click at [1409, 449] on use "rgba(0, 0, 0, 0)" at bounding box center [1414, 446] width 13 height 13
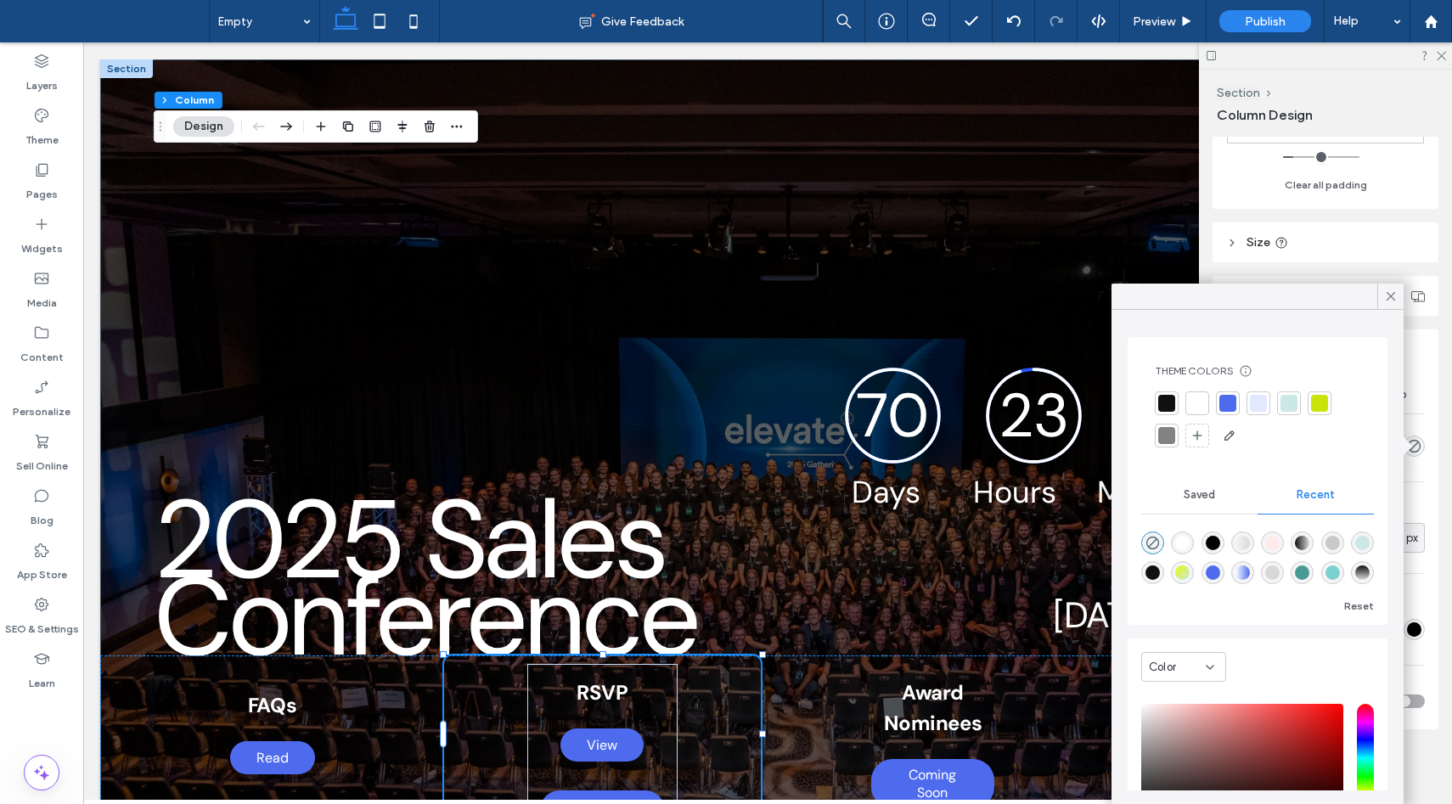
click at [1227, 399] on div at bounding box center [1227, 403] width 17 height 17
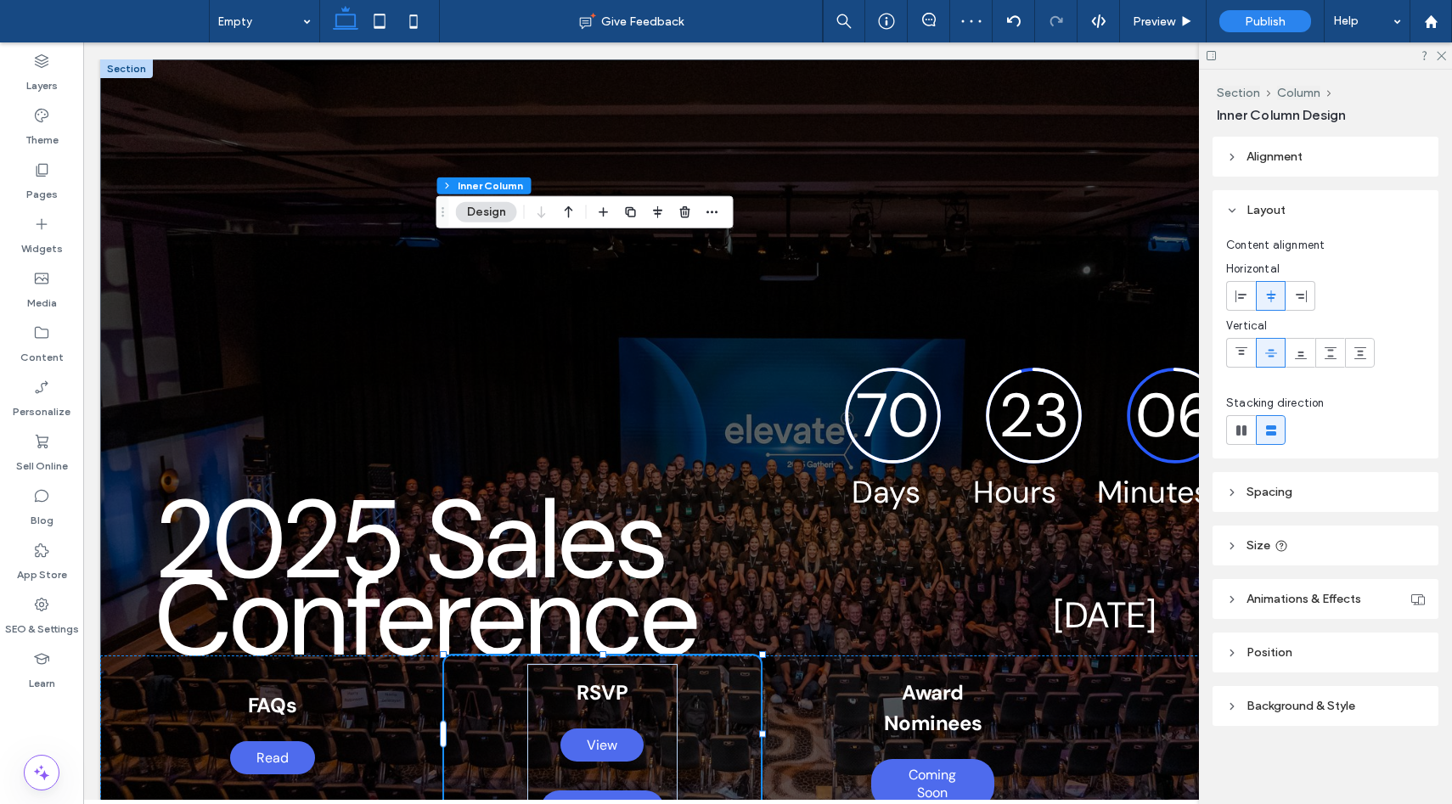
click at [1263, 697] on header "Background & Style" at bounding box center [1325, 706] width 226 height 40
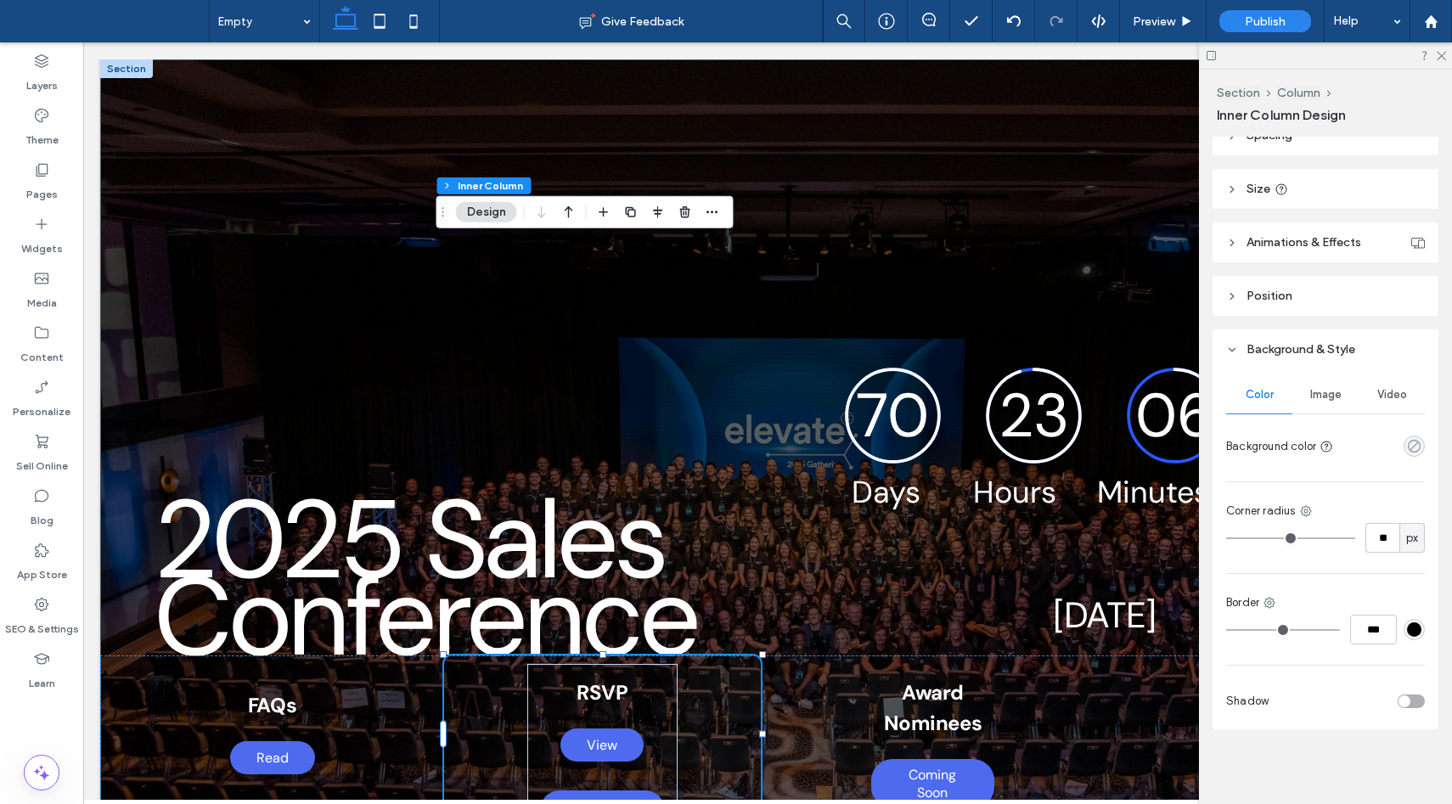
click at [1413, 446] on use "rgba(0, 0, 0, 0)" at bounding box center [1414, 446] width 13 height 13
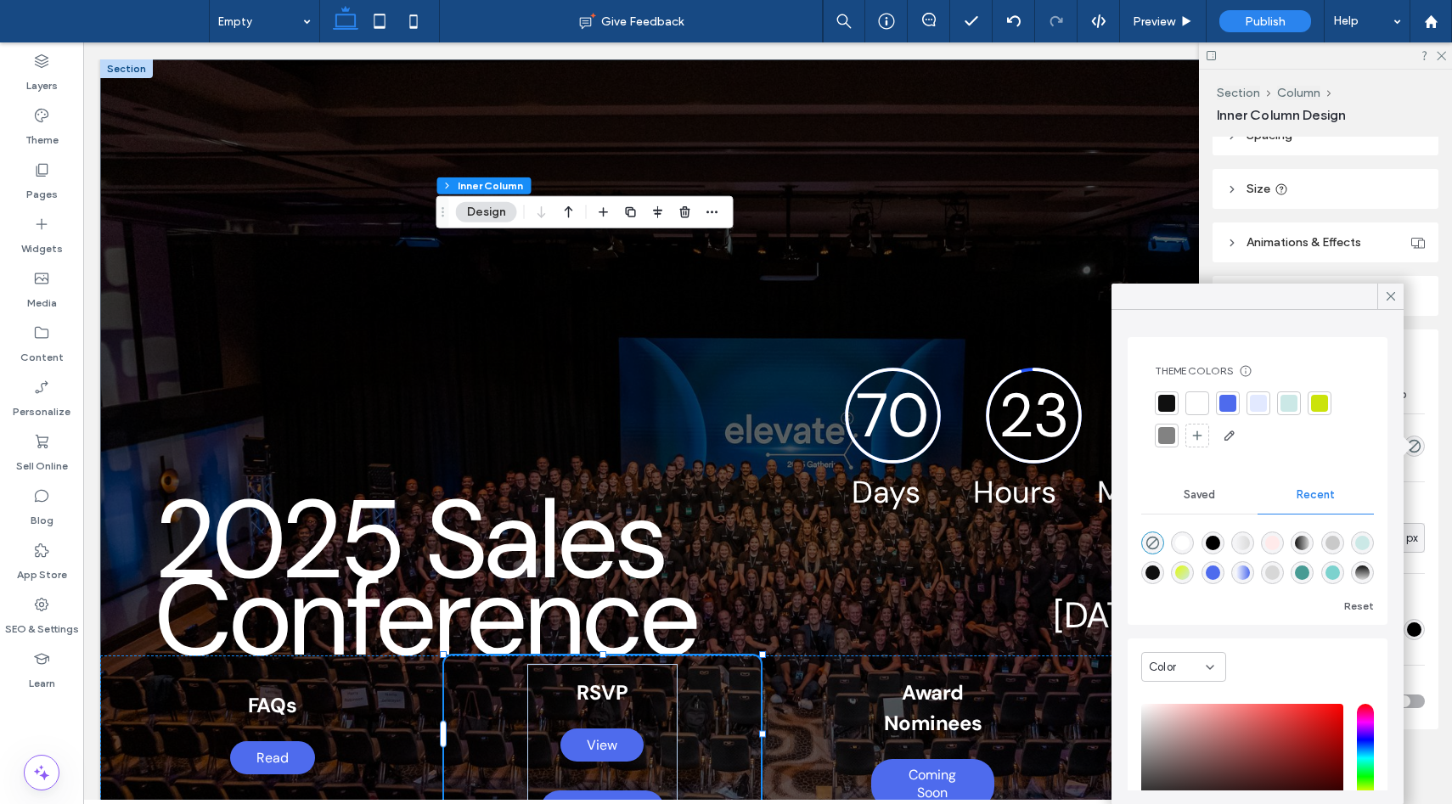
click at [1230, 402] on div at bounding box center [1227, 403] width 17 height 17
click at [1246, 571] on div "linear-gradient(90deg, rgba(255, 255, 255, 1) 0%, rgba(78, 107, 237, 1) 100%)" at bounding box center [1242, 575] width 14 height 14
type input "*******"
type input "***"
type input "****"
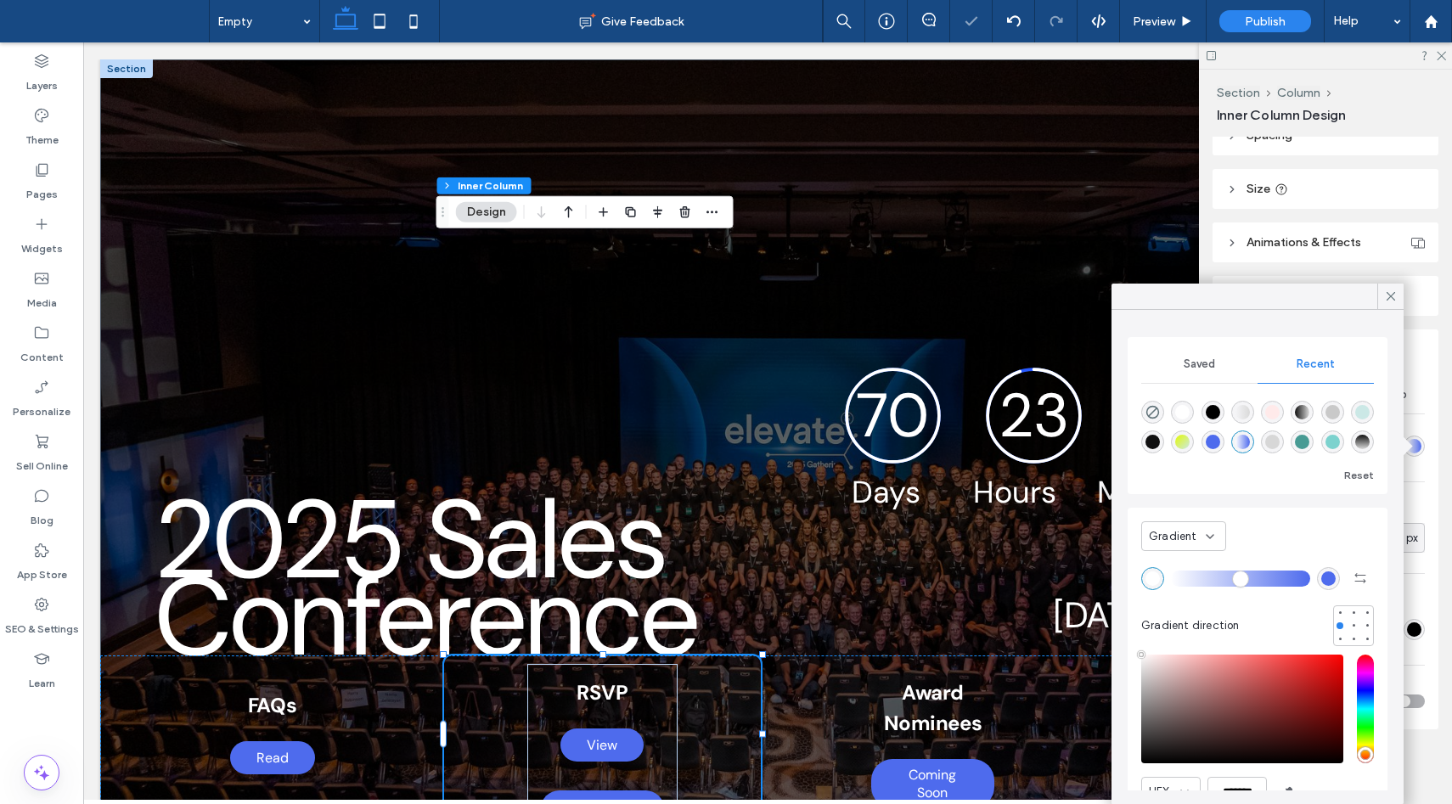
click at [1213, 444] on div "rgba(78, 107, 237, 1)" at bounding box center [1213, 442] width 14 height 14
type input "*******"
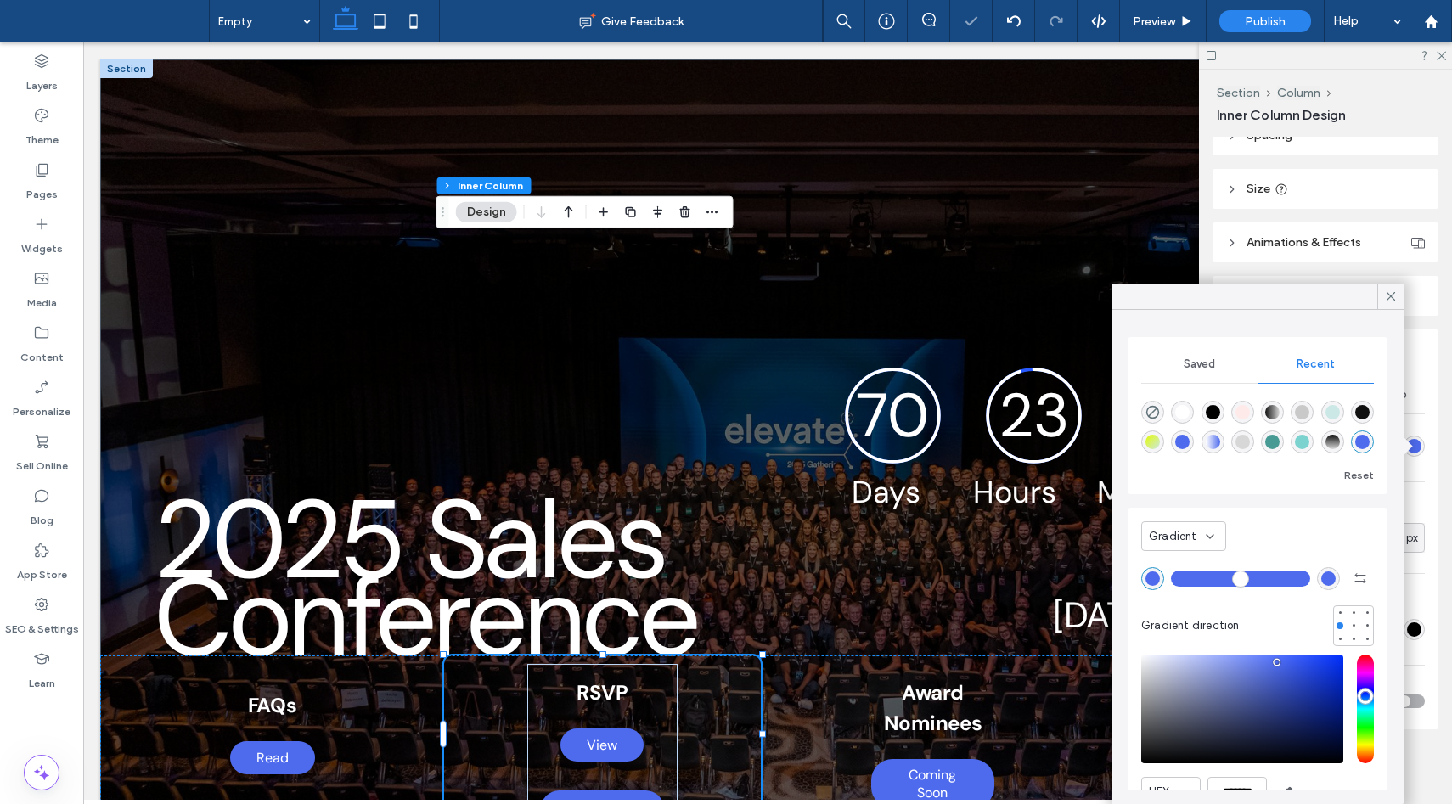
click at [1421, 364] on header "Background & Style" at bounding box center [1325, 349] width 226 height 40
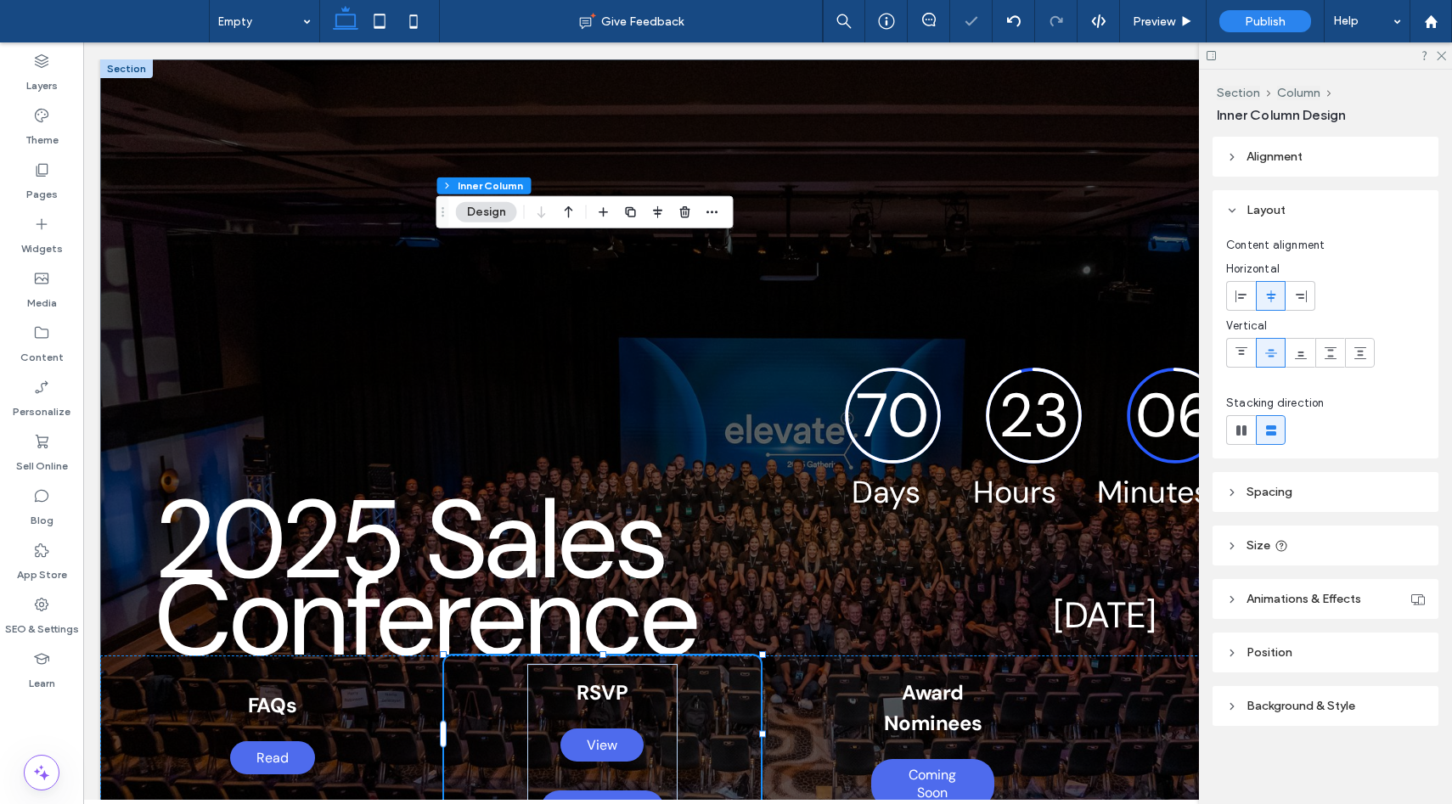
scroll to position [0, 0]
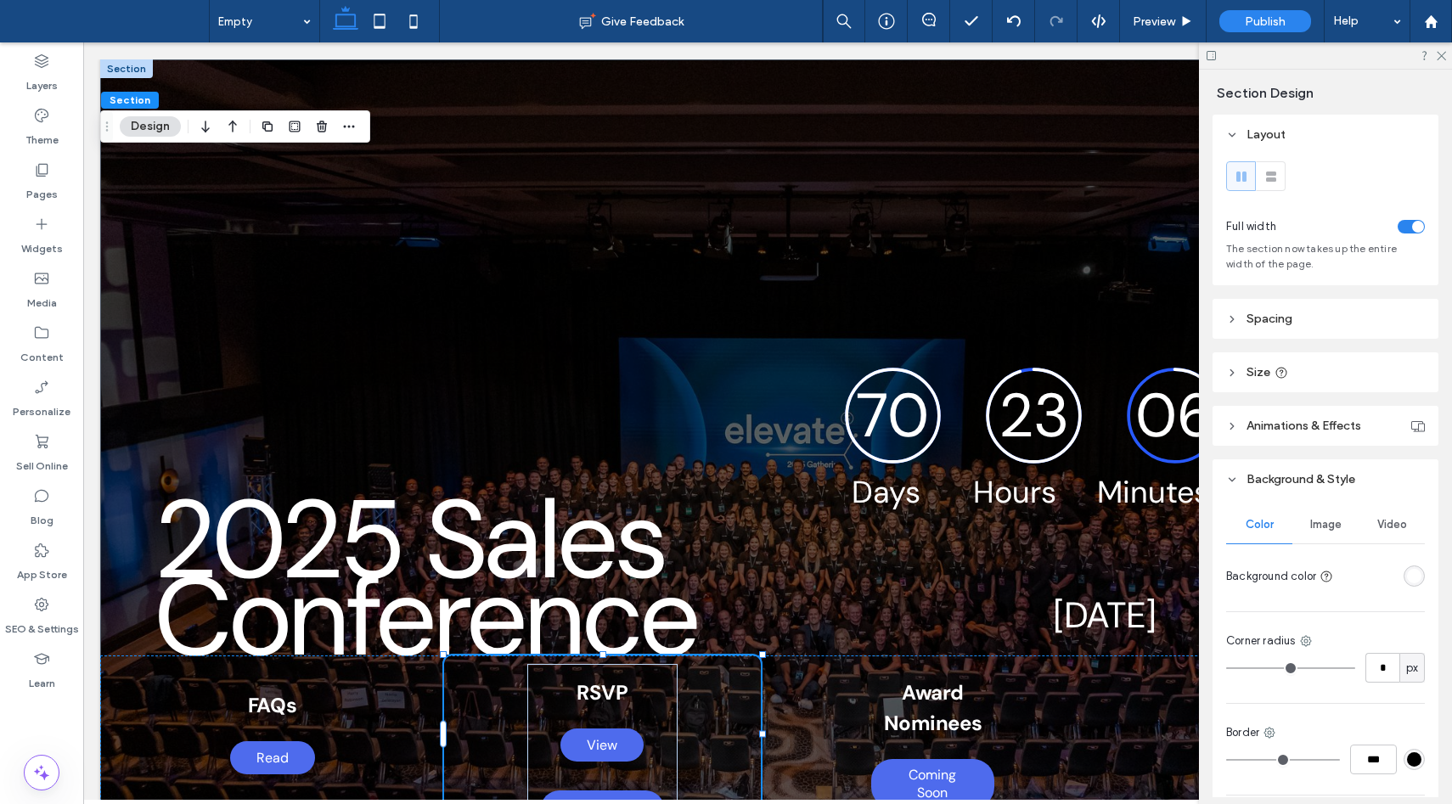
click at [1412, 579] on div "rgba(255, 255, 255, 1)" at bounding box center [1414, 576] width 14 height 14
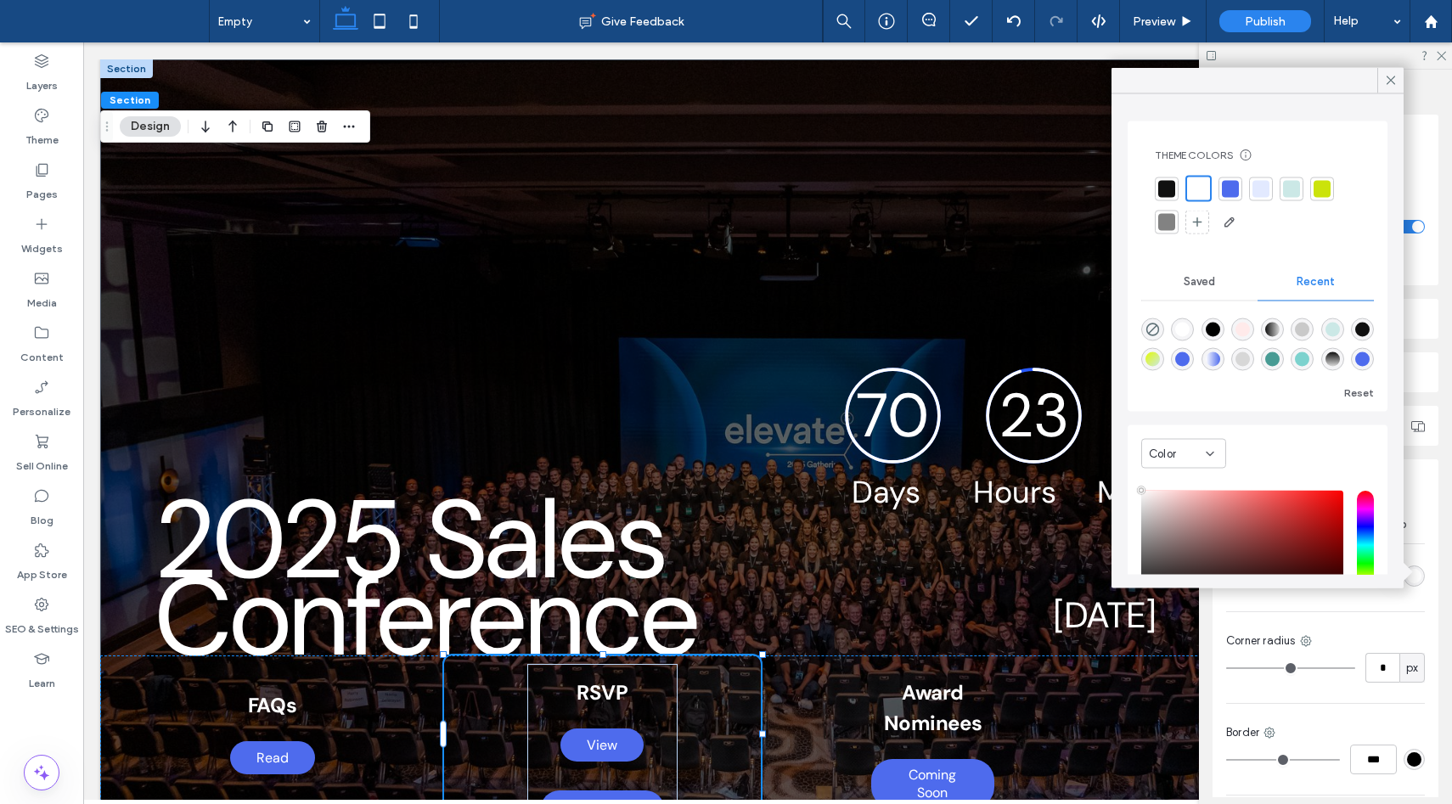
click at [1259, 188] on div at bounding box center [1260, 188] width 17 height 17
click at [1250, 362] on div "rgba(215, 215, 215, 1)" at bounding box center [1242, 359] width 23 height 23
click at [1300, 326] on div "rgba(201, 201, 201, 1)" at bounding box center [1302, 327] width 14 height 14
click at [1178, 328] on div "rgba(255, 255, 255, 1)" at bounding box center [1182, 327] width 14 height 14
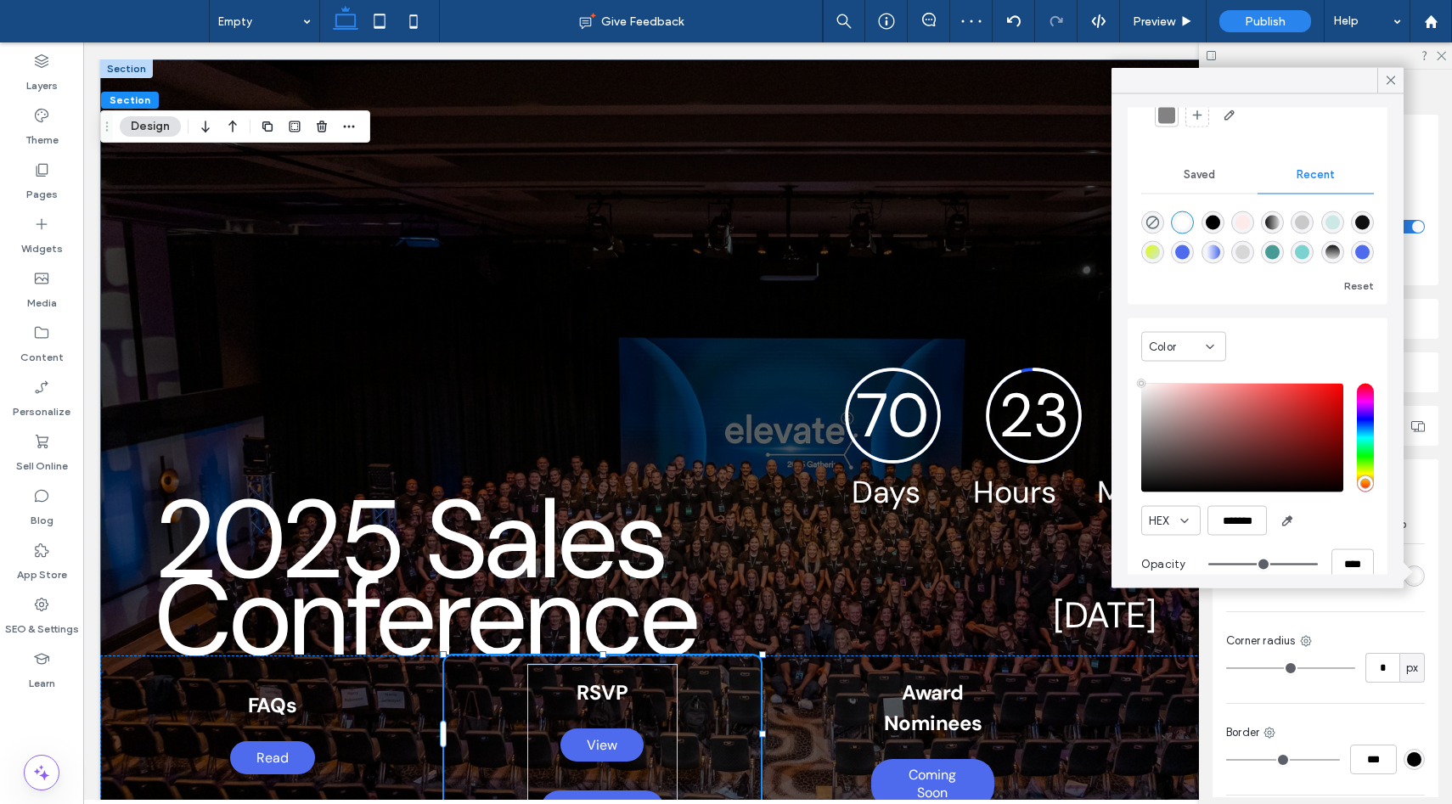
scroll to position [119, 0]
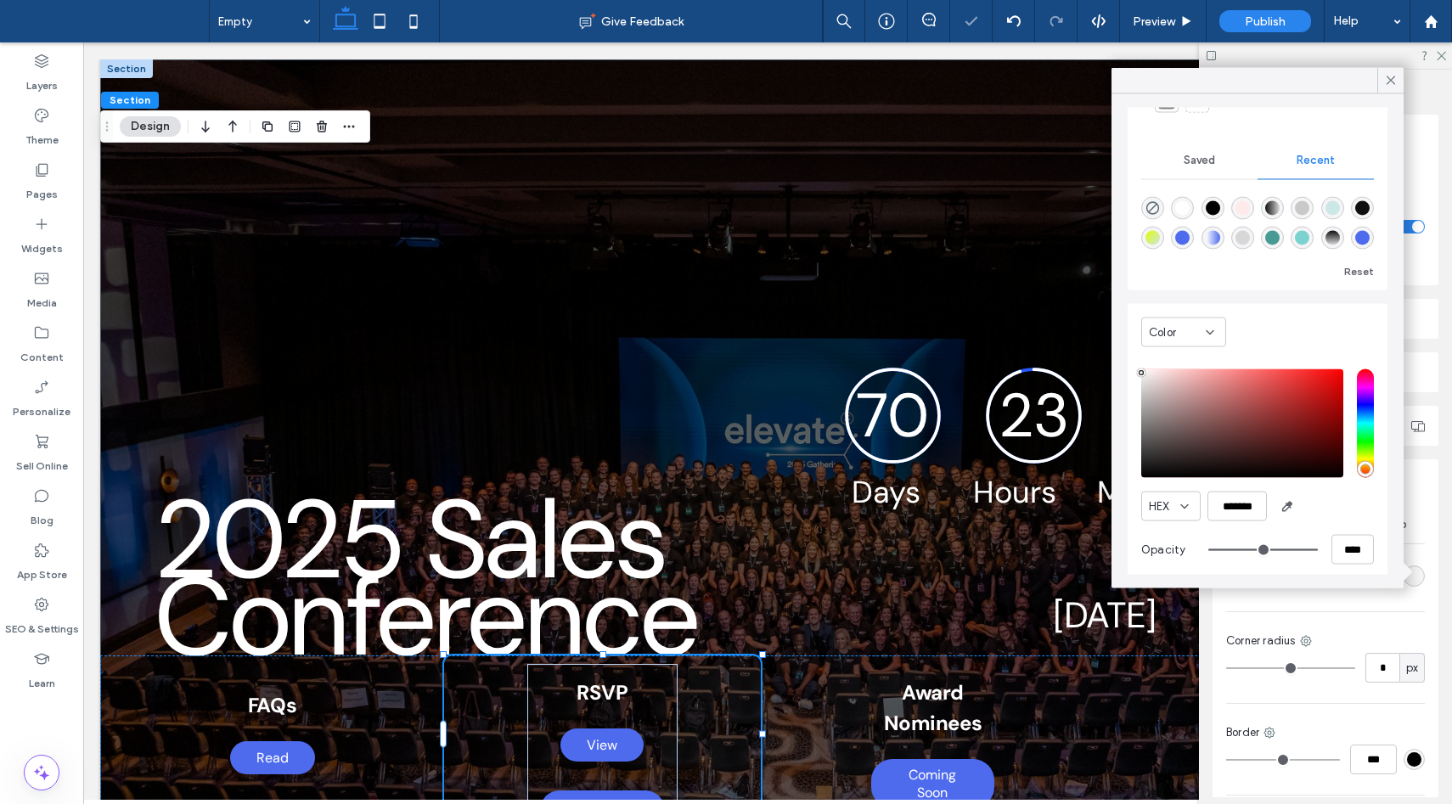
type input "*******"
click at [1133, 372] on div "Color HEX ******* Opacity ****" at bounding box center [1257, 445] width 260 height 282
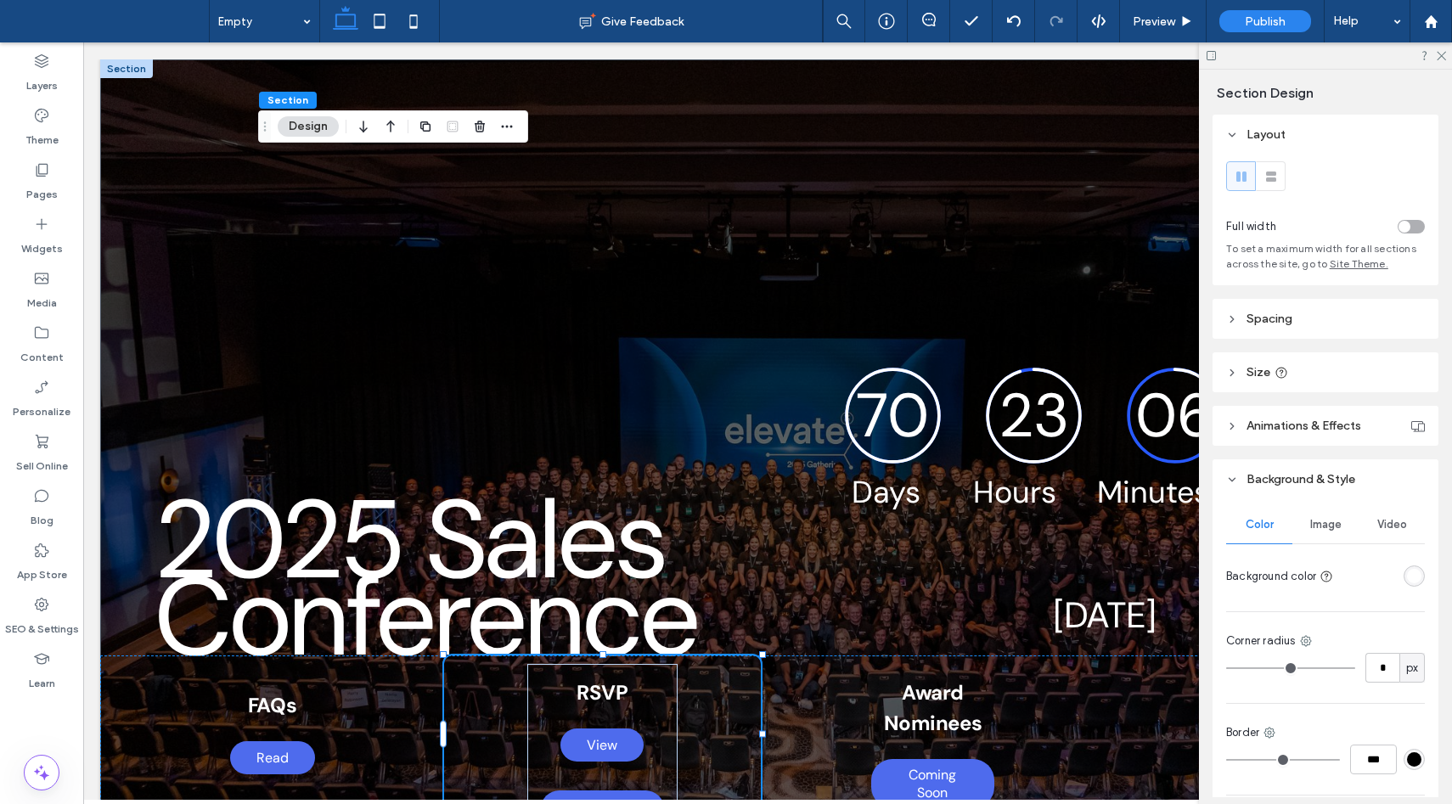
scroll to position [131, 0]
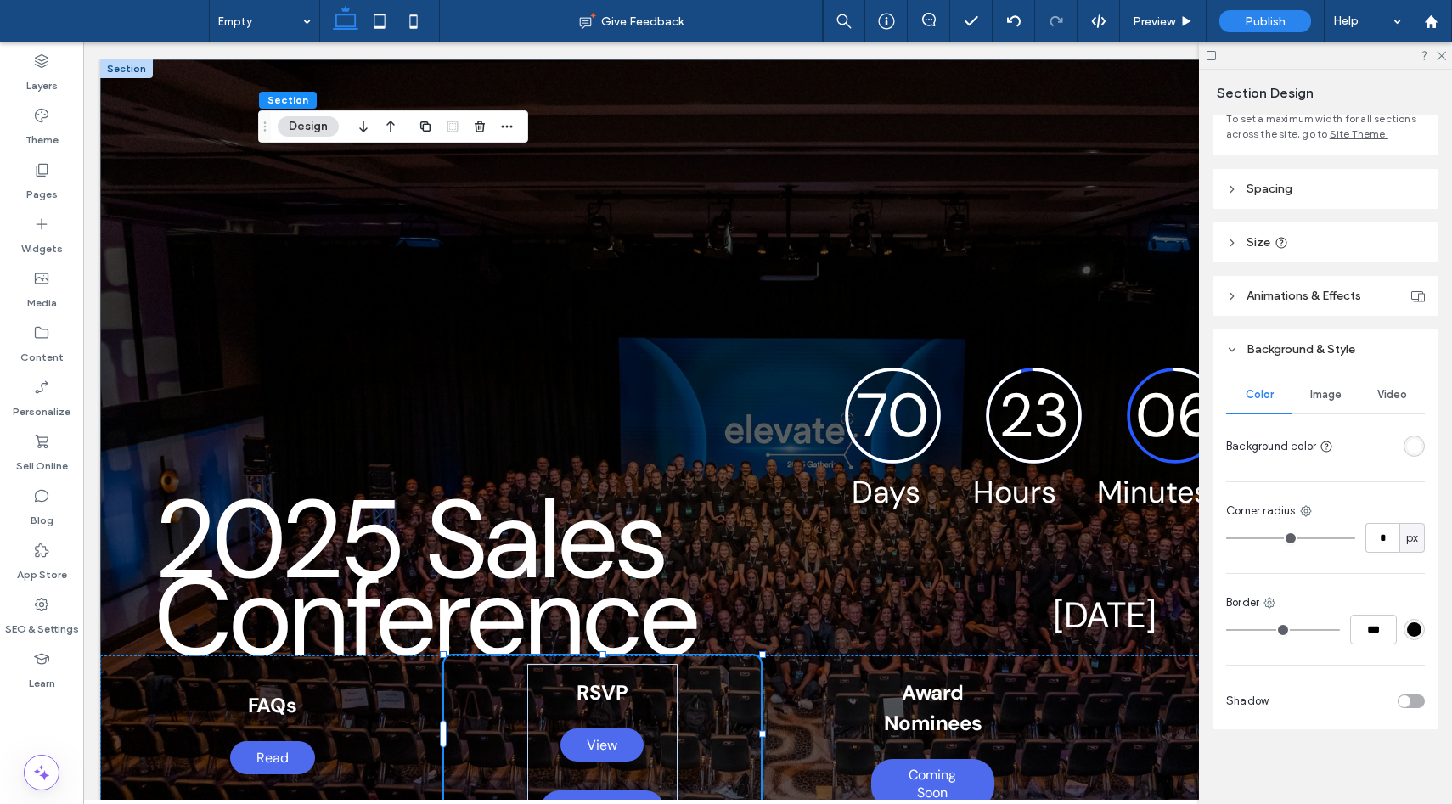
click at [1410, 444] on div "rgba(255, 255, 255, 1)" at bounding box center [1414, 446] width 14 height 14
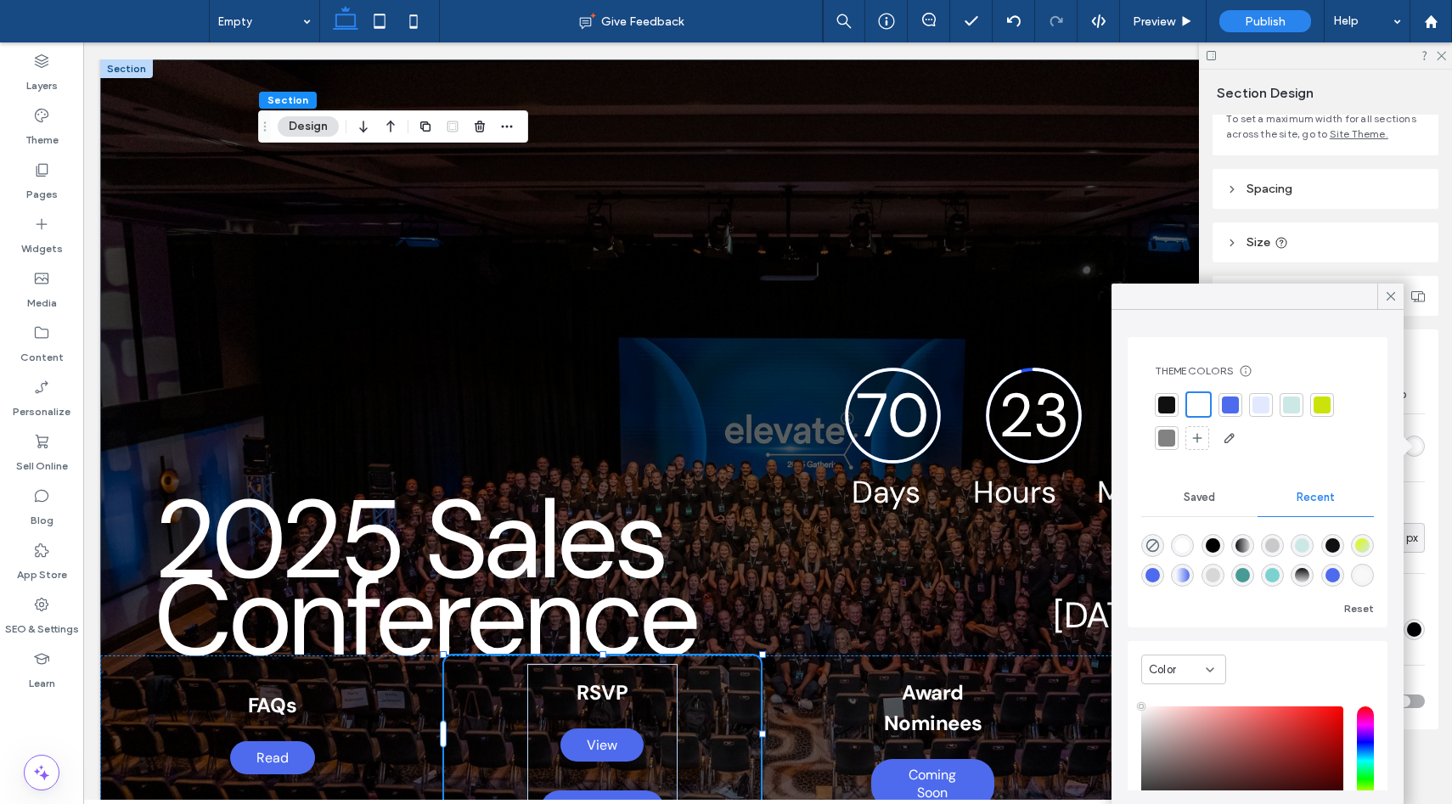
click at [1363, 576] on div "rgba(248, 248, 248, 1)" at bounding box center [1362, 575] width 14 height 14
type input "*******"
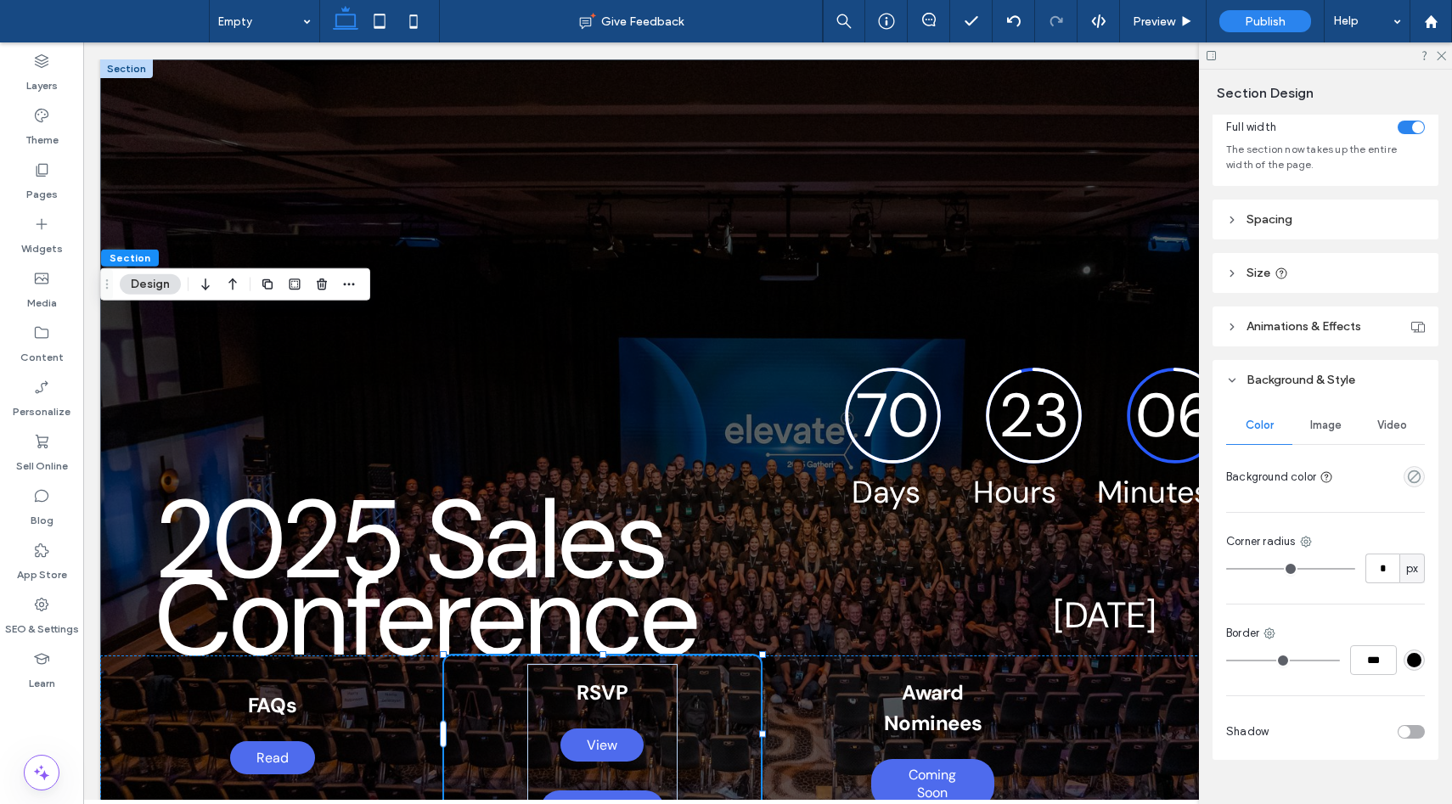
scroll to position [124, 0]
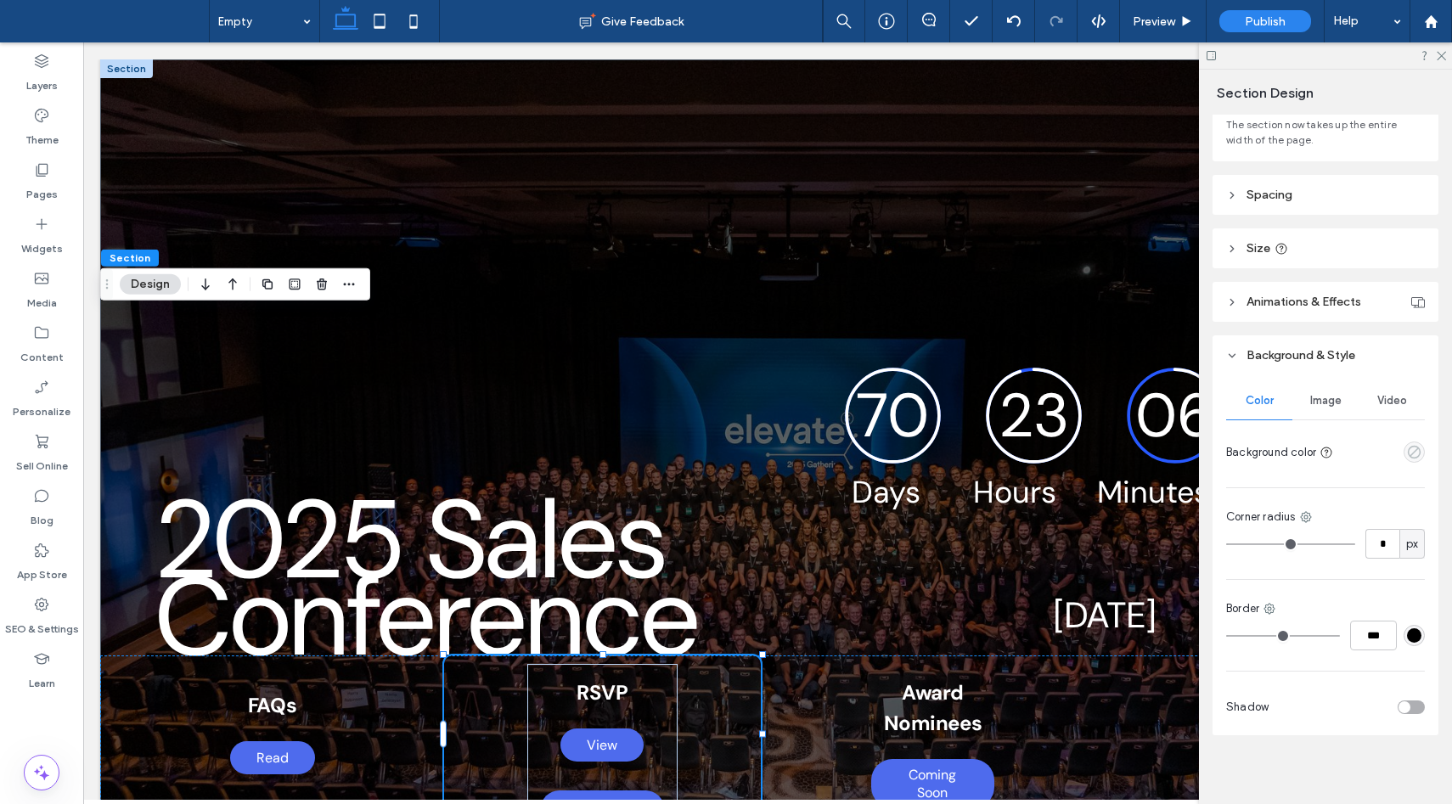
click at [1416, 456] on icon "empty color" at bounding box center [1414, 452] width 14 height 14
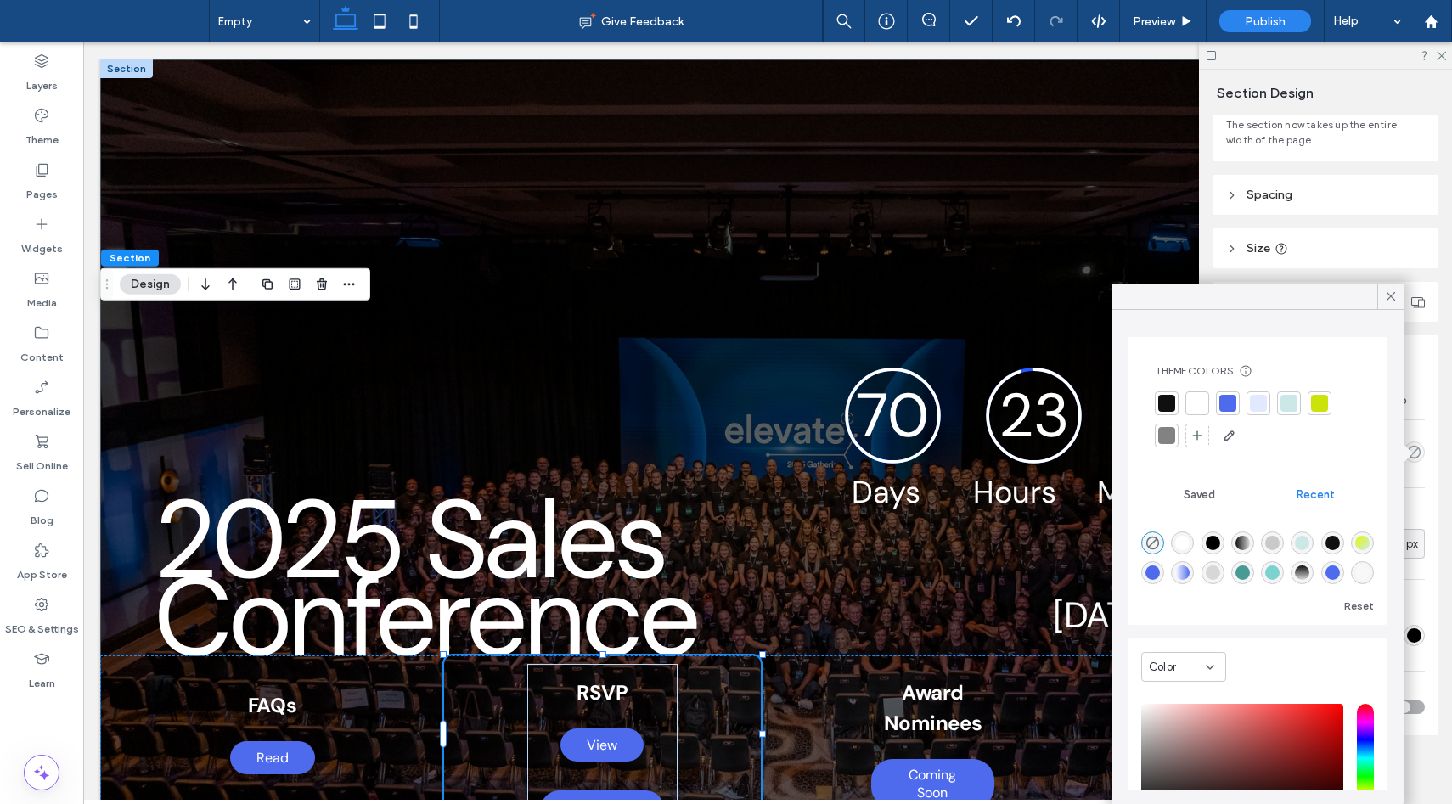
click at [1361, 569] on div "rgba(248, 248, 248, 1)" at bounding box center [1362, 572] width 14 height 14
type input "*******"
type input "***"
type input "****"
click at [1443, 59] on icon at bounding box center [1440, 54] width 11 height 11
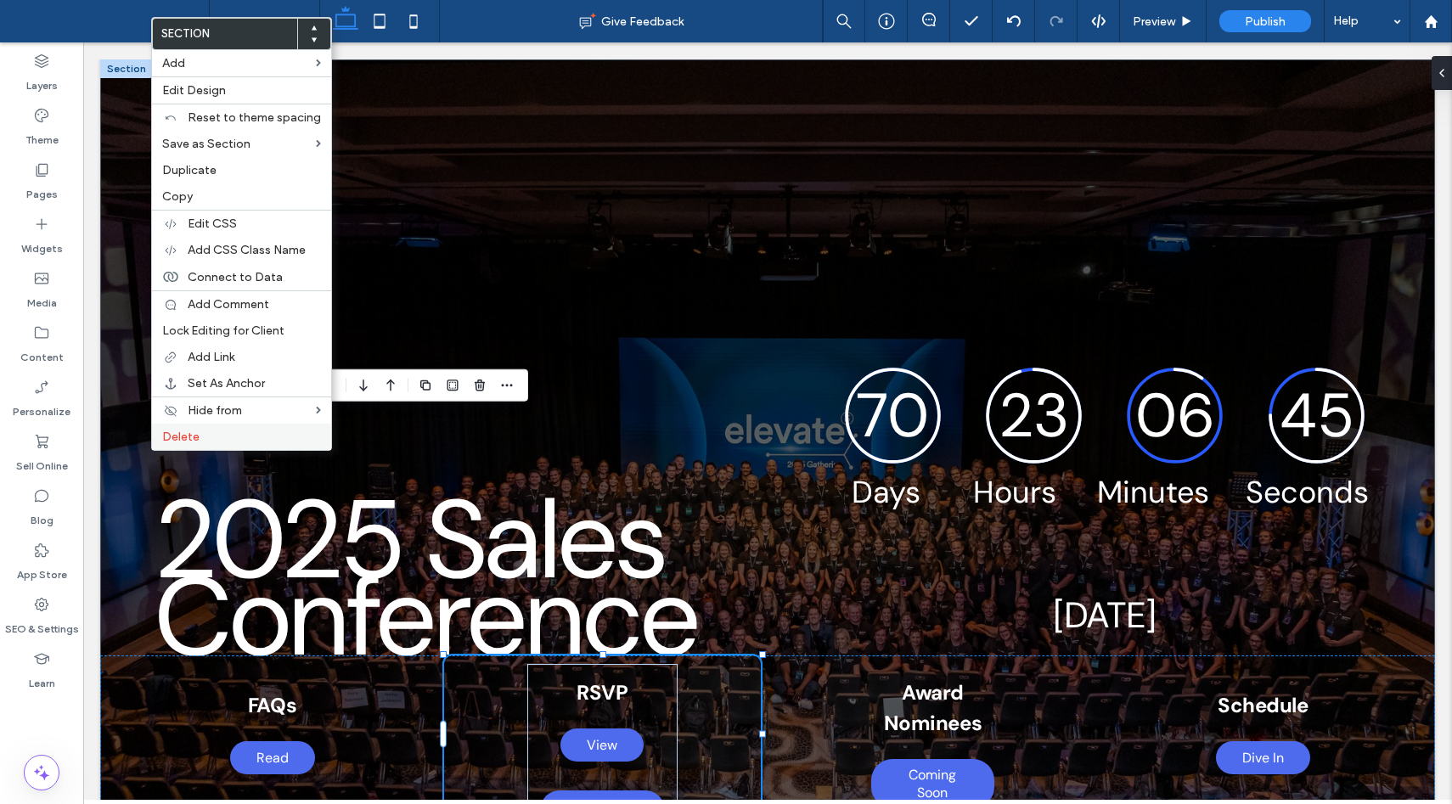
click at [180, 438] on span "Delete" at bounding box center [180, 437] width 37 height 14
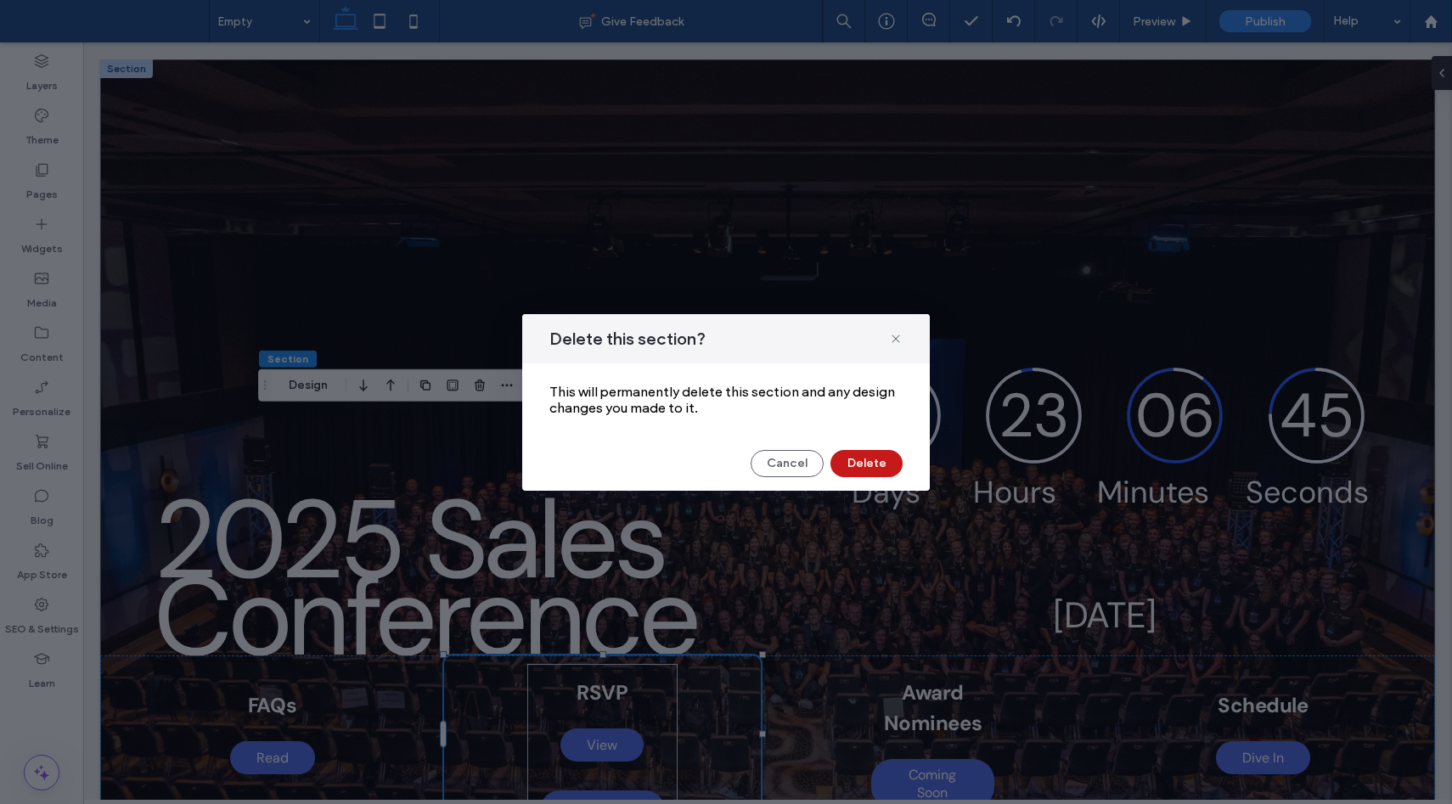
click at [864, 457] on button "Delete" at bounding box center [866, 463] width 72 height 27
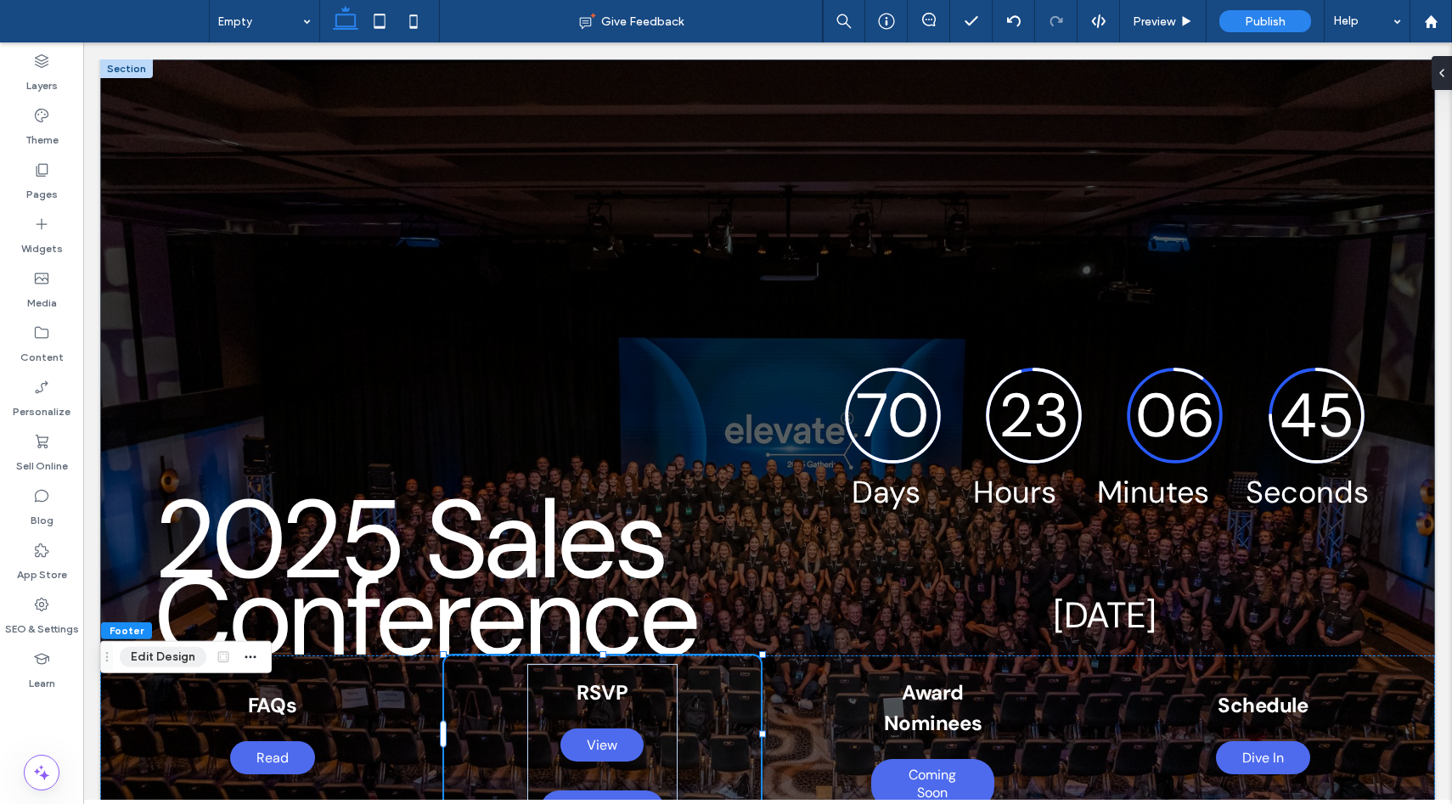
click at [144, 657] on button "Edit Design" at bounding box center [163, 657] width 87 height 20
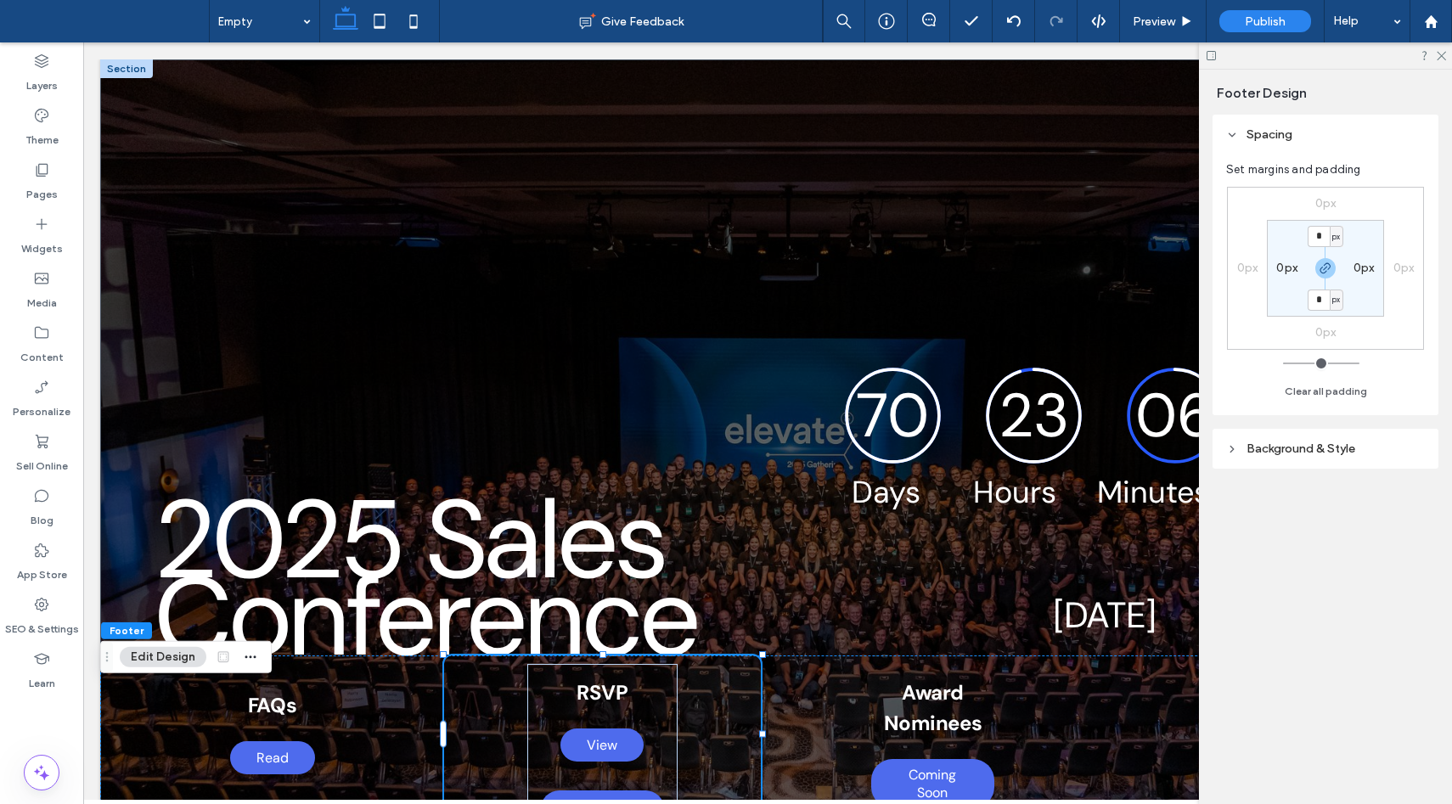
click at [1301, 457] on header "Background & Style" at bounding box center [1325, 449] width 226 height 40
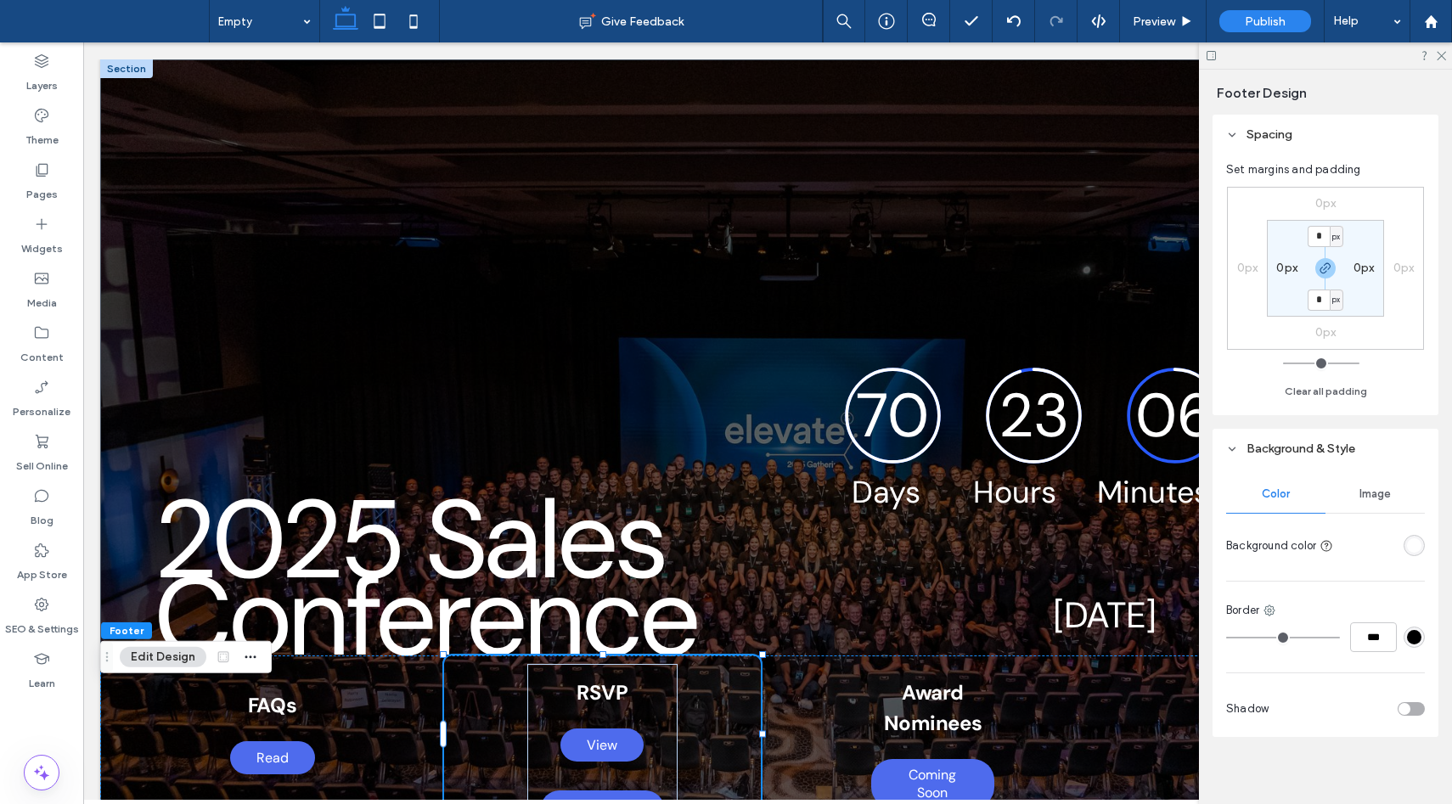
click at [1420, 545] on div "rgba(255, 255, 255, 1)" at bounding box center [1414, 545] width 14 height 14
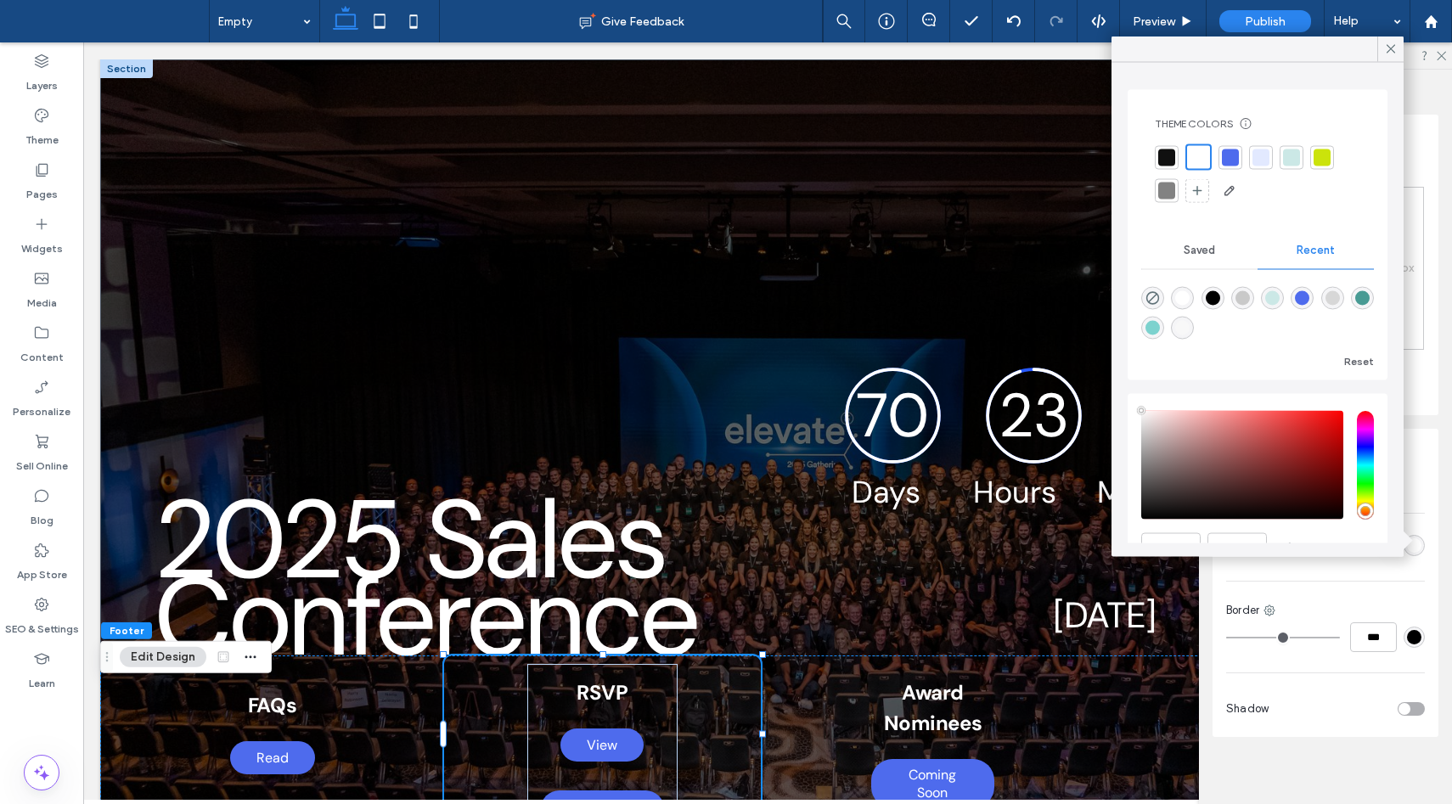
click at [1178, 332] on div "rgba(248, 248, 248, 1)" at bounding box center [1182, 328] width 14 height 14
type input "*******"
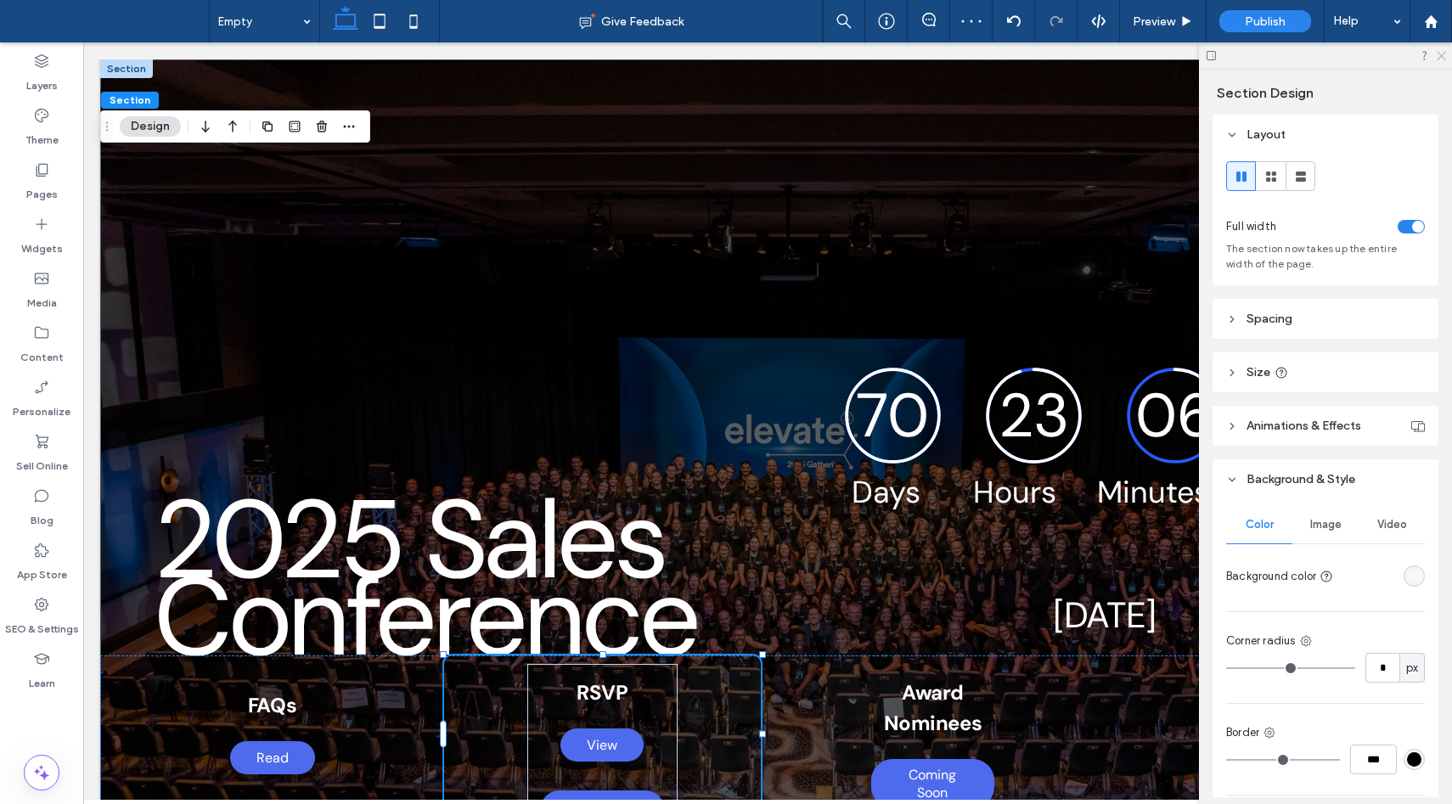
click at [1444, 59] on icon at bounding box center [1440, 54] width 11 height 11
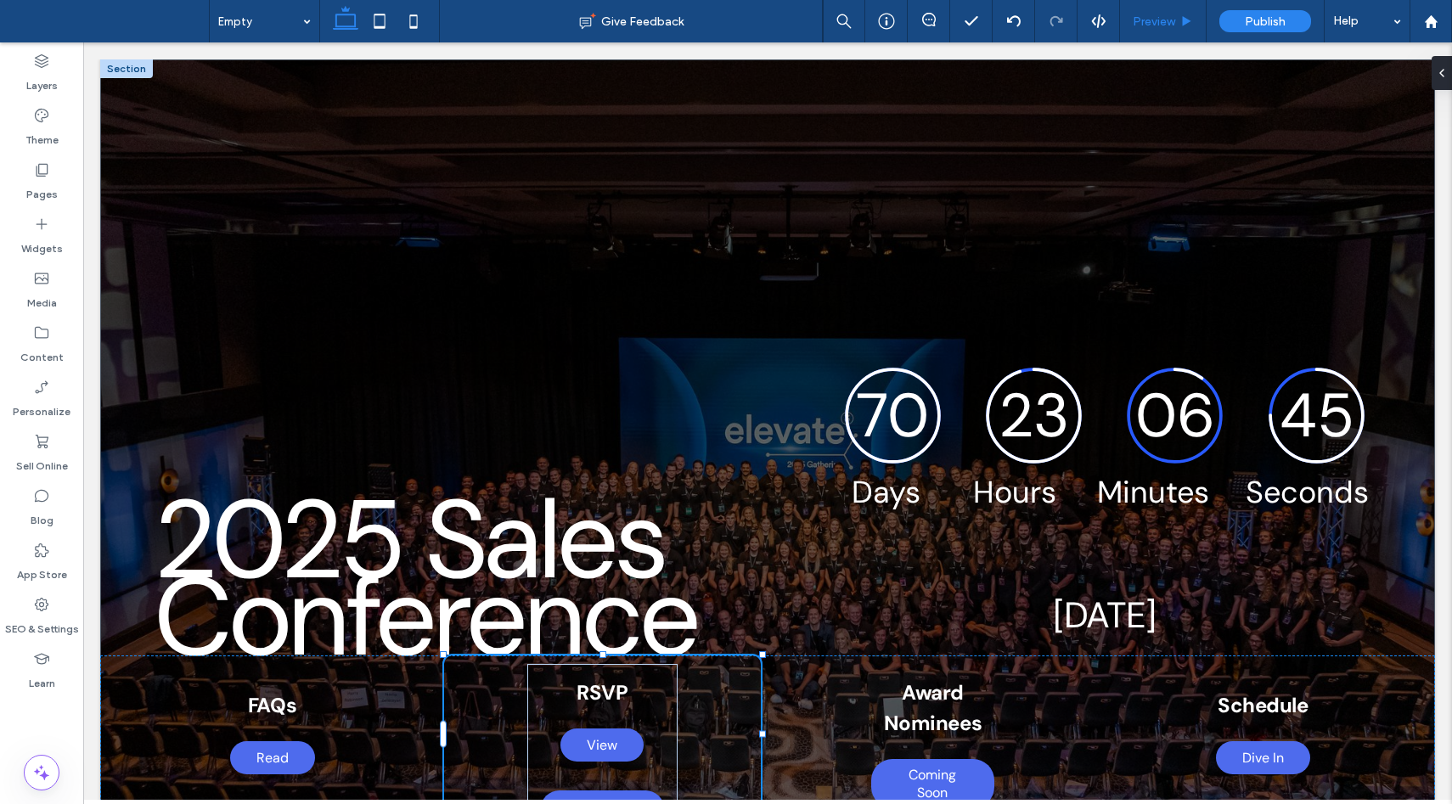
type input "***"
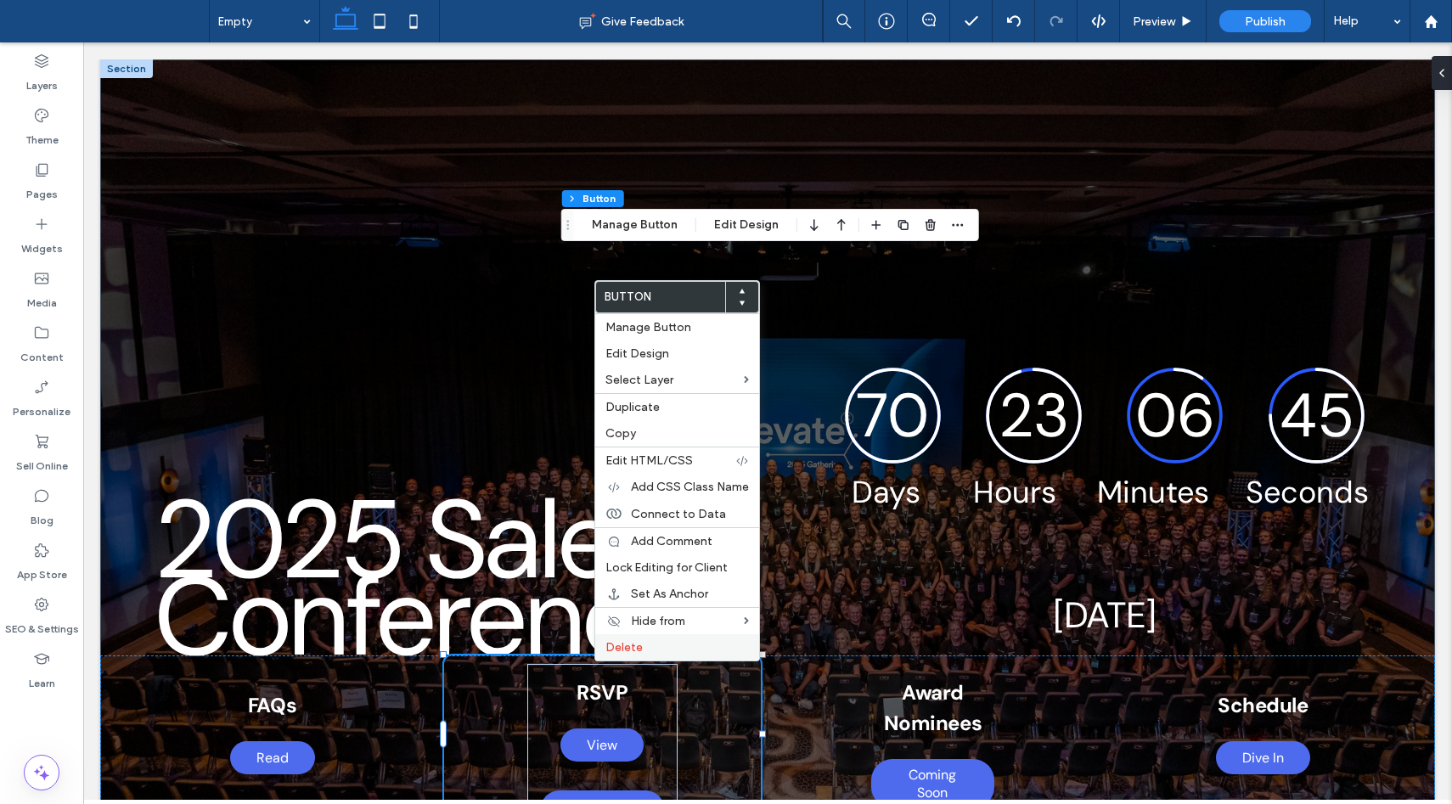
click at [631, 643] on span "Delete" at bounding box center [623, 647] width 37 height 14
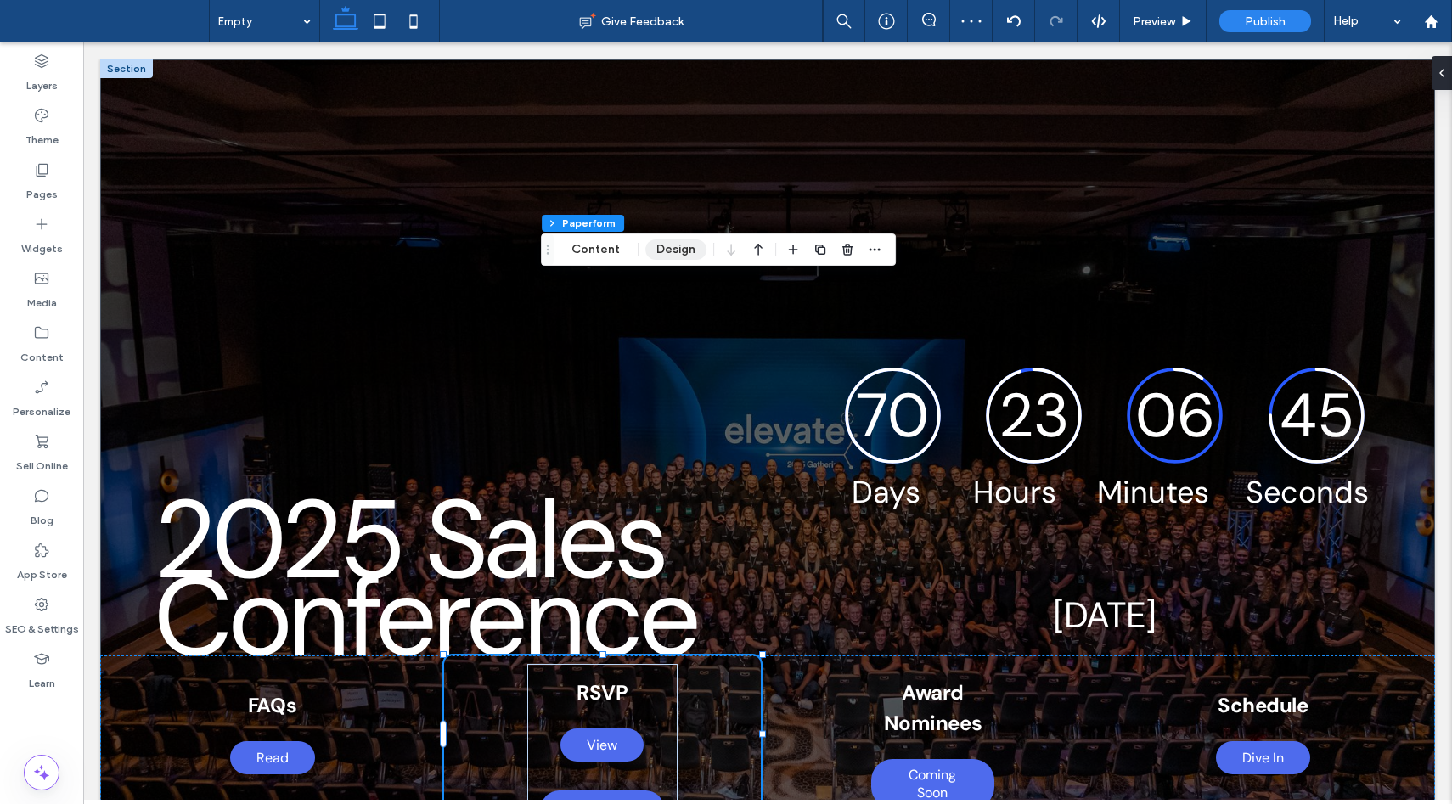
click at [660, 250] on button "Design" at bounding box center [675, 249] width 61 height 20
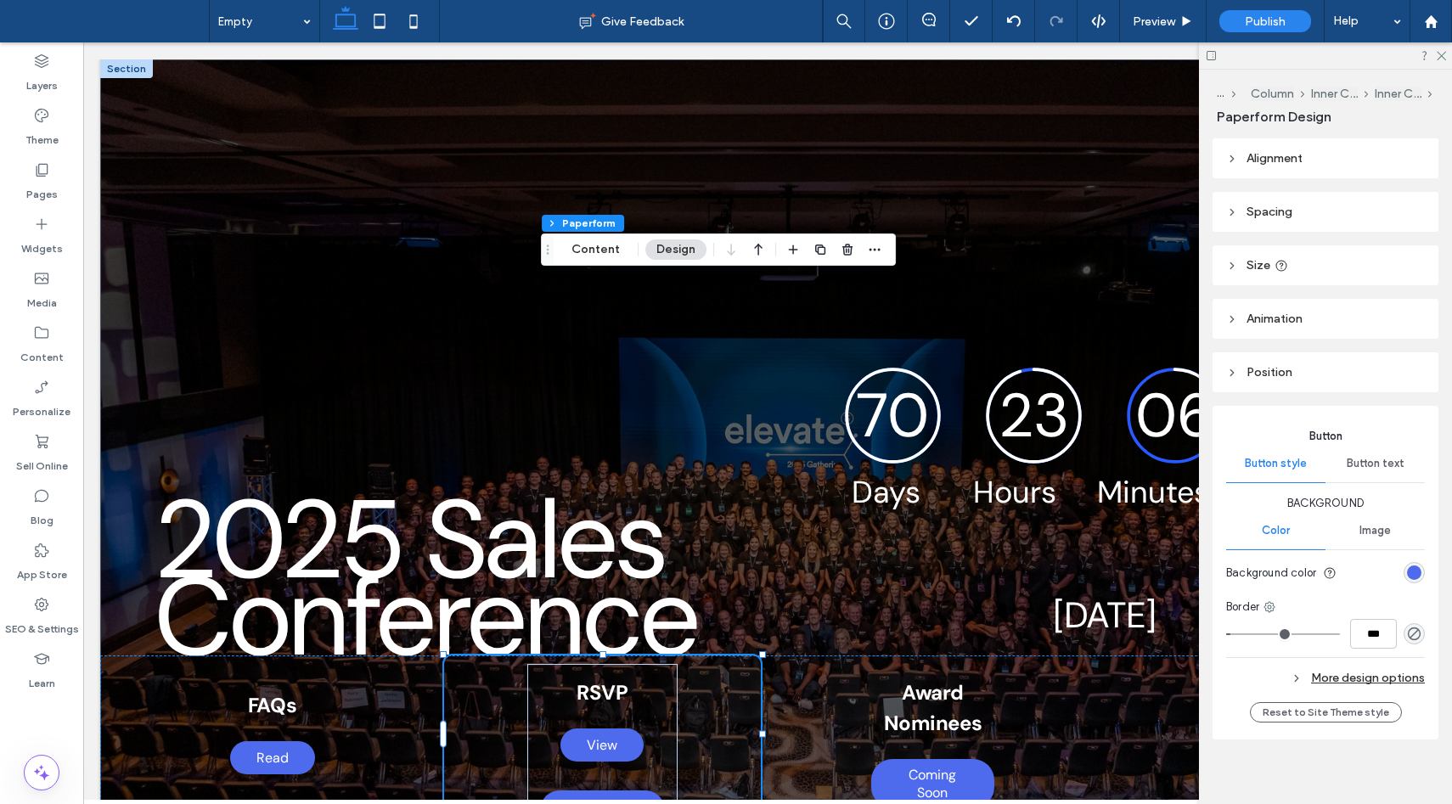
click at [1256, 211] on span "Spacing" at bounding box center [1269, 212] width 46 height 14
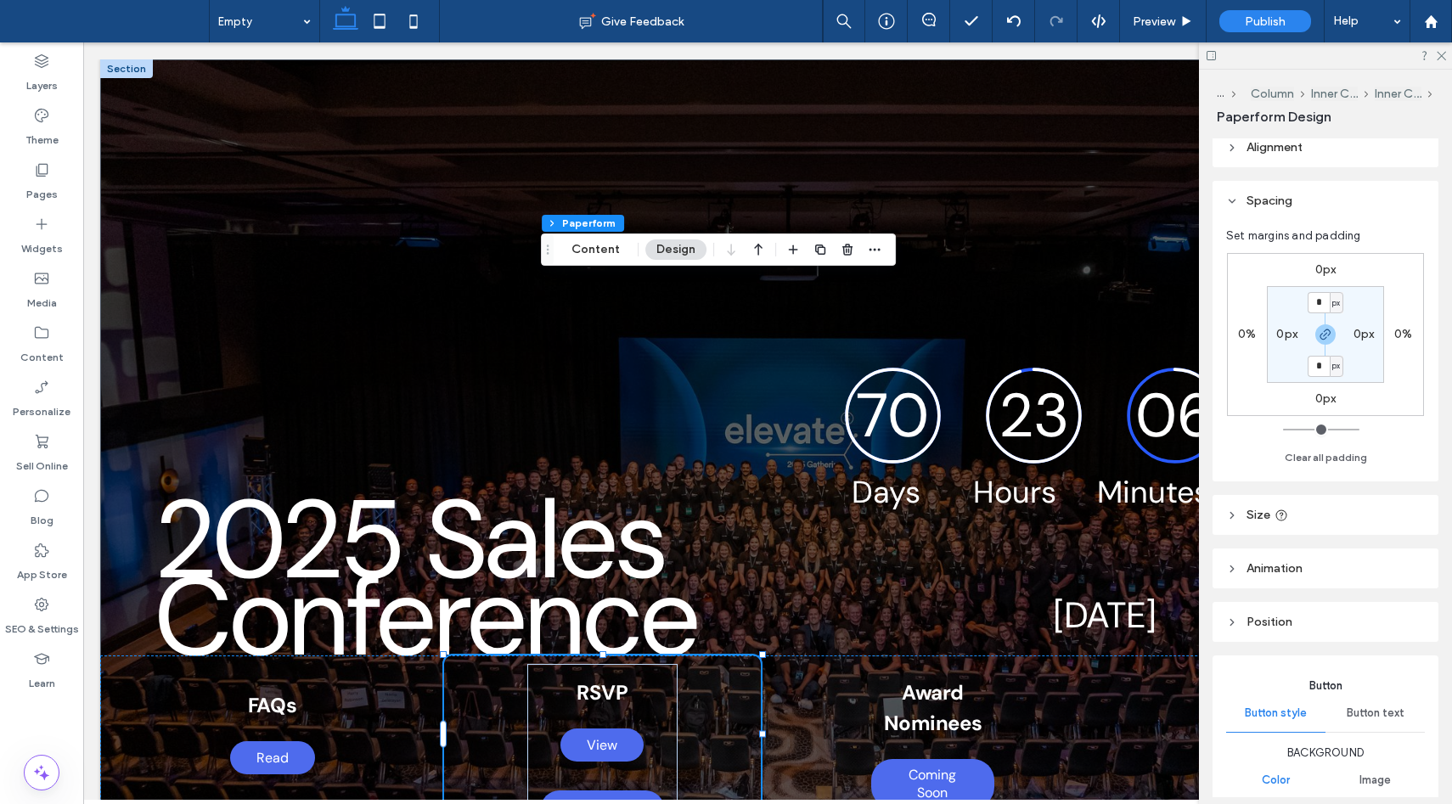
scroll to position [15, 0]
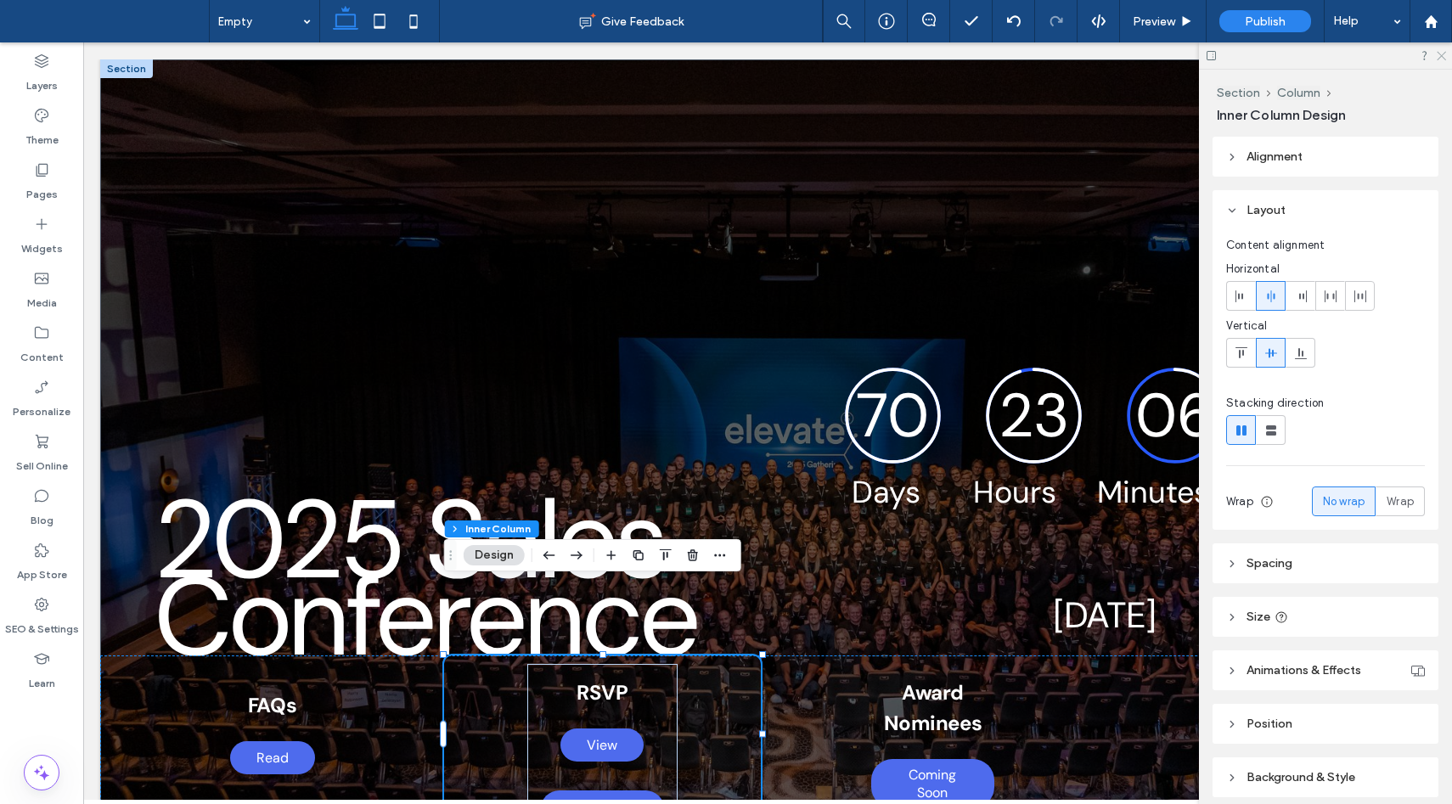
click at [1441, 55] on use at bounding box center [1440, 56] width 9 height 9
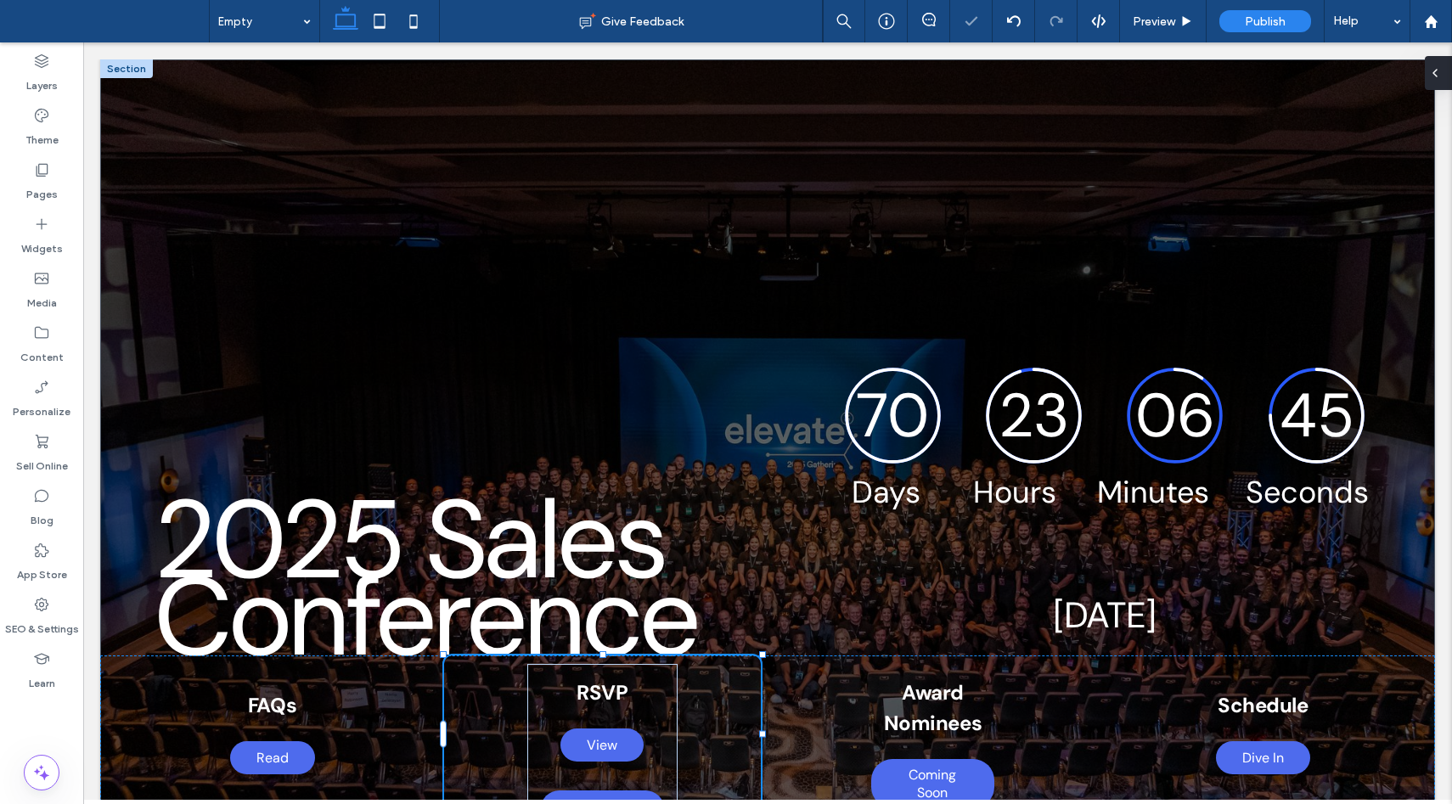
type input "***"
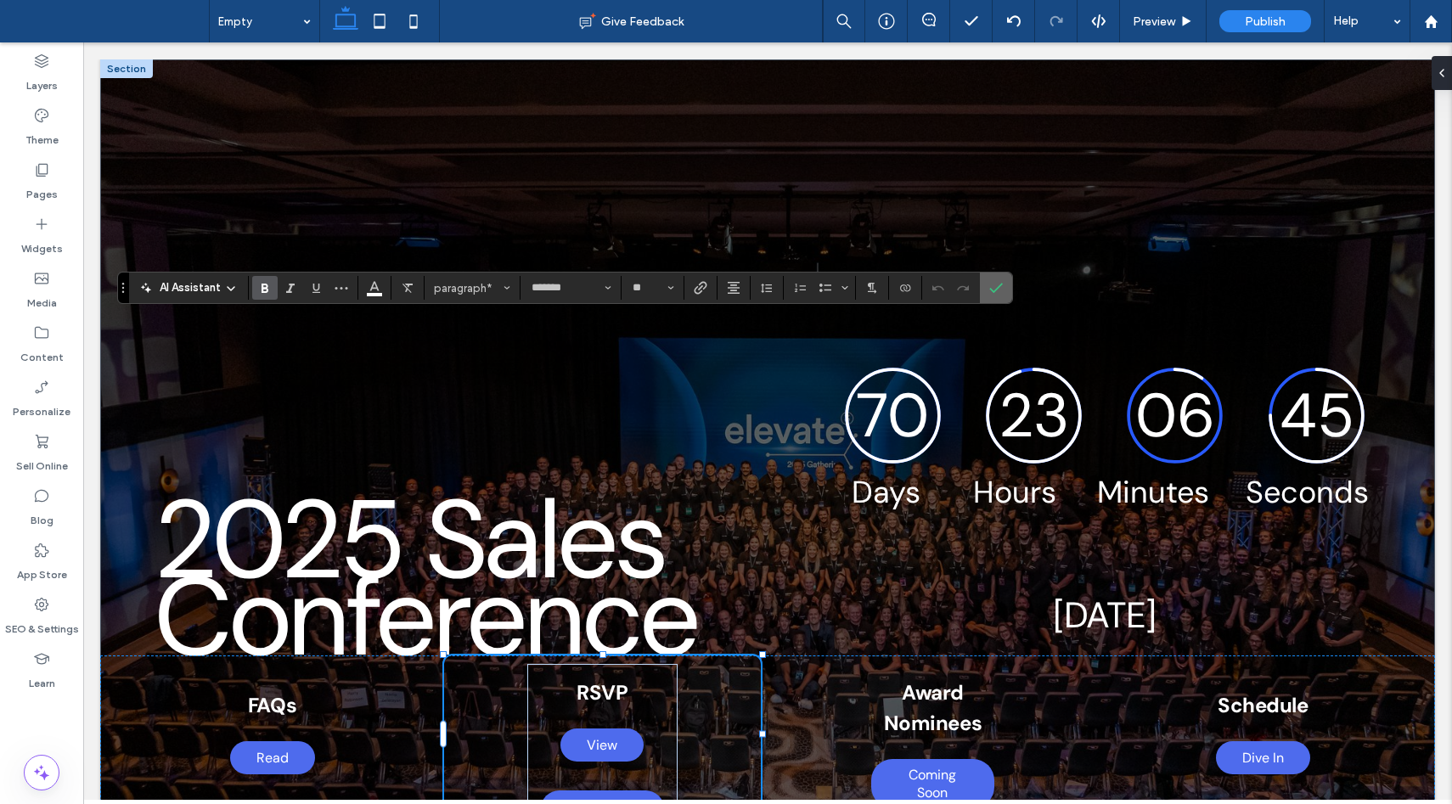
click at [991, 289] on use "Confirm" at bounding box center [996, 288] width 14 height 10
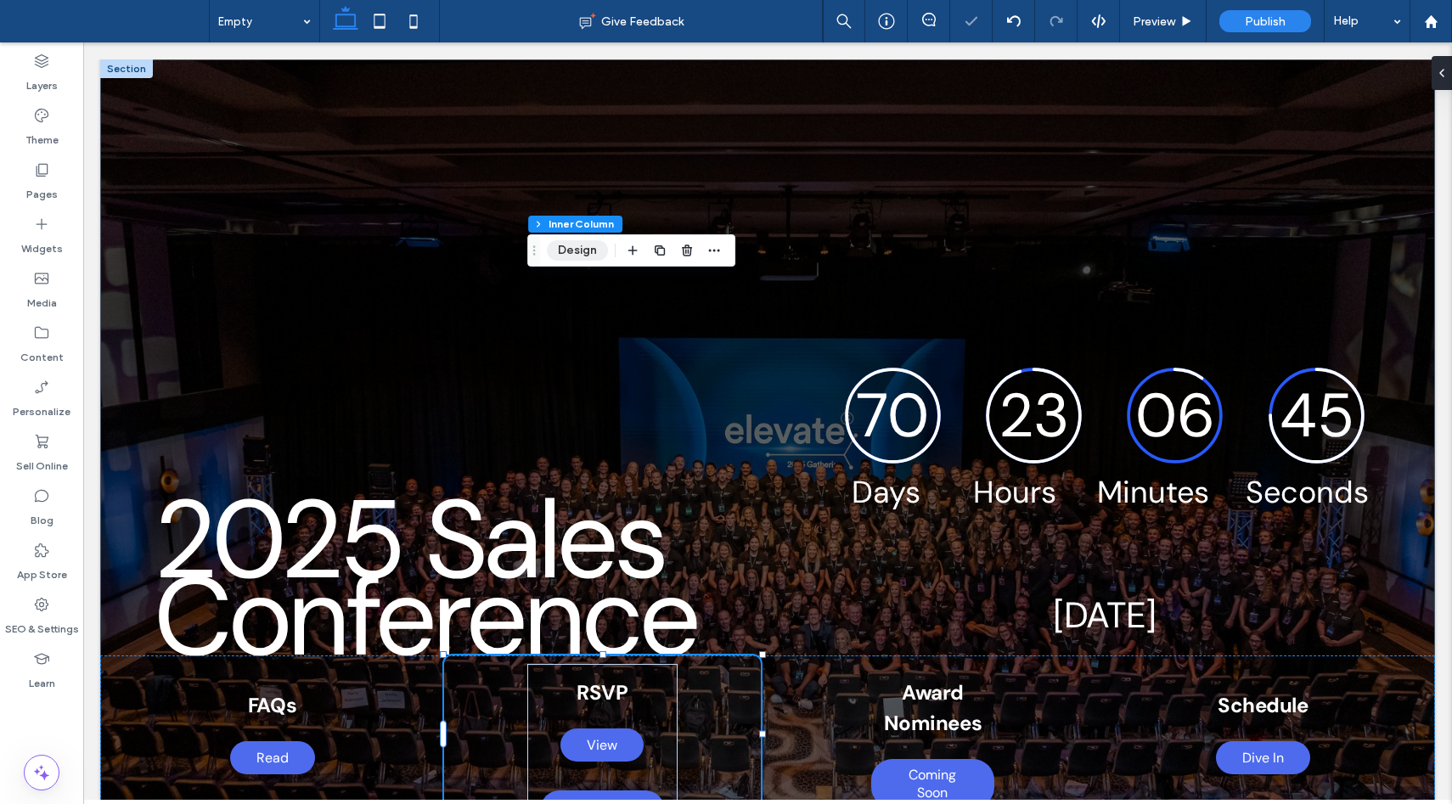
click at [577, 250] on button "Design" at bounding box center [577, 250] width 61 height 20
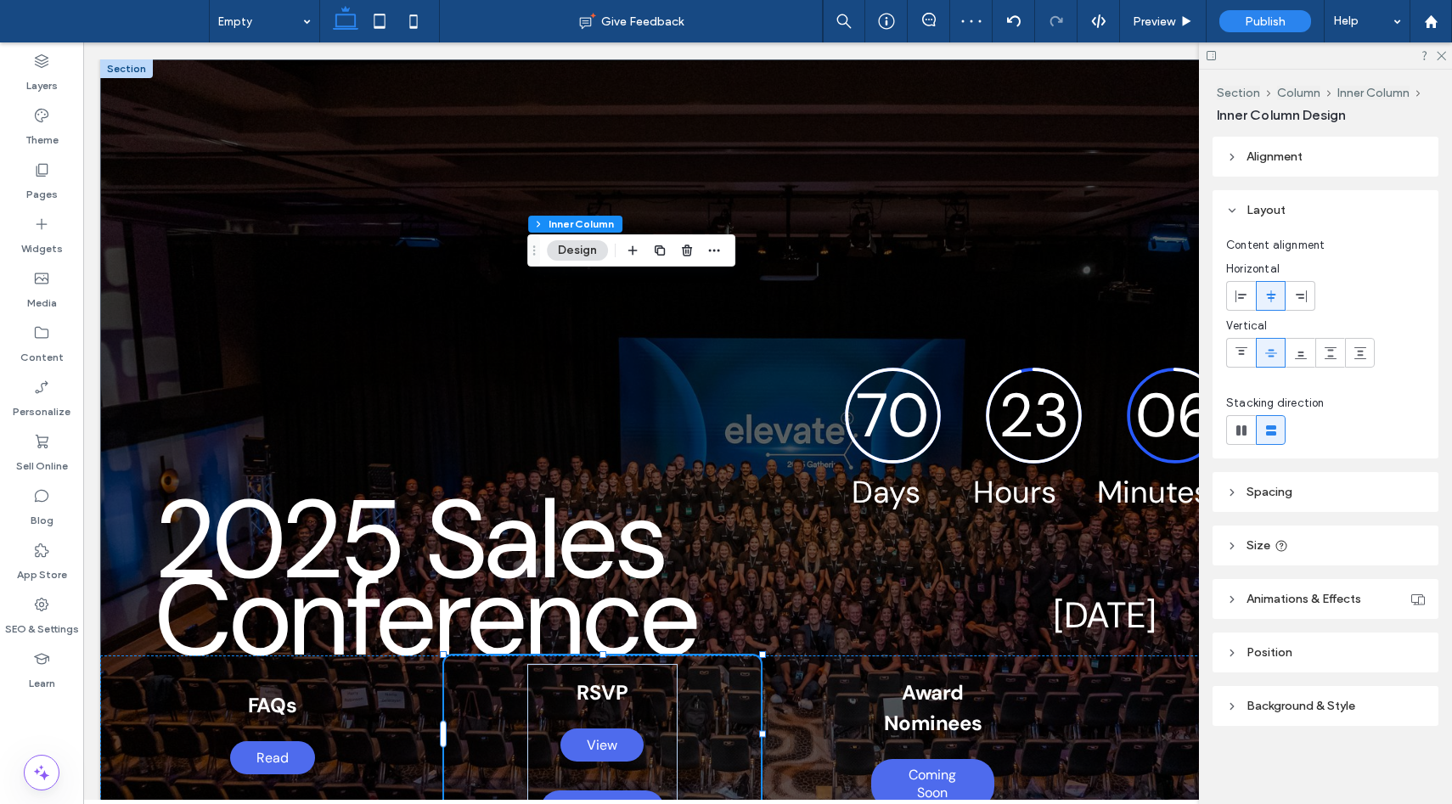
click at [1289, 495] on span "Spacing" at bounding box center [1269, 492] width 46 height 14
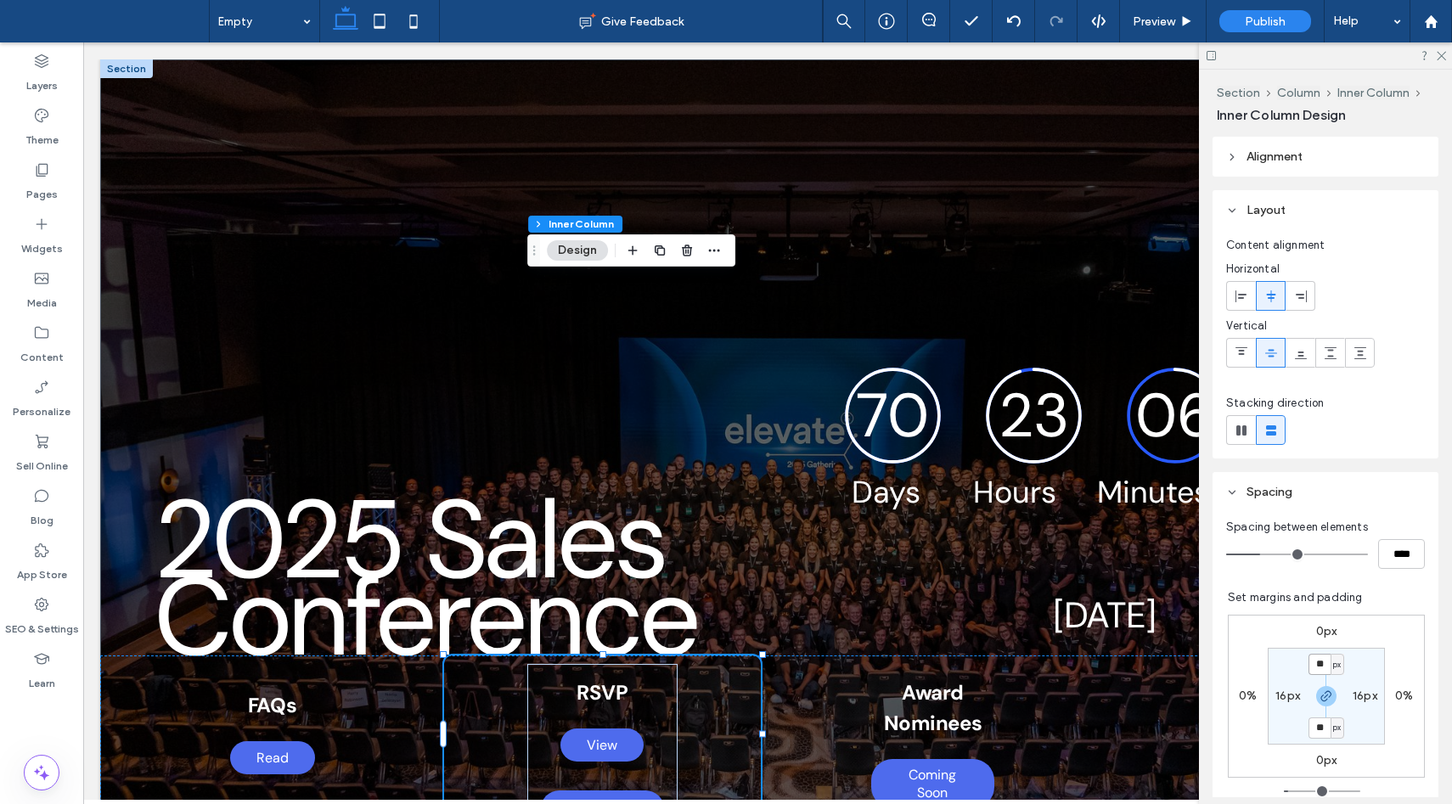
click at [1314, 661] on input "**" at bounding box center [1319, 664] width 22 height 21
type input "*"
type input "**"
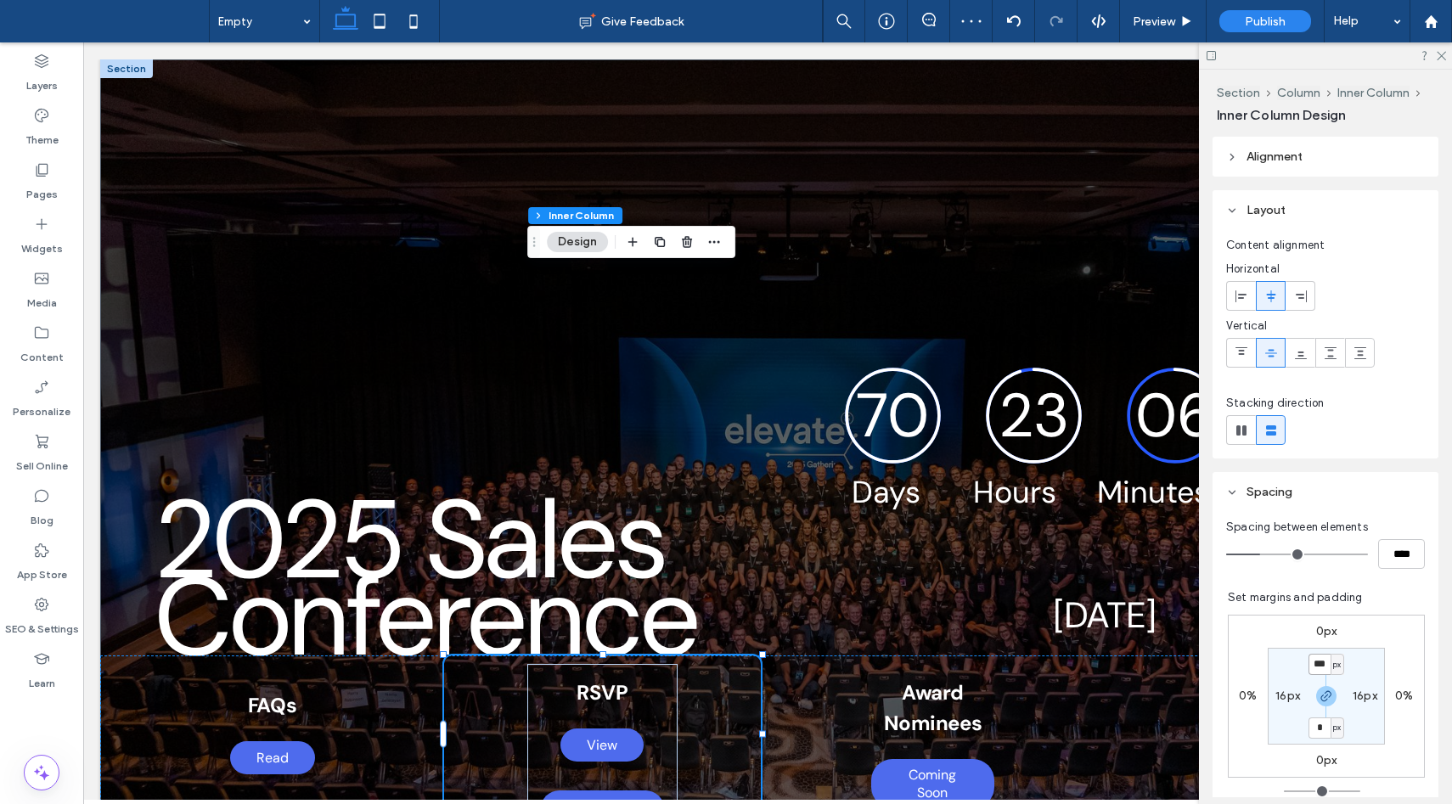
type input "**"
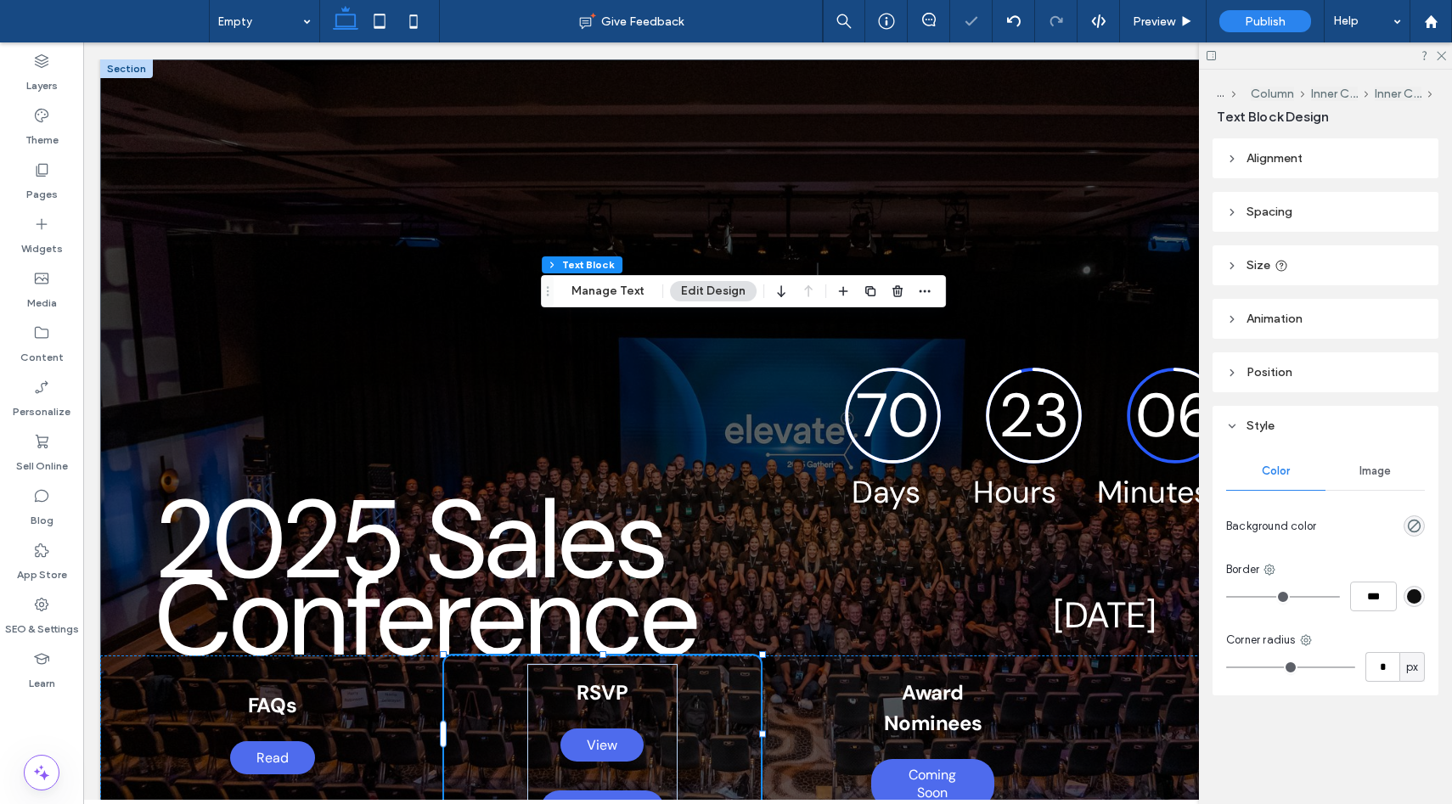
click at [1262, 223] on header "Spacing" at bounding box center [1325, 212] width 226 height 40
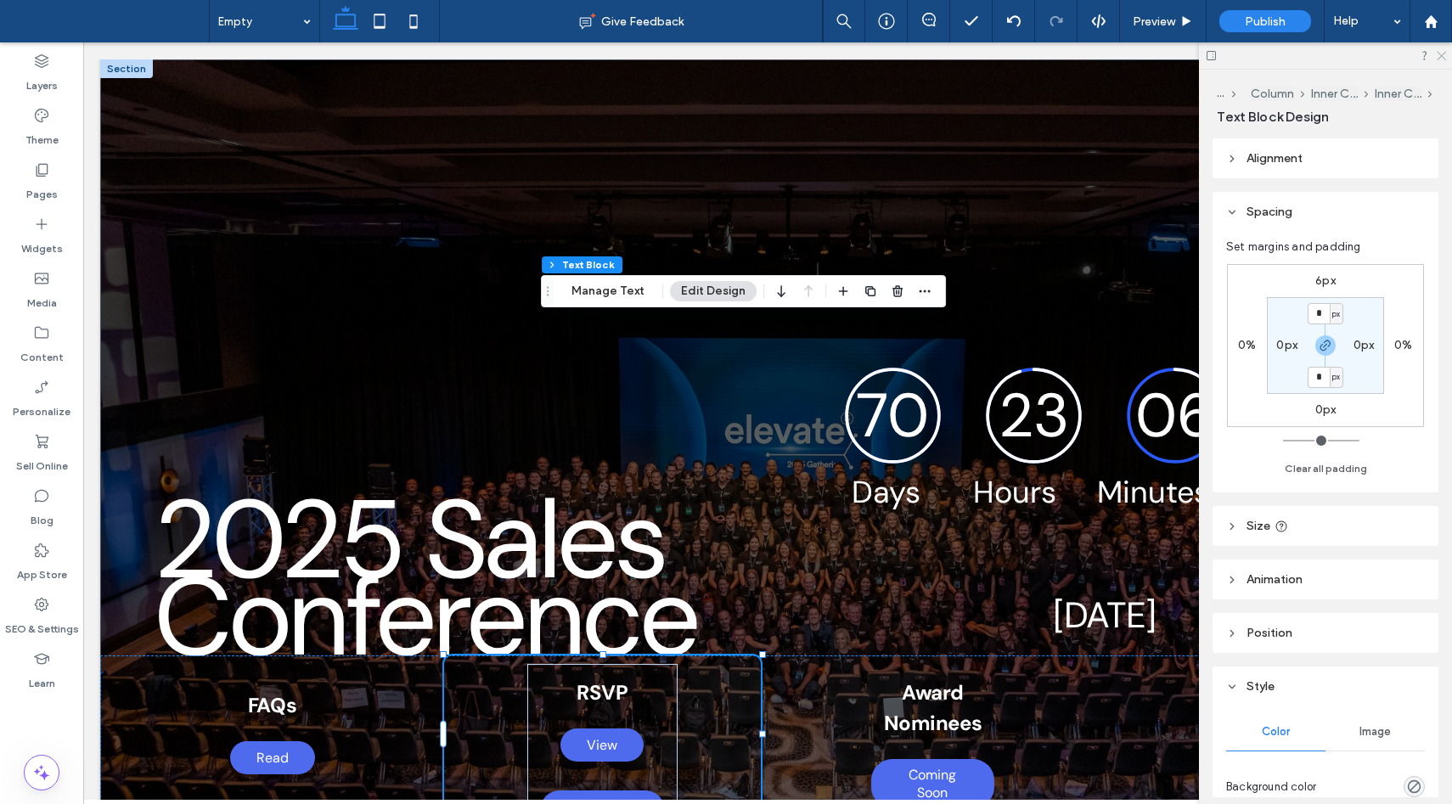
click at [1442, 52] on icon at bounding box center [1440, 54] width 11 height 11
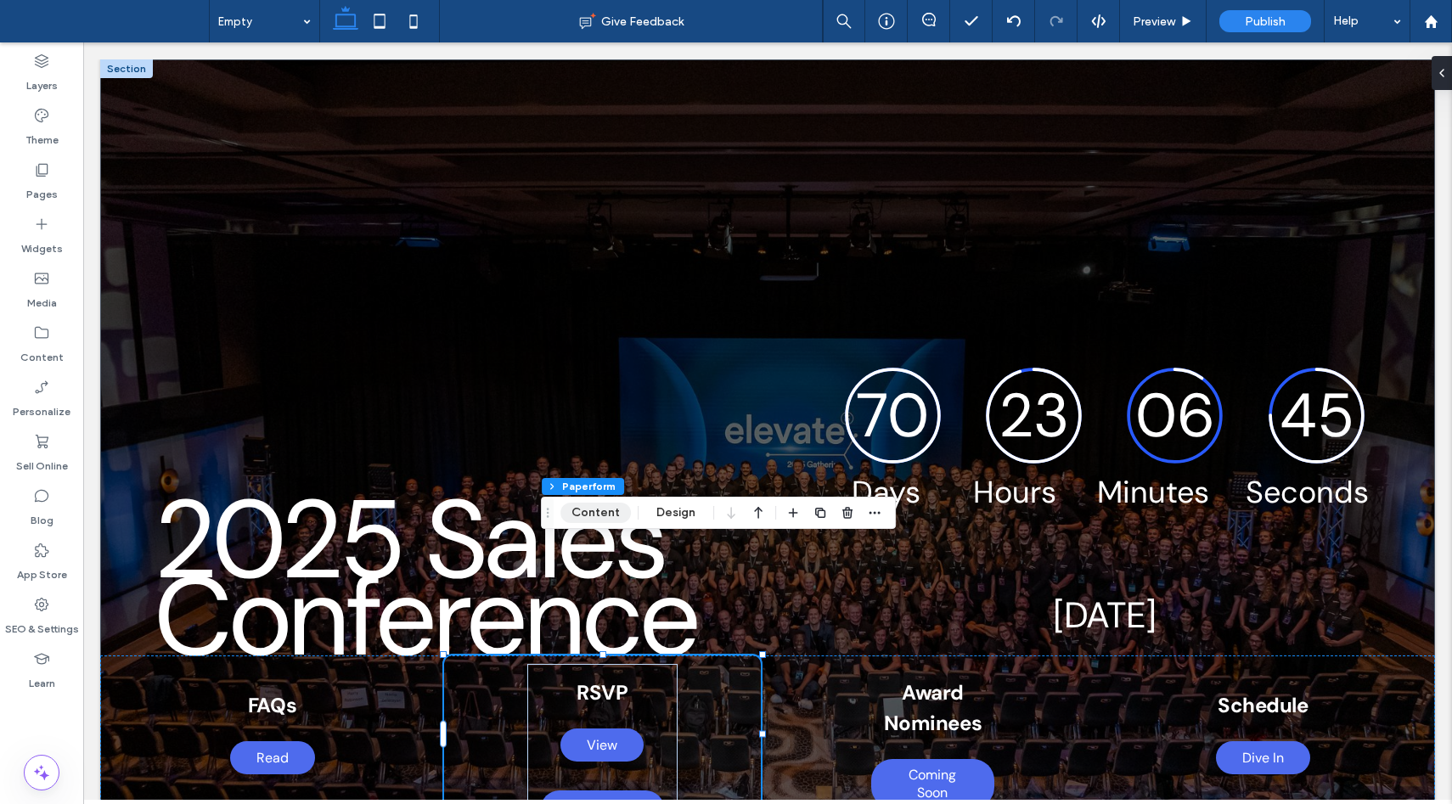
click at [591, 522] on button "Content" at bounding box center [595, 513] width 70 height 20
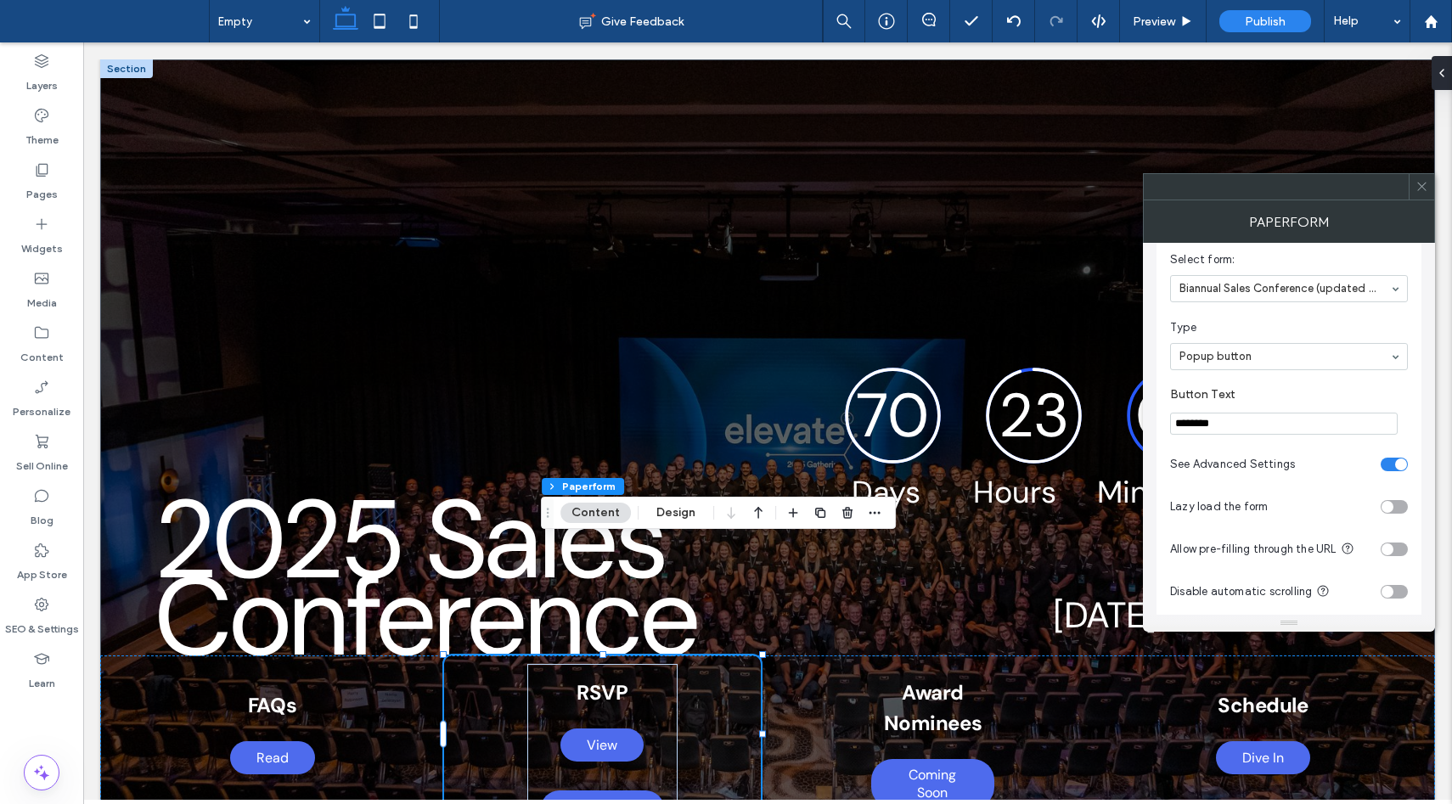
scroll to position [0, 0]
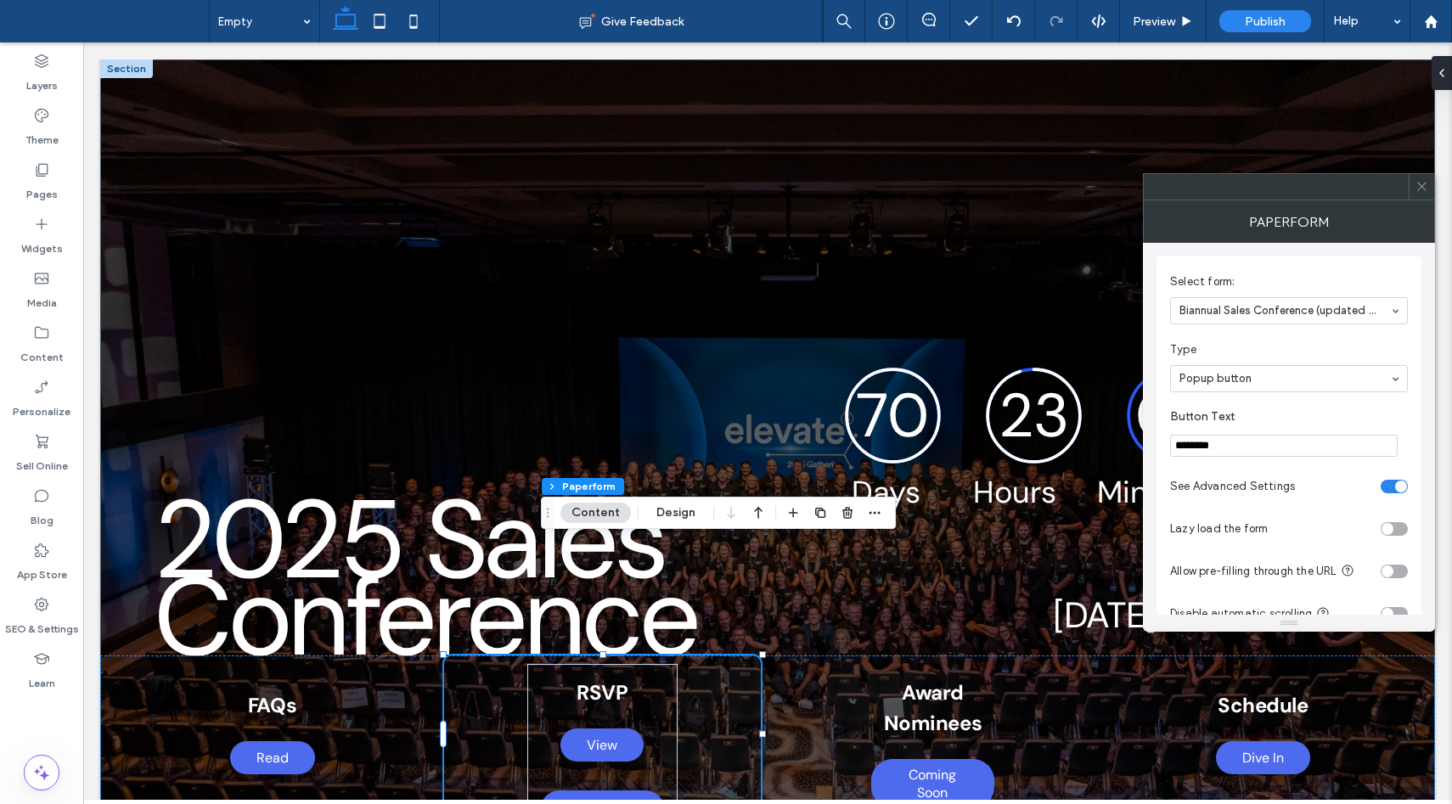
type input "********"
click at [1424, 184] on icon at bounding box center [1421, 186] width 13 height 13
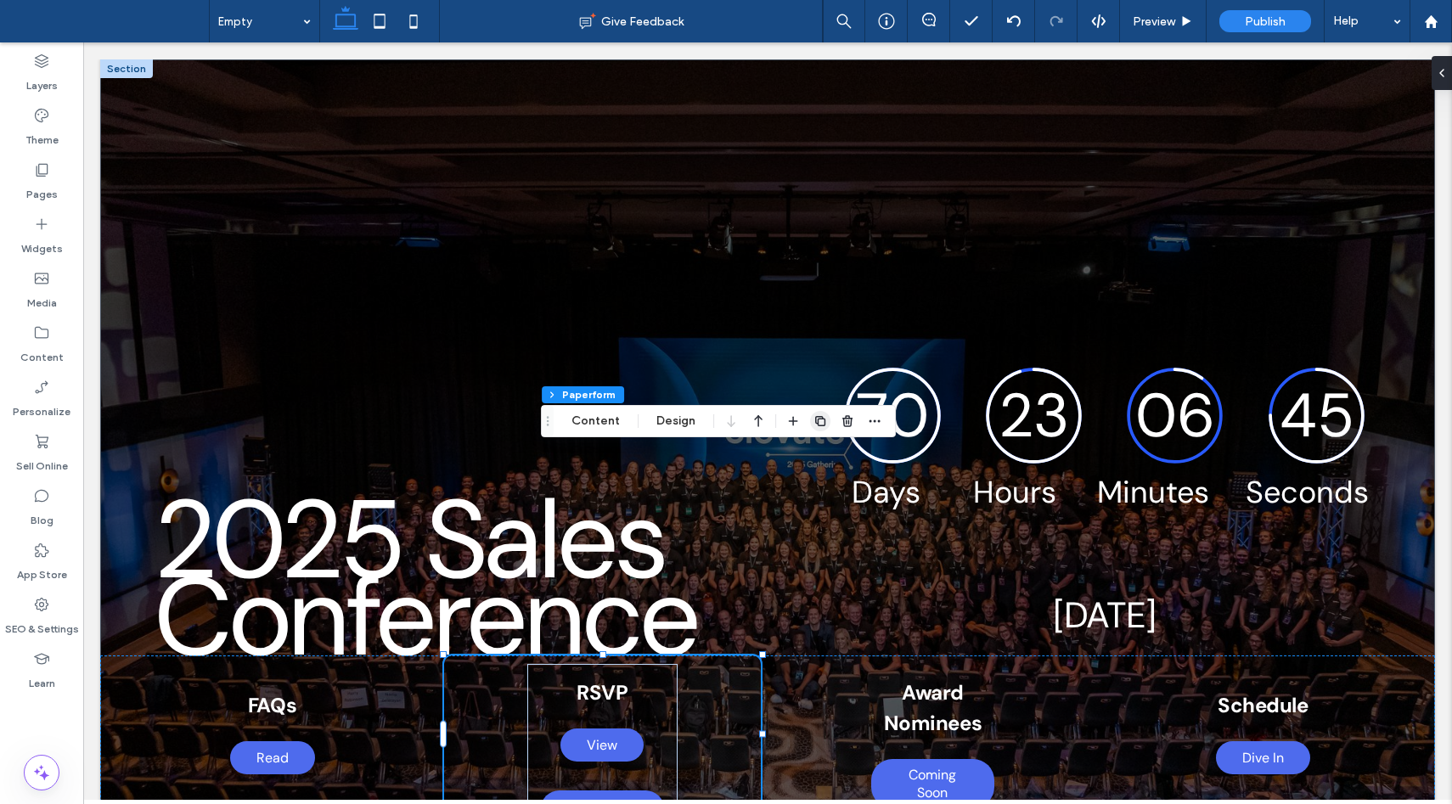
click at [819, 418] on icon "button" at bounding box center [820, 421] width 14 height 14
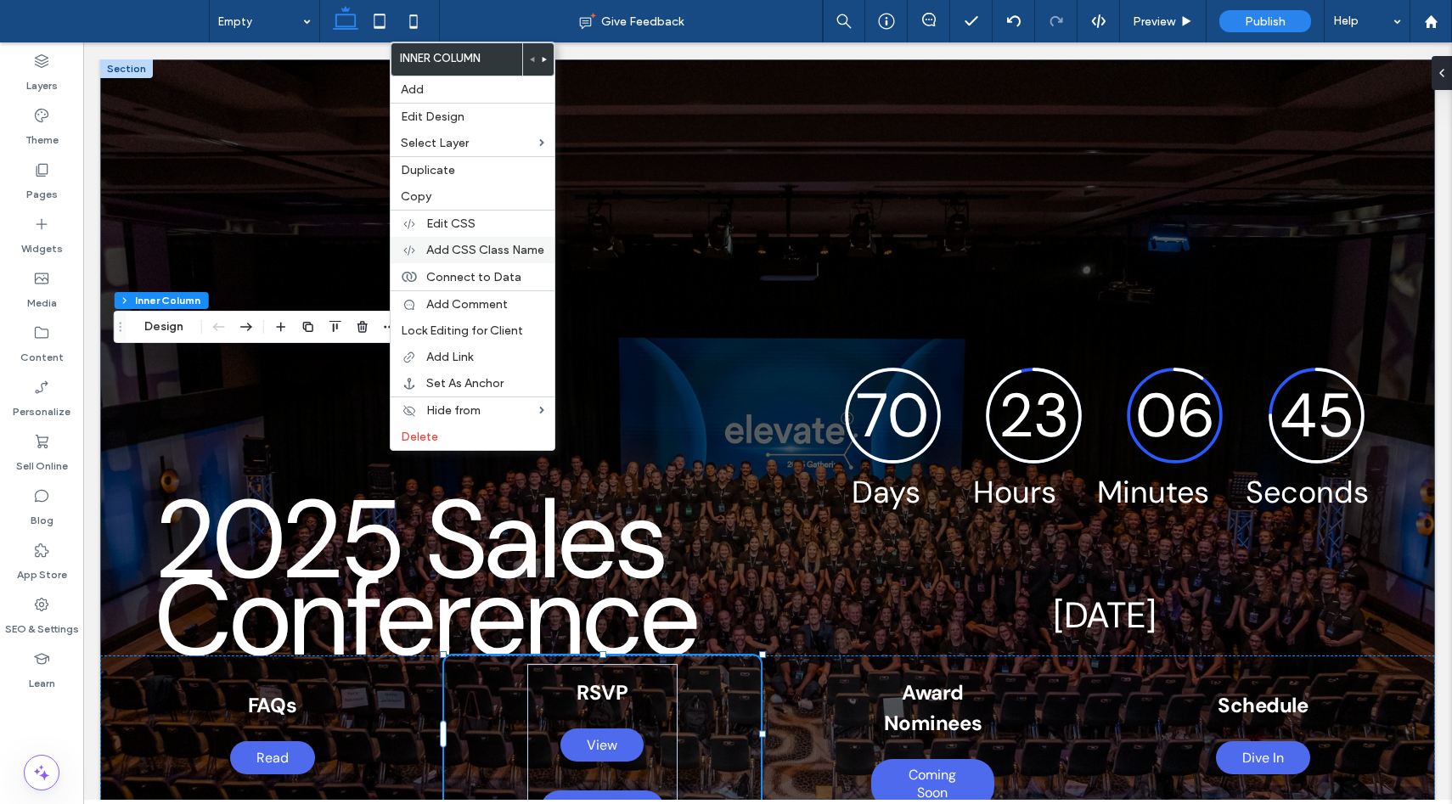
click at [463, 244] on span "Add CSS Class Name" at bounding box center [485, 250] width 118 height 14
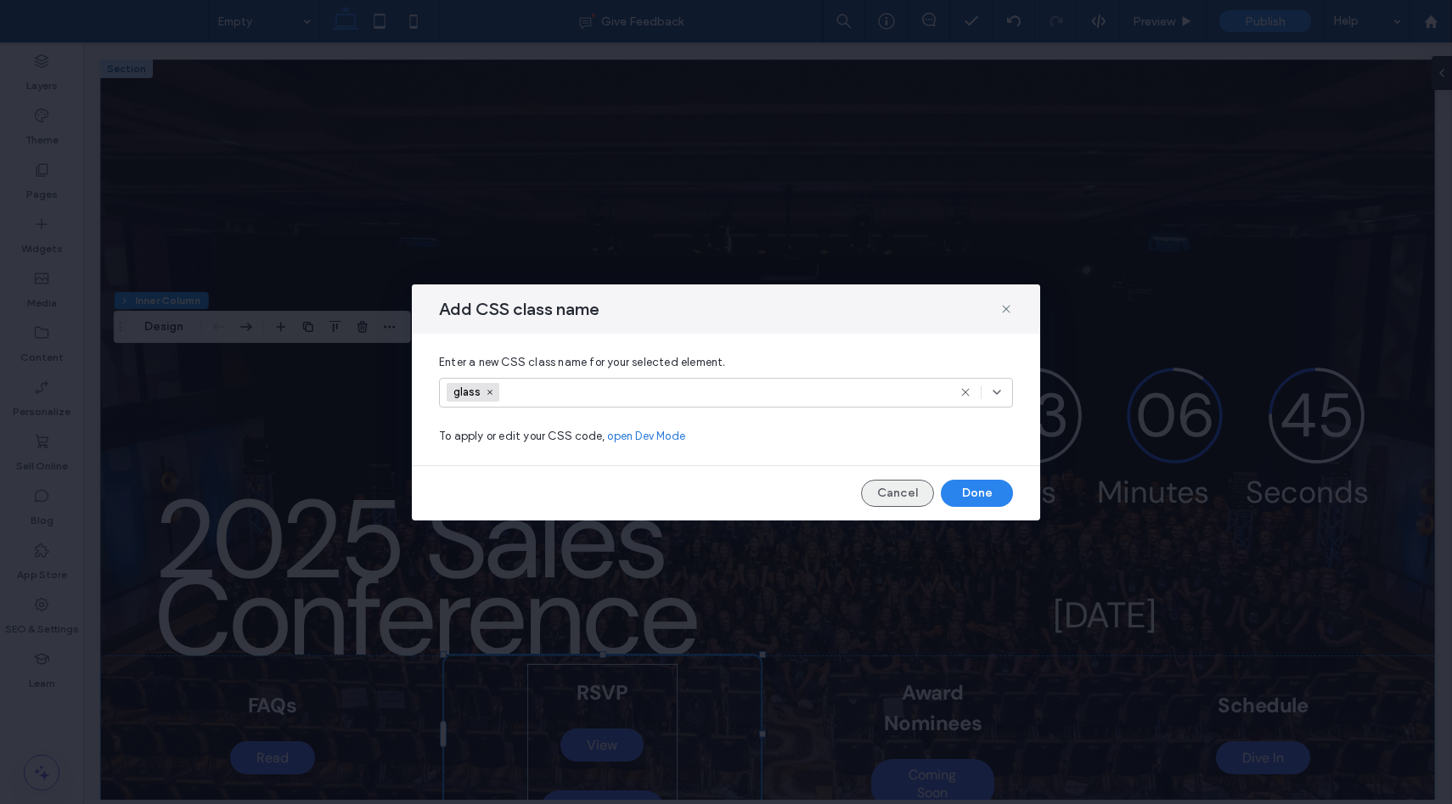
click at [899, 497] on button "Cancel" at bounding box center [897, 493] width 73 height 27
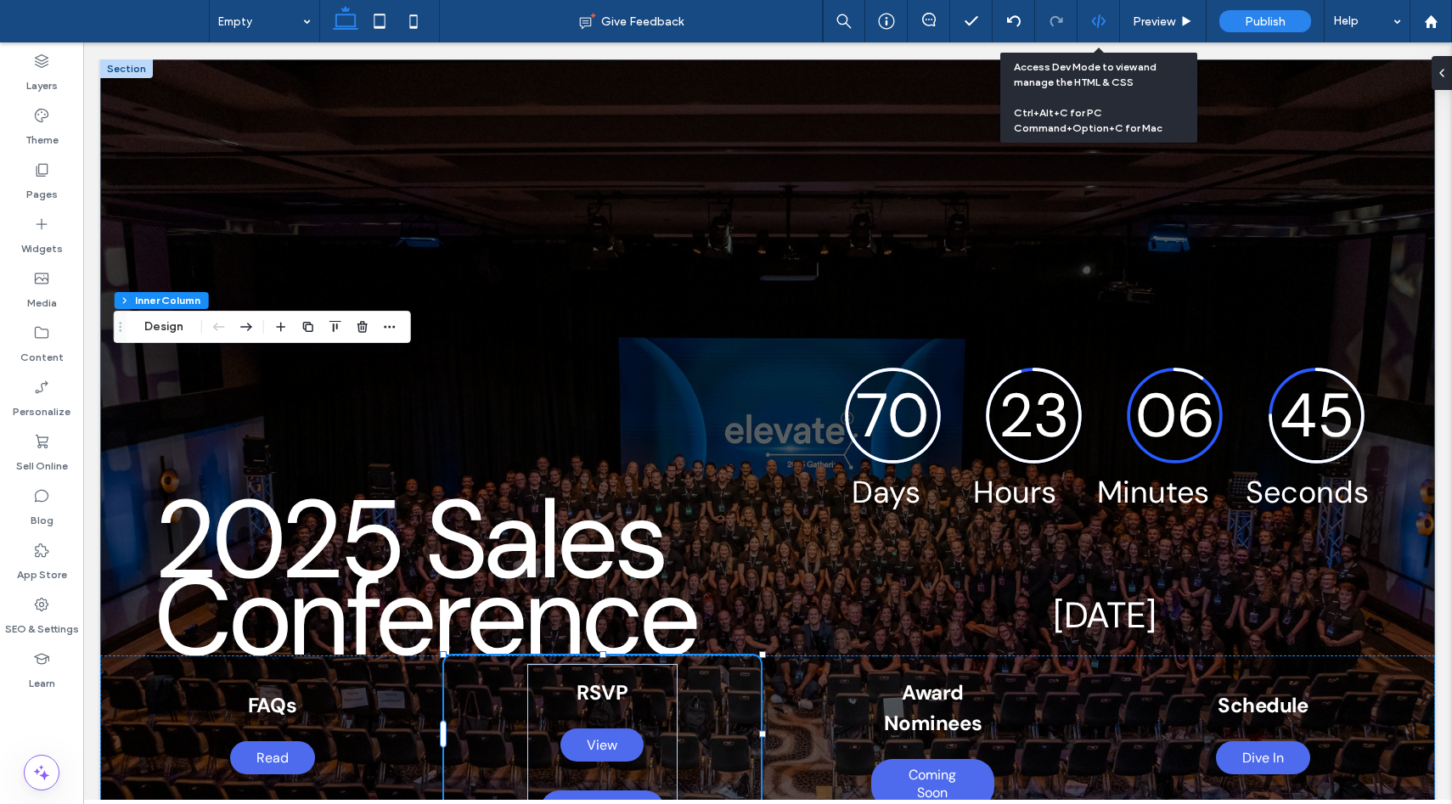
click at [1100, 29] on div at bounding box center [1098, 21] width 42 height 42
click at [1099, 21] on icon at bounding box center [1098, 21] width 15 height 15
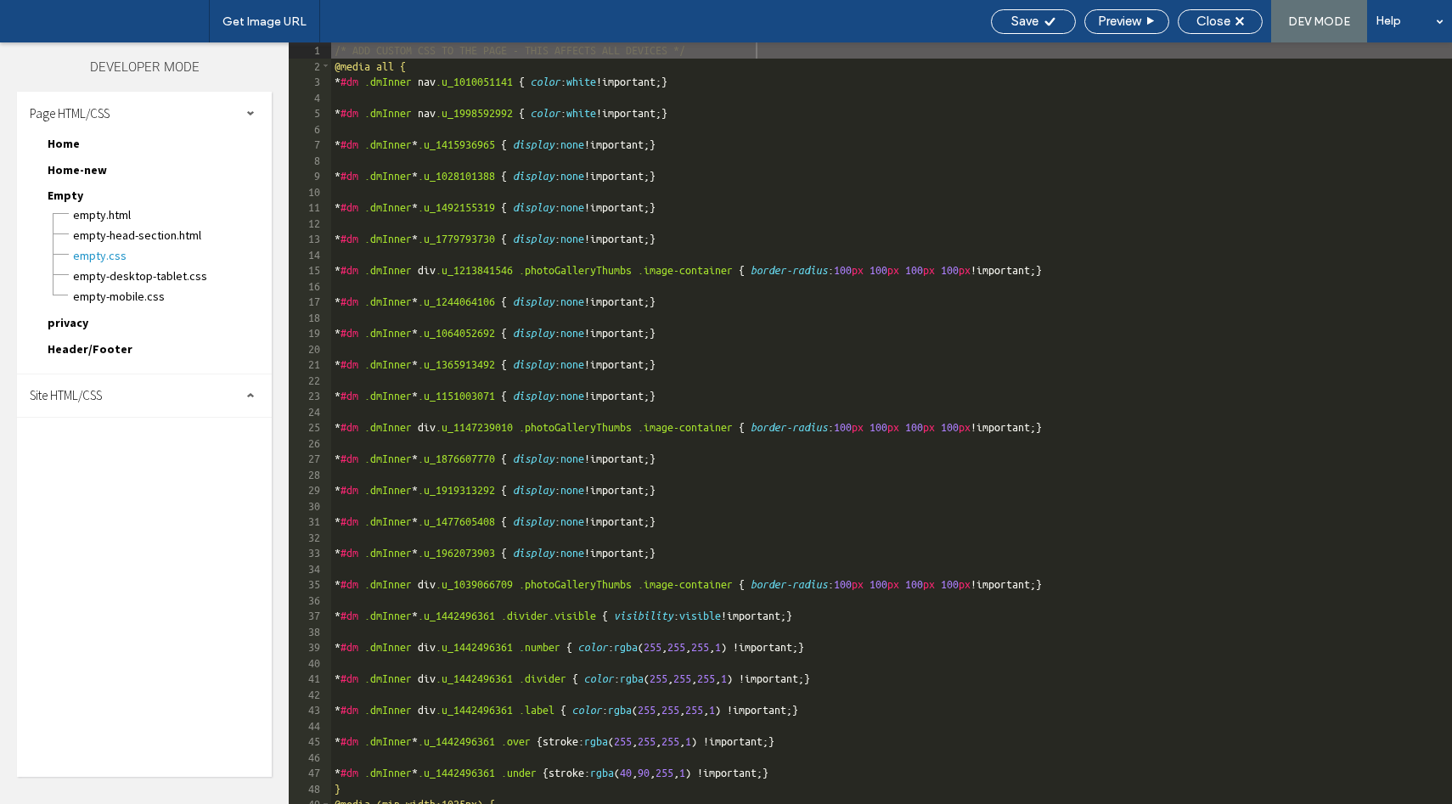
click at [71, 391] on span "Site HTML/CSS" at bounding box center [66, 395] width 72 height 16
click at [104, 472] on span "site.css" at bounding box center [175, 469] width 193 height 17
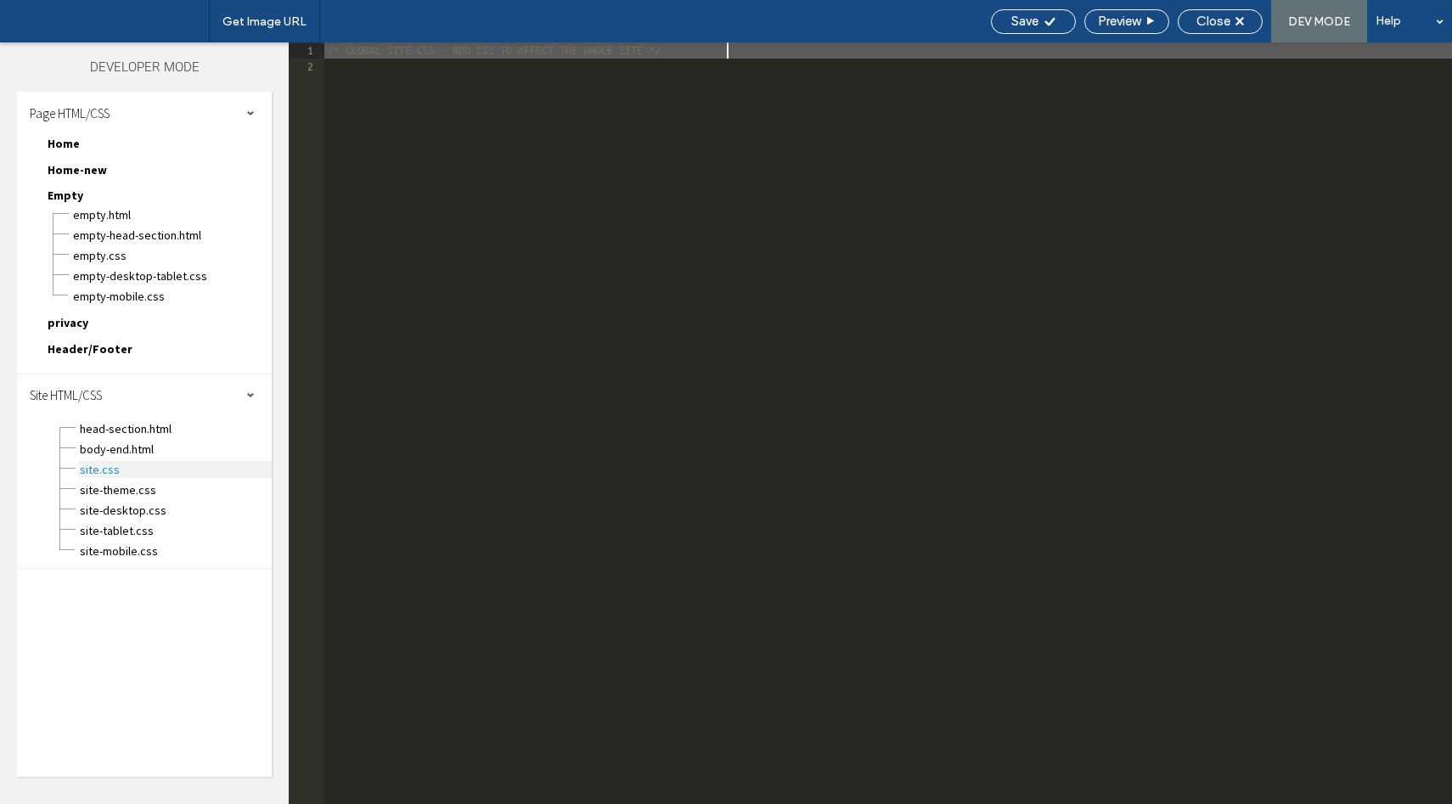
scroll to position [1, 0]
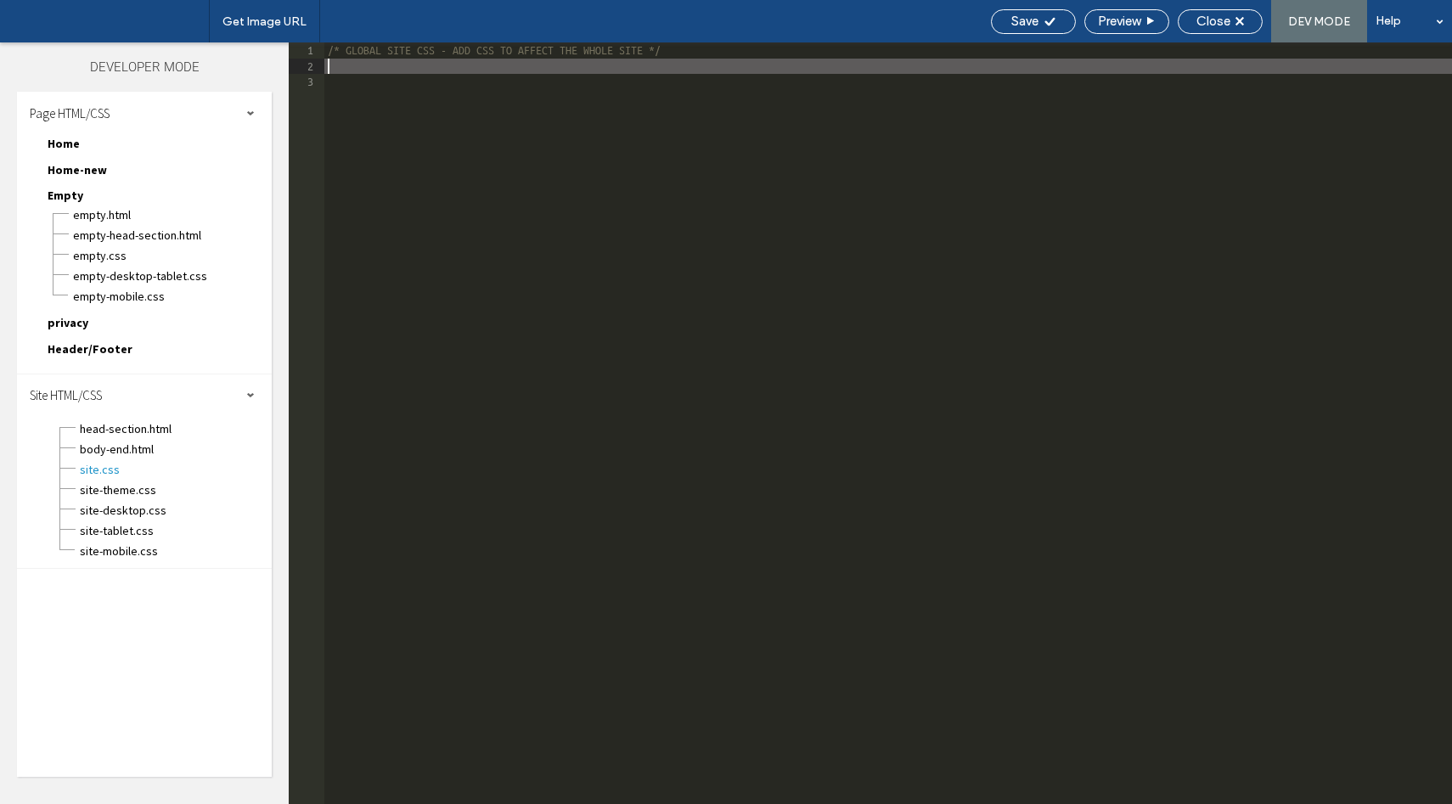
type textarea "**"
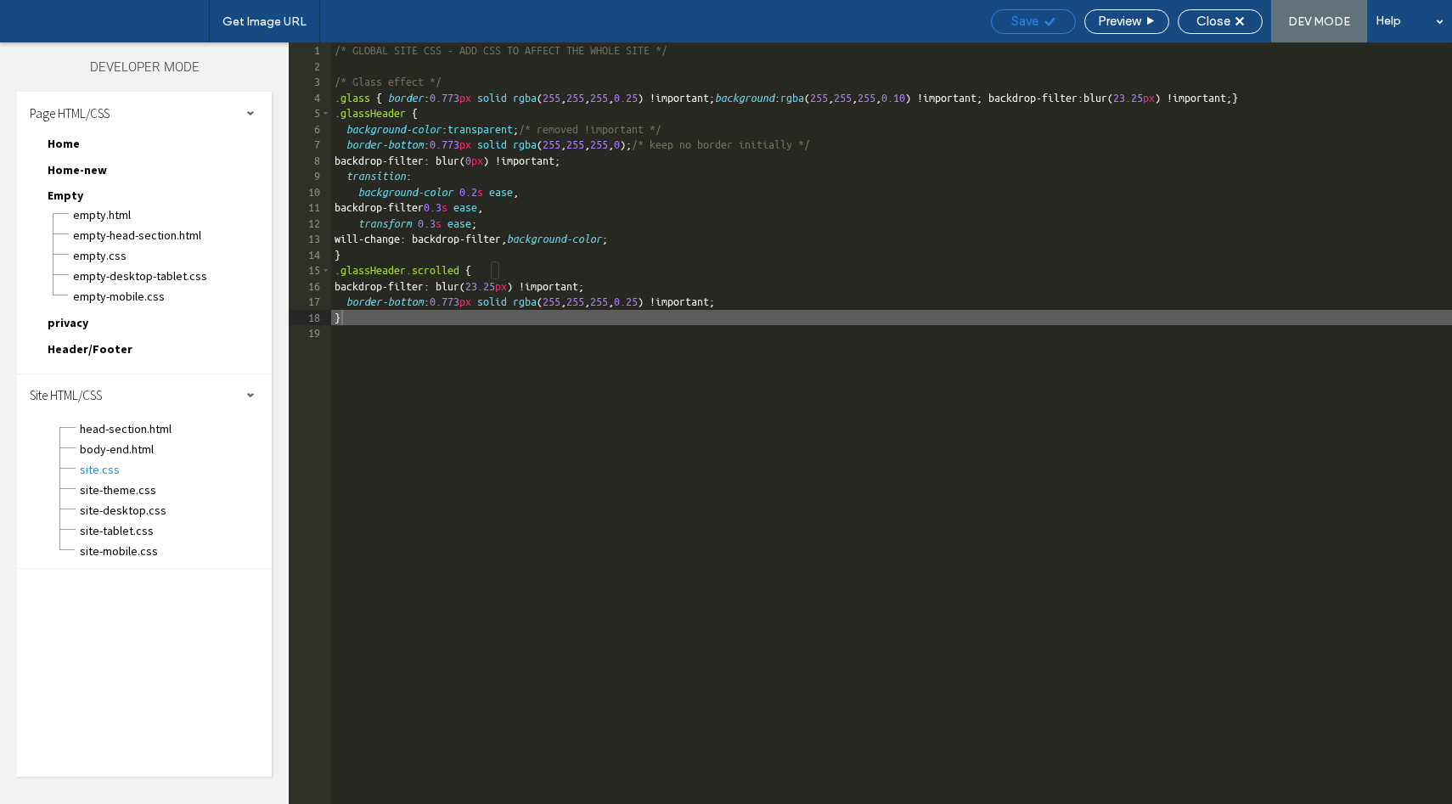
click at [1045, 24] on use at bounding box center [1049, 21] width 10 height 8
click at [1215, 23] on span "Close" at bounding box center [1213, 21] width 34 height 15
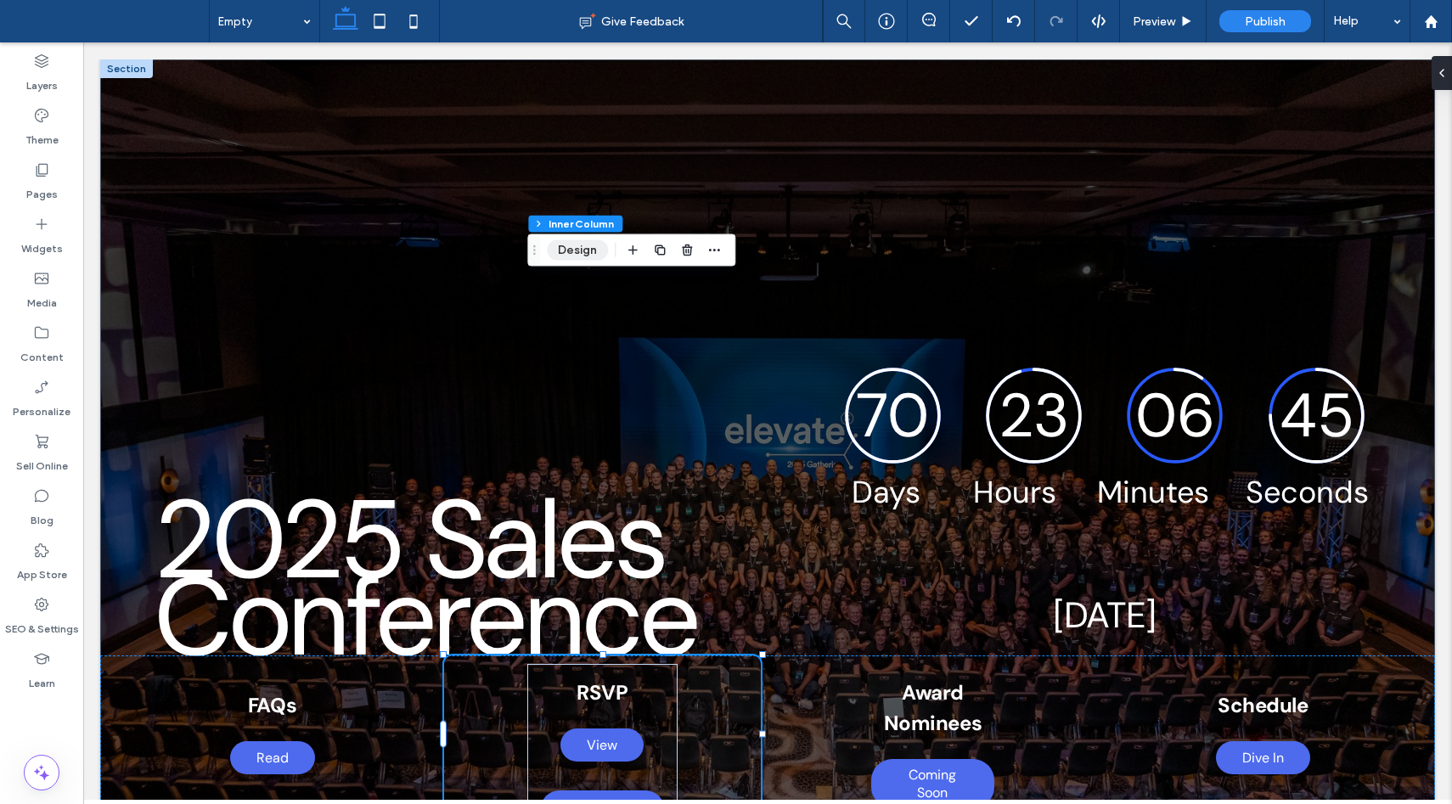
click at [576, 255] on button "Design" at bounding box center [577, 250] width 61 height 20
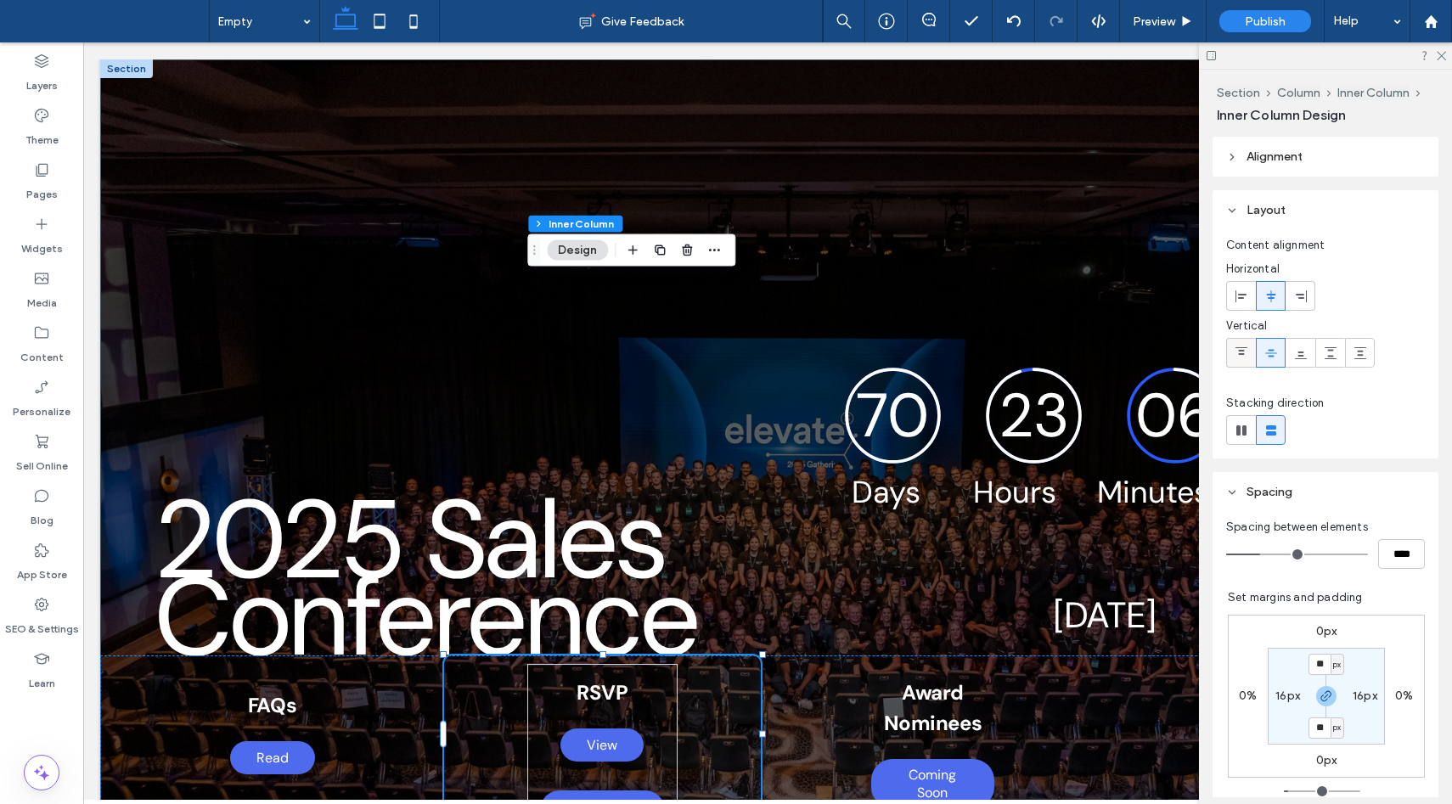
click at [1238, 351] on use at bounding box center [1241, 351] width 12 height 8
click at [1439, 59] on icon at bounding box center [1440, 54] width 11 height 11
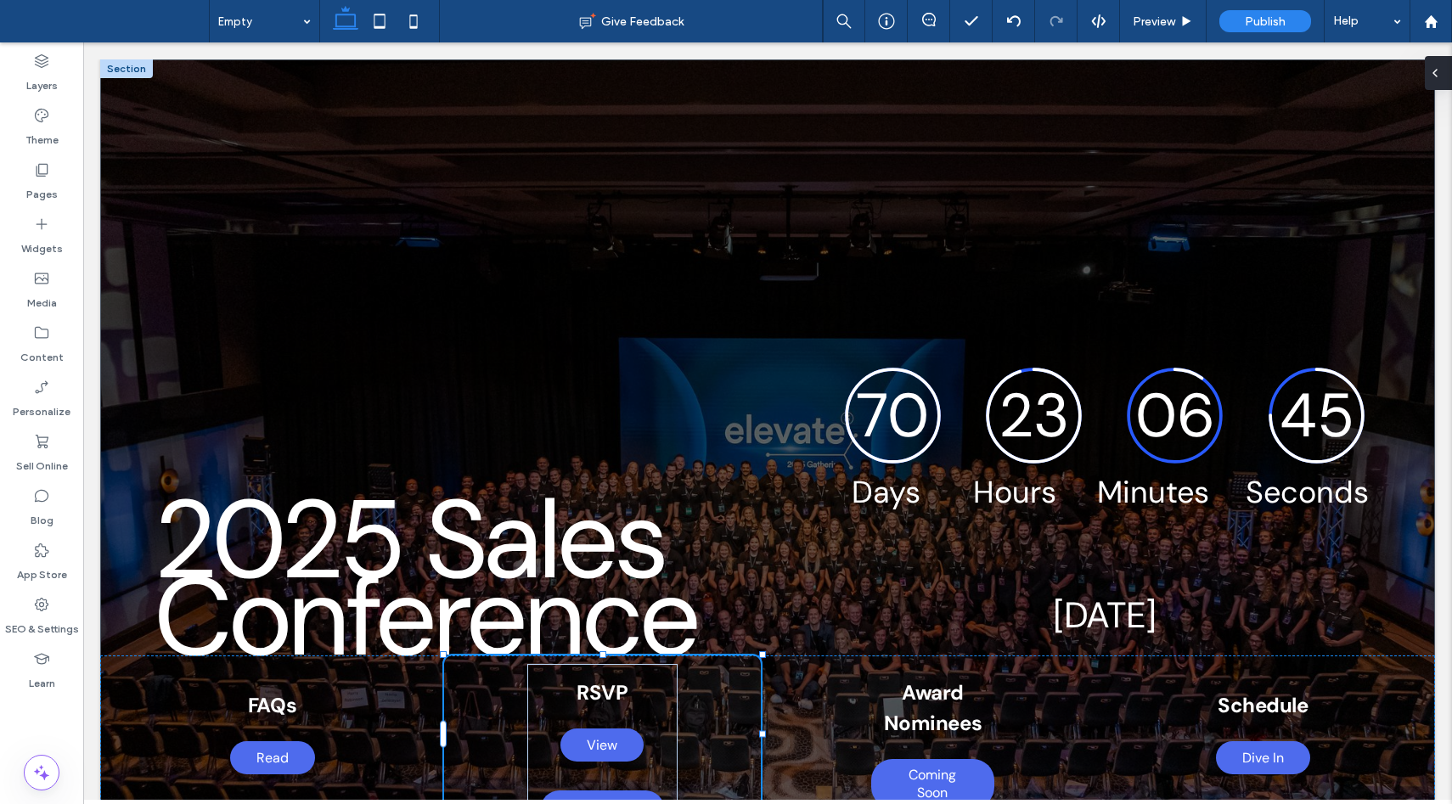
type input "**"
type input "****"
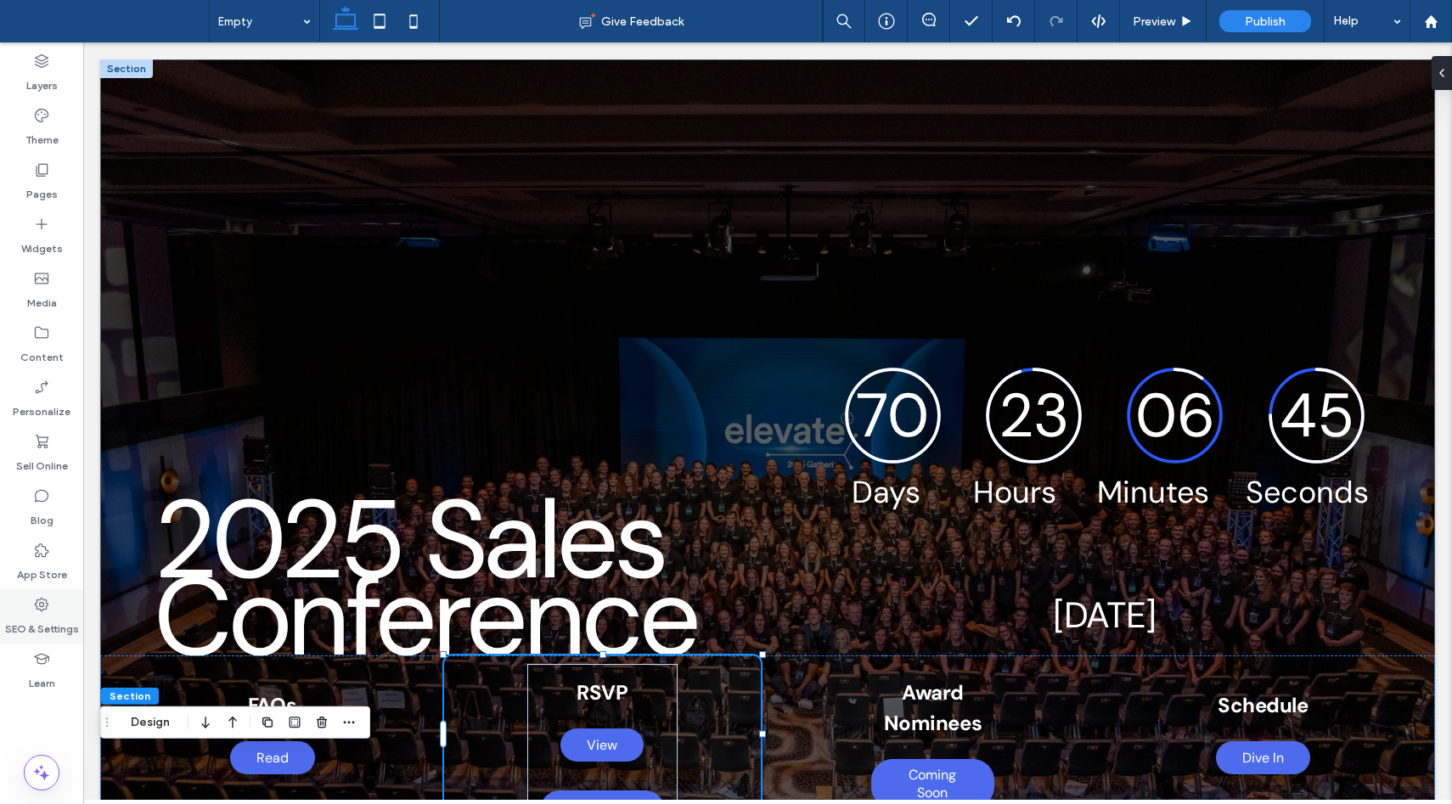
click at [48, 605] on use at bounding box center [42, 605] width 14 height 14
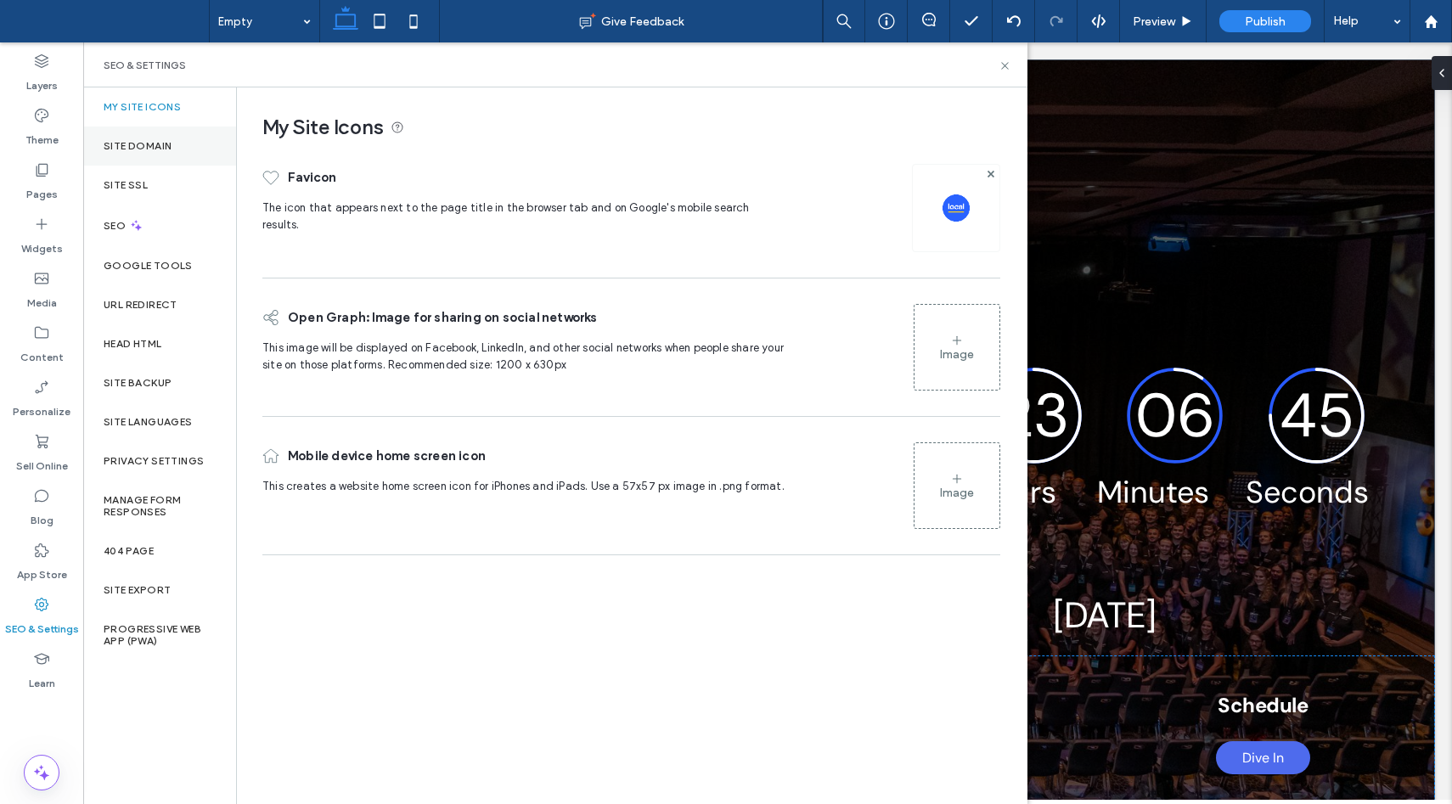
click at [154, 140] on label "Site Domain" at bounding box center [138, 146] width 68 height 12
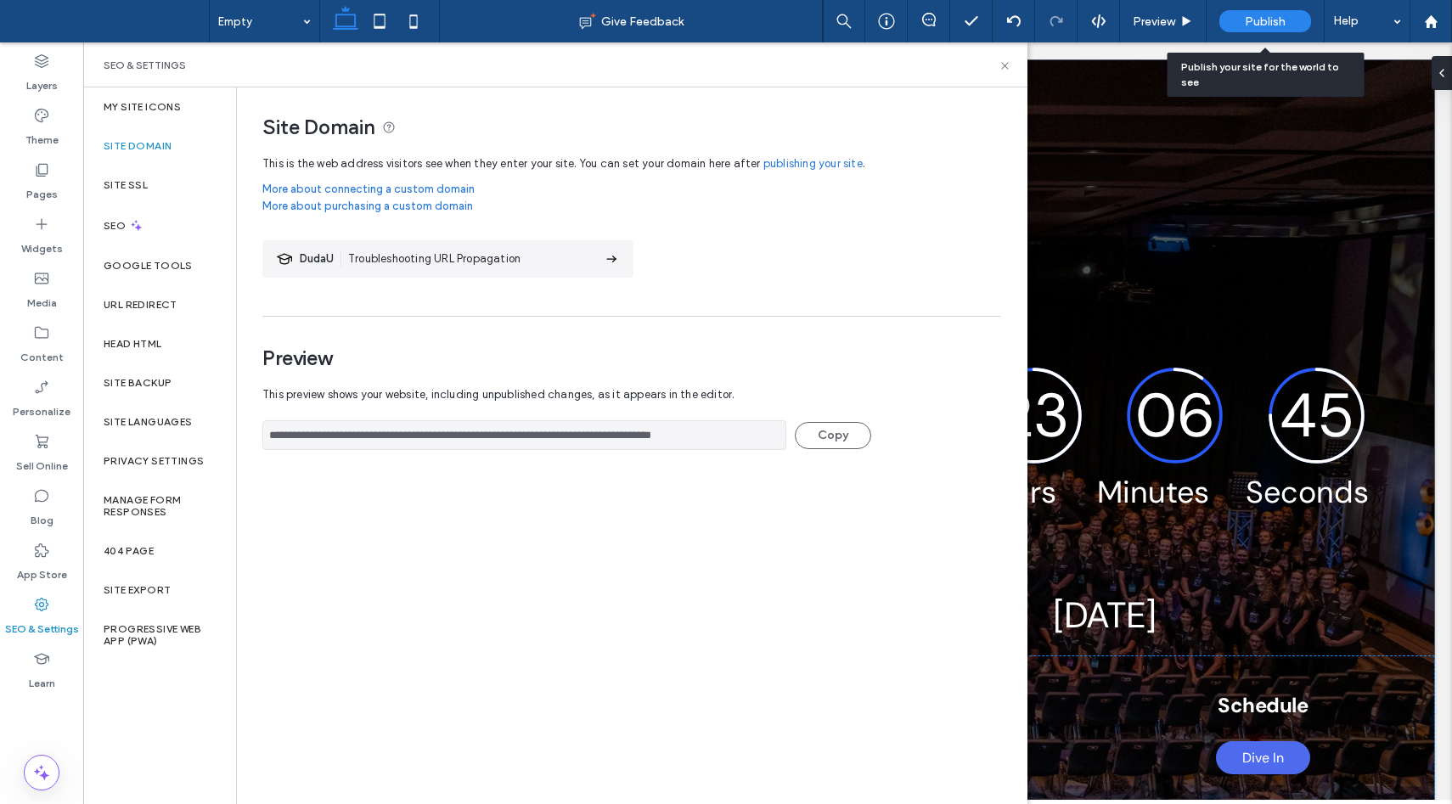
click at [1286, 21] on div "Publish" at bounding box center [1265, 21] width 92 height 22
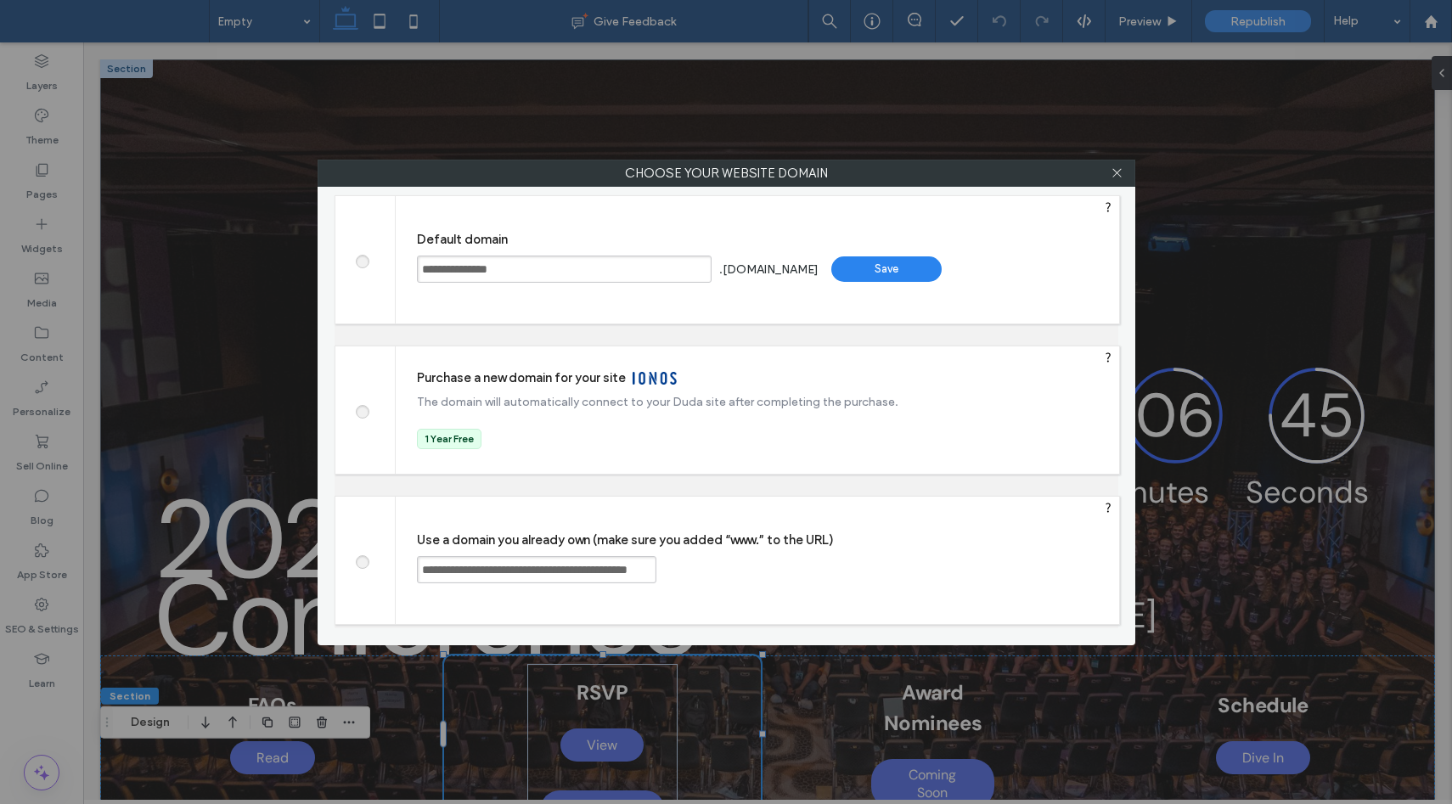
click at [633, 278] on input "**********" at bounding box center [564, 269] width 295 height 27
click at [913, 267] on div "Save" at bounding box center [886, 268] width 110 height 25
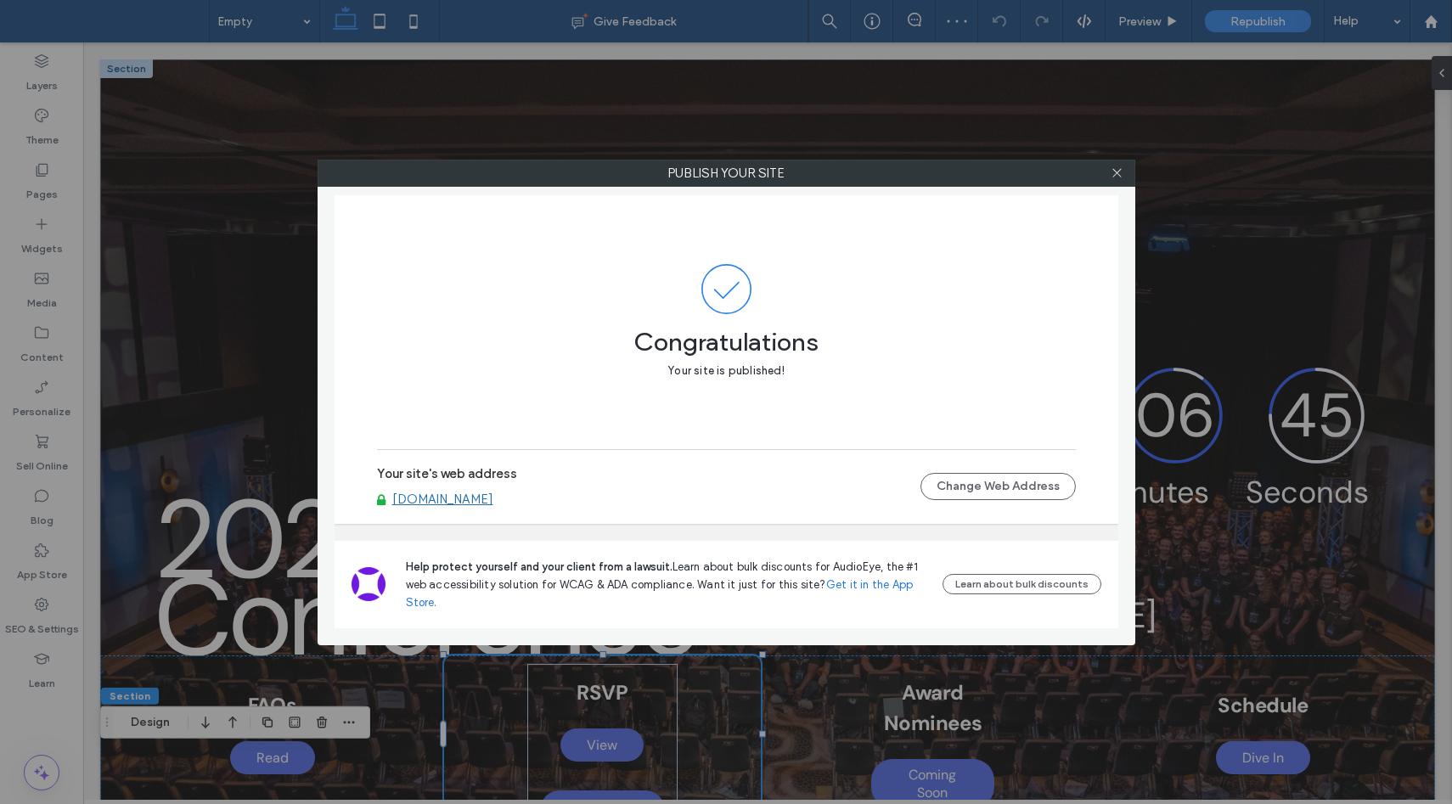
click at [442, 496] on link "[DOMAIN_NAME]" at bounding box center [442, 499] width 101 height 15
click at [1123, 170] on div at bounding box center [1116, 172] width 25 height 25
click at [1125, 175] on div at bounding box center [1116, 172] width 25 height 25
click at [1123, 175] on div at bounding box center [1116, 172] width 25 height 25
click at [1112, 174] on icon at bounding box center [1116, 172] width 13 height 13
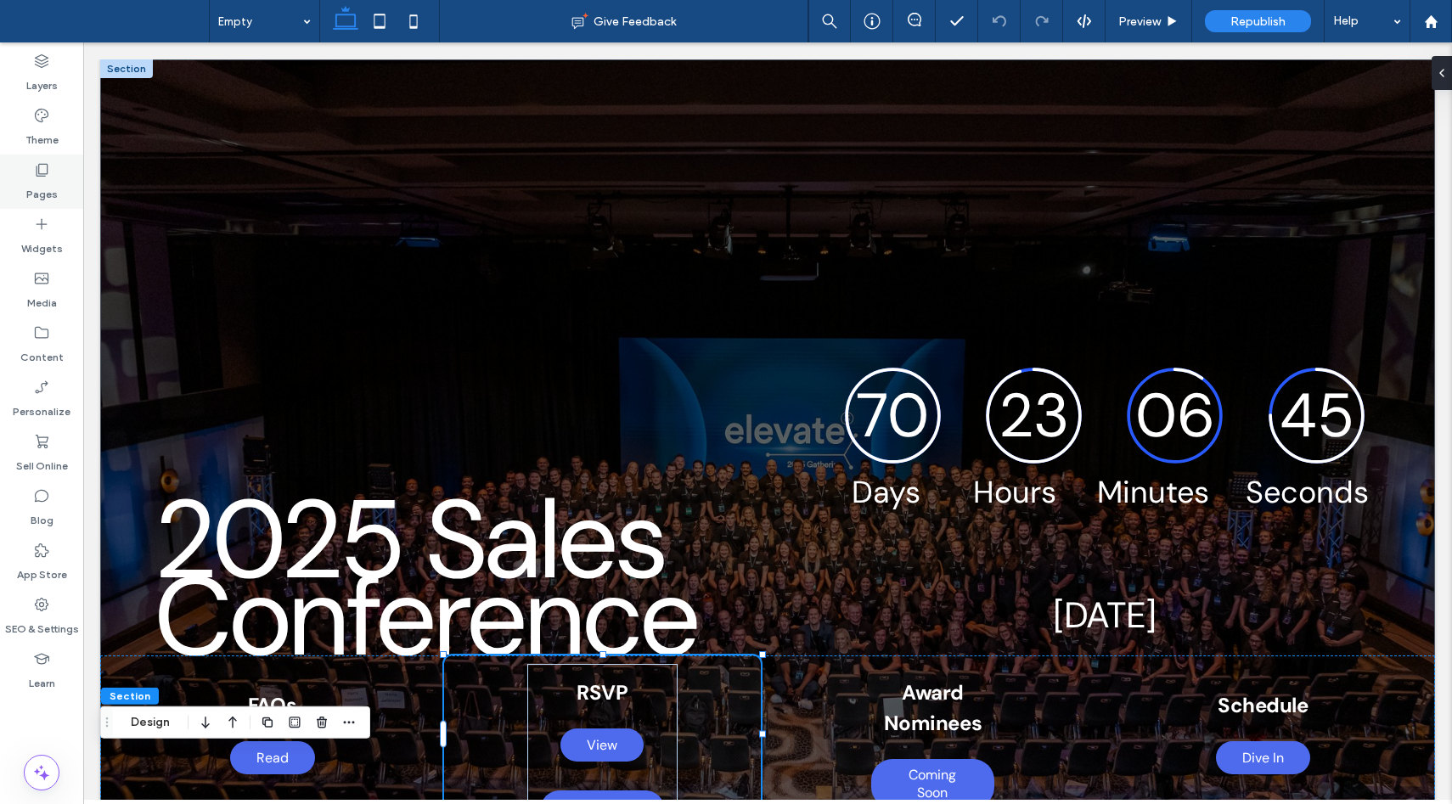
click at [57, 192] on div "Pages" at bounding box center [41, 182] width 83 height 54
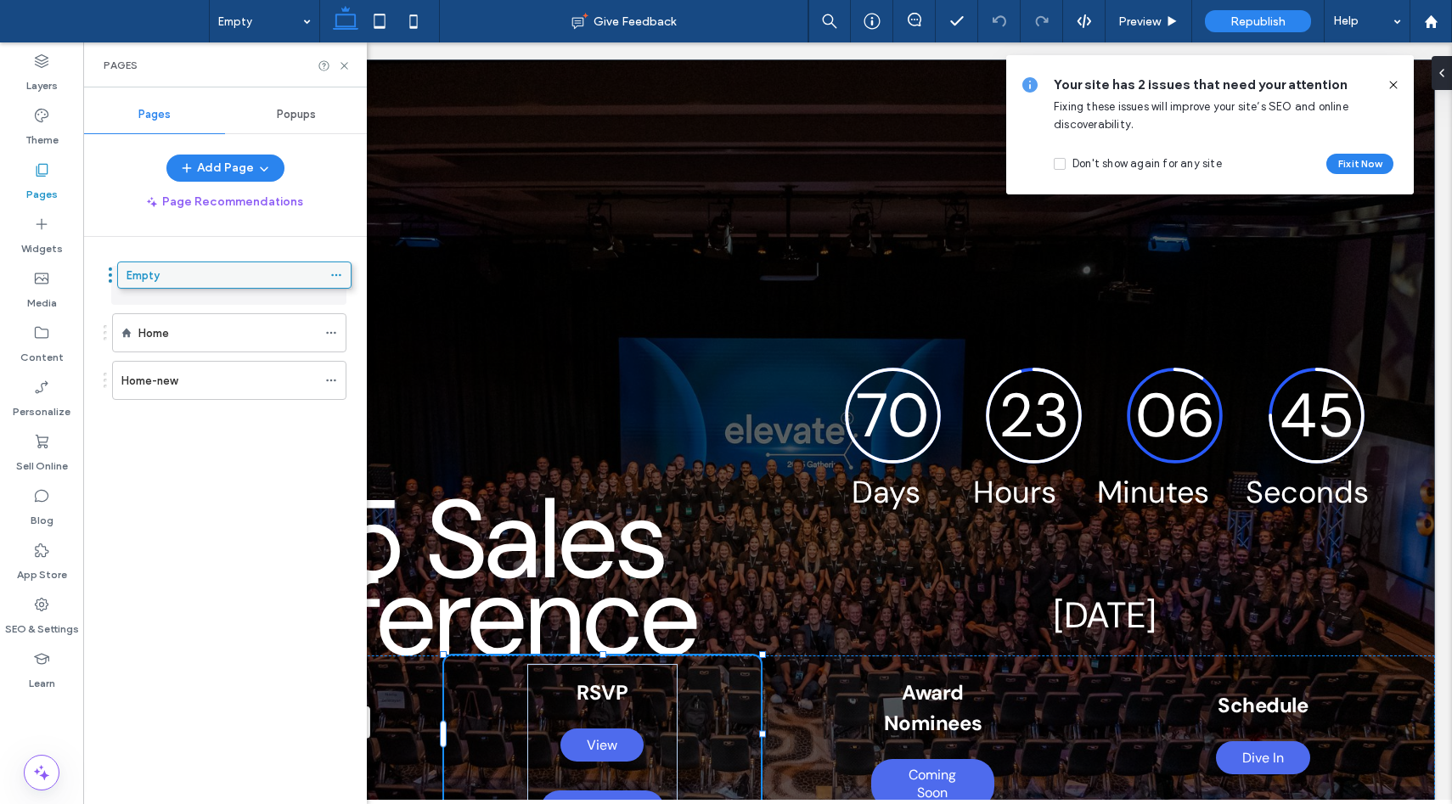
drag, startPoint x: 186, startPoint y: 370, endPoint x: 191, endPoint y: 271, distance: 99.5
click at [328, 283] on icon at bounding box center [331, 285] width 12 height 12
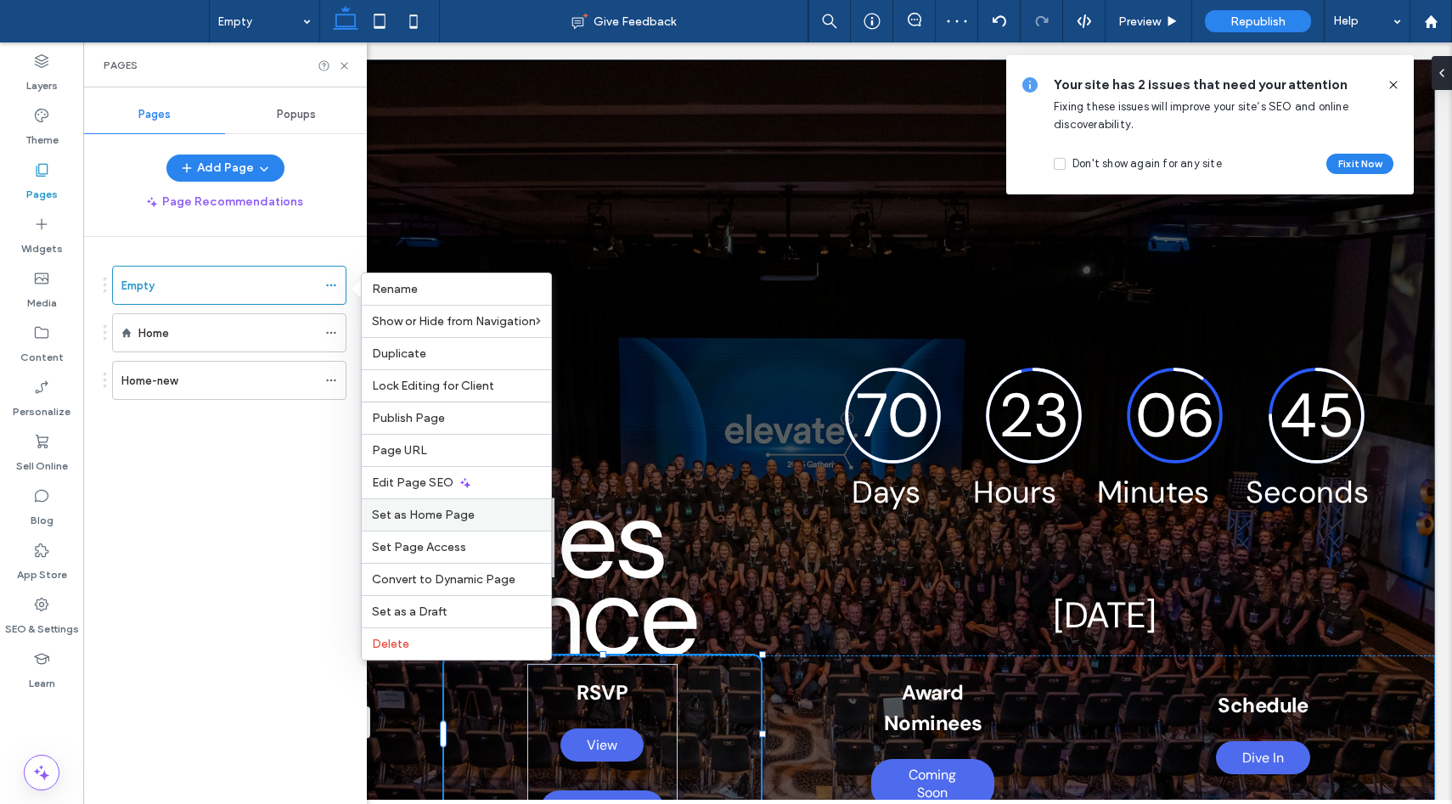
click at [415, 516] on span "Set as Home Page" at bounding box center [423, 515] width 103 height 14
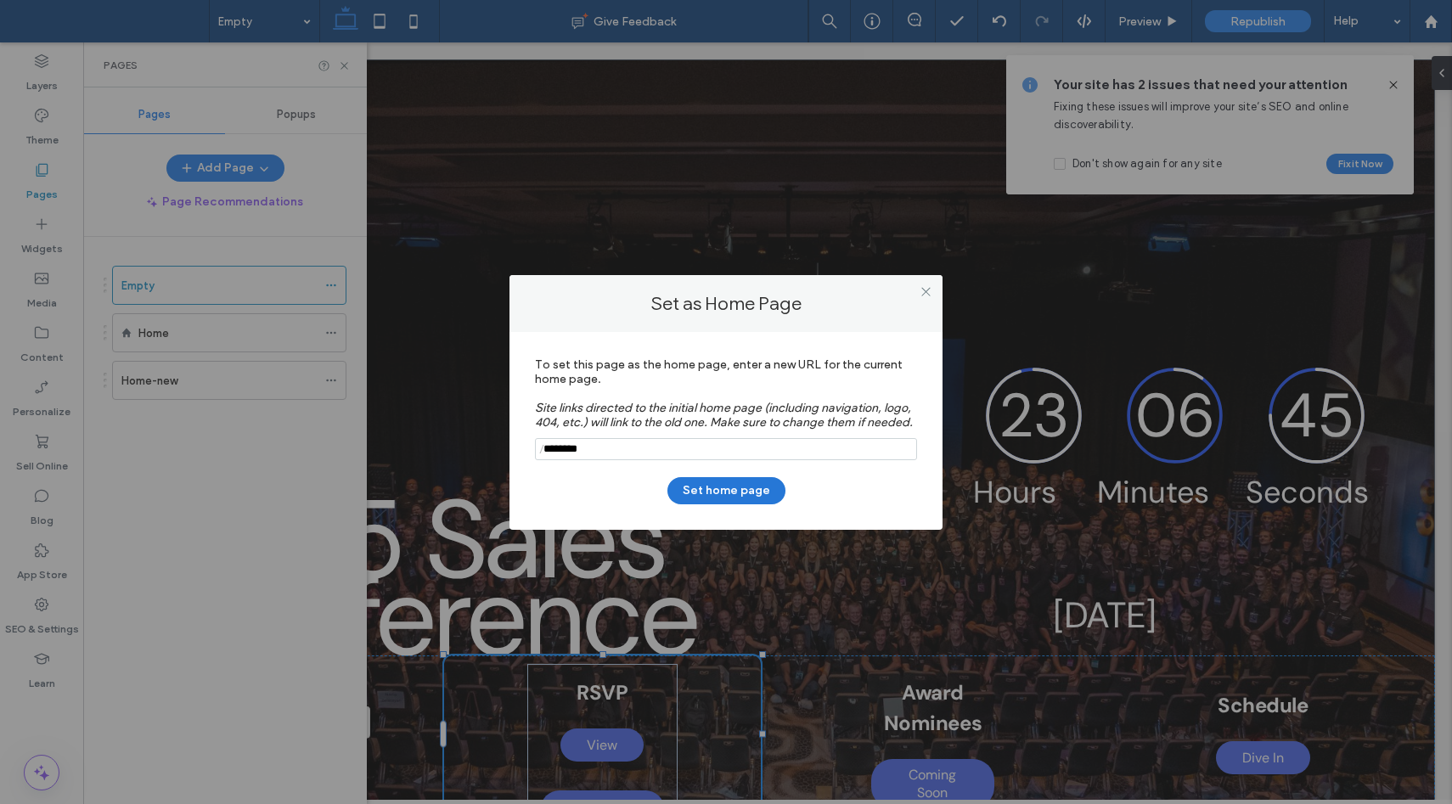
click at [734, 493] on button "Set home page" at bounding box center [726, 490] width 118 height 27
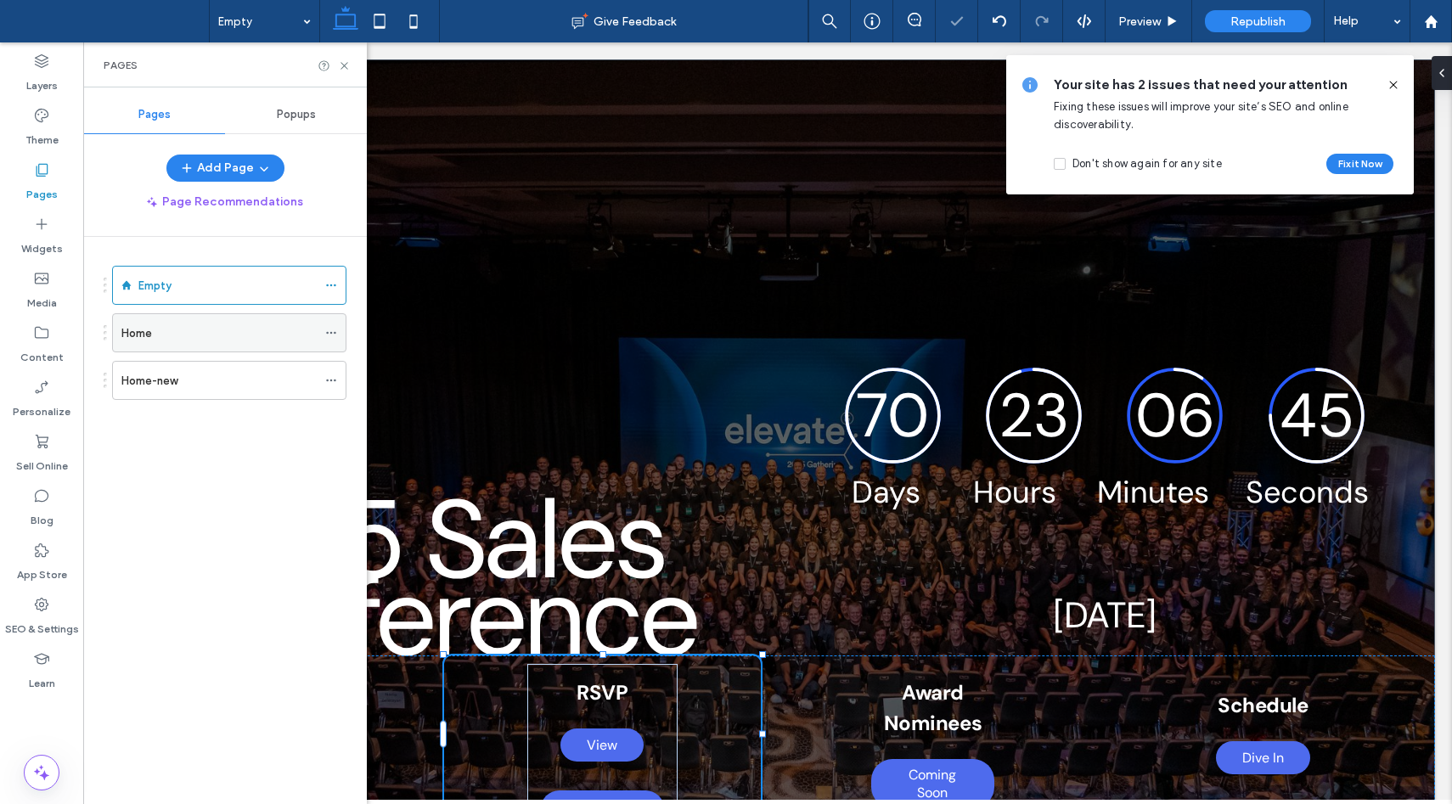
click at [328, 331] on icon at bounding box center [331, 333] width 12 height 12
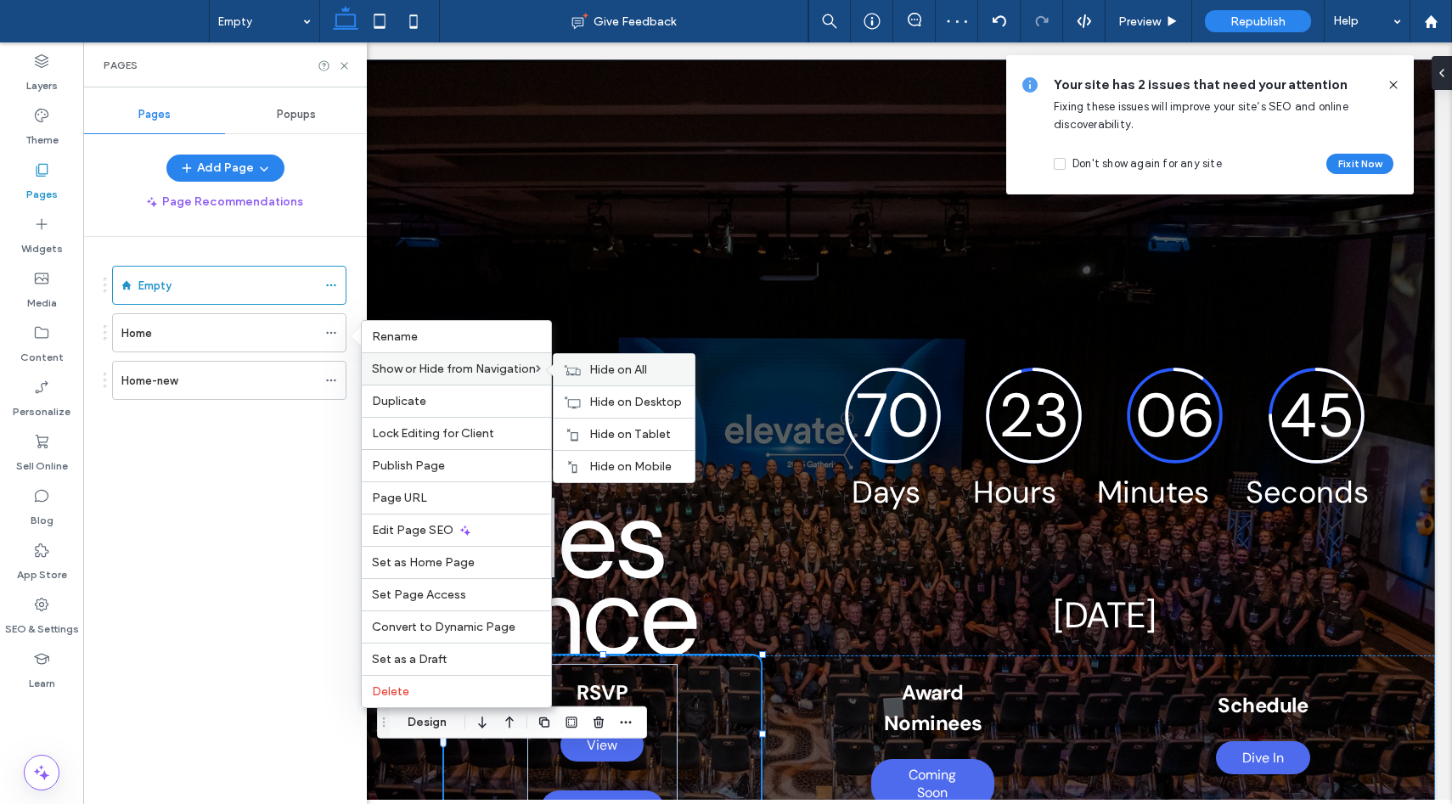
click at [613, 371] on span "Hide on All" at bounding box center [618, 369] width 58 height 14
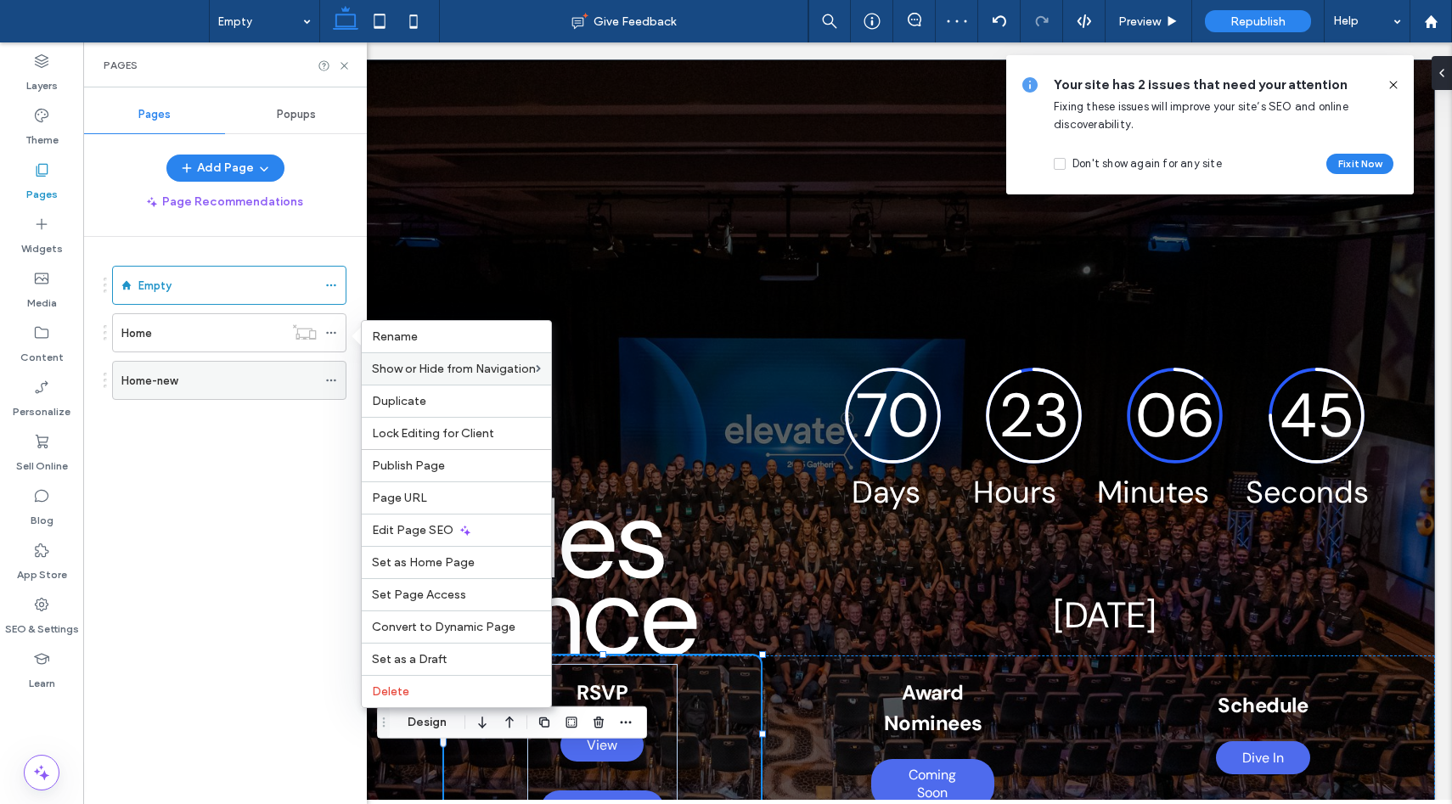
click at [333, 376] on icon at bounding box center [331, 380] width 12 height 12
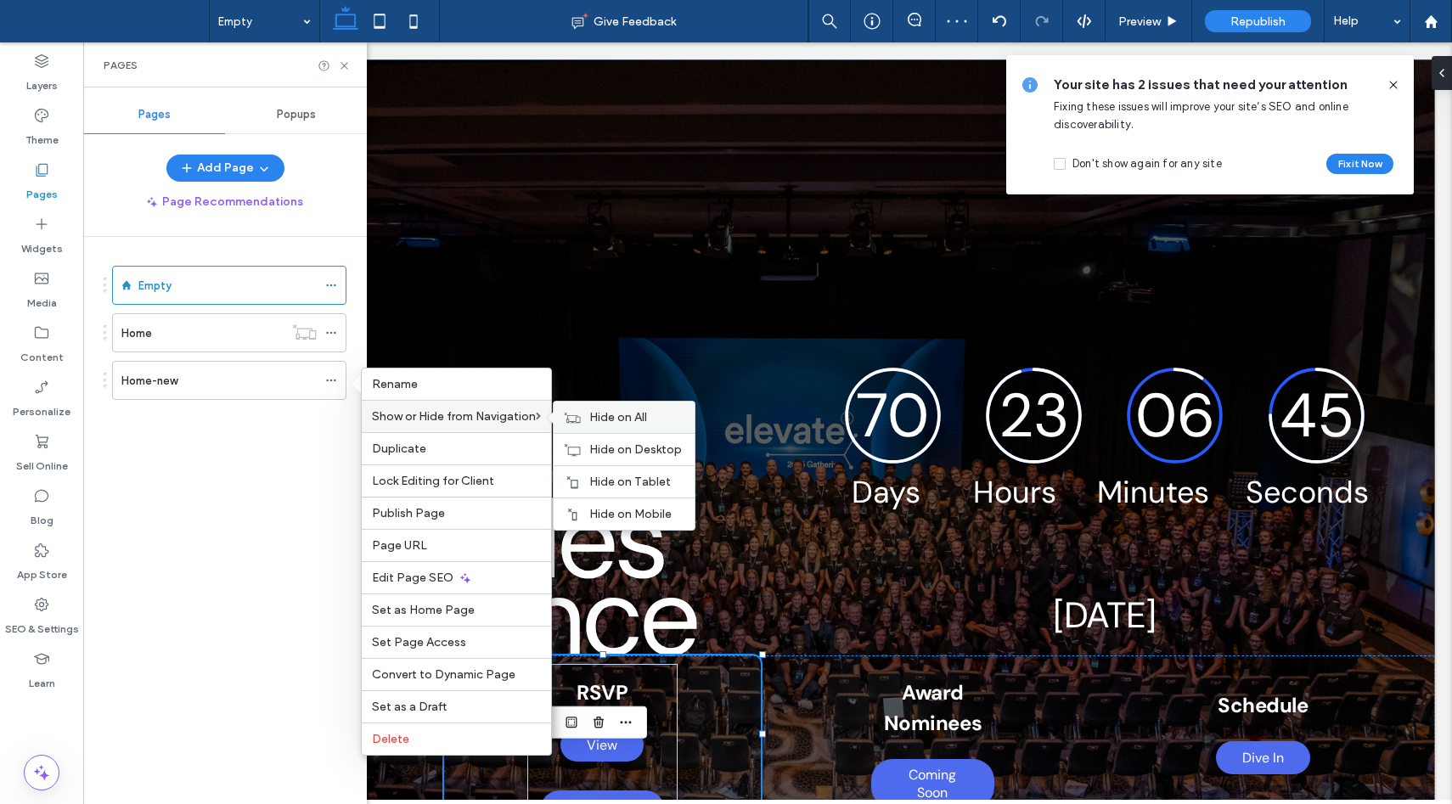
click at [609, 413] on span "Hide on All" at bounding box center [618, 417] width 58 height 14
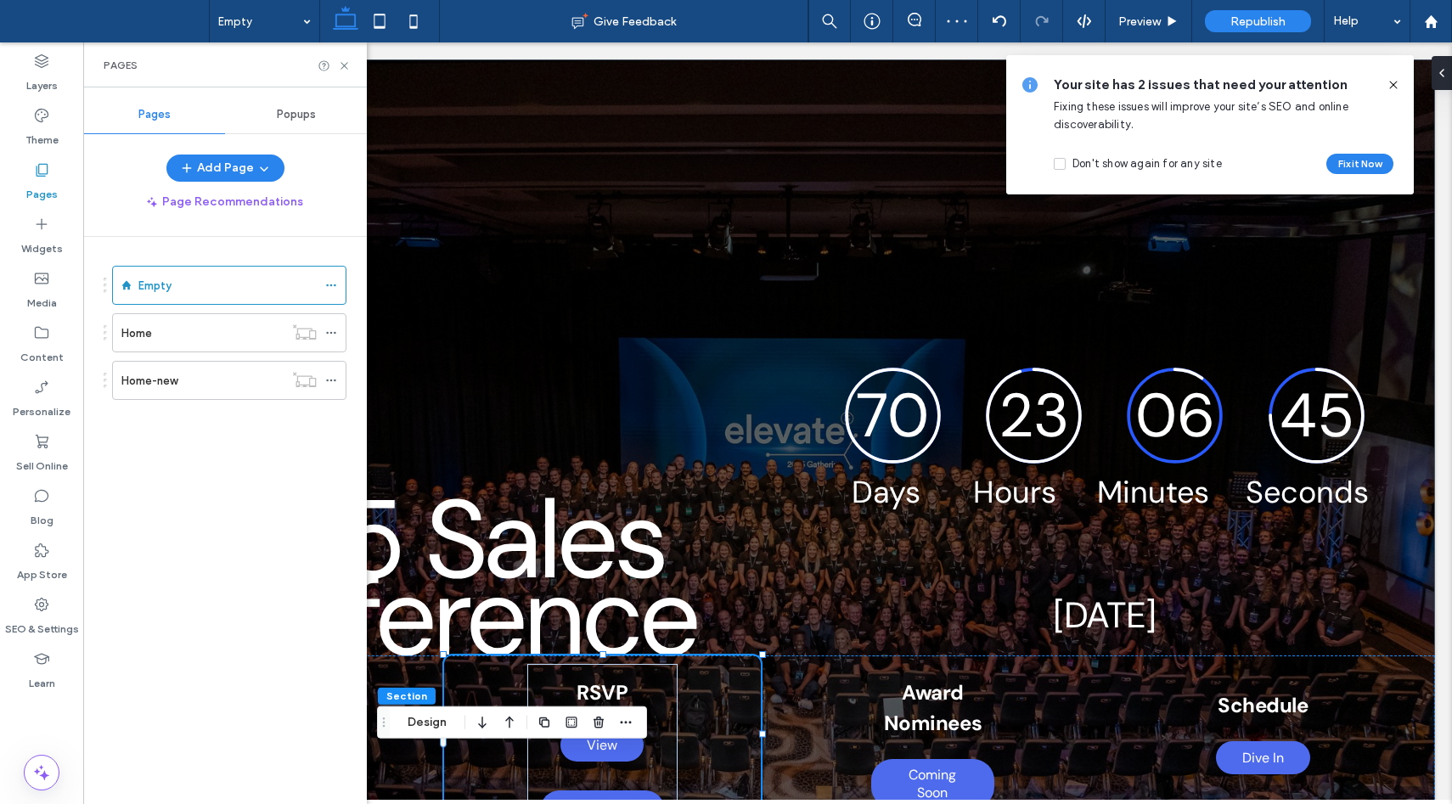
click at [247, 478] on div "Empty Home Home-new" at bounding box center [235, 516] width 263 height 559
click at [344, 65] on use at bounding box center [343, 65] width 7 height 7
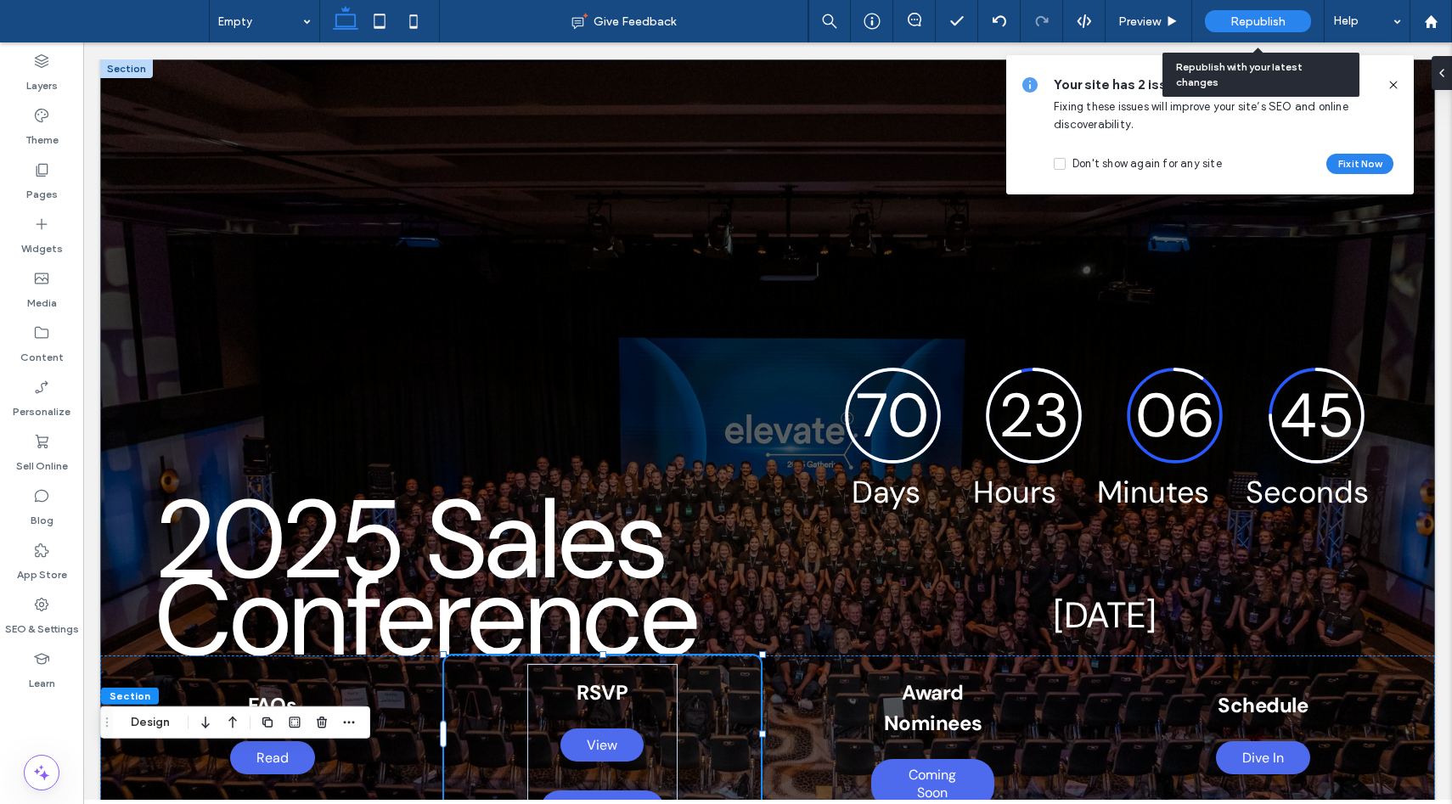
click at [1281, 24] on span "Republish" at bounding box center [1257, 21] width 55 height 14
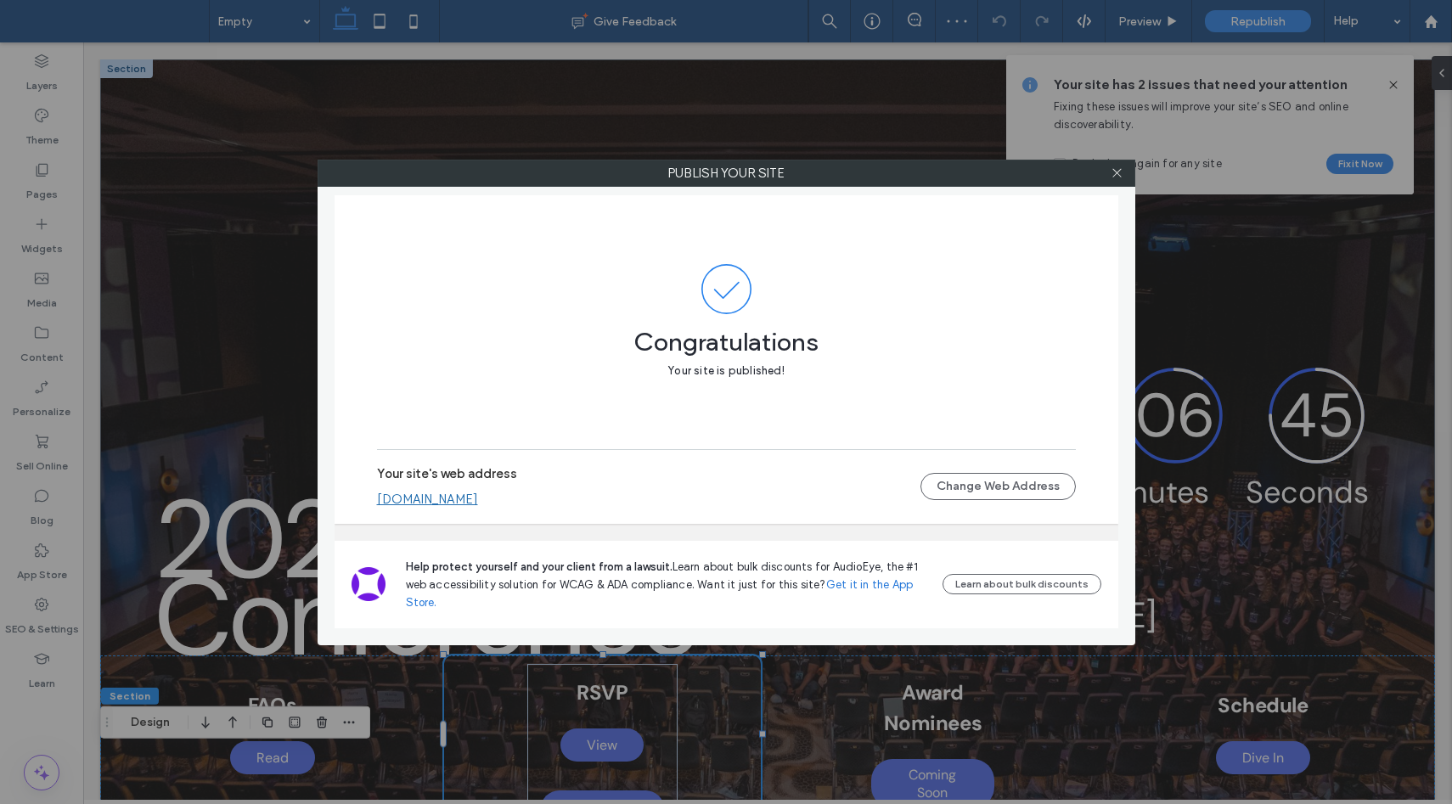
click at [478, 502] on link "[DOMAIN_NAME]" at bounding box center [427, 499] width 101 height 15
click at [1123, 172] on div at bounding box center [1116, 172] width 25 height 25
click at [1119, 169] on icon at bounding box center [1116, 172] width 13 height 13
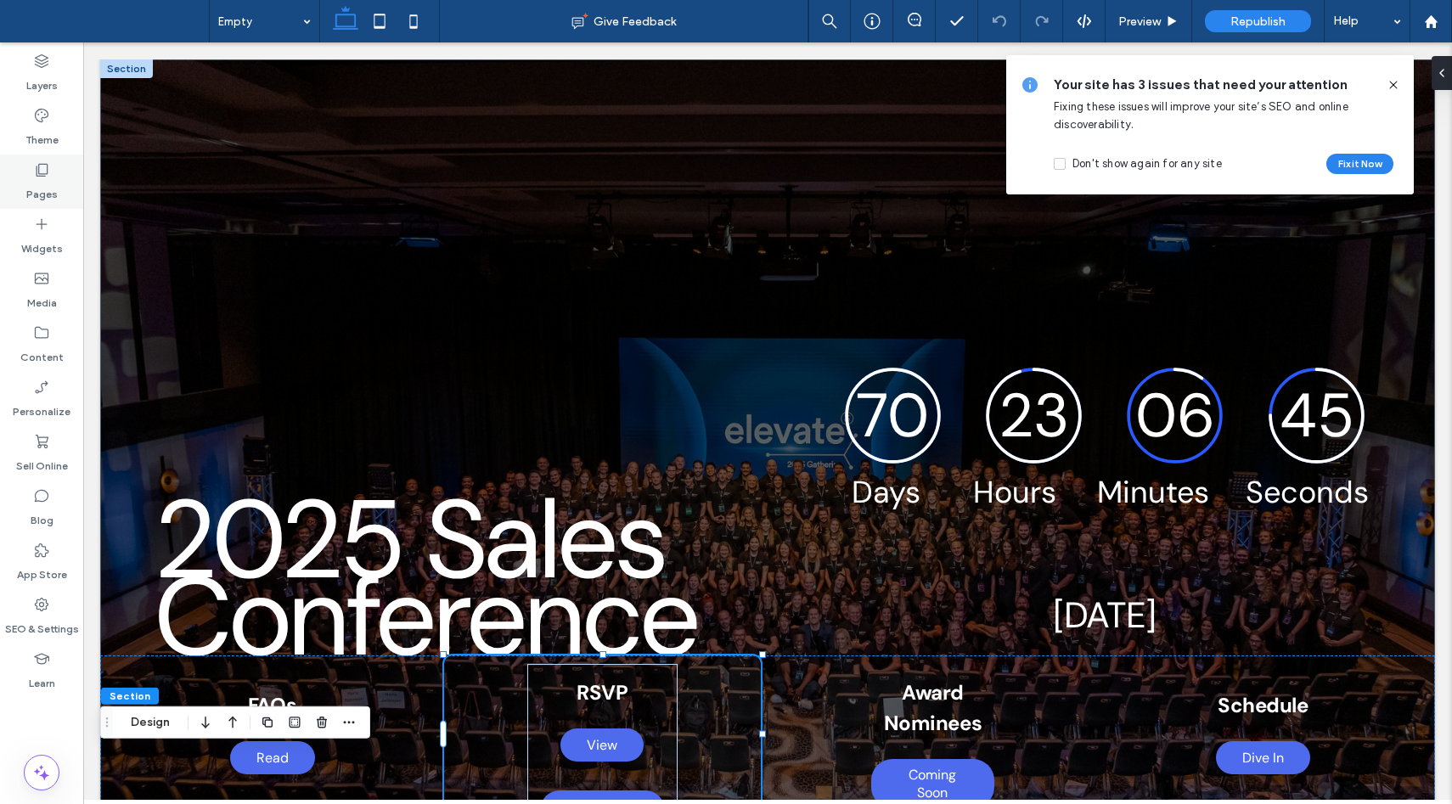
click at [30, 177] on div "Pages" at bounding box center [41, 182] width 83 height 54
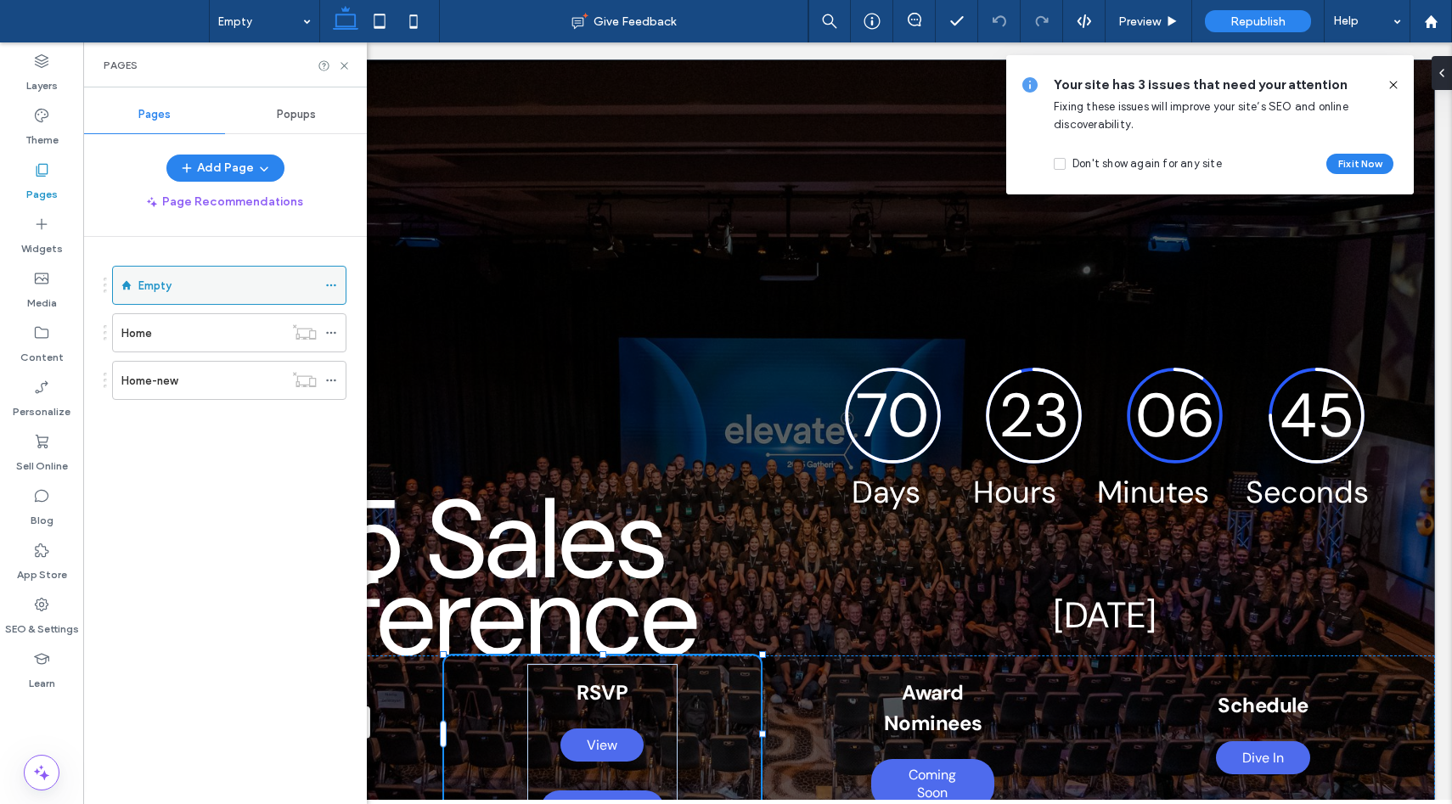
click at [329, 289] on icon at bounding box center [331, 285] width 12 height 12
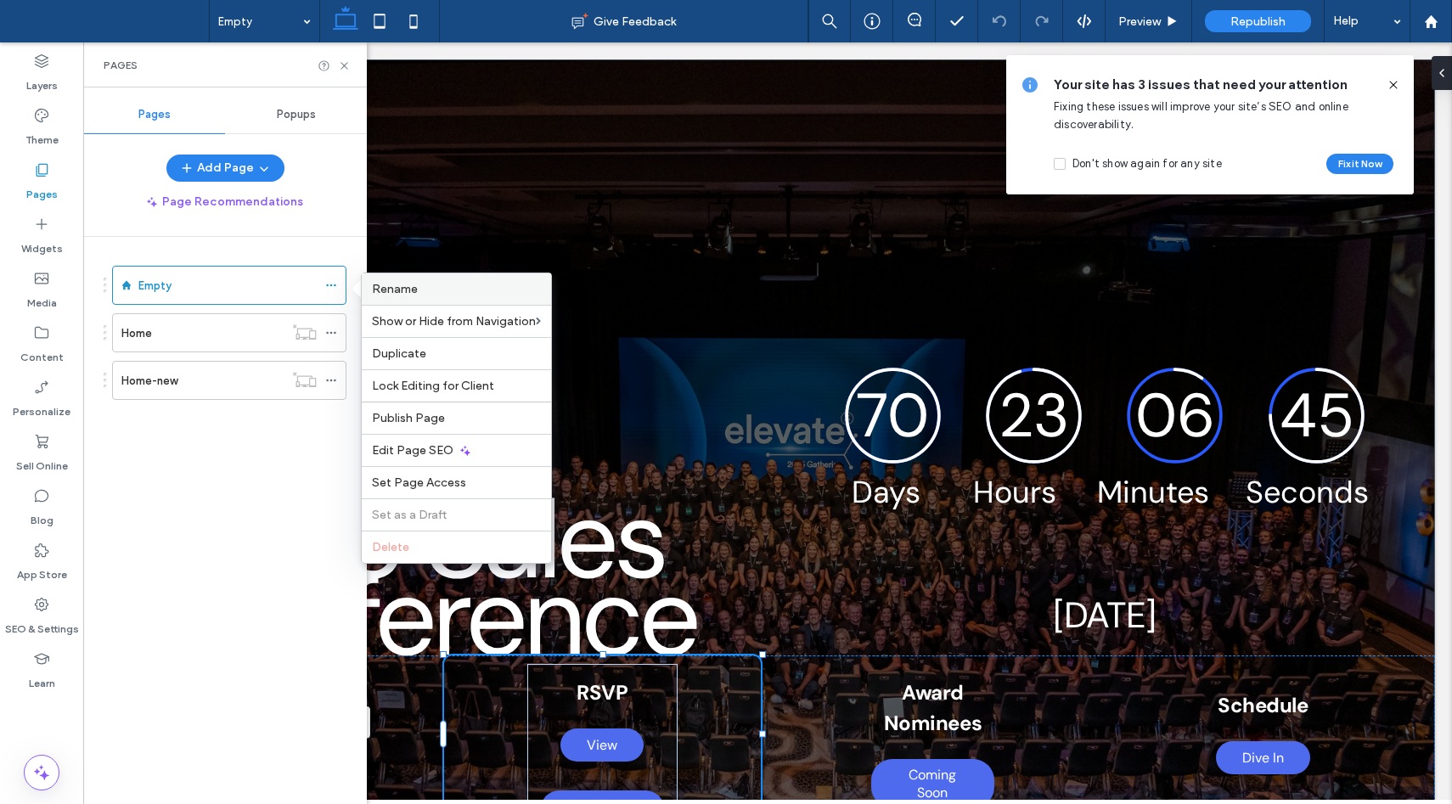
click at [444, 285] on label "Rename" at bounding box center [456, 289] width 169 height 14
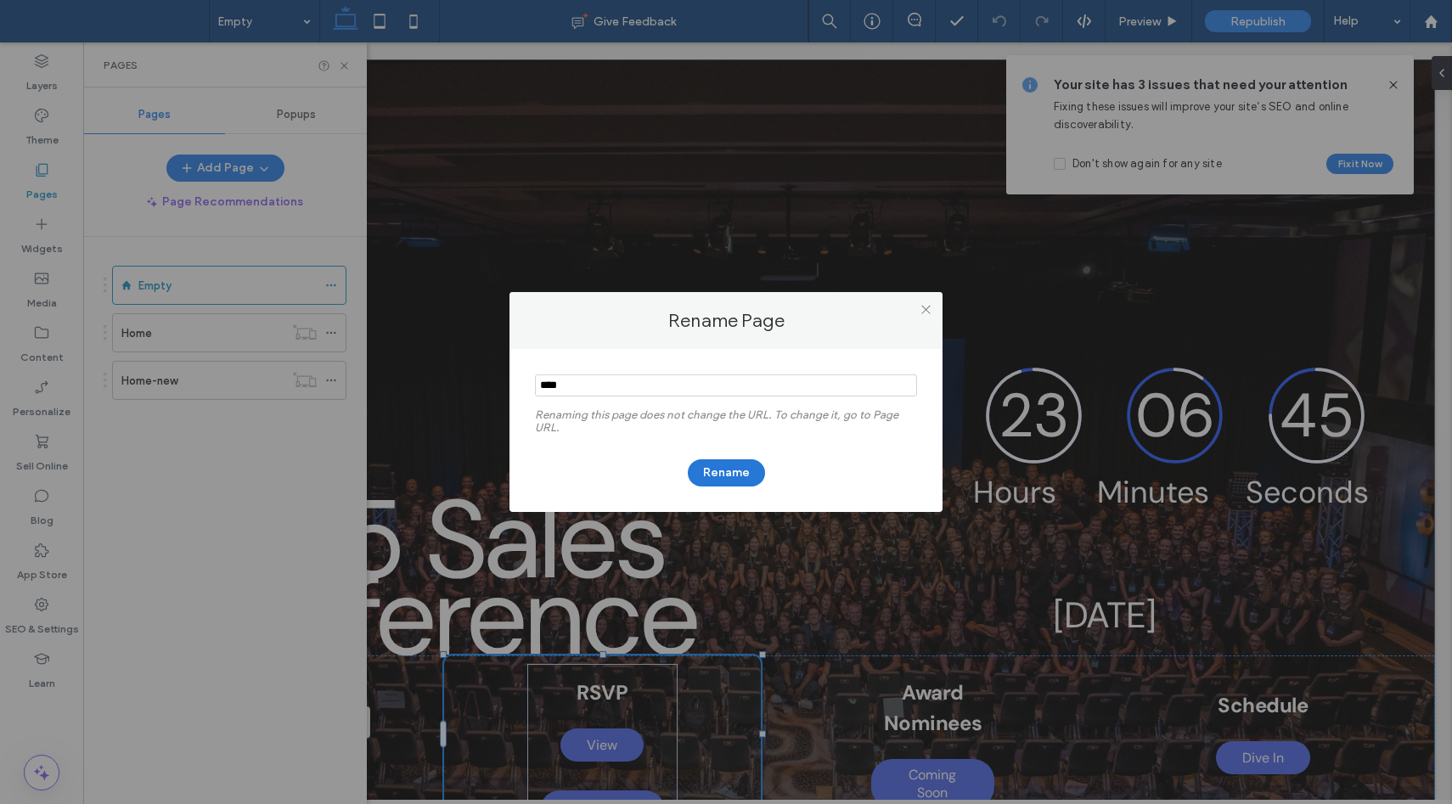
type input "****"
click at [721, 471] on button "Rename" at bounding box center [726, 472] width 77 height 27
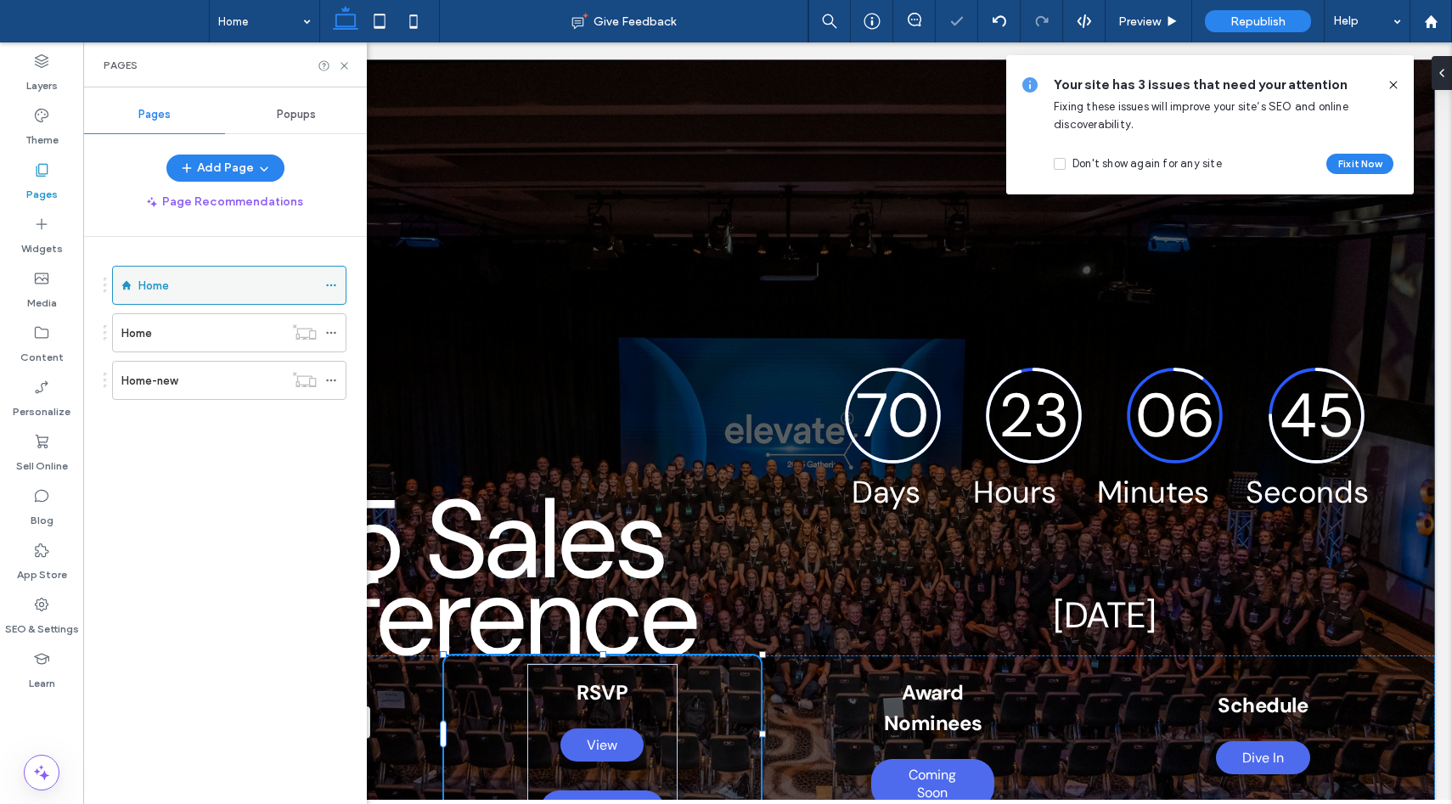
click at [329, 288] on icon at bounding box center [331, 285] width 12 height 12
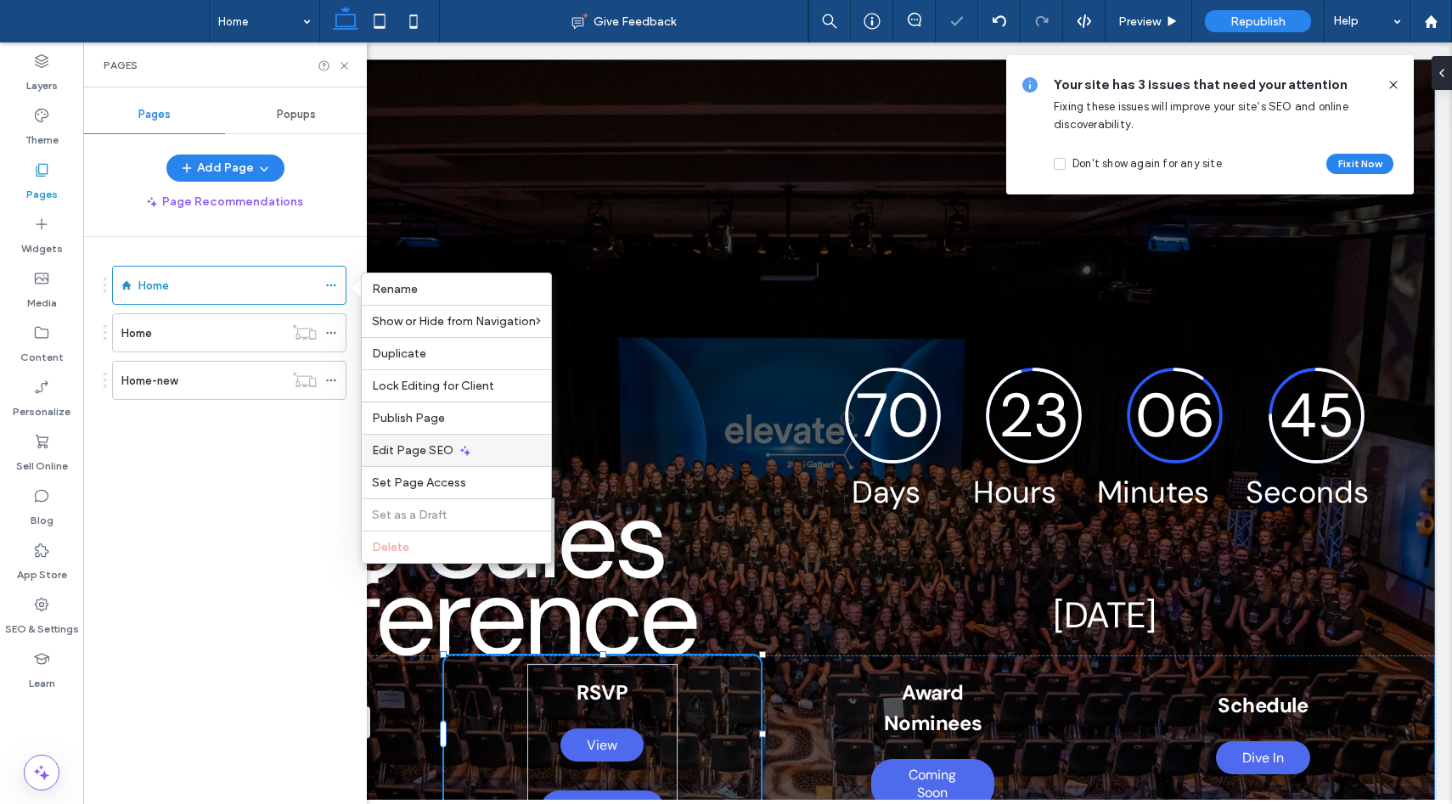
click at [396, 456] on span "Edit Page SEO" at bounding box center [412, 450] width 81 height 14
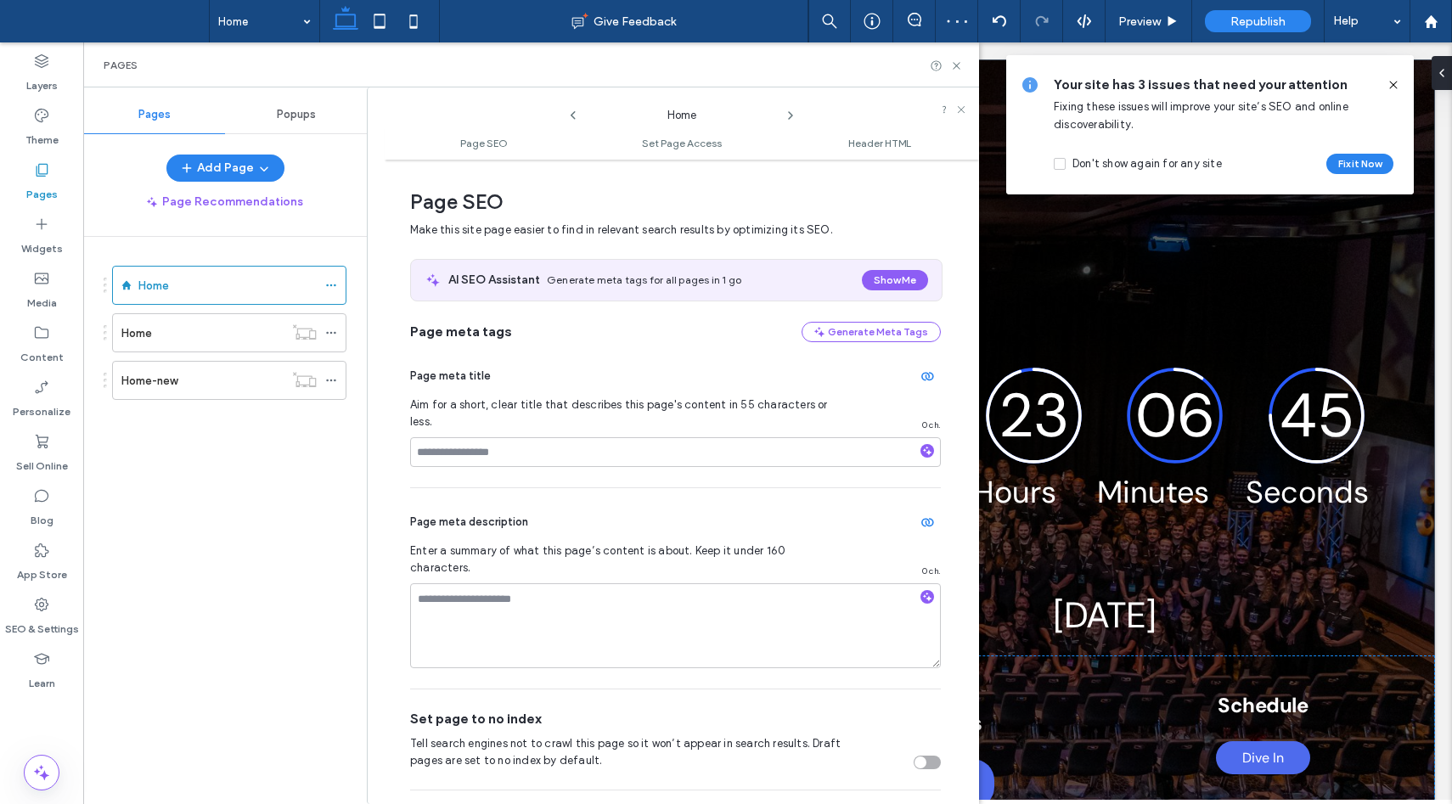
scroll to position [8, 0]
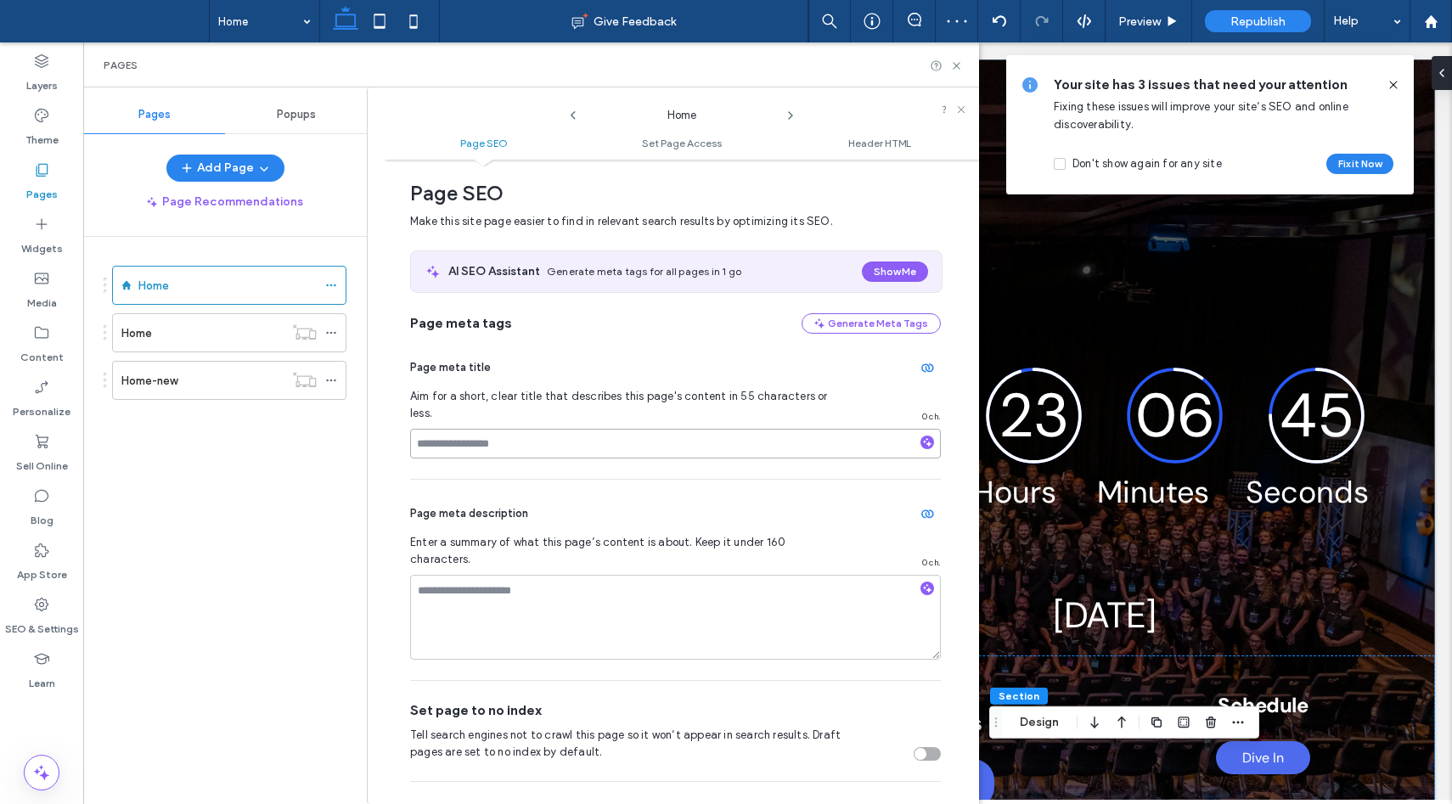
click at [496, 429] on input at bounding box center [675, 444] width 531 height 30
type input "**********"
click at [564, 480] on div "Page meta description Enter a summary of what this page’s content is about. Kee…" at bounding box center [675, 580] width 531 height 200
click at [953, 65] on icon at bounding box center [956, 65] width 13 height 13
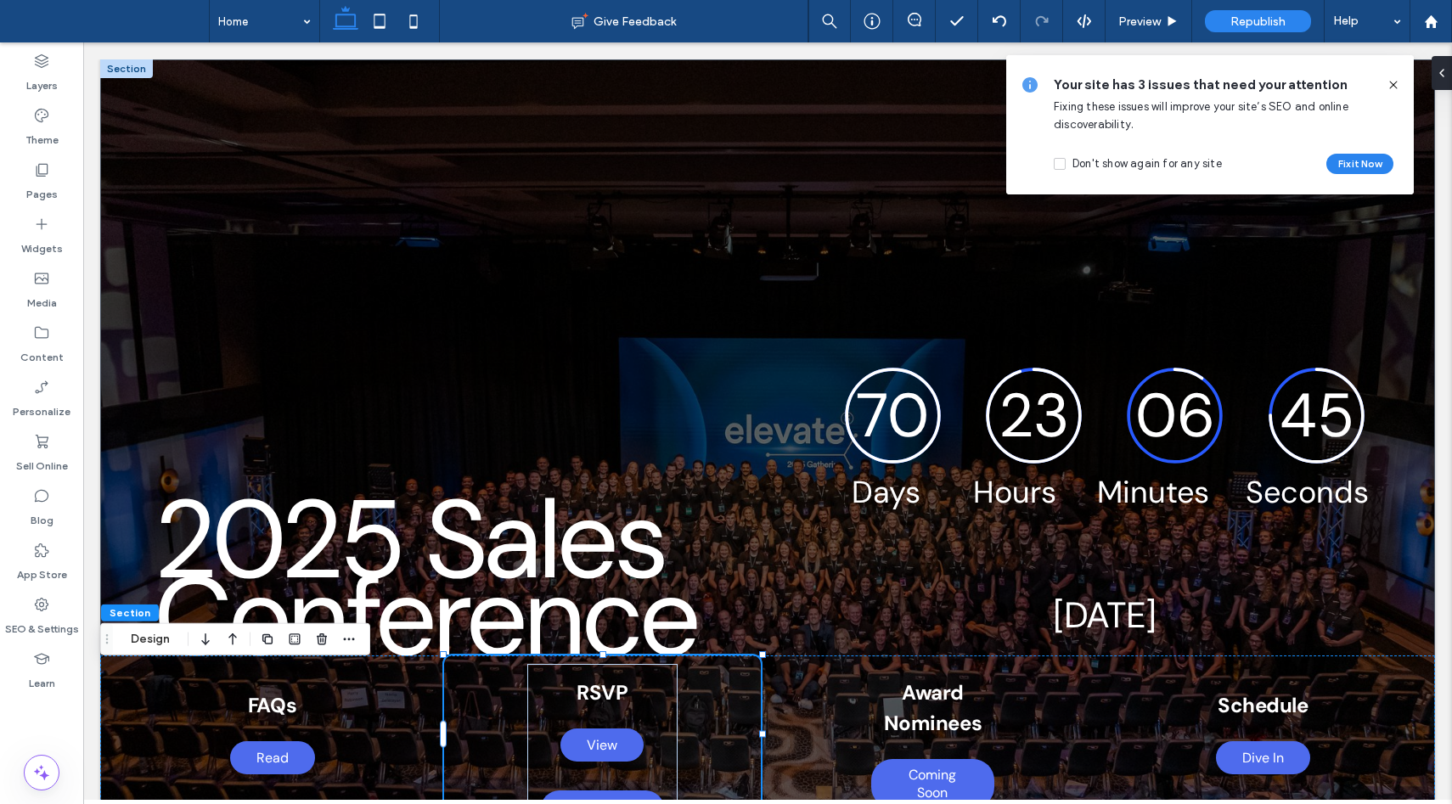
click at [1395, 79] on icon at bounding box center [1393, 85] width 14 height 14
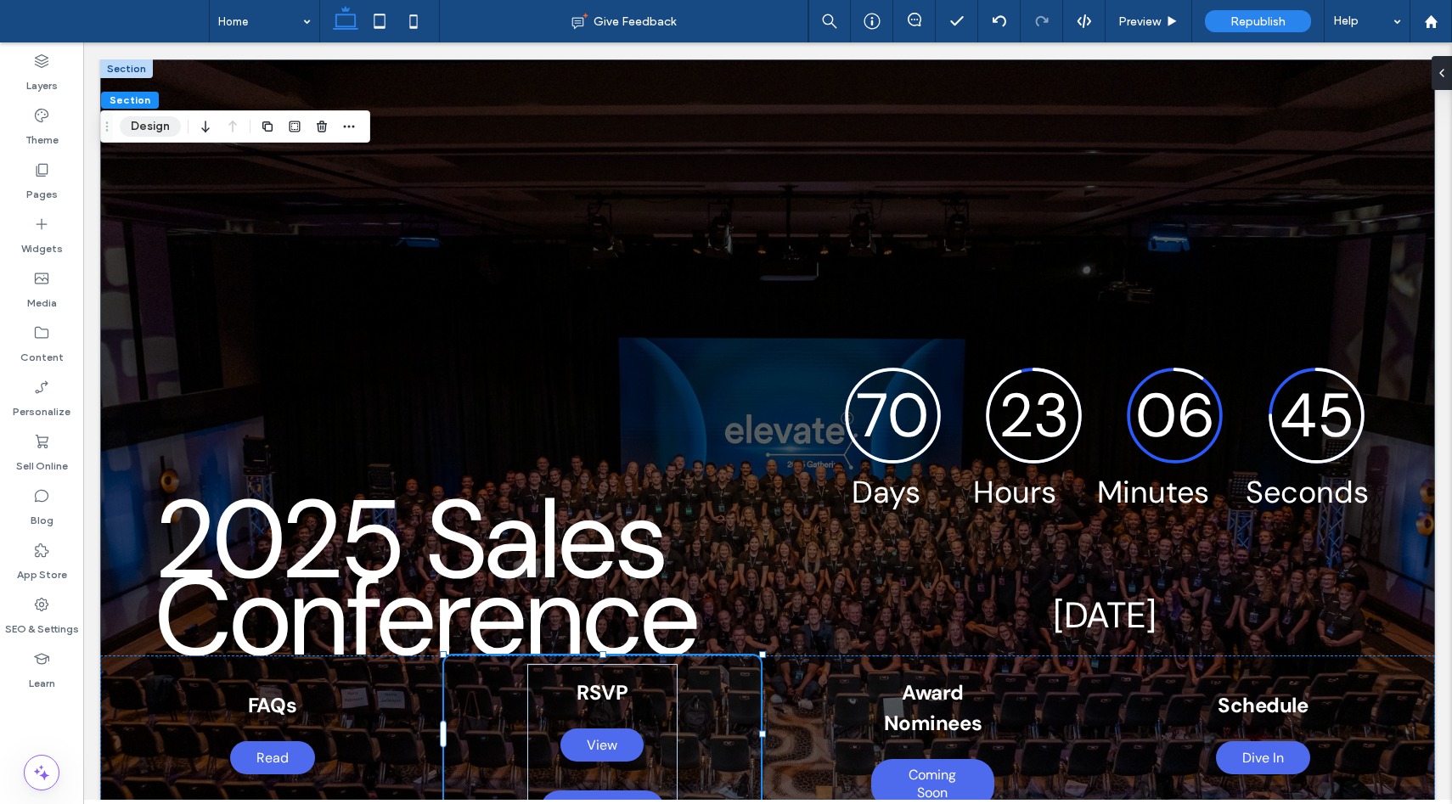
click at [144, 132] on button "Design" at bounding box center [150, 126] width 61 height 20
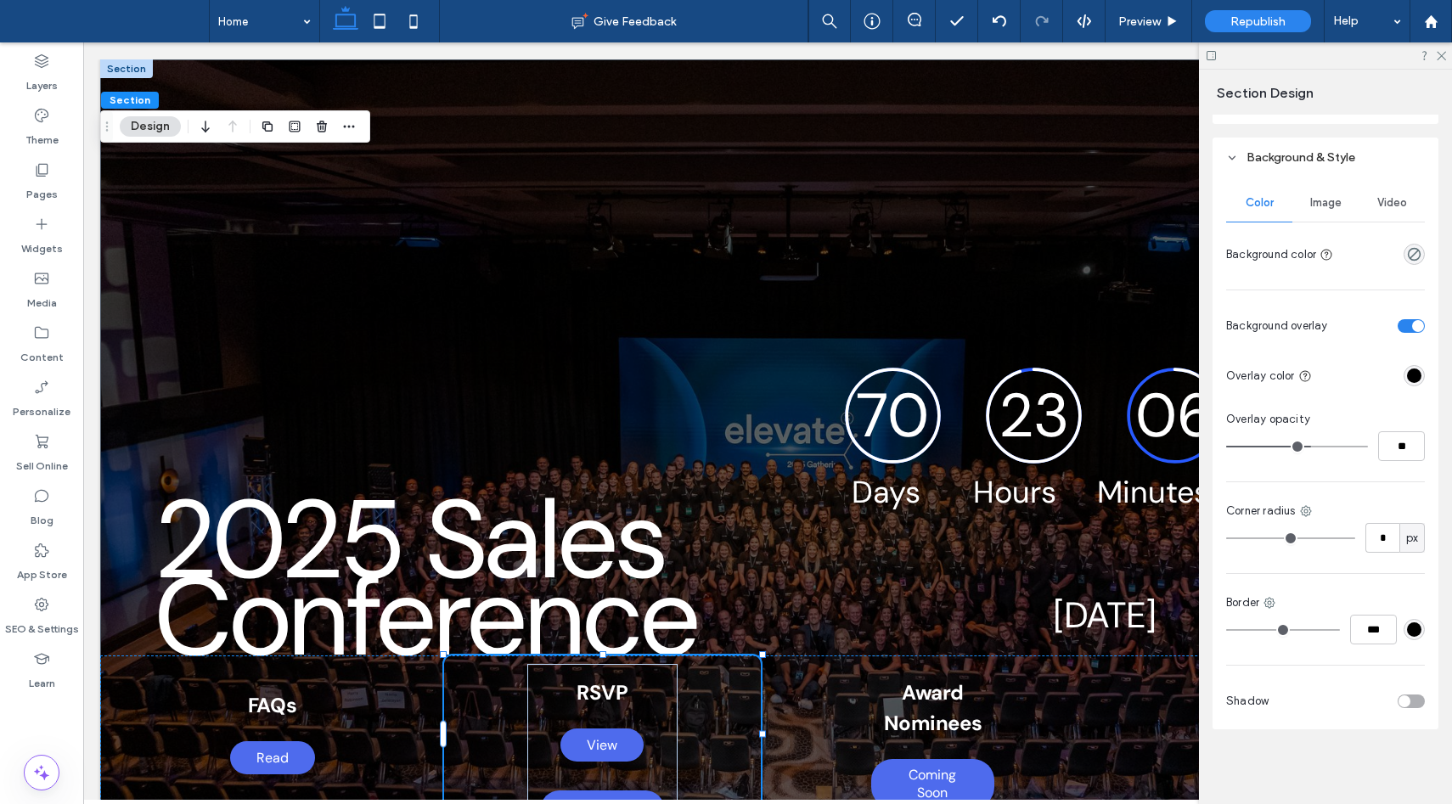
scroll to position [93, 0]
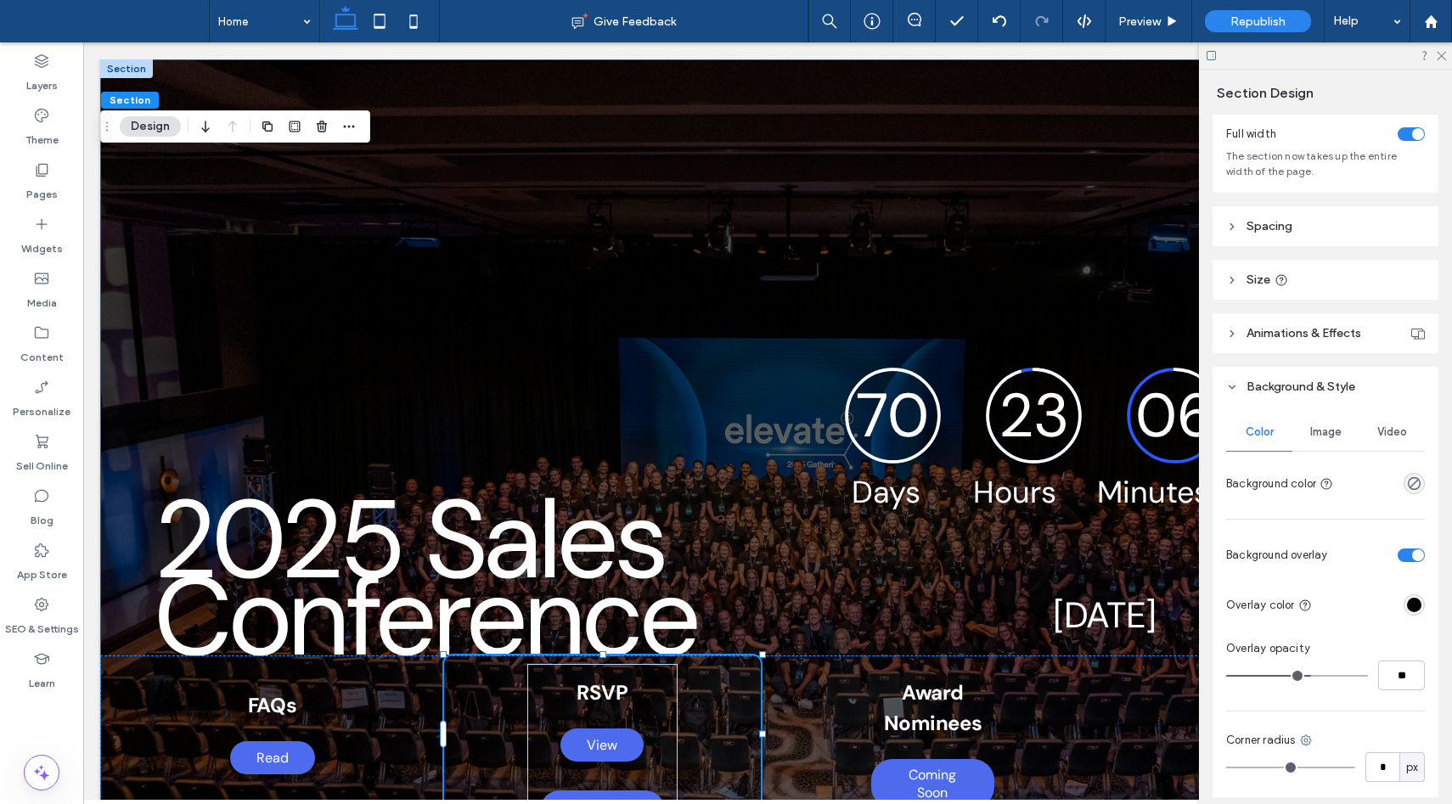
click at [1318, 434] on span "Image" at bounding box center [1325, 432] width 31 height 14
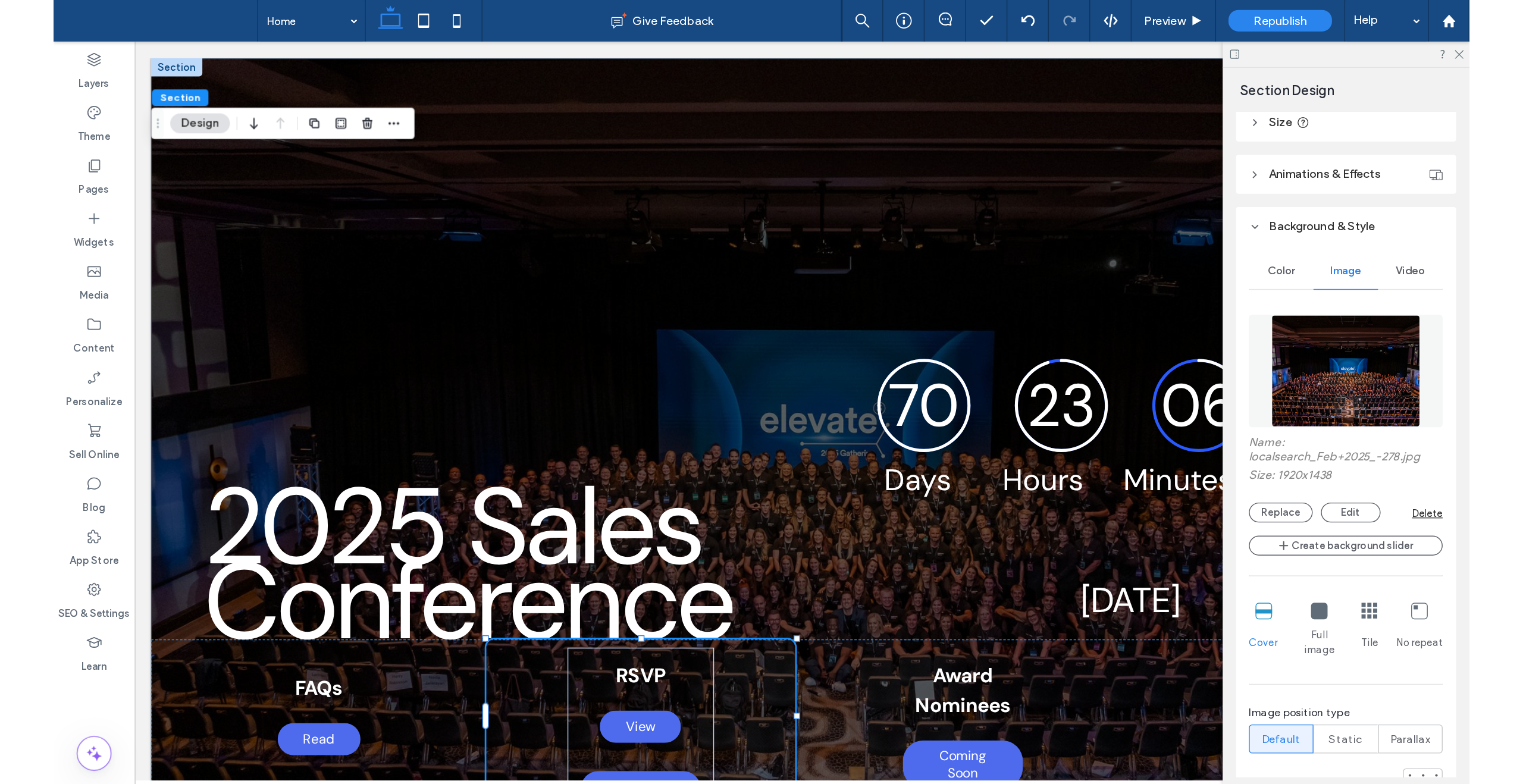
scroll to position [209, 0]
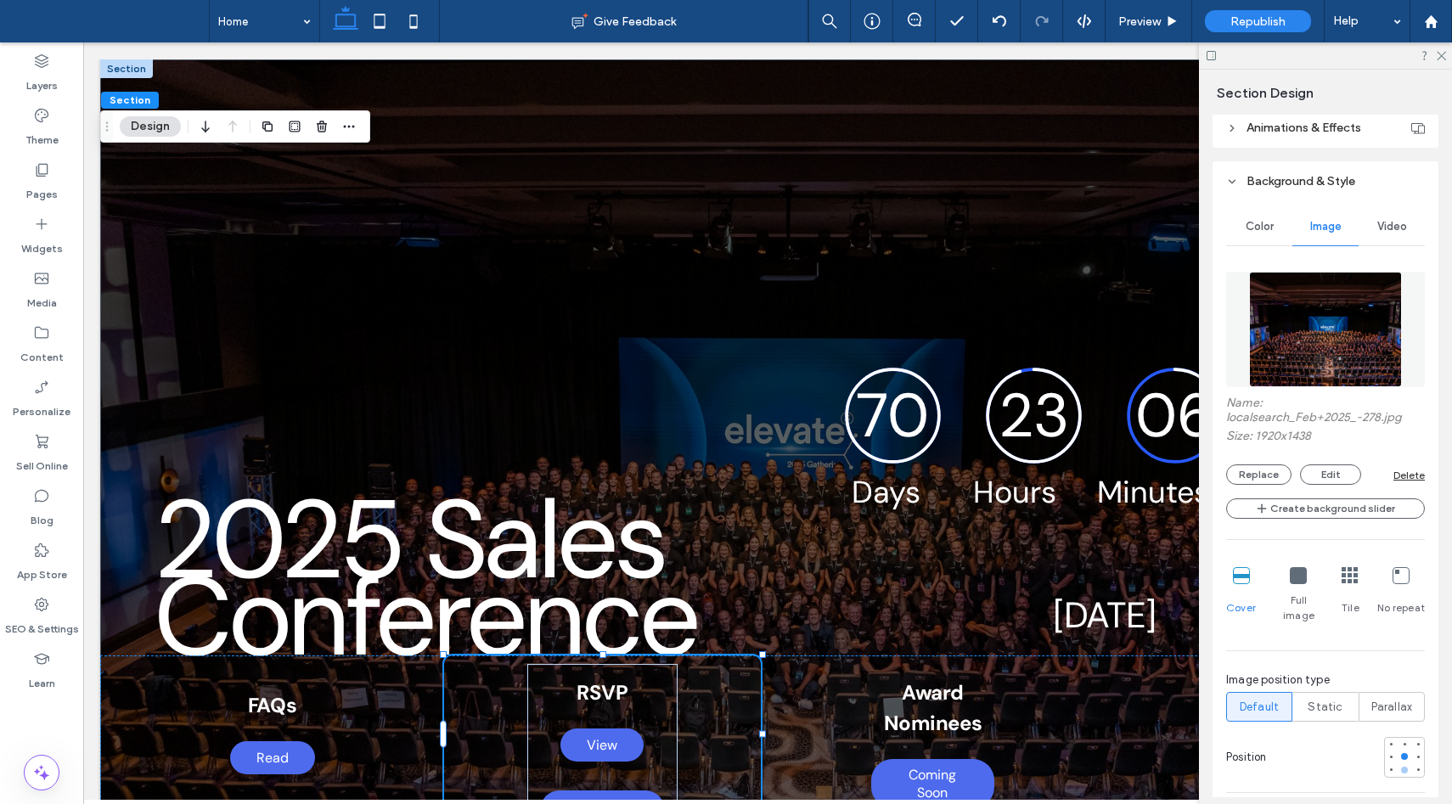
click at [1406, 767] on div at bounding box center [1404, 770] width 7 height 7
type input "***"
click at [1439, 54] on icon at bounding box center [1440, 54] width 11 height 11
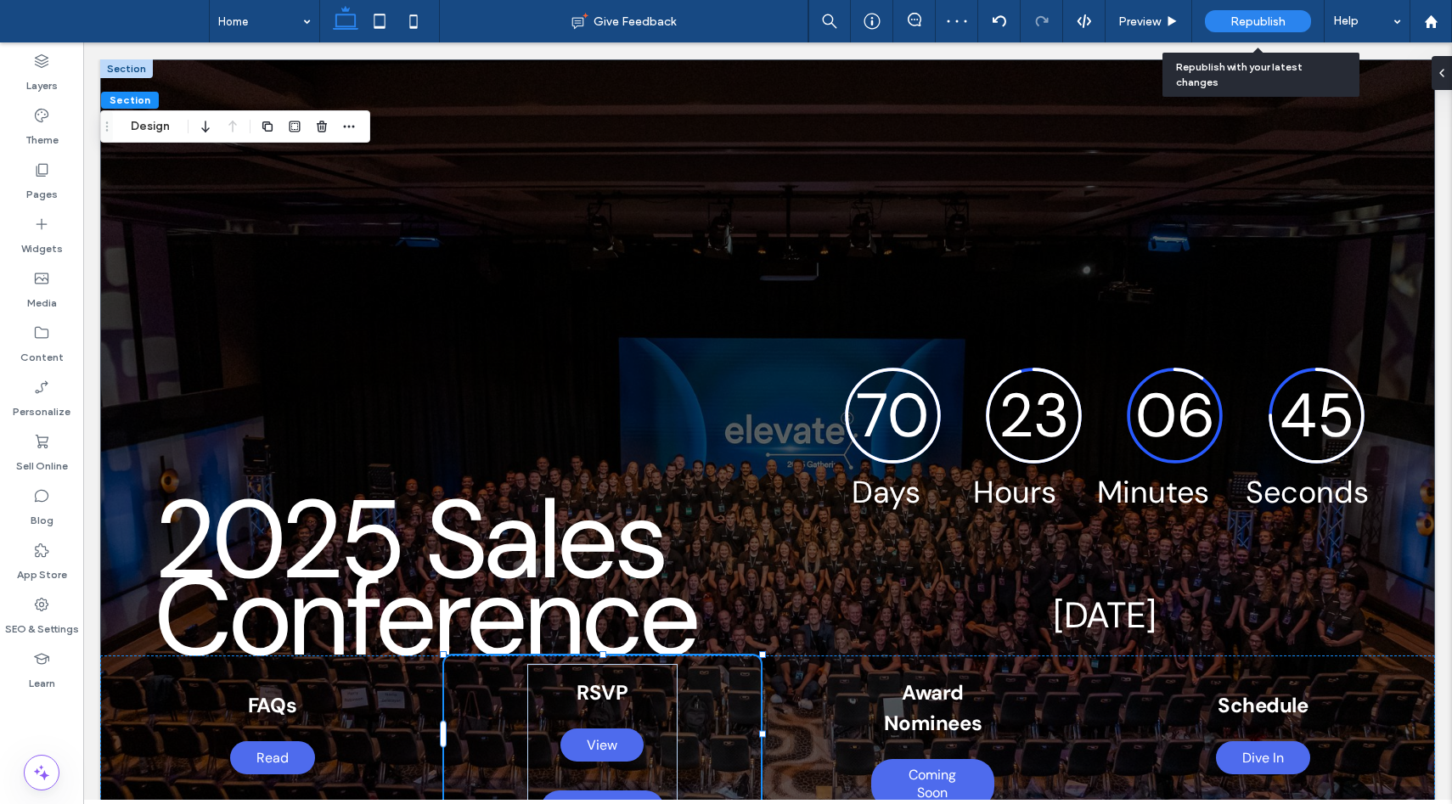
click at [1246, 23] on span "Republish" at bounding box center [1257, 21] width 55 height 14
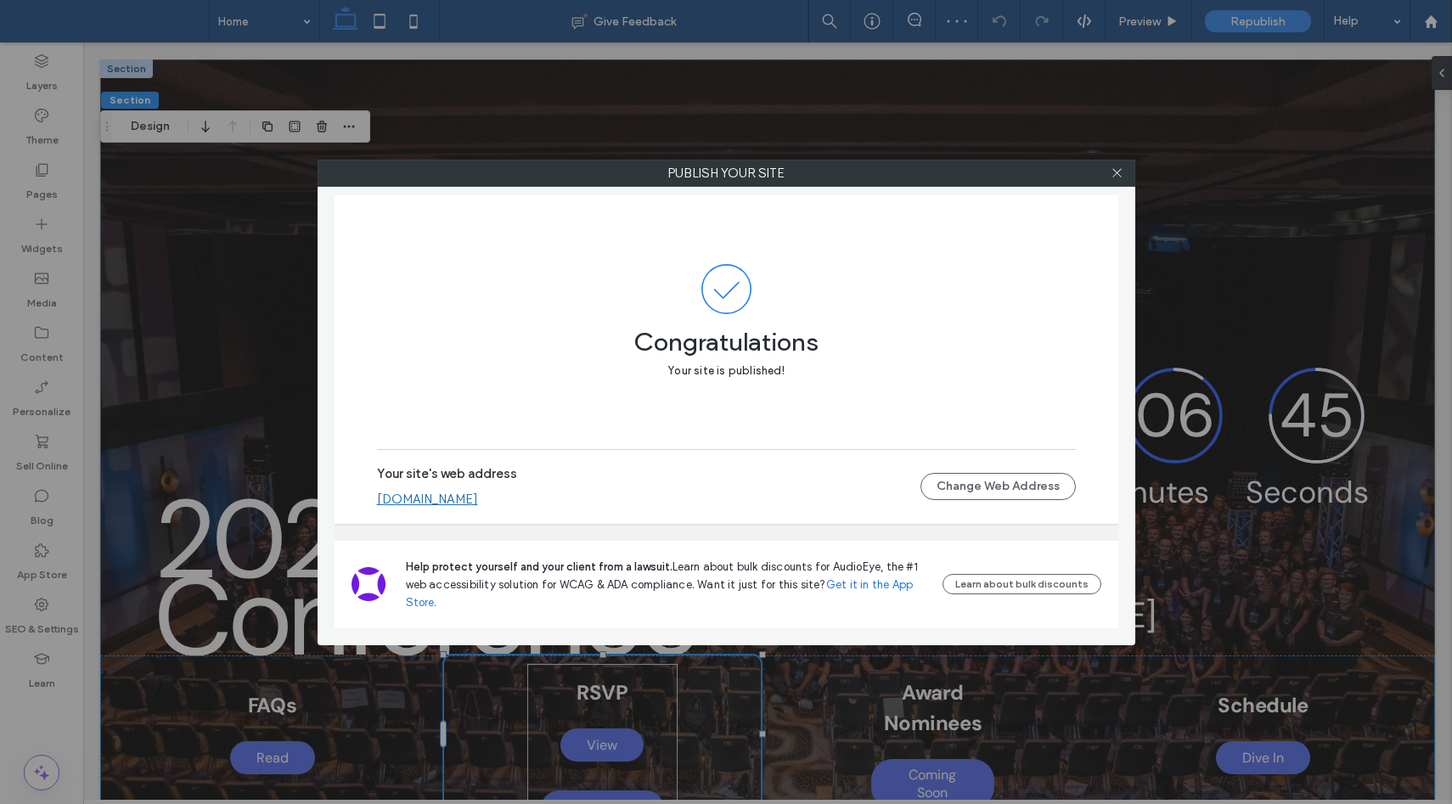
click at [478, 503] on link "[DOMAIN_NAME]" at bounding box center [427, 499] width 101 height 15
click at [1120, 166] on icon at bounding box center [1116, 172] width 13 height 13
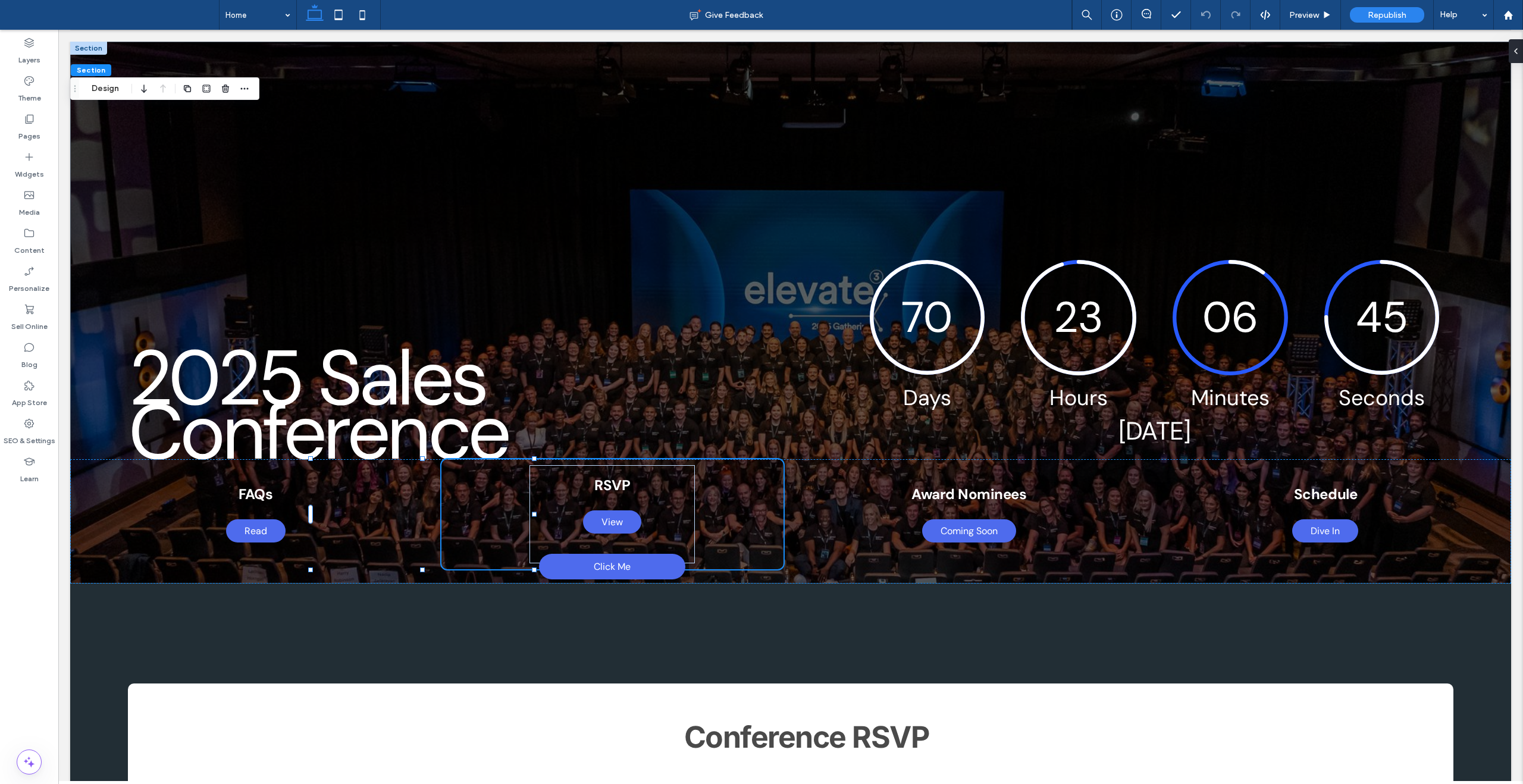
scroll to position [209, 0]
type input "***"
click at [32, 388] on use at bounding box center [29, 385] width 10 height 10
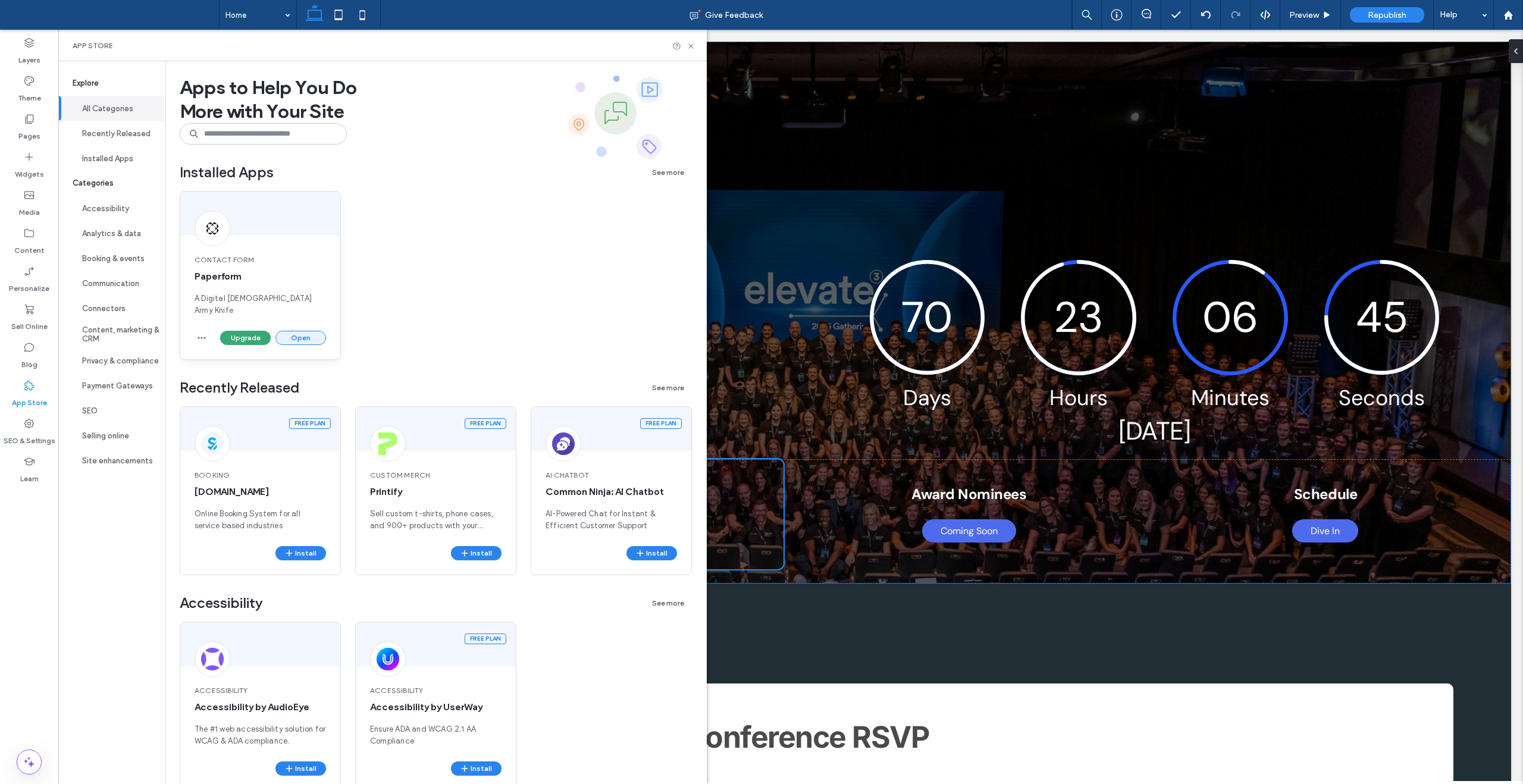
click at [303, 331] on button "Open" at bounding box center [301, 338] width 50 height 14
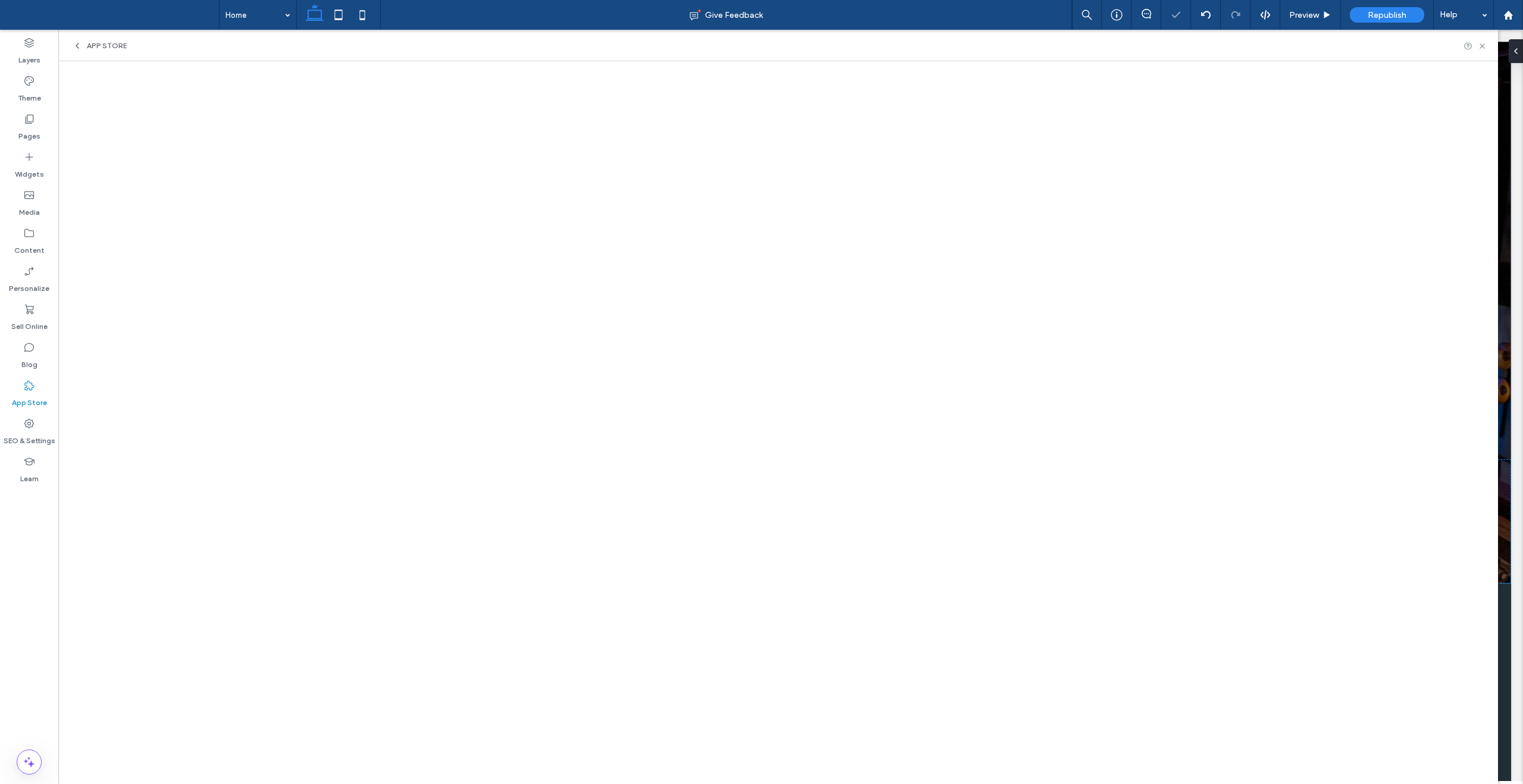
type input "***"
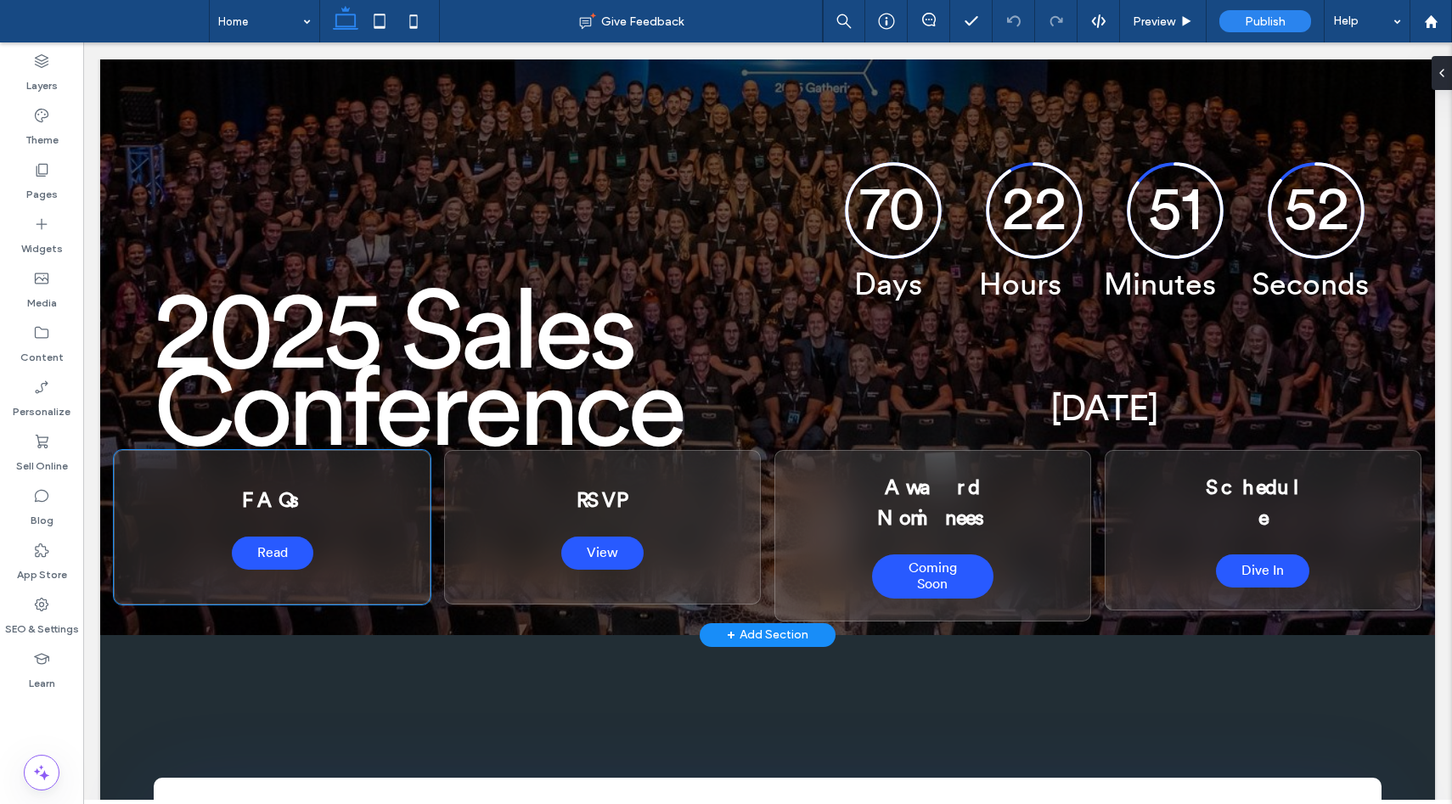
scroll to position [213, 0]
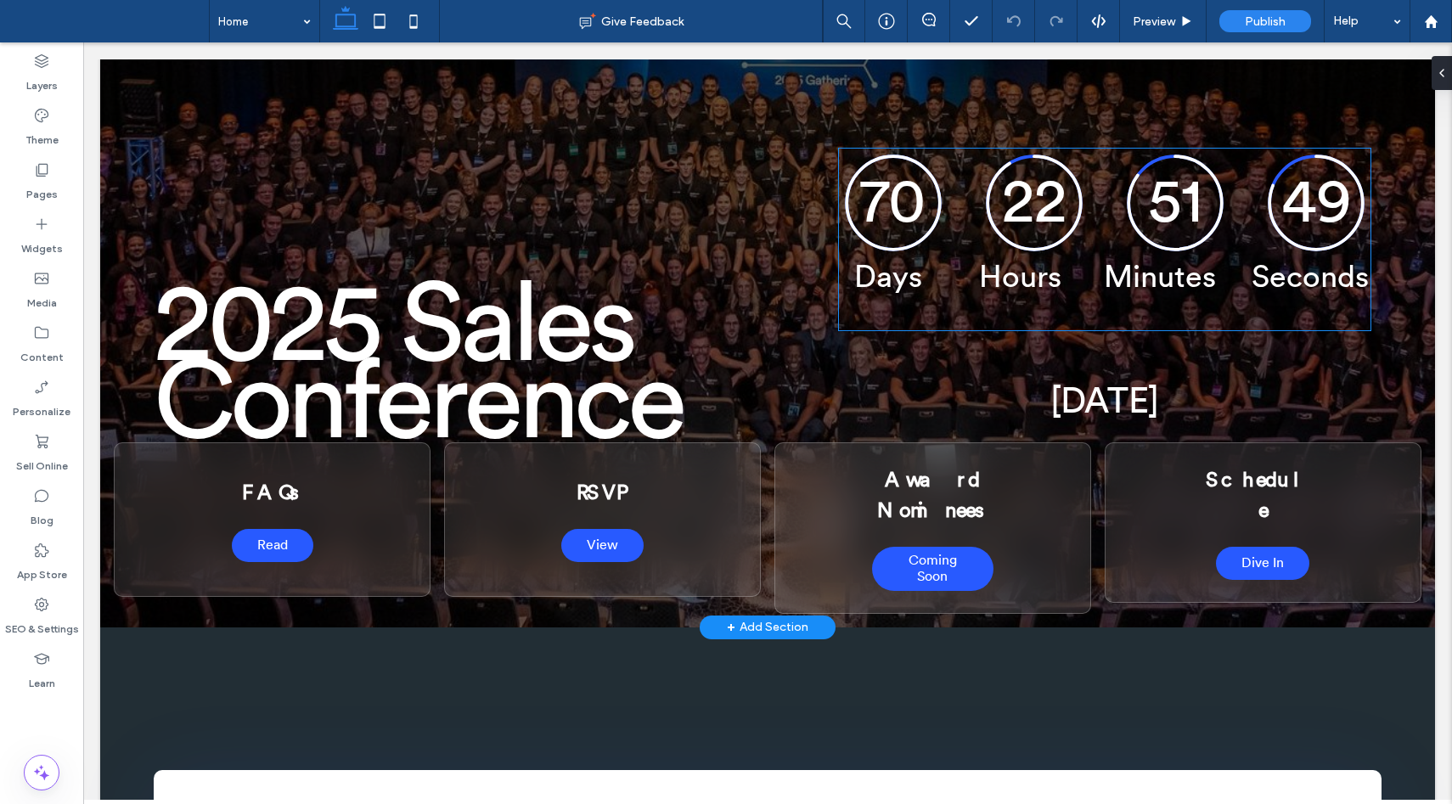
click at [1013, 320] on div "70 22 51 49 Days Hours Minutes Seconds Countdown finished!" at bounding box center [1105, 240] width 532 height 182
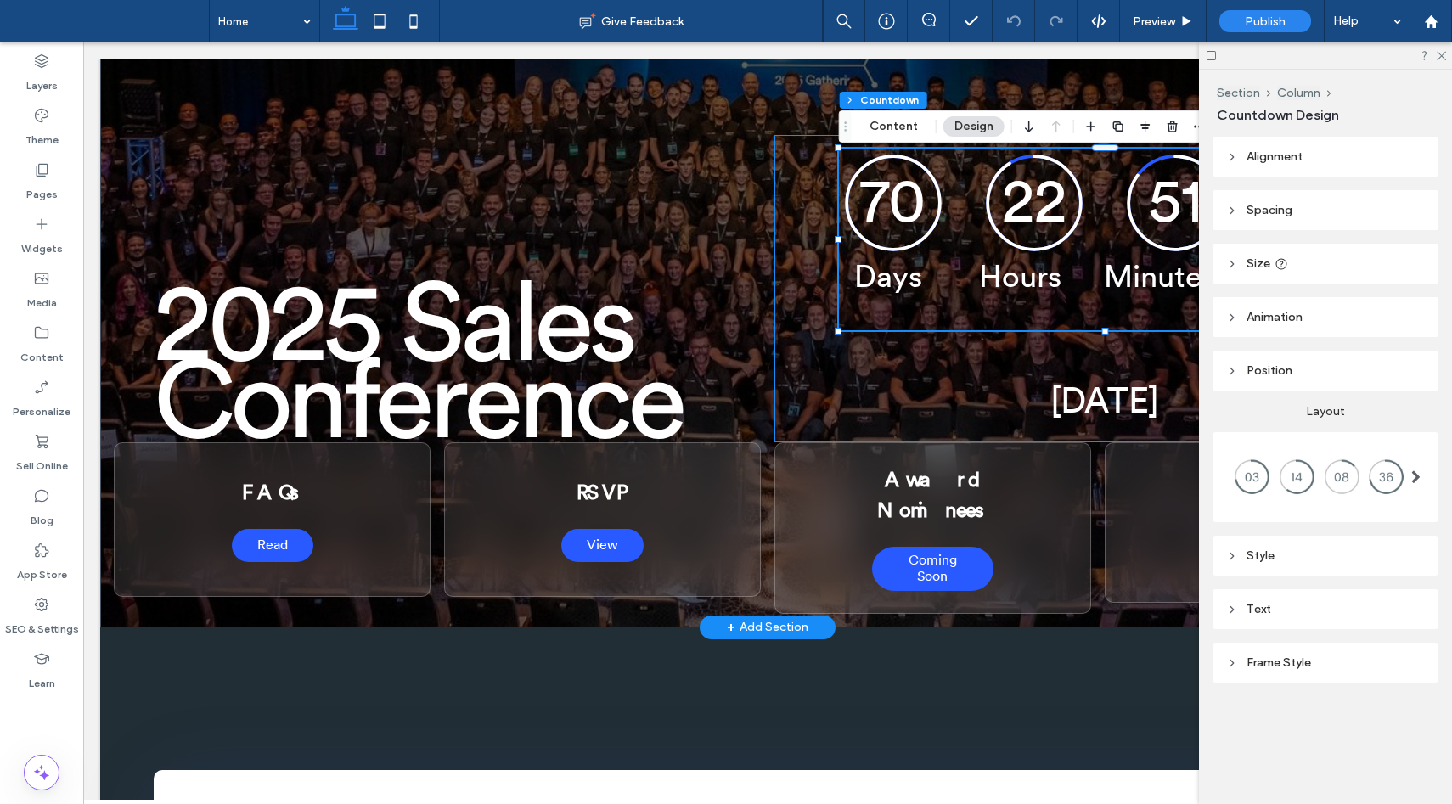
click at [982, 354] on div "70 22 51 47 Days Hours Minutes Seconds Countdown finished! [DATE]" at bounding box center [1104, 288] width 660 height 307
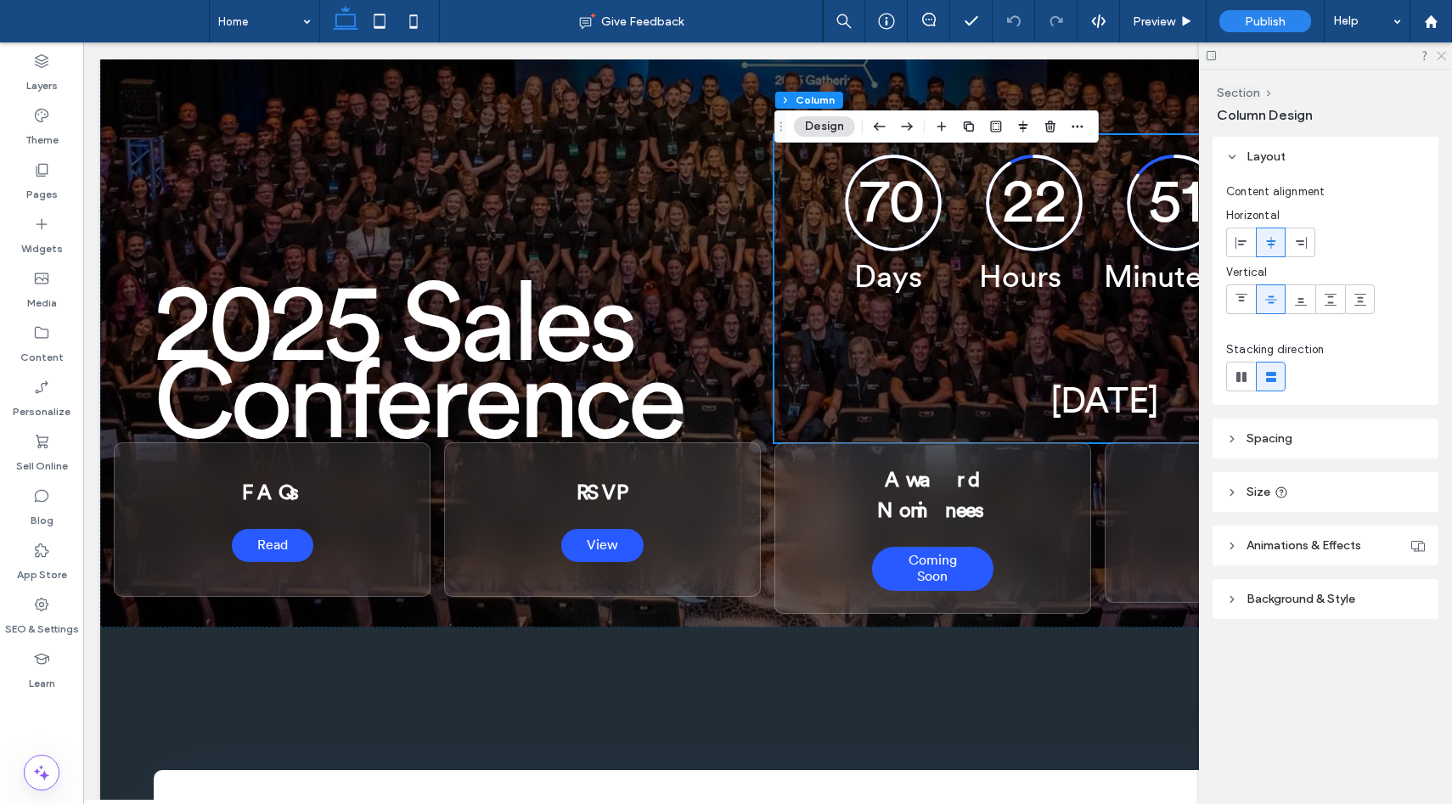
click at [1445, 58] on icon at bounding box center [1440, 54] width 11 height 11
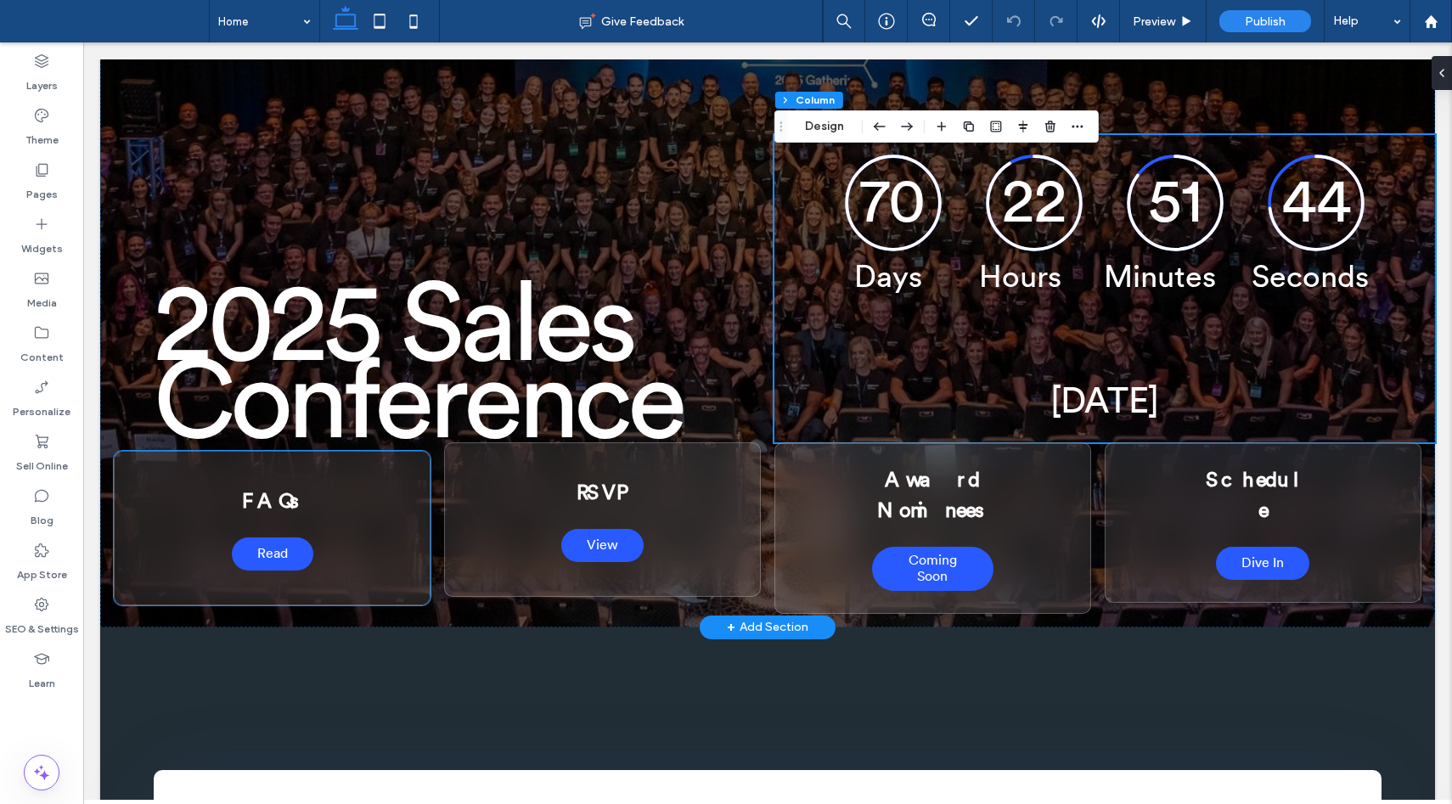
click at [370, 542] on div "FAQs Read" at bounding box center [273, 528] width 318 height 155
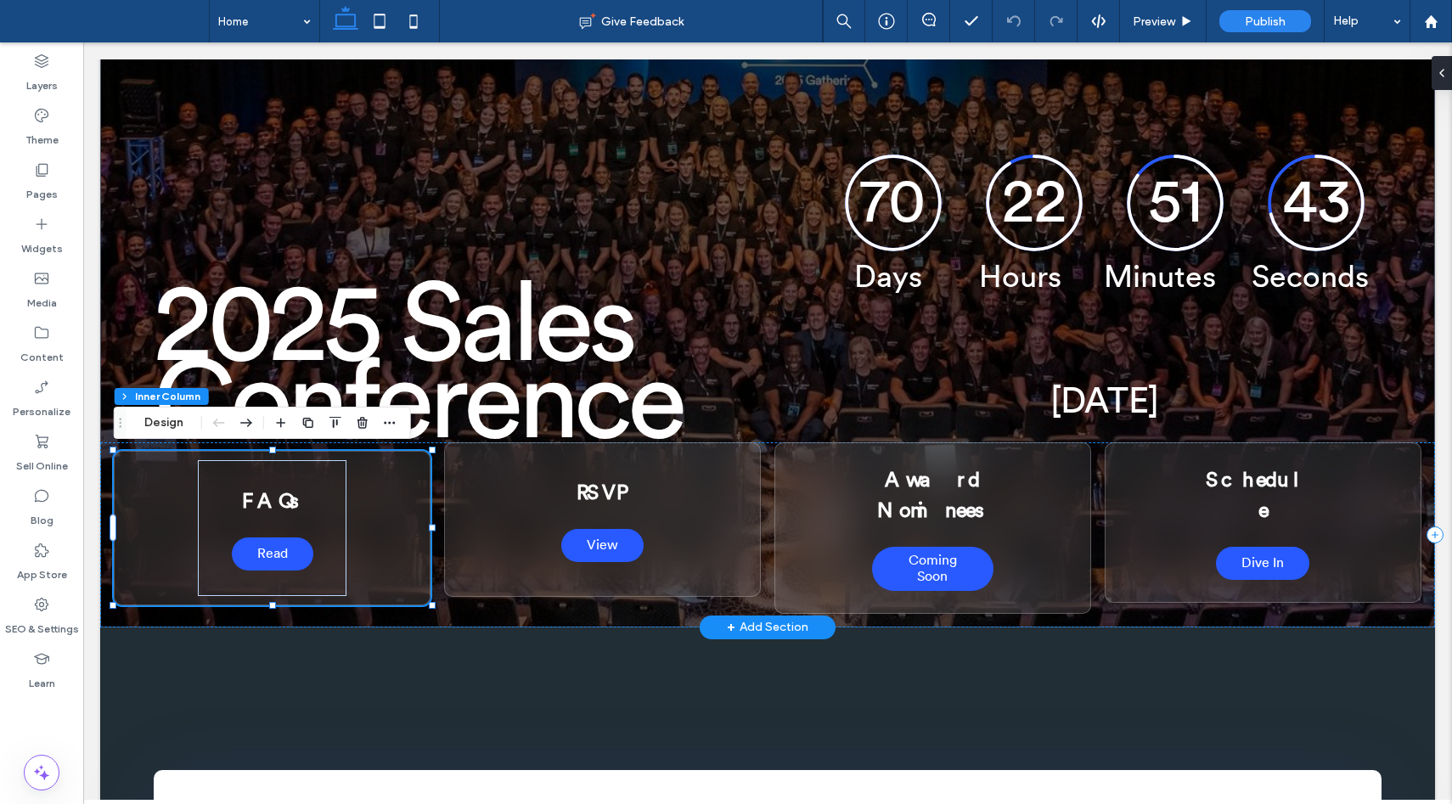
click at [391, 538] on div "FAQs Read" at bounding box center [273, 528] width 318 height 155
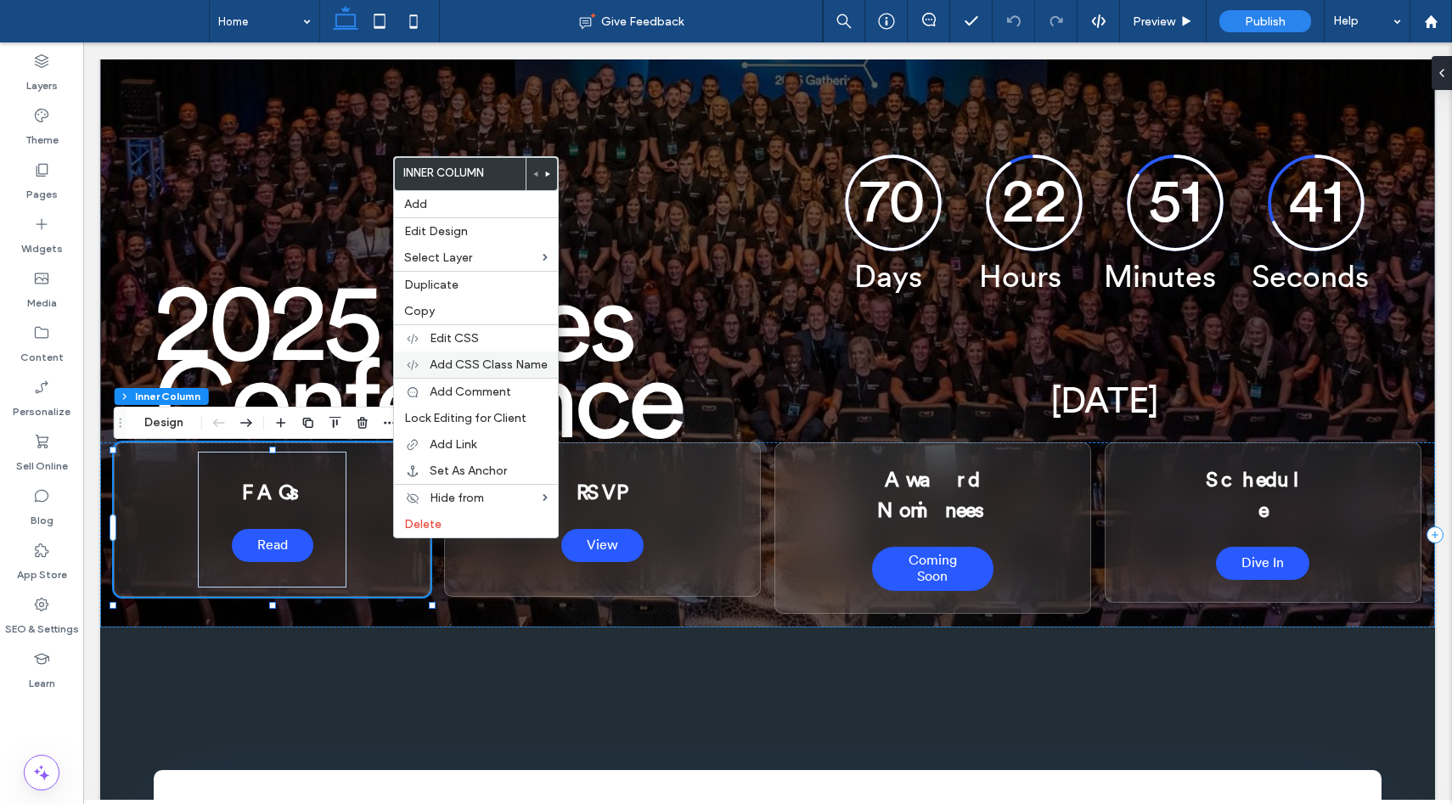
click at [461, 363] on span "Add CSS Class Name" at bounding box center [489, 364] width 118 height 14
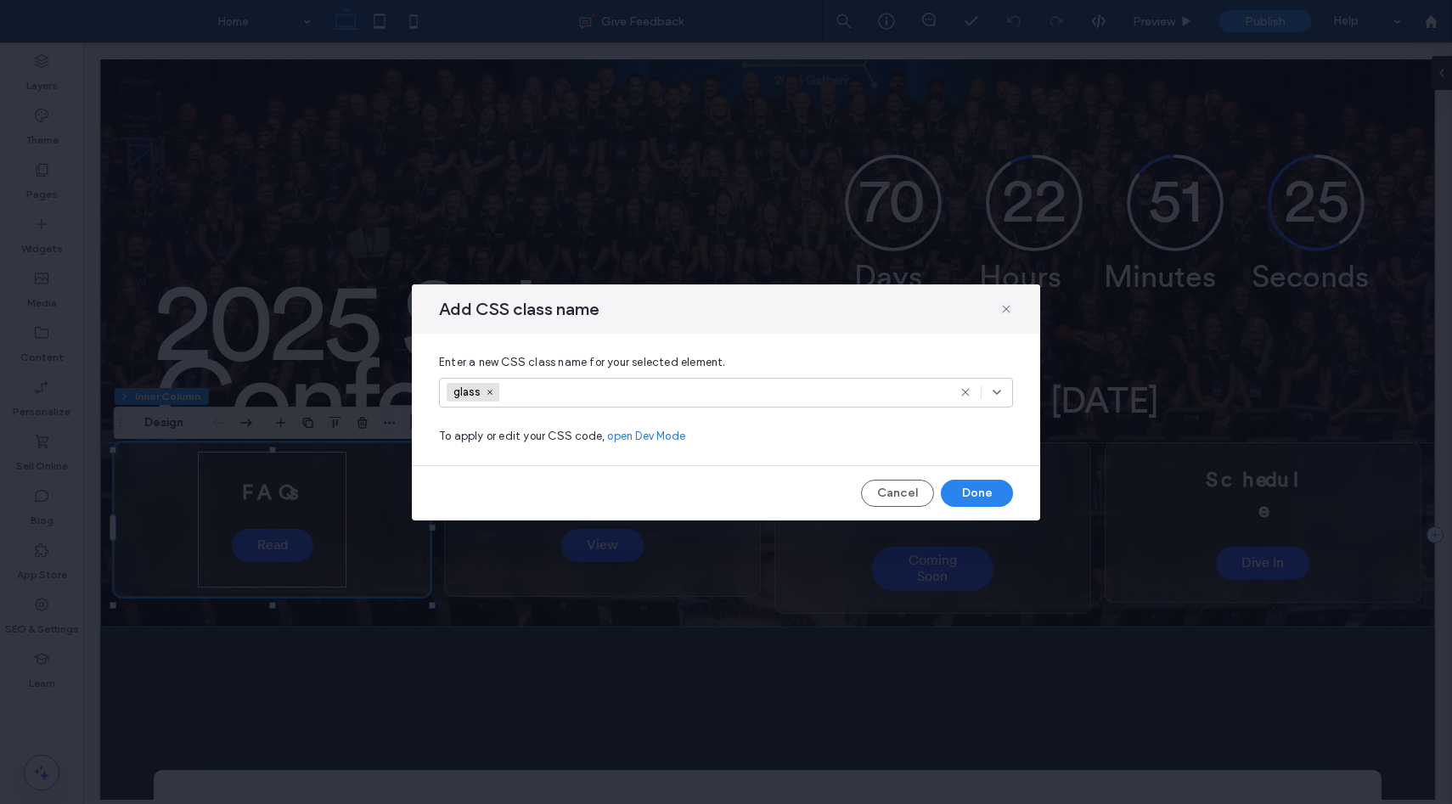
click at [637, 432] on link "open Dev Mode" at bounding box center [646, 436] width 78 height 17
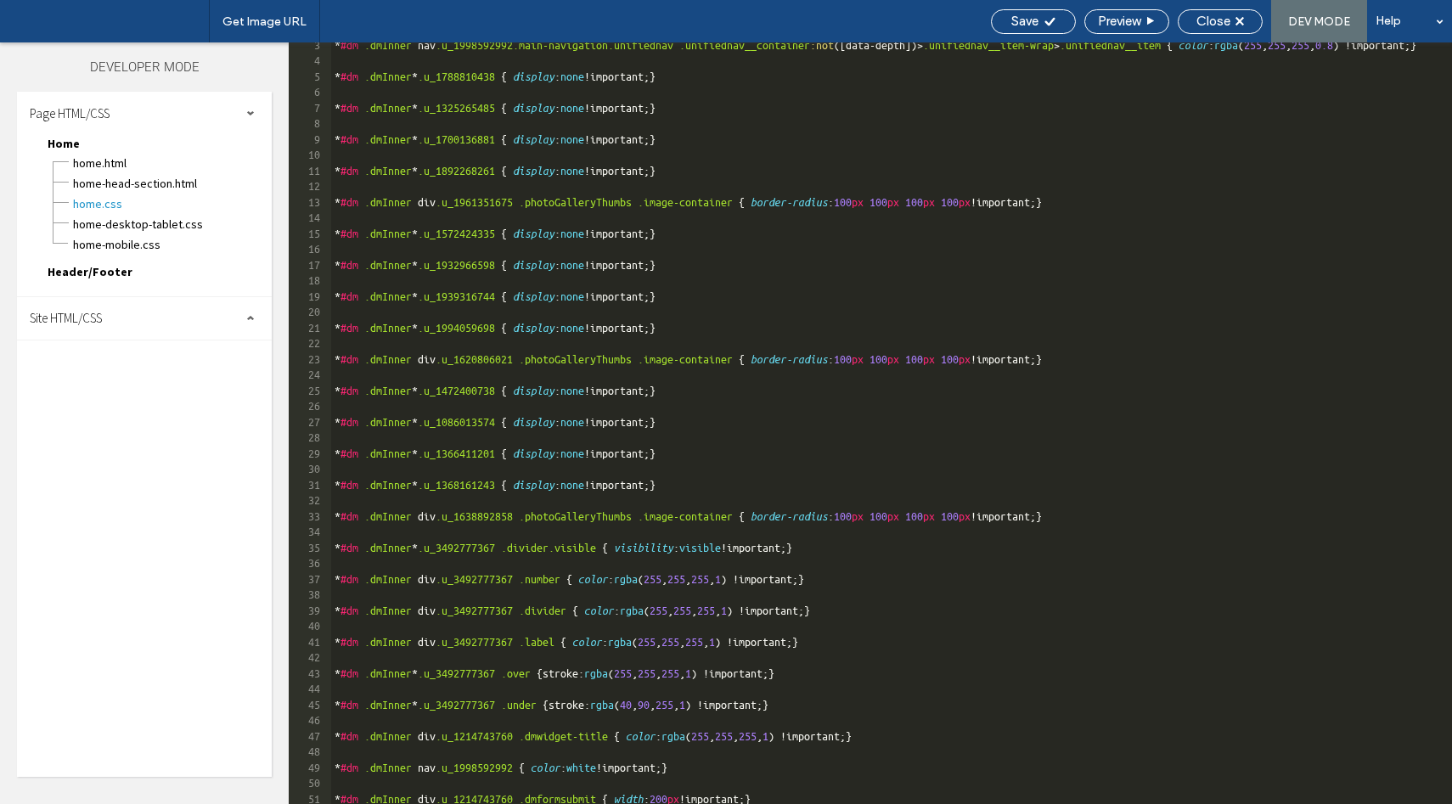
scroll to position [37, 0]
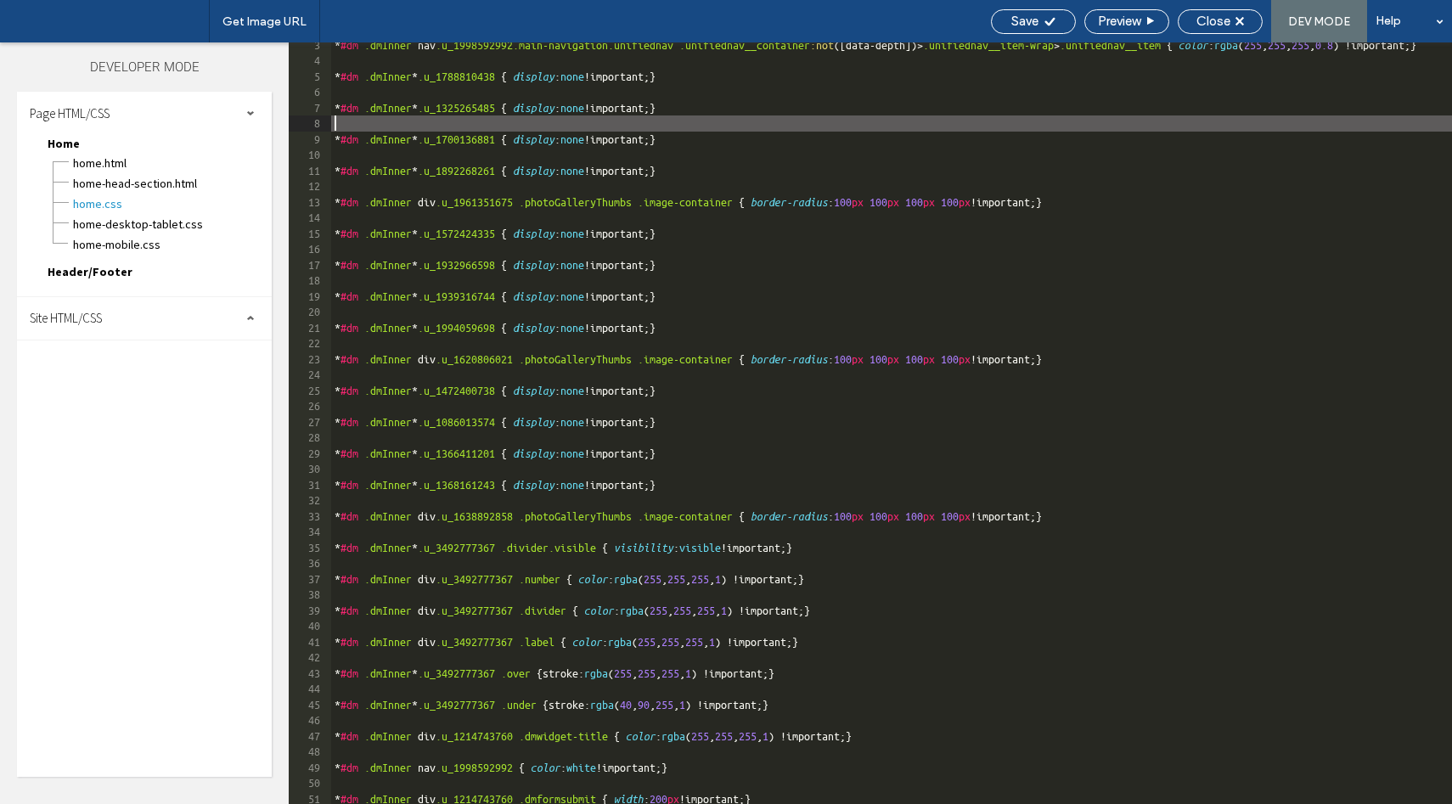
click at [826, 123] on div "* #dm .dmInner nav .u_1998592992.main-navigation.unifiednav .unifiednav__contai…" at bounding box center [1035, 433] width 1409 height 793
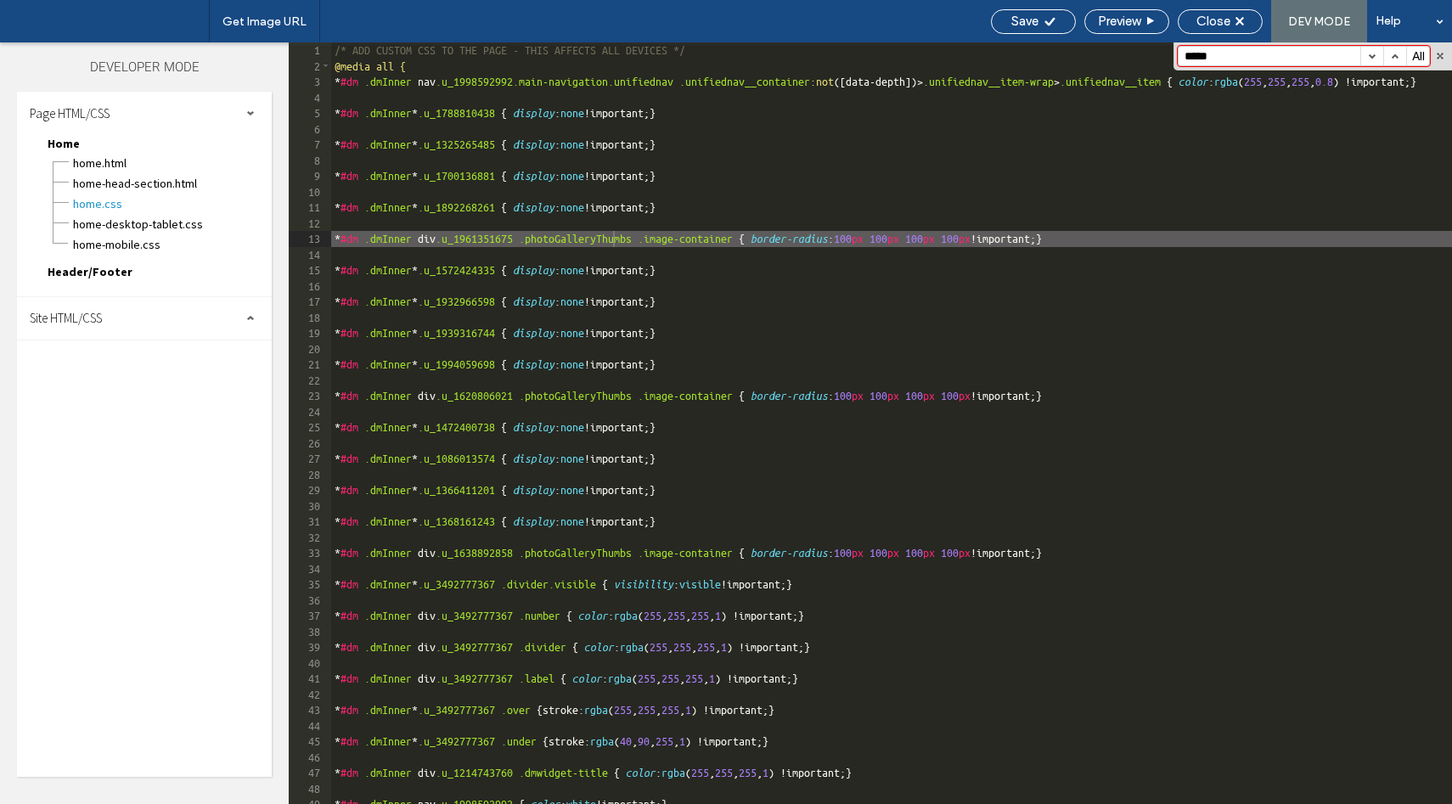
type input "*****"
click at [94, 315] on span "Site HTML/CSS" at bounding box center [66, 318] width 72 height 16
click at [133, 394] on span "site.css" at bounding box center [175, 392] width 193 height 17
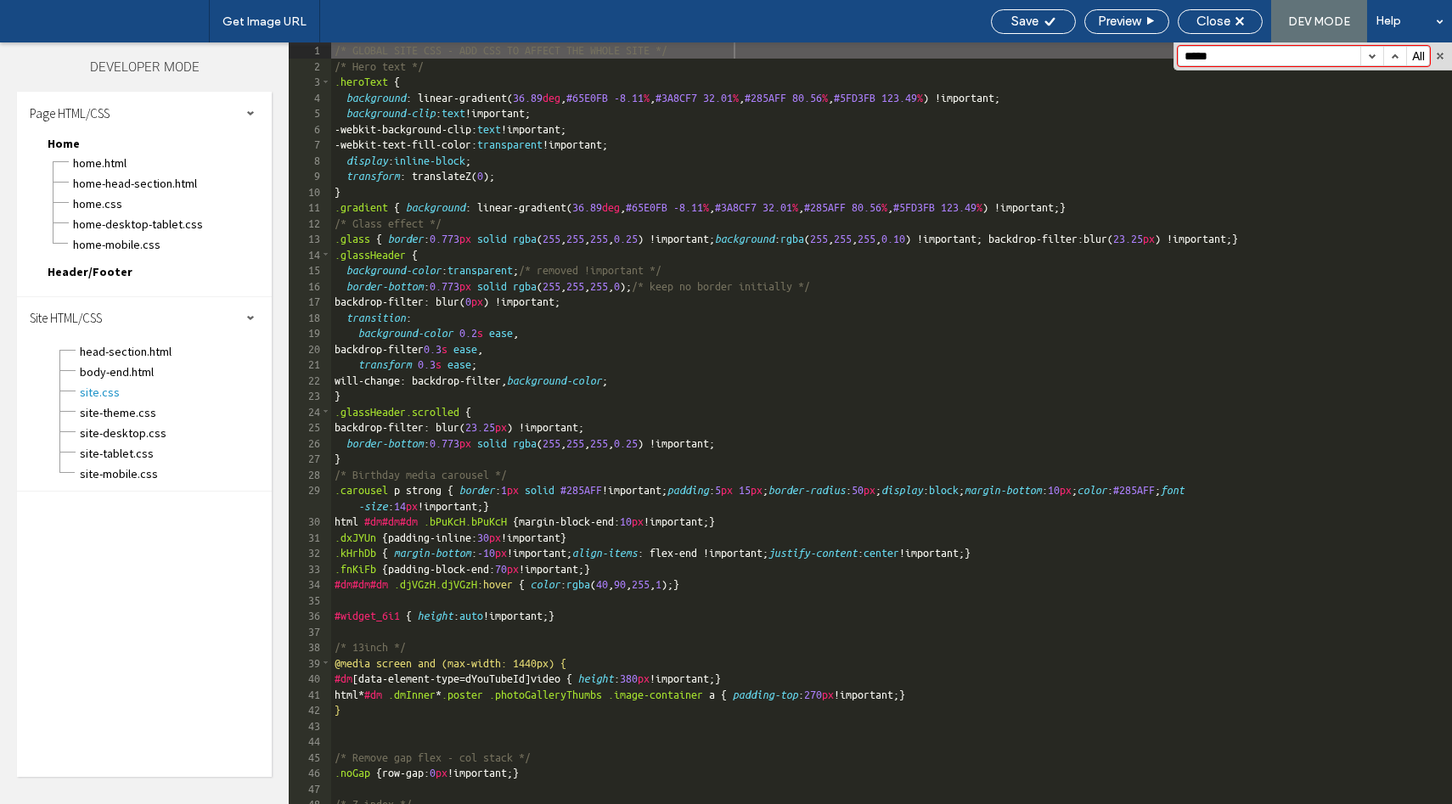
click at [1198, 55] on input "*****" at bounding box center [1269, 56] width 182 height 19
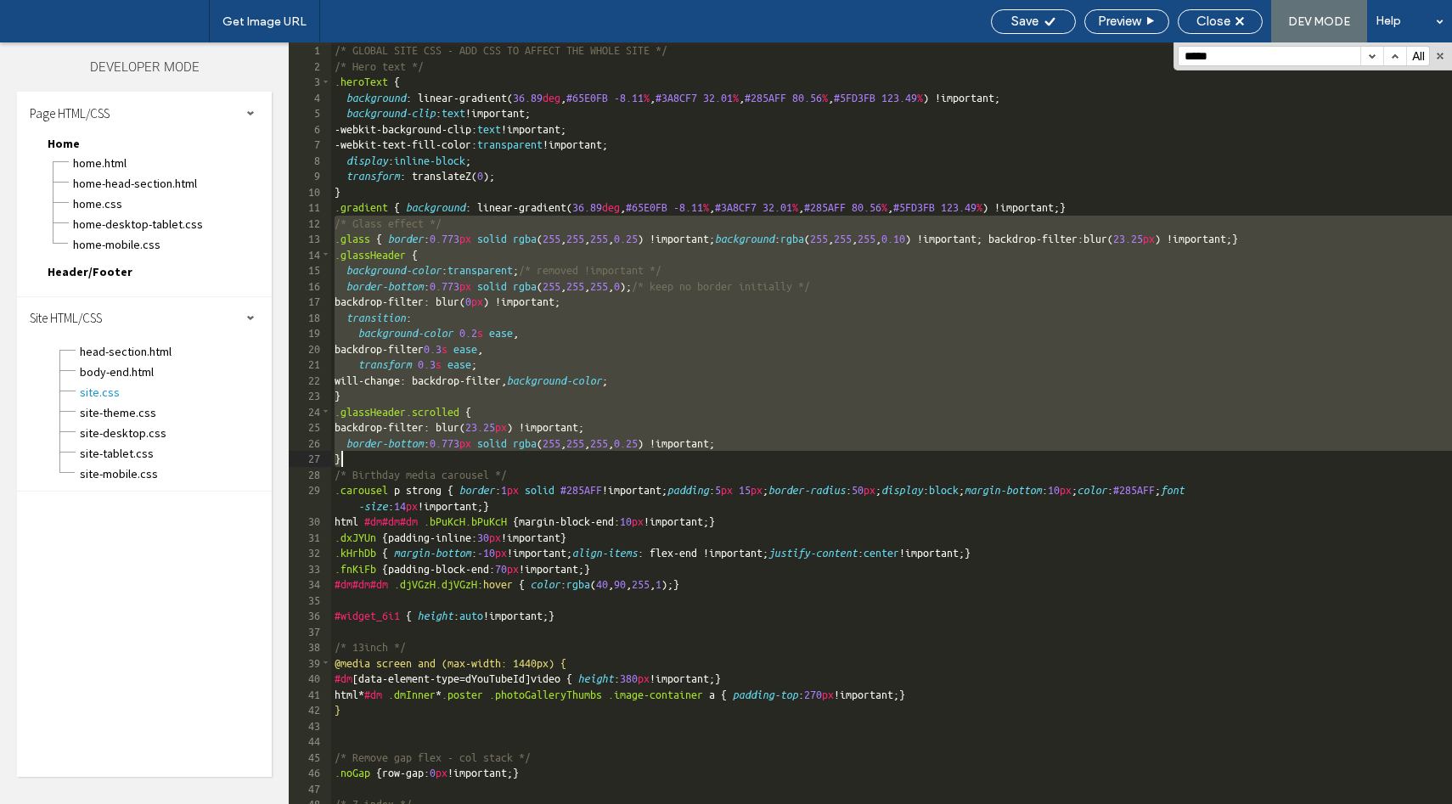
drag, startPoint x: 333, startPoint y: 223, endPoint x: 796, endPoint y: 464, distance: 522.1
click at [796, 464] on div "/* GLOBAL SITE CSS - ADD CSS TO AFFECT THE WHOLE SITE */ /* Hero text */ .heroT…" at bounding box center [891, 438] width 1121 height 793
click at [1226, 21] on span "Close" at bounding box center [1213, 21] width 34 height 15
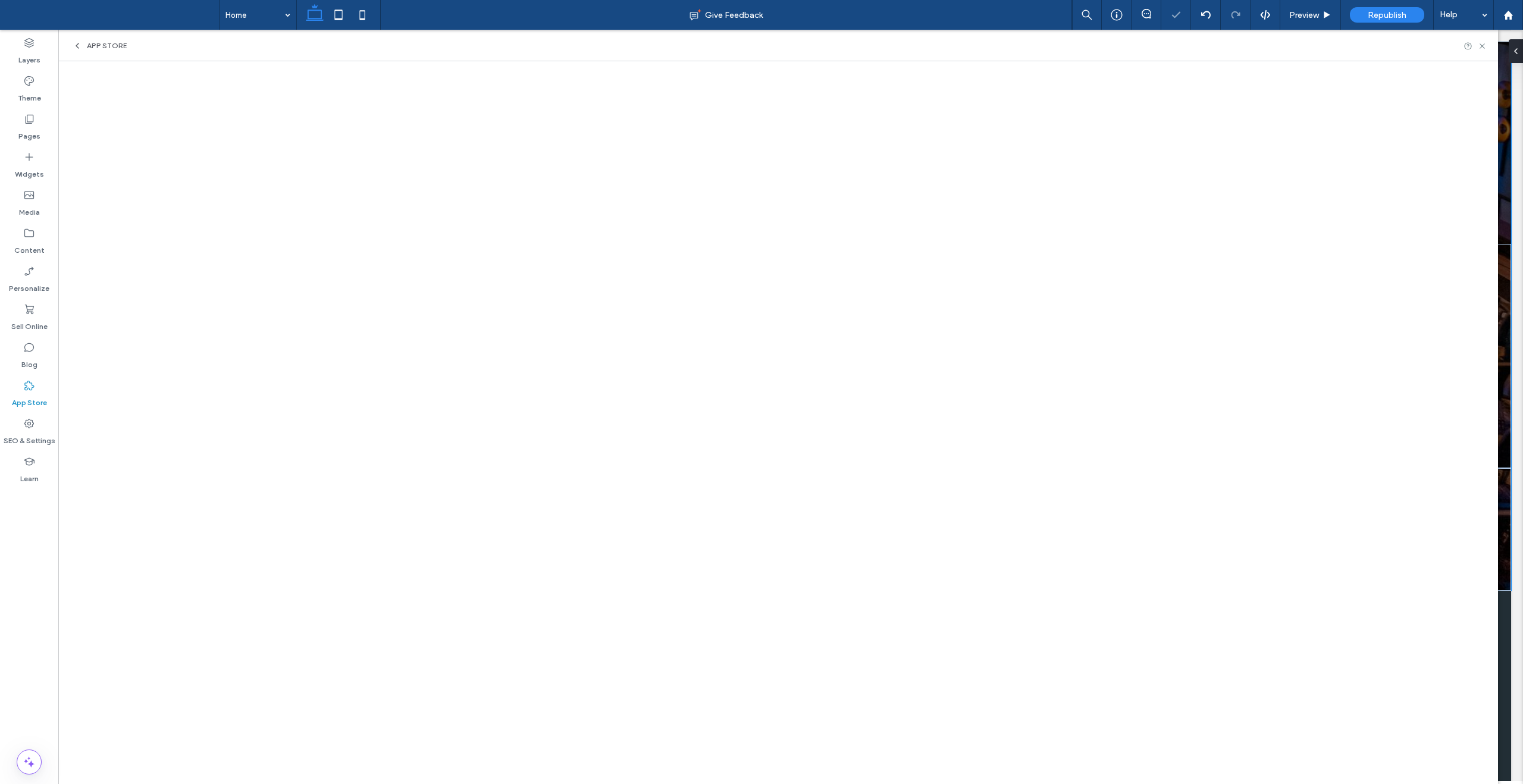
type input "***"
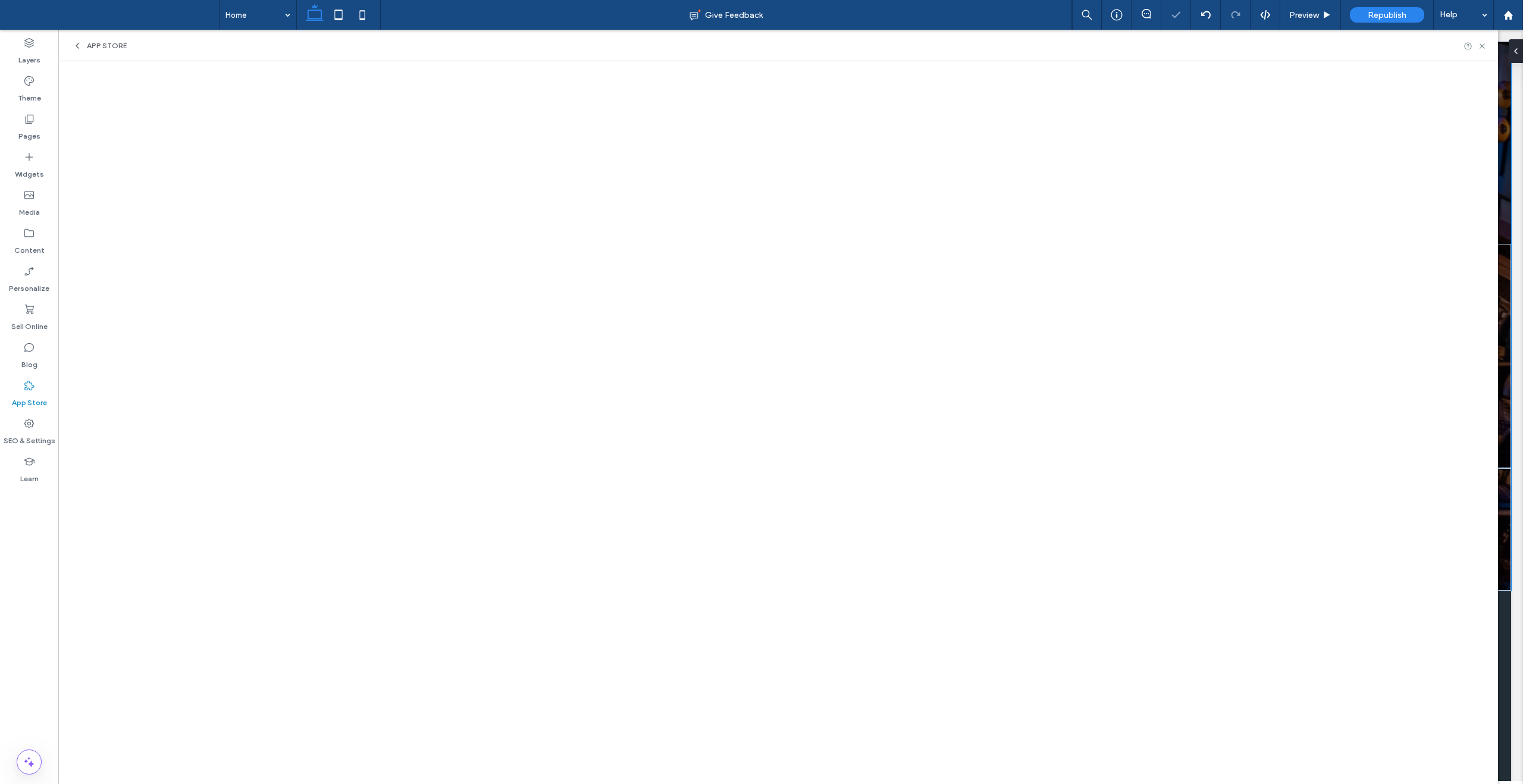
type input "***"
click at [1483, 47] on use at bounding box center [1482, 46] width 5 height 5
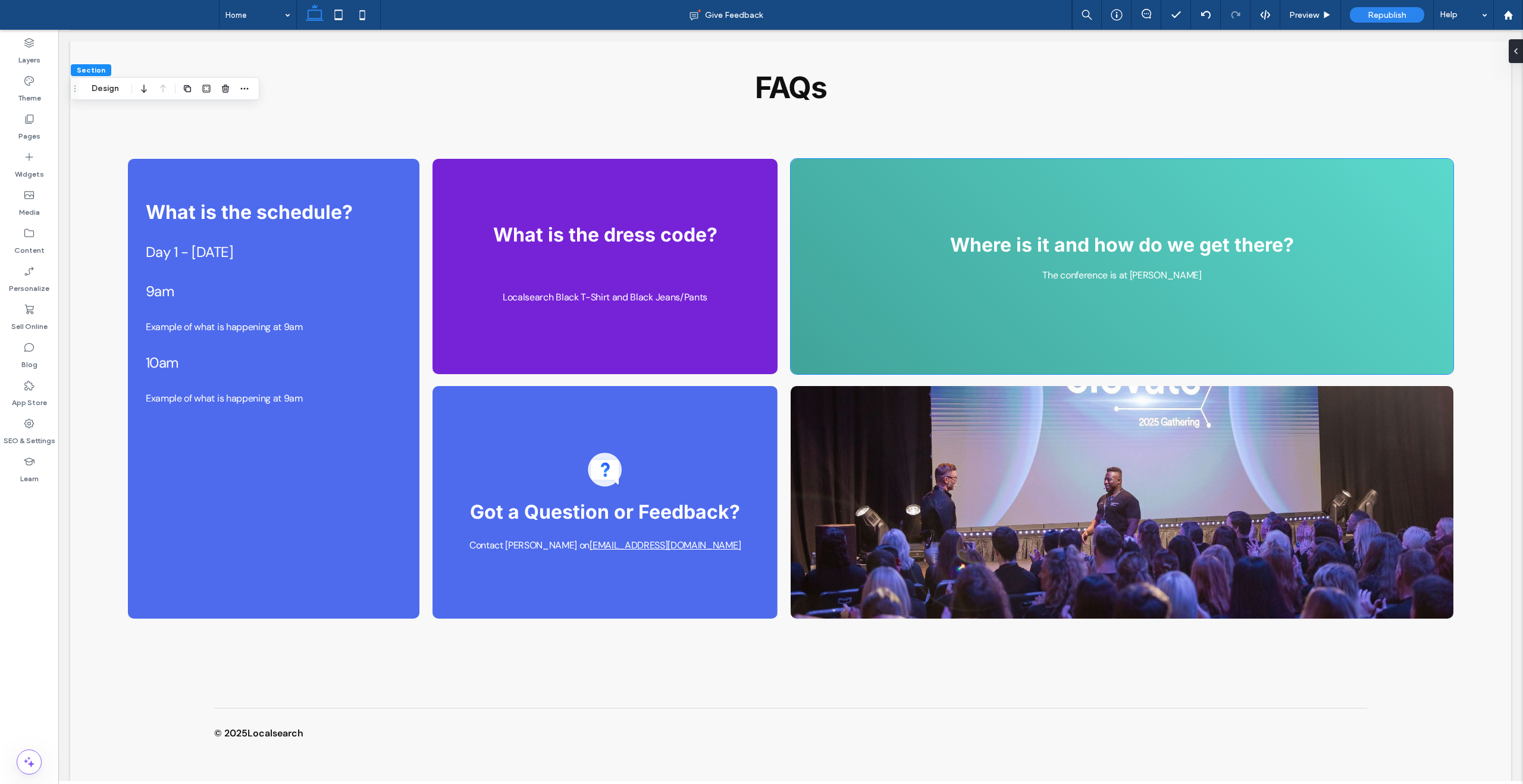
scroll to position [858, 0]
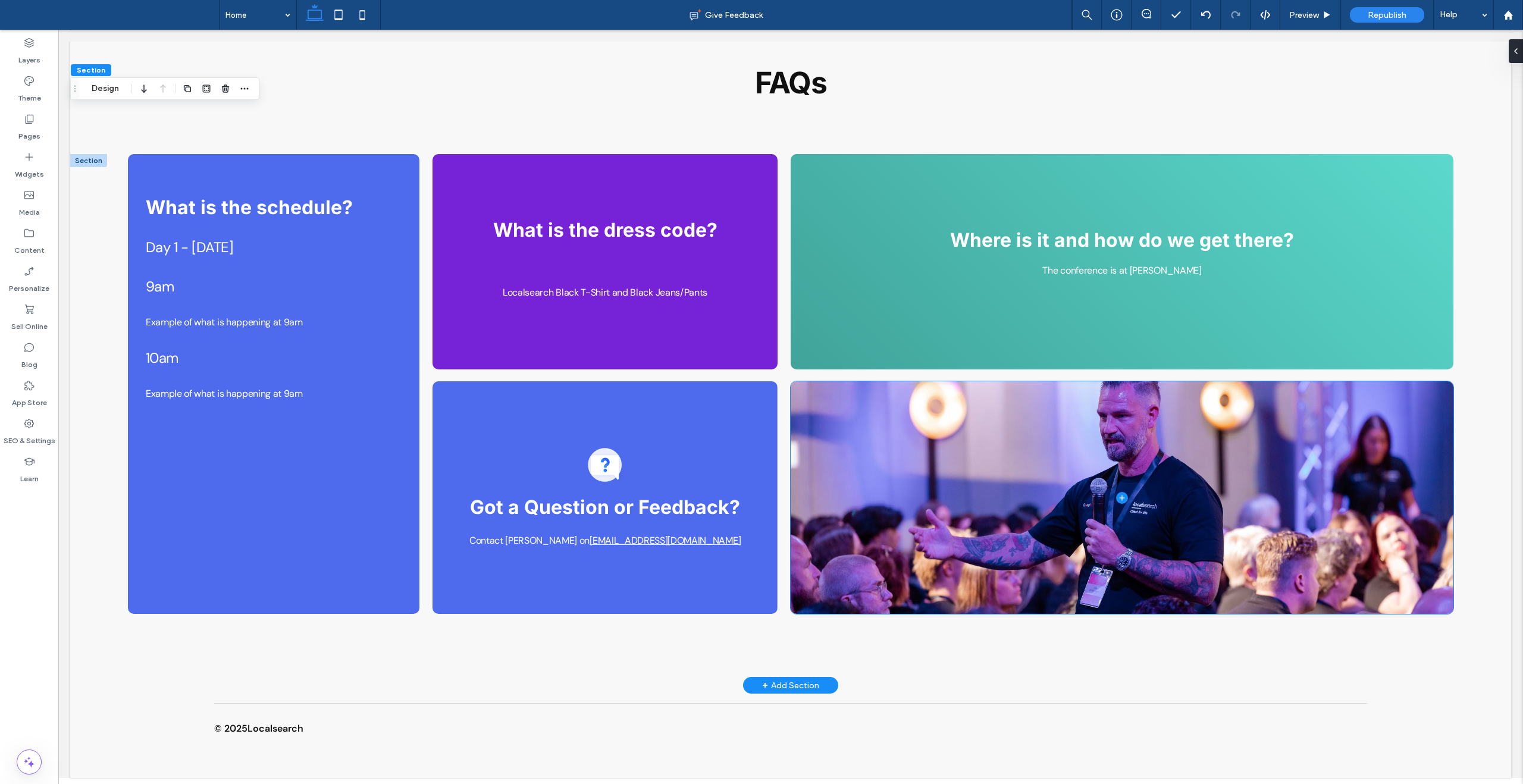
click at [973, 499] on span at bounding box center [1122, 497] width 663 height 233
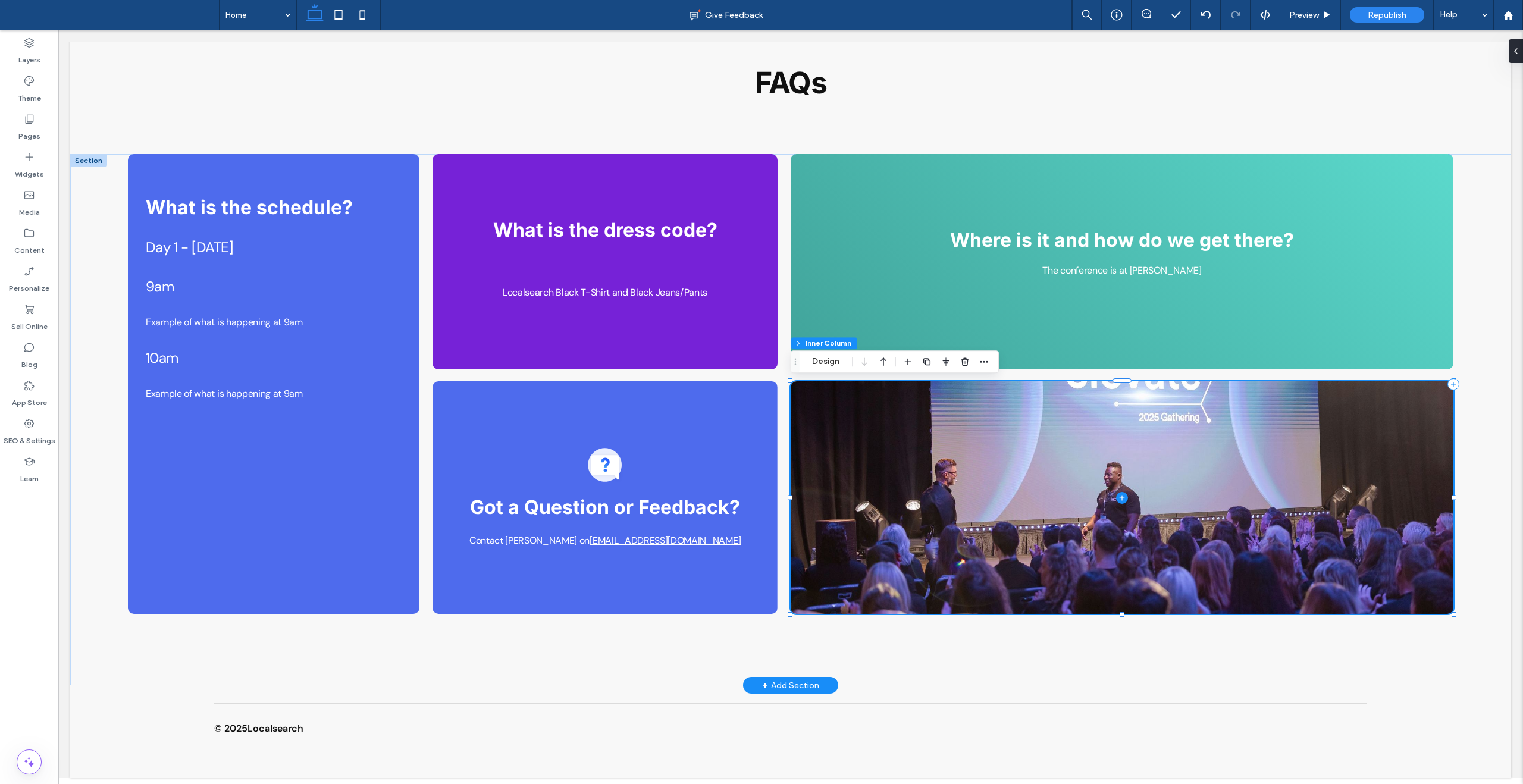
click at [936, 471] on span at bounding box center [1122, 497] width 663 height 233
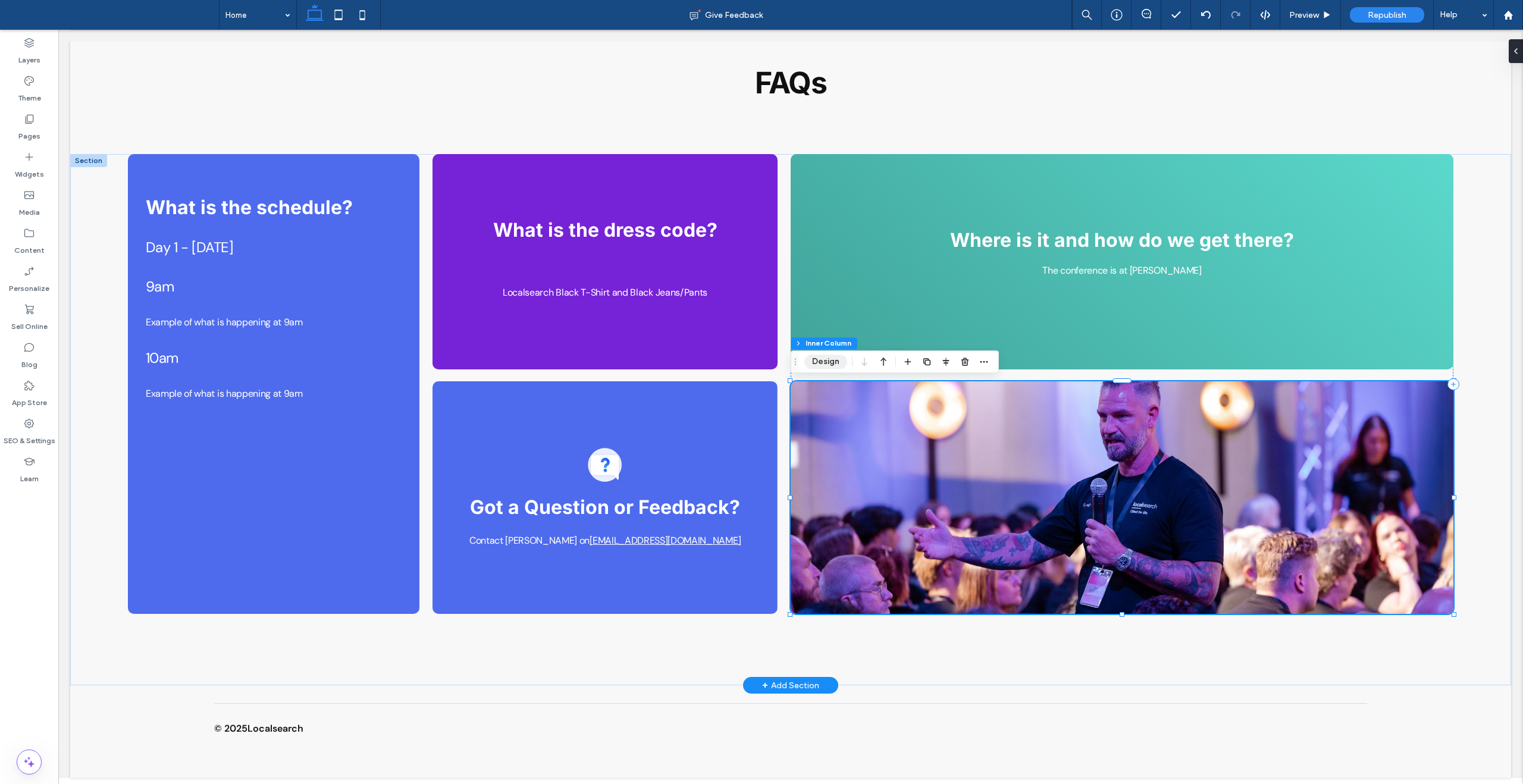
click at [842, 362] on button "Design" at bounding box center [826, 362] width 43 height 14
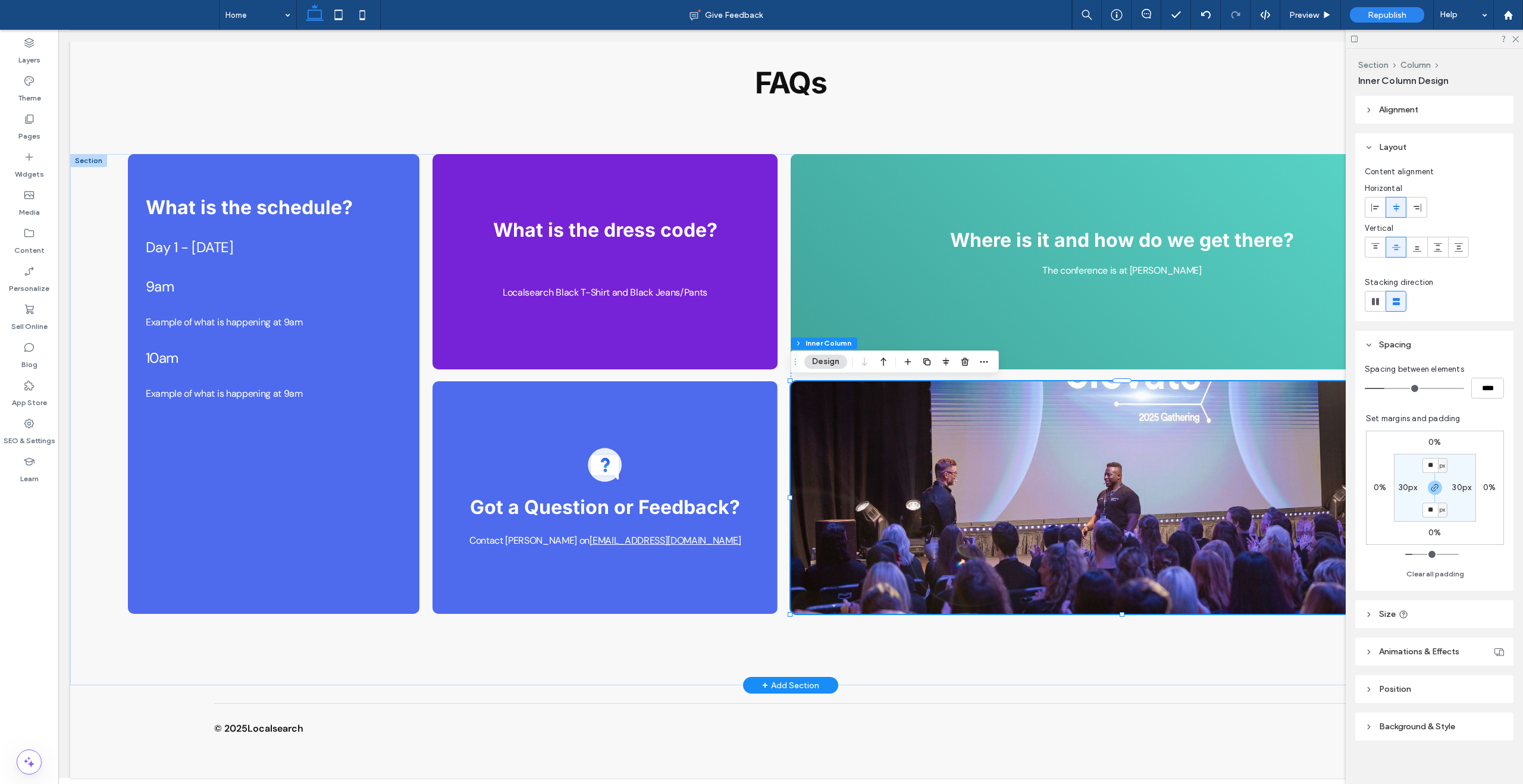
click at [1390, 722] on span "Background & Style" at bounding box center [1417, 727] width 76 height 10
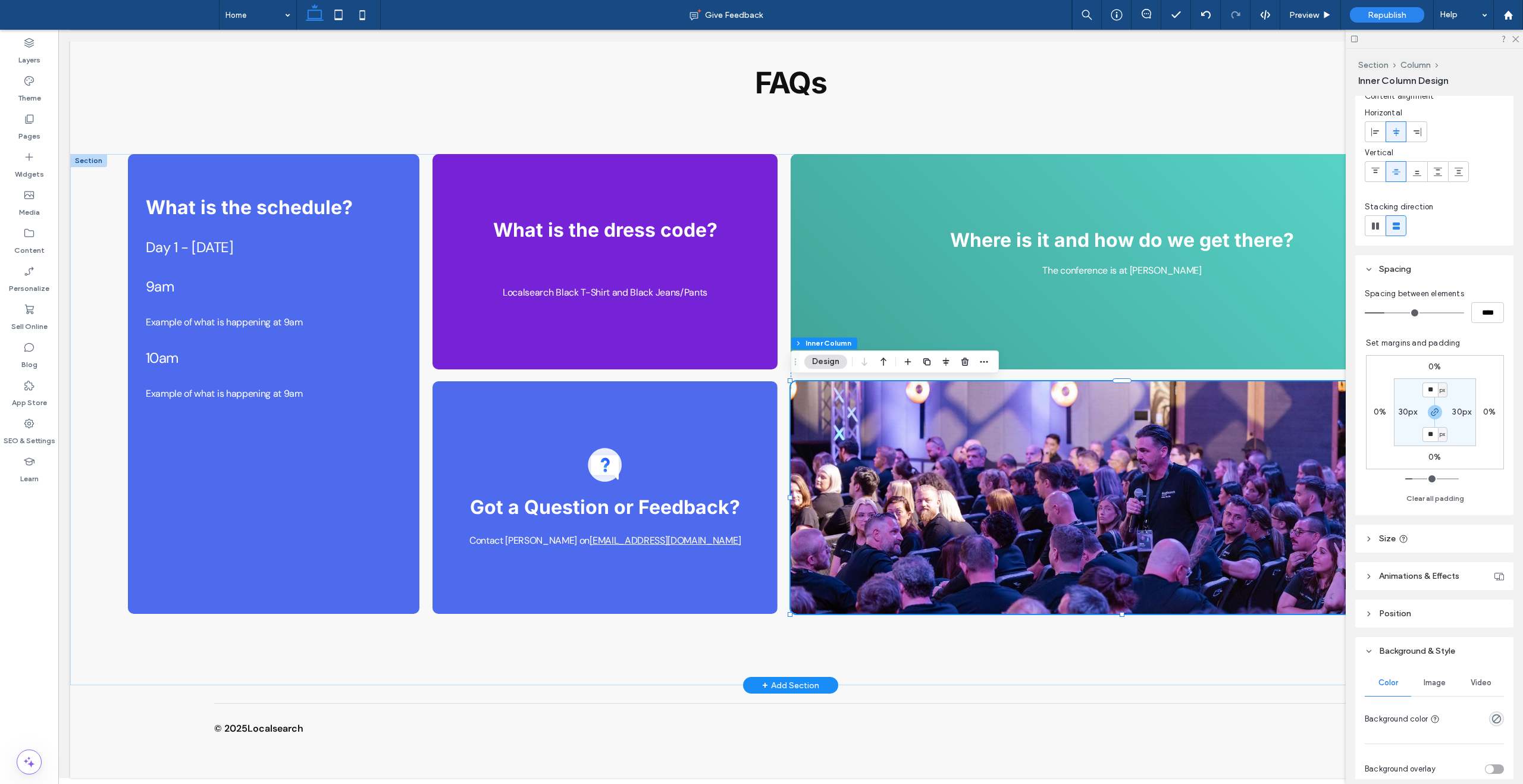
scroll to position [311, 0]
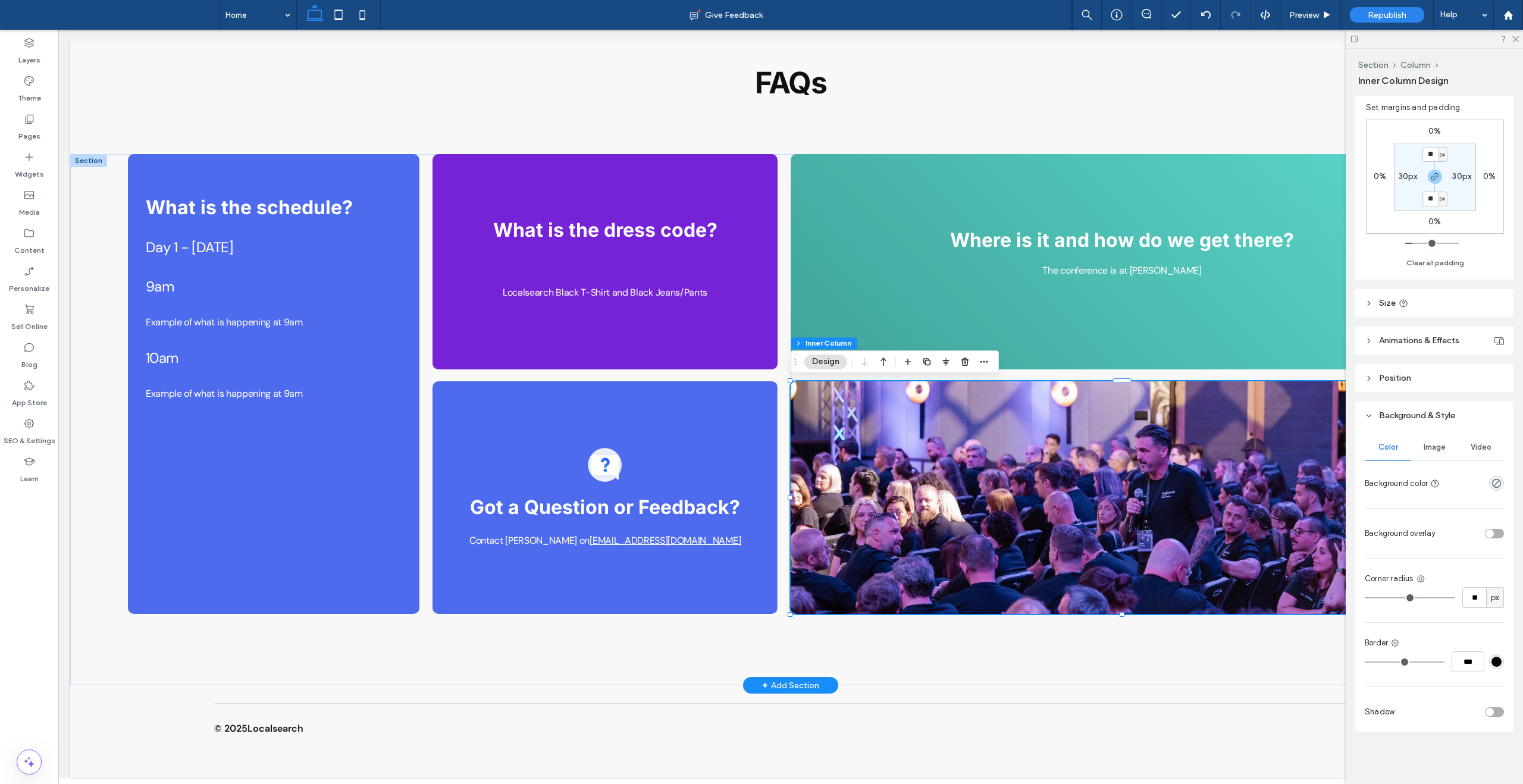
click at [1431, 447] on span "Image" at bounding box center [1435, 448] width 22 height 10
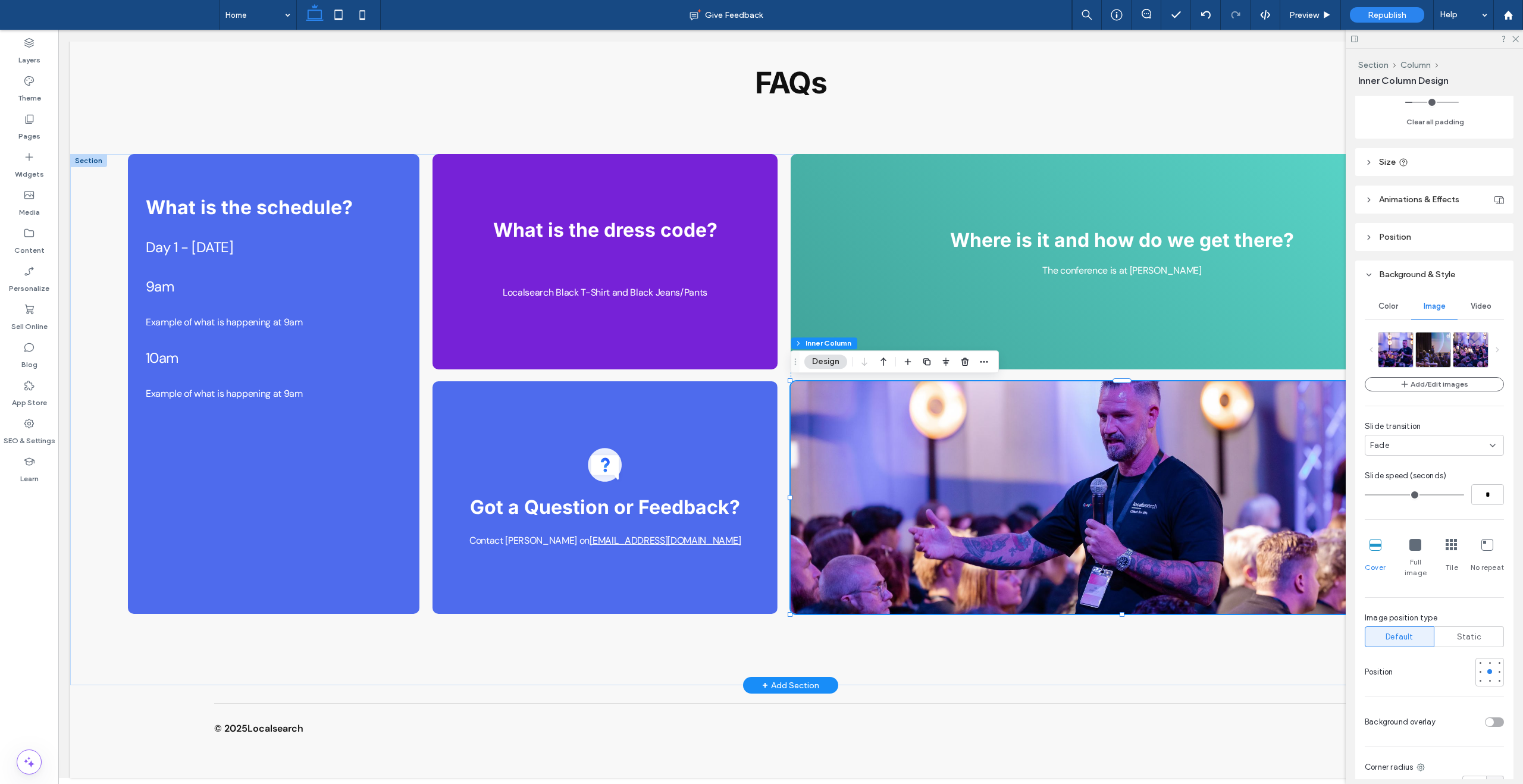
scroll to position [454, 0]
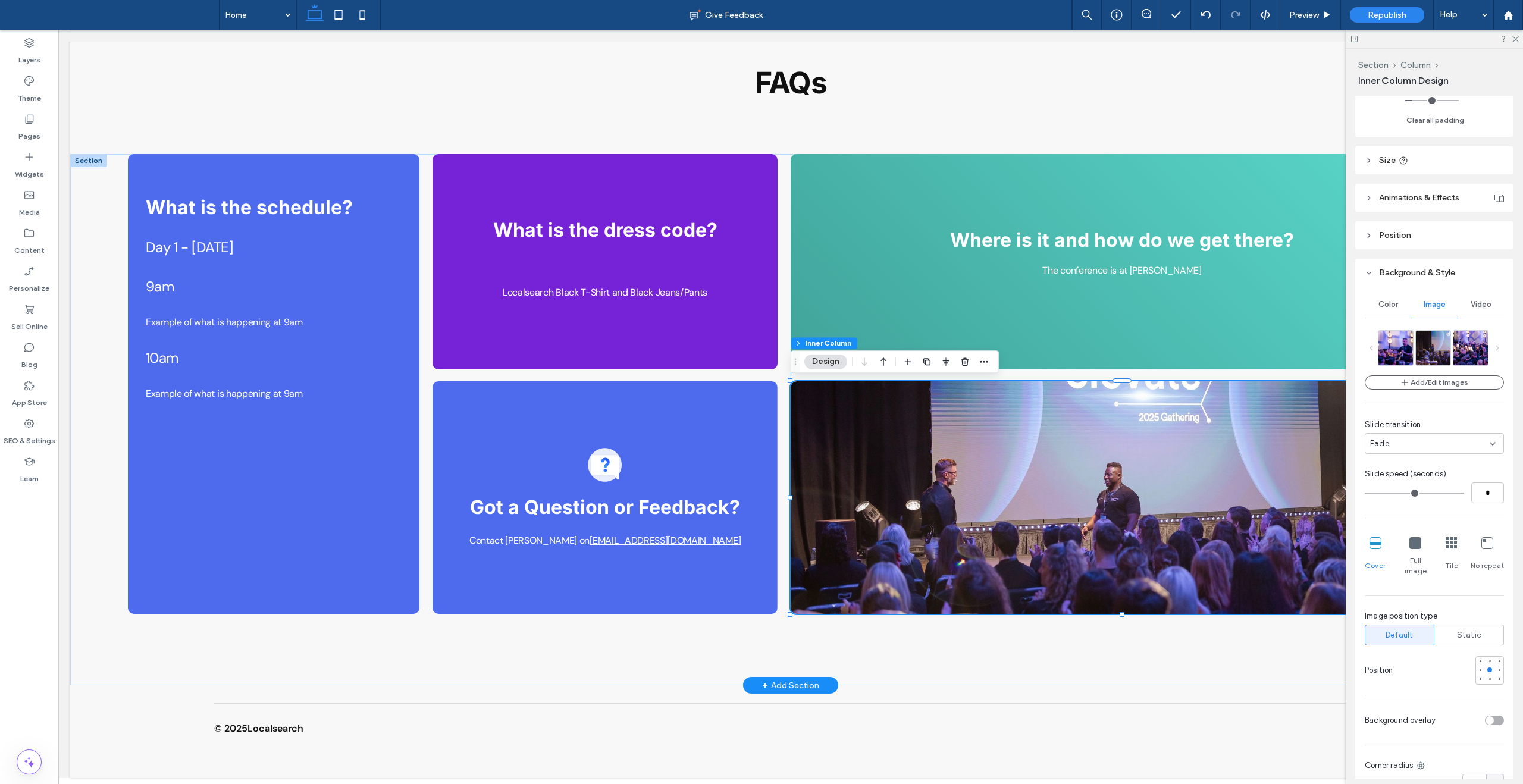
type input "*"
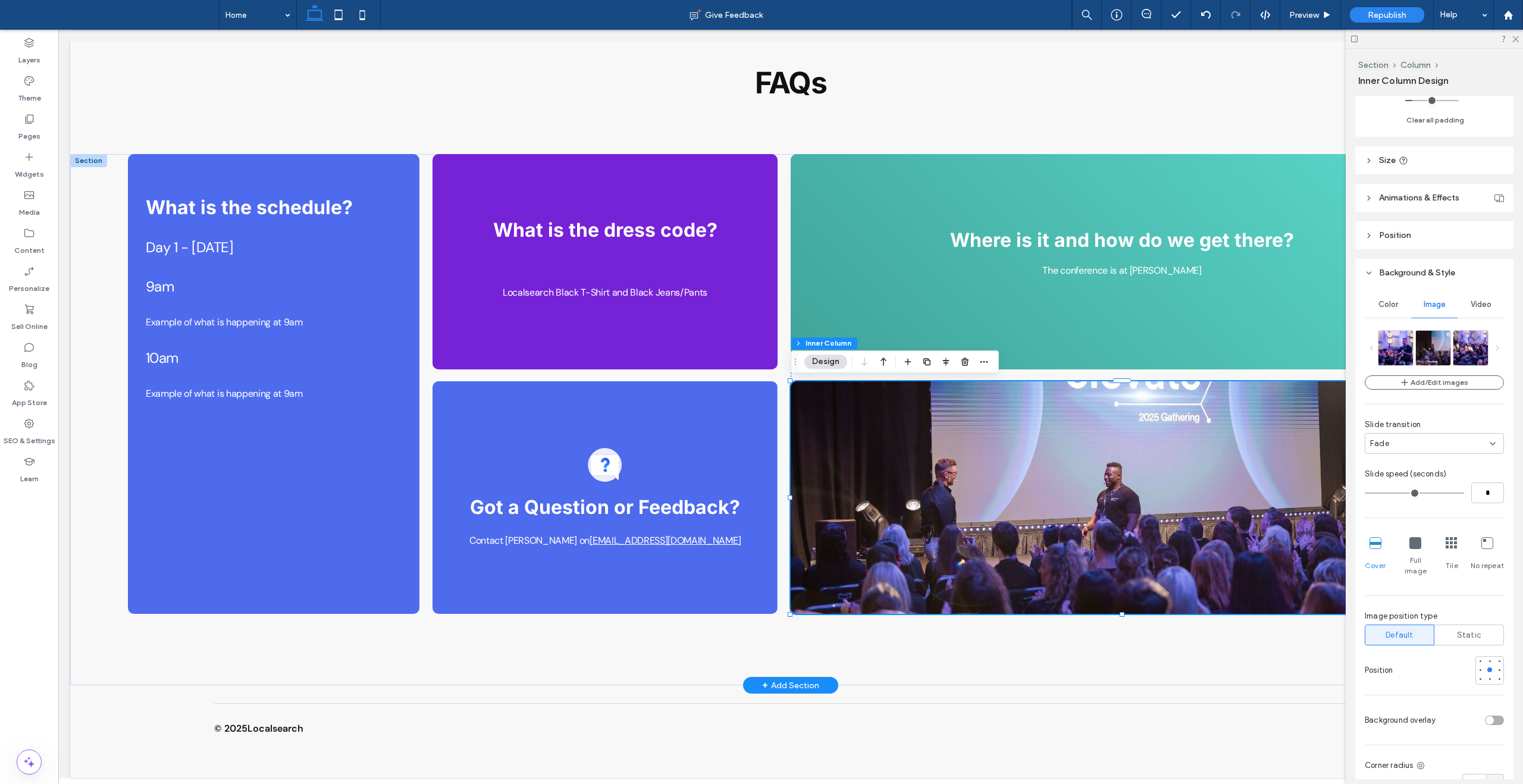
type input "*"
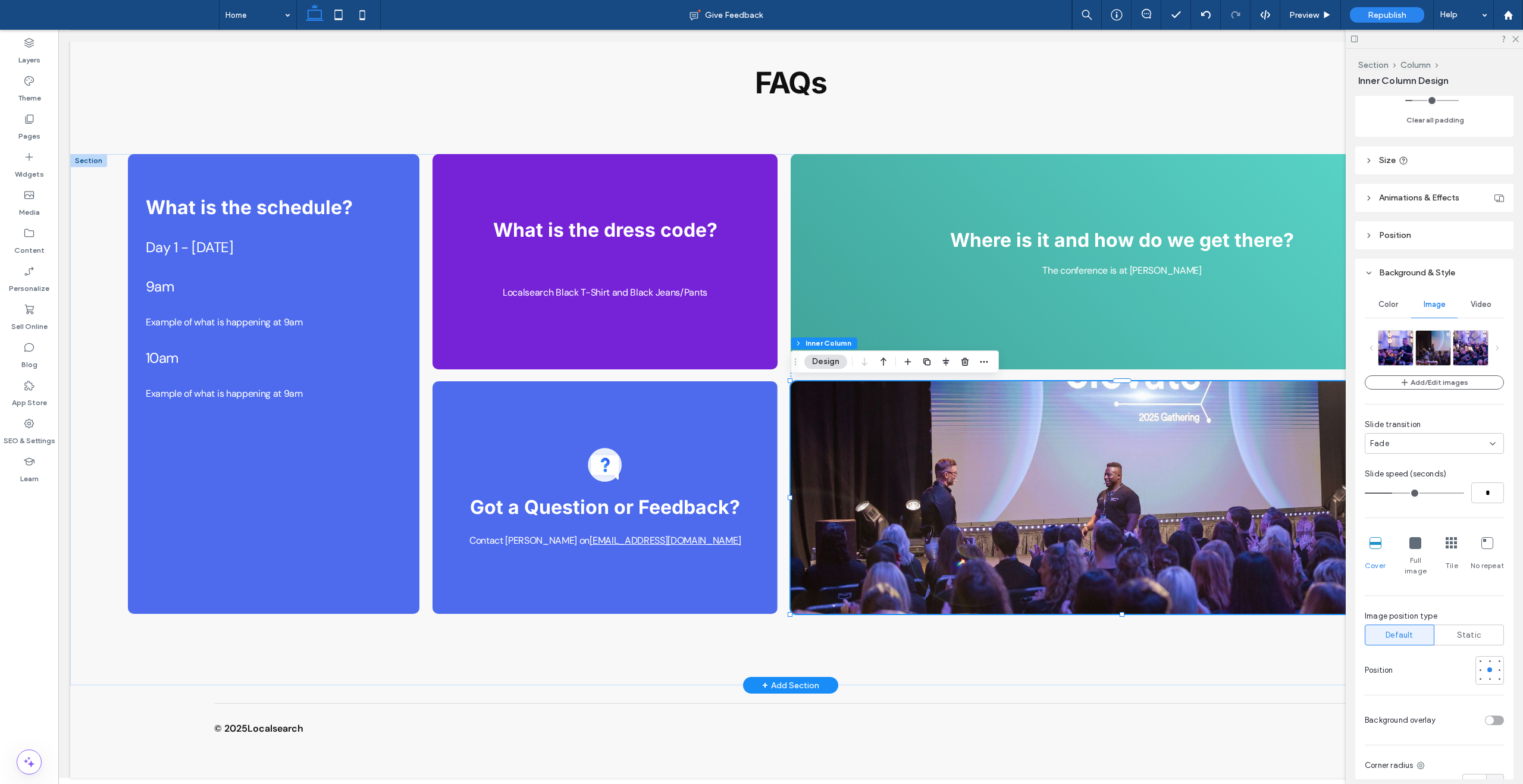
drag, startPoint x: 1379, startPoint y: 492, endPoint x: 1396, endPoint y: 493, distance: 17.0
click at [1396, 493] on input "range" at bounding box center [1414, 493] width 100 height 1
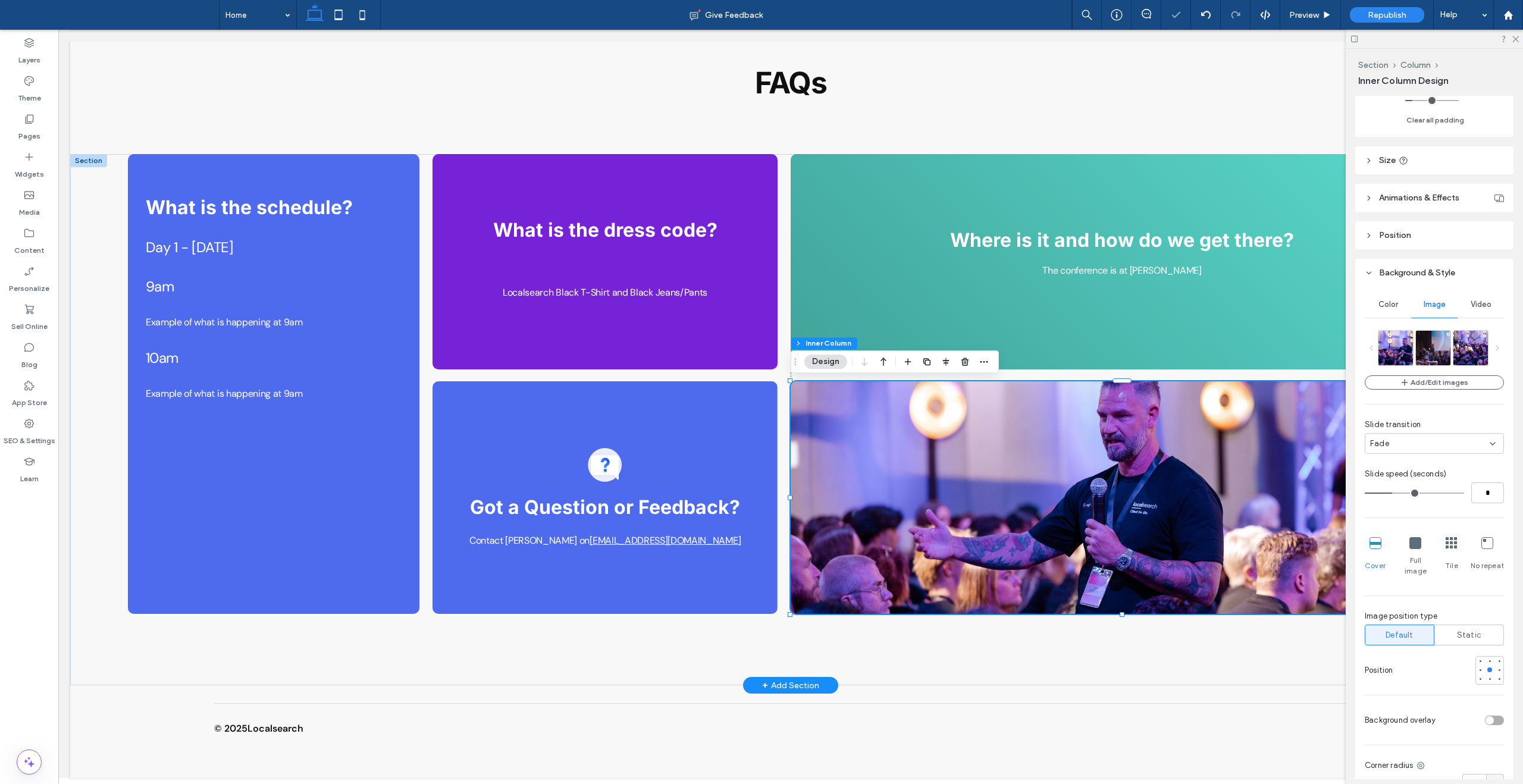
click at [1395, 439] on div "Fade" at bounding box center [1430, 443] width 120 height 12
click at [1441, 416] on div "Add/Edit images Slide transition Fade Slide speed (seconds) * Cover Full image …" at bounding box center [1434, 505] width 139 height 350
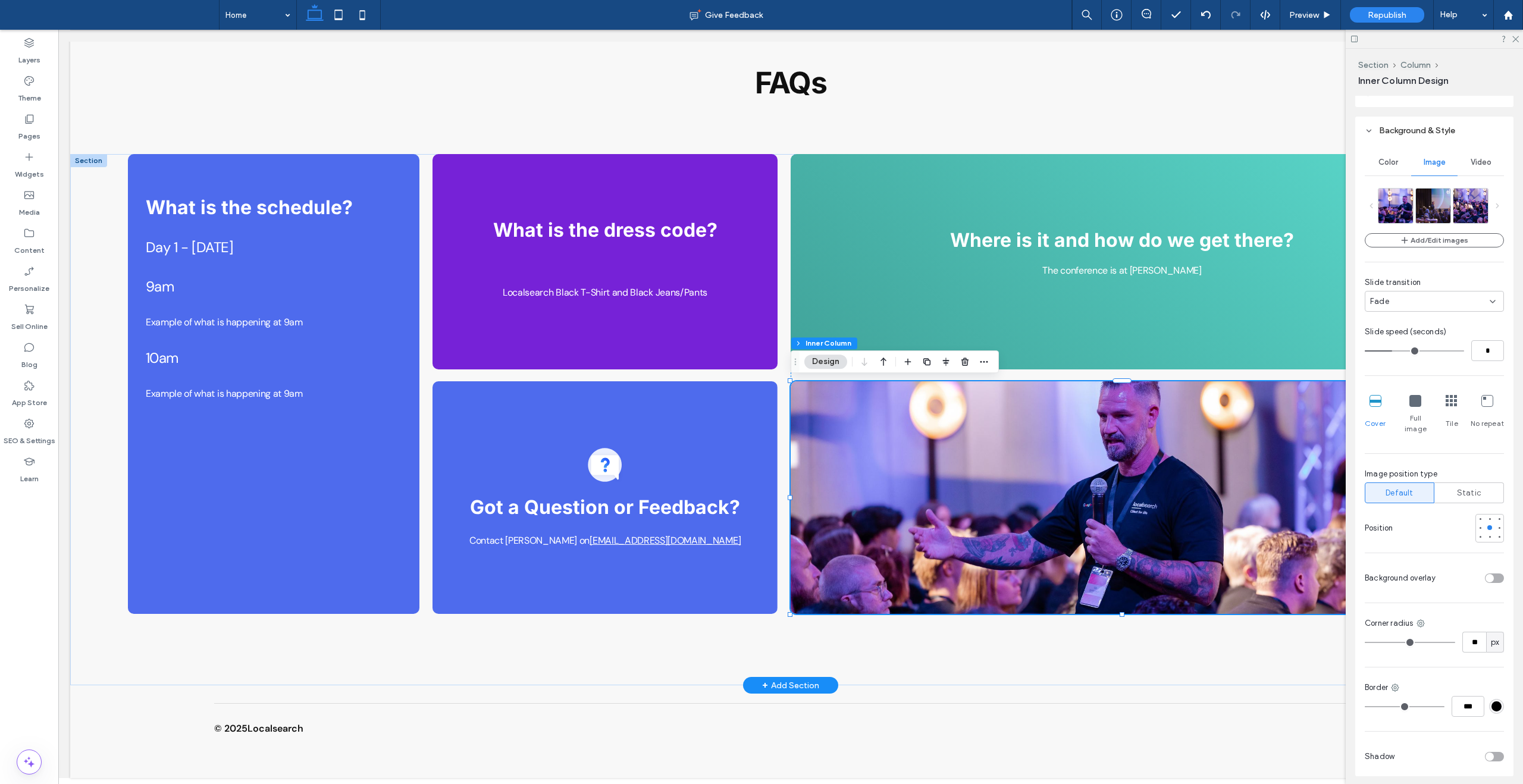
scroll to position [630, 0]
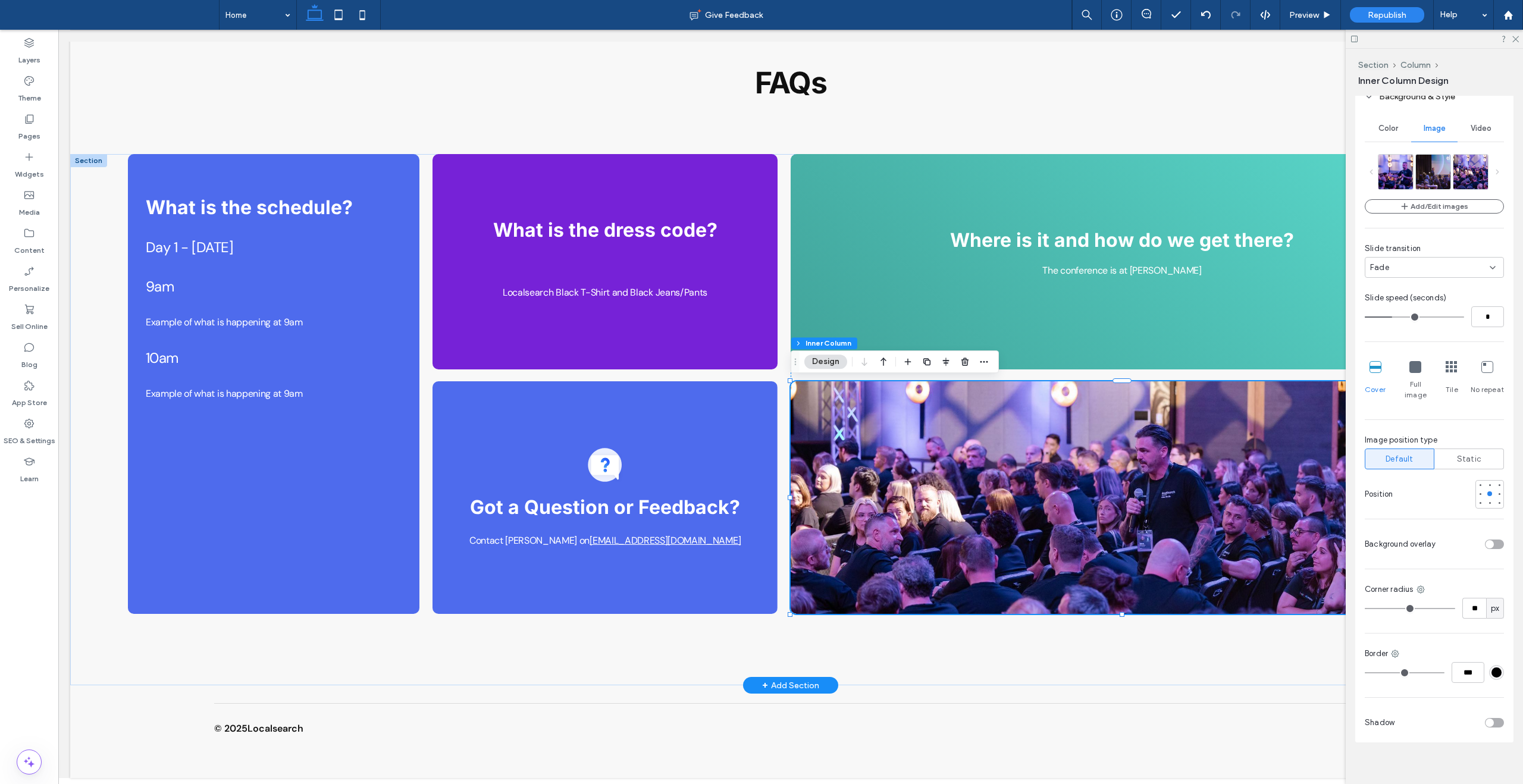
type input "*"
drag, startPoint x: 1395, startPoint y: 319, endPoint x: 1384, endPoint y: 319, distance: 11.0
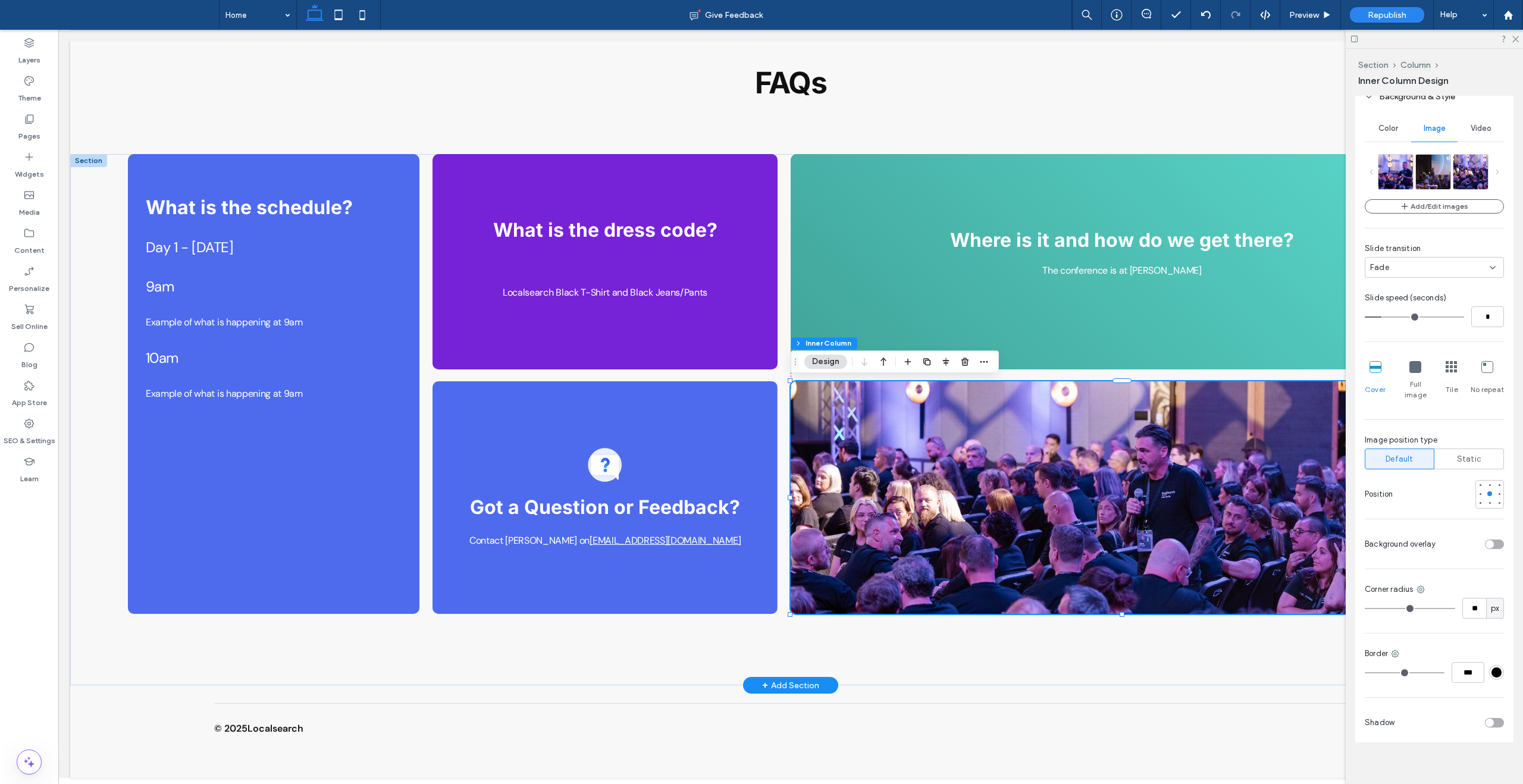
type input "*"
click at [1384, 317] on input "range" at bounding box center [1414, 317] width 100 height 1
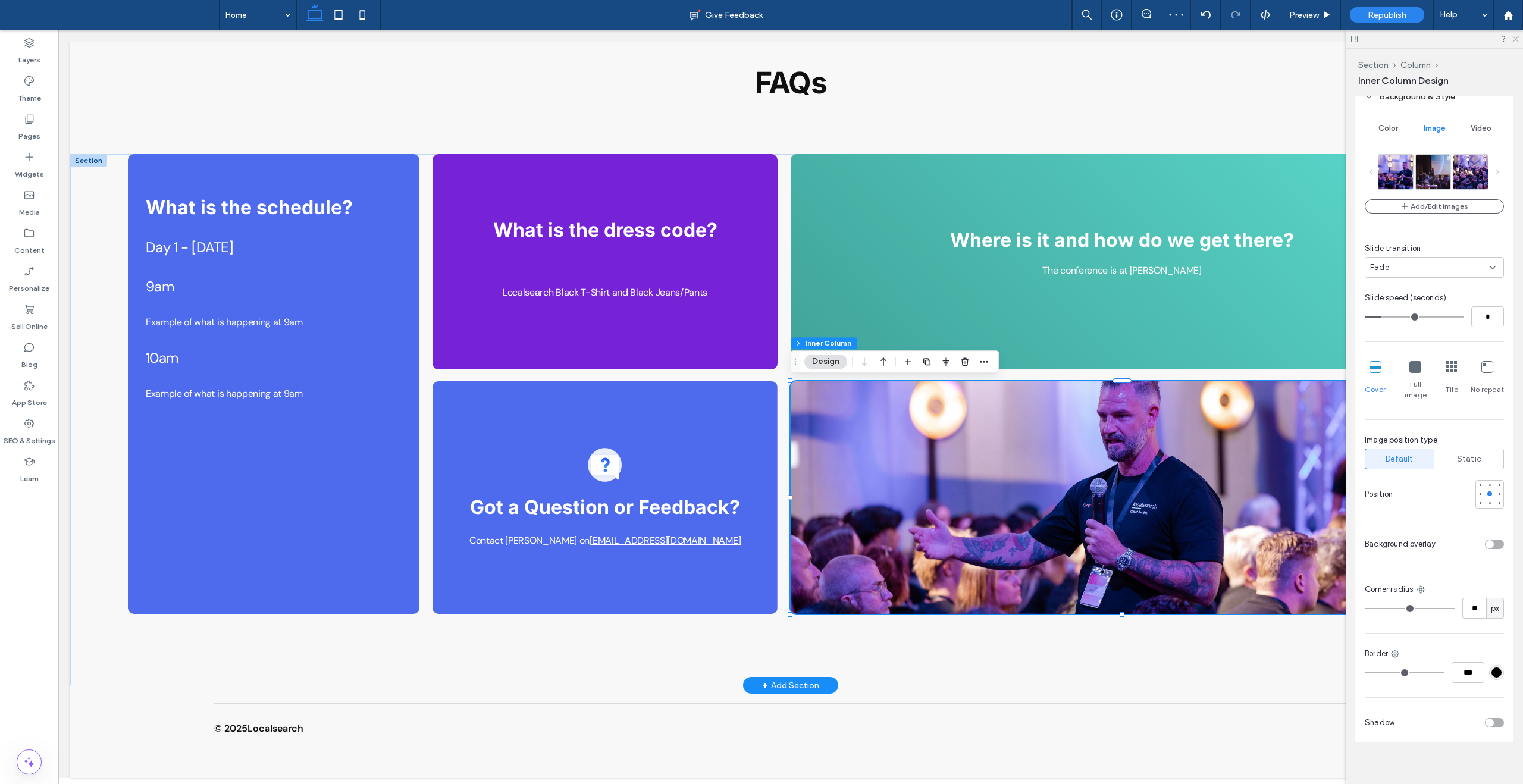
click at [1517, 38] on use at bounding box center [1515, 39] width 6 height 6
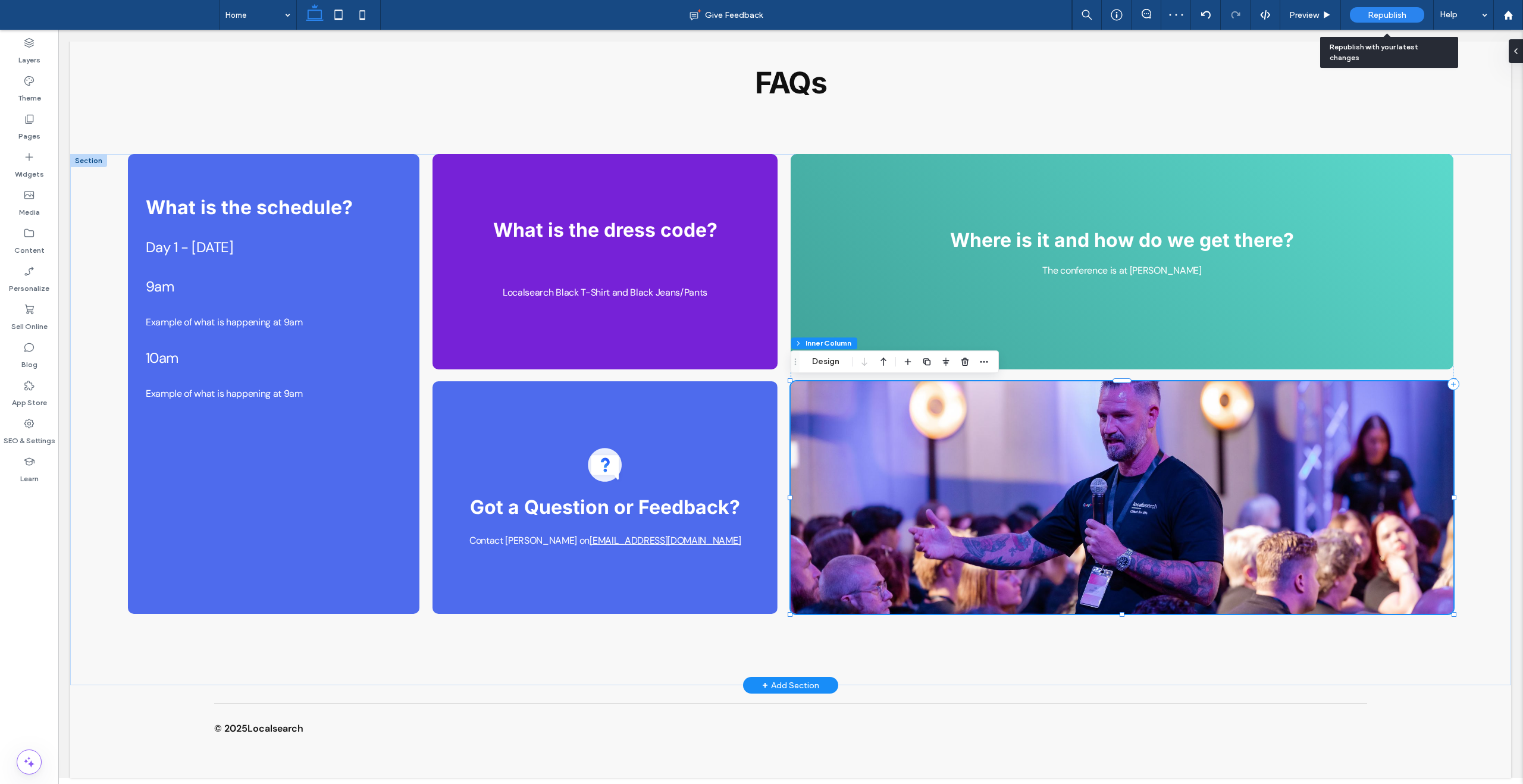
click at [1378, 19] on span "Republish" at bounding box center [1387, 15] width 39 height 10
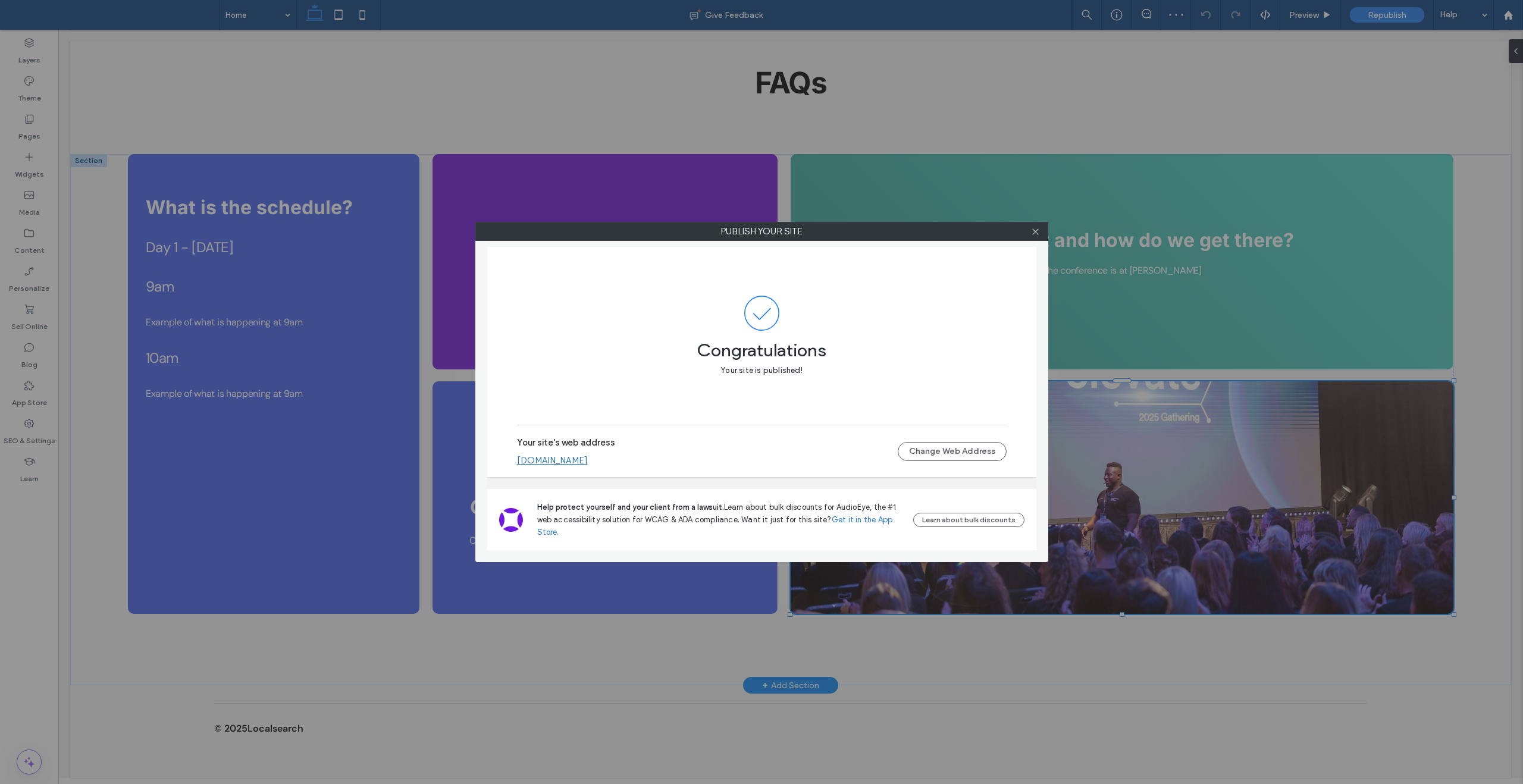
click at [598, 467] on div "Your site's web address [DOMAIN_NAME] Change Web Address" at bounding box center [762, 451] width 490 height 38
click at [588, 458] on link "[DOMAIN_NAME]" at bounding box center [552, 460] width 71 height 11
click at [1037, 230] on use at bounding box center [1035, 231] width 6 height 6
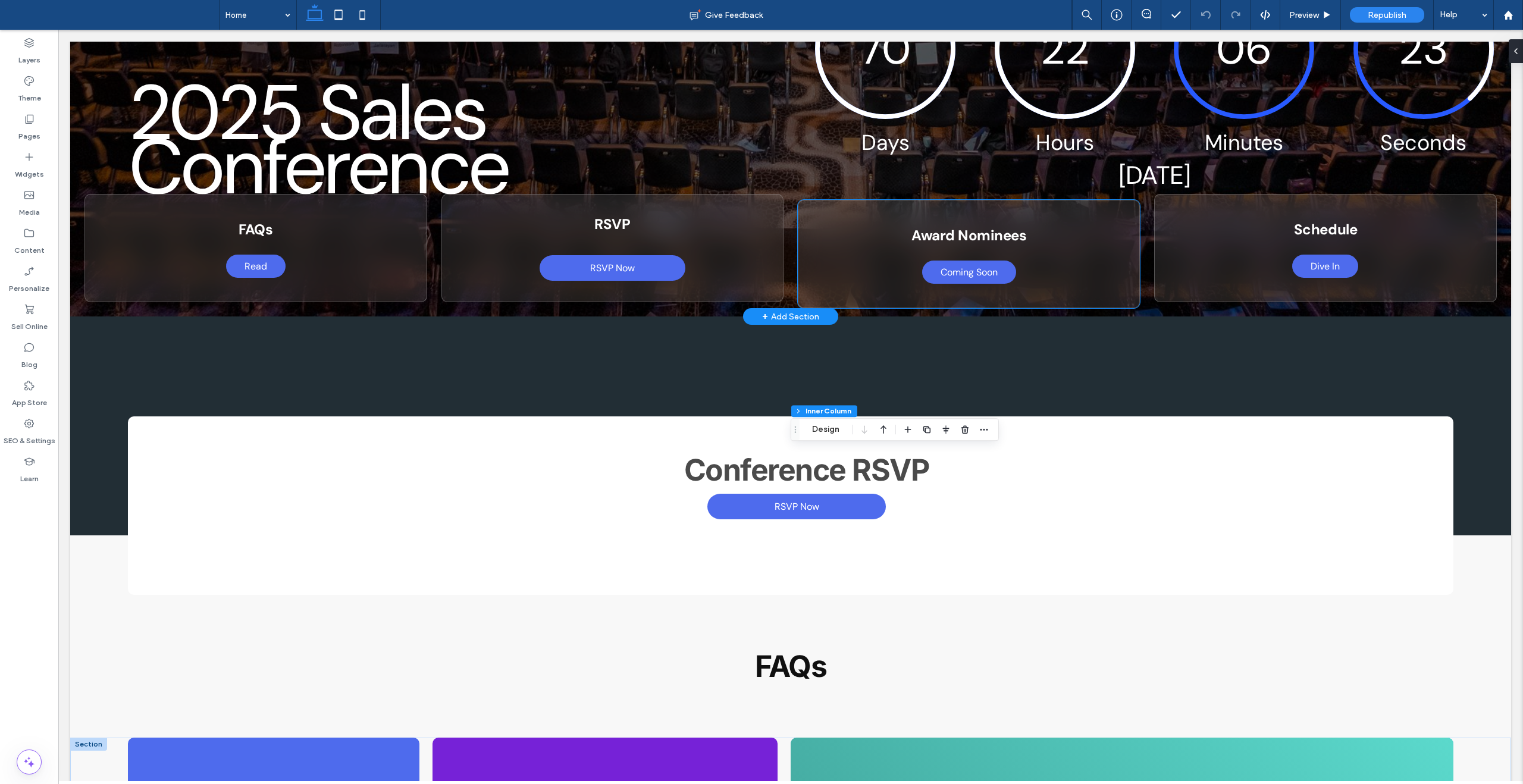
scroll to position [0, 0]
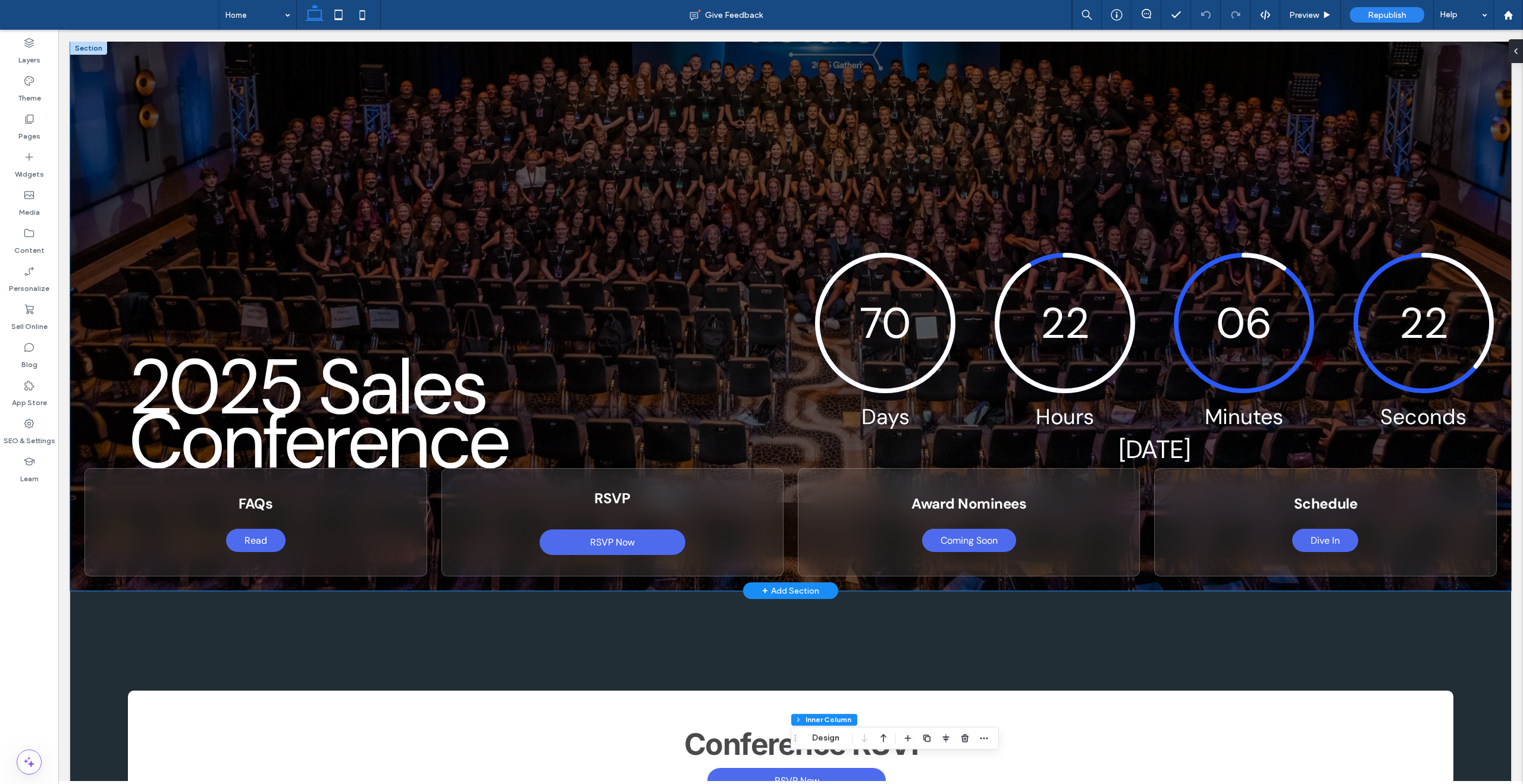
click at [759, 143] on div "2025 Sales Conference 70 22 06 22 Days Hours Minutes Seconds Countdown finished…" at bounding box center [791, 316] width 1441 height 549
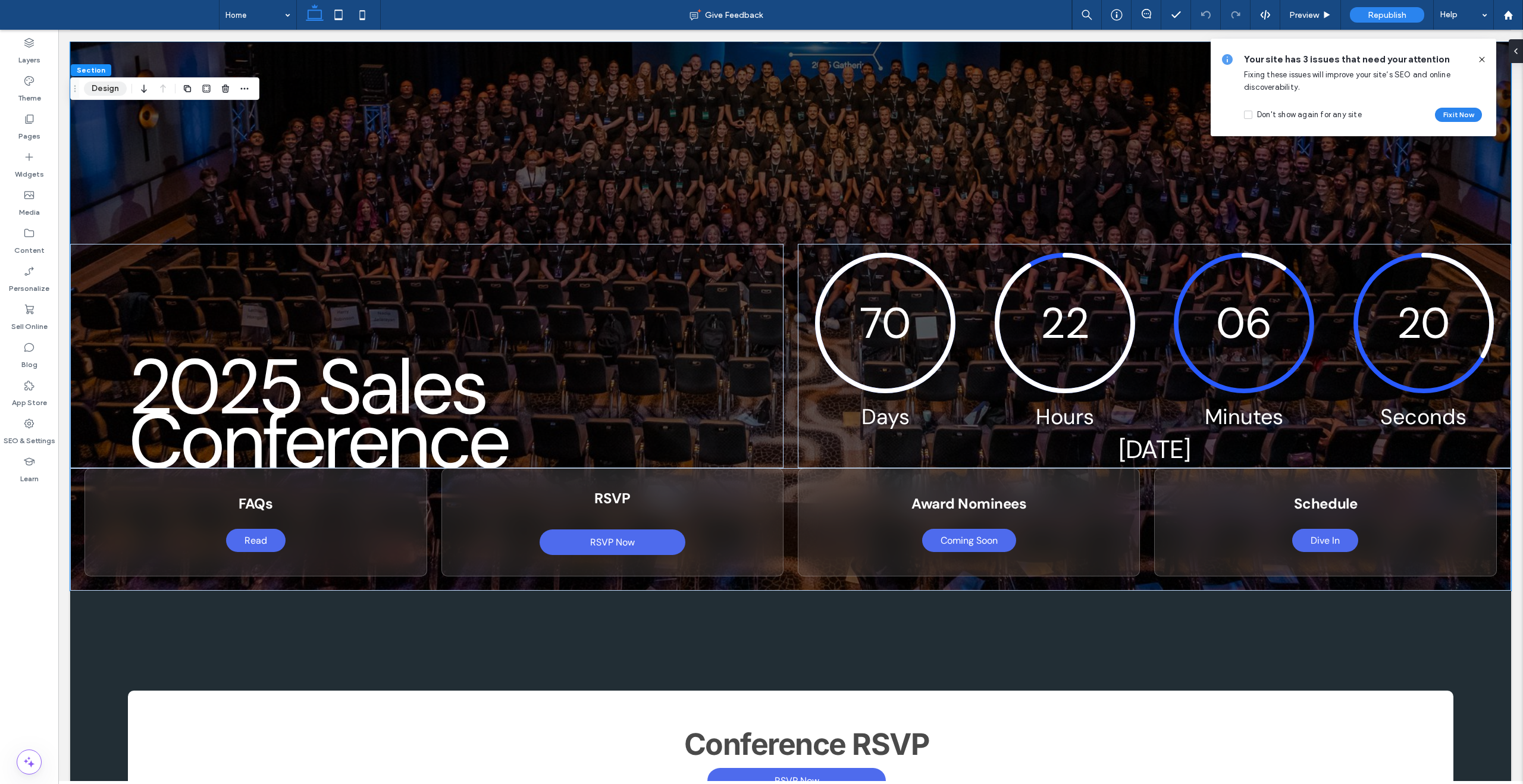
click at [97, 85] on button "Design" at bounding box center [105, 88] width 43 height 14
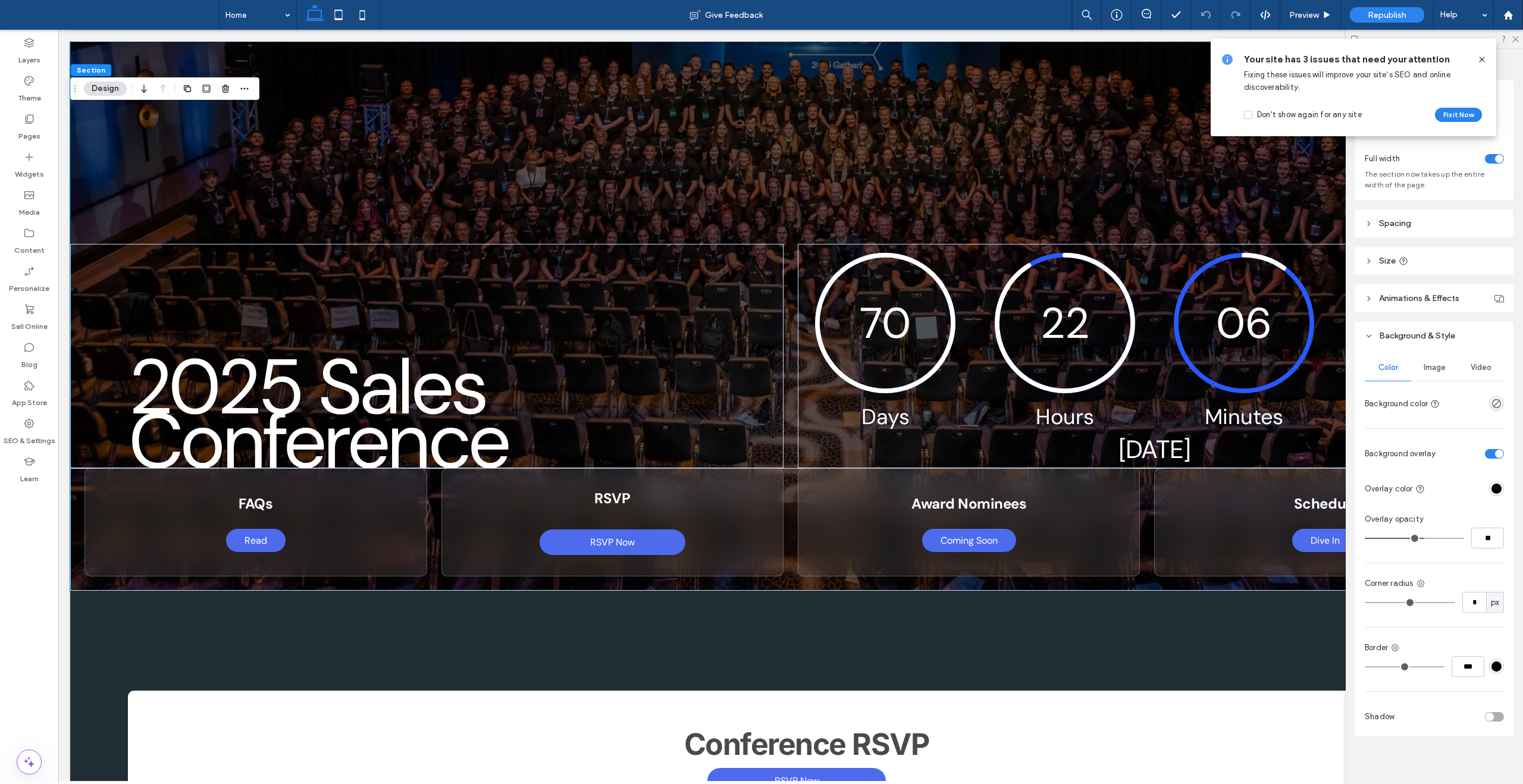
click at [1444, 363] on span "Image" at bounding box center [1435, 368] width 22 height 10
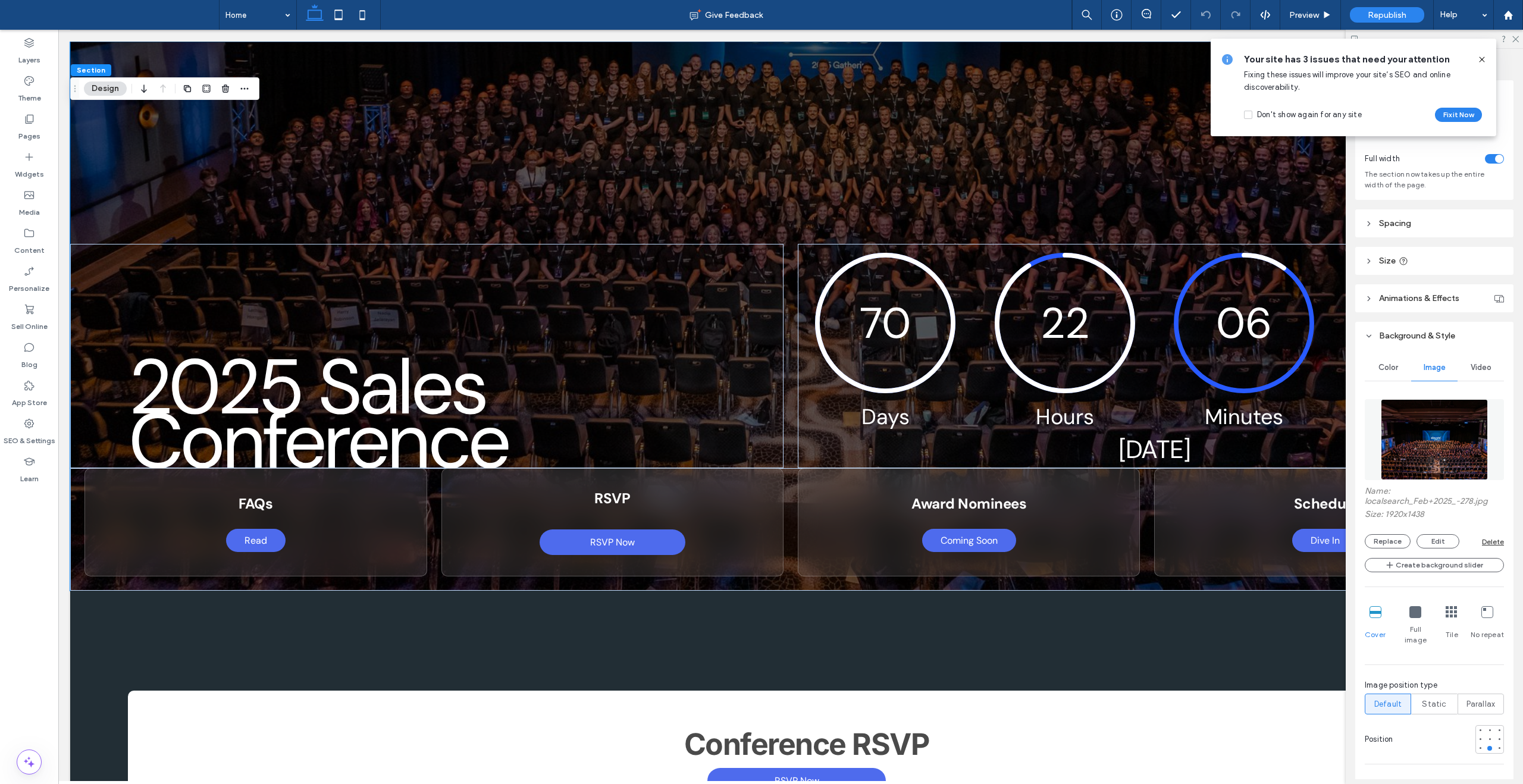
scroll to position [11, 0]
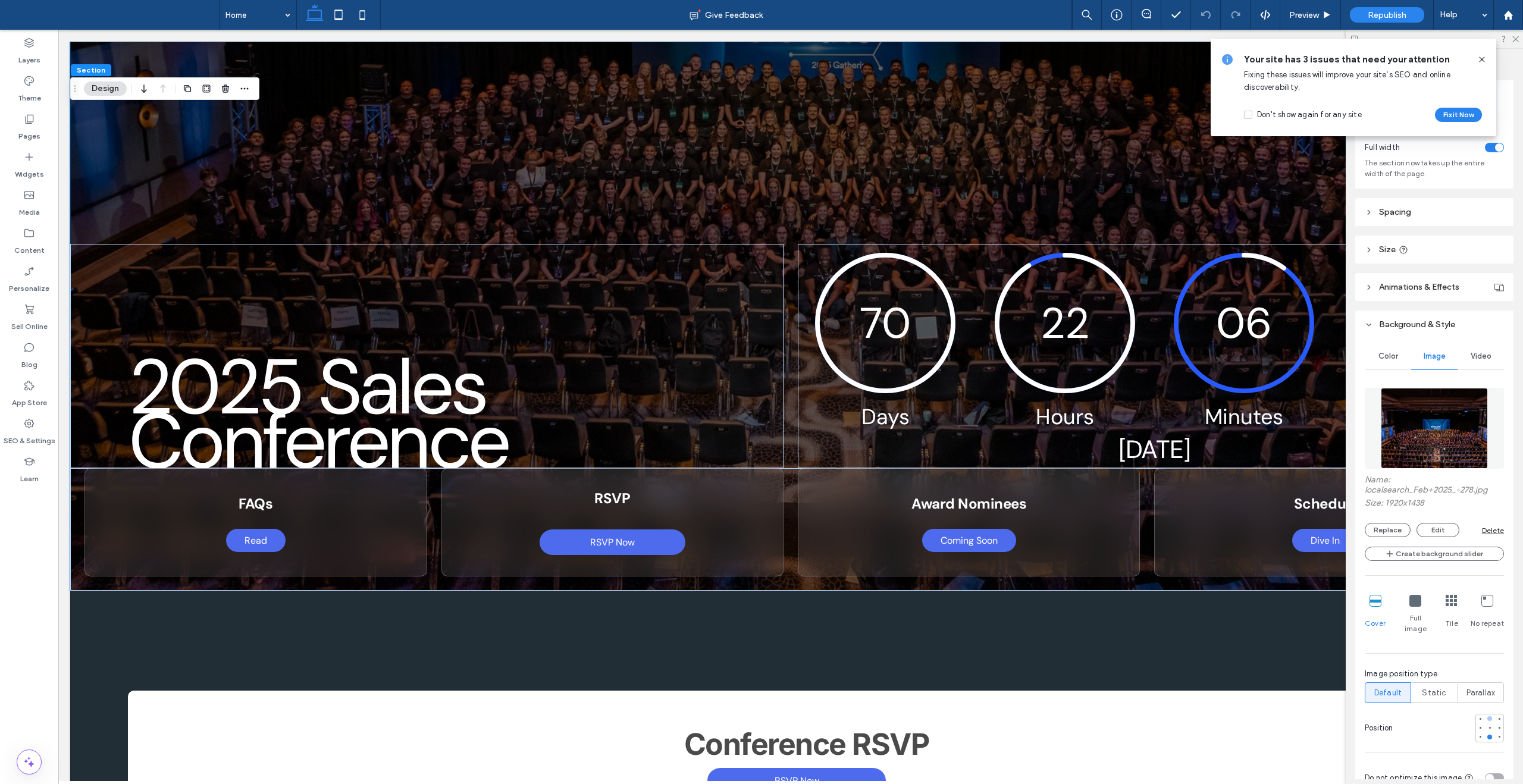
click at [1490, 727] on div at bounding box center [1490, 727] width 2 height 2
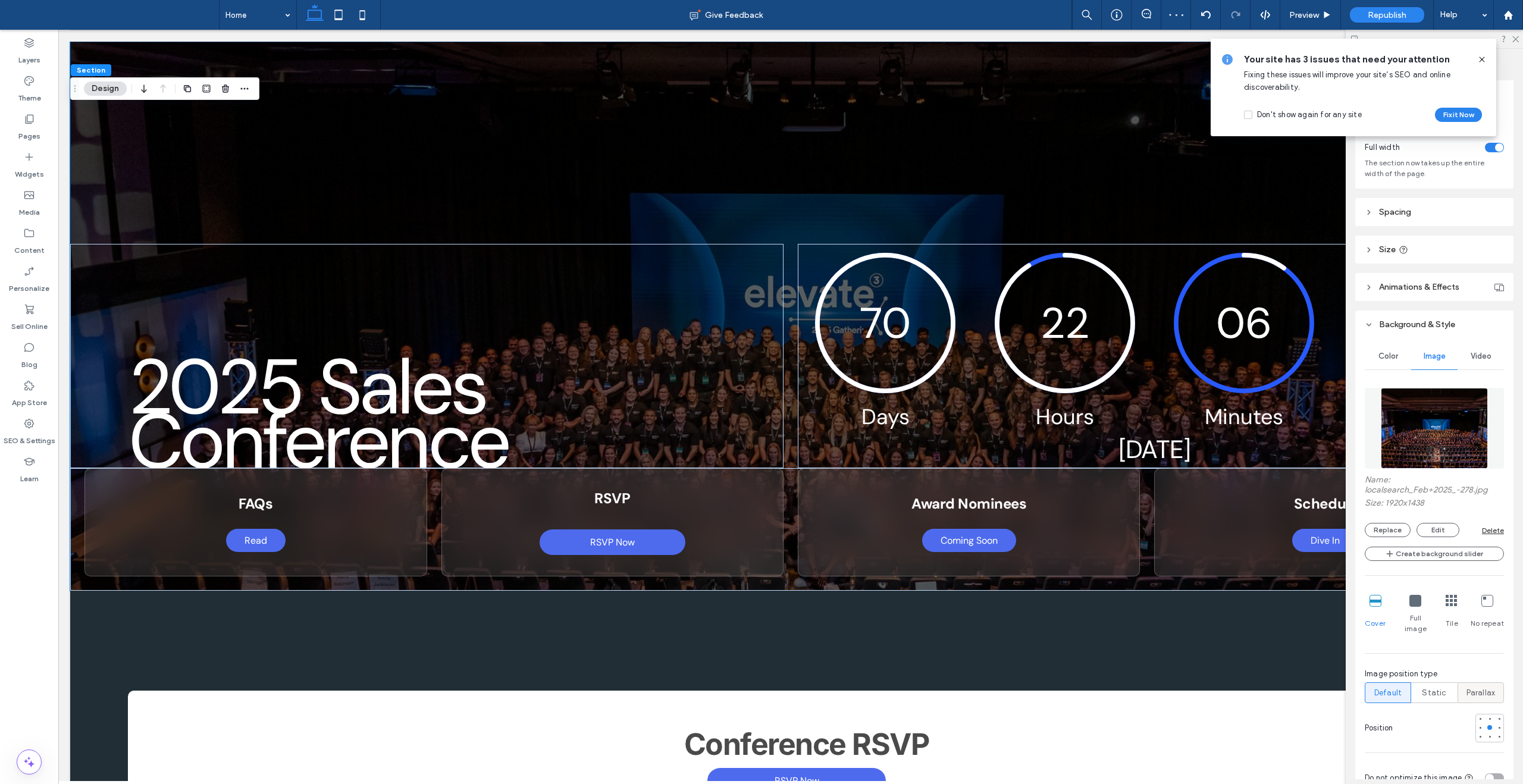
click at [1490, 687] on span "Parallax" at bounding box center [1482, 693] width 29 height 12
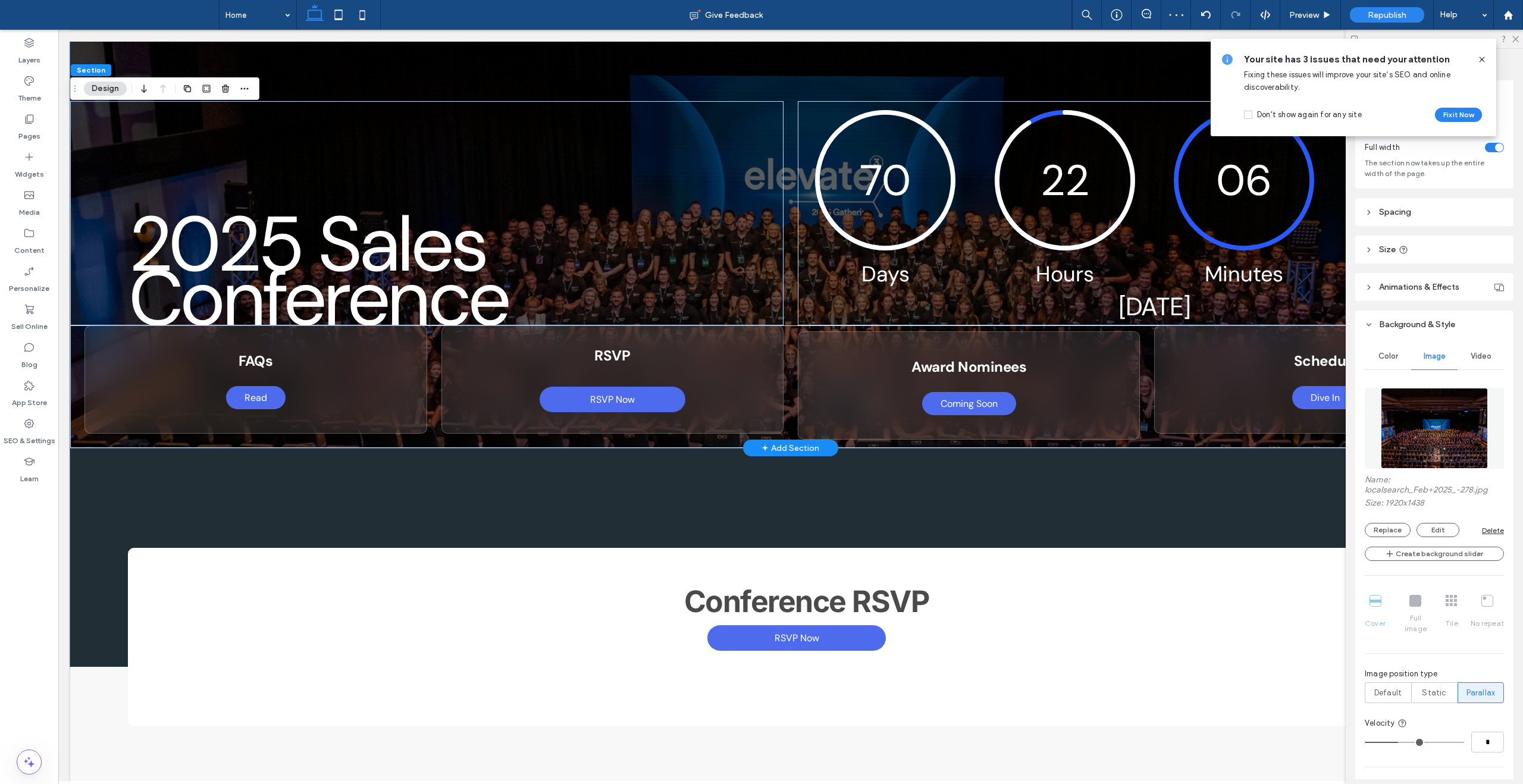
scroll to position [0, 0]
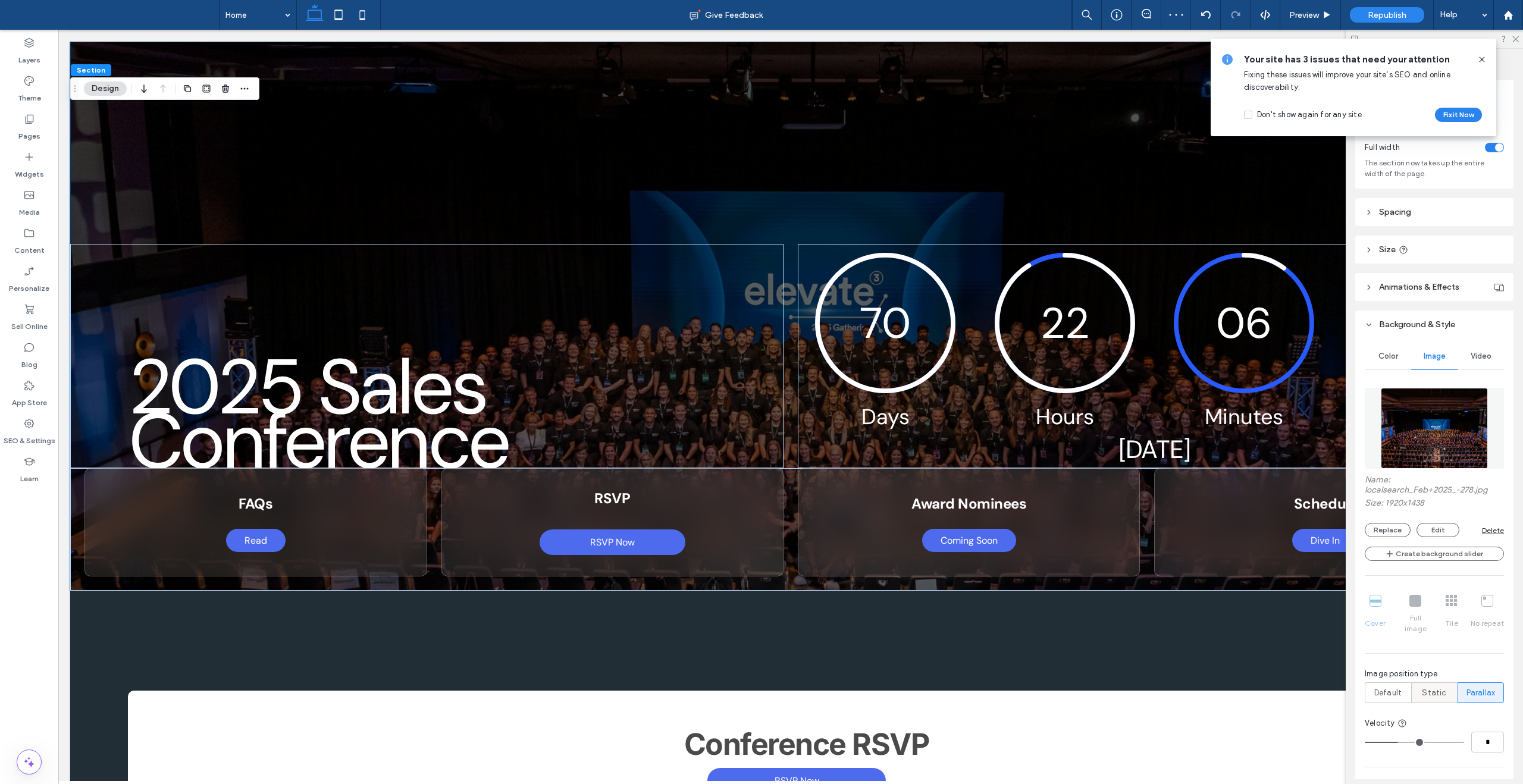
click at [1437, 687] on span "Static" at bounding box center [1434, 693] width 25 height 12
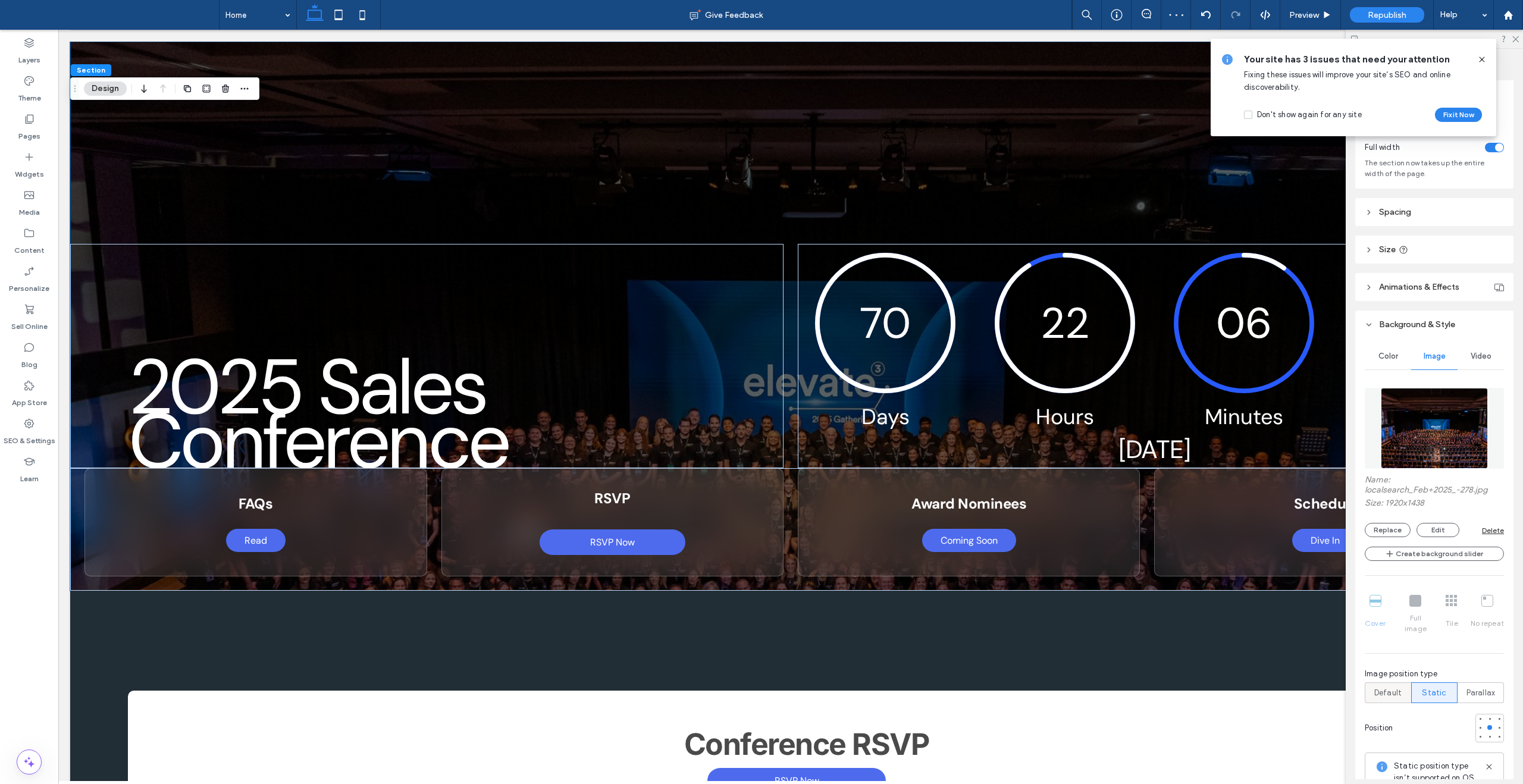
click at [1386, 687] on span "Default" at bounding box center [1388, 693] width 27 height 12
type input "***"
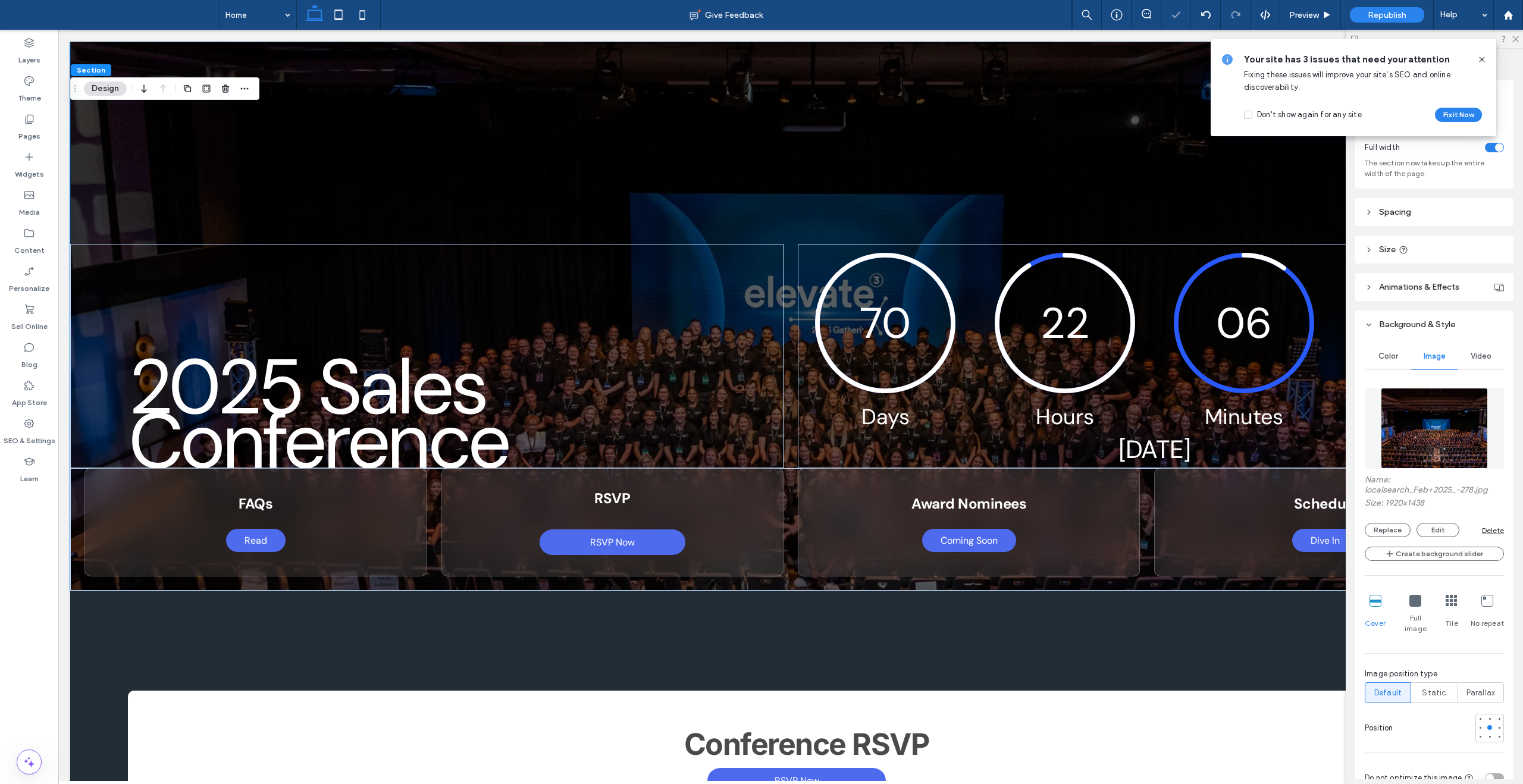
click at [1484, 60] on icon at bounding box center [1482, 60] width 10 height 10
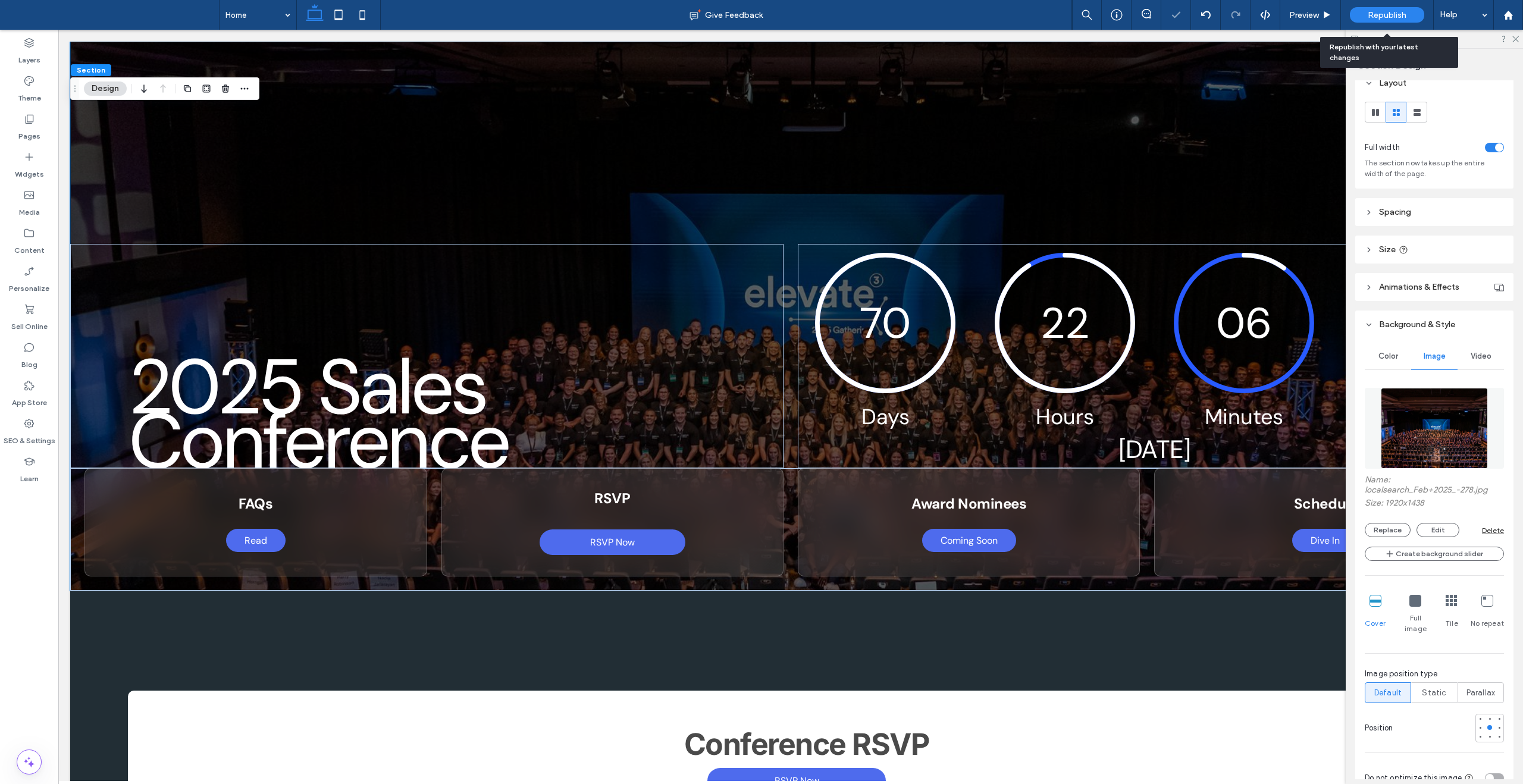
click at [1384, 14] on span "Republish" at bounding box center [1387, 15] width 39 height 10
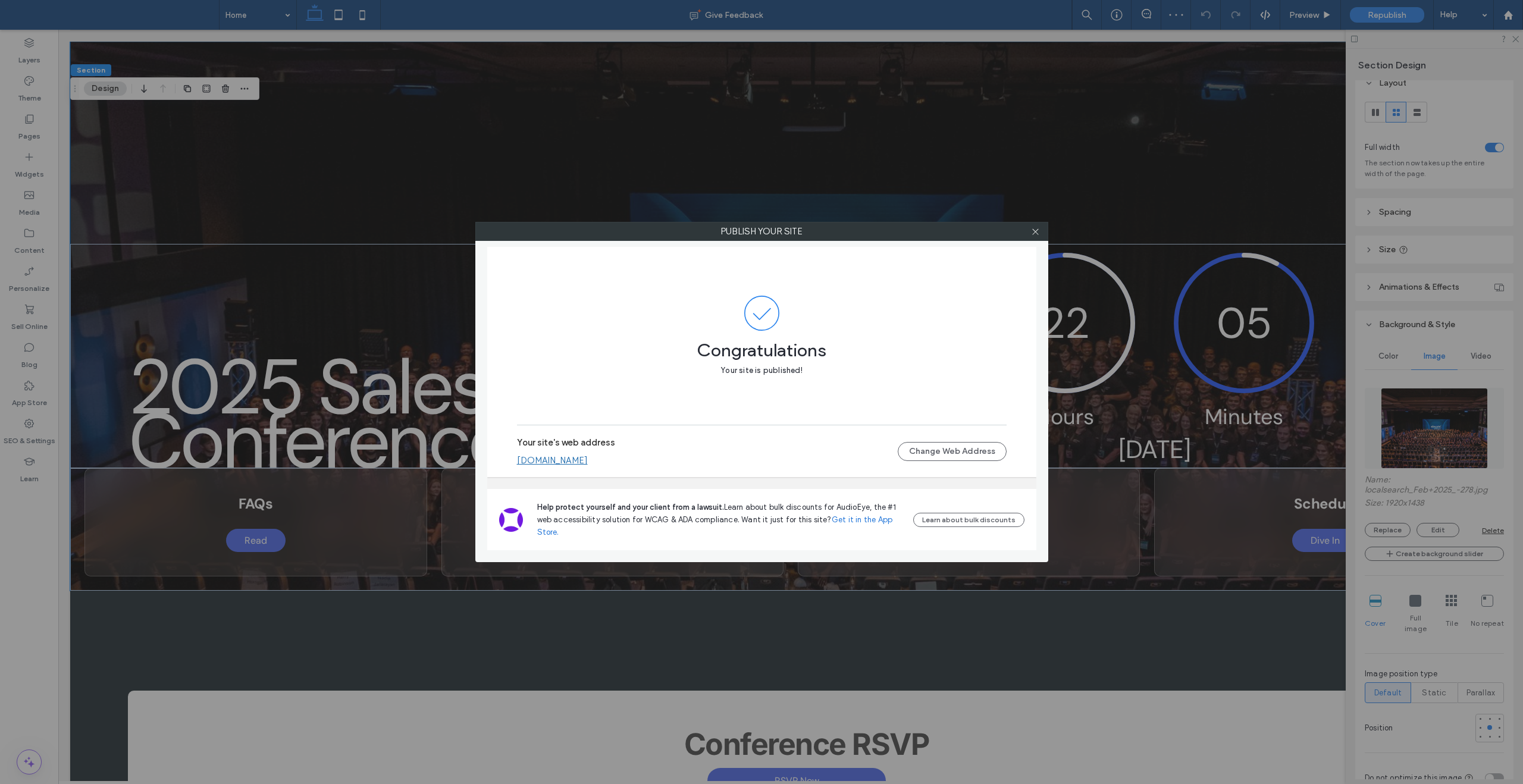
click at [588, 460] on link "[DOMAIN_NAME]" at bounding box center [552, 460] width 71 height 11
